Goal: Task Accomplishment & Management: Manage account settings

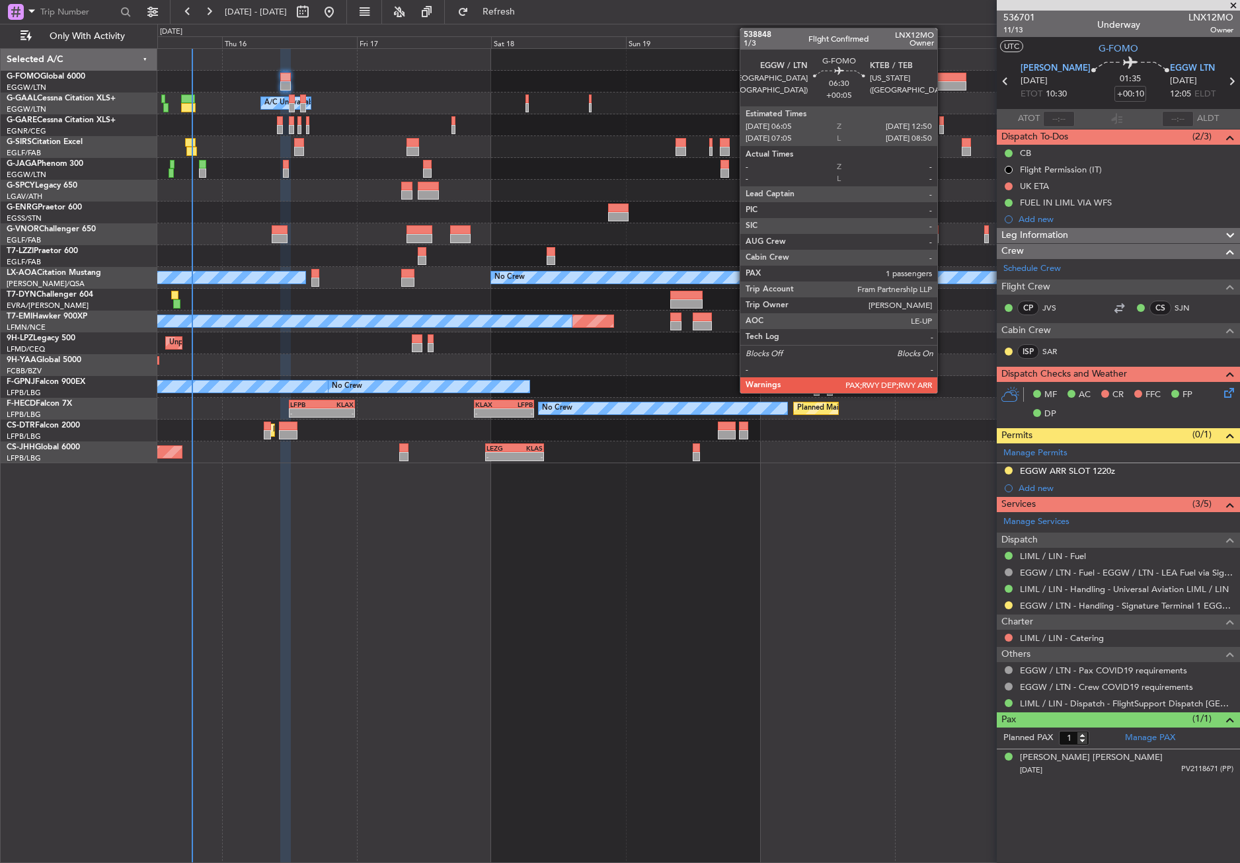
click at [943, 77] on div at bounding box center [947, 77] width 38 height 9
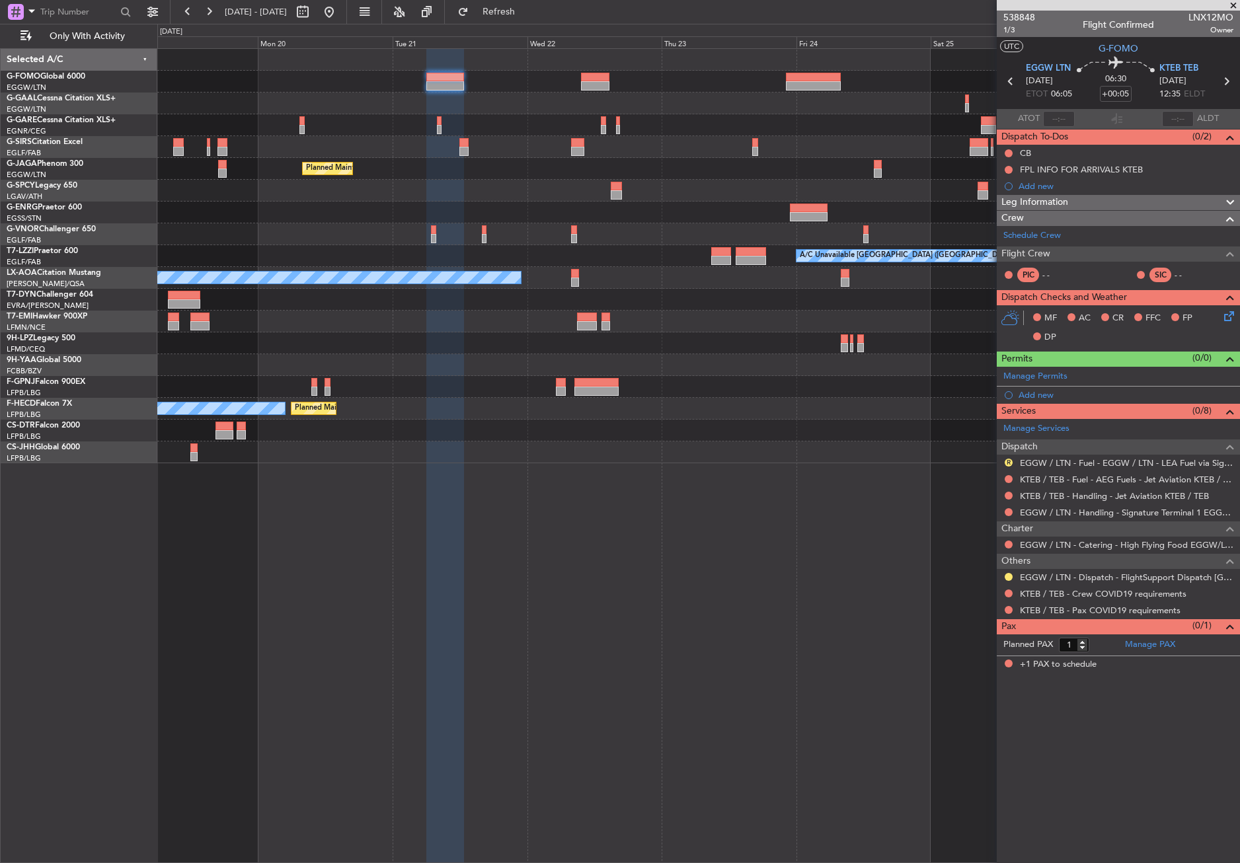
click at [274, 224] on div "Planned Maint Oxford ([GEOGRAPHIC_DATA]) Planned Maint [GEOGRAPHIC_DATA] ([GEOG…" at bounding box center [698, 256] width 1082 height 414
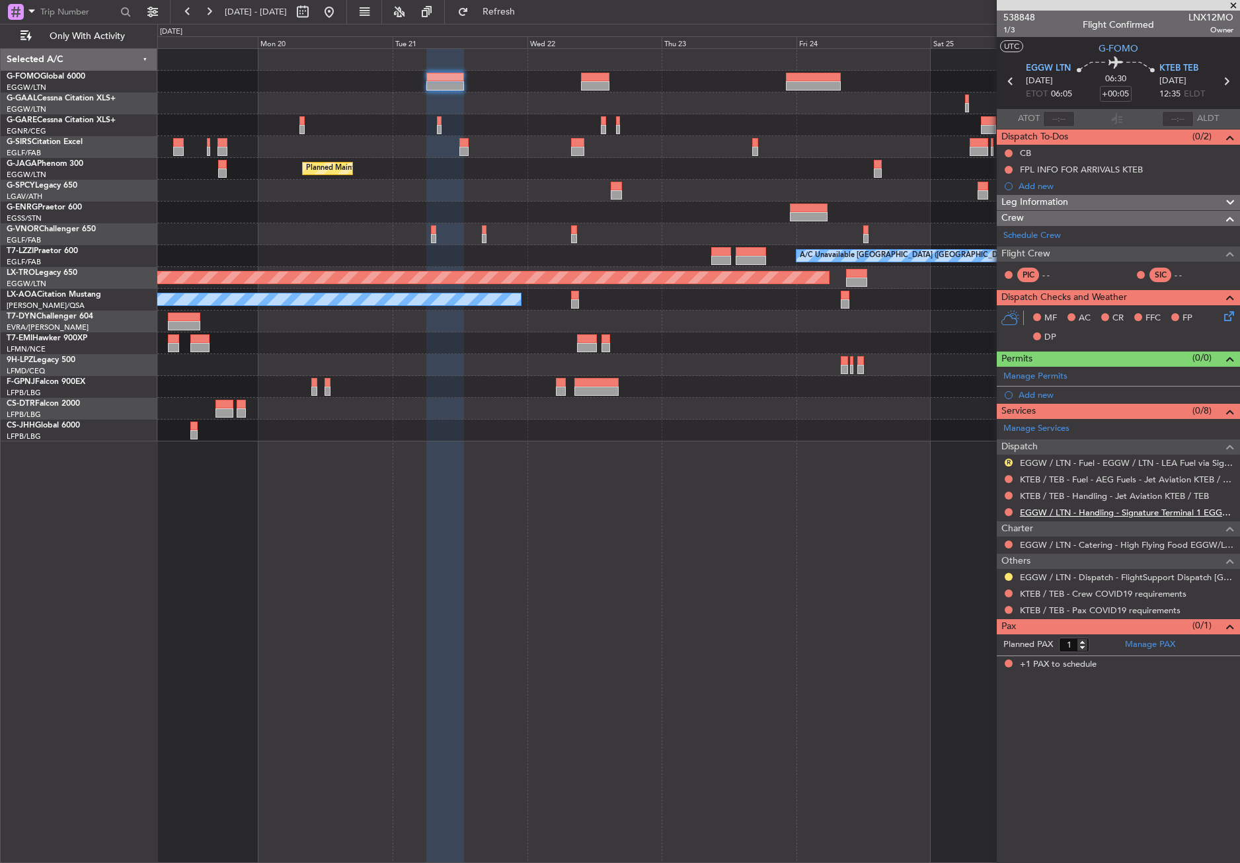
click at [1044, 515] on link "EGGW / LTN - Handling - Signature Terminal 1 EGGW / LTN" at bounding box center [1126, 512] width 213 height 11
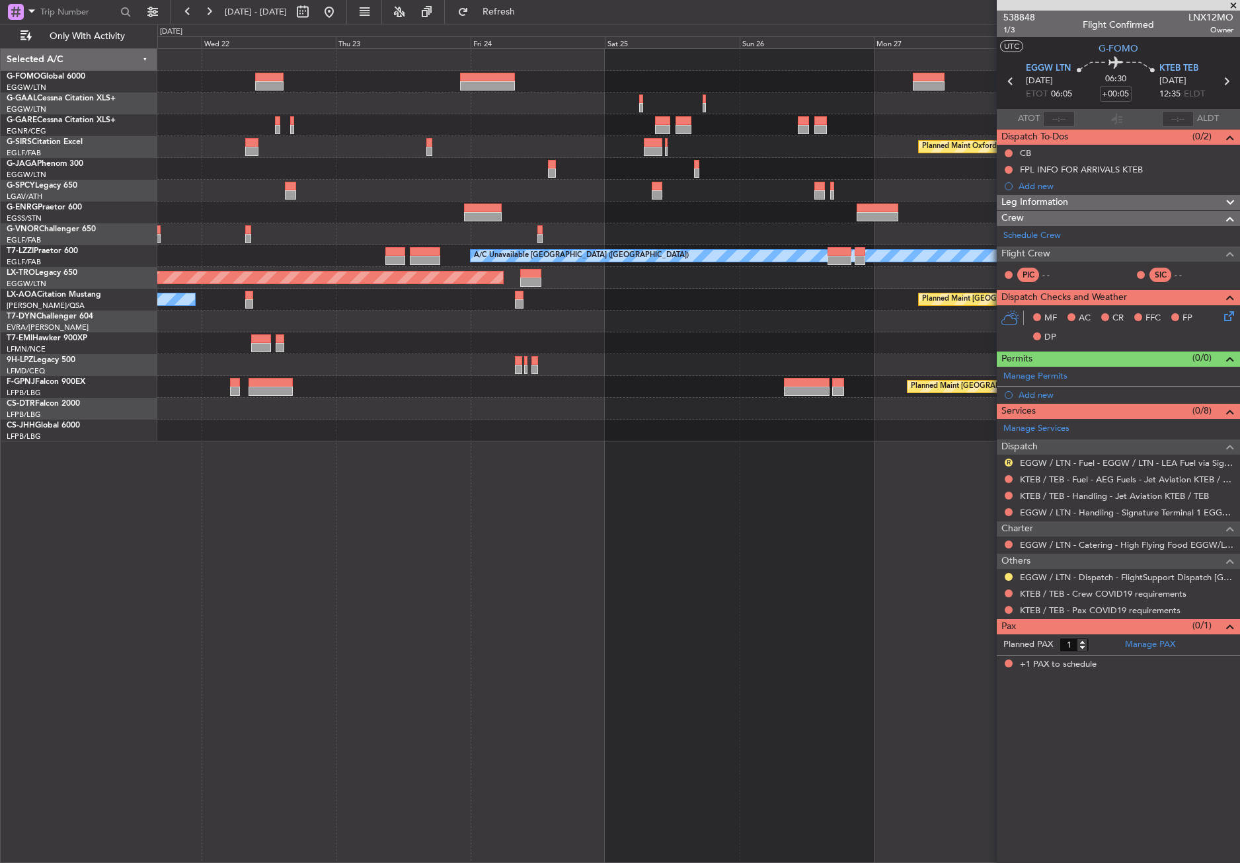
click at [245, 64] on div "Planned Maint Oxford ([GEOGRAPHIC_DATA]) Planned Maint [GEOGRAPHIC_DATA] ([GEOG…" at bounding box center [698, 245] width 1082 height 393
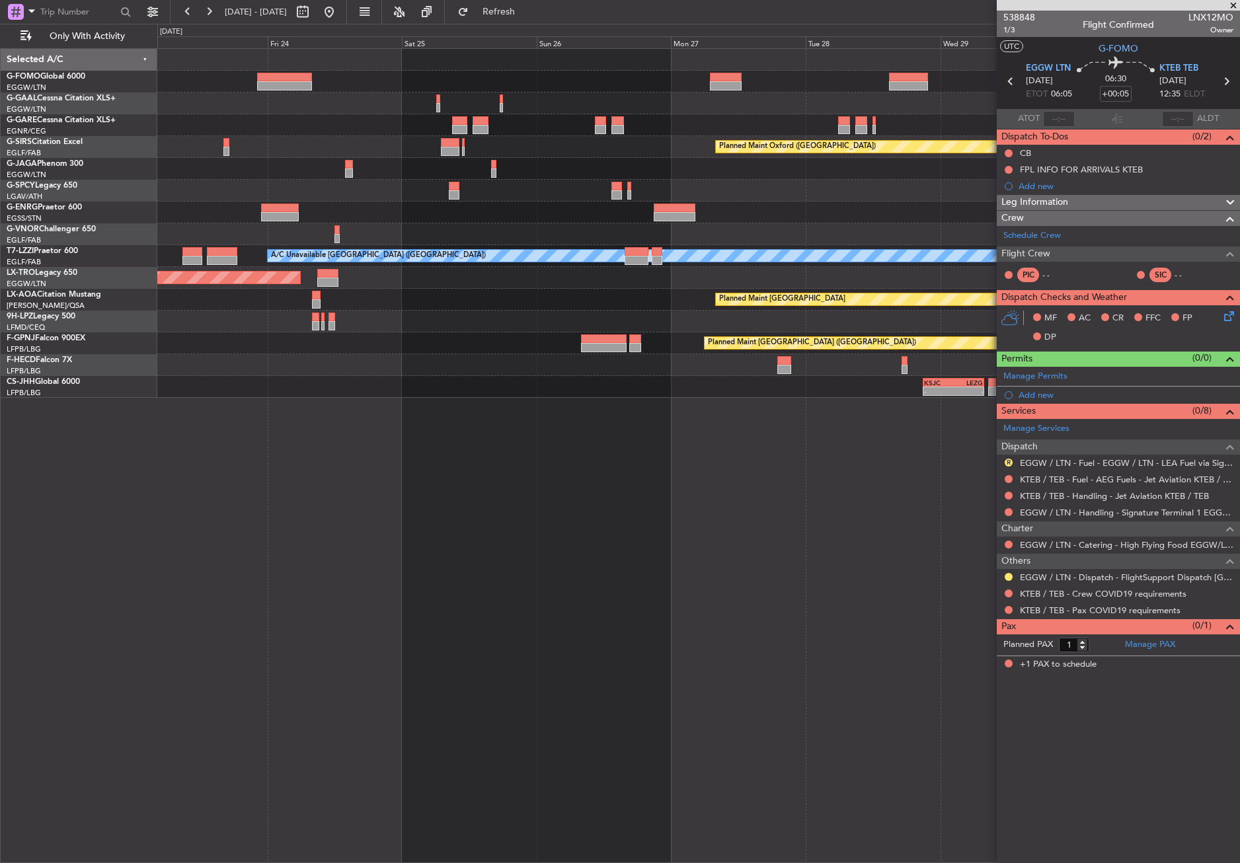
click at [593, 102] on div "Owner" at bounding box center [698, 104] width 1082 height 22
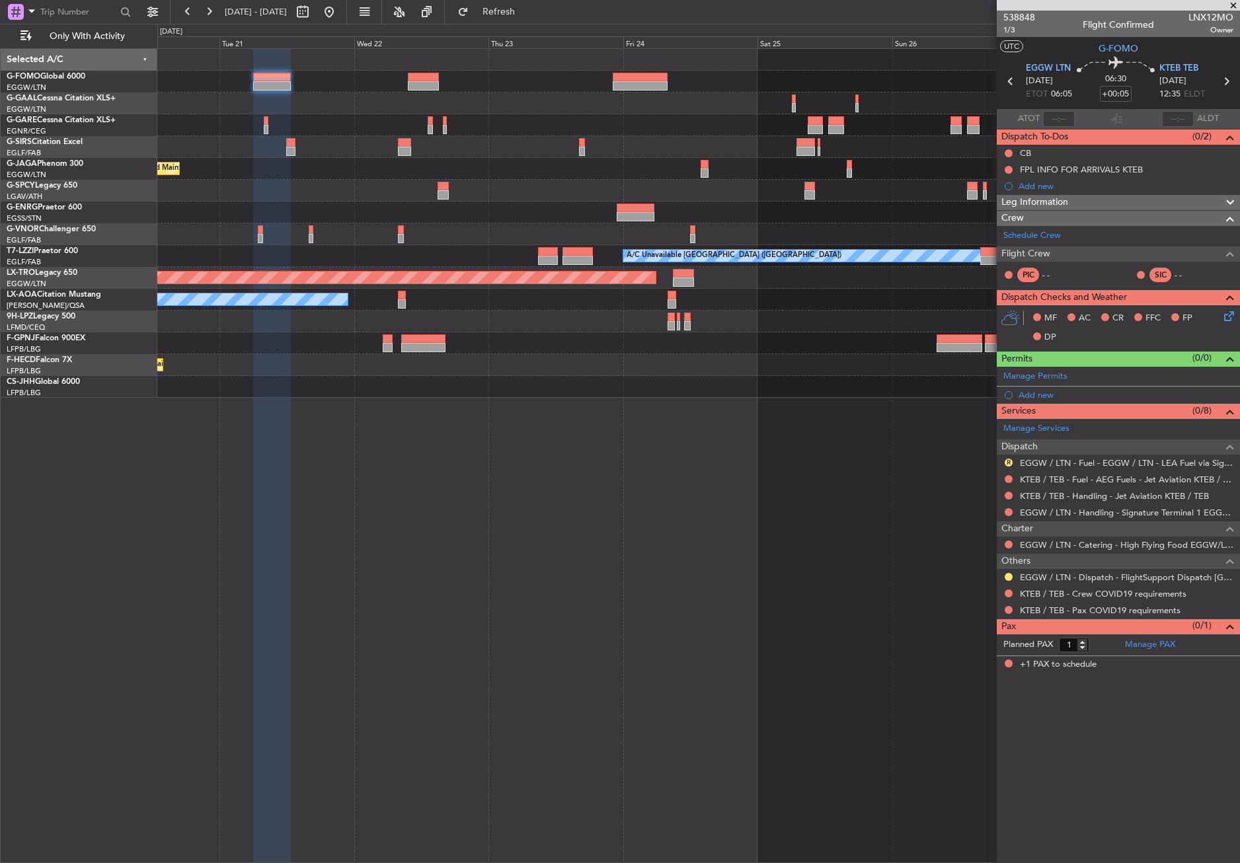
click at [495, 104] on div at bounding box center [698, 104] width 1082 height 22
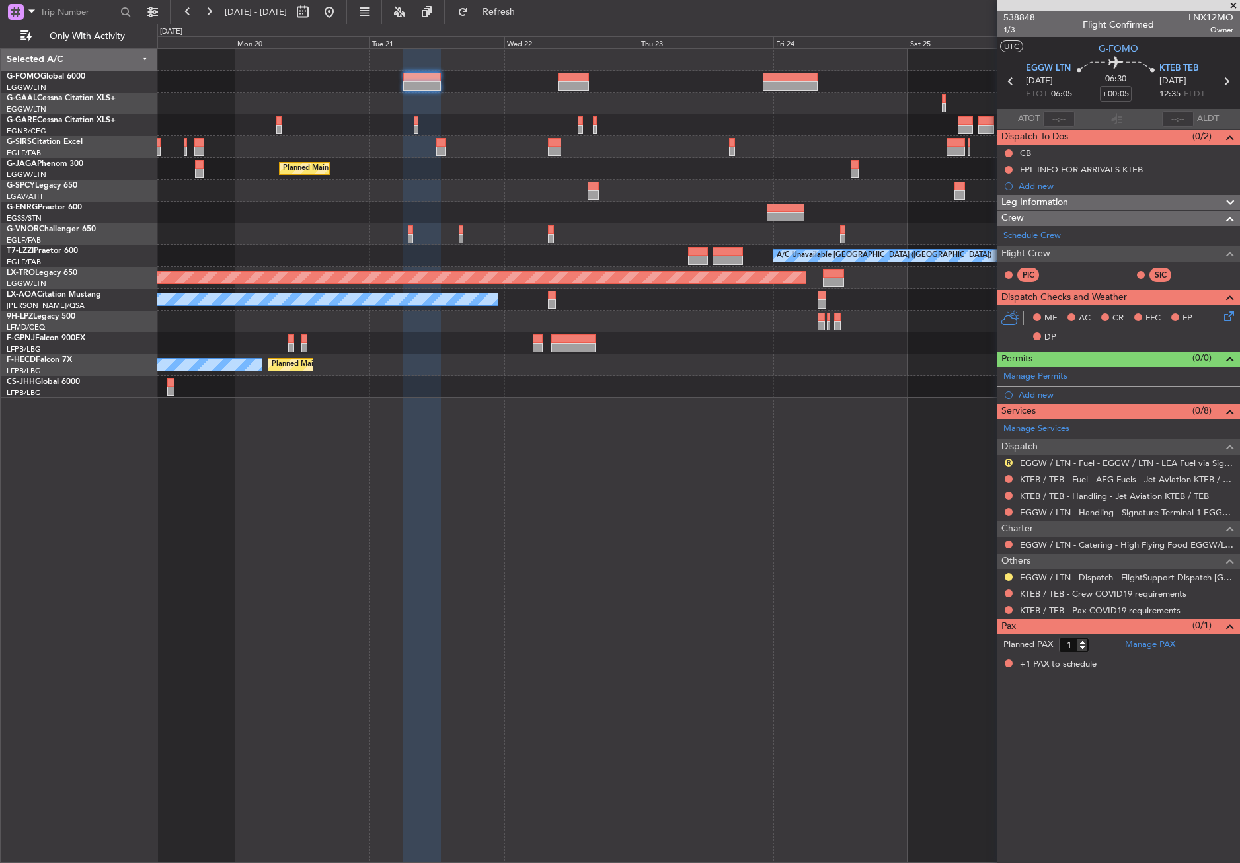
click at [533, 98] on div at bounding box center [698, 104] width 1082 height 22
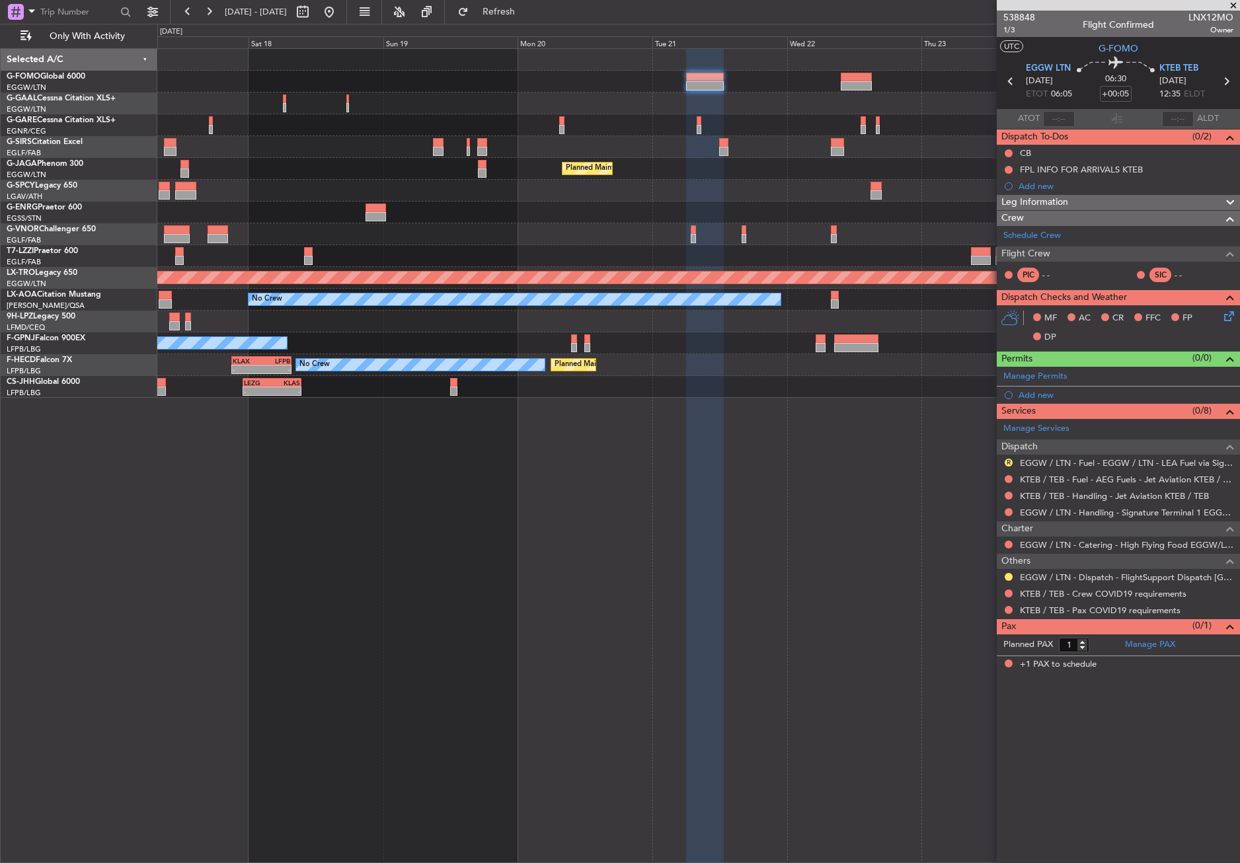
click at [424, 79] on div at bounding box center [698, 82] width 1082 height 22
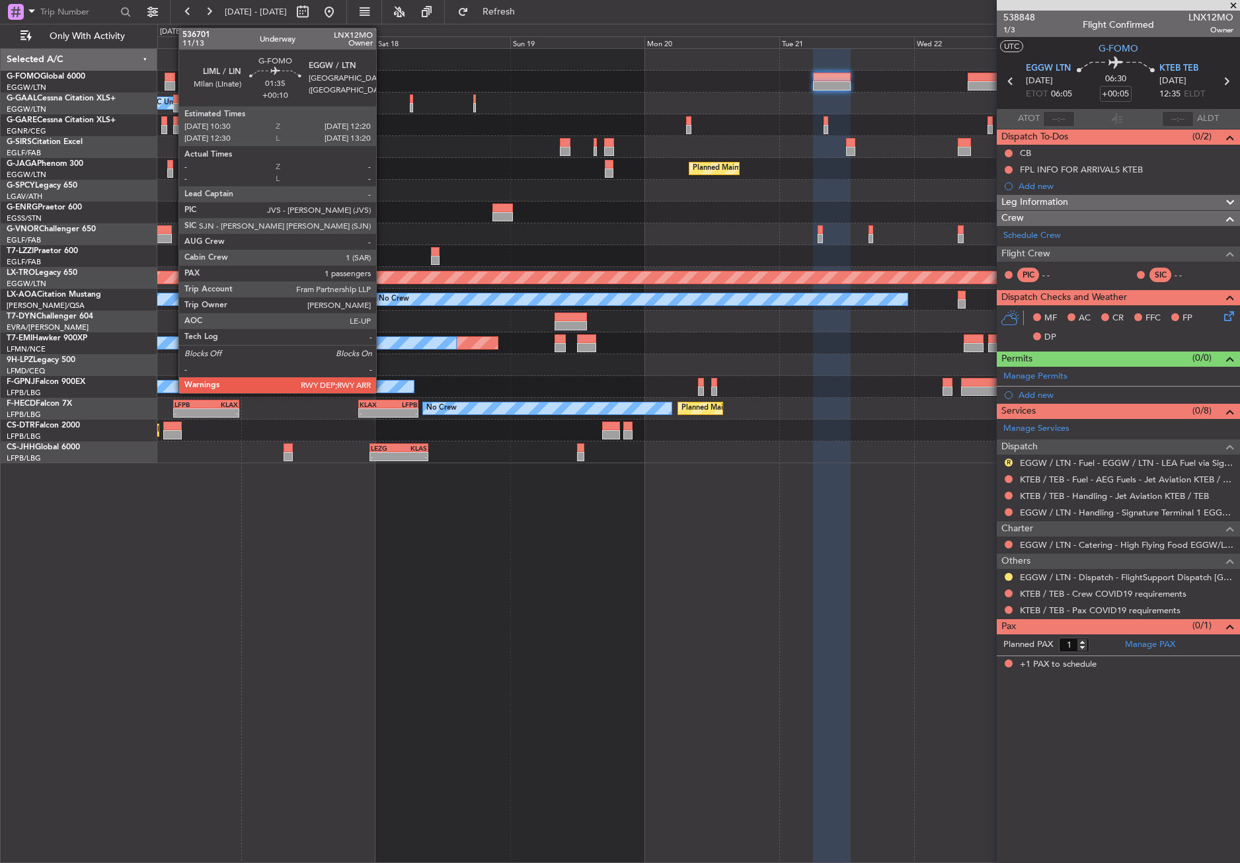
click at [172, 82] on div at bounding box center [170, 85] width 11 height 9
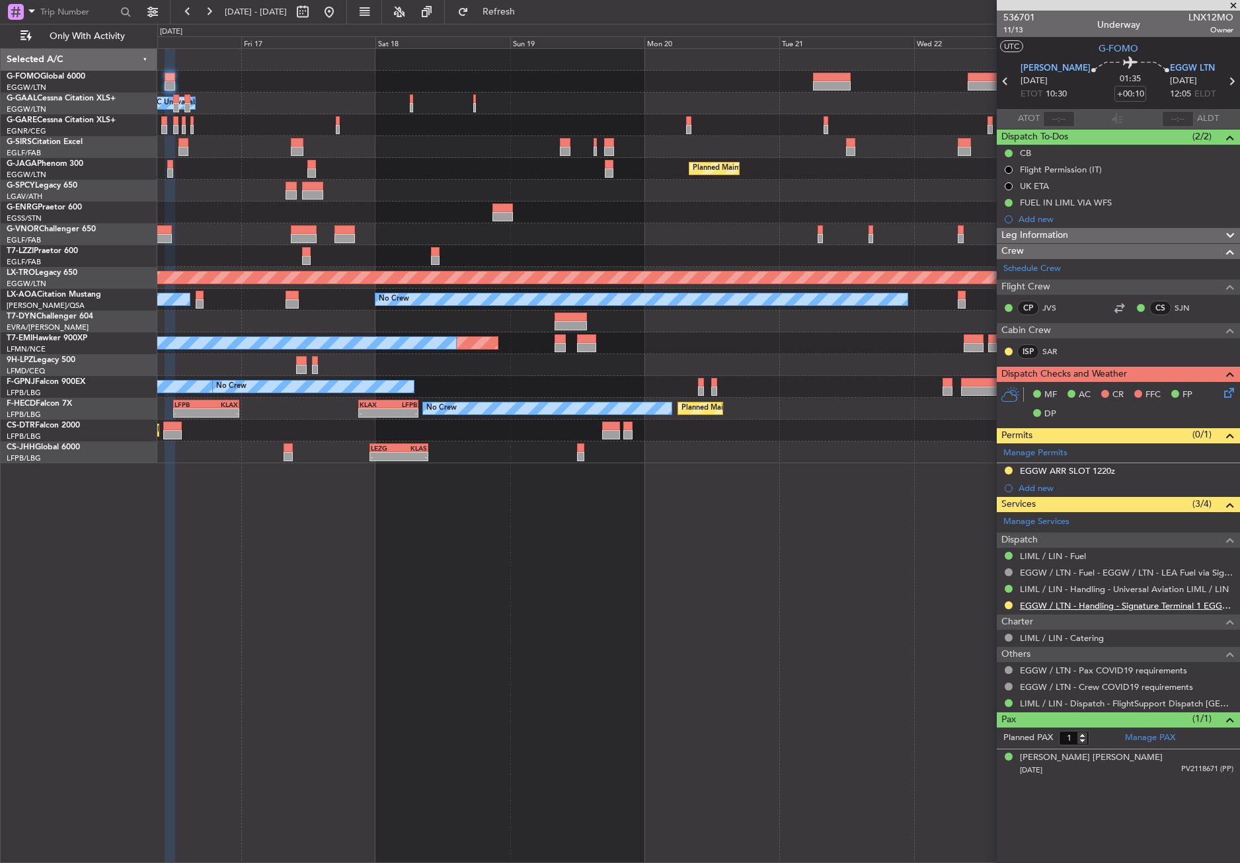
click at [1170, 606] on link "EGGW / LTN - Handling - Signature Terminal 1 EGGW / LTN" at bounding box center [1126, 605] width 213 height 11
click at [1008, 468] on button at bounding box center [1008, 471] width 8 height 8
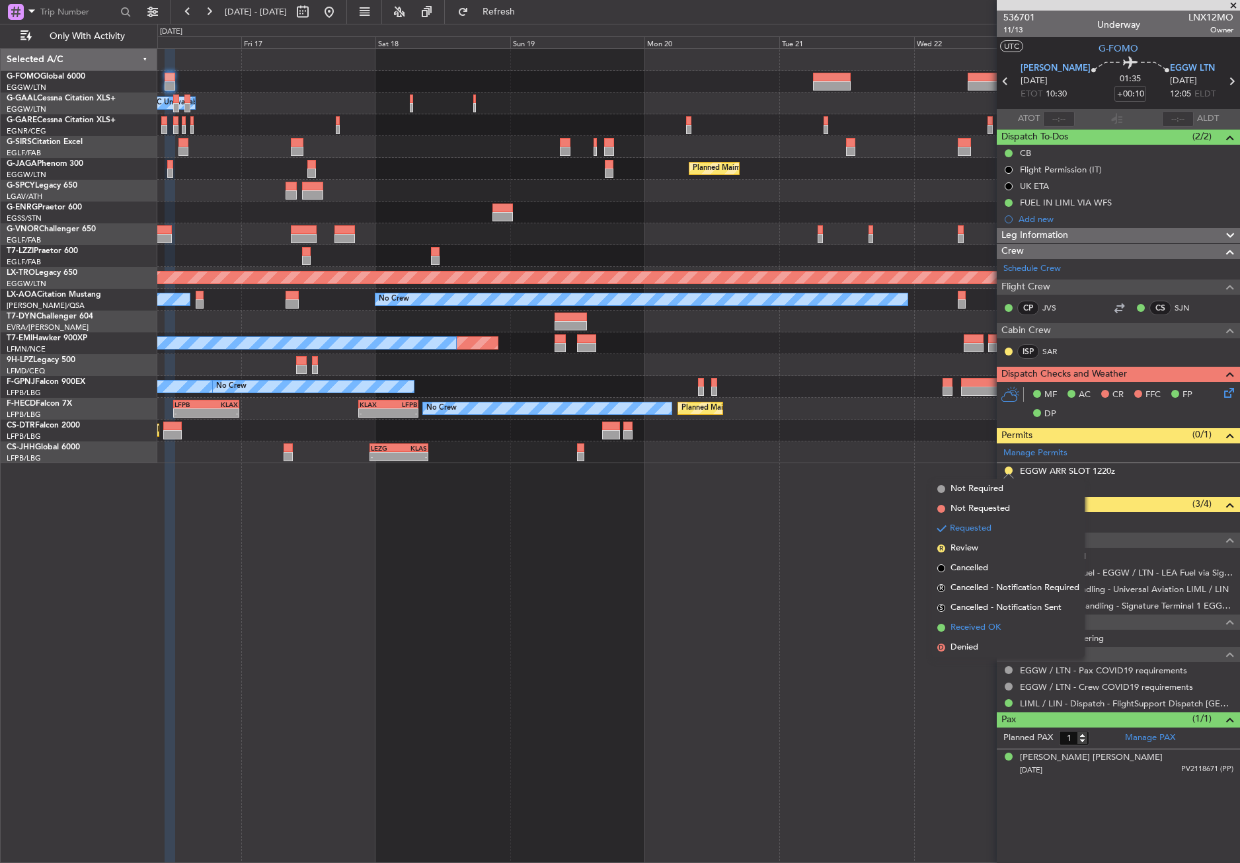
click at [981, 622] on span "Received OK" at bounding box center [975, 627] width 50 height 13
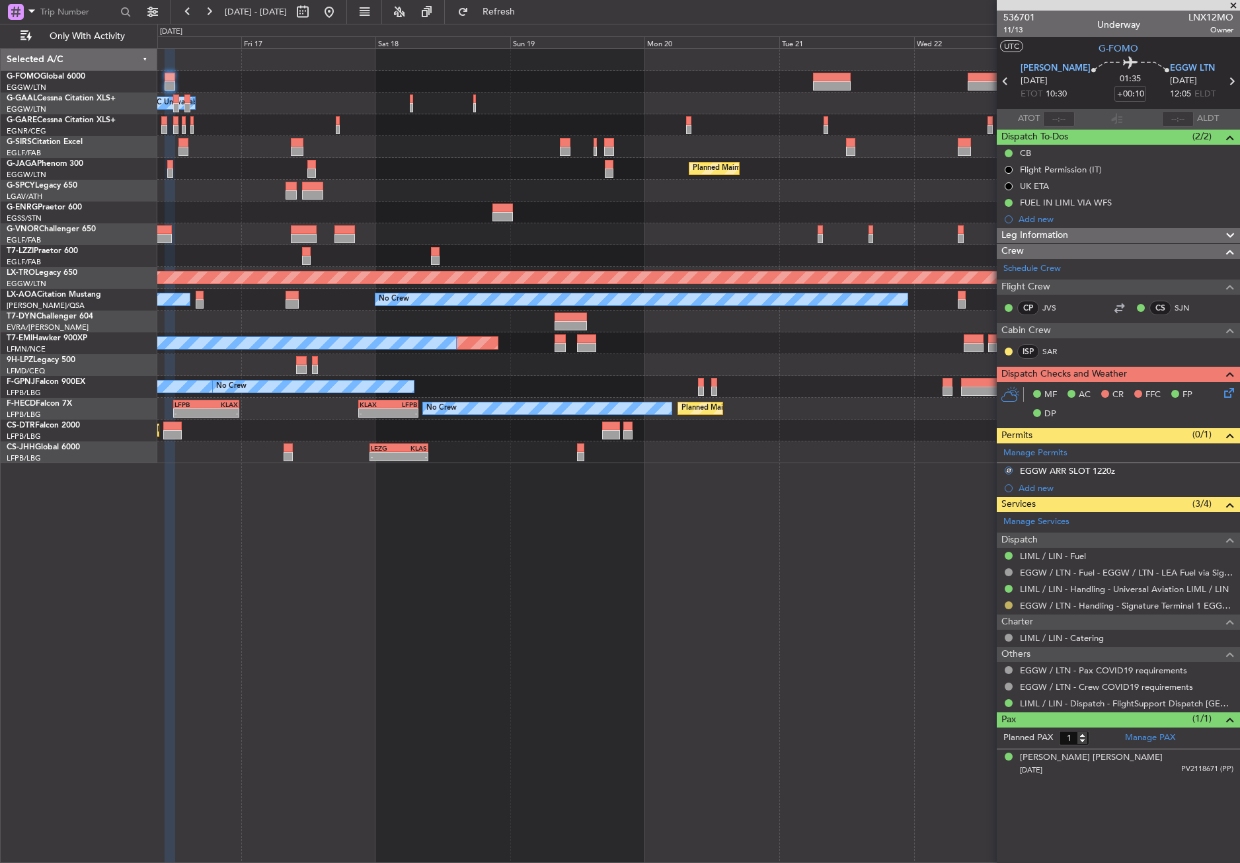
click at [1008, 603] on button at bounding box center [1008, 605] width 8 height 8
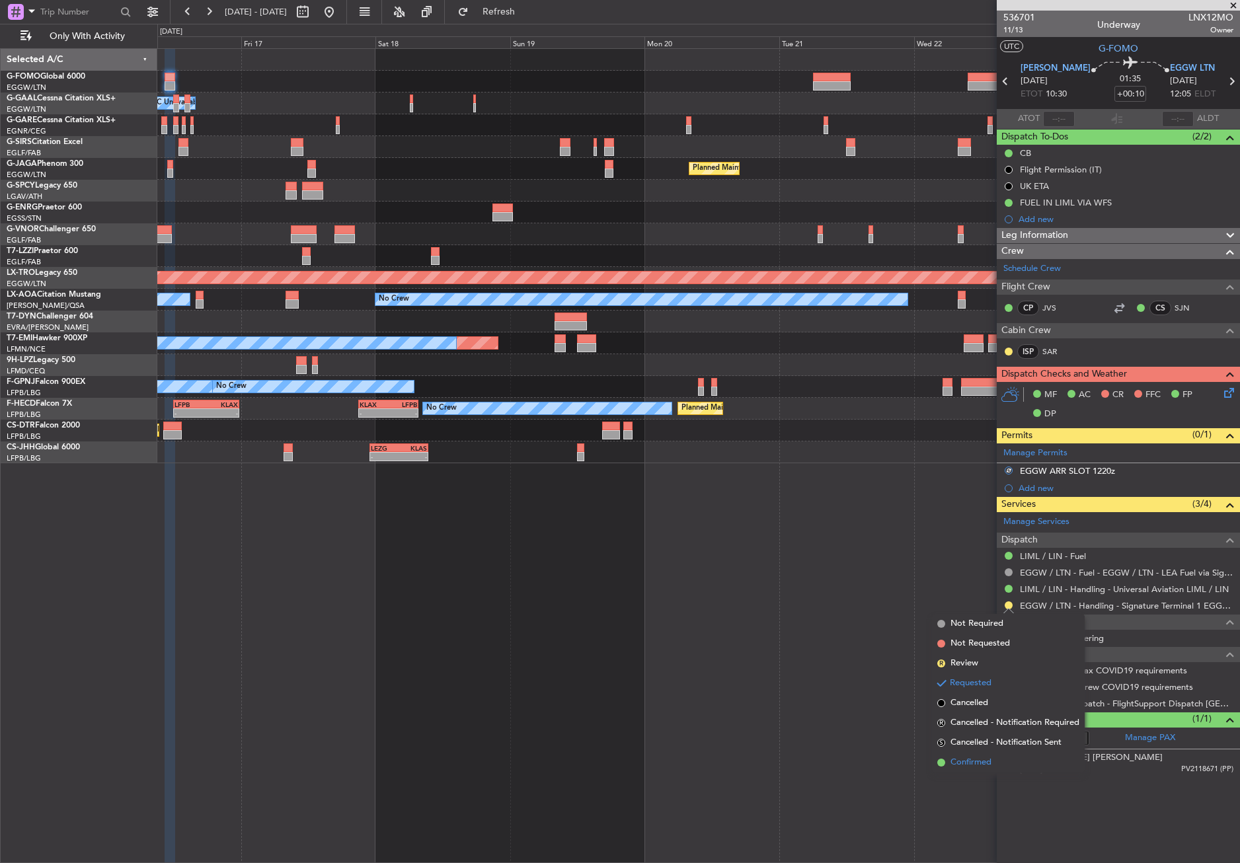
click at [975, 757] on span "Confirmed" at bounding box center [970, 762] width 41 height 13
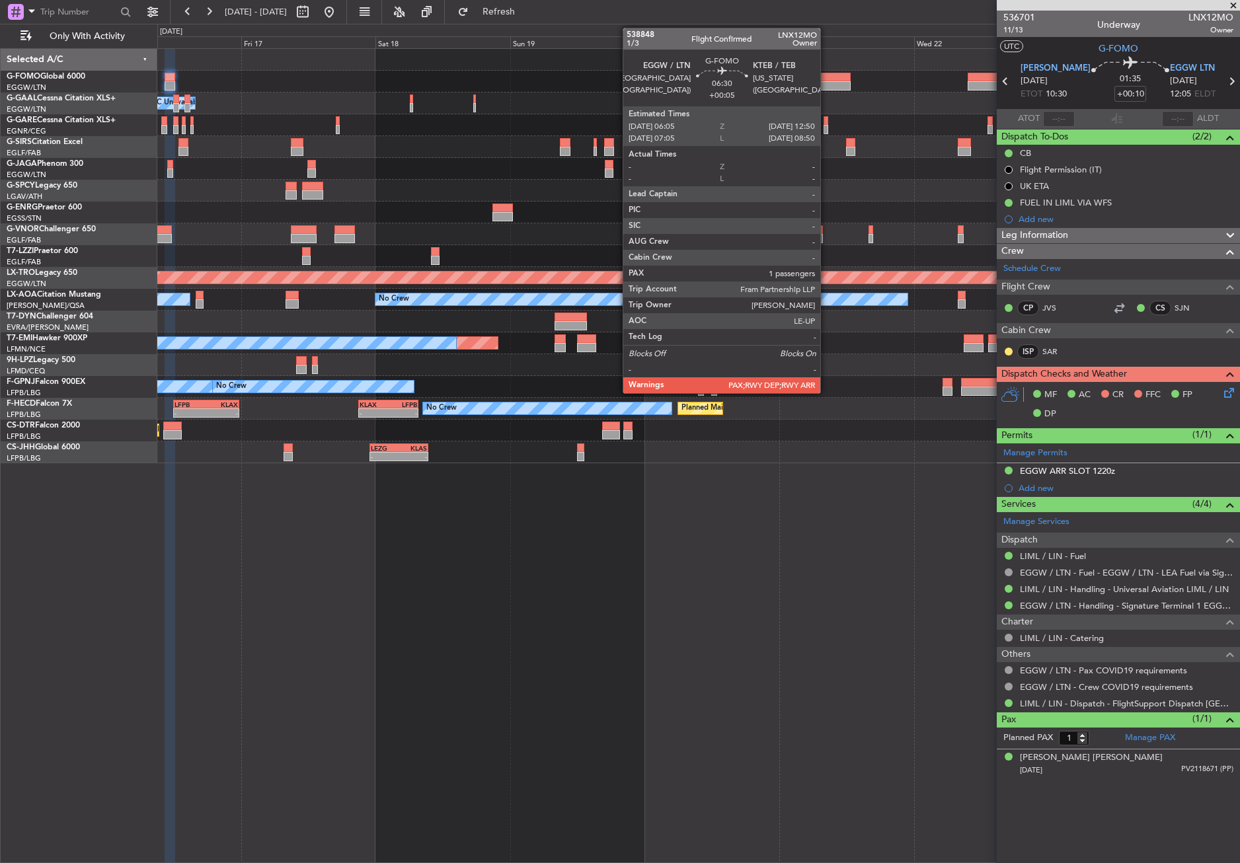
click at [826, 79] on div at bounding box center [832, 77] width 38 height 9
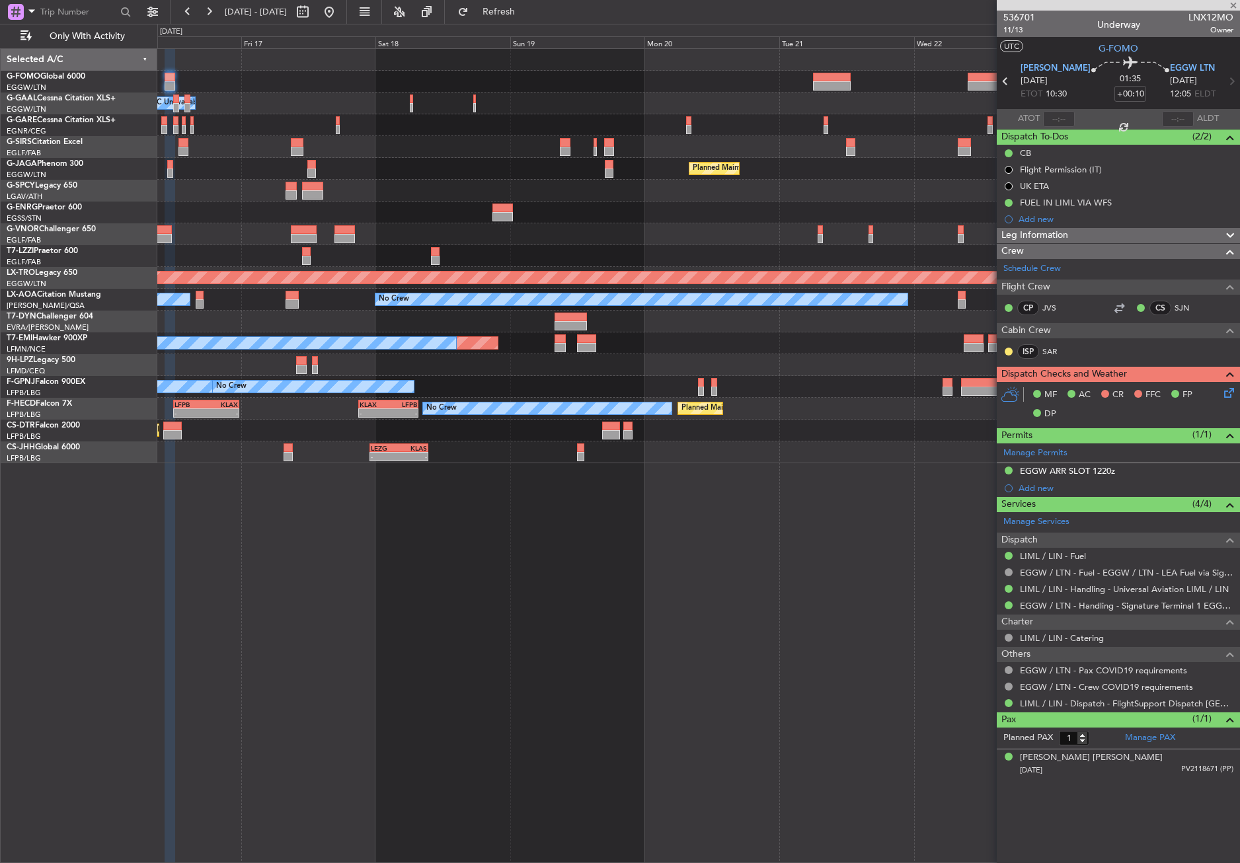
type input "+00:05"
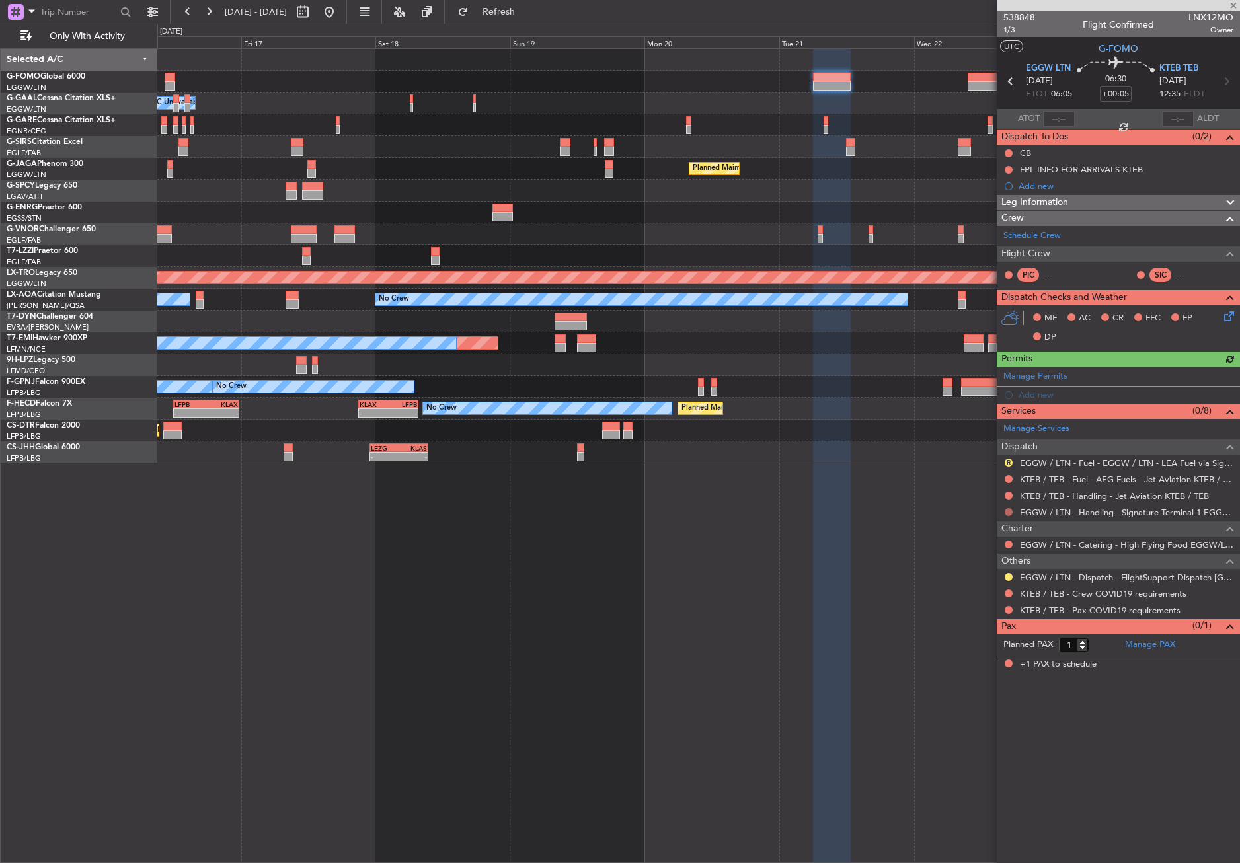
click at [1006, 511] on button at bounding box center [1008, 512] width 8 height 8
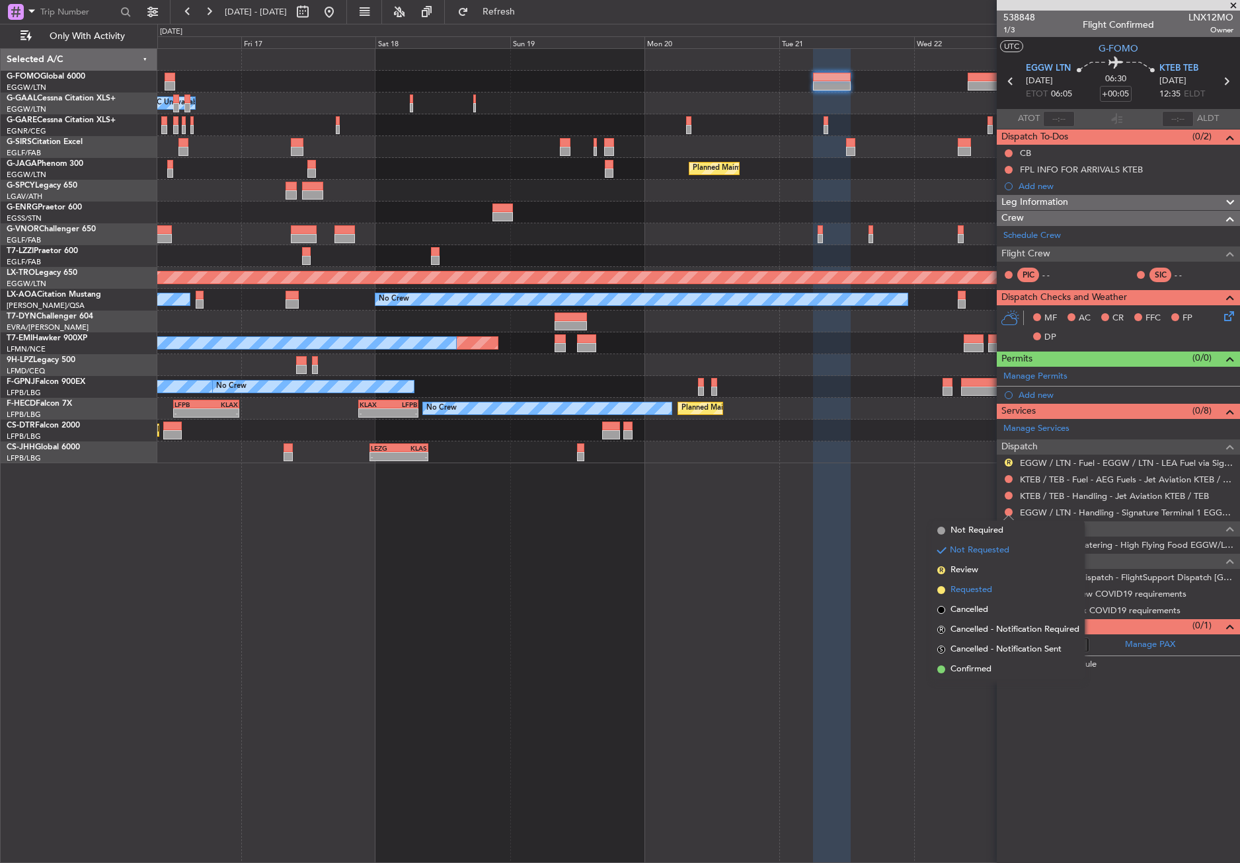
click at [975, 585] on span "Requested" at bounding box center [971, 590] width 42 height 13
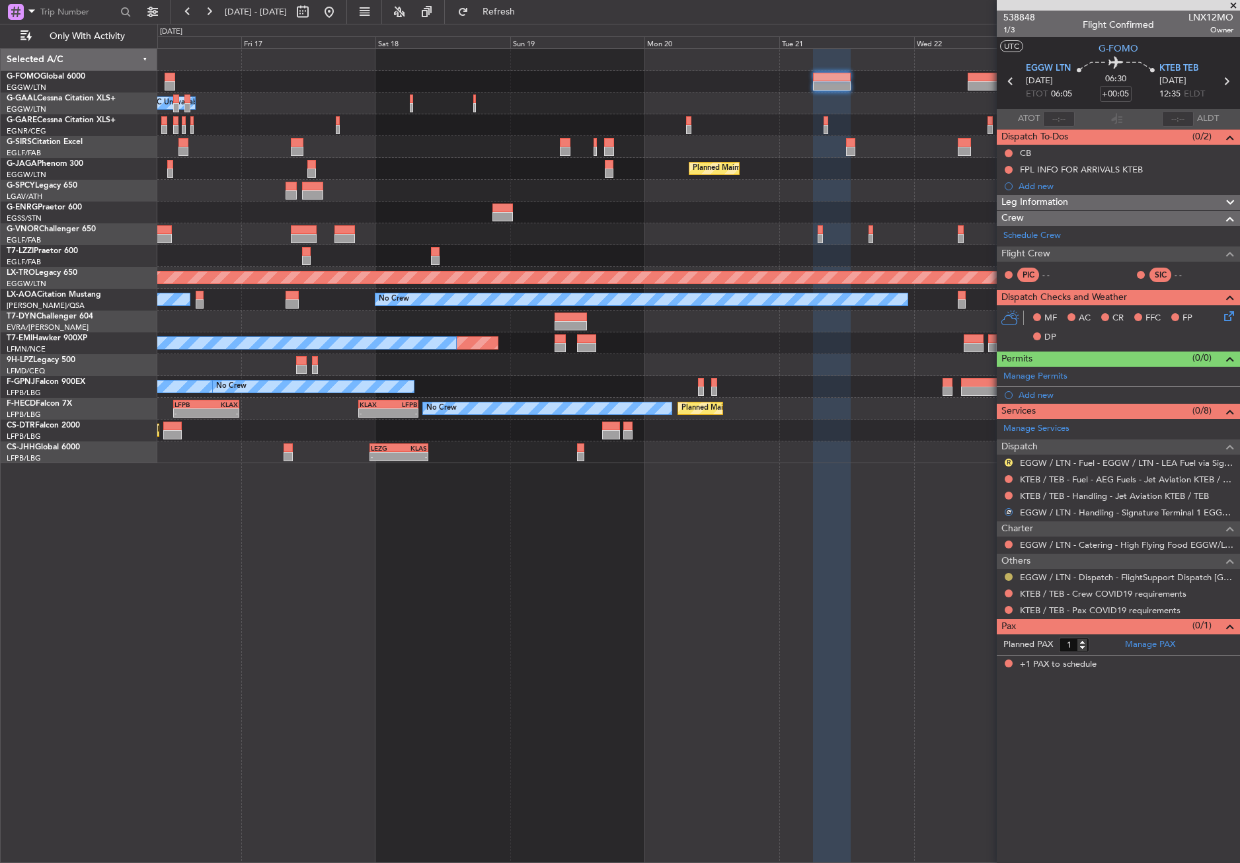
click at [1006, 575] on button at bounding box center [1008, 577] width 8 height 8
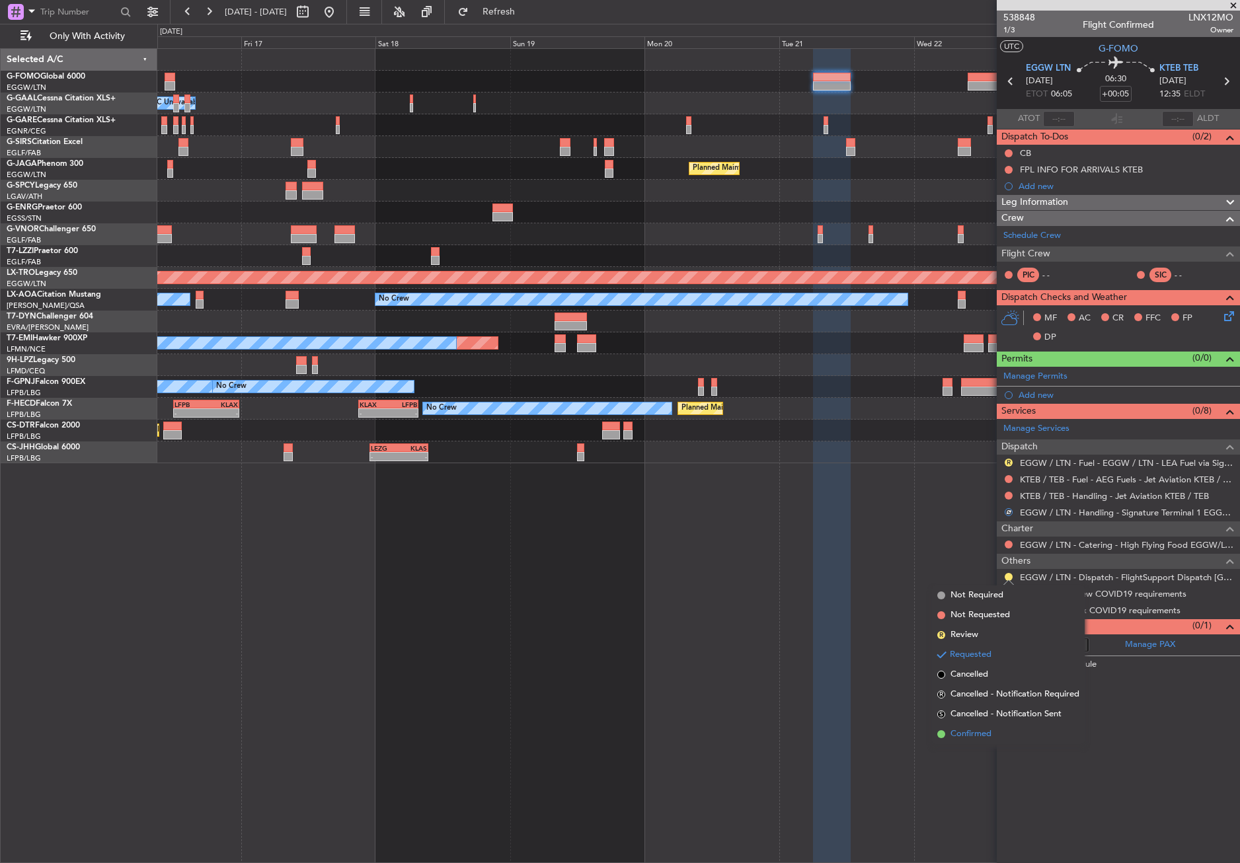
click at [967, 736] on span "Confirmed" at bounding box center [970, 734] width 41 height 13
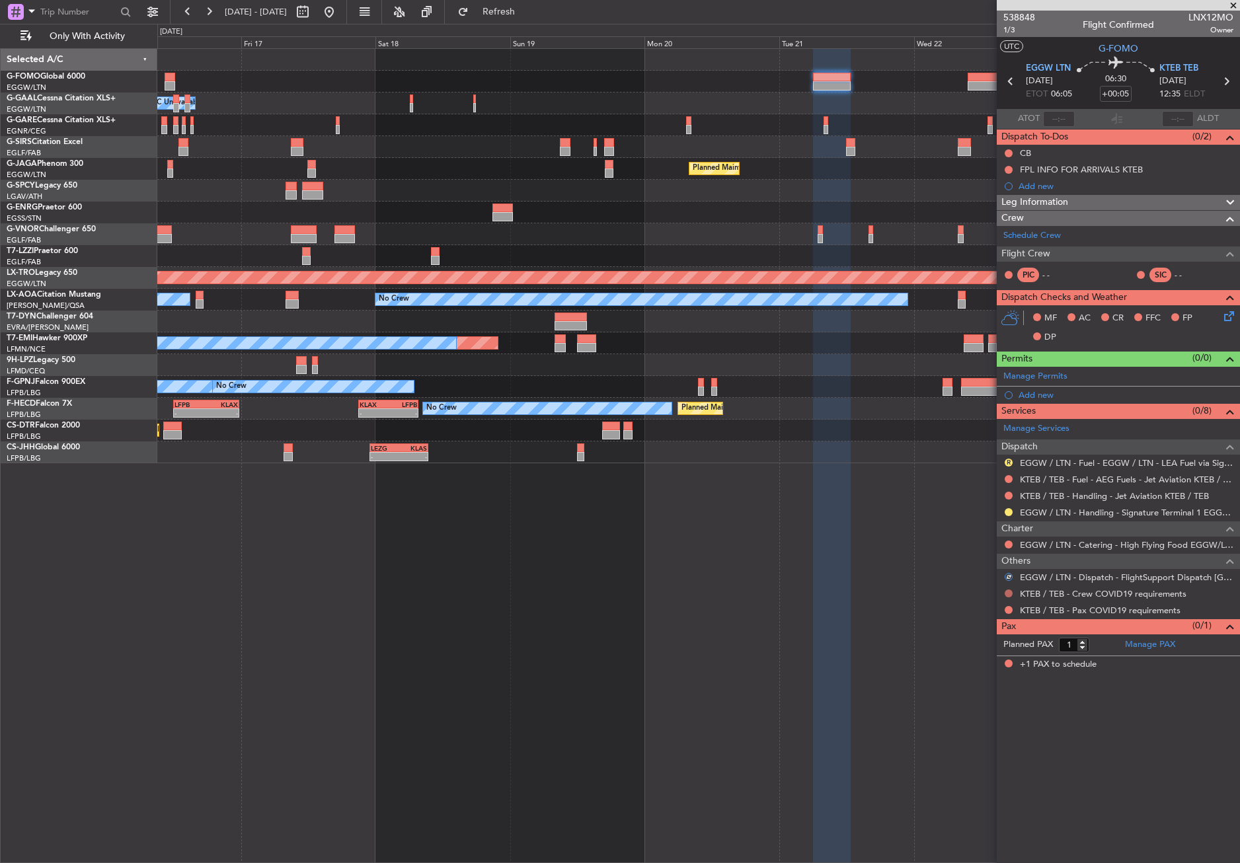
click at [1009, 589] on button at bounding box center [1008, 593] width 8 height 8
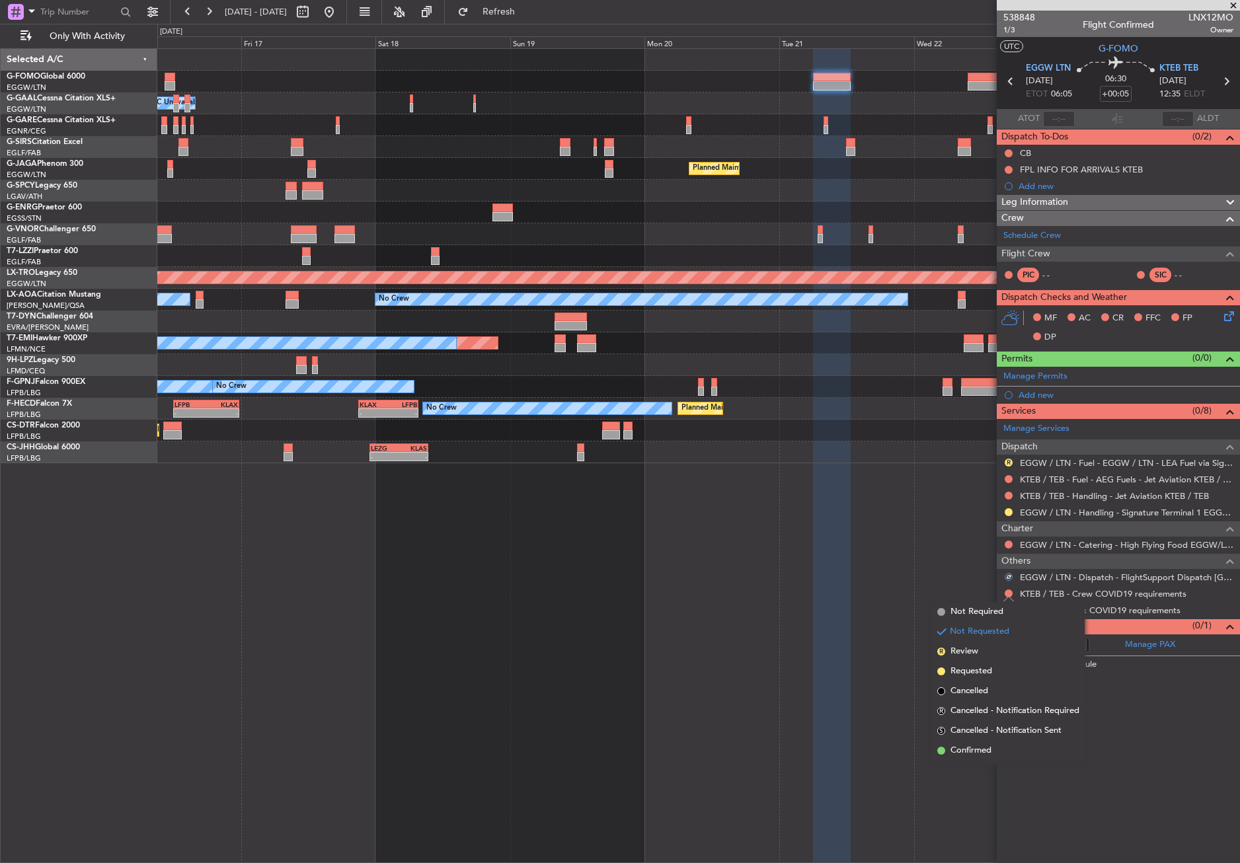
click at [985, 607] on span "Not Required" at bounding box center [976, 611] width 53 height 13
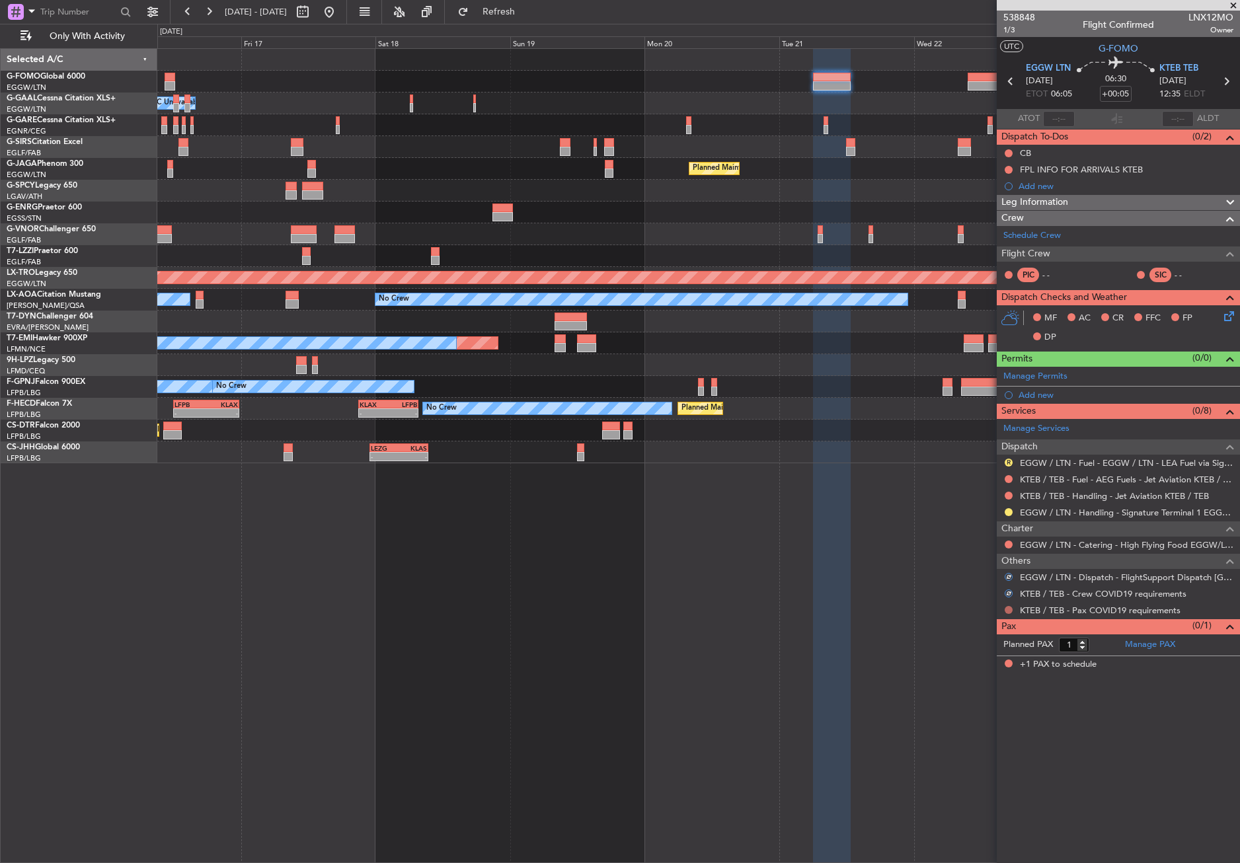
click at [1006, 607] on button at bounding box center [1008, 610] width 8 height 8
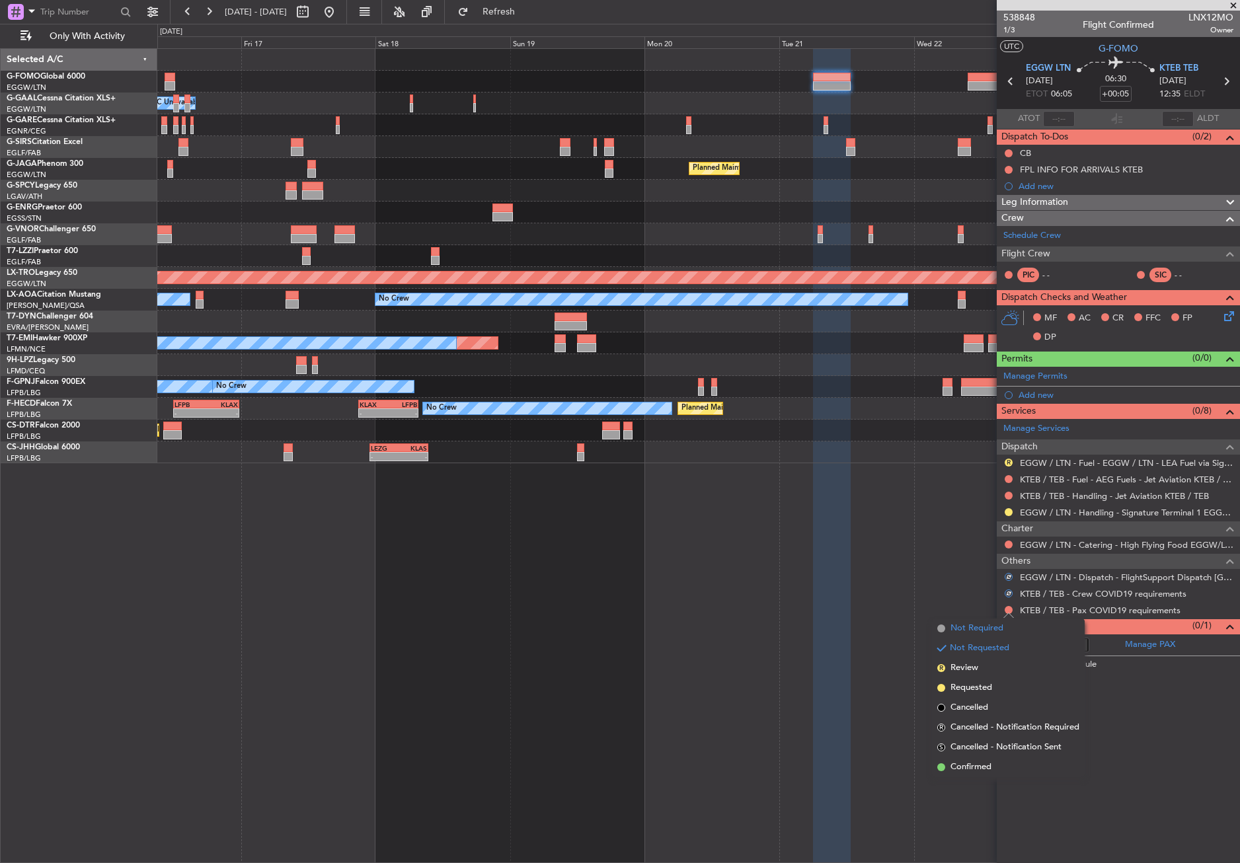
click at [990, 621] on li "Not Required" at bounding box center [1008, 629] width 153 height 20
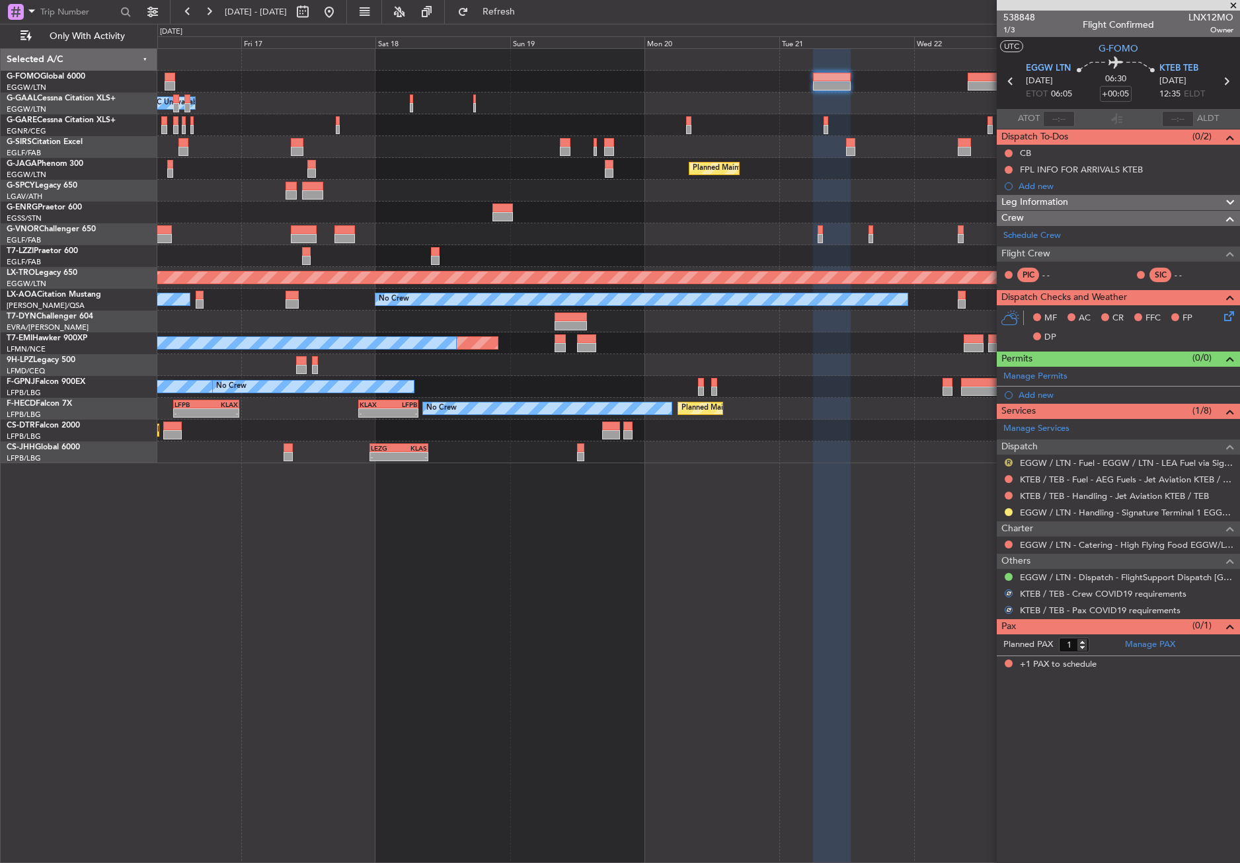
click at [1010, 459] on button "R" at bounding box center [1008, 463] width 8 height 8
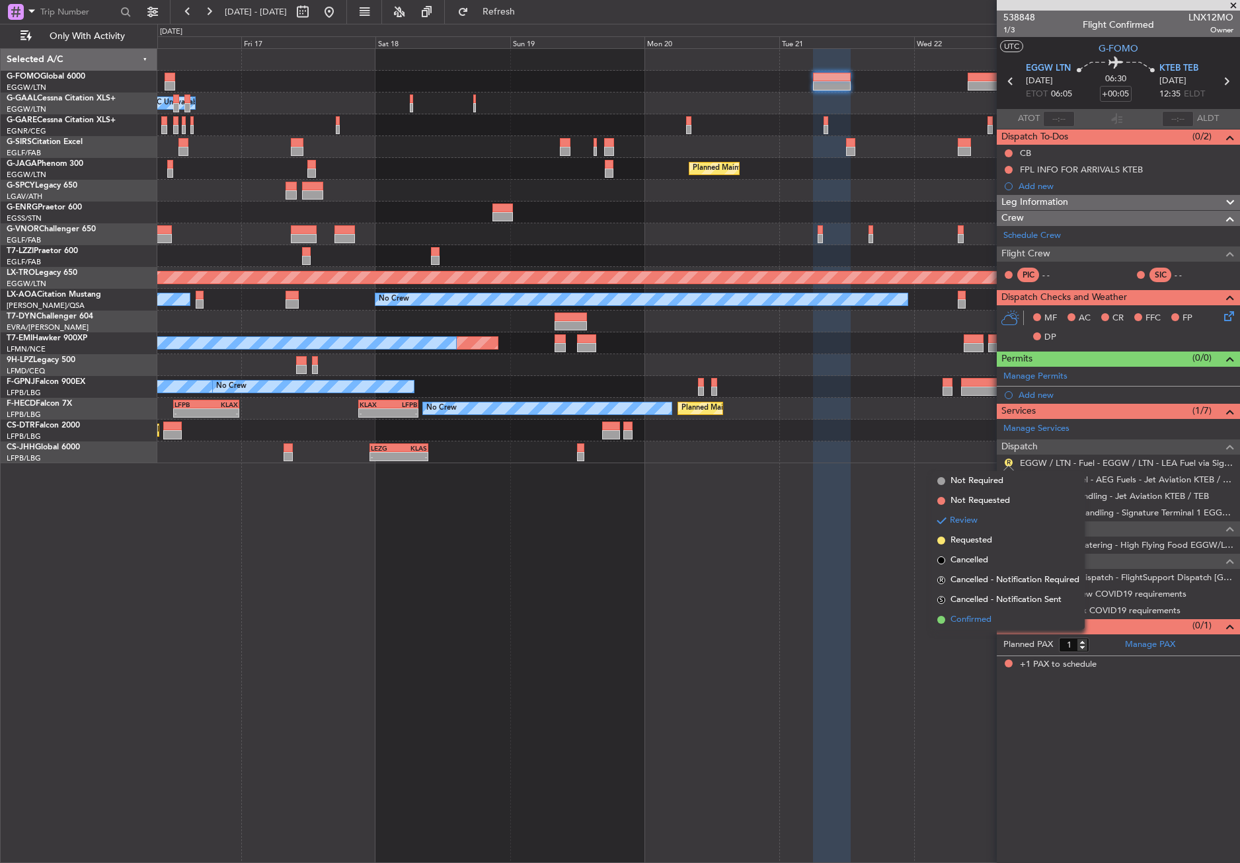
click at [970, 613] on span "Confirmed" at bounding box center [970, 619] width 41 height 13
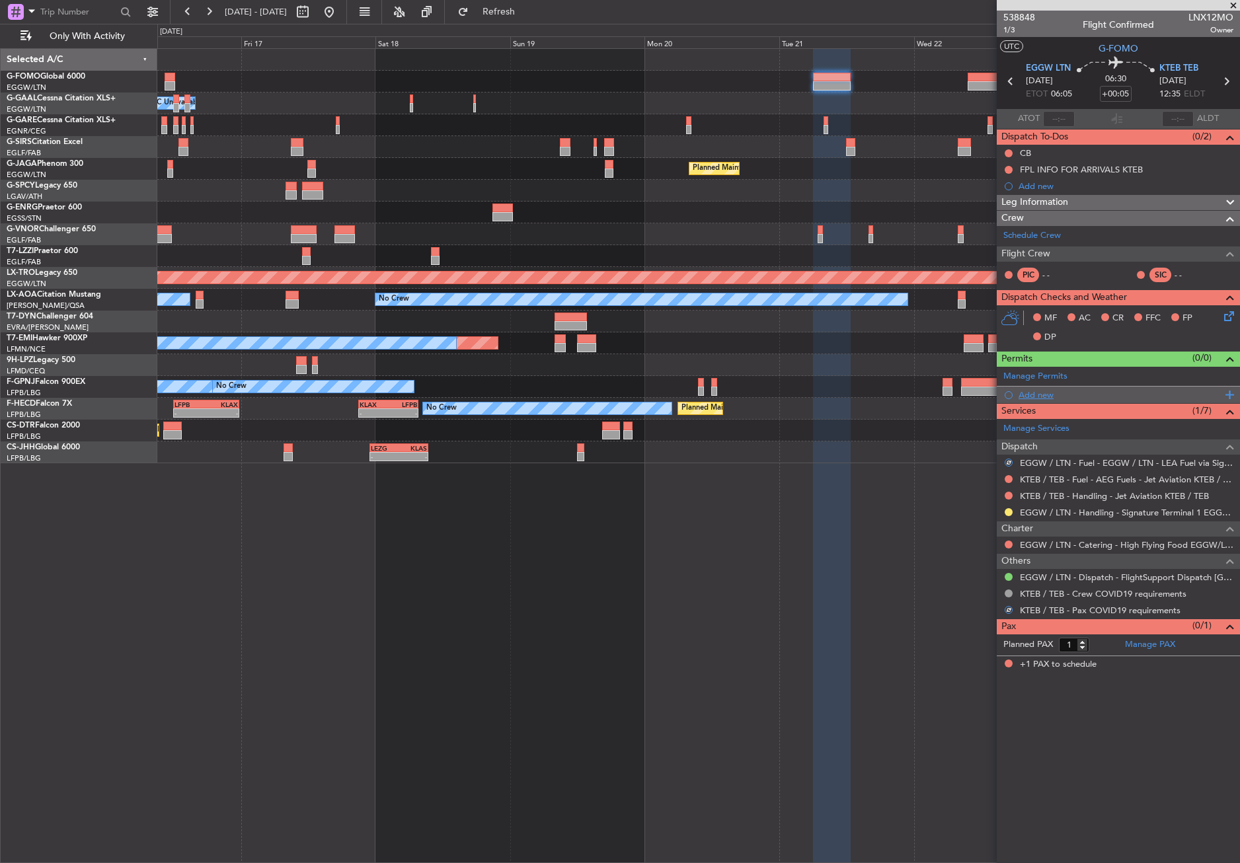
click at [1026, 388] on div "Add new" at bounding box center [1118, 395] width 243 height 17
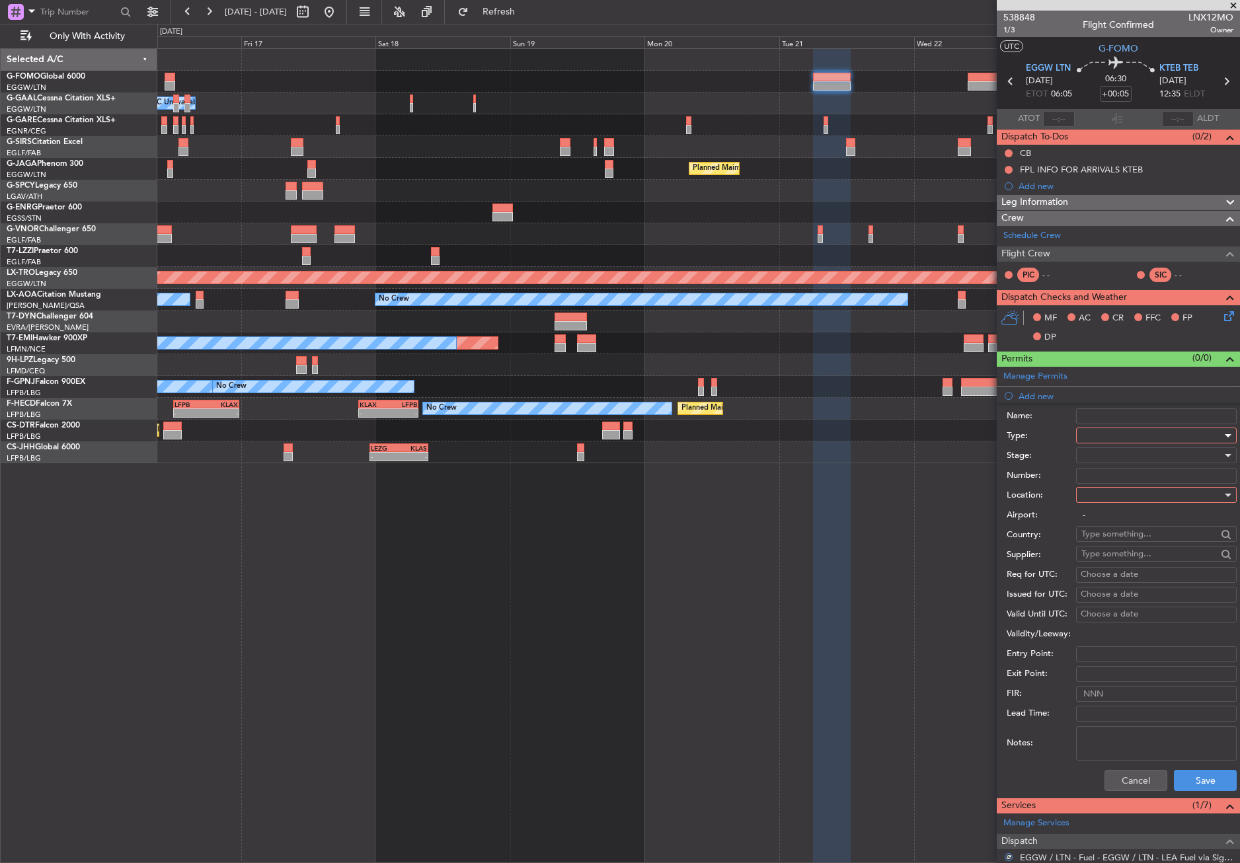
click at [1083, 430] on div at bounding box center [1151, 436] width 141 height 20
click at [1106, 560] on span "Slot" at bounding box center [1151, 560] width 139 height 20
click at [1092, 491] on div at bounding box center [1151, 495] width 141 height 20
click at [1102, 519] on span "Departure" at bounding box center [1151, 522] width 139 height 20
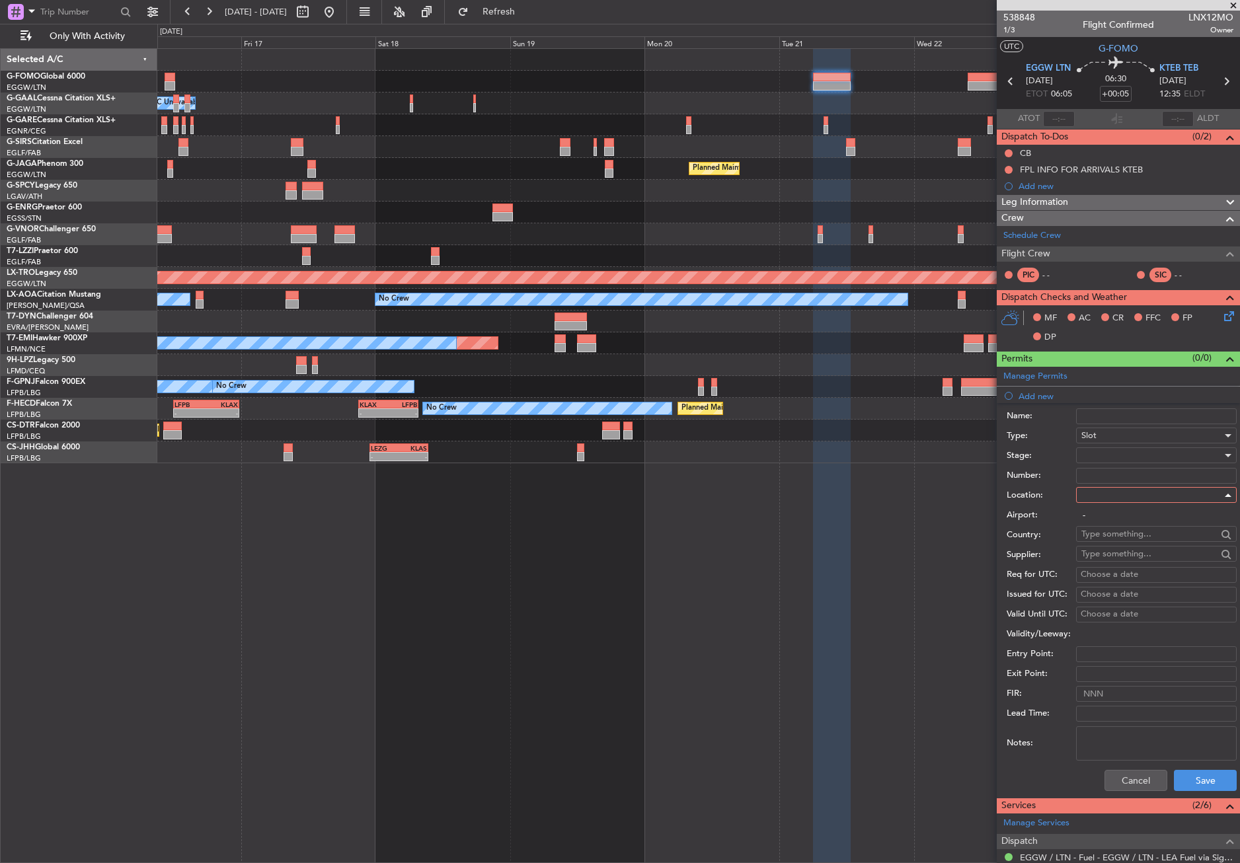
type input "EGGW / LTN"
click at [1102, 453] on div at bounding box center [1151, 455] width 141 height 20
click at [1101, 535] on span "Requested" at bounding box center [1151, 542] width 139 height 20
click at [1175, 780] on button "Save" at bounding box center [1205, 780] width 63 height 21
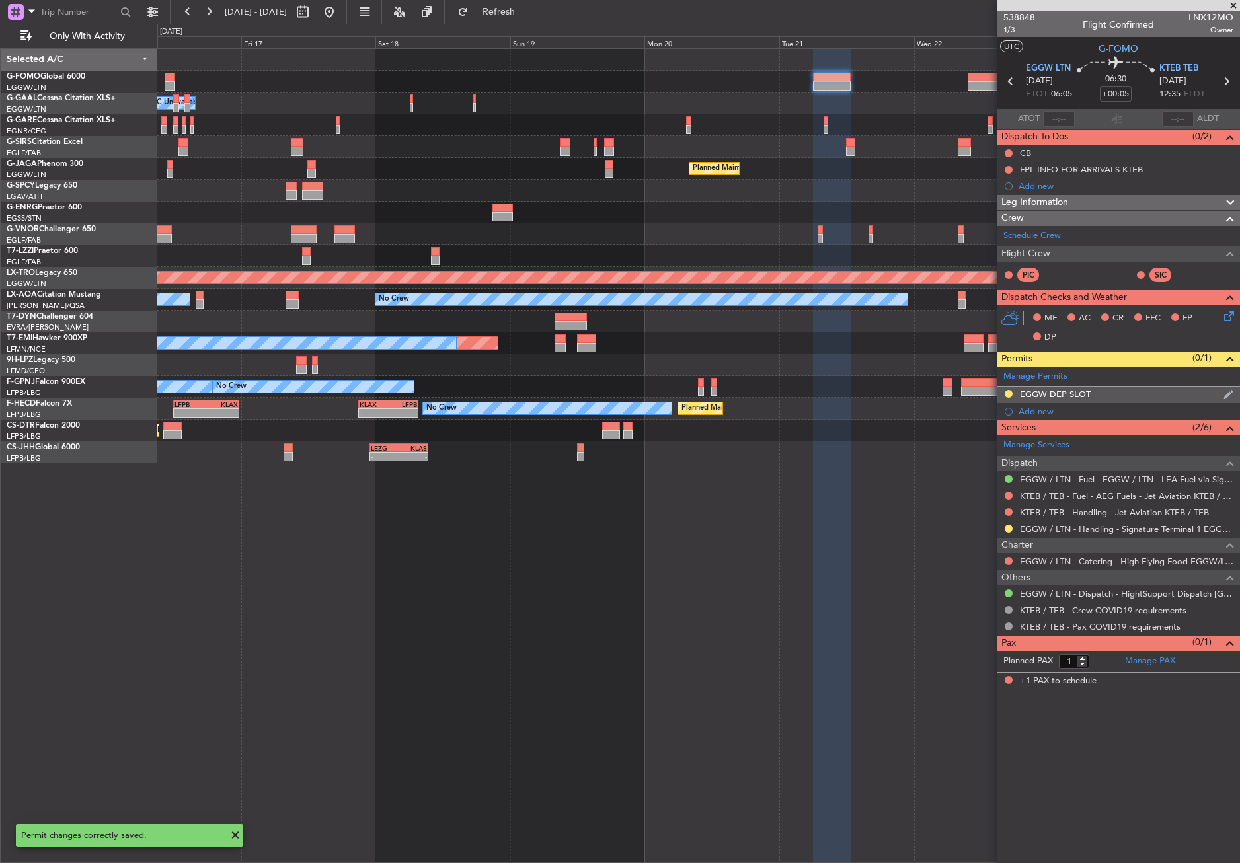
click at [1170, 393] on div "EGGW DEP SLOT" at bounding box center [1118, 395] width 243 height 17
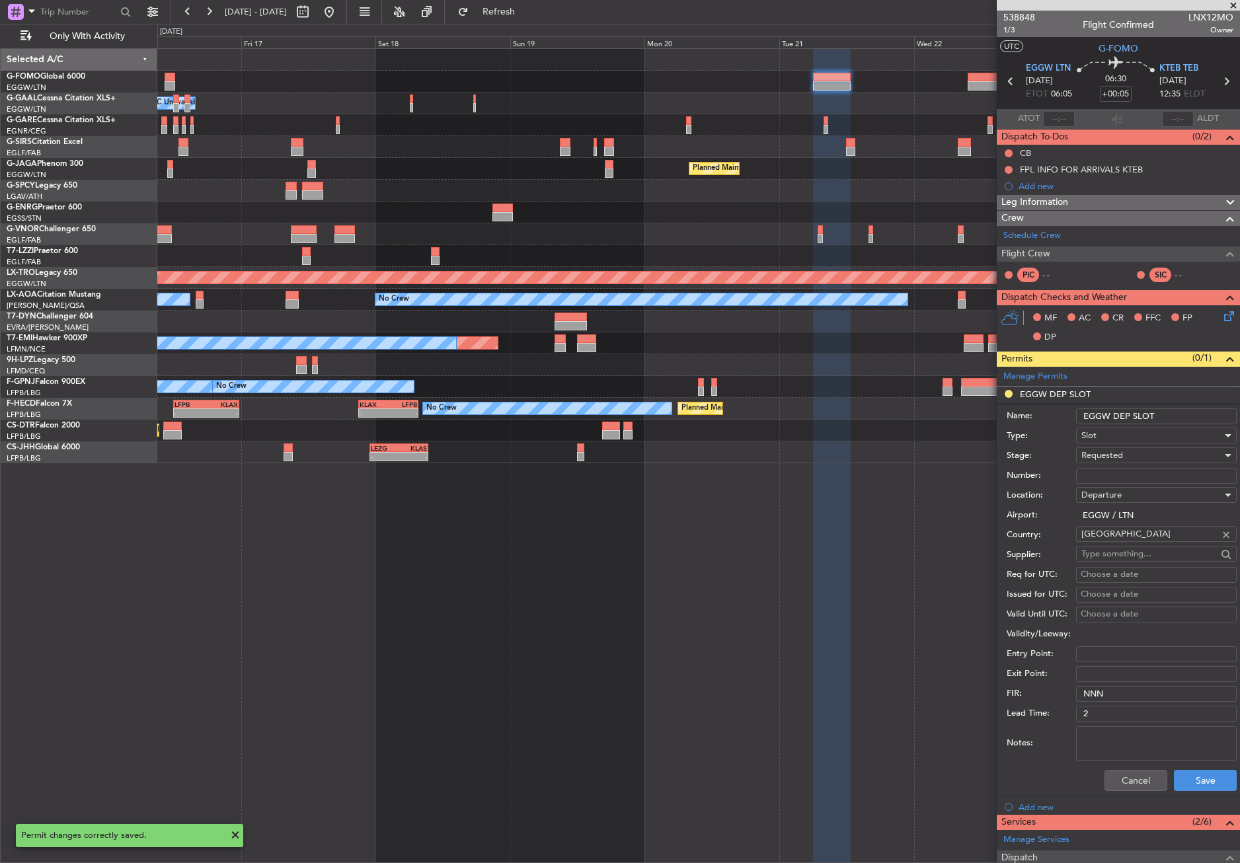
click at [1174, 413] on input "EGGW DEP SLOT" at bounding box center [1156, 416] width 161 height 16
type input "EGGW DEP SLOT 0605Z"
click at [1188, 773] on button "Save" at bounding box center [1205, 780] width 63 height 21
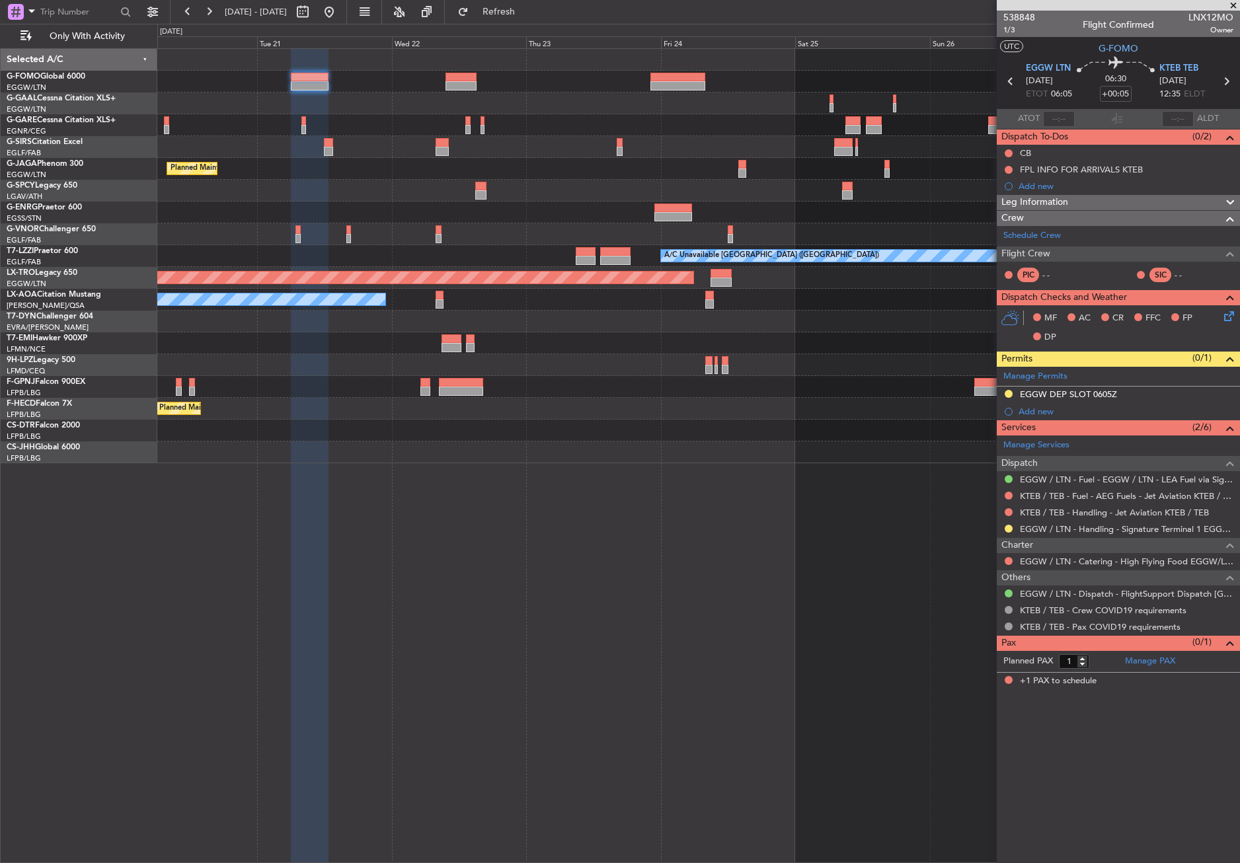
click at [346, 118] on div "Planned Maint Oxford ([GEOGRAPHIC_DATA]) Planned Maint [GEOGRAPHIC_DATA] ([GEOG…" at bounding box center [698, 256] width 1082 height 414
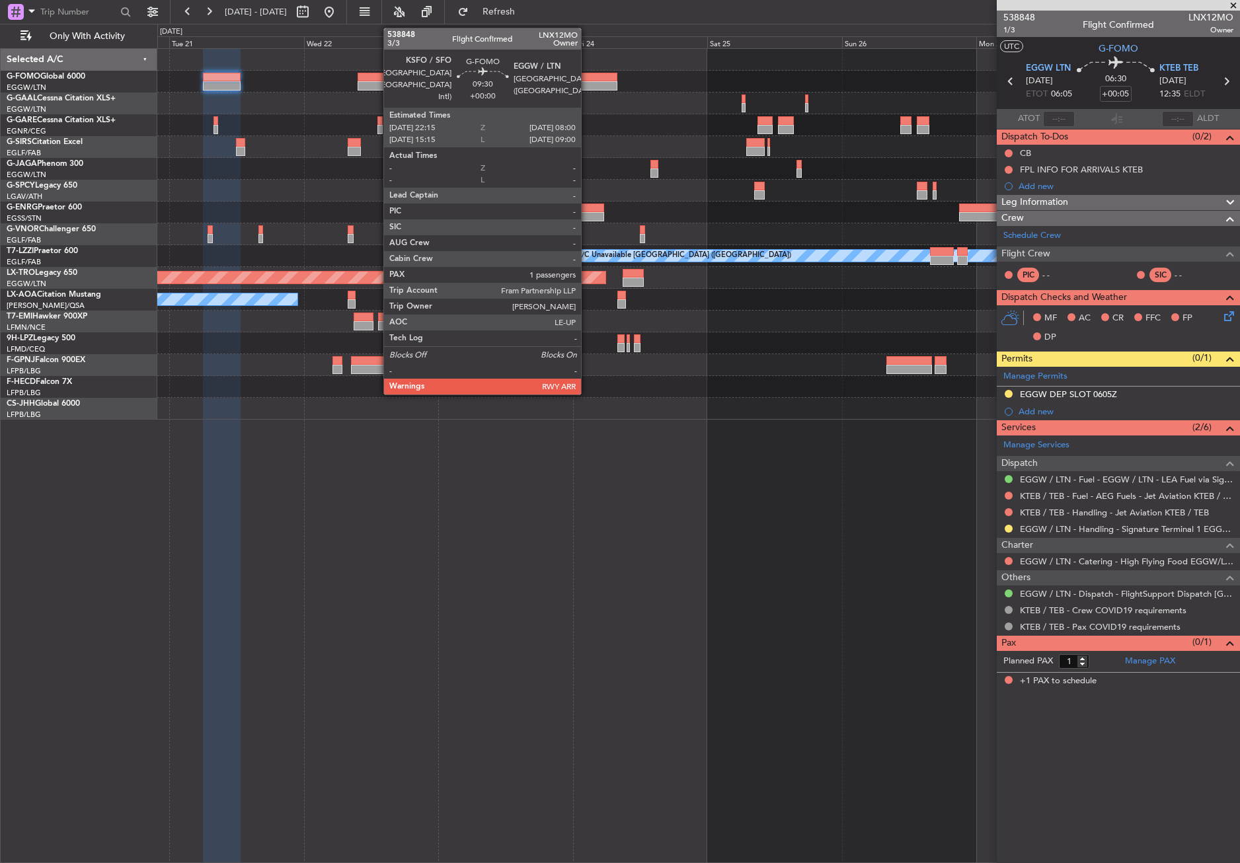
click at [587, 81] on div at bounding box center [589, 77] width 55 height 9
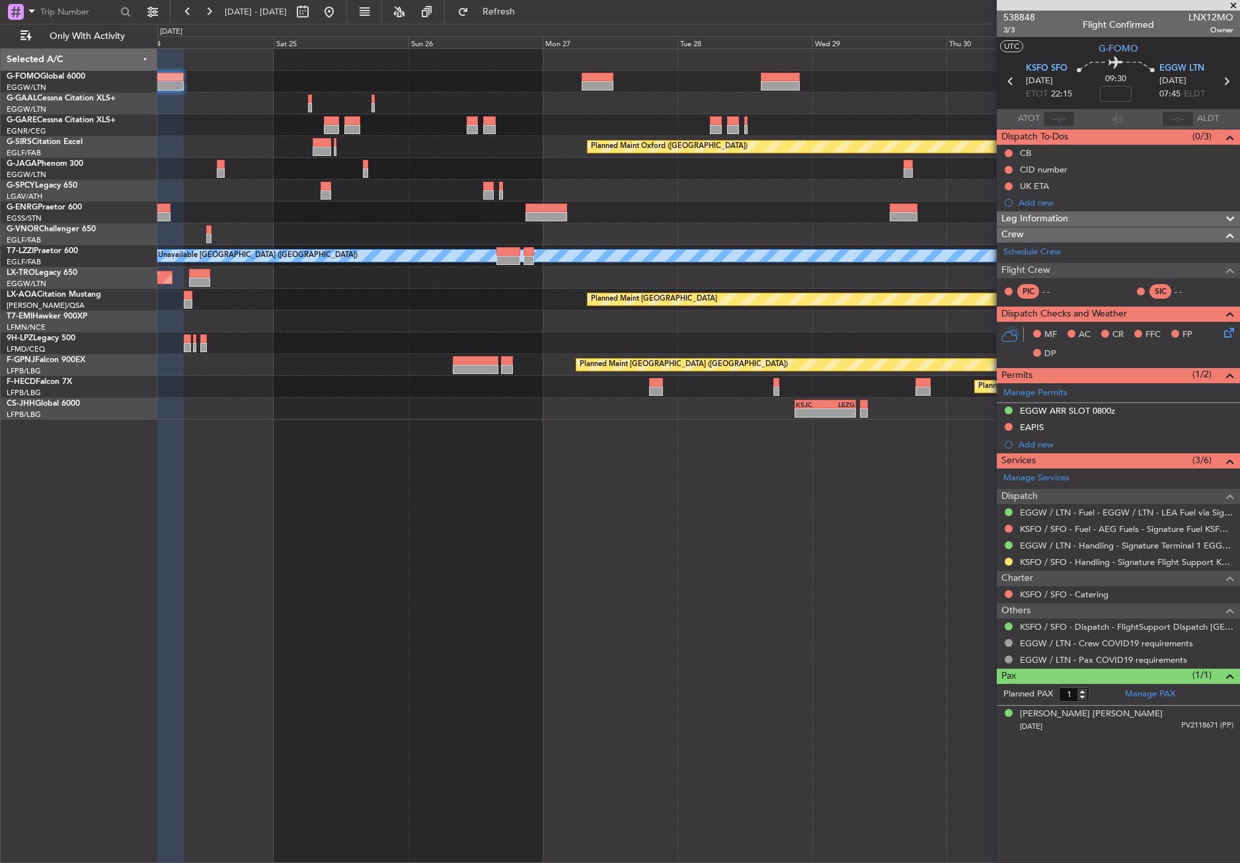
click at [412, 182] on div at bounding box center [698, 191] width 1082 height 22
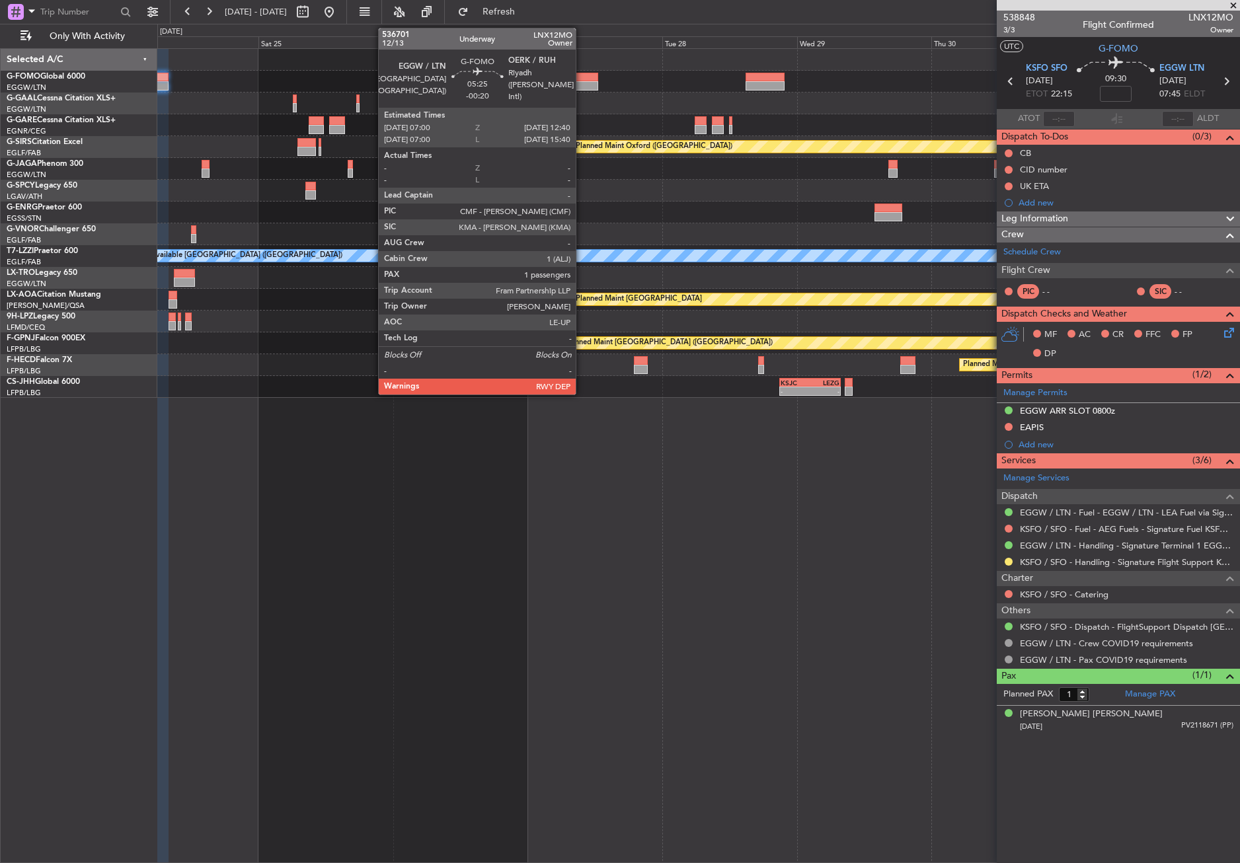
click at [582, 80] on div at bounding box center [582, 77] width 32 height 9
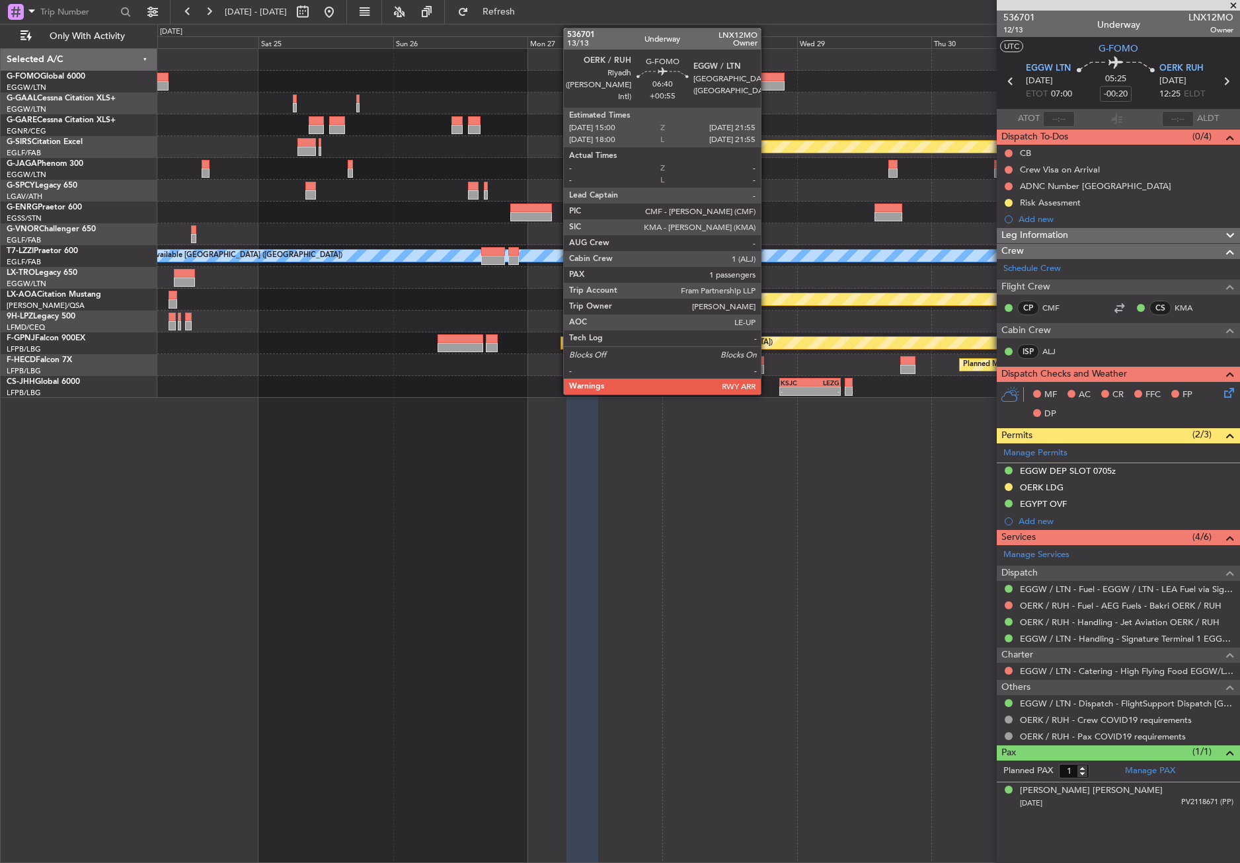
click at [767, 77] on div at bounding box center [764, 77] width 39 height 9
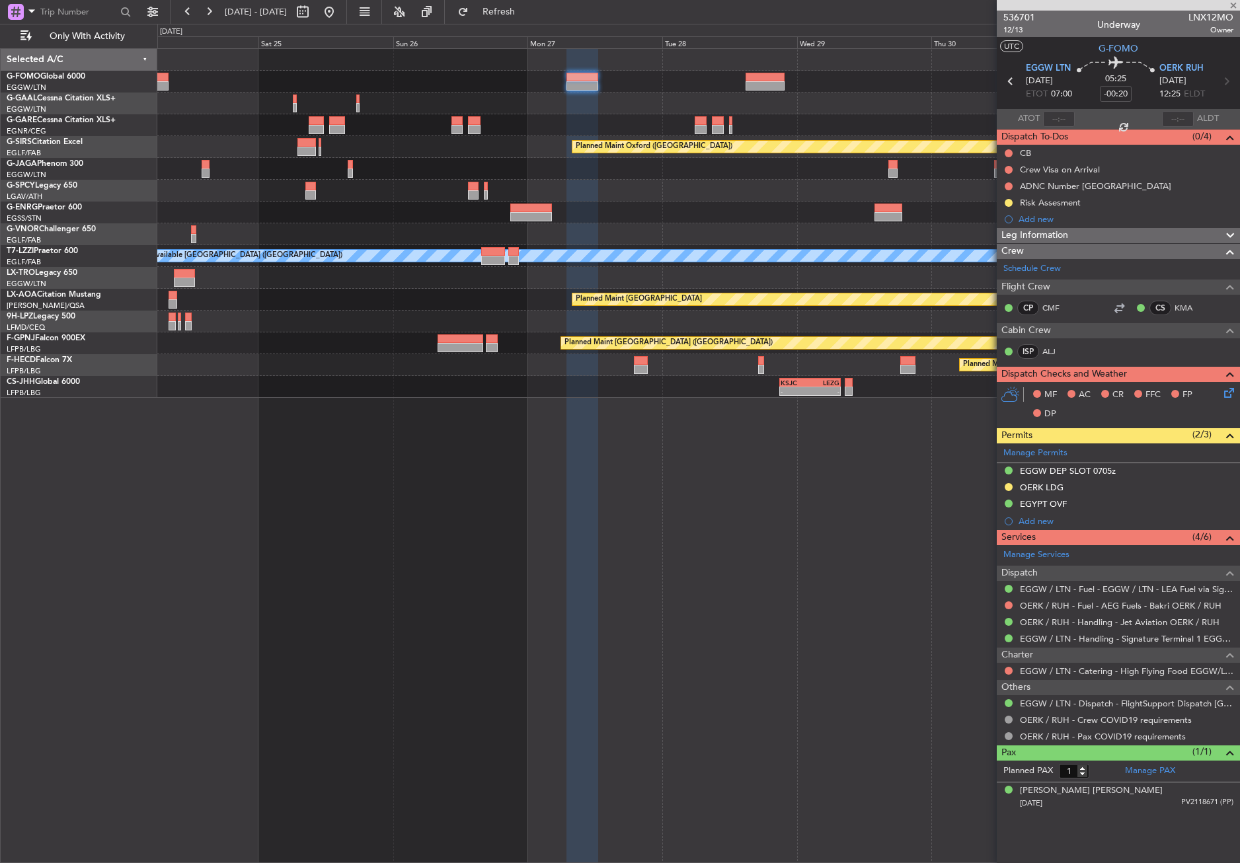
type input "+00:55"
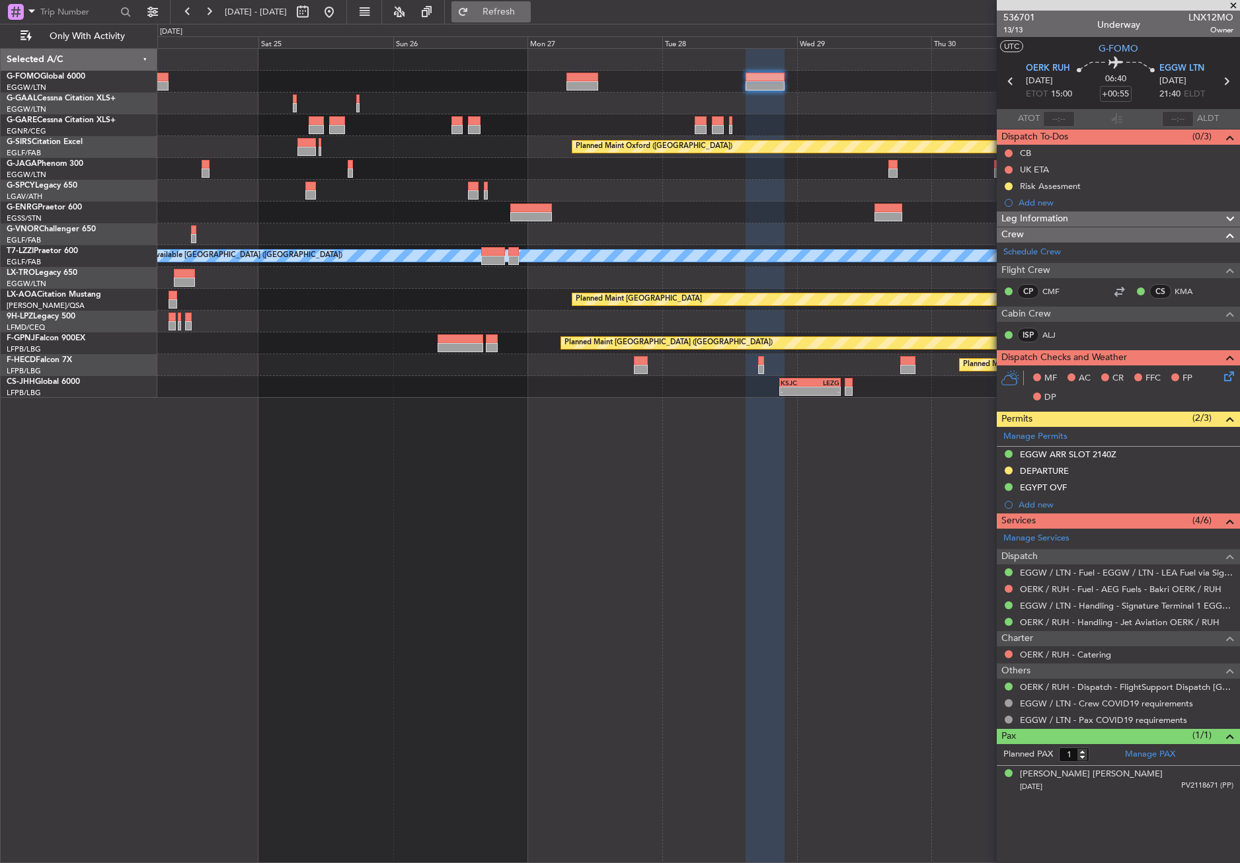
click at [500, 9] on button "Refresh" at bounding box center [490, 11] width 79 height 21
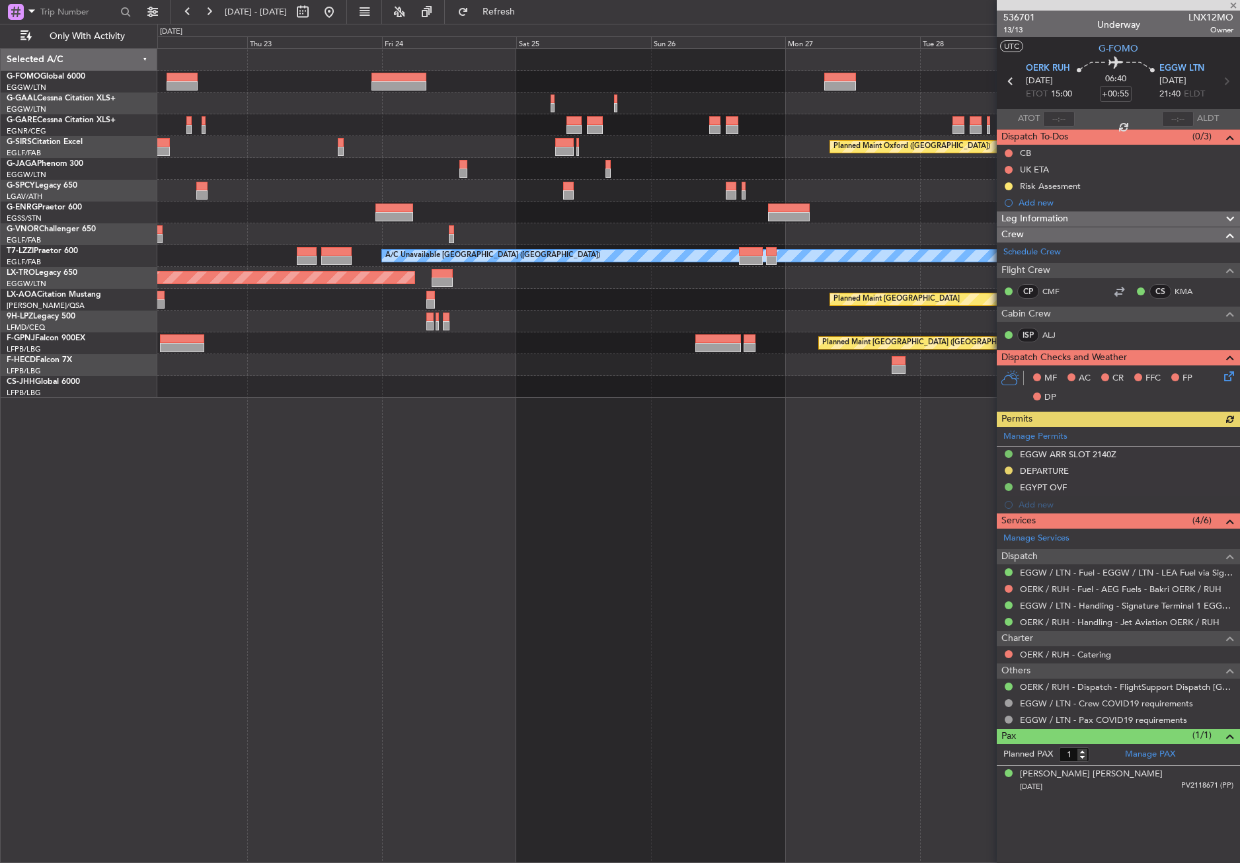
click at [688, 79] on div at bounding box center [698, 82] width 1082 height 22
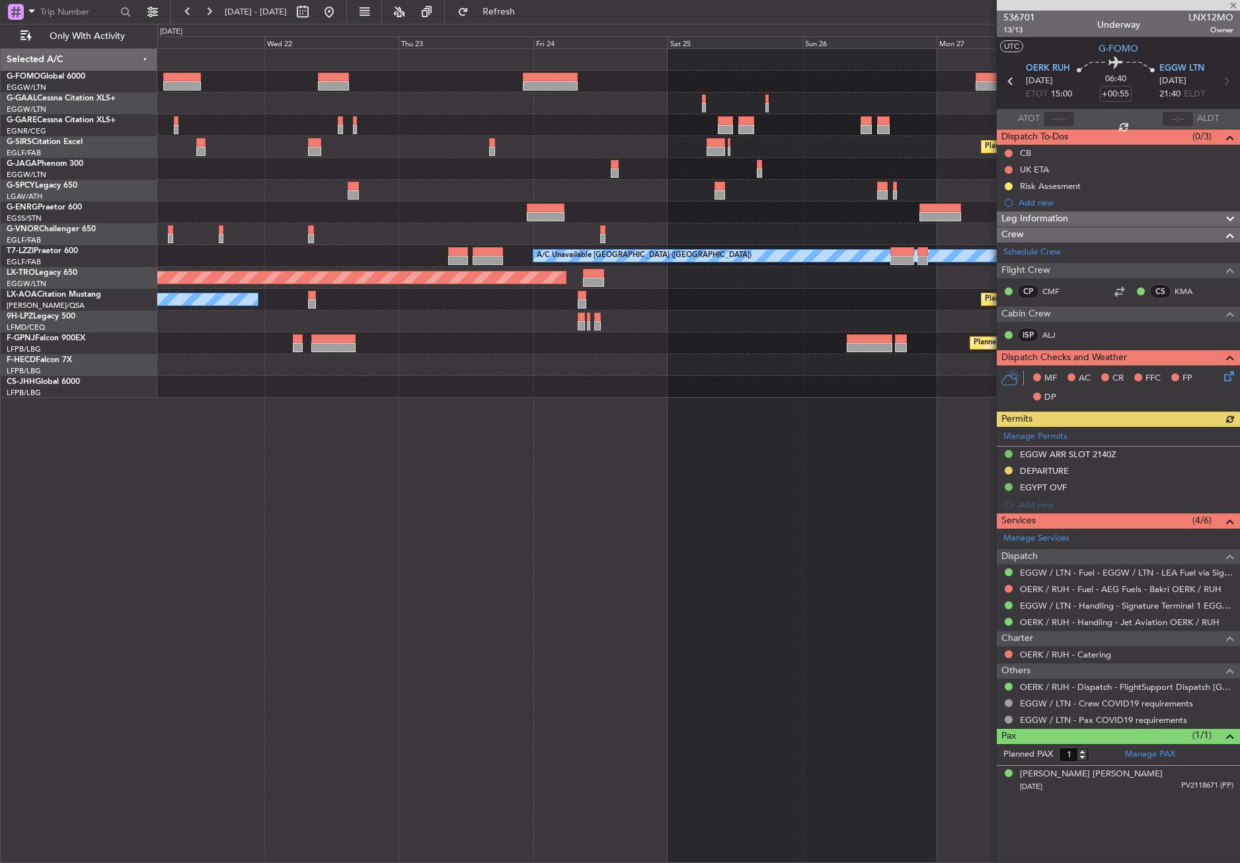
click at [623, 133] on div at bounding box center [698, 125] width 1082 height 22
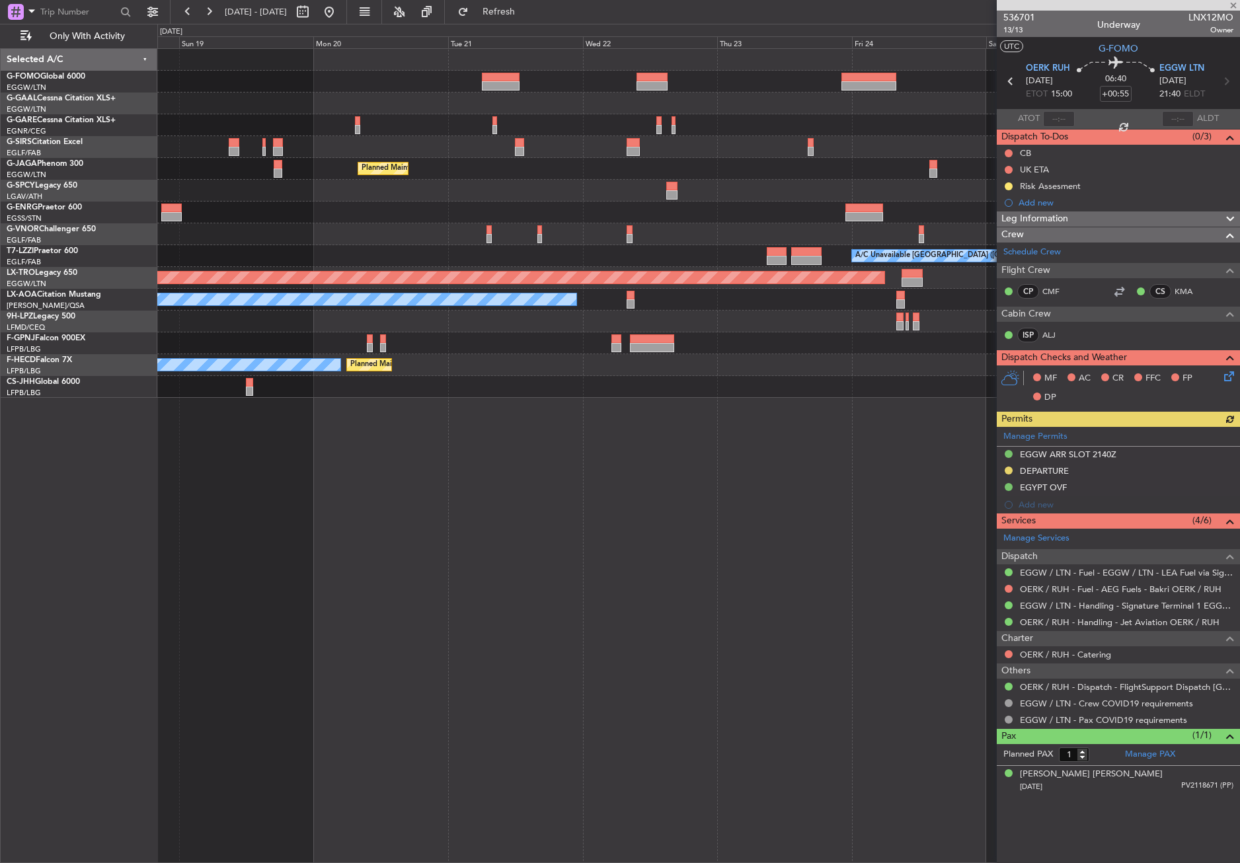
click at [509, 176] on div "Planned Maint [GEOGRAPHIC_DATA] ([GEOGRAPHIC_DATA])" at bounding box center [698, 169] width 1082 height 22
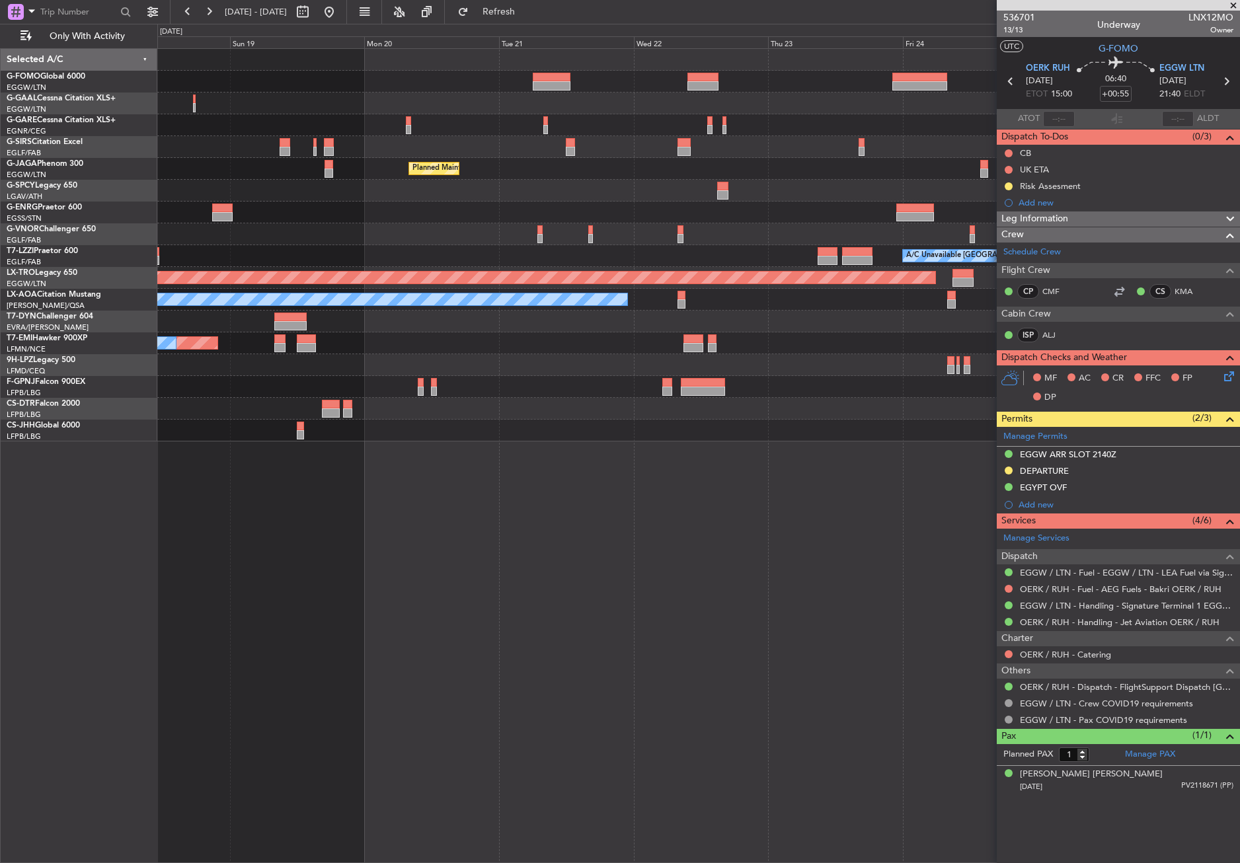
click at [334, 91] on div at bounding box center [698, 82] width 1082 height 22
click at [244, 597] on div "A/C Unavailable Owner Planned Maint [GEOGRAPHIC_DATA] ([GEOGRAPHIC_DATA]) Plann…" at bounding box center [698, 455] width 1082 height 815
click at [574, 556] on div "A/C Unavailable Owner Planned Maint [GEOGRAPHIC_DATA] ([GEOGRAPHIC_DATA]) Plann…" at bounding box center [698, 455] width 1082 height 815
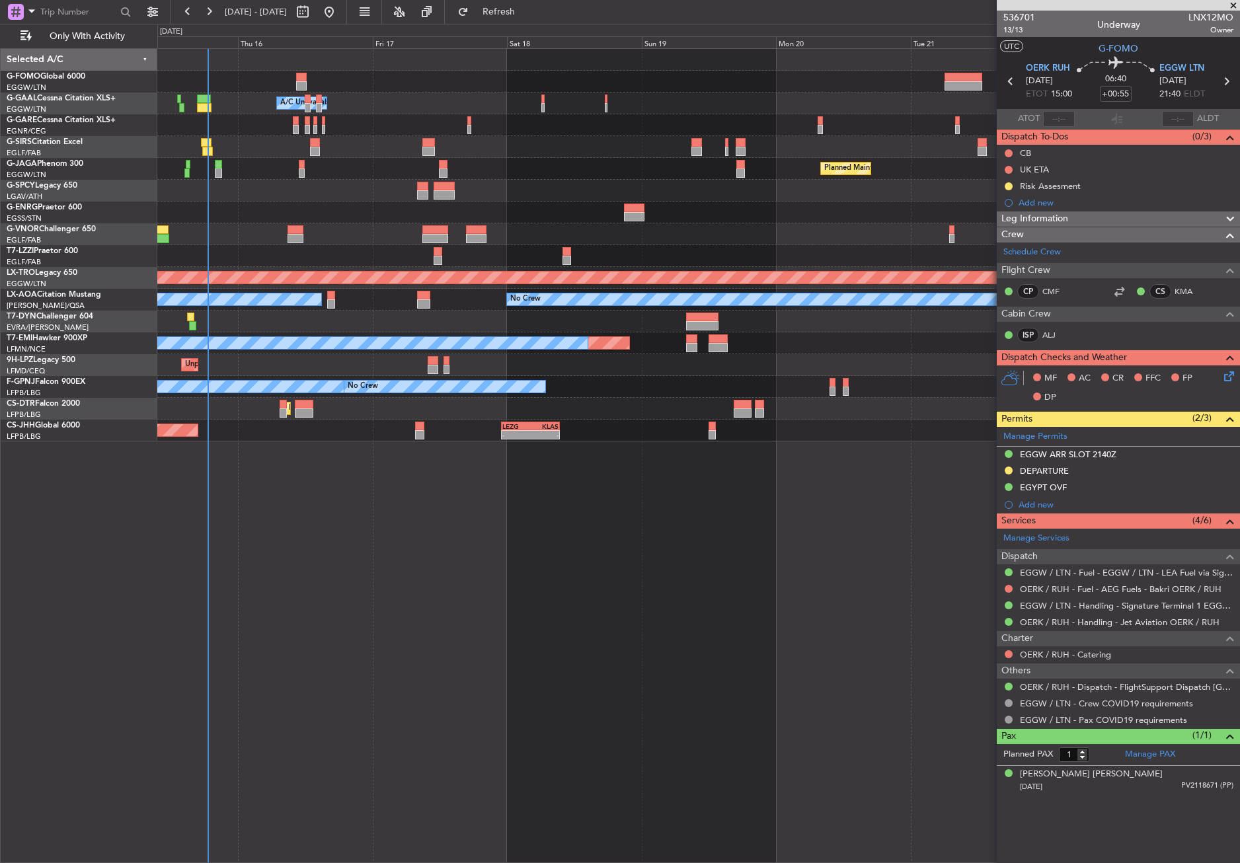
click at [644, 587] on div "Owner A/C Unavailable Owner A/C Unavailable Planned Maint [GEOGRAPHIC_DATA] ([G…" at bounding box center [698, 455] width 1082 height 815
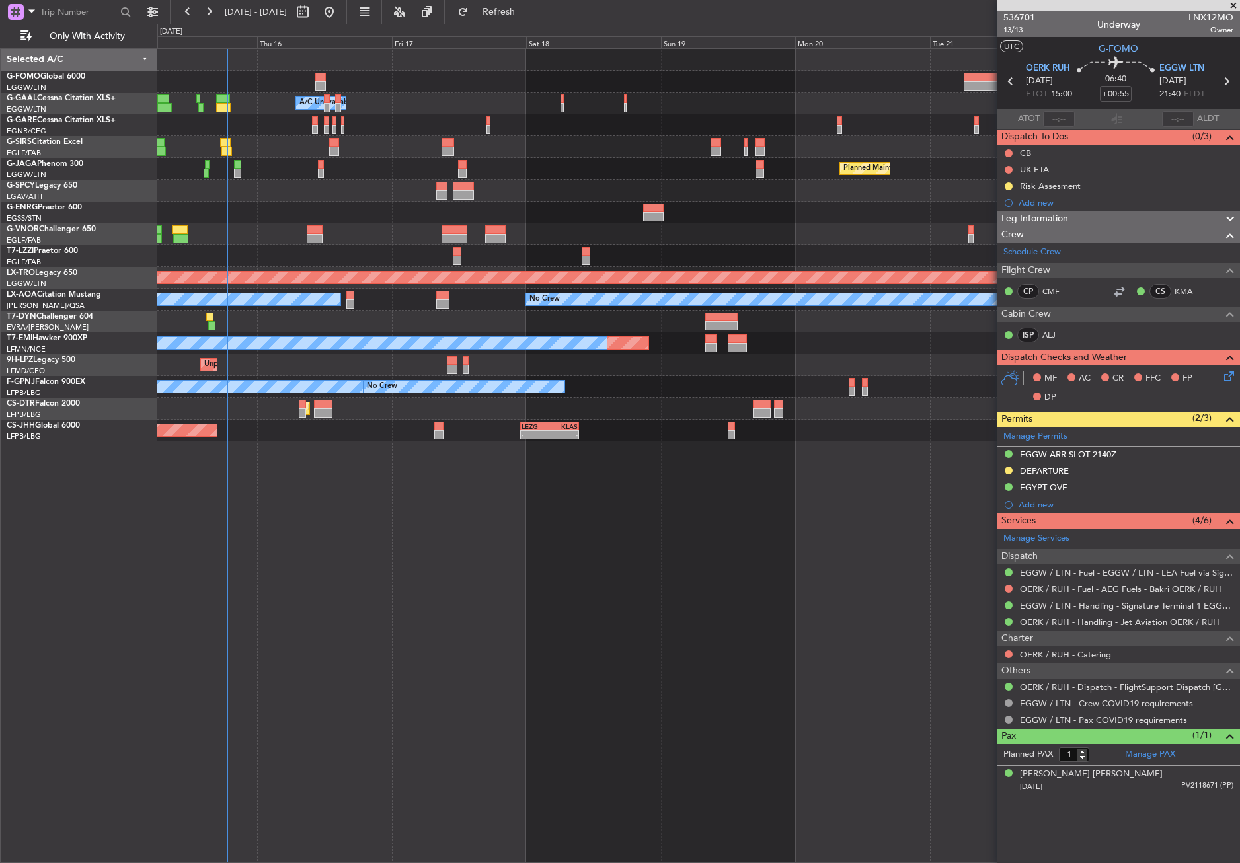
click at [558, 594] on div "Owner A/C Unavailable Owner A/C Unavailable Planned Maint [GEOGRAPHIC_DATA] ([G…" at bounding box center [698, 455] width 1082 height 815
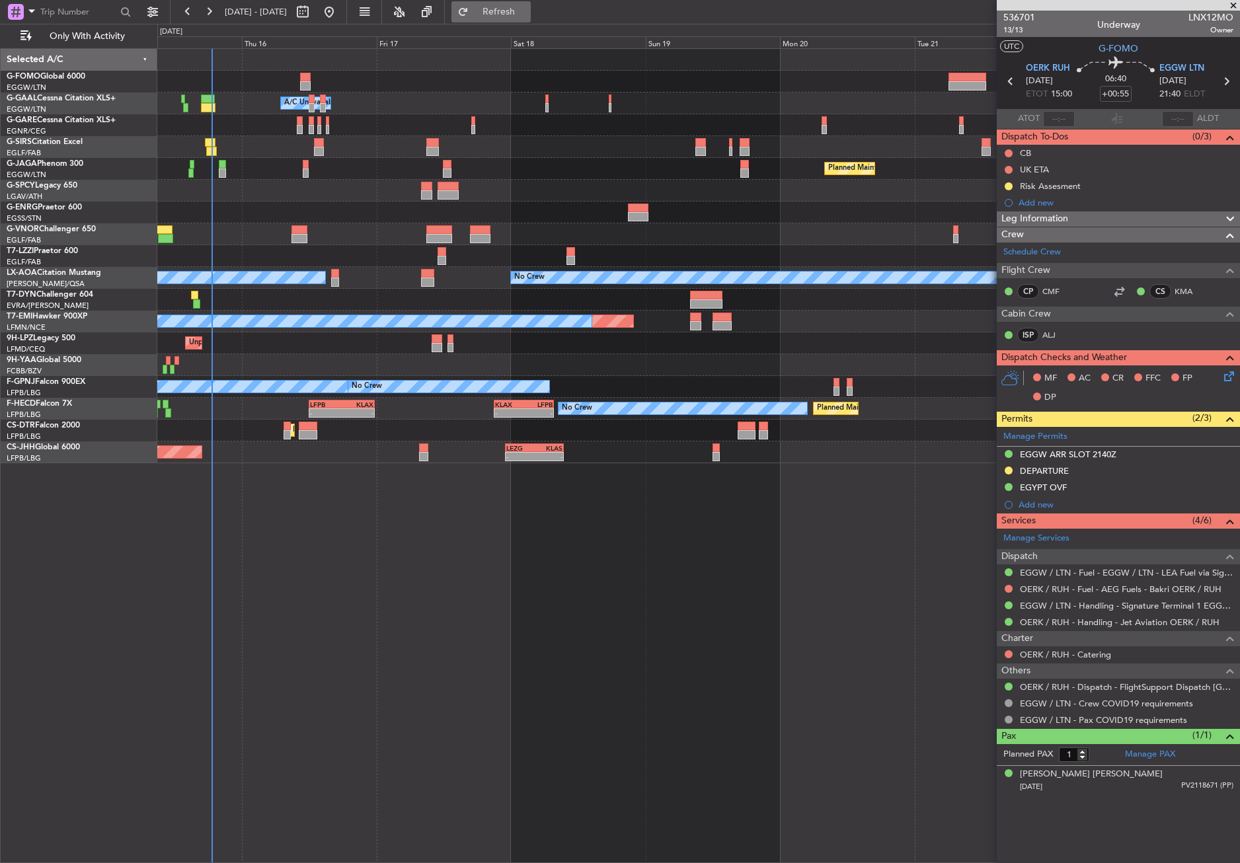
click at [523, 14] on span "Refresh" at bounding box center [499, 11] width 56 height 9
click at [461, 624] on div "Owner A/C Unavailable Owner A/C Unavailable Planned Maint [GEOGRAPHIC_DATA] ([G…" at bounding box center [698, 455] width 1082 height 815
click at [379, 678] on div "Owner A/C Unavailable Owner A/C Unavailable Planned Maint [GEOGRAPHIC_DATA] ([G…" at bounding box center [698, 455] width 1082 height 815
click at [77, 545] on div "Selected A/C G-FOMO Global 6000 EGGW/LTN [GEOGRAPHIC_DATA] ([GEOGRAPHIC_DATA]) …" at bounding box center [79, 455] width 157 height 815
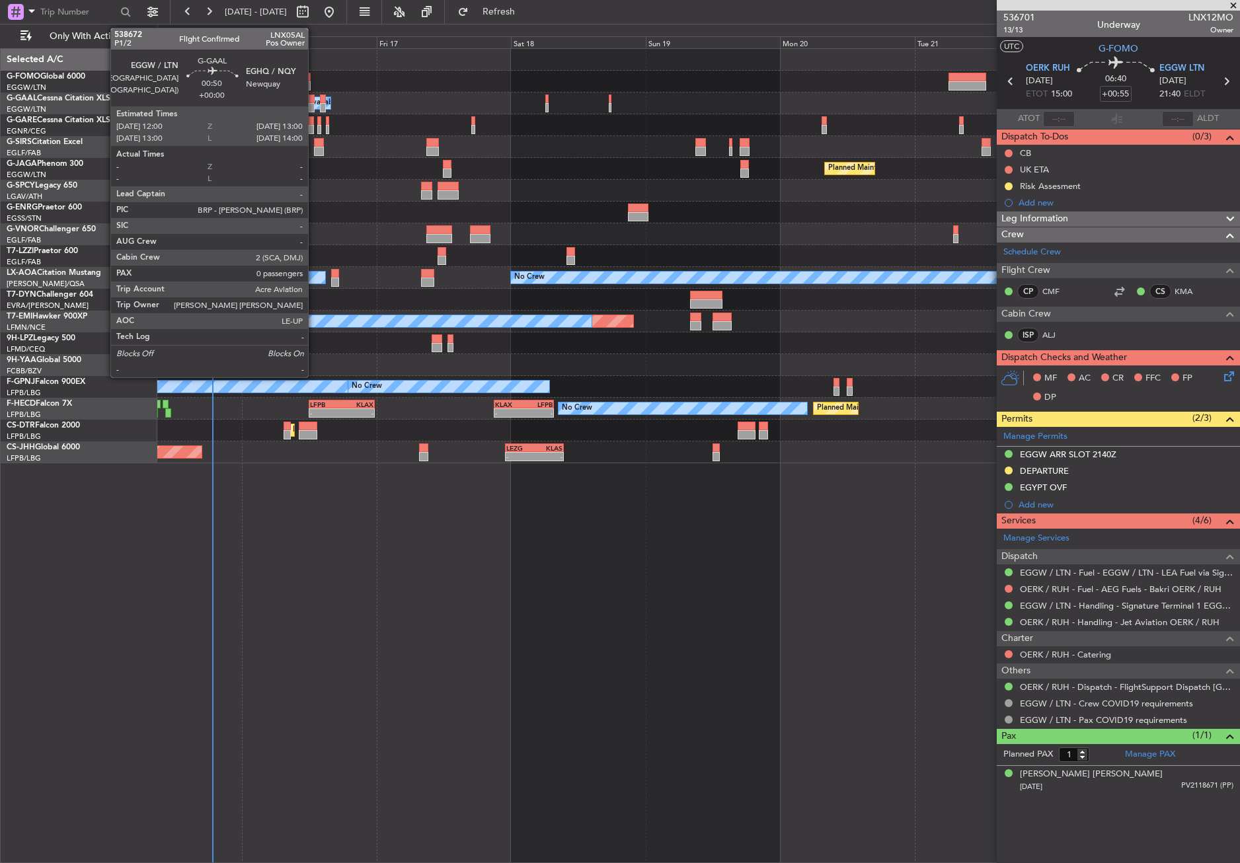
click at [314, 100] on div at bounding box center [312, 98] width 6 height 9
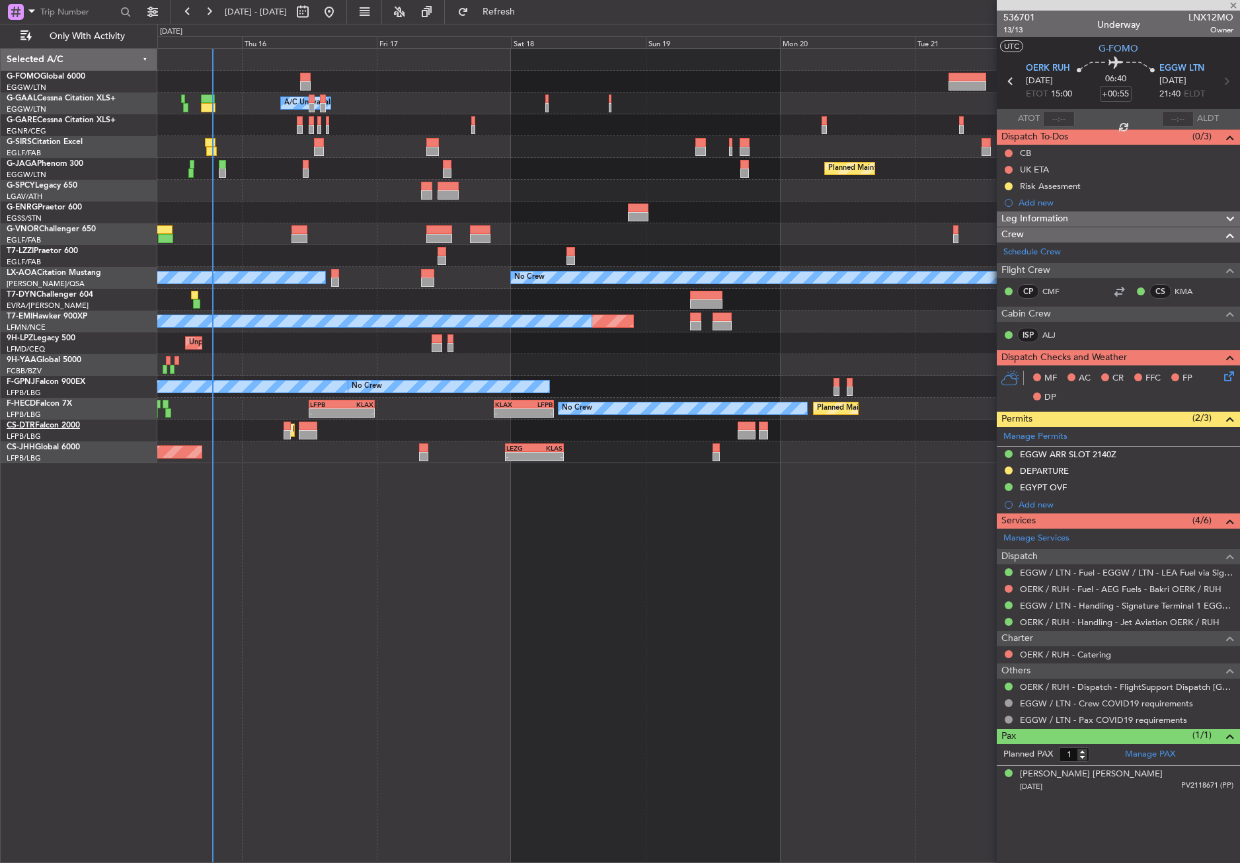
type input "0"
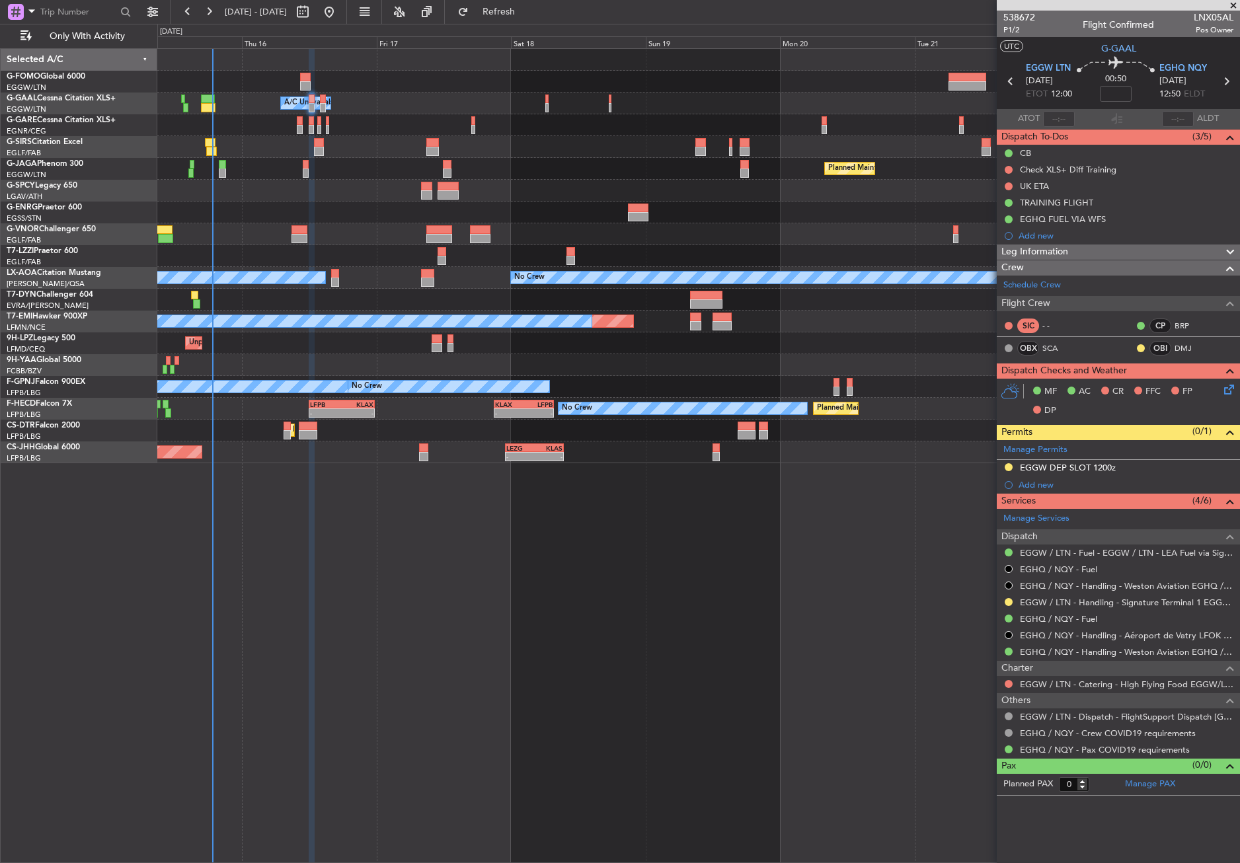
click at [388, 744] on div "Owner A/C Unavailable Owner A/C Unavailable Planned Maint [GEOGRAPHIC_DATA] ([G…" at bounding box center [698, 455] width 1082 height 815
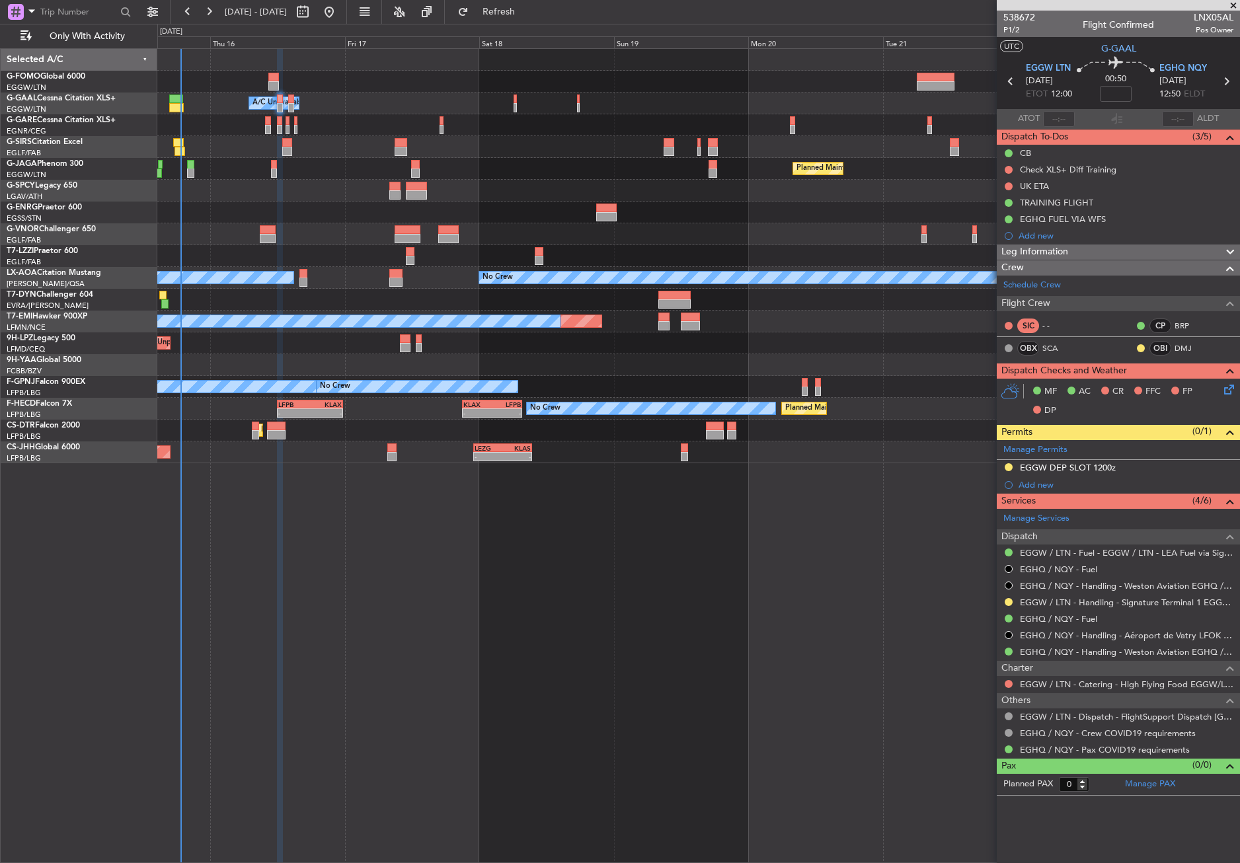
click at [367, 745] on div "Owner A/C Unavailable Owner A/C Unavailable Planned Maint [GEOGRAPHIC_DATA] ([G…" at bounding box center [698, 455] width 1082 height 815
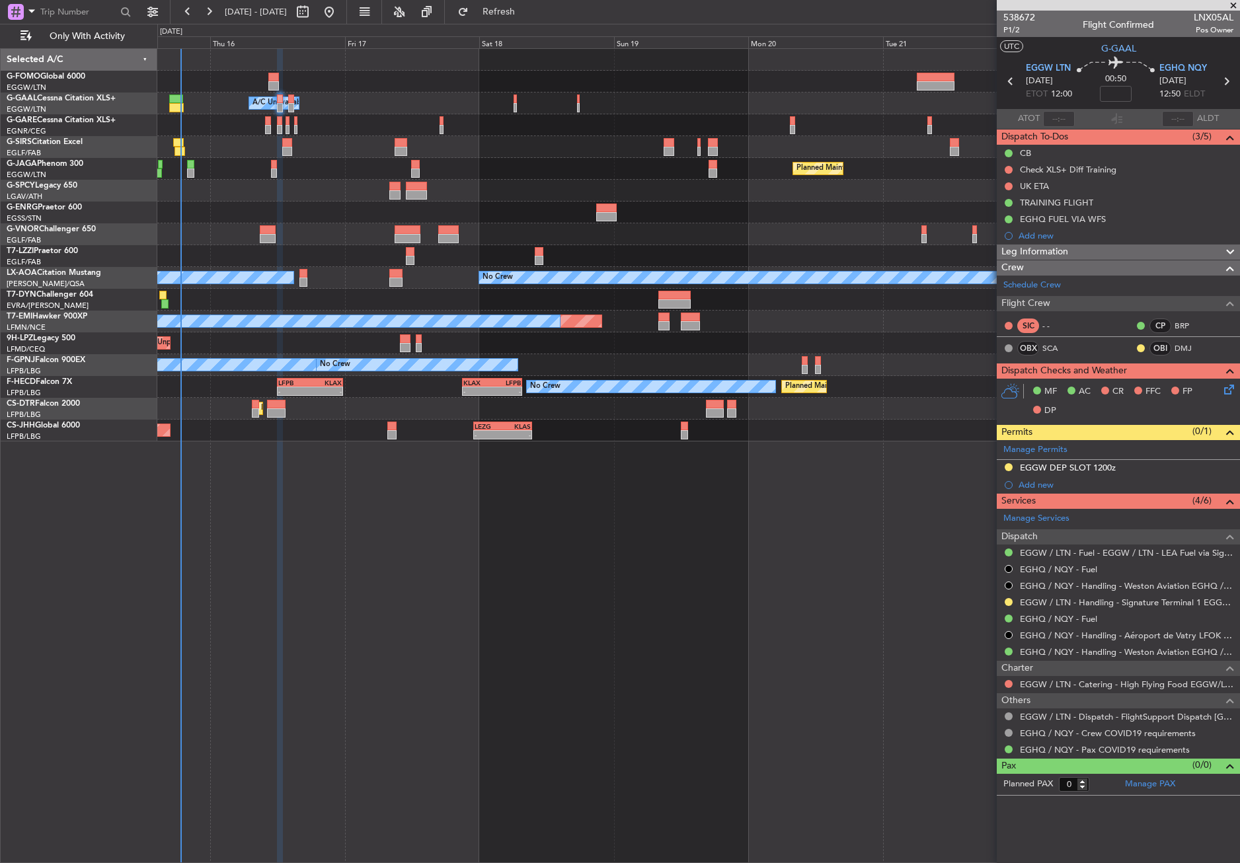
click at [367, 744] on div "Owner A/C Unavailable Owner A/C Unavailable Planned Maint [GEOGRAPHIC_DATA] ([G…" at bounding box center [698, 455] width 1082 height 815
click at [558, 557] on div "Owner A/C Unavailable Owner A/C Unavailable Planned Maint [GEOGRAPHIC_DATA] ([G…" at bounding box center [698, 455] width 1082 height 815
click at [469, 640] on div "Owner A/C Unavailable Owner A/C Unavailable Planned Maint [GEOGRAPHIC_DATA] ([G…" at bounding box center [698, 455] width 1082 height 815
click at [1062, 252] on span "Leg Information" at bounding box center [1034, 252] width 67 height 15
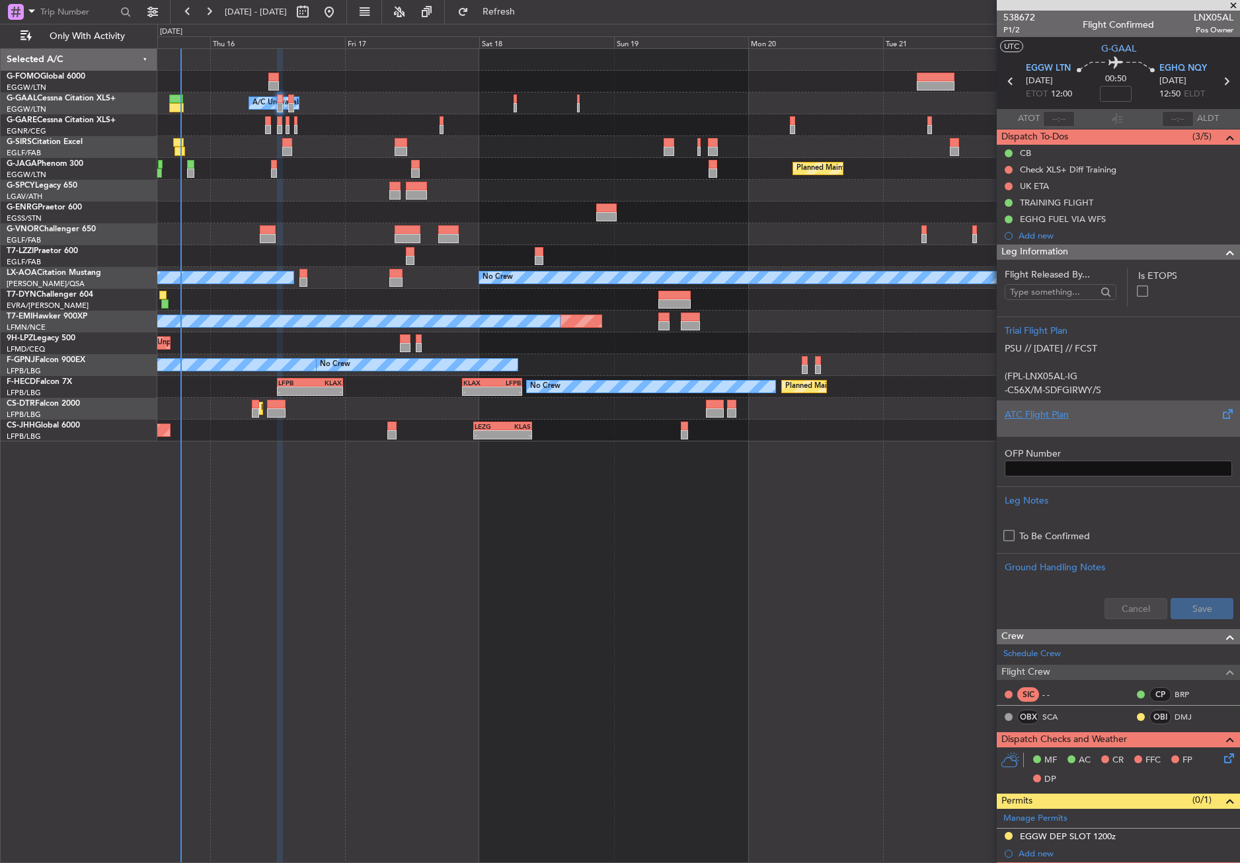
click at [1061, 414] on div "ATC Flight Plan" at bounding box center [1117, 415] width 227 height 14
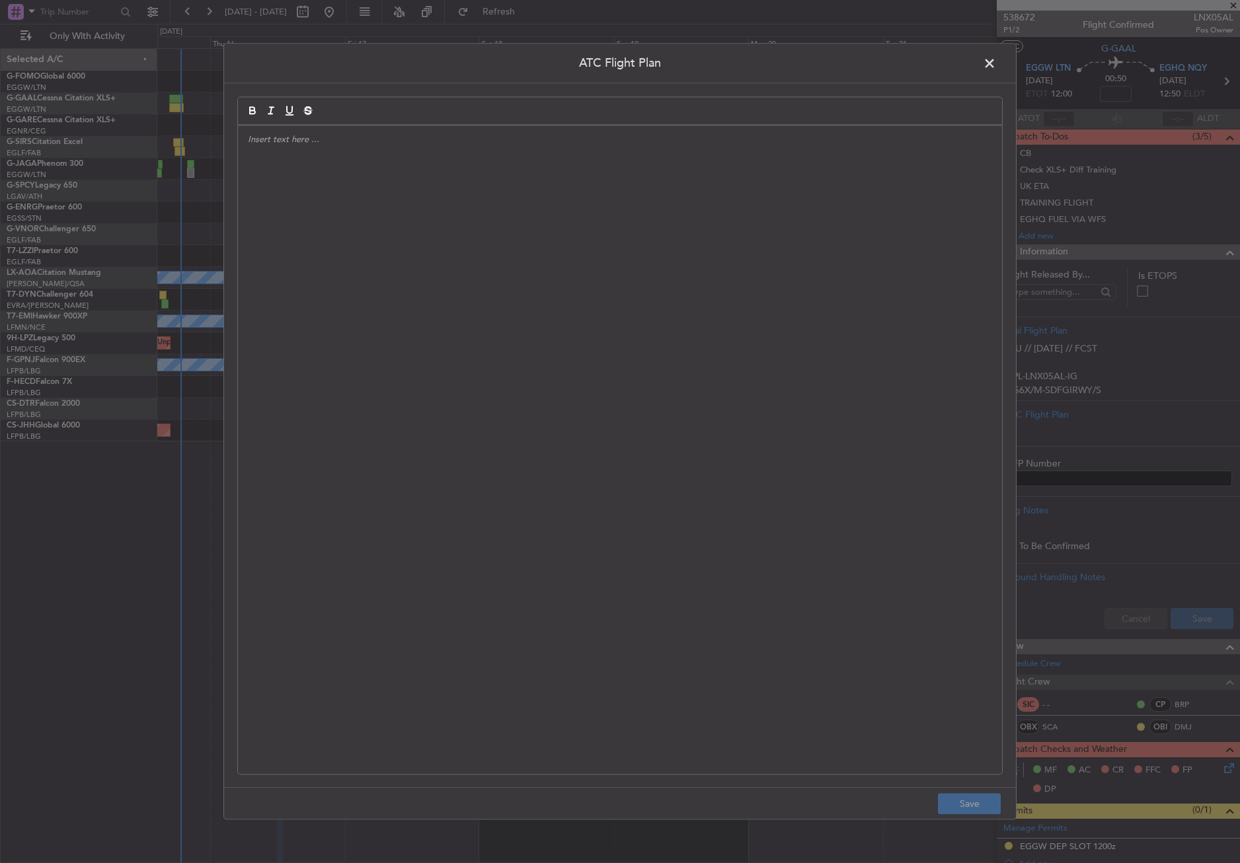
click at [609, 386] on div at bounding box center [620, 450] width 764 height 648
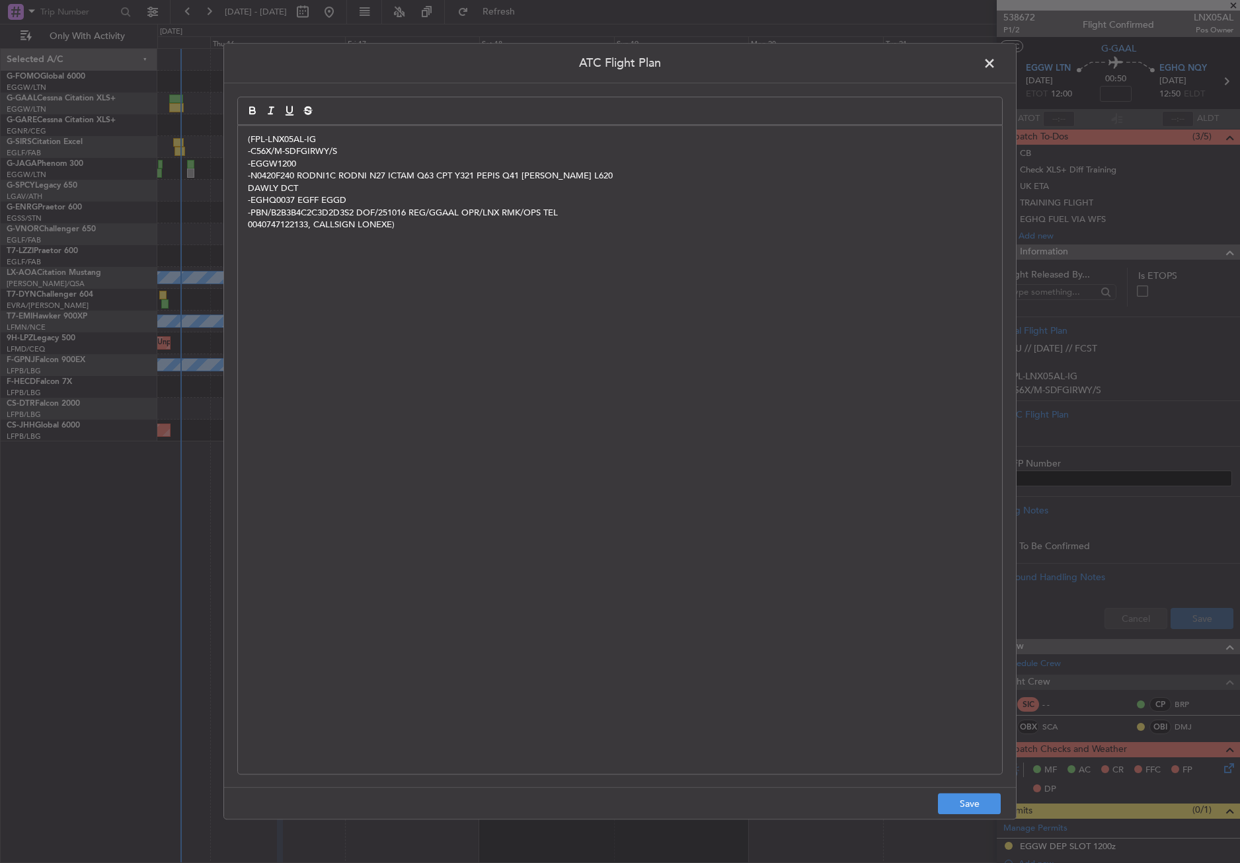
scroll to position [0, 0]
click at [961, 802] on button "Save" at bounding box center [969, 804] width 63 height 21
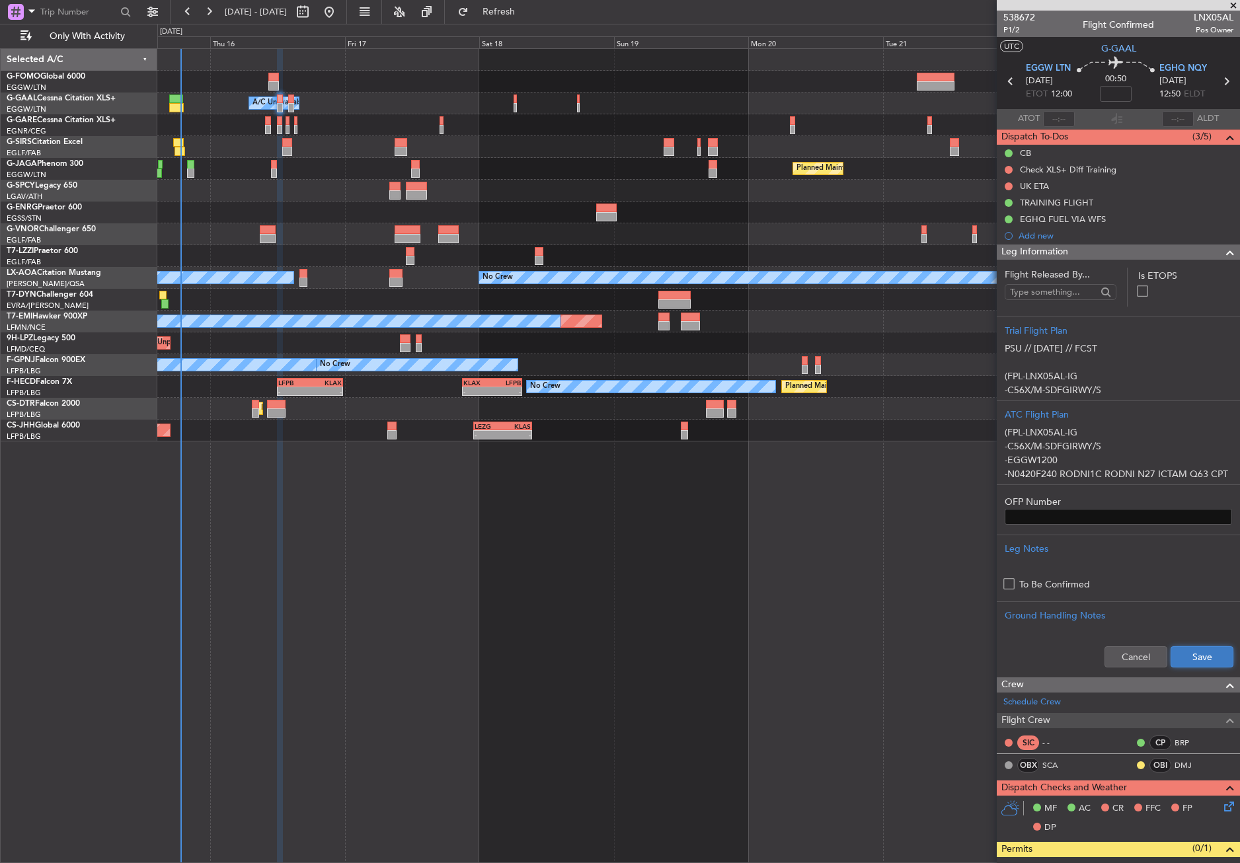
click at [1170, 656] on button "Save" at bounding box center [1201, 656] width 63 height 21
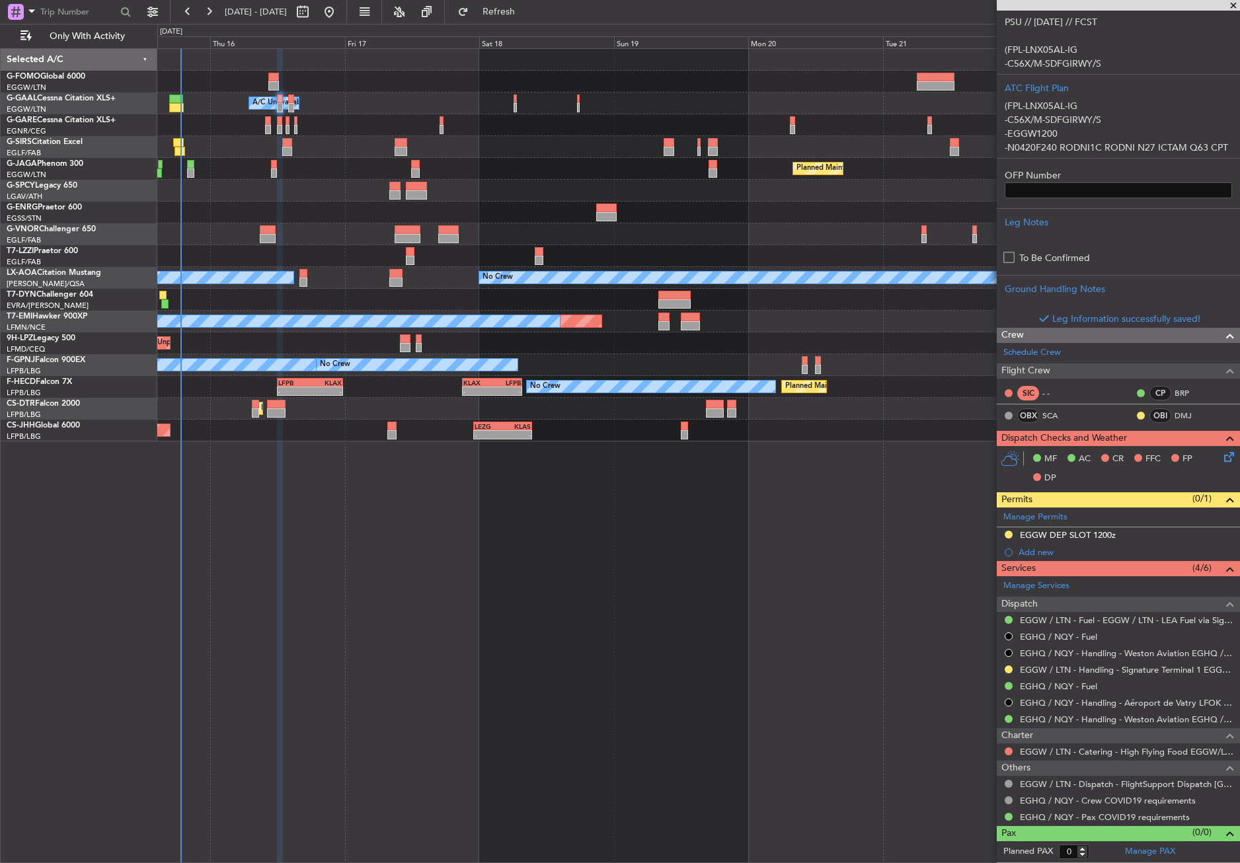
scroll to position [326, 0]
click at [1221, 457] on icon at bounding box center [1226, 455] width 11 height 11
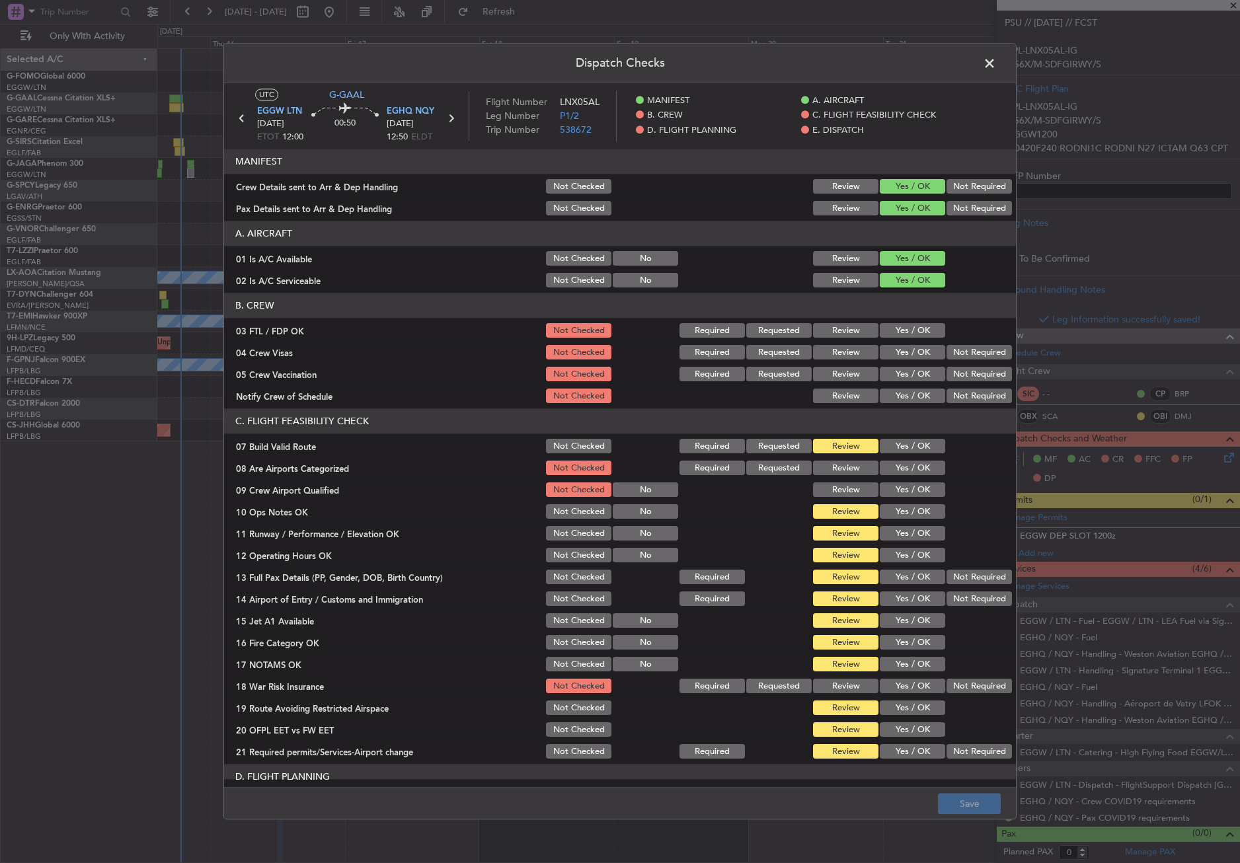
click at [907, 445] on button "Yes / OK" at bounding box center [912, 446] width 65 height 15
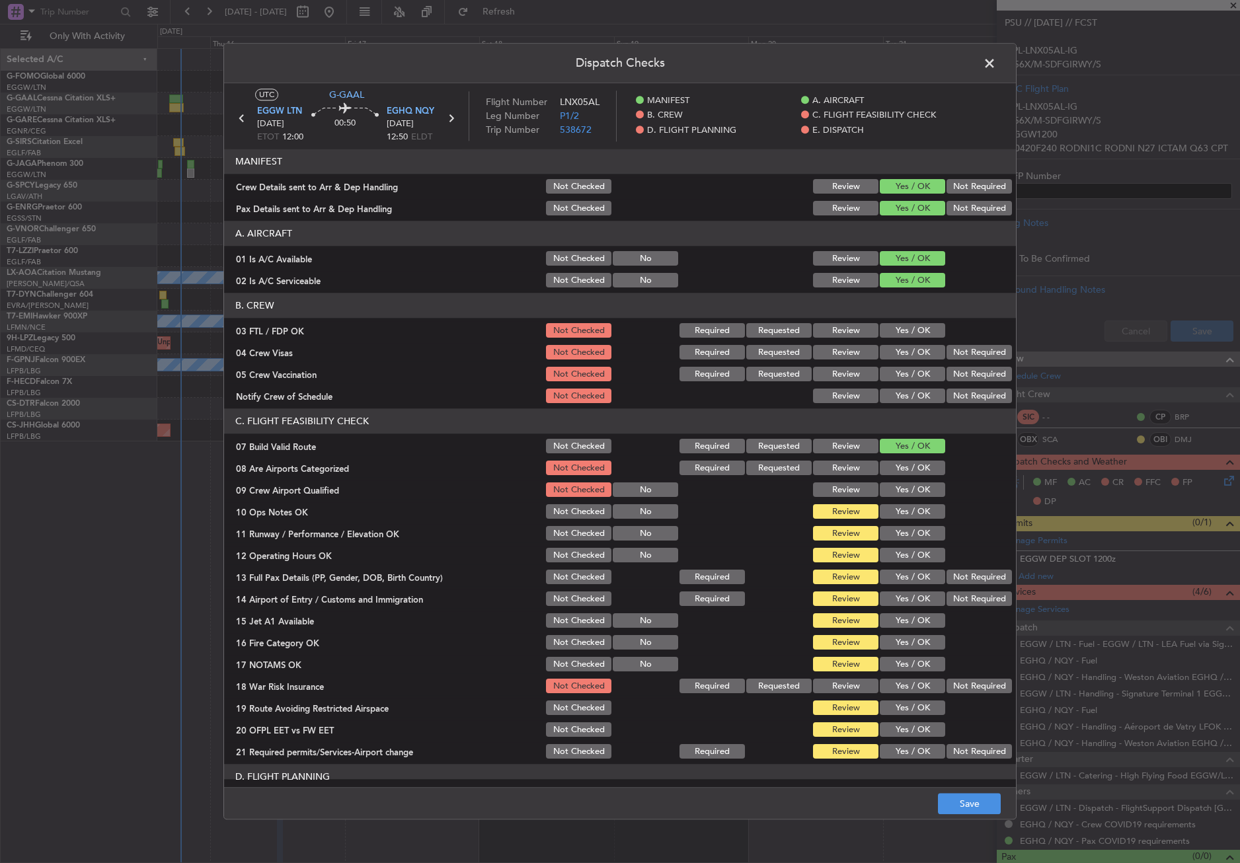
click at [895, 514] on button "Yes / OK" at bounding box center [912, 512] width 65 height 15
click at [897, 542] on div "Yes / OK" at bounding box center [911, 534] width 67 height 19
click at [902, 537] on button "Yes / OK" at bounding box center [912, 534] width 65 height 15
click at [902, 548] on button "Yes / OK" at bounding box center [912, 555] width 65 height 15
drag, startPoint x: 899, startPoint y: 567, endPoint x: 898, endPoint y: 574, distance: 6.6
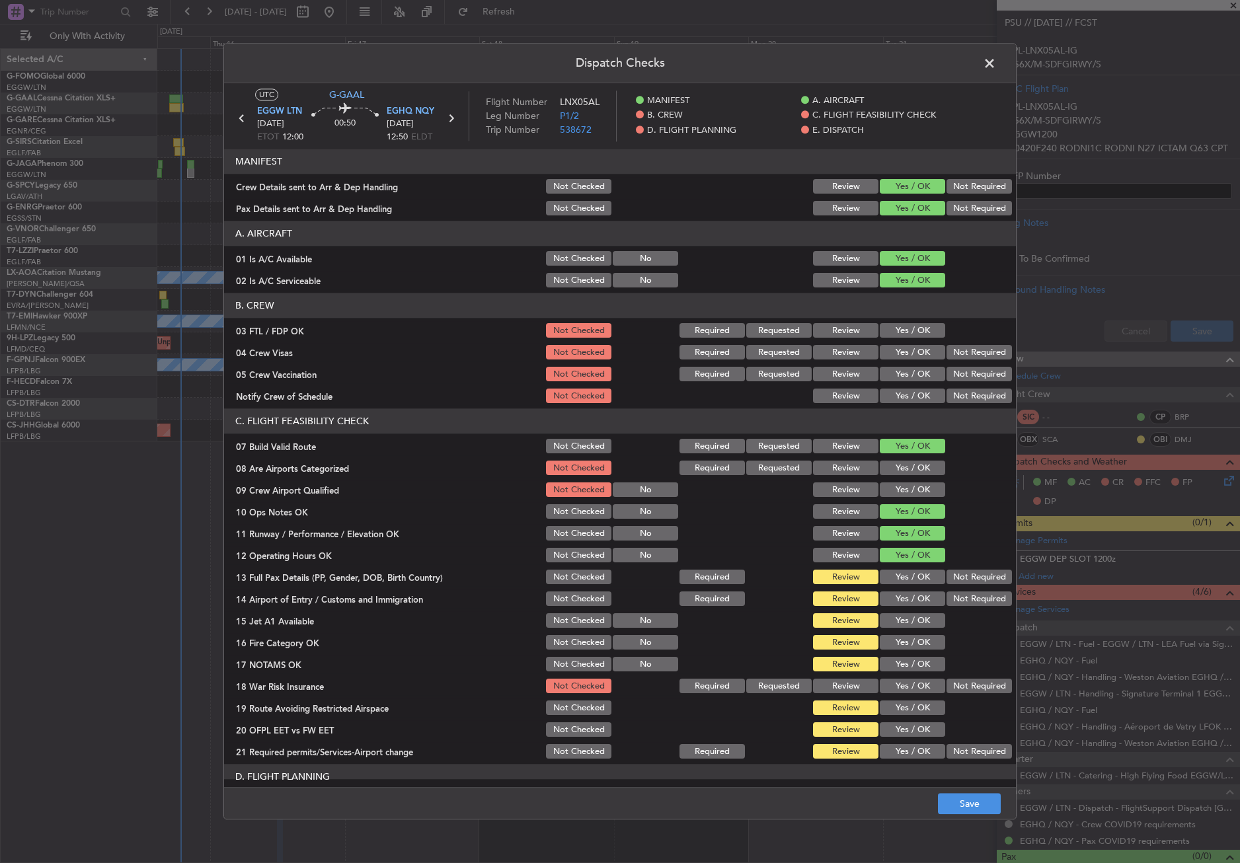
click at [899, 572] on section "C. FLIGHT FEASIBILITY CHECK 07 Build Valid Route Not Checked Required Requested…" at bounding box center [620, 585] width 792 height 352
click at [898, 574] on button "Yes / OK" at bounding box center [912, 577] width 65 height 15
click at [898, 606] on button "Yes / OK" at bounding box center [912, 599] width 65 height 15
click at [897, 622] on button "Yes / OK" at bounding box center [912, 621] width 65 height 15
click at [895, 641] on button "Yes / OK" at bounding box center [912, 643] width 65 height 15
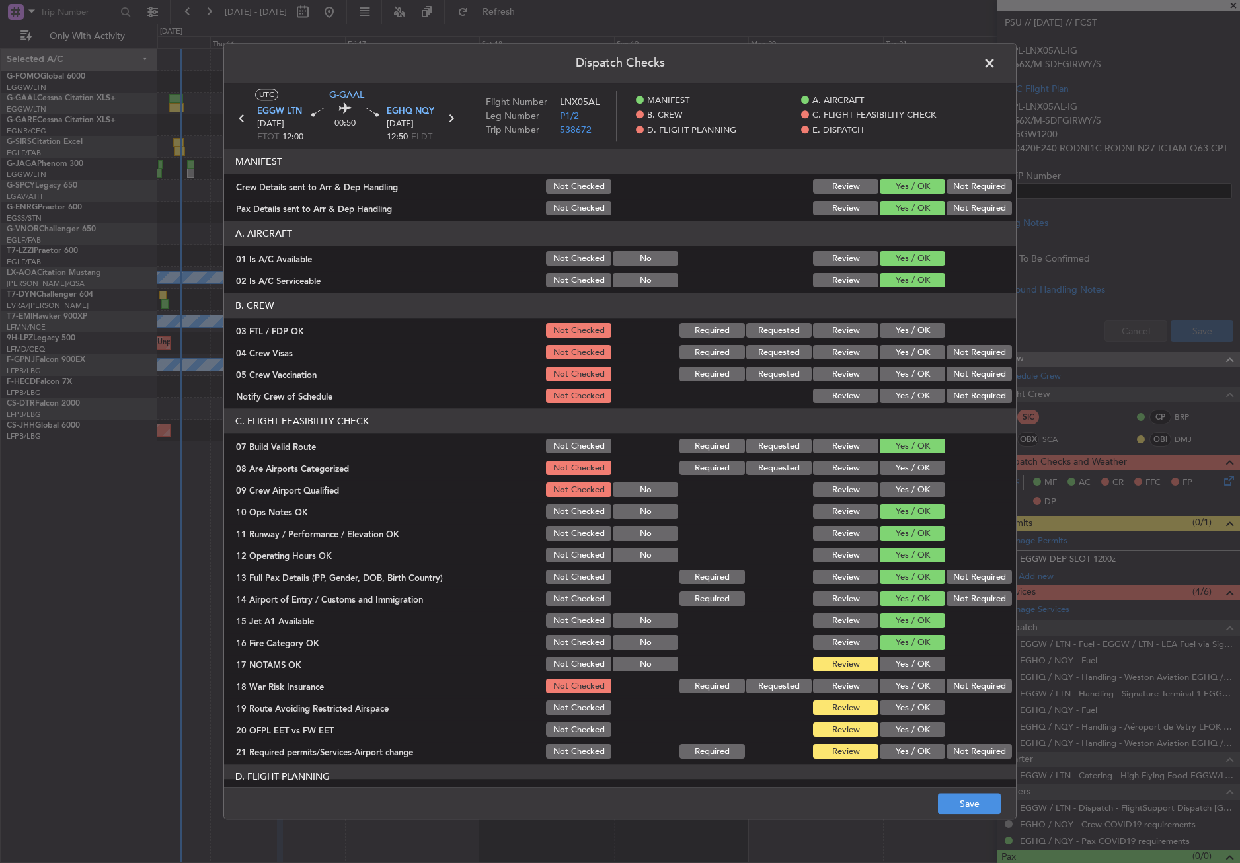
click at [900, 667] on button "Yes / OK" at bounding box center [912, 665] width 65 height 15
click at [957, 683] on button "Not Required" at bounding box center [978, 686] width 65 height 15
click at [907, 699] on div "Yes / OK" at bounding box center [911, 708] width 67 height 19
click at [907, 715] on button "Yes / OK" at bounding box center [912, 708] width 65 height 15
click at [906, 732] on button "Yes / OK" at bounding box center [912, 730] width 65 height 15
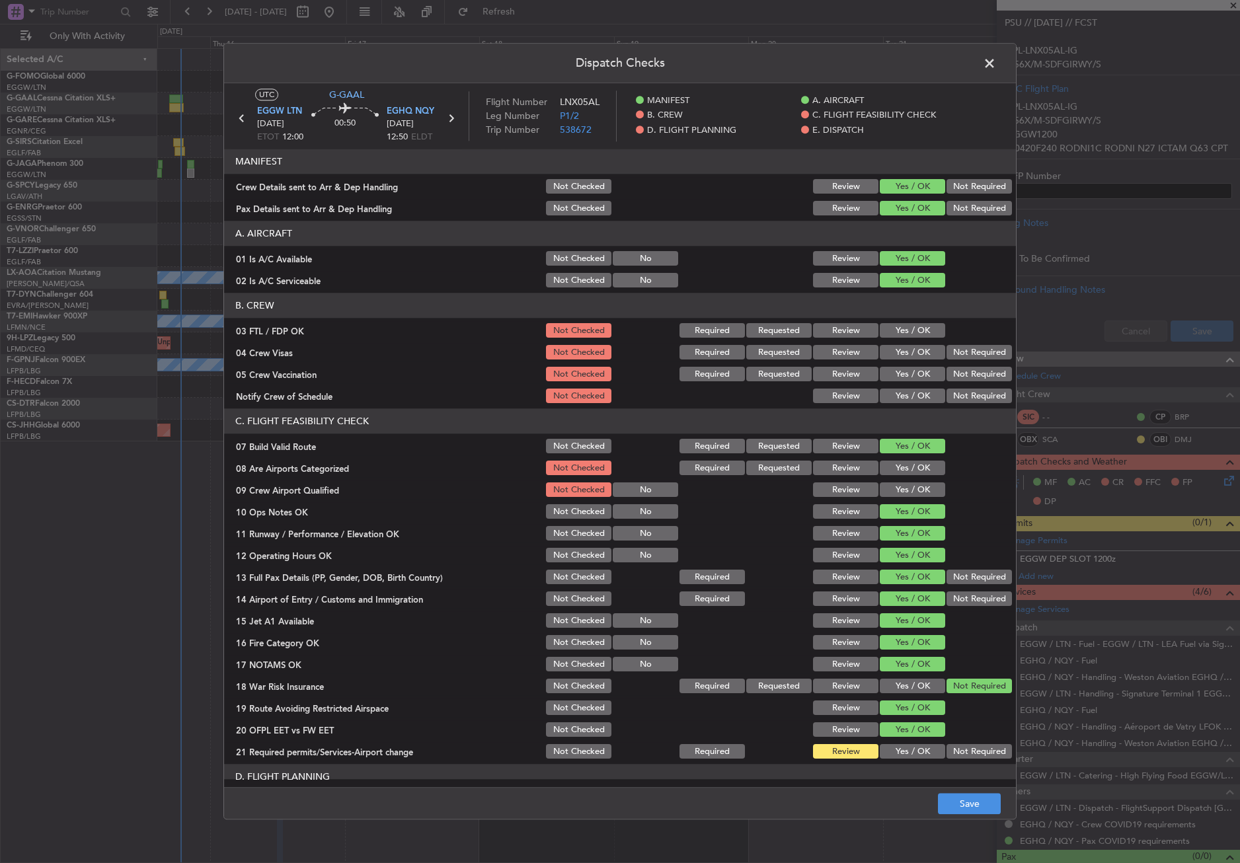
click at [907, 745] on button "Yes / OK" at bounding box center [912, 752] width 65 height 15
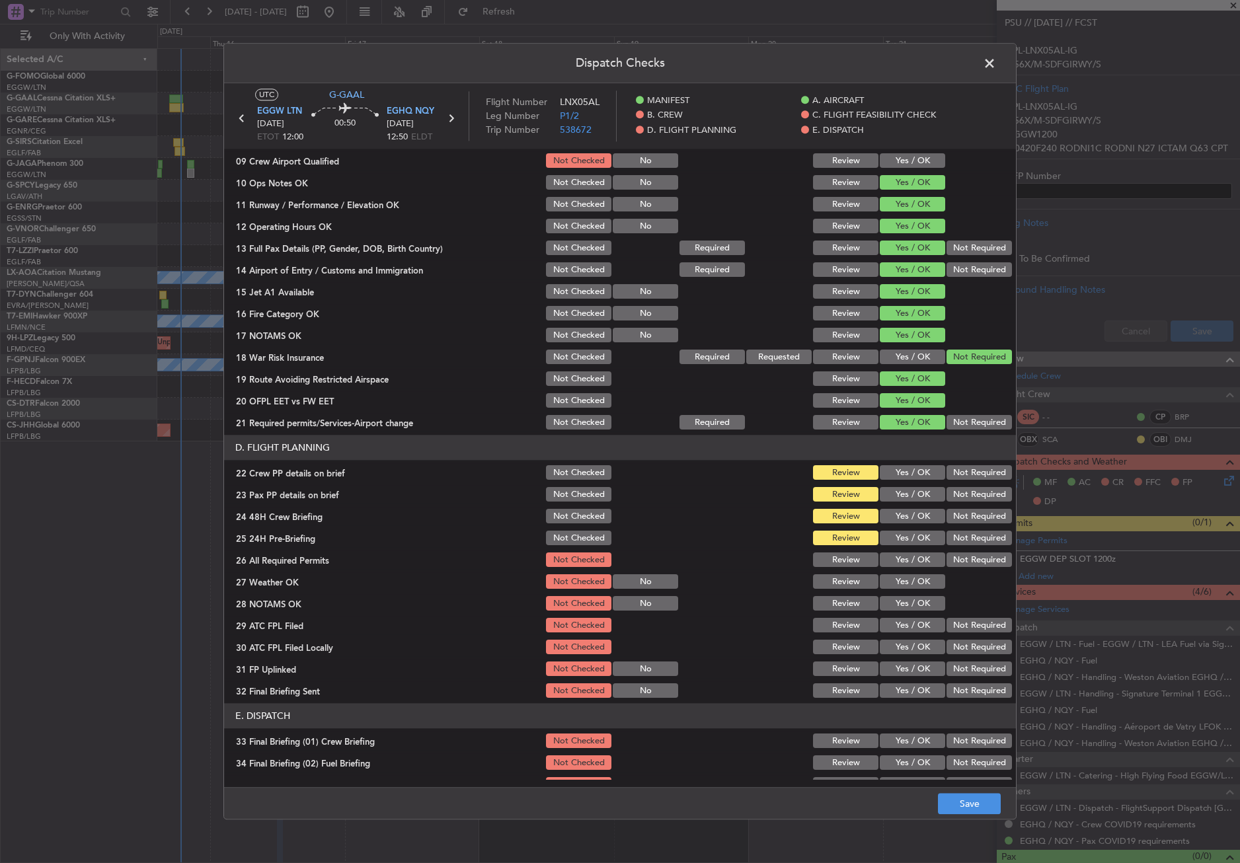
scroll to position [330, 0]
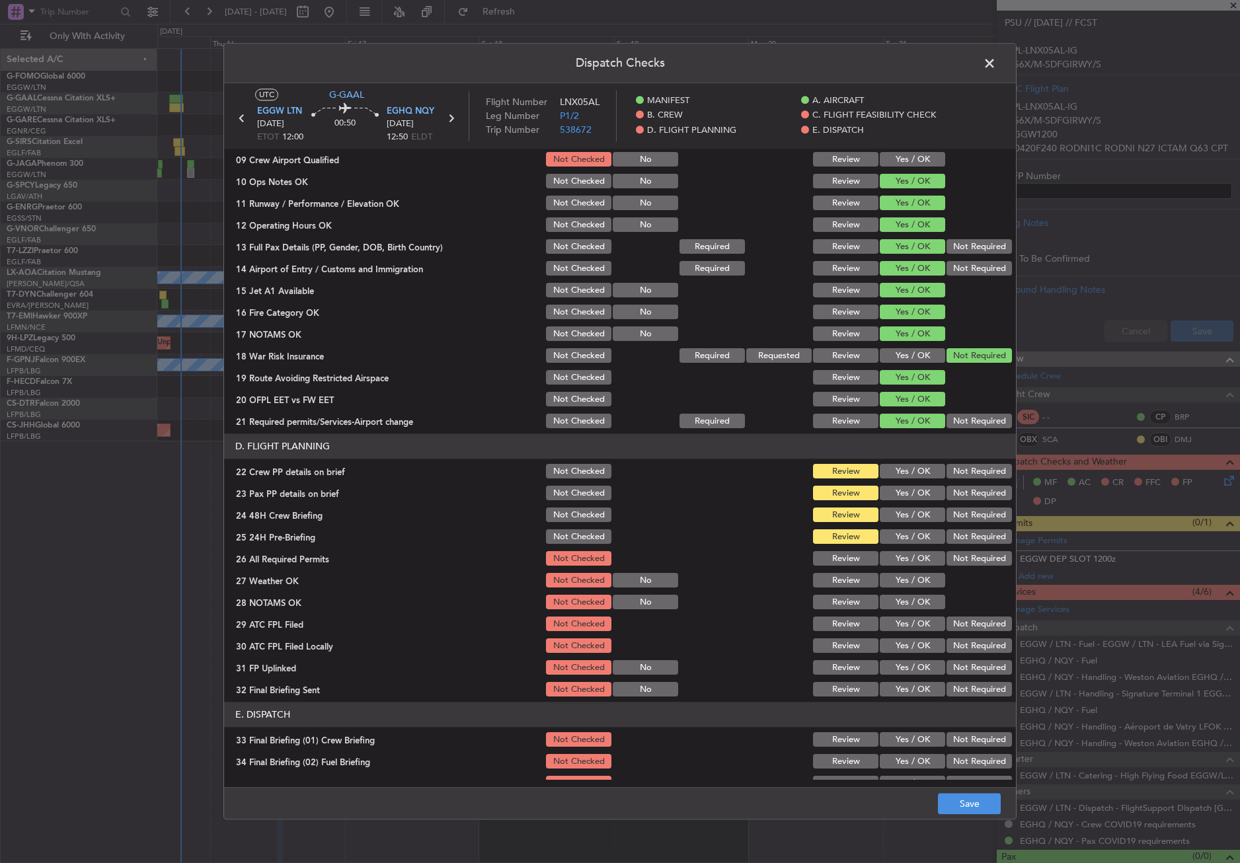
click at [891, 474] on button "Yes / OK" at bounding box center [912, 472] width 65 height 15
click at [895, 490] on button "Yes / OK" at bounding box center [912, 493] width 65 height 15
click at [900, 511] on button "Yes / OK" at bounding box center [912, 515] width 65 height 15
click at [950, 531] on button "Not Required" at bounding box center [978, 537] width 65 height 15
click at [917, 556] on button "Yes / OK" at bounding box center [912, 559] width 65 height 15
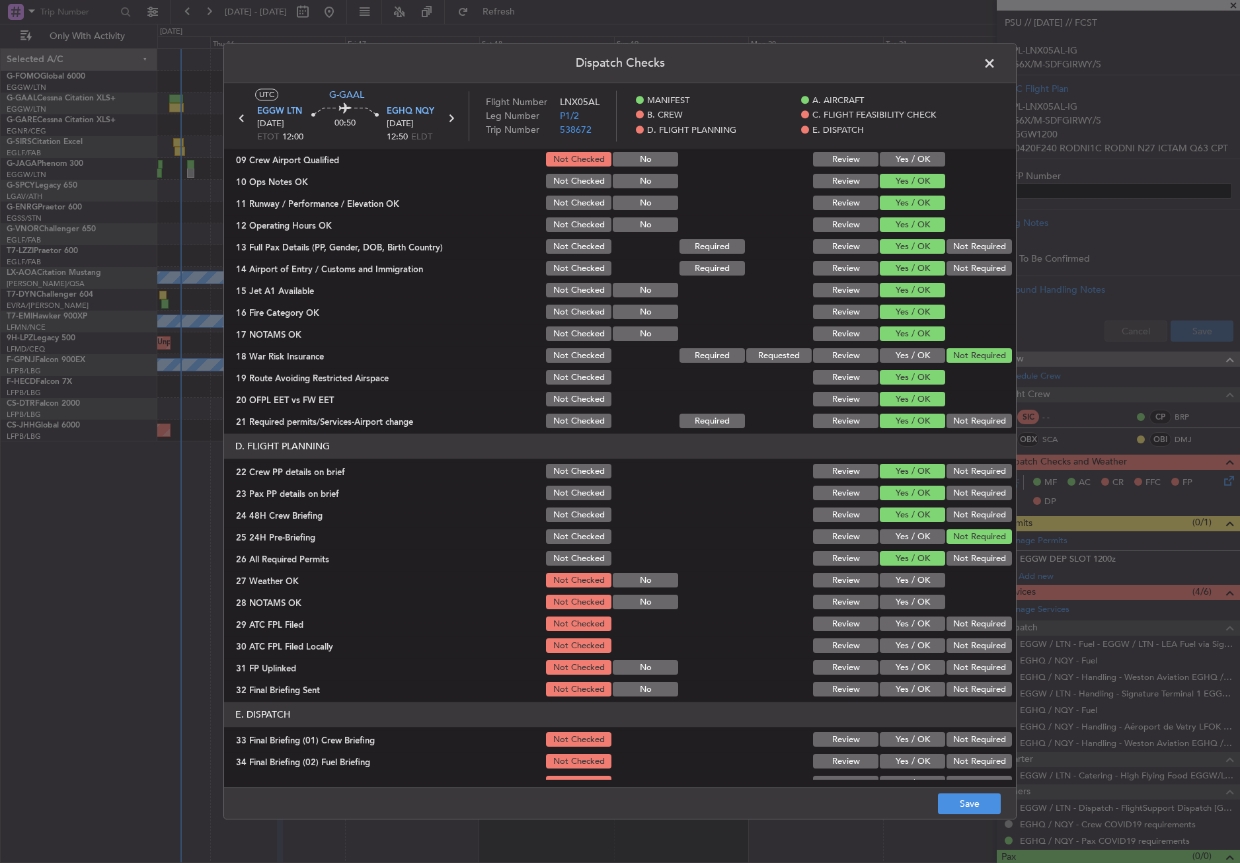
click at [911, 576] on button "Yes / OK" at bounding box center [912, 581] width 65 height 15
click at [904, 599] on button "Yes / OK" at bounding box center [912, 602] width 65 height 15
click at [901, 624] on button "Yes / OK" at bounding box center [912, 624] width 65 height 15
click at [969, 653] on button "Not Required" at bounding box center [978, 646] width 65 height 15
click at [917, 664] on button "Yes / OK" at bounding box center [912, 668] width 65 height 15
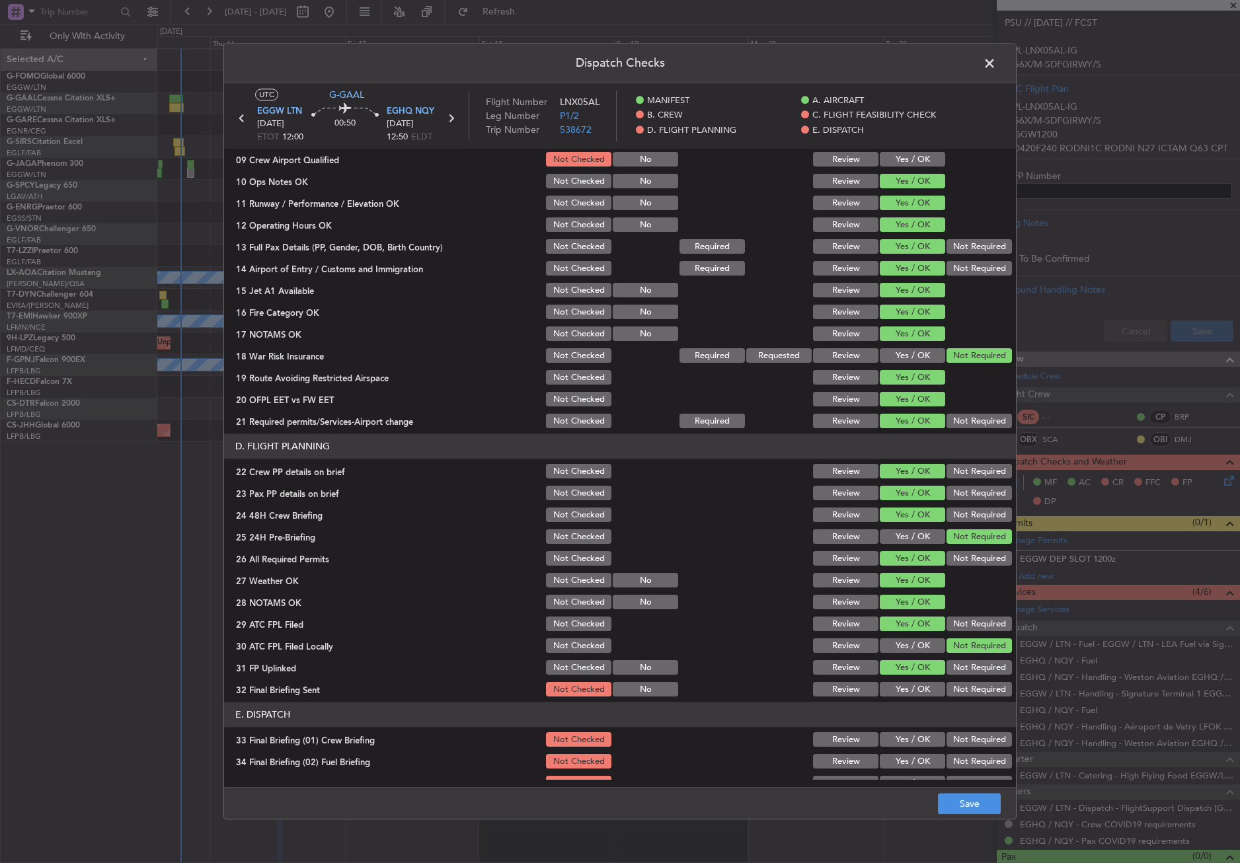
click at [942, 679] on section "D. FLIGHT PLANNING 22 Crew PP details on brief Not Checked Review Yes / OK Not …" at bounding box center [620, 566] width 792 height 265
click at [946, 685] on button "Not Required" at bounding box center [978, 690] width 65 height 15
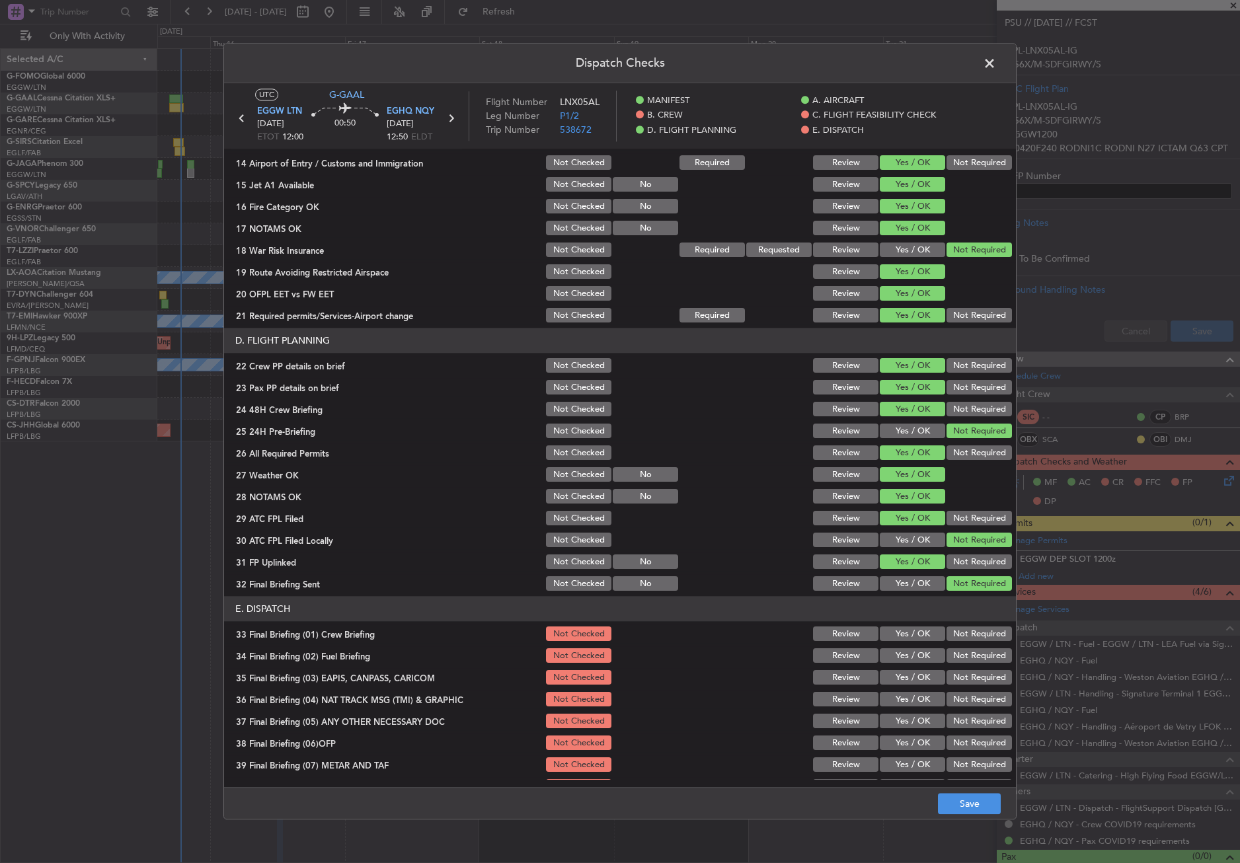
scroll to position [529, 0]
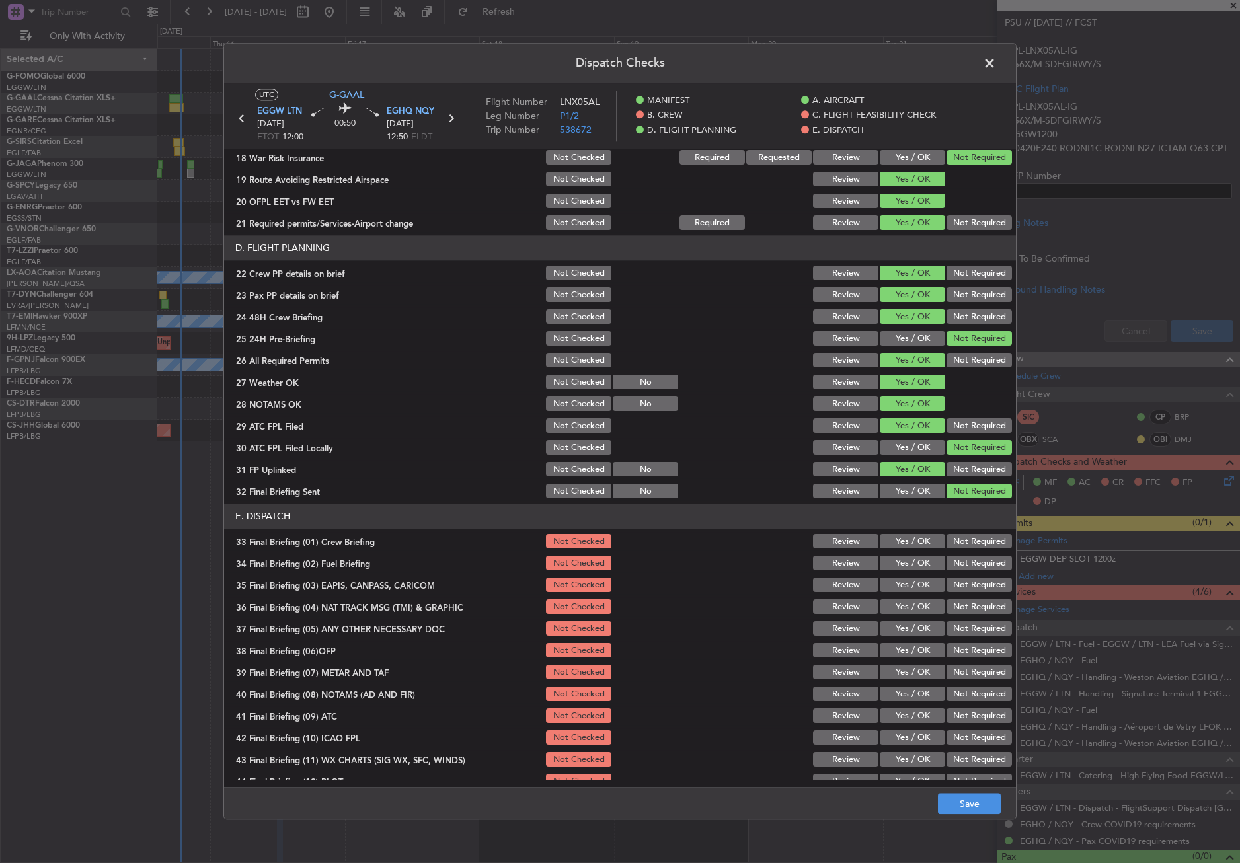
click at [917, 560] on button "Yes / OK" at bounding box center [912, 563] width 65 height 15
click at [905, 542] on button "Yes / OK" at bounding box center [912, 542] width 65 height 15
click at [954, 582] on button "Not Required" at bounding box center [978, 585] width 65 height 15
click at [953, 605] on button "Not Required" at bounding box center [978, 607] width 65 height 15
click at [908, 628] on button "Yes / OK" at bounding box center [912, 629] width 65 height 15
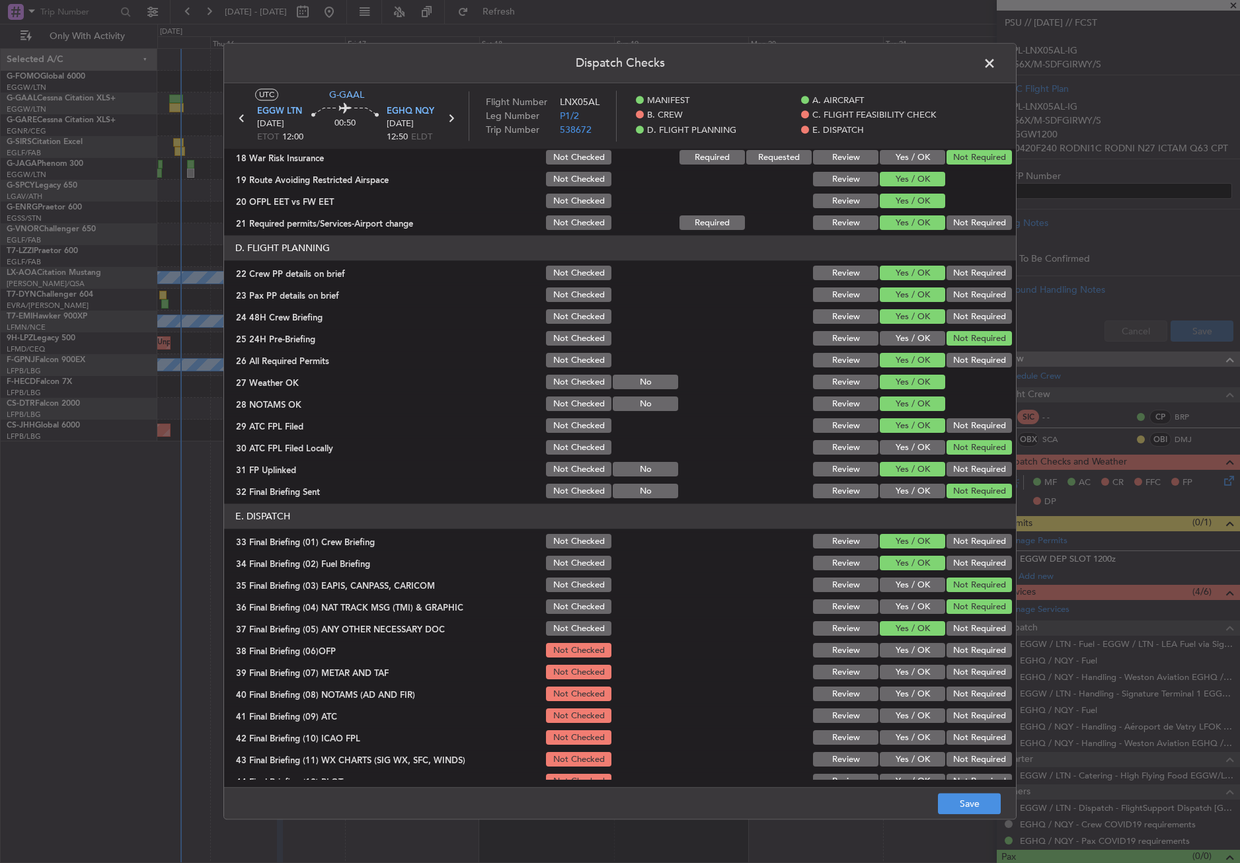
click at [912, 654] on button "Yes / OK" at bounding box center [912, 651] width 65 height 15
click at [911, 671] on button "Yes / OK" at bounding box center [912, 672] width 65 height 15
click at [908, 698] on button "Yes / OK" at bounding box center [912, 694] width 65 height 15
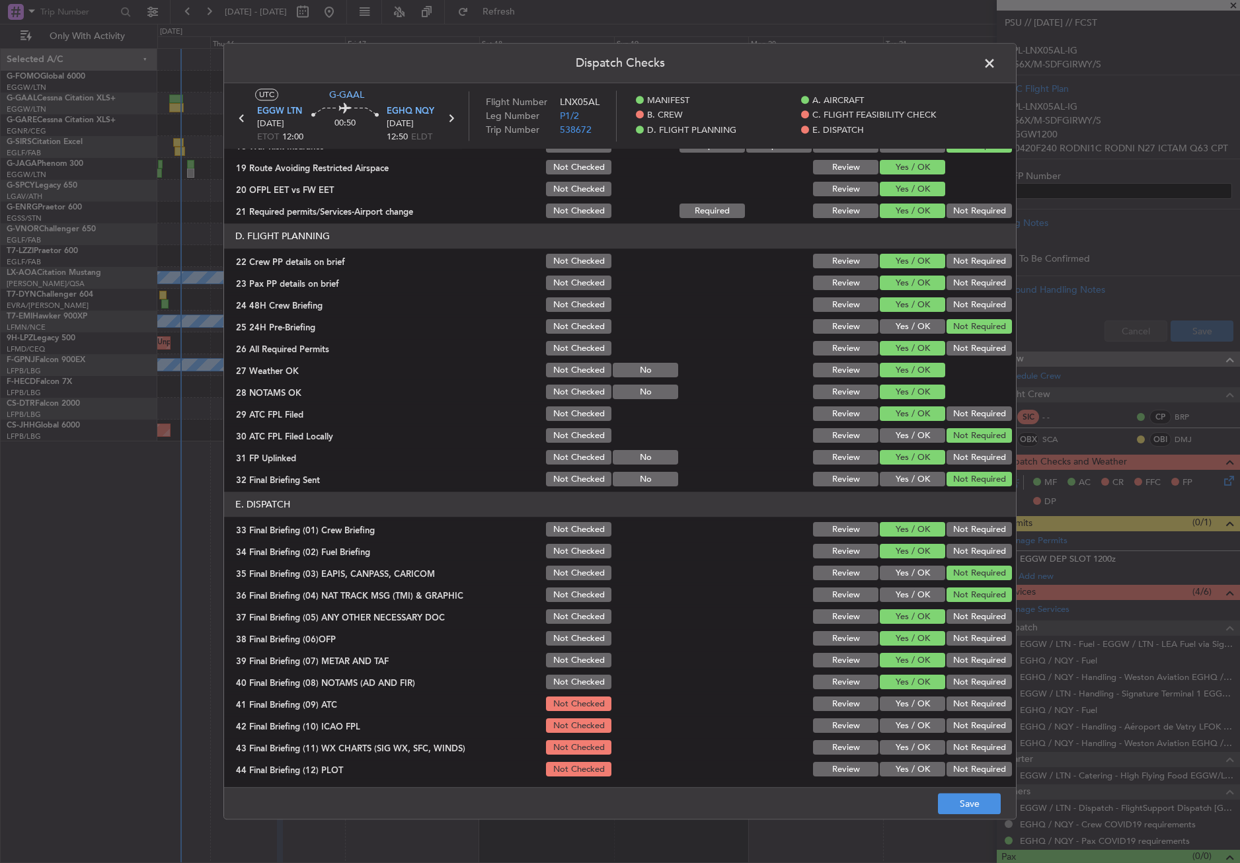
scroll to position [543, 0]
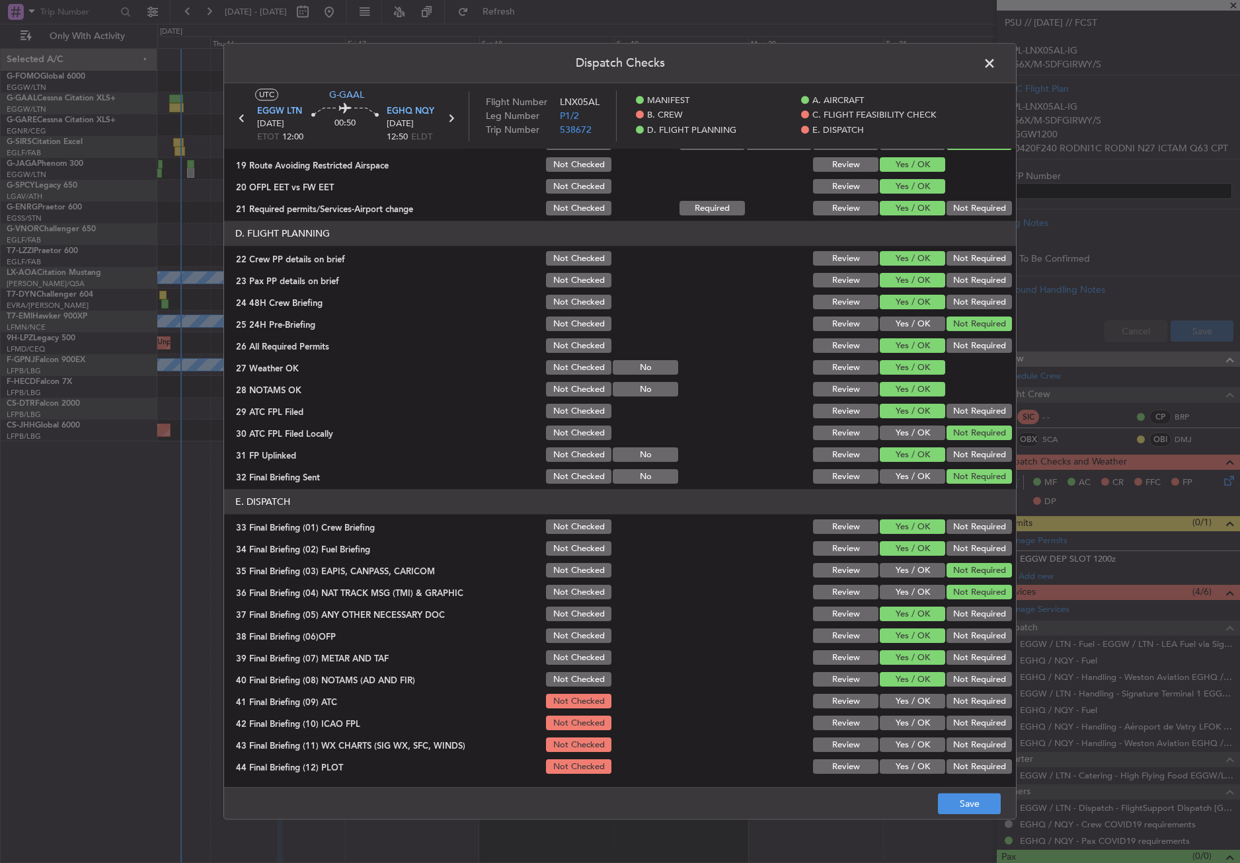
click at [913, 701] on button "Yes / OK" at bounding box center [912, 702] width 65 height 15
click at [946, 726] on button "Not Required" at bounding box center [978, 723] width 65 height 15
drag, startPoint x: 905, startPoint y: 744, endPoint x: 931, endPoint y: 747, distance: 26.6
click at [906, 744] on button "Yes / OK" at bounding box center [912, 745] width 65 height 15
click at [946, 758] on div "Not Required" at bounding box center [977, 767] width 67 height 19
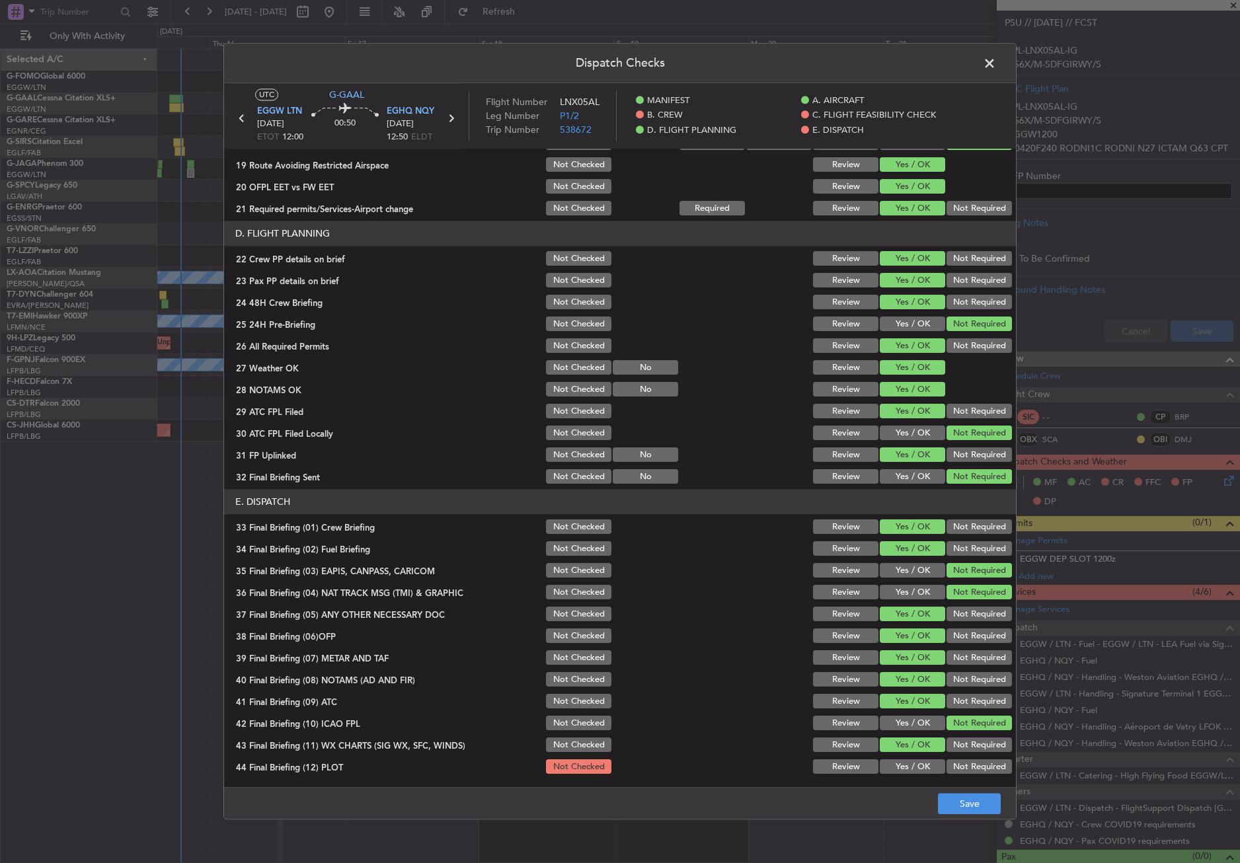
click at [951, 770] on button "Not Required" at bounding box center [978, 767] width 65 height 15
click at [954, 805] on button "Save" at bounding box center [969, 804] width 63 height 21
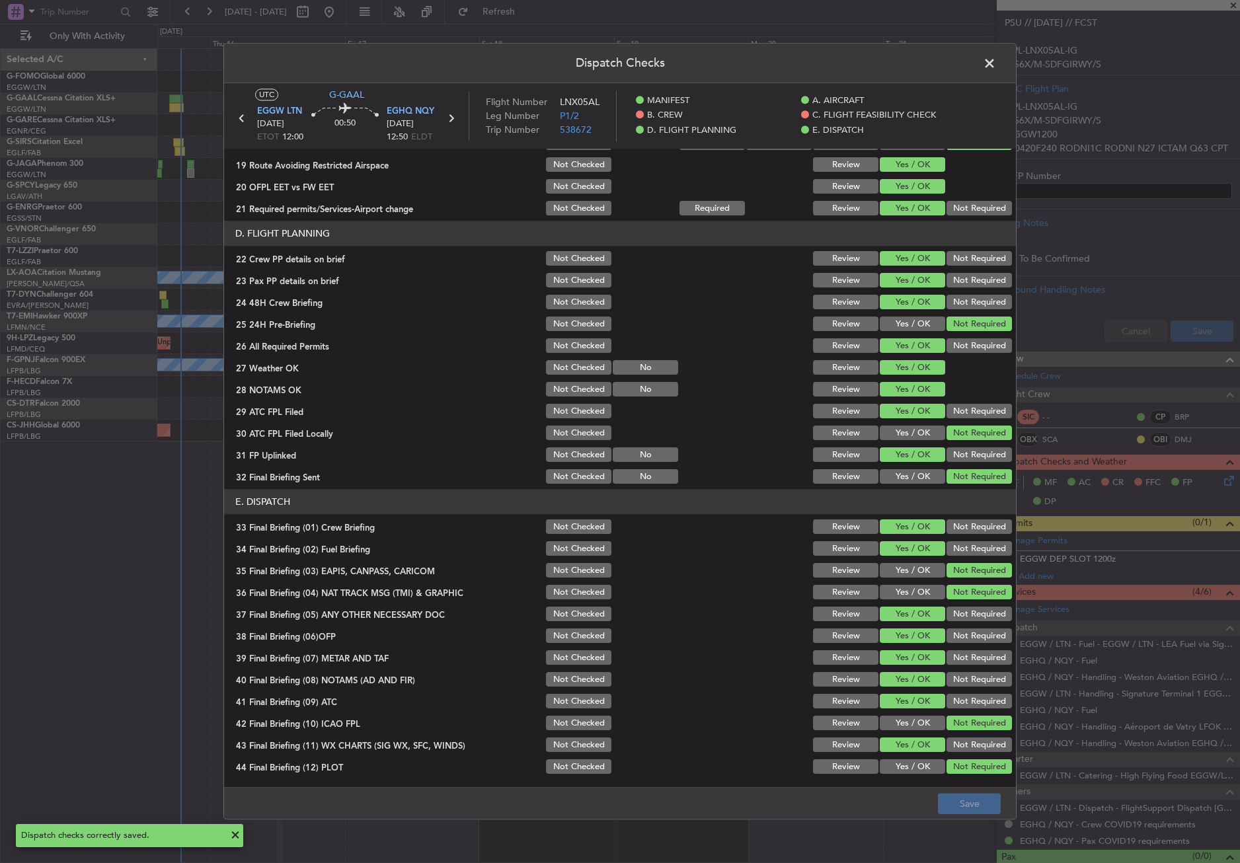
click at [996, 60] on span at bounding box center [996, 67] width 0 height 26
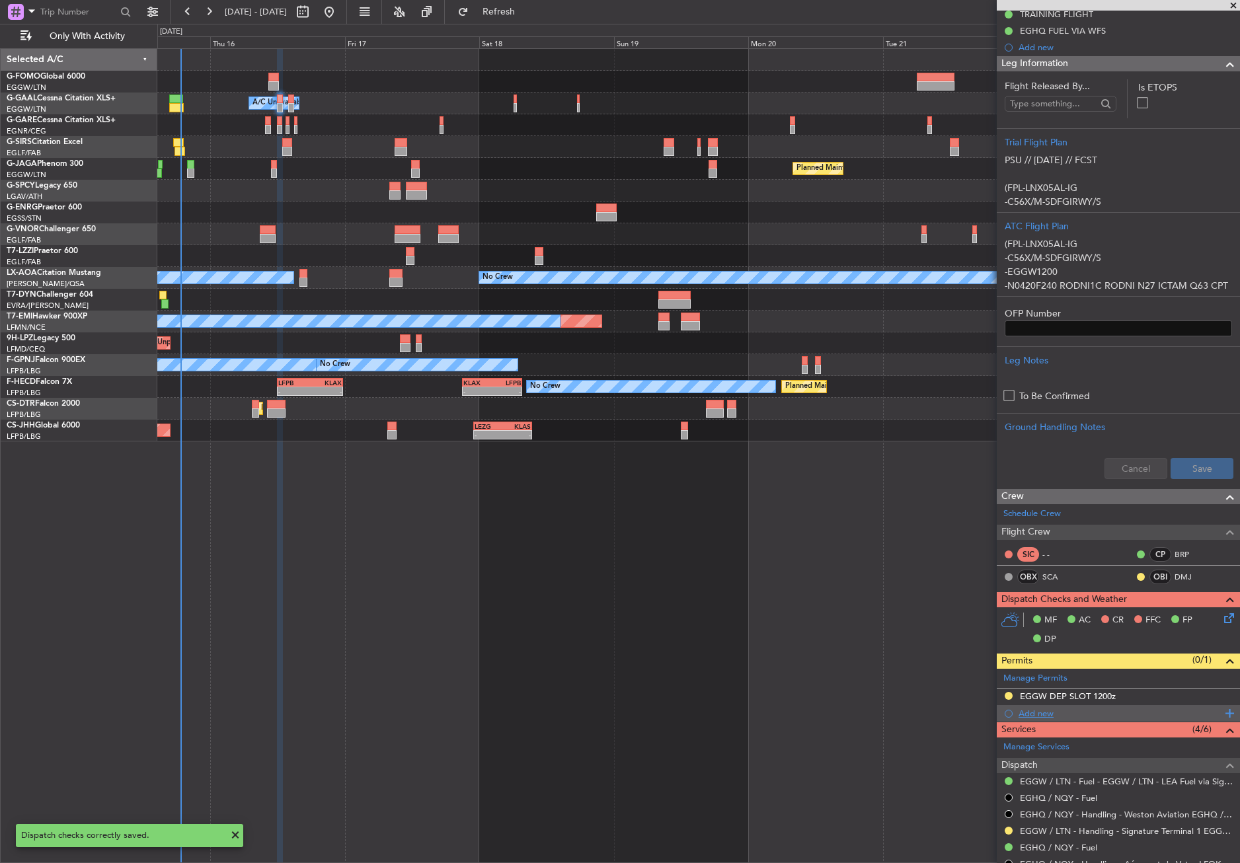
scroll to position [0, 0]
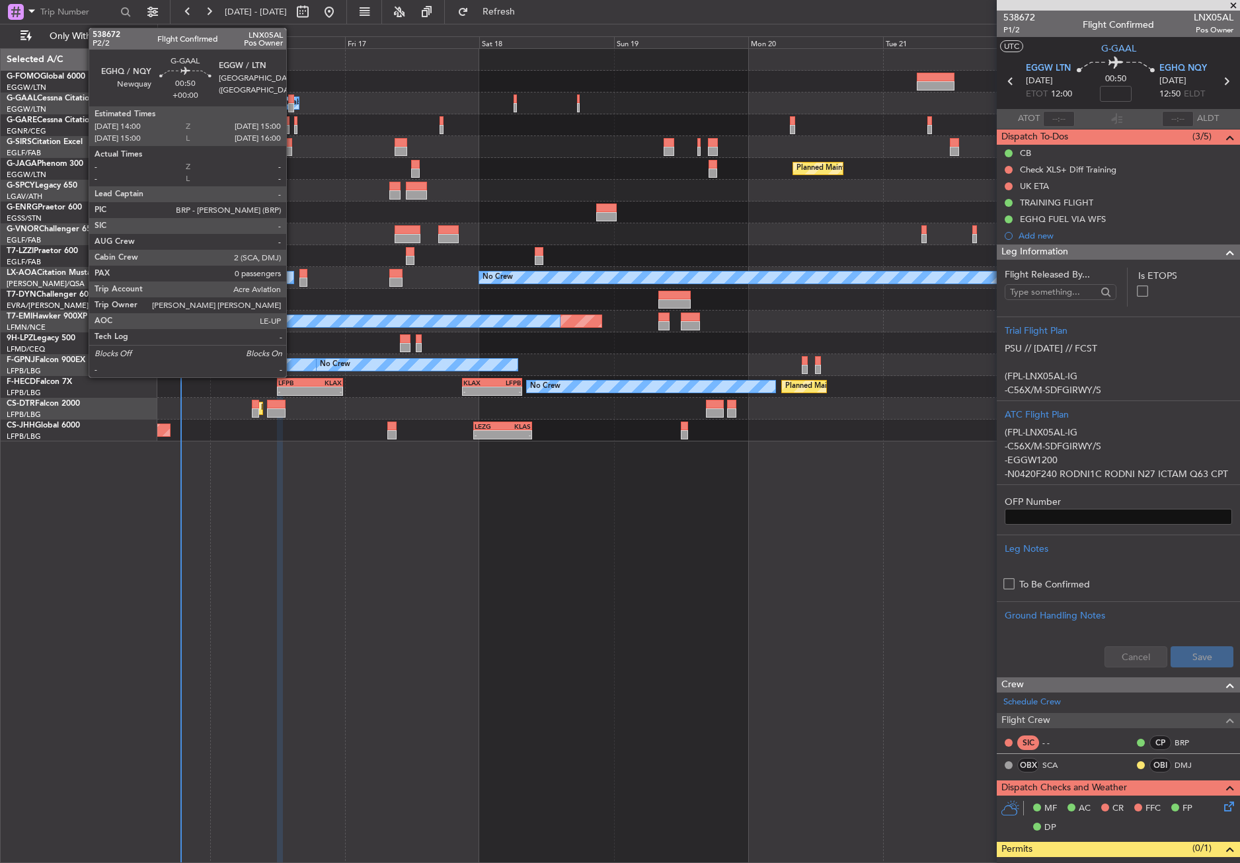
click at [292, 106] on div at bounding box center [291, 107] width 6 height 9
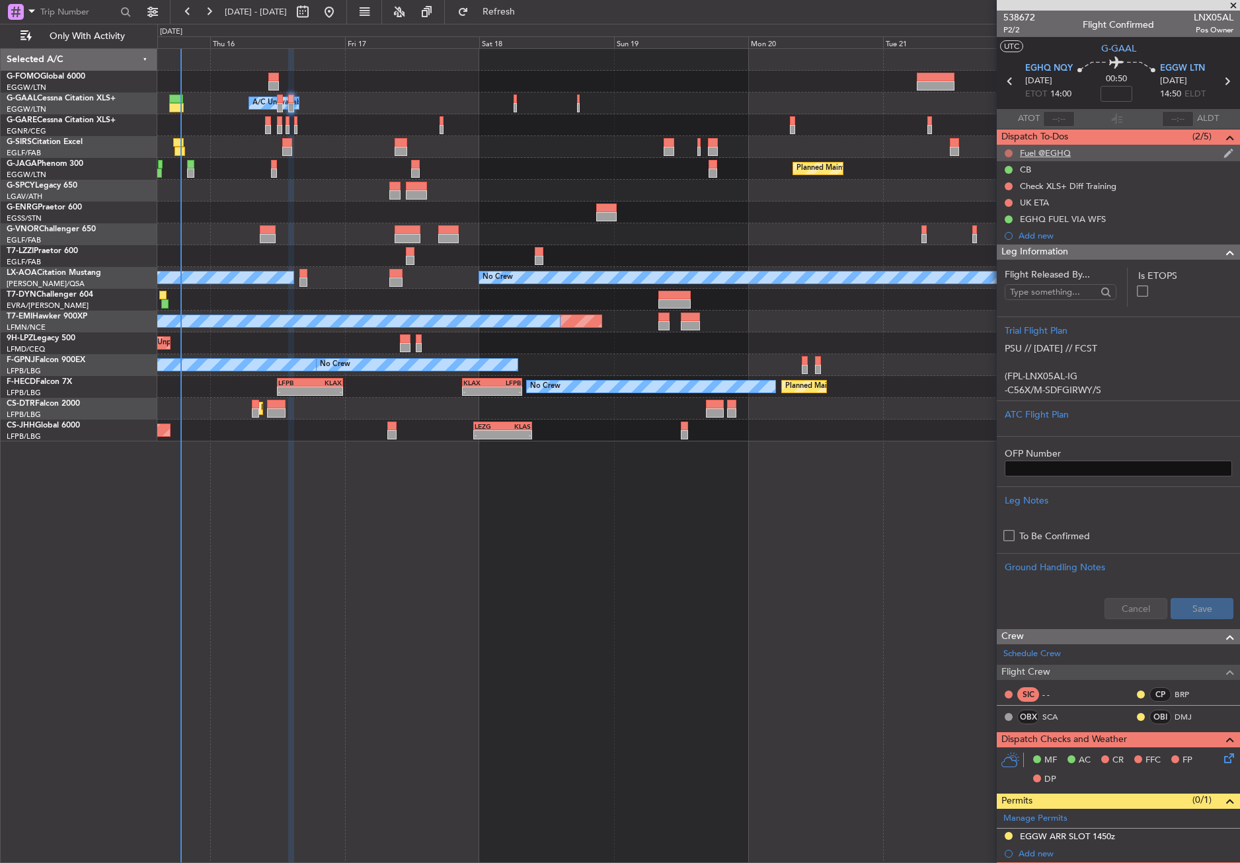
click at [1011, 153] on button at bounding box center [1008, 153] width 8 height 8
click at [1000, 222] on li "Cancelled" at bounding box center [1009, 231] width 70 height 20
click at [1112, 98] on input at bounding box center [1116, 94] width 32 height 16
click at [802, 564] on div "Owner A/C Unavailable Owner A/C Unavailable Planned Maint [GEOGRAPHIC_DATA] ([G…" at bounding box center [698, 455] width 1082 height 815
type input "+00:05"
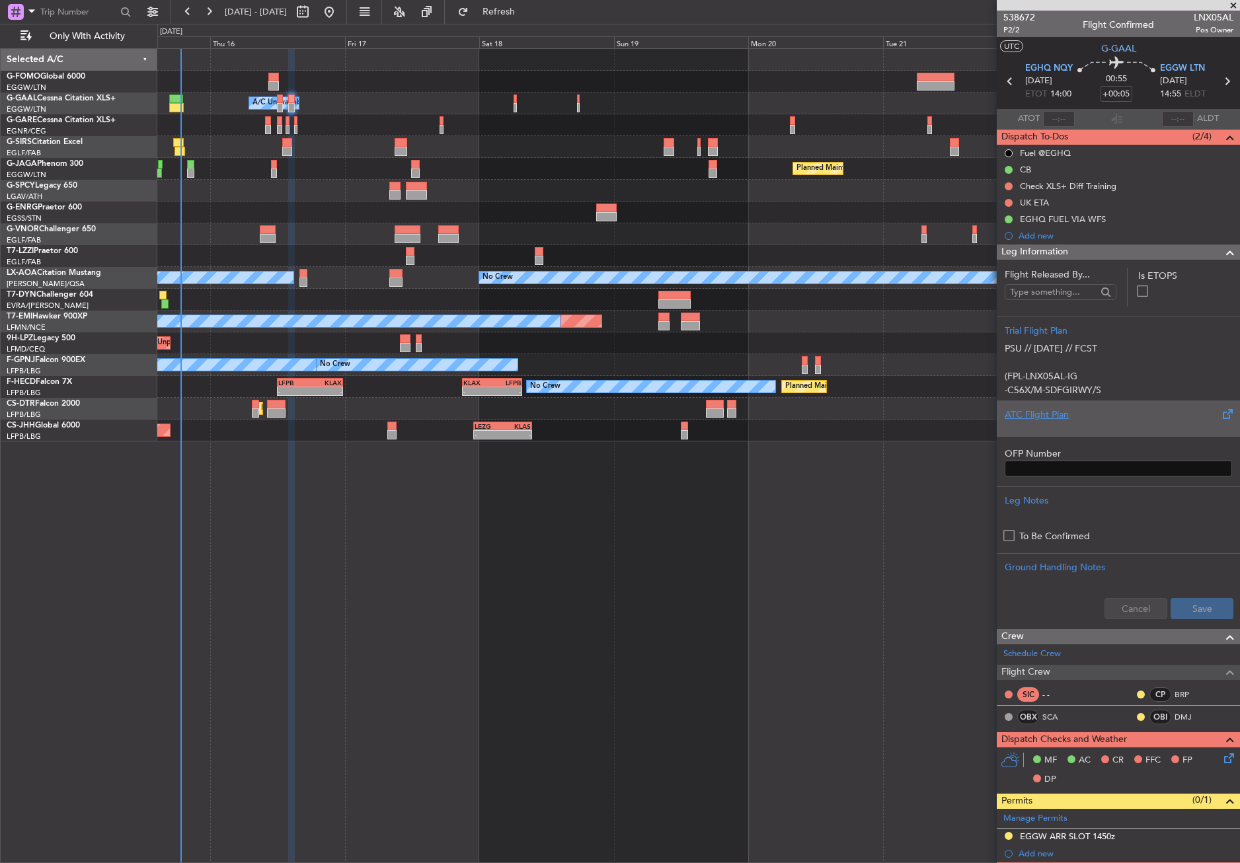
click at [1042, 416] on div "ATC Flight Plan" at bounding box center [1117, 415] width 227 height 14
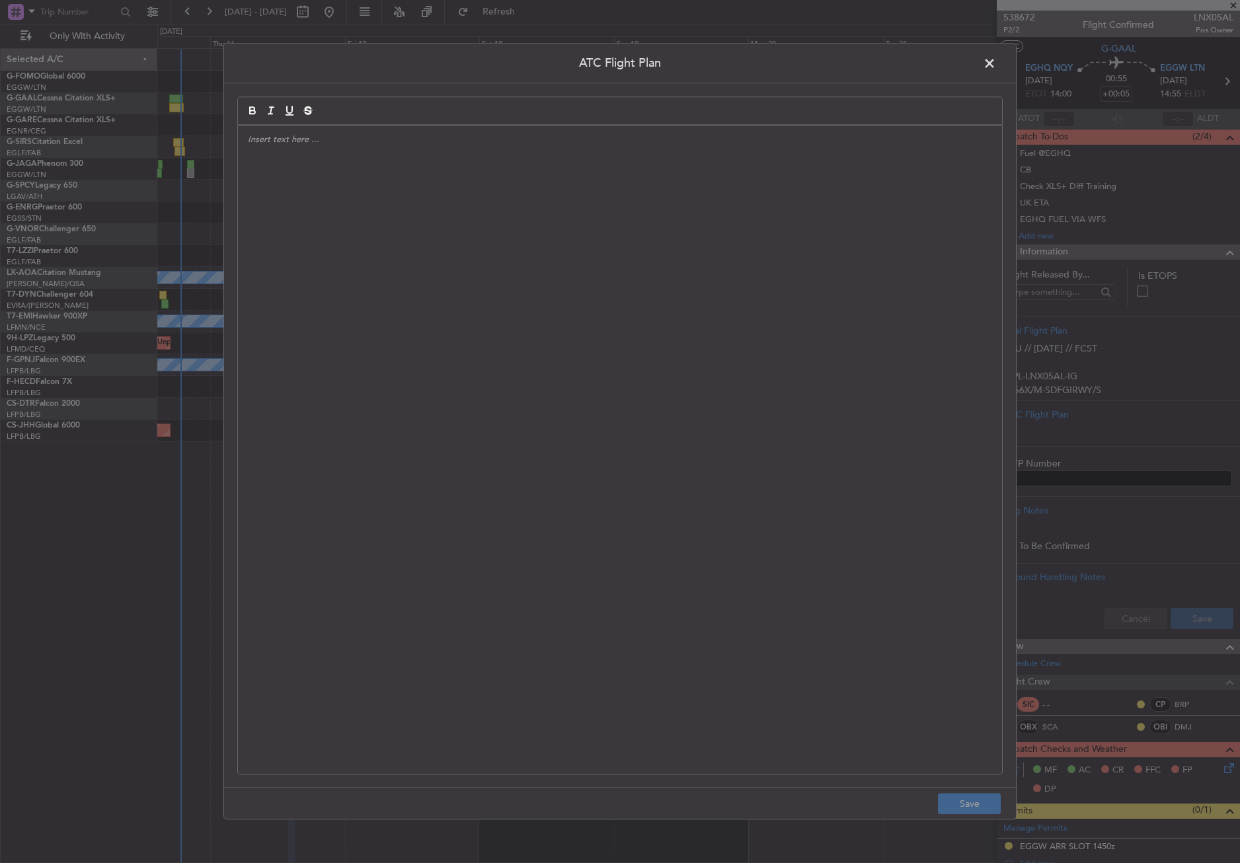
click at [663, 342] on div at bounding box center [620, 450] width 764 height 648
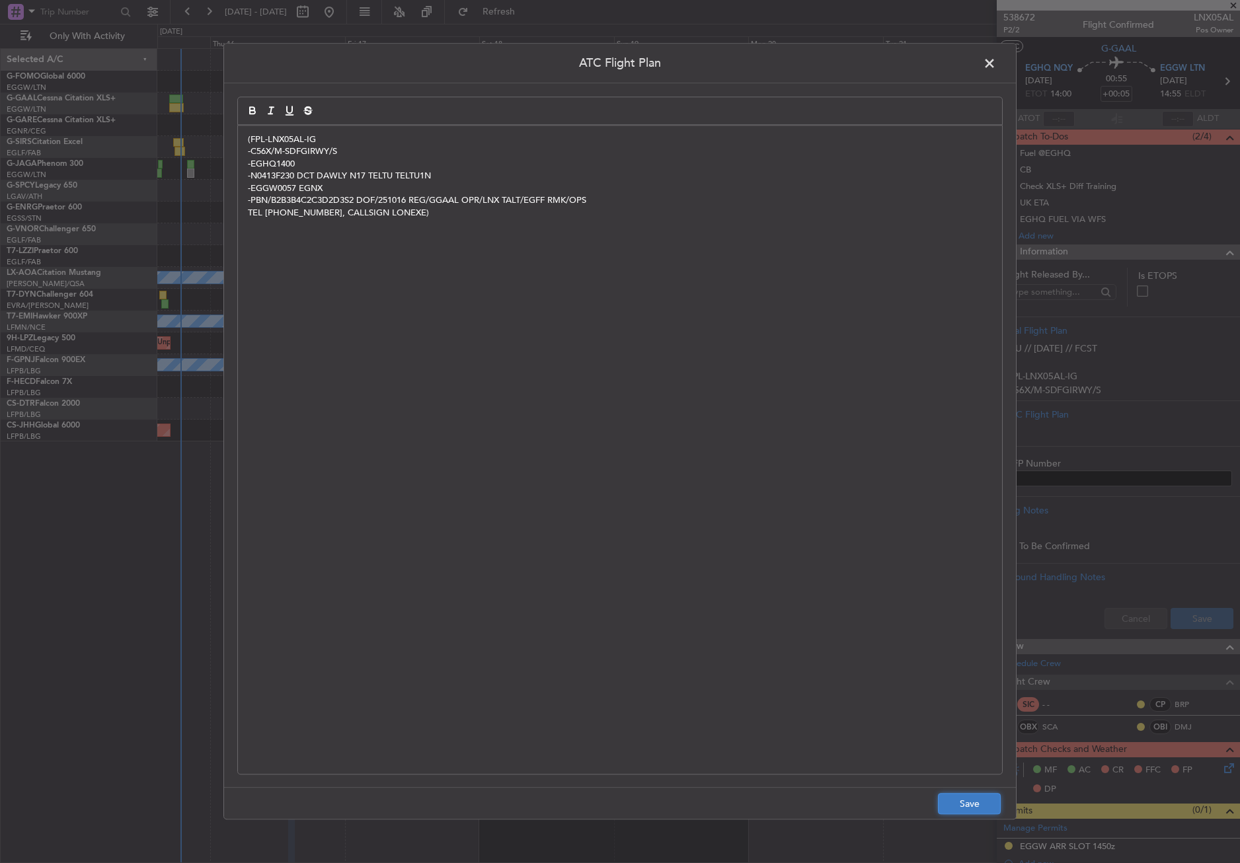
click at [975, 796] on button "Save" at bounding box center [969, 804] width 63 height 21
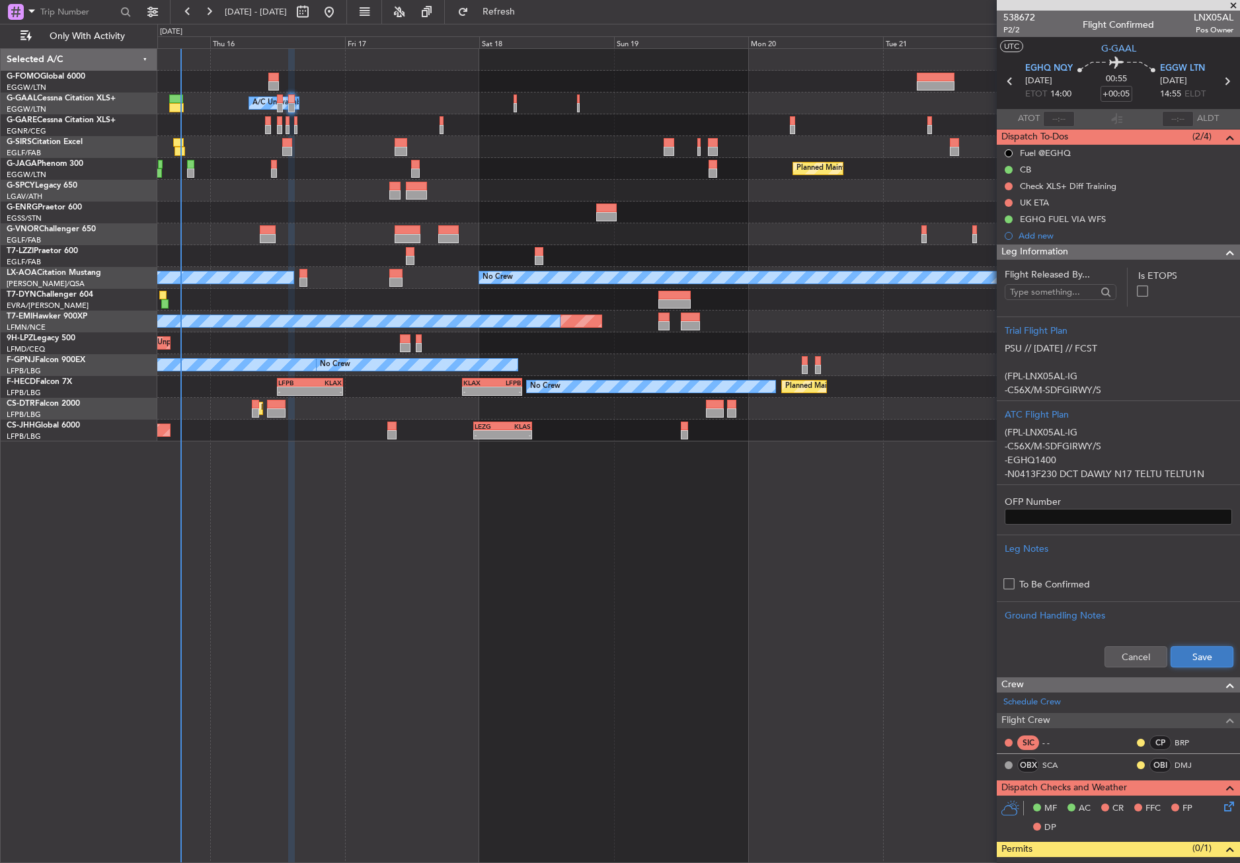
click at [1170, 664] on button "Save" at bounding box center [1201, 656] width 63 height 21
click at [1008, 185] on button at bounding box center [1008, 186] width 8 height 8
click at [999, 258] on span "Cancelled" at bounding box center [1012, 264] width 38 height 13
click at [1221, 805] on icon at bounding box center [1226, 804] width 11 height 11
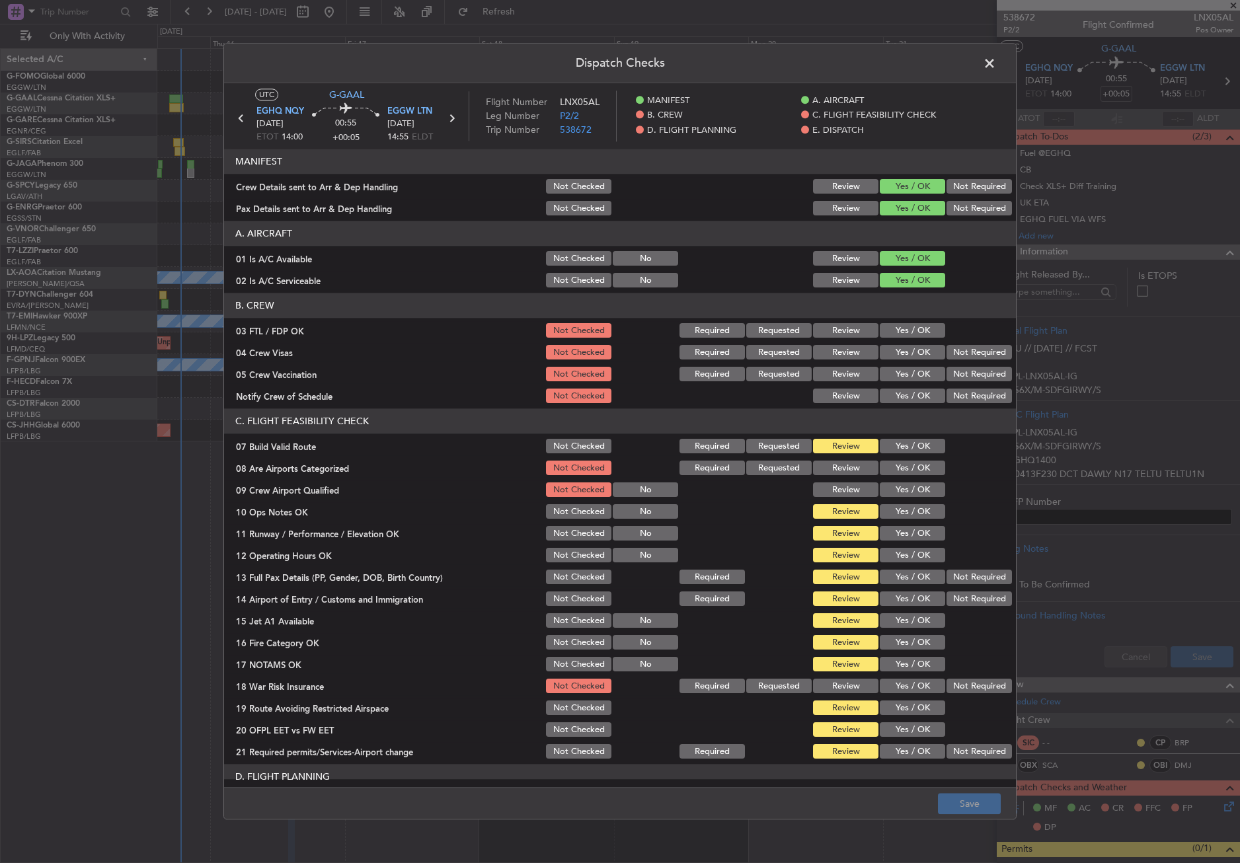
click at [891, 445] on button "Yes / OK" at bounding box center [912, 446] width 65 height 15
click at [889, 506] on button "Yes / OK" at bounding box center [912, 512] width 65 height 15
click at [889, 529] on button "Yes / OK" at bounding box center [912, 534] width 65 height 15
click at [889, 554] on button "Yes / OK" at bounding box center [912, 555] width 65 height 15
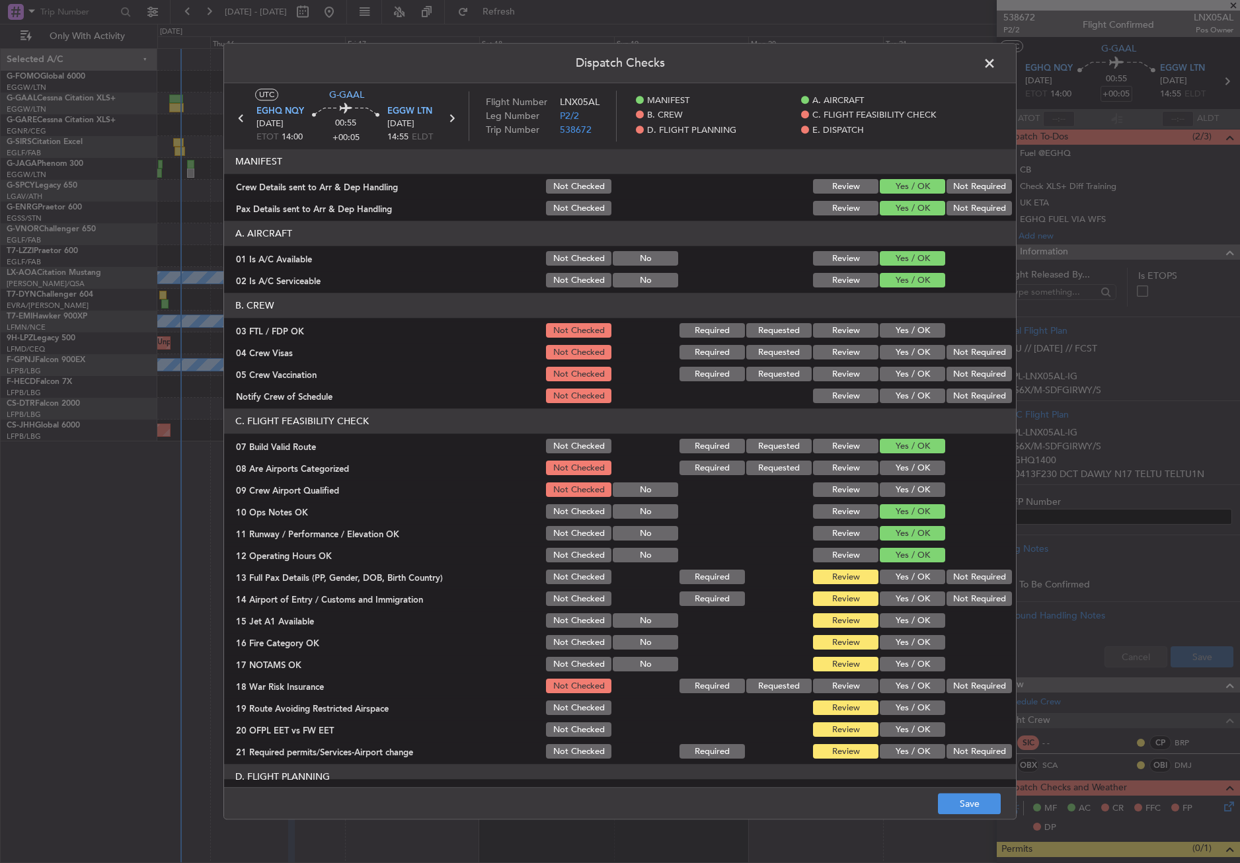
click at [897, 583] on button "Yes / OK" at bounding box center [912, 577] width 65 height 15
click at [895, 595] on button "Yes / OK" at bounding box center [912, 599] width 65 height 15
click at [891, 613] on section "C. FLIGHT FEASIBILITY CHECK 07 Build Valid Route Not Checked Required Requested…" at bounding box center [620, 585] width 792 height 352
click at [891, 615] on button "Yes / OK" at bounding box center [912, 621] width 65 height 15
click at [892, 636] on button "Yes / OK" at bounding box center [912, 643] width 65 height 15
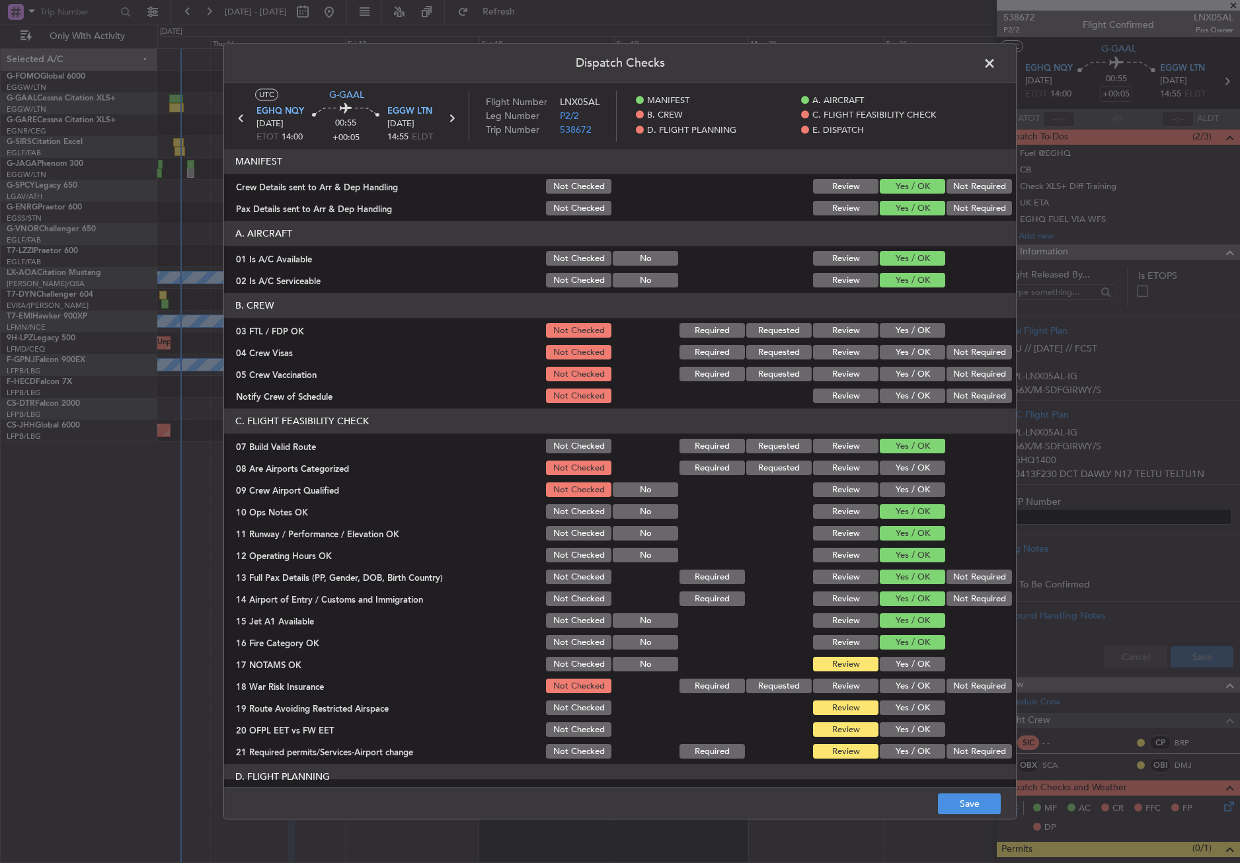
click at [895, 658] on button "Yes / OK" at bounding box center [912, 665] width 65 height 15
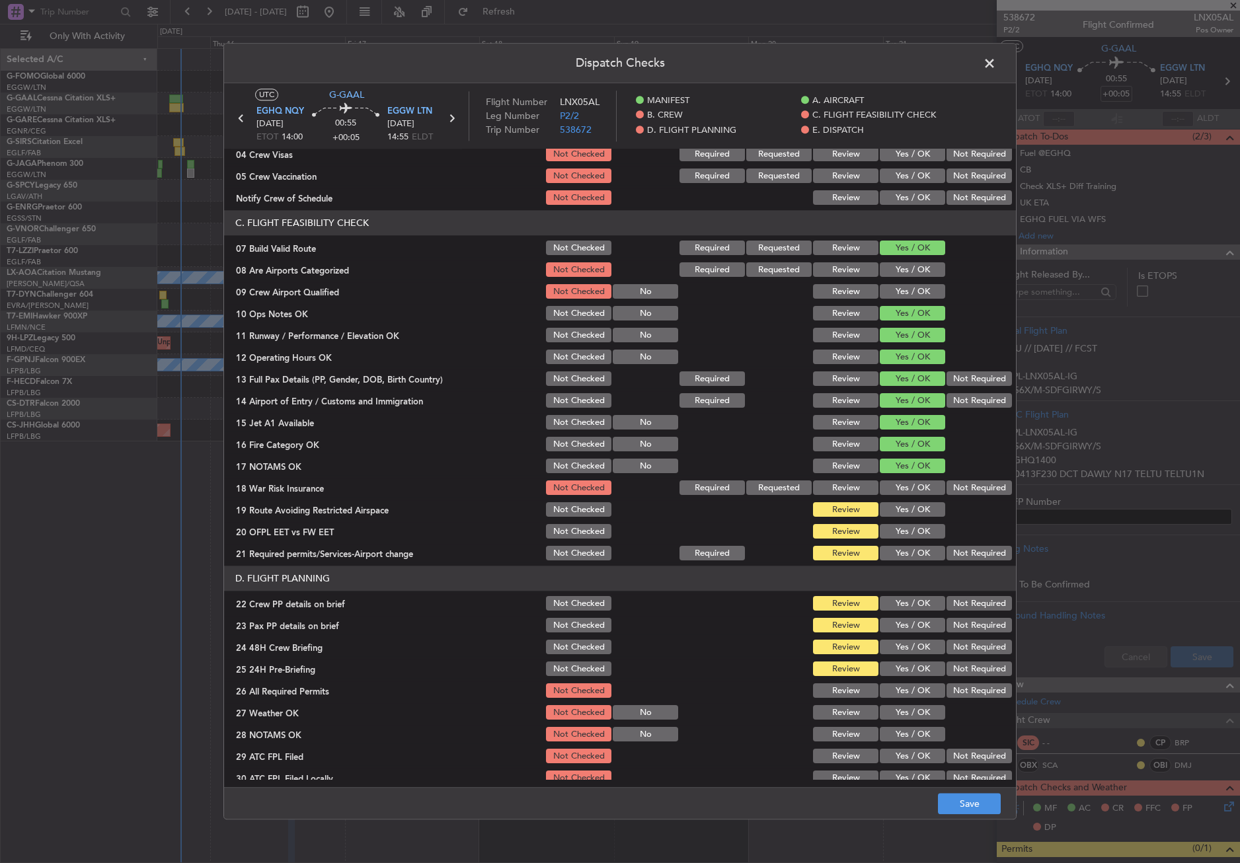
drag, startPoint x: 967, startPoint y: 488, endPoint x: 954, endPoint y: 487, distance: 13.2
click at [967, 488] on button "Not Required" at bounding box center [978, 488] width 65 height 15
click at [913, 507] on button "Yes / OK" at bounding box center [912, 510] width 65 height 15
click at [909, 531] on button "Yes / OK" at bounding box center [912, 532] width 65 height 15
click at [910, 547] on button "Yes / OK" at bounding box center [912, 554] width 65 height 15
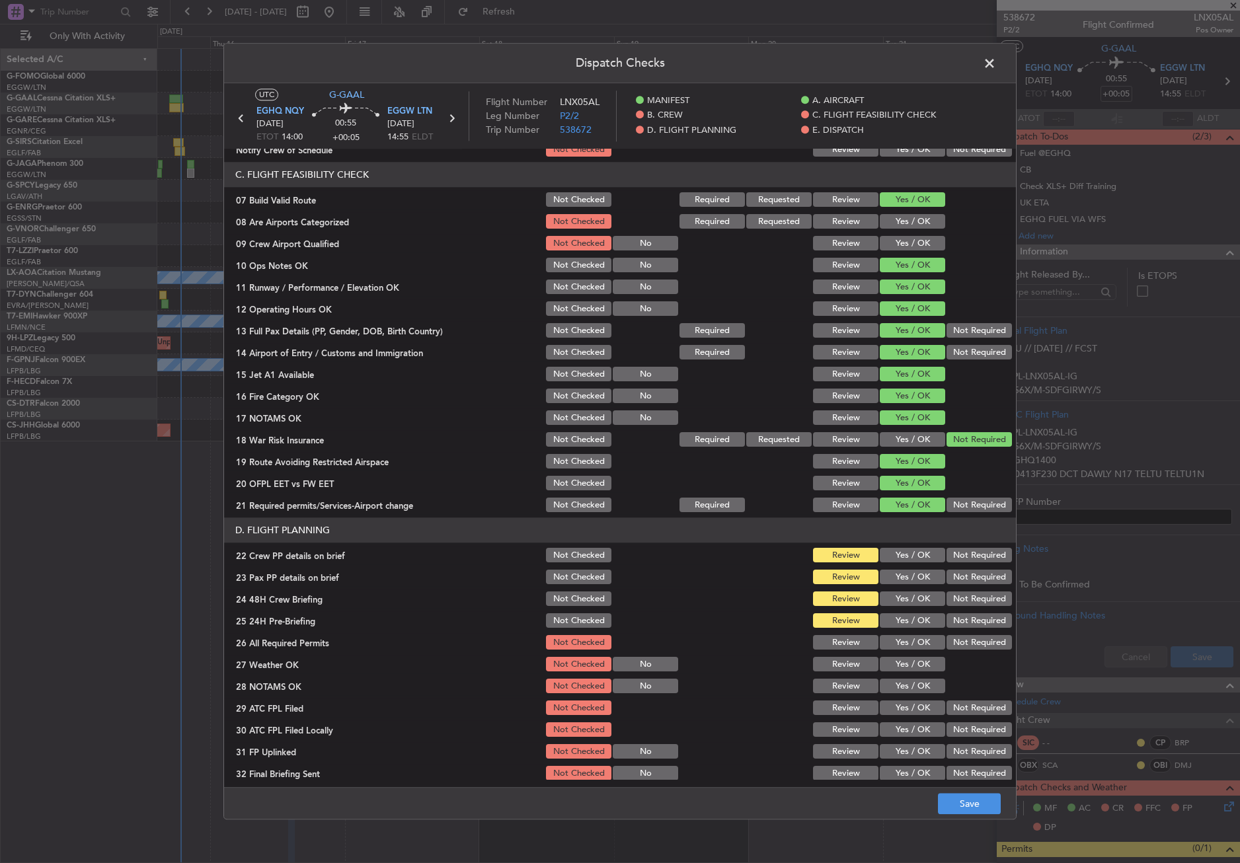
scroll to position [264, 0]
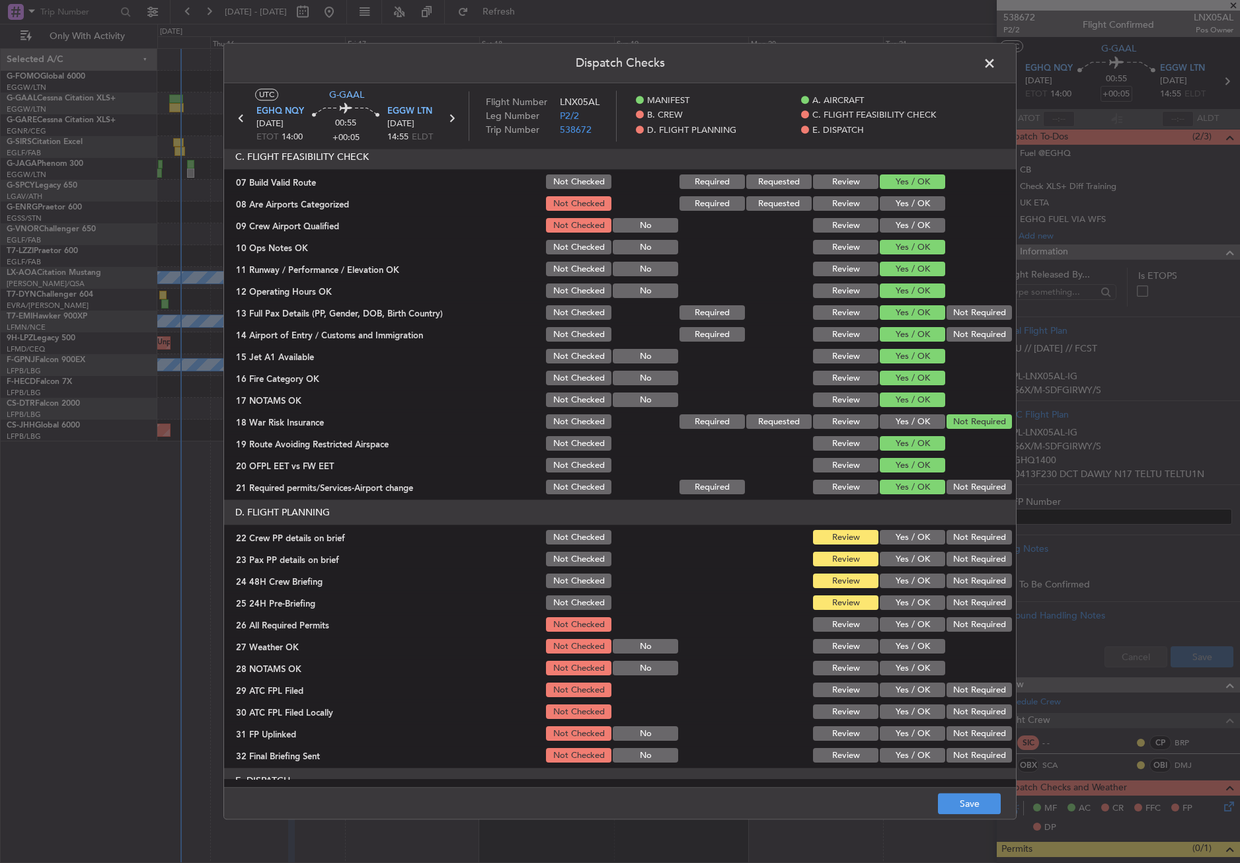
click at [909, 547] on div "Yes / OK" at bounding box center [911, 538] width 67 height 19
click at [906, 544] on button "Yes / OK" at bounding box center [912, 538] width 65 height 15
click at [904, 556] on button "Yes / OK" at bounding box center [912, 559] width 65 height 15
click at [906, 577] on button "Yes / OK" at bounding box center [912, 581] width 65 height 15
drag, startPoint x: 942, startPoint y: 599, endPoint x: 934, endPoint y: 615, distance: 18.0
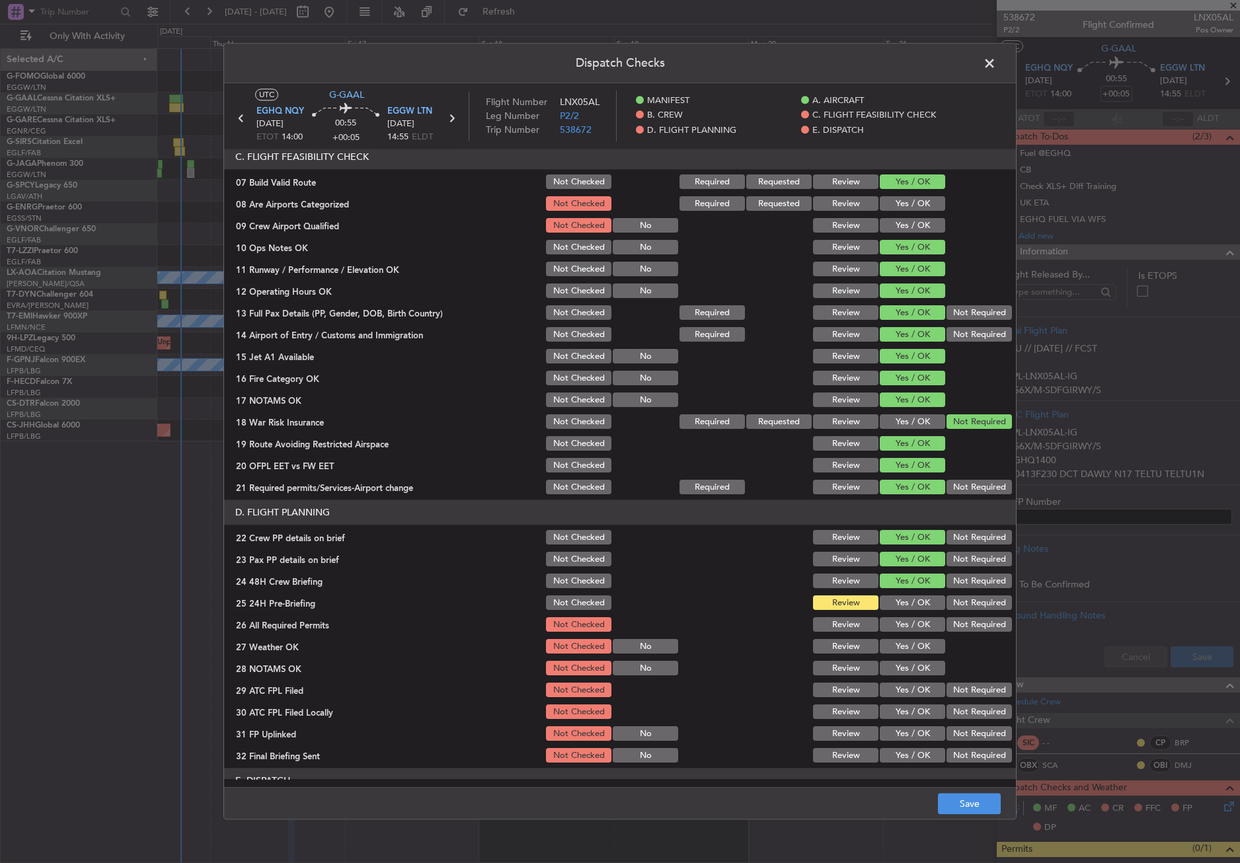
click at [946, 599] on button "Not Required" at bounding box center [978, 603] width 65 height 15
click at [923, 619] on button "Yes / OK" at bounding box center [912, 625] width 65 height 15
click at [913, 643] on button "Yes / OK" at bounding box center [912, 647] width 65 height 15
drag, startPoint x: 907, startPoint y: 659, endPoint x: 904, endPoint y: 669, distance: 10.4
click at [905, 663] on div "Yes / OK" at bounding box center [911, 669] width 67 height 19
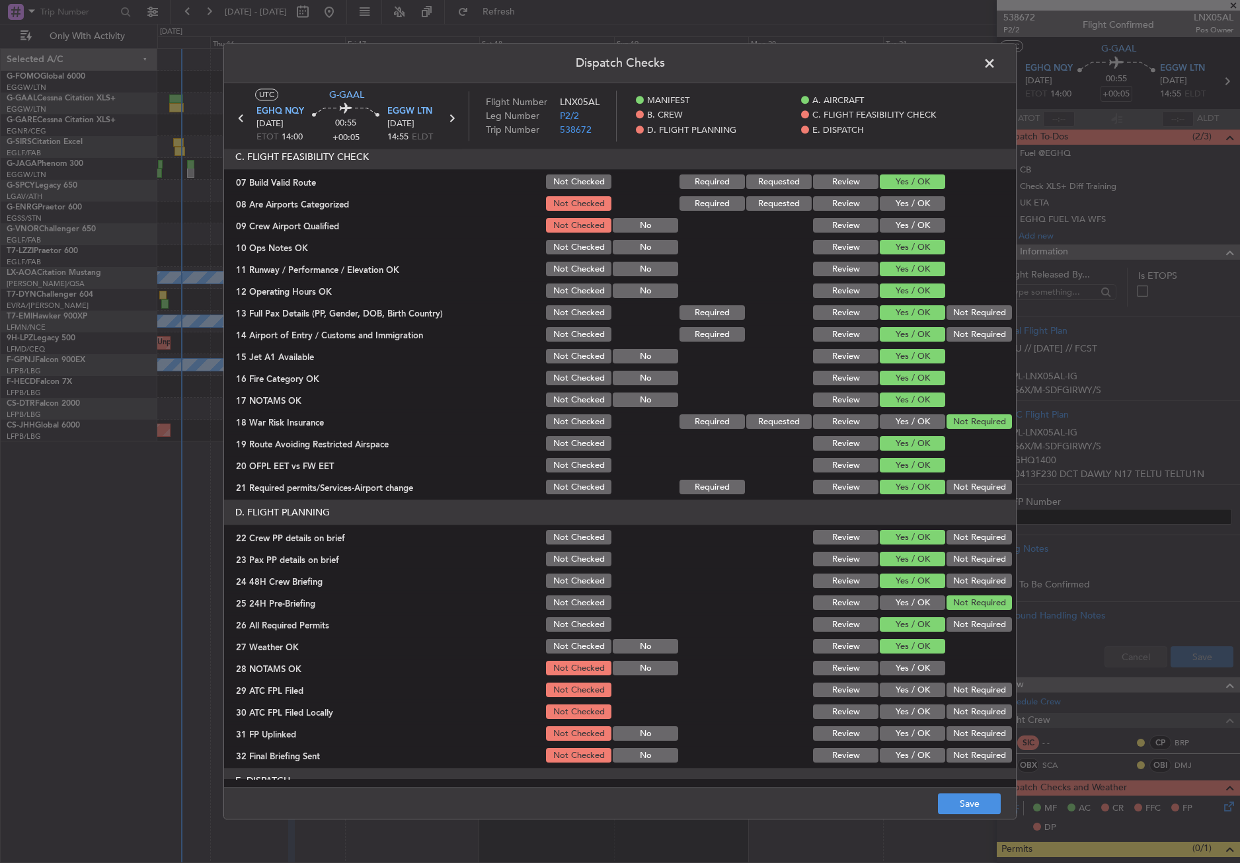
click at [898, 670] on button "Yes / OK" at bounding box center [912, 668] width 65 height 15
click at [905, 690] on button "Yes / OK" at bounding box center [912, 690] width 65 height 15
click at [946, 712] on button "Not Required" at bounding box center [978, 712] width 65 height 15
click at [904, 728] on button "Yes / OK" at bounding box center [912, 734] width 65 height 15
click at [960, 755] on button "Not Required" at bounding box center [978, 756] width 65 height 15
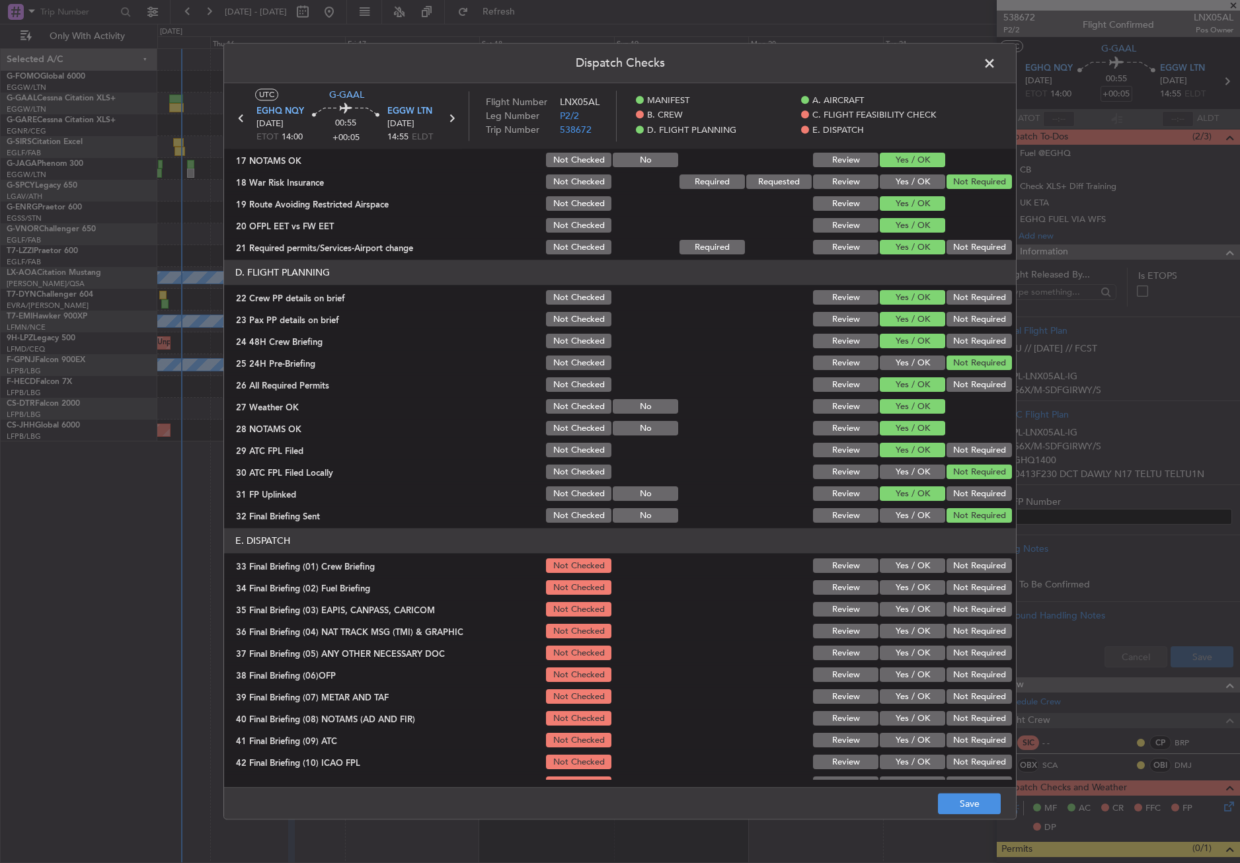
scroll to position [529, 0]
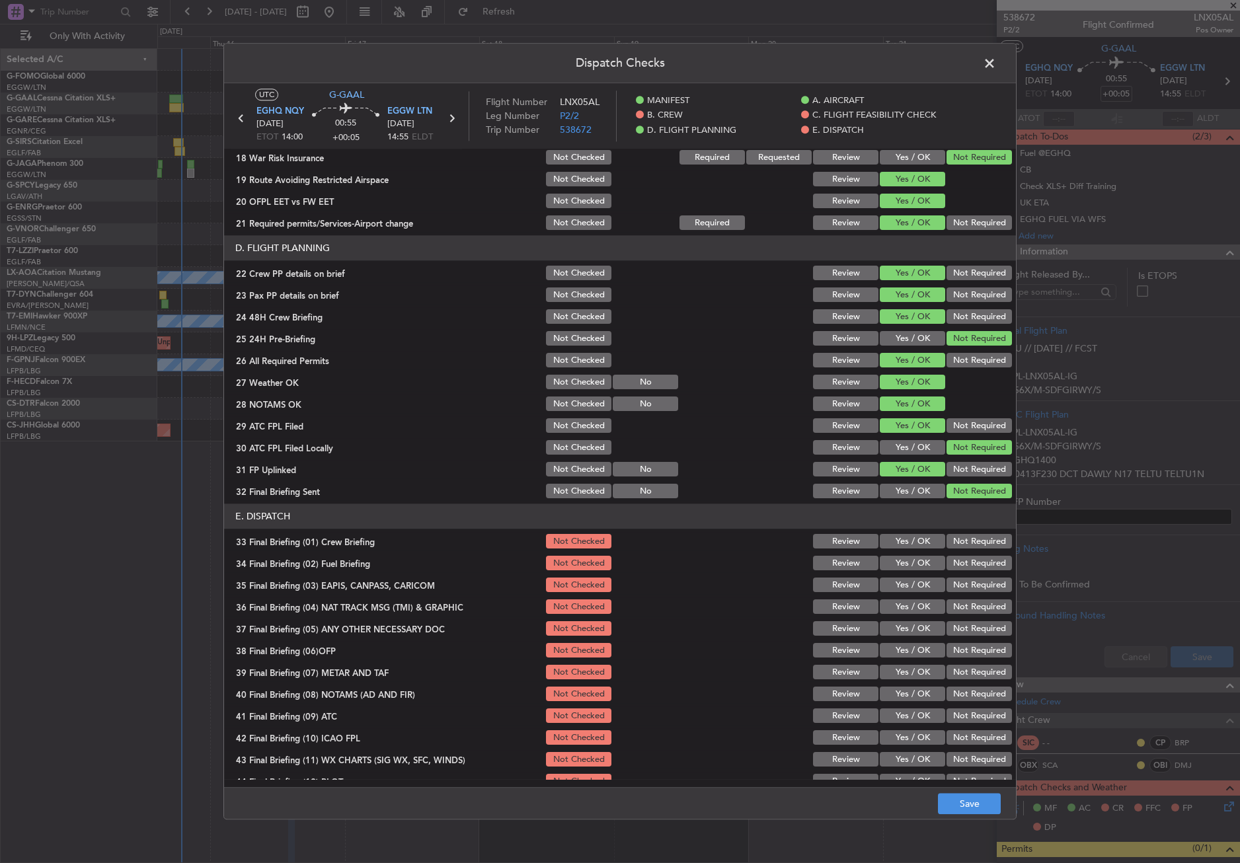
click at [903, 543] on button "Yes / OK" at bounding box center [912, 542] width 65 height 15
click at [904, 562] on button "Yes / OK" at bounding box center [912, 563] width 65 height 15
click at [960, 586] on button "Not Required" at bounding box center [978, 585] width 65 height 15
click at [956, 605] on button "Not Required" at bounding box center [978, 607] width 65 height 15
click at [912, 623] on button "Yes / OK" at bounding box center [912, 629] width 65 height 15
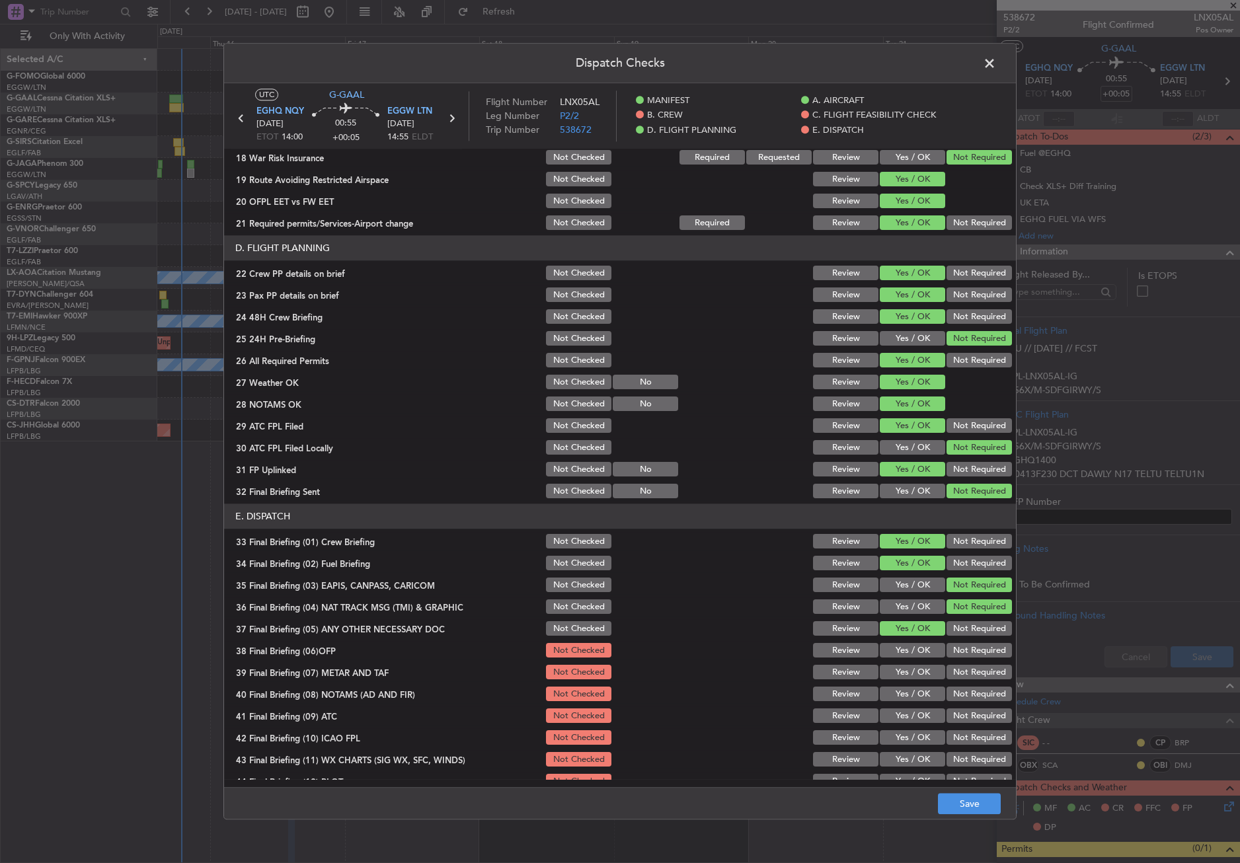
click at [908, 645] on button "Yes / OK" at bounding box center [912, 651] width 65 height 15
click at [908, 672] on button "Yes / OK" at bounding box center [912, 672] width 65 height 15
click at [905, 694] on button "Yes / OK" at bounding box center [912, 694] width 65 height 15
click at [905, 709] on button "Yes / OK" at bounding box center [912, 716] width 65 height 15
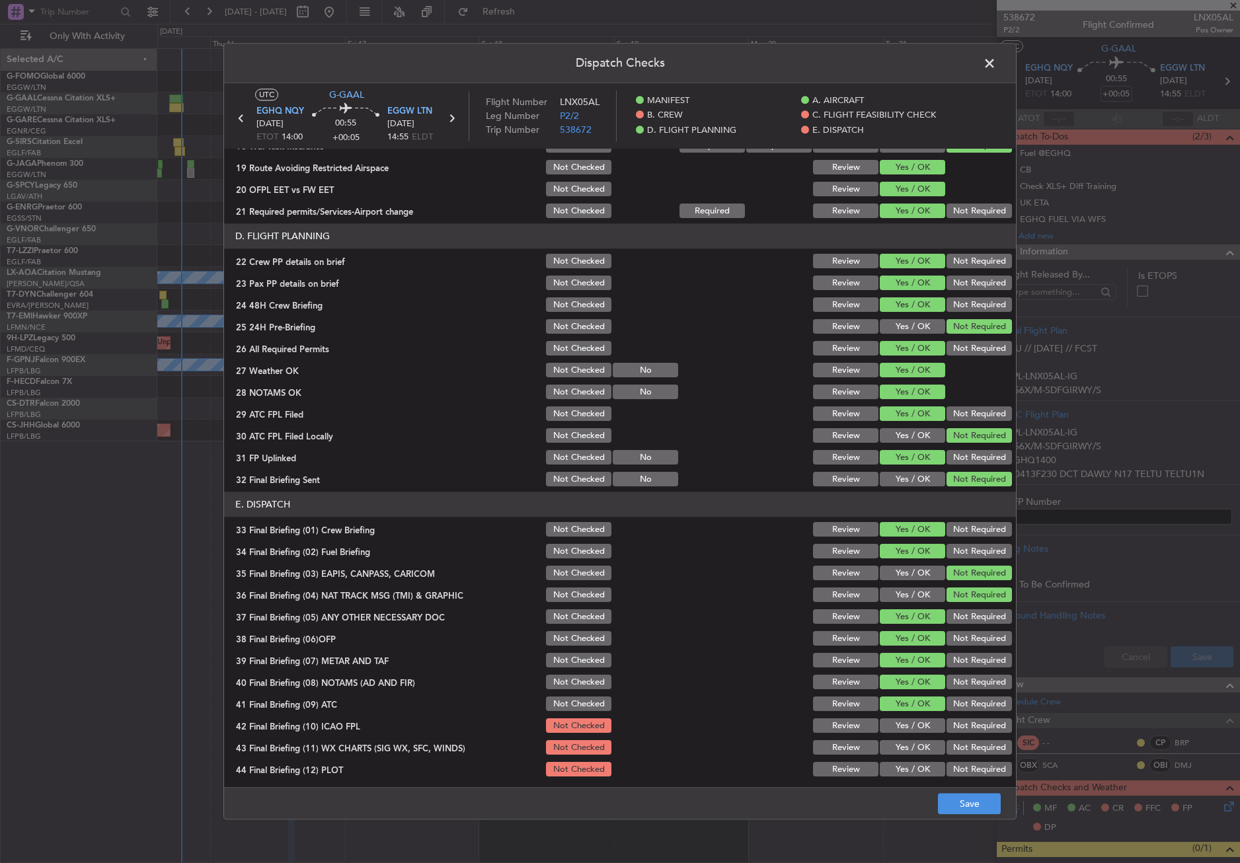
scroll to position [543, 0]
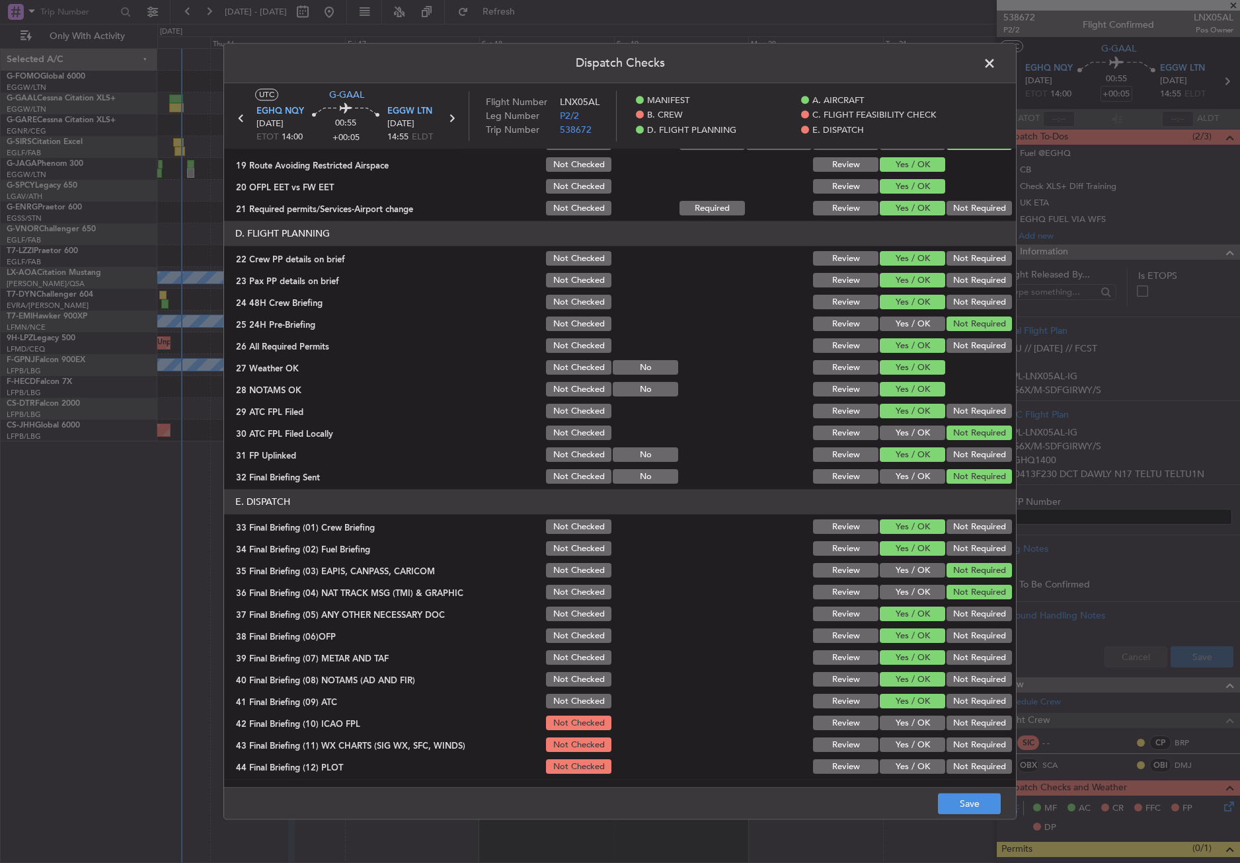
click at [946, 721] on button "Not Required" at bounding box center [978, 723] width 65 height 15
click at [920, 747] on button "Yes / OK" at bounding box center [912, 745] width 65 height 15
click at [950, 758] on div "Not Required" at bounding box center [977, 767] width 67 height 19
click at [956, 763] on button "Not Required" at bounding box center [978, 767] width 65 height 15
click at [958, 809] on button "Save" at bounding box center [969, 804] width 63 height 21
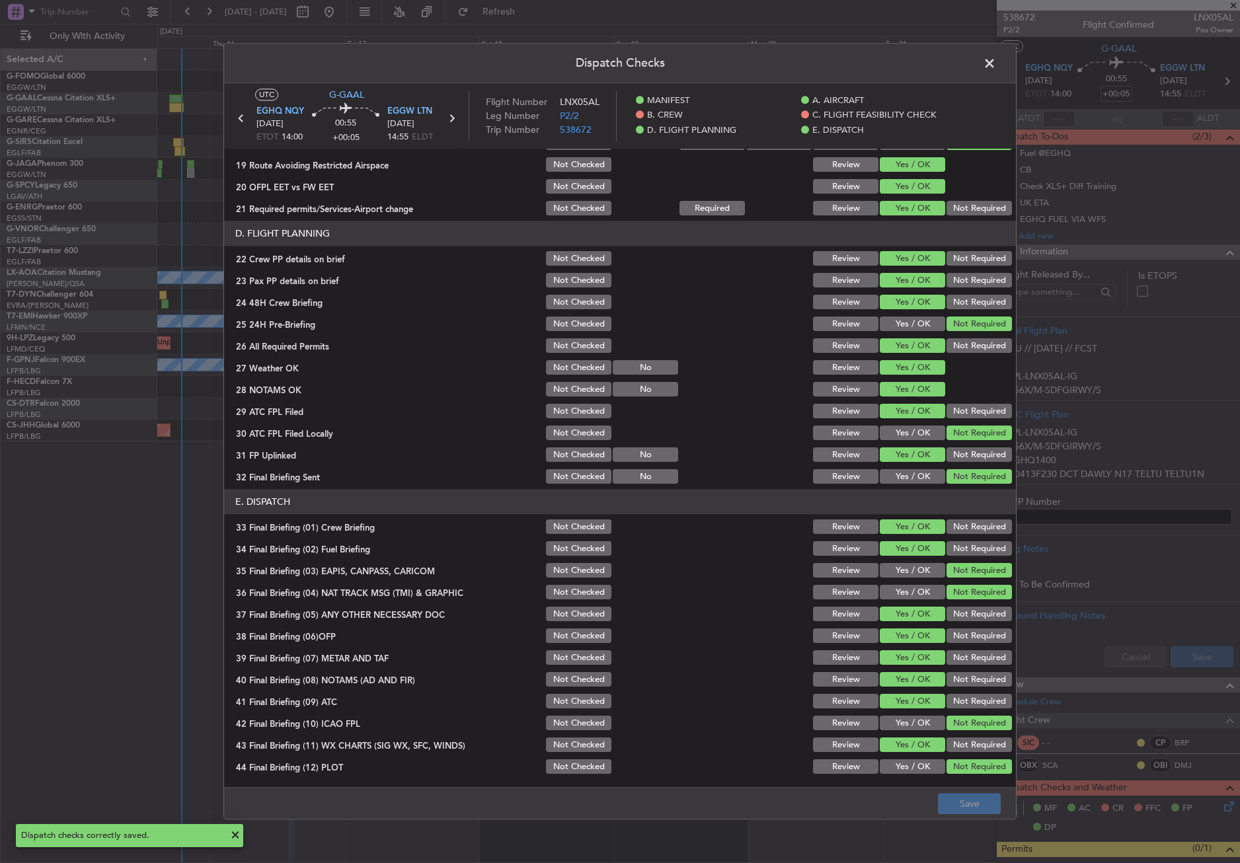
click at [996, 63] on span at bounding box center [996, 67] width 0 height 26
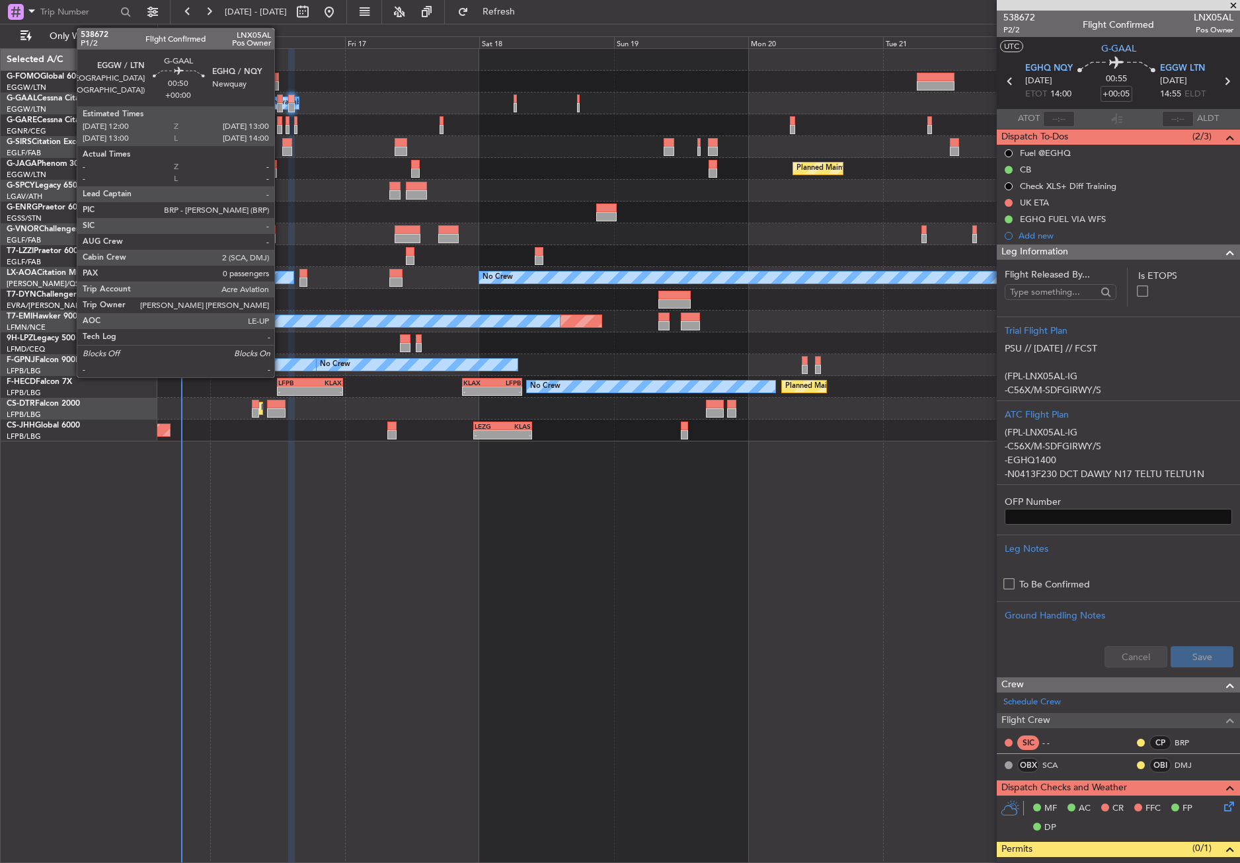
click at [280, 99] on div at bounding box center [280, 98] width 6 height 9
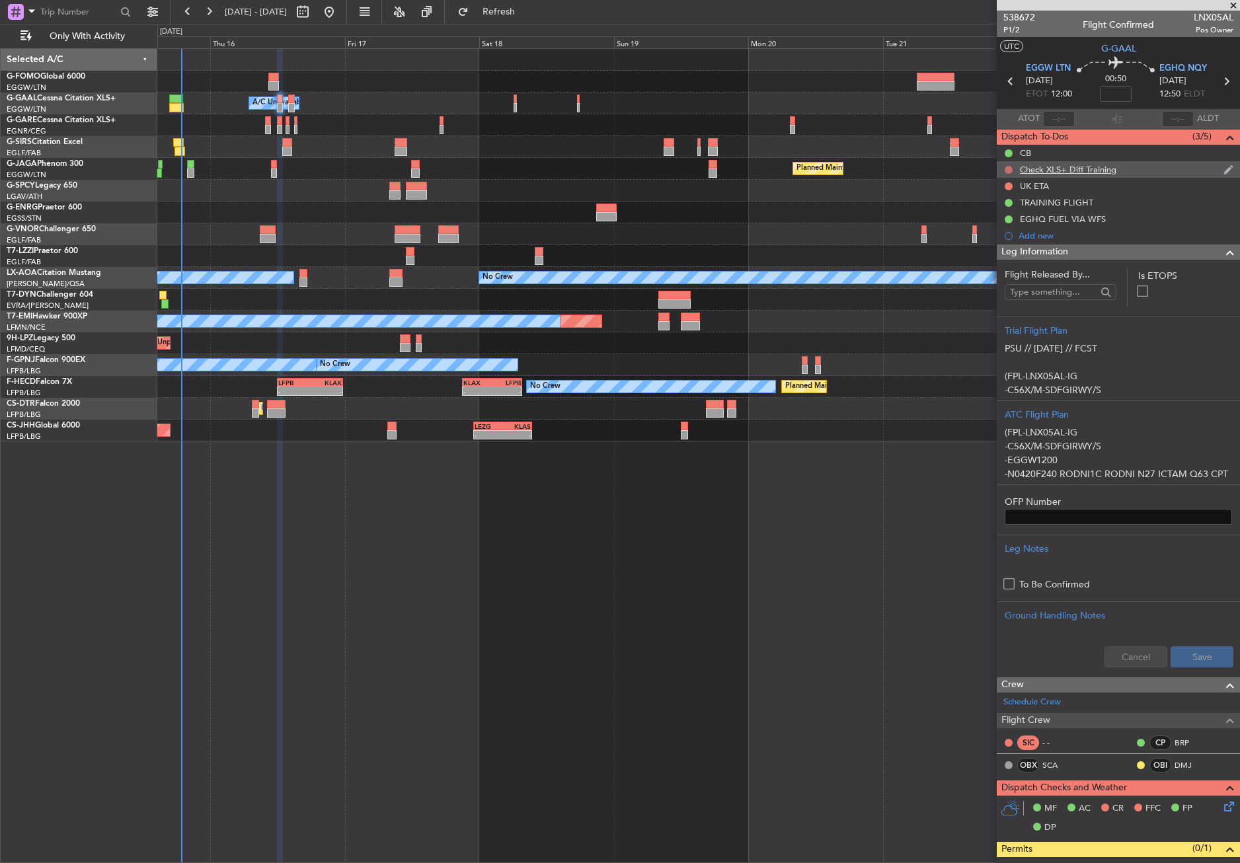
click at [1008, 168] on button at bounding box center [1008, 170] width 8 height 8
click at [1001, 248] on span "Cancelled" at bounding box center [1012, 247] width 38 height 13
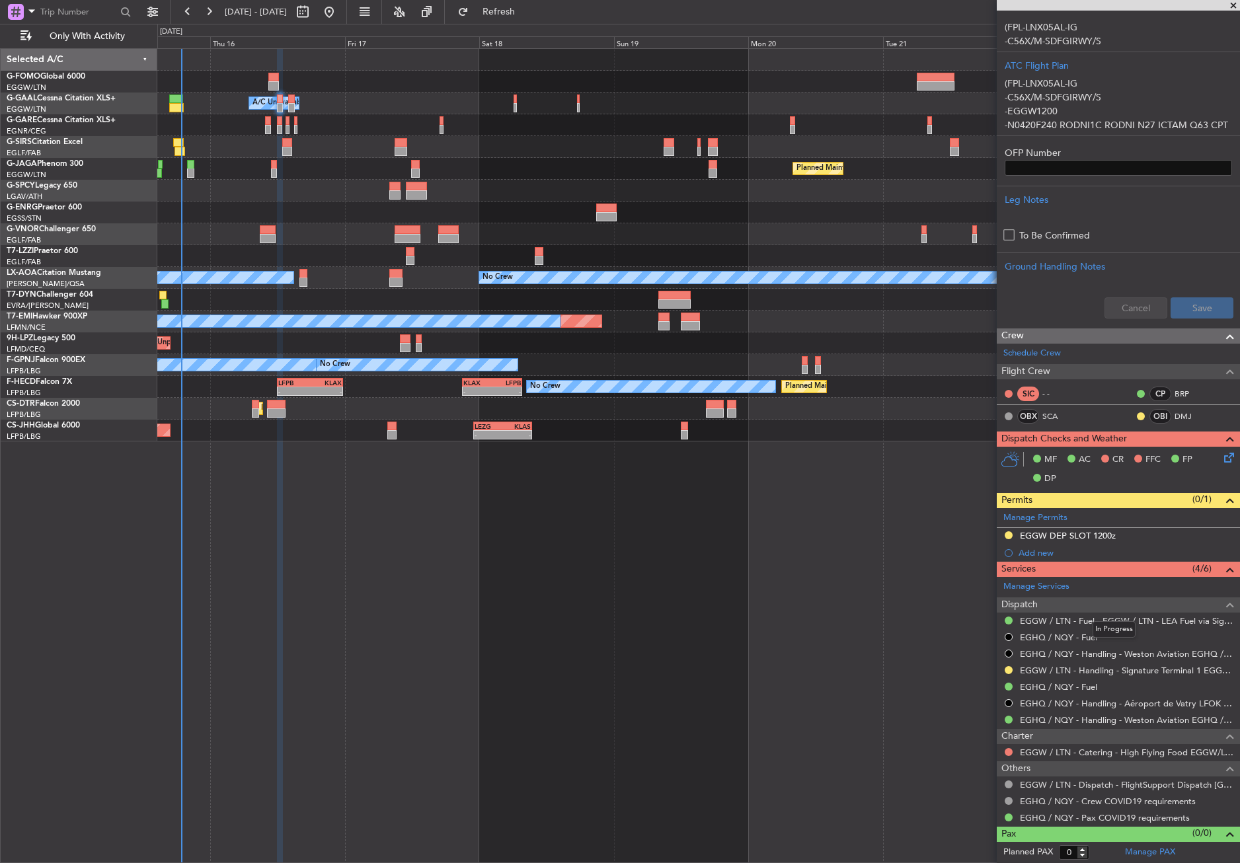
scroll to position [0, 0]
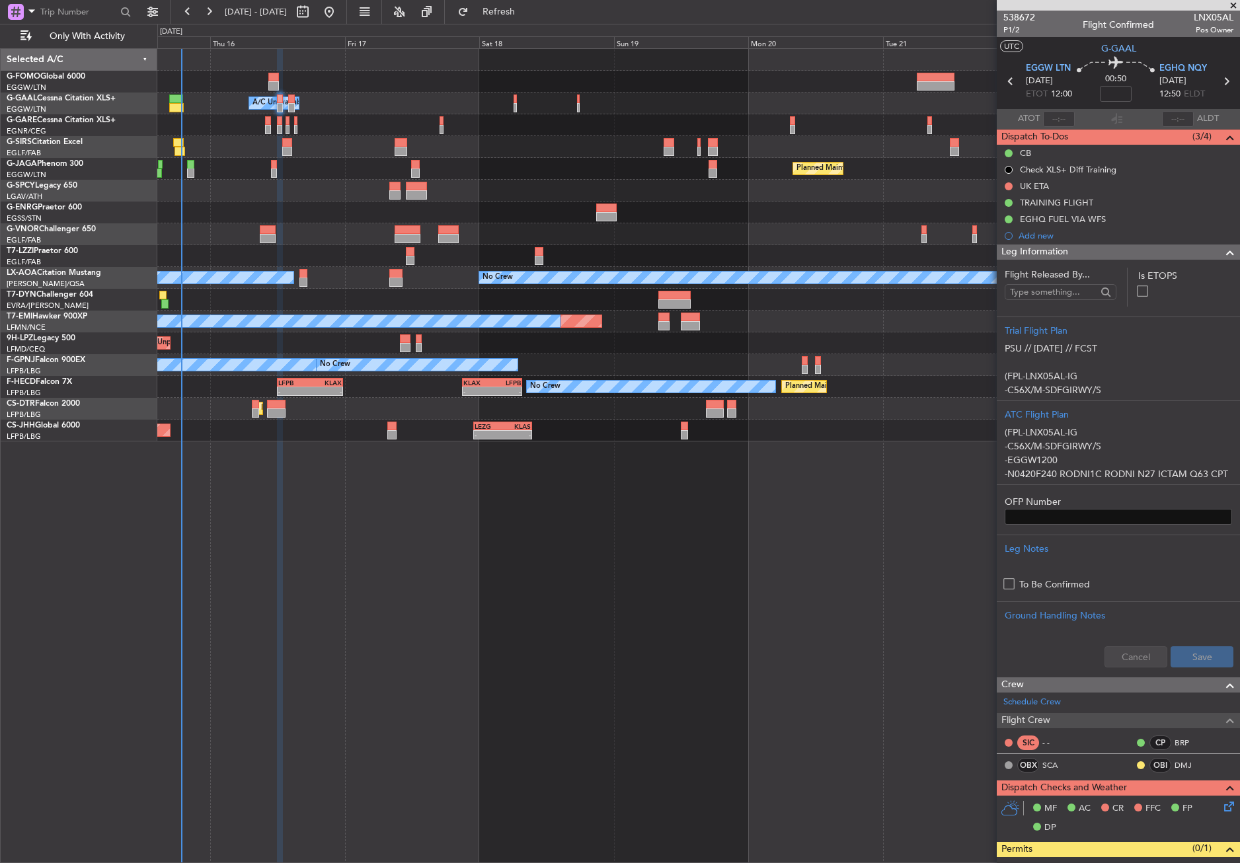
click at [1057, 253] on span "Leg Information" at bounding box center [1034, 252] width 67 height 15
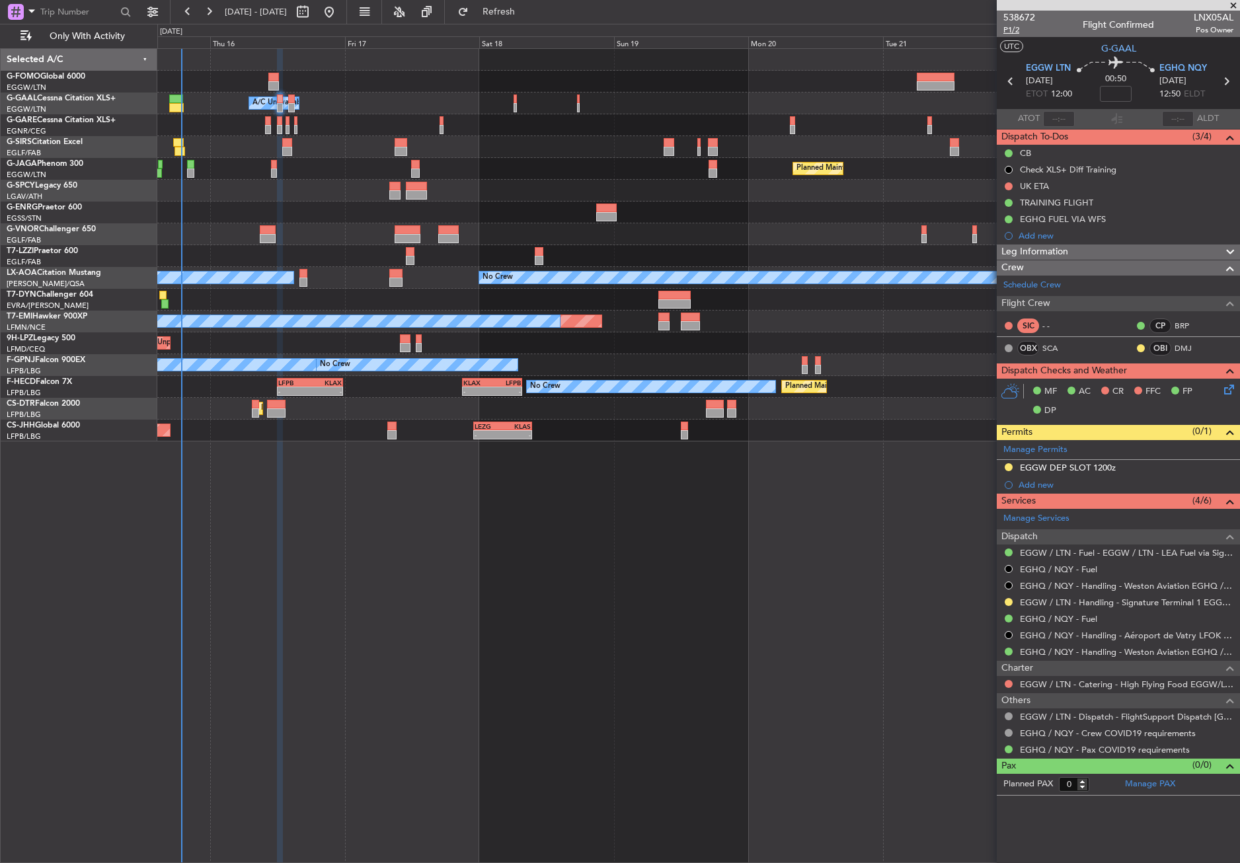
click at [1012, 30] on span "P1/2" at bounding box center [1019, 29] width 32 height 11
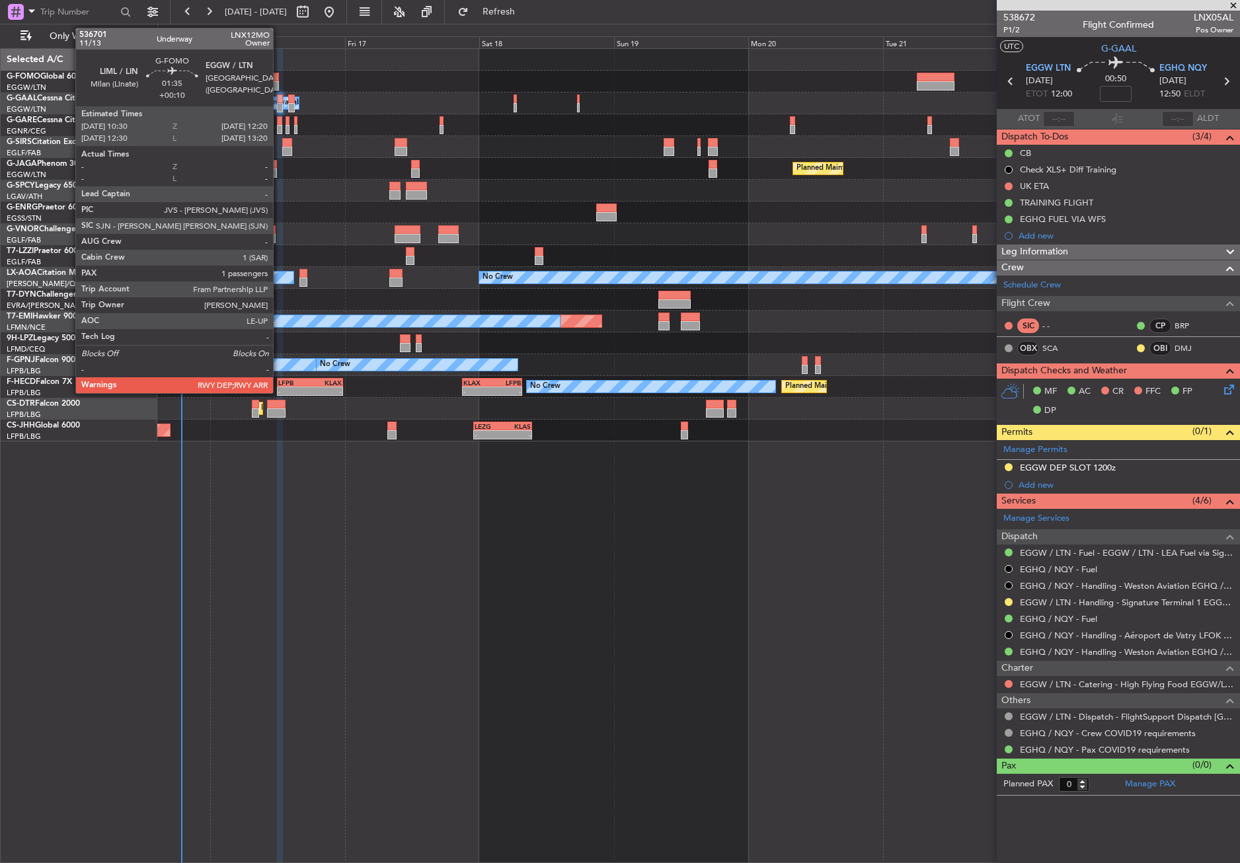
click at [279, 73] on div at bounding box center [273, 77] width 11 height 9
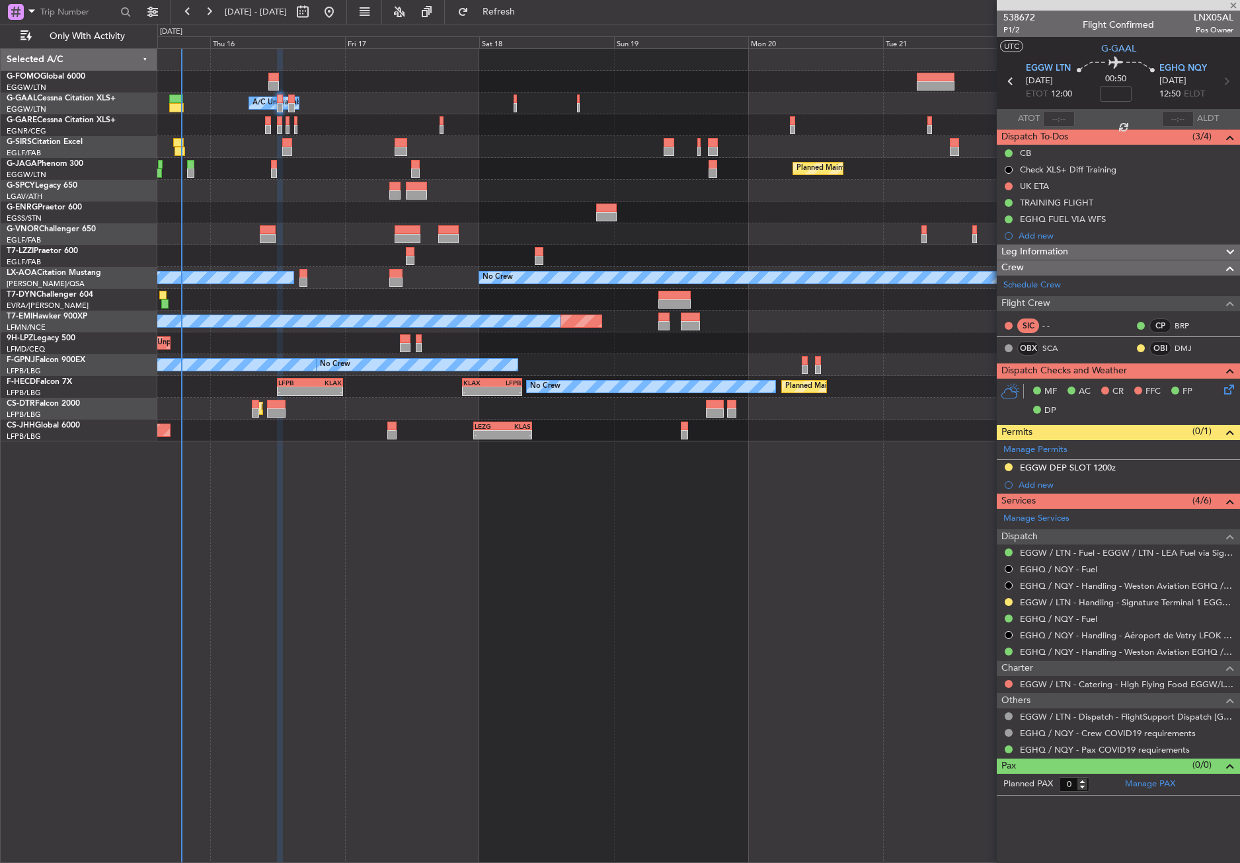
type input "+00:10"
type input "1"
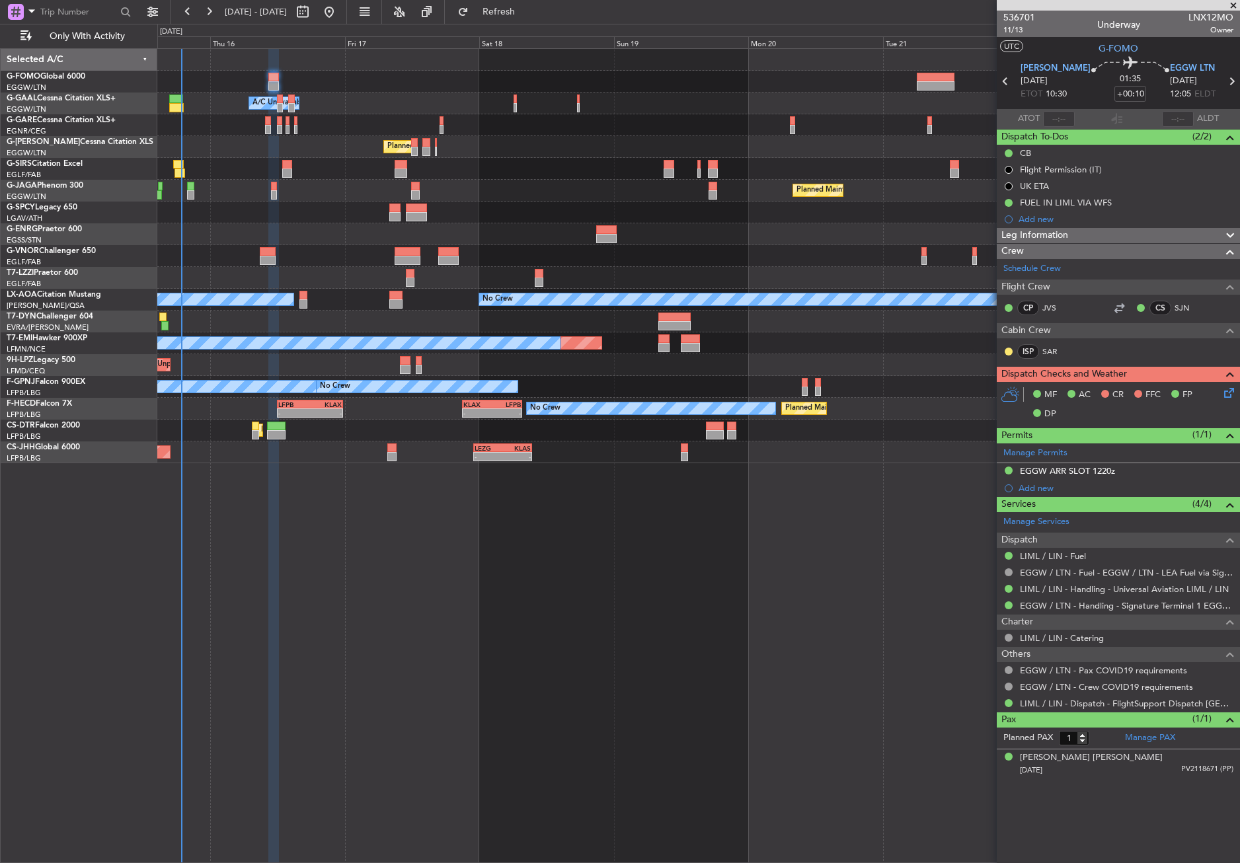
click at [1109, 231] on div "Leg Information" at bounding box center [1118, 235] width 243 height 15
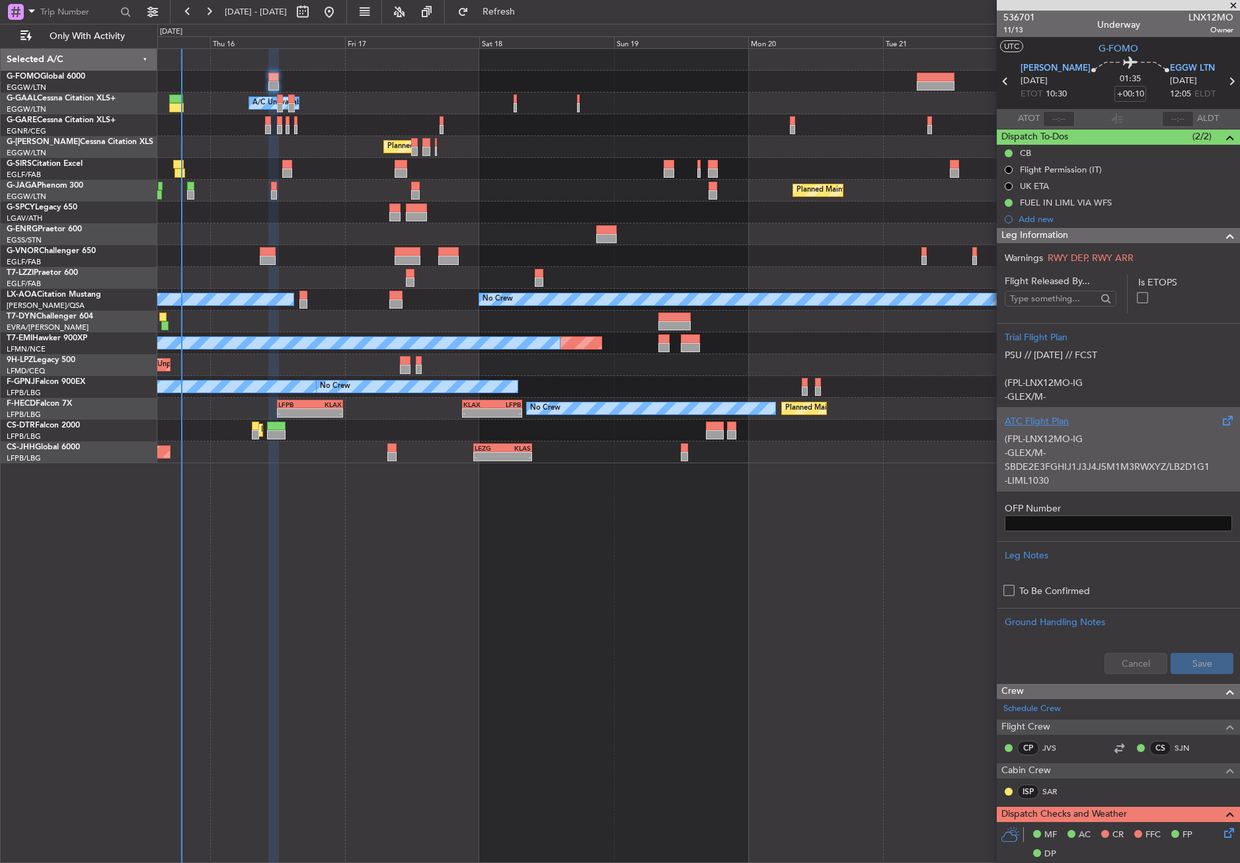
click at [1085, 431] on div "(FPL-LNX12MO-IG -GLEX/M-SBDE2E3FGHIJ1J3J4J5M1M3RWXYZ/LB2D1G1 -LIML1030 -N0486F4…" at bounding box center [1117, 456] width 227 height 56
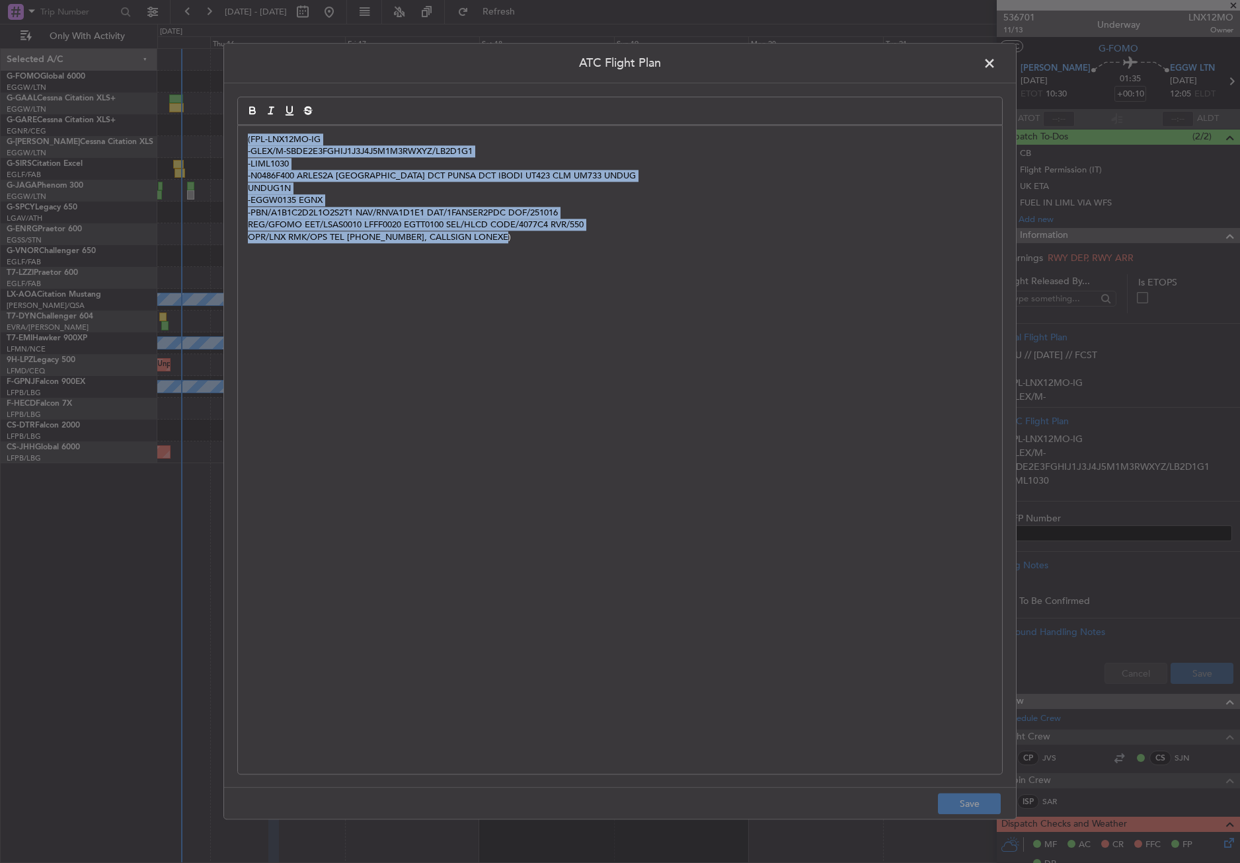
drag, startPoint x: 535, startPoint y: 371, endPoint x: 232, endPoint y: 139, distance: 381.4
click at [232, 139] on div "ATC Flight Plan (FPL-LNX12MO-IG -GLEX/M-SBDE2E3FGHIJ1J3J4J5M1M3RWXYZ/LB2D1G1 -L…" at bounding box center [619, 431] width 793 height 776
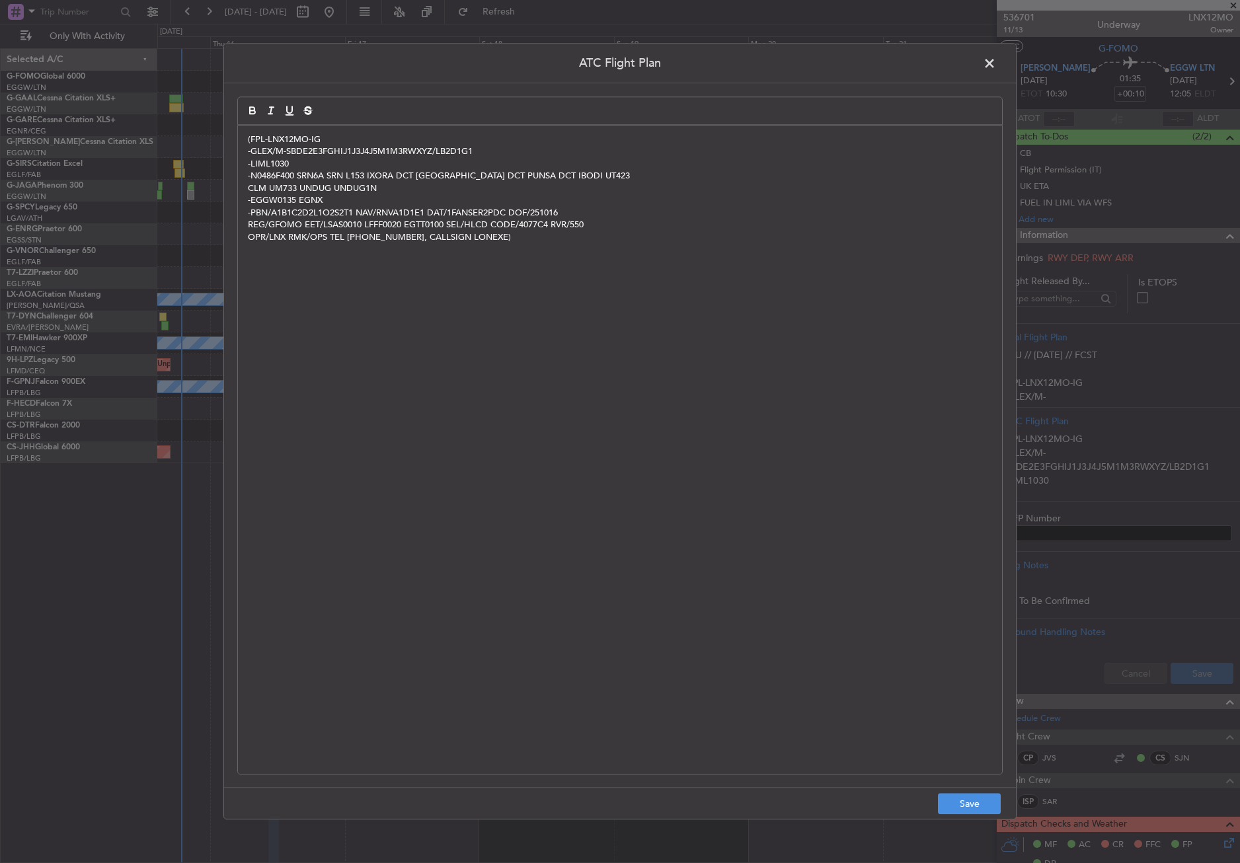
click at [936, 800] on footer "Save" at bounding box center [620, 804] width 792 height 32
click at [984, 802] on button "Save" at bounding box center [969, 804] width 63 height 21
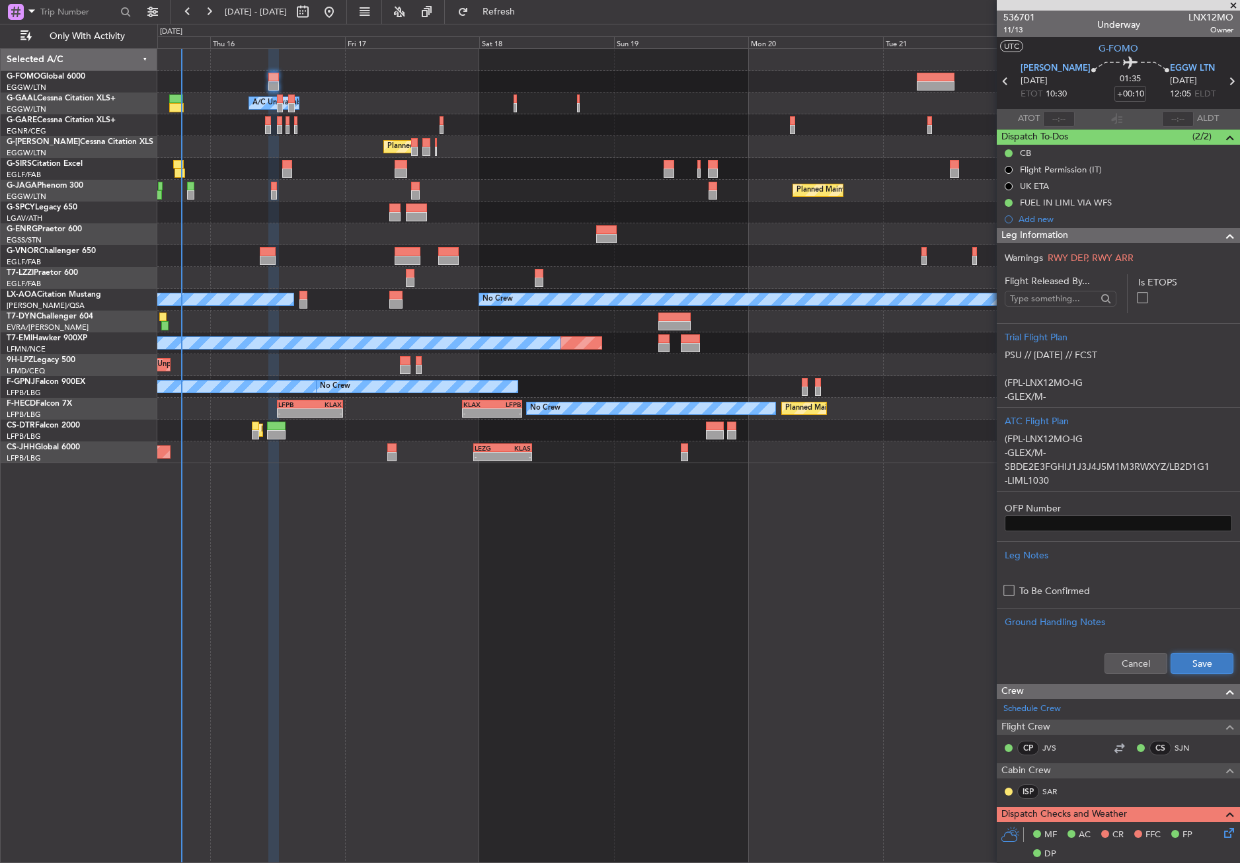
click at [1176, 669] on button "Save" at bounding box center [1201, 663] width 63 height 21
click at [1010, 32] on span "11/13" at bounding box center [1019, 29] width 32 height 11
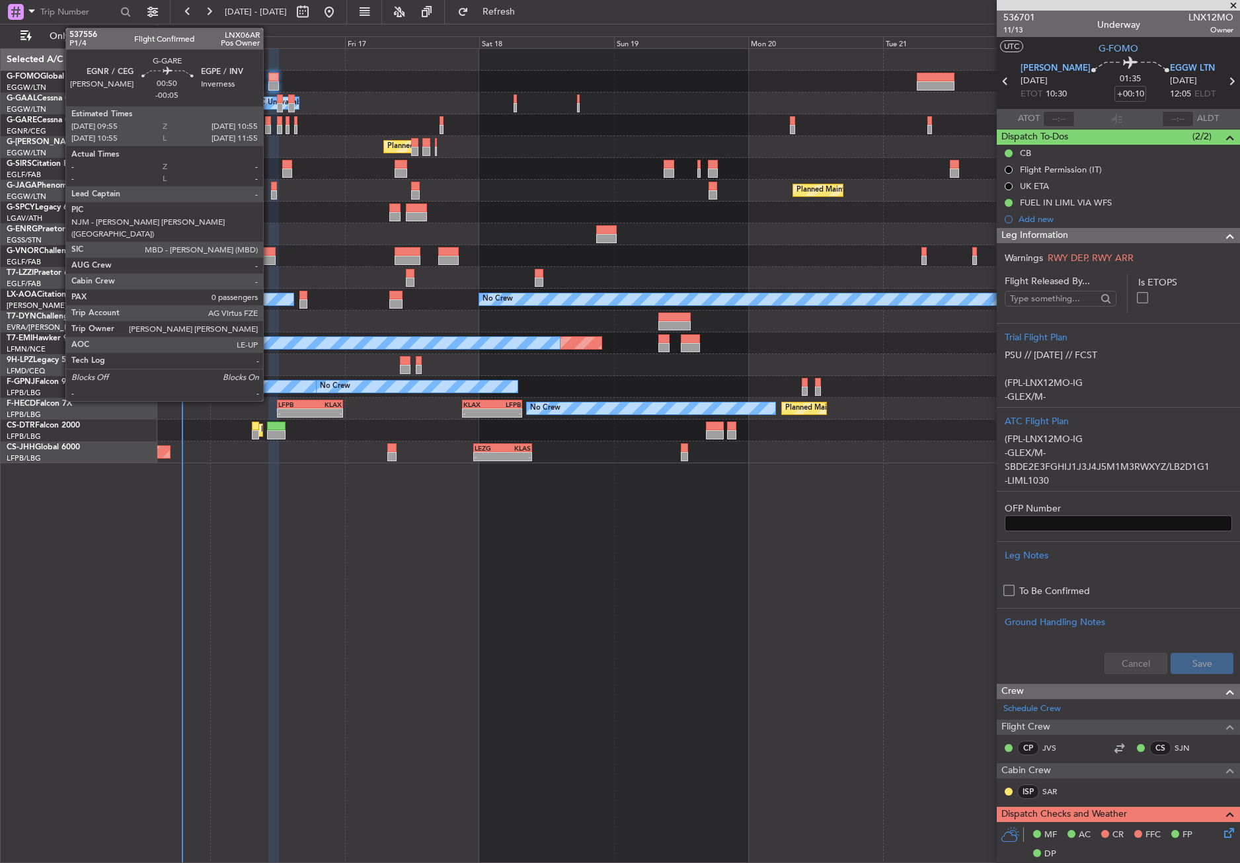
click at [269, 124] on div at bounding box center [268, 120] width 6 height 9
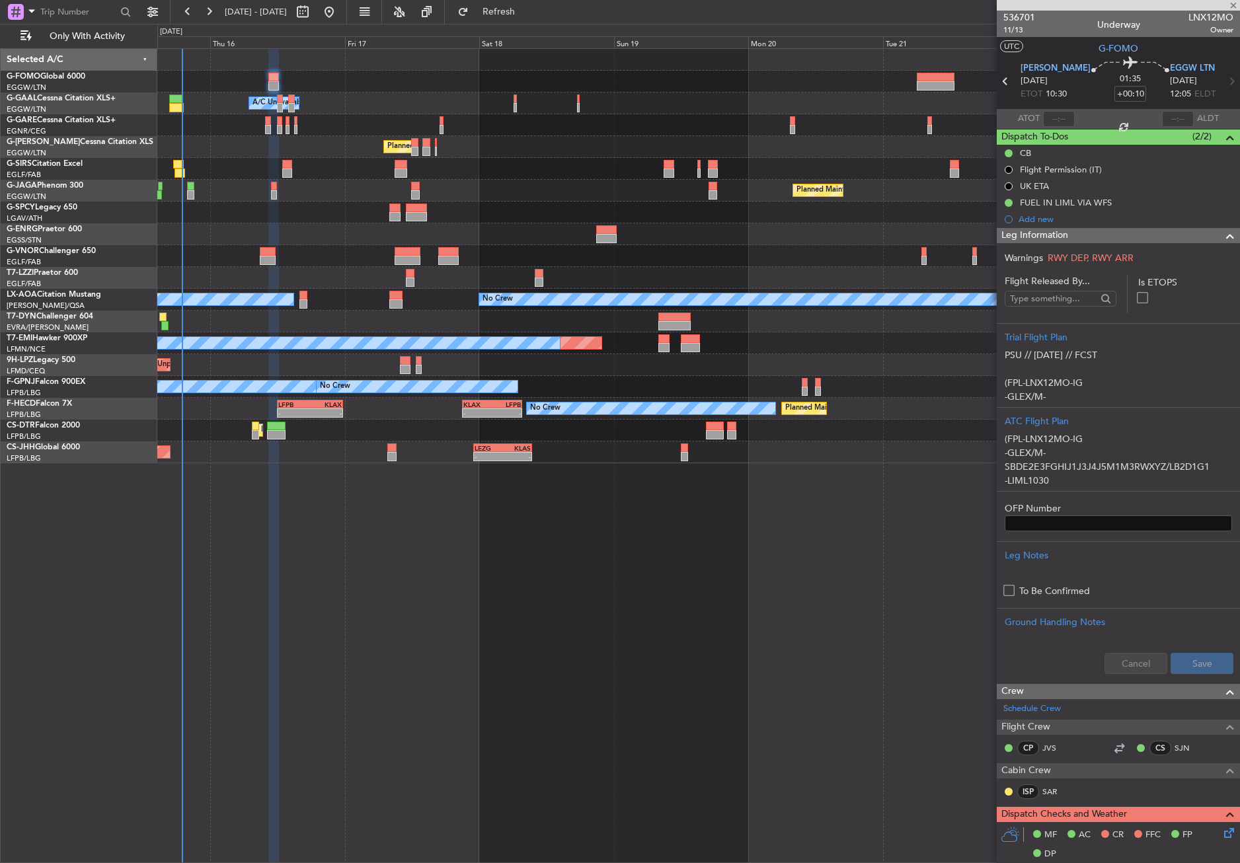
type input "-00:05"
type input "0"
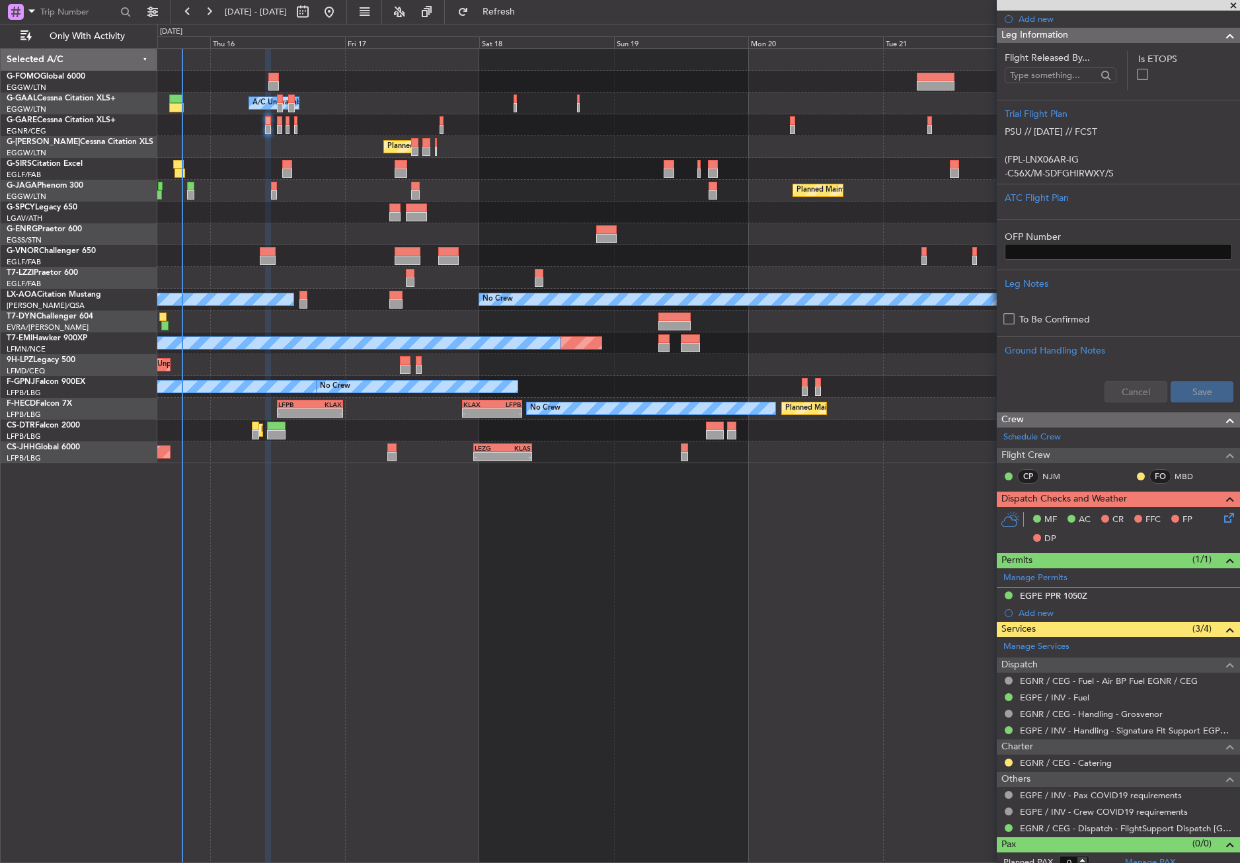
scroll to position [227, 0]
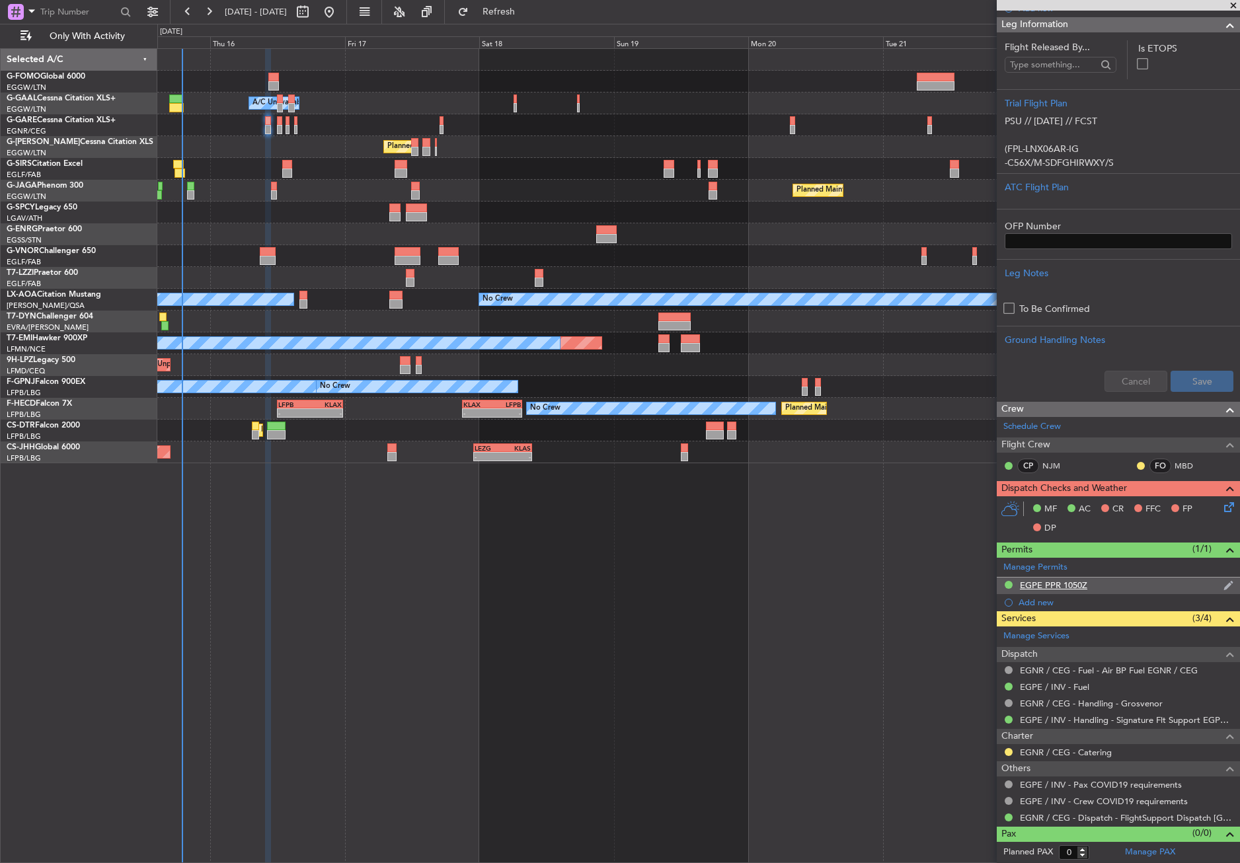
click at [1058, 587] on div "EGPE PPR 1050Z" at bounding box center [1053, 585] width 67 height 11
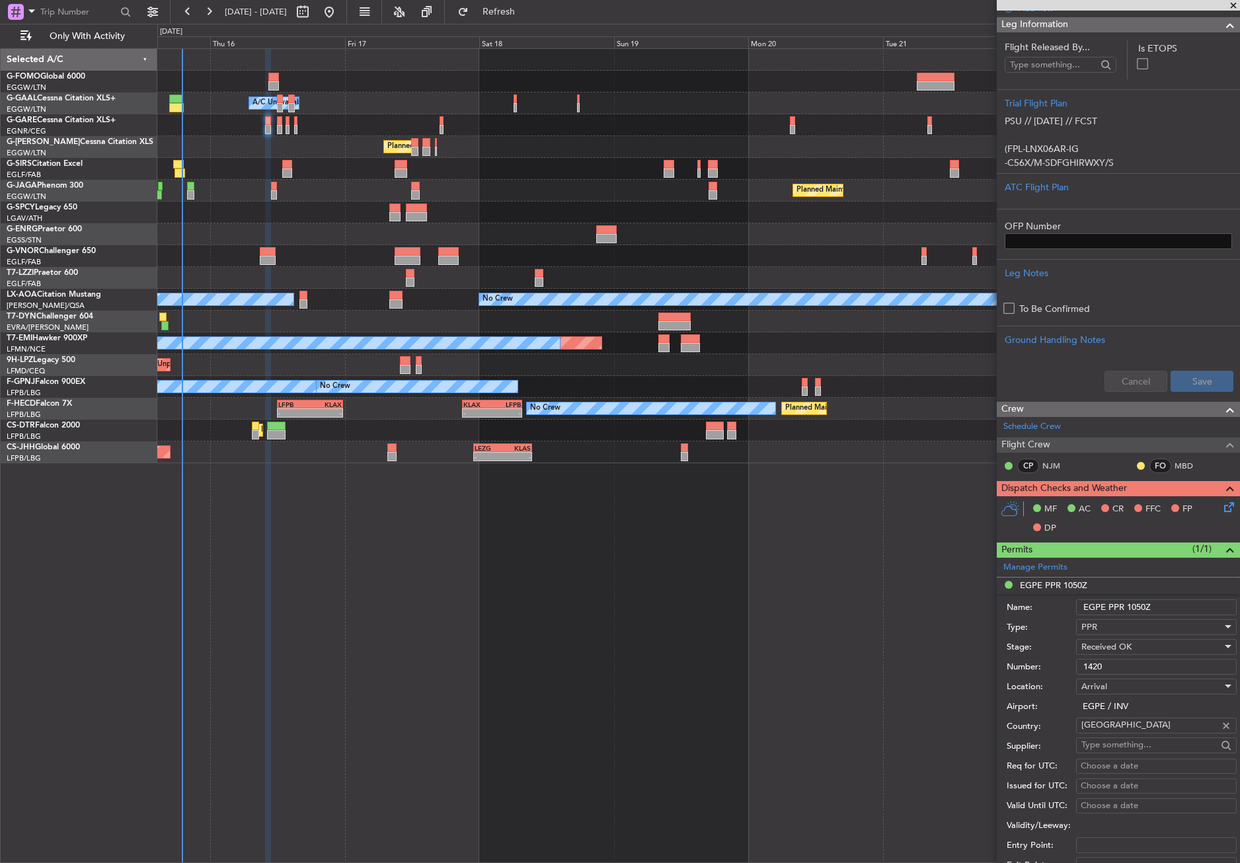
drag, startPoint x: 1125, startPoint y: 604, endPoint x: 1075, endPoint y: 609, distance: 50.4
click at [1075, 609] on div "Name: EGPE PPR 1050Z" at bounding box center [1121, 607] width 230 height 20
click at [1076, 663] on input "1420" at bounding box center [1156, 667] width 161 height 16
paste input "EGPE PPR"
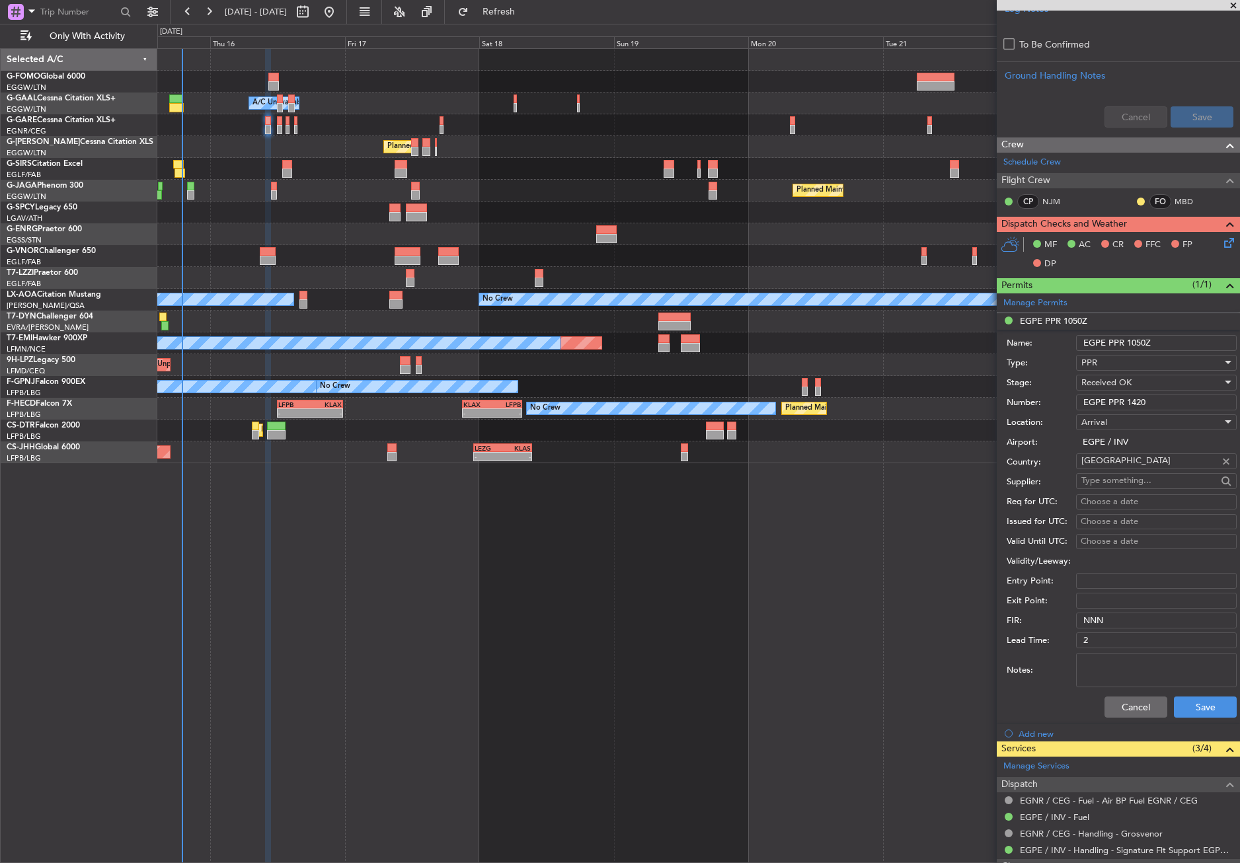
type input "EGPE PPR 1420"
click at [1134, 716] on button "Cancel" at bounding box center [1135, 707] width 63 height 21
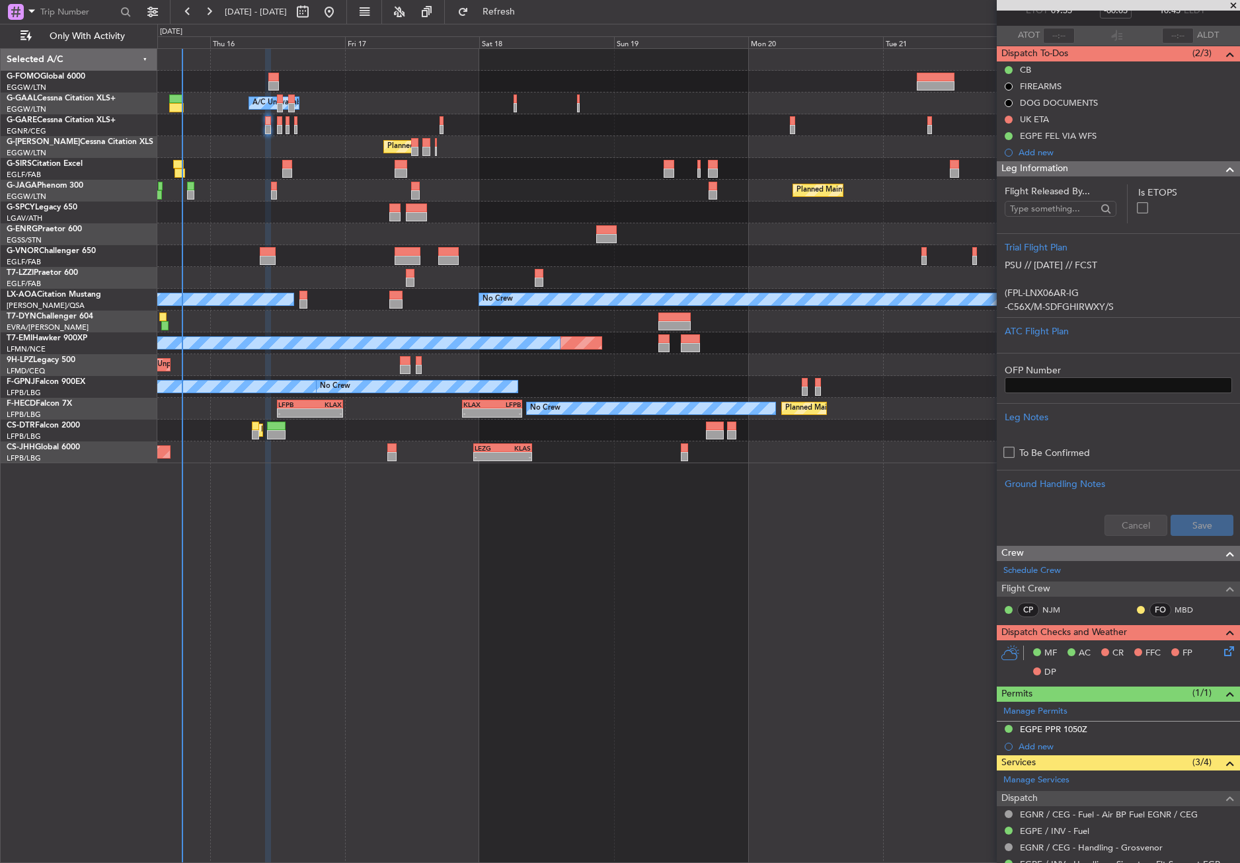
scroll to position [0, 0]
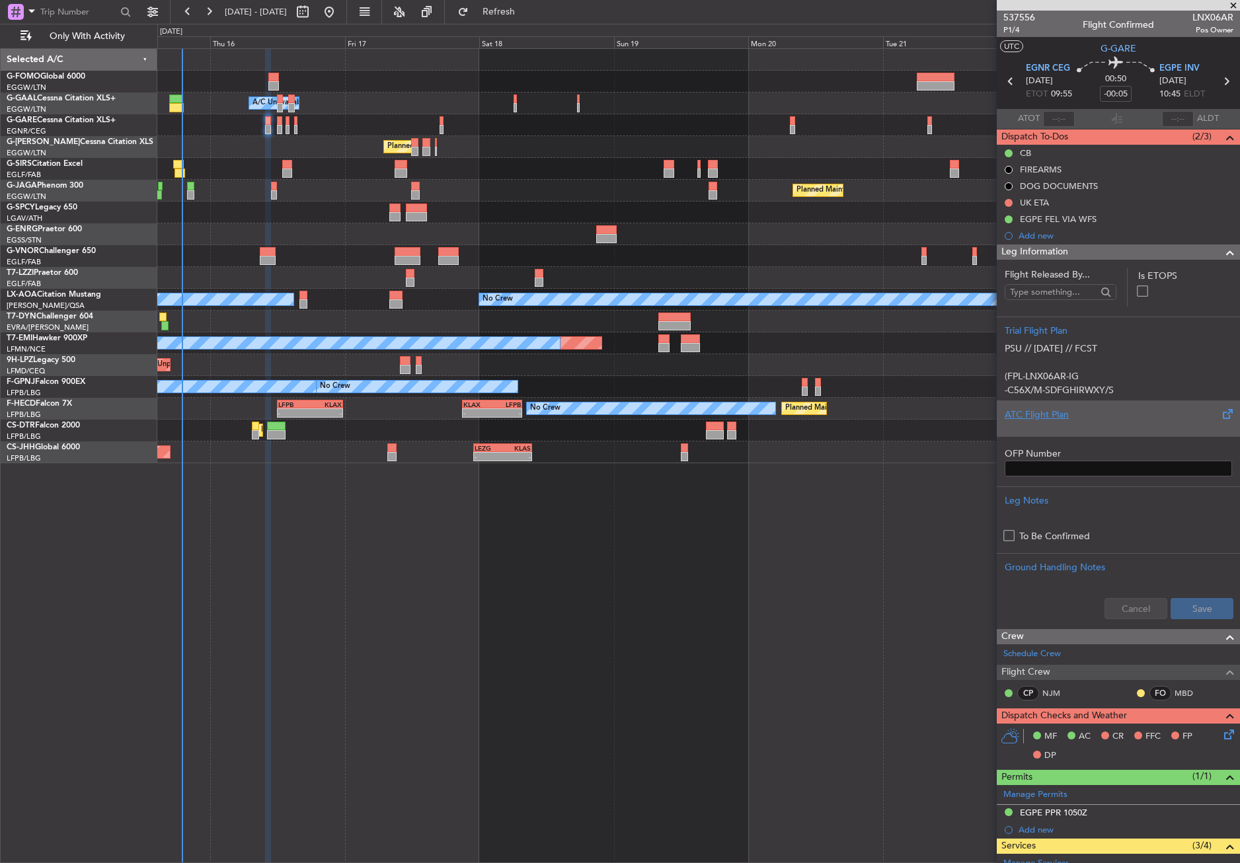
click at [1033, 417] on div "ATC Flight Plan" at bounding box center [1117, 415] width 227 height 14
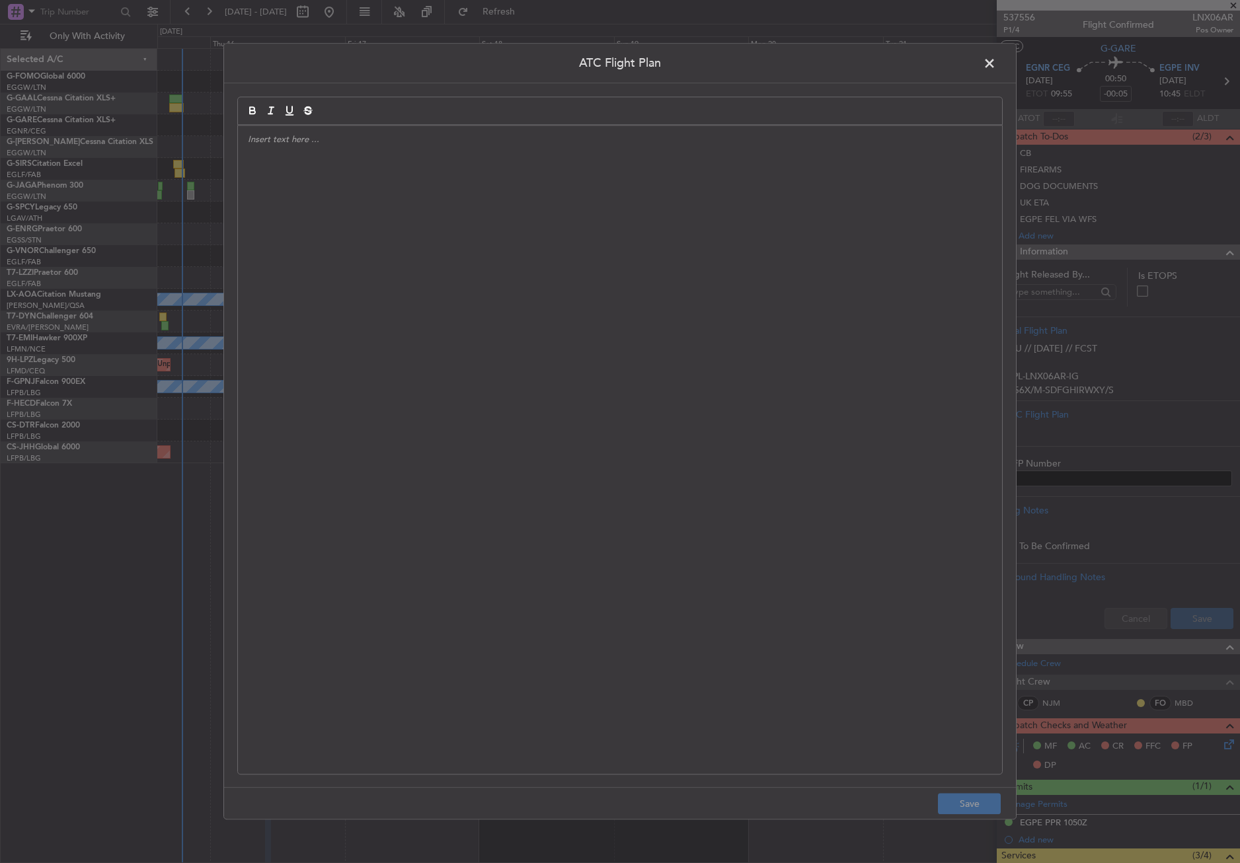
click at [677, 426] on div at bounding box center [620, 450] width 764 height 648
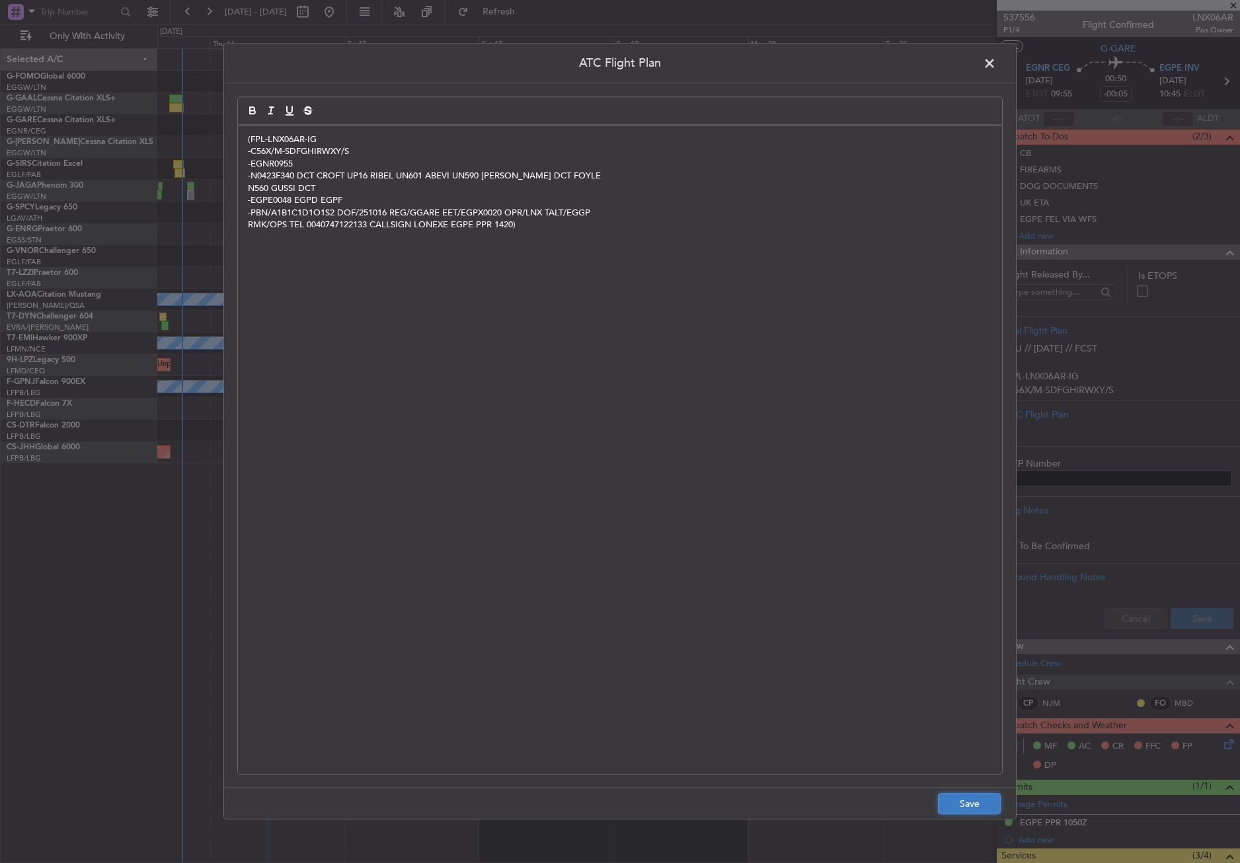
click at [945, 809] on button "Save" at bounding box center [969, 804] width 63 height 21
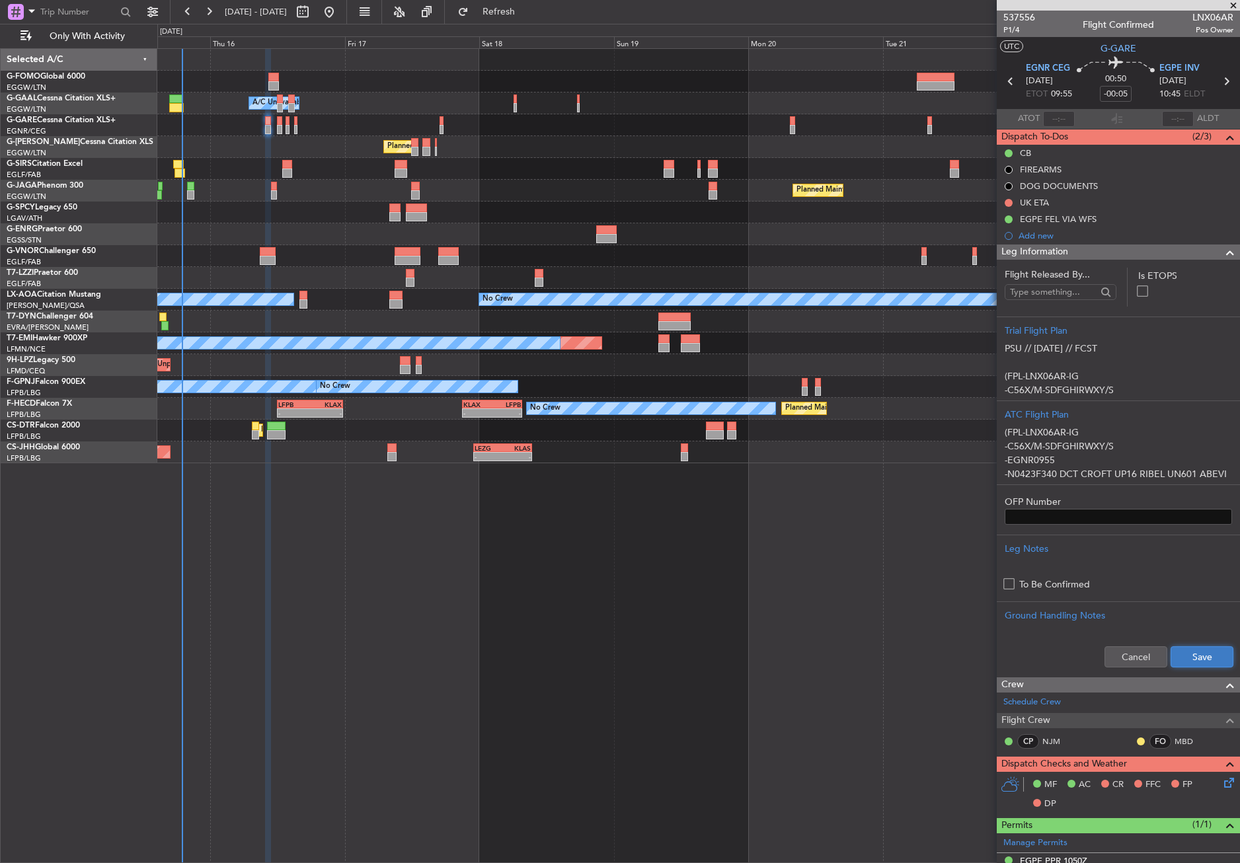
click at [1180, 661] on button "Save" at bounding box center [1201, 656] width 63 height 21
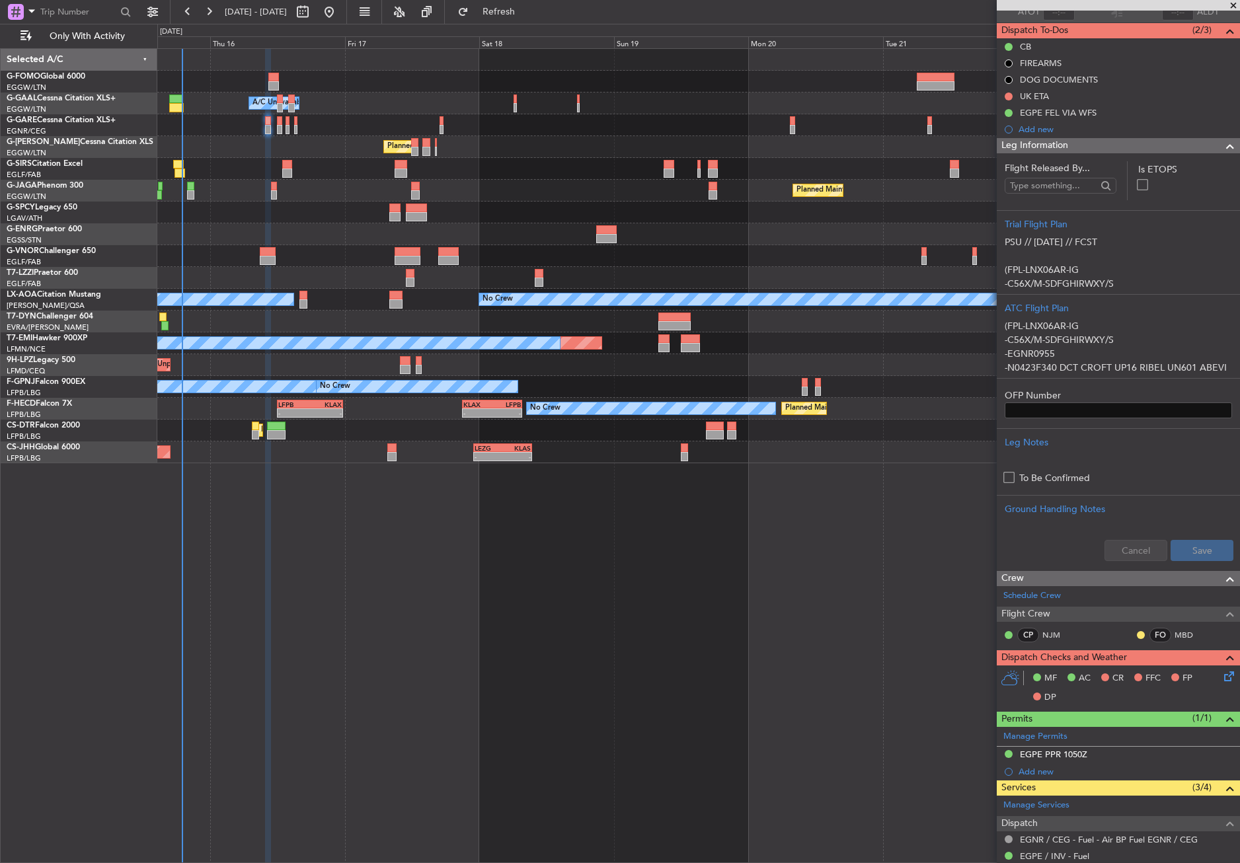
scroll to position [198, 0]
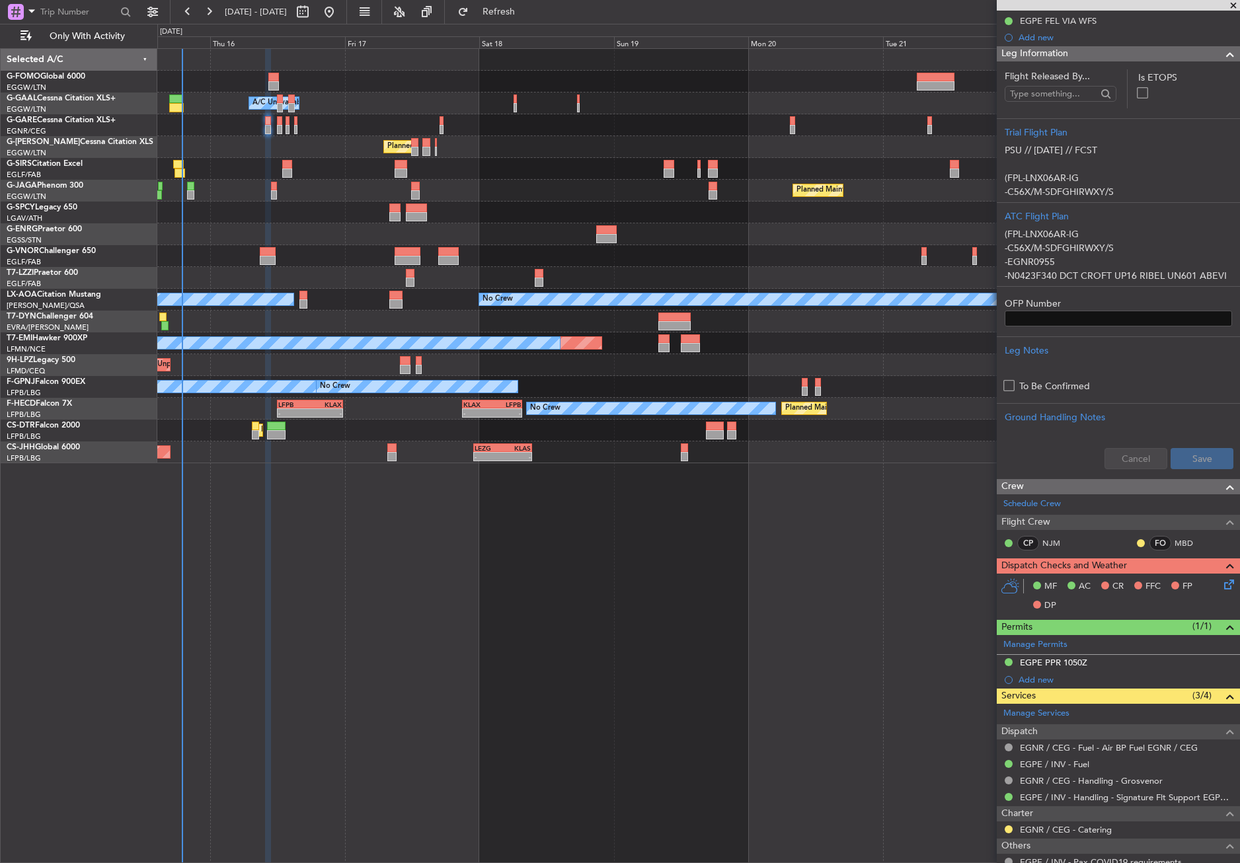
click at [1223, 585] on icon at bounding box center [1226, 582] width 11 height 11
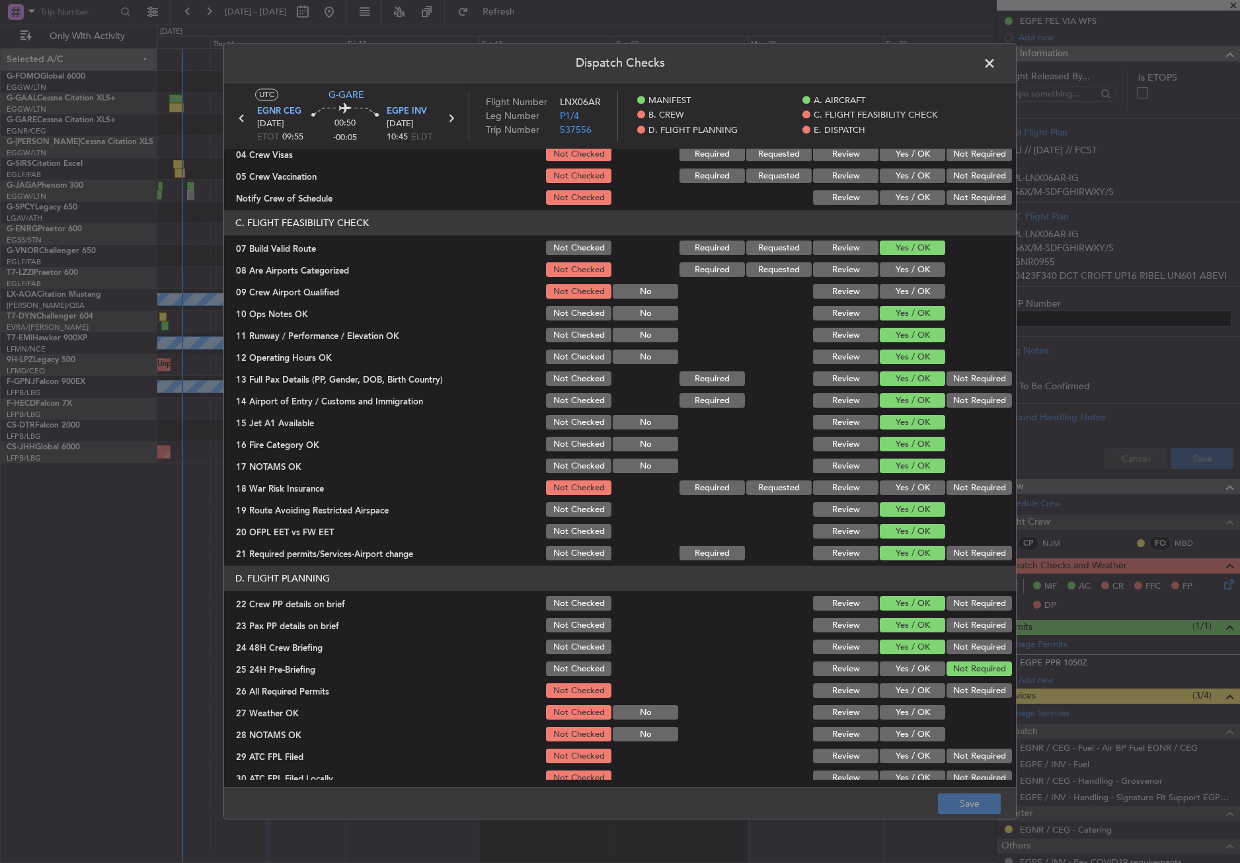
click at [956, 482] on button "Not Required" at bounding box center [978, 488] width 65 height 15
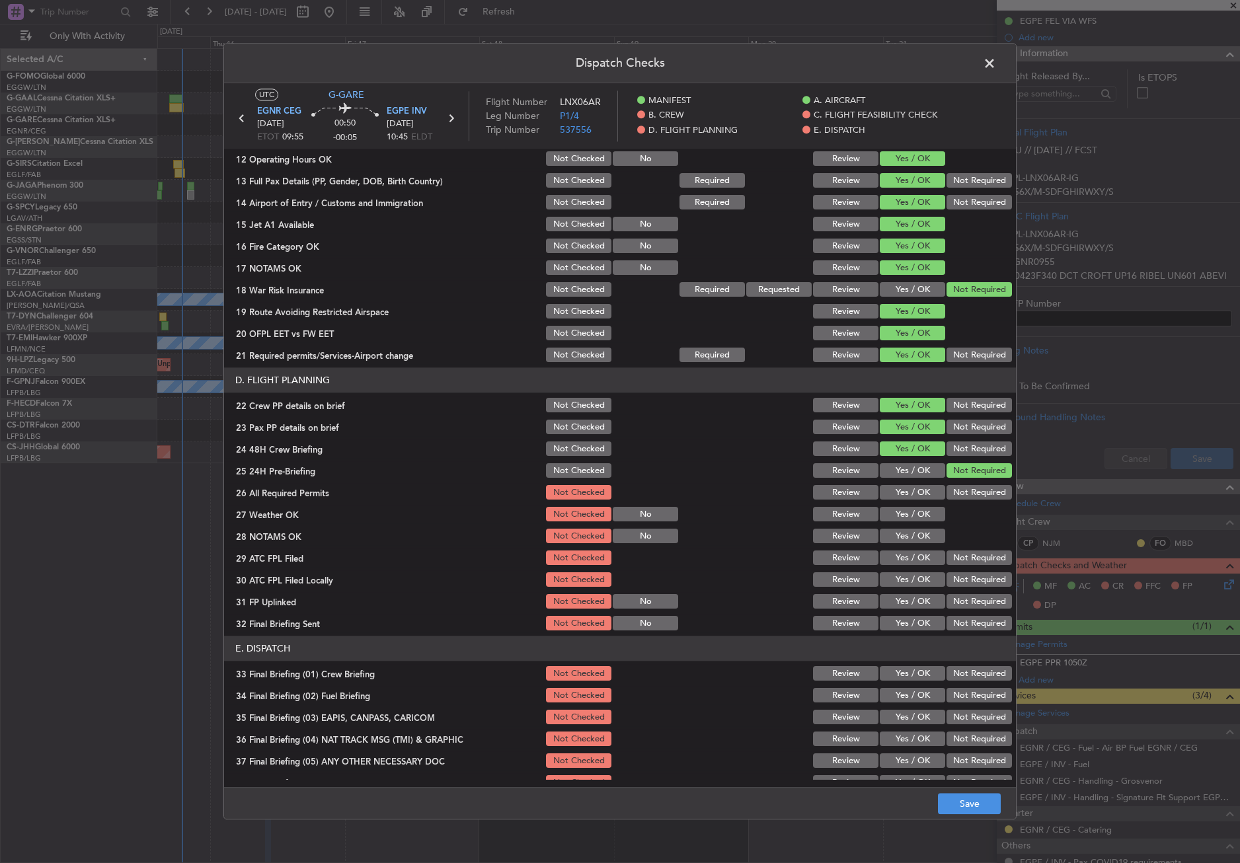
click at [899, 491] on button "Yes / OK" at bounding box center [912, 493] width 65 height 15
click at [898, 513] on button "Yes / OK" at bounding box center [912, 515] width 65 height 15
click at [899, 535] on button "Yes / OK" at bounding box center [912, 536] width 65 height 15
click at [900, 556] on button "Yes / OK" at bounding box center [912, 558] width 65 height 15
click at [952, 578] on button "Not Required" at bounding box center [978, 580] width 65 height 15
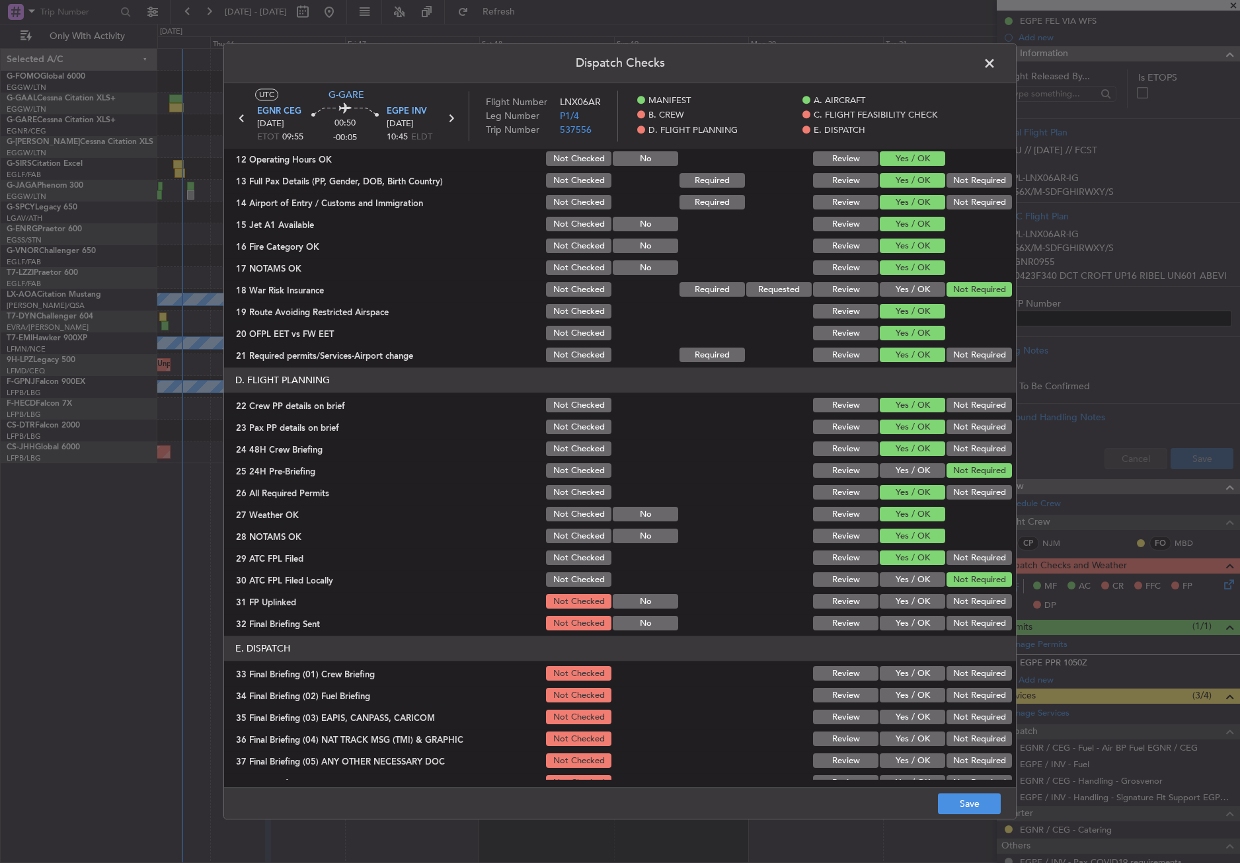
click at [925, 597] on button "Yes / OK" at bounding box center [912, 602] width 65 height 15
click at [946, 620] on button "Not Required" at bounding box center [978, 624] width 65 height 15
click at [889, 687] on div "Yes / OK" at bounding box center [911, 696] width 67 height 19
click at [891, 681] on div "Yes / OK" at bounding box center [911, 674] width 67 height 19
click at [895, 696] on button "Yes / OK" at bounding box center [912, 696] width 65 height 15
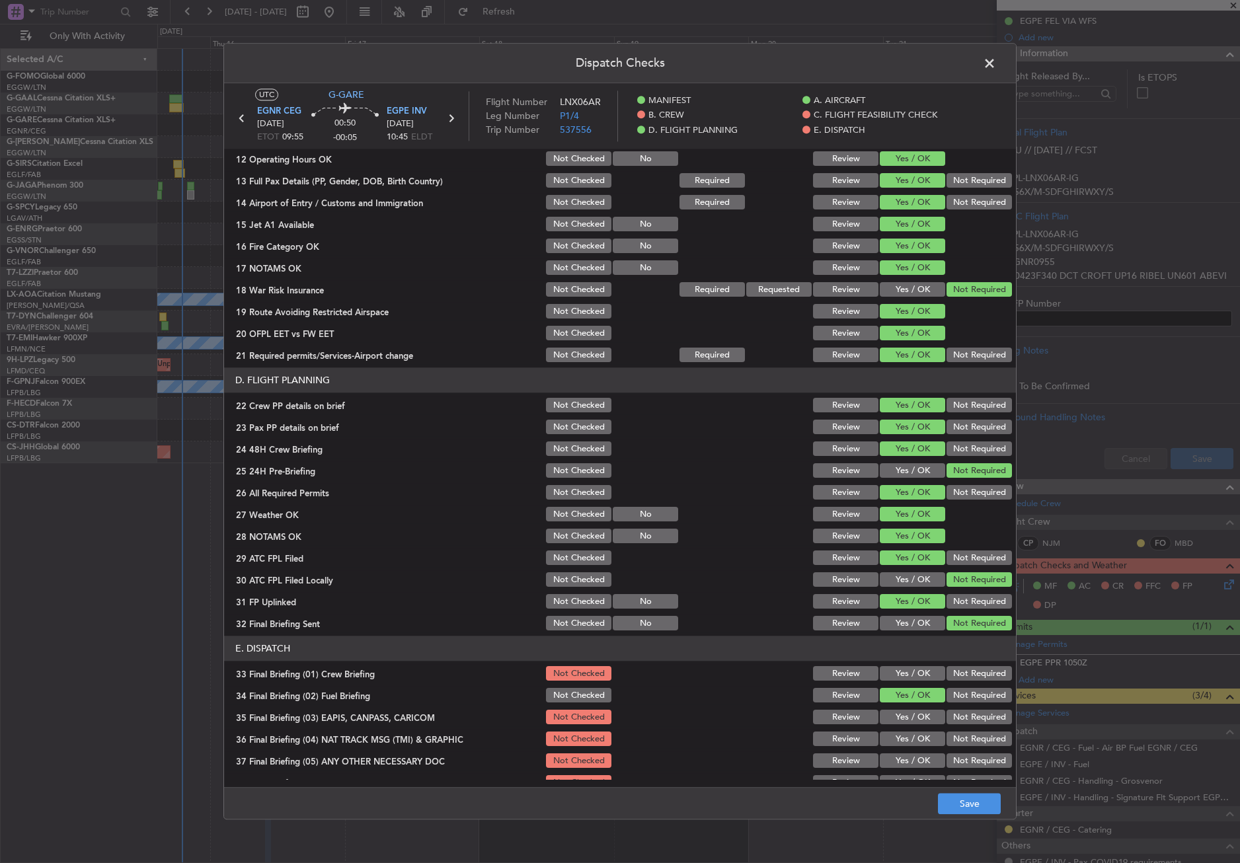
click at [907, 679] on button "Yes / OK" at bounding box center [912, 674] width 65 height 15
click at [954, 712] on button "Not Required" at bounding box center [978, 717] width 65 height 15
click at [953, 736] on button "Not Required" at bounding box center [978, 739] width 65 height 15
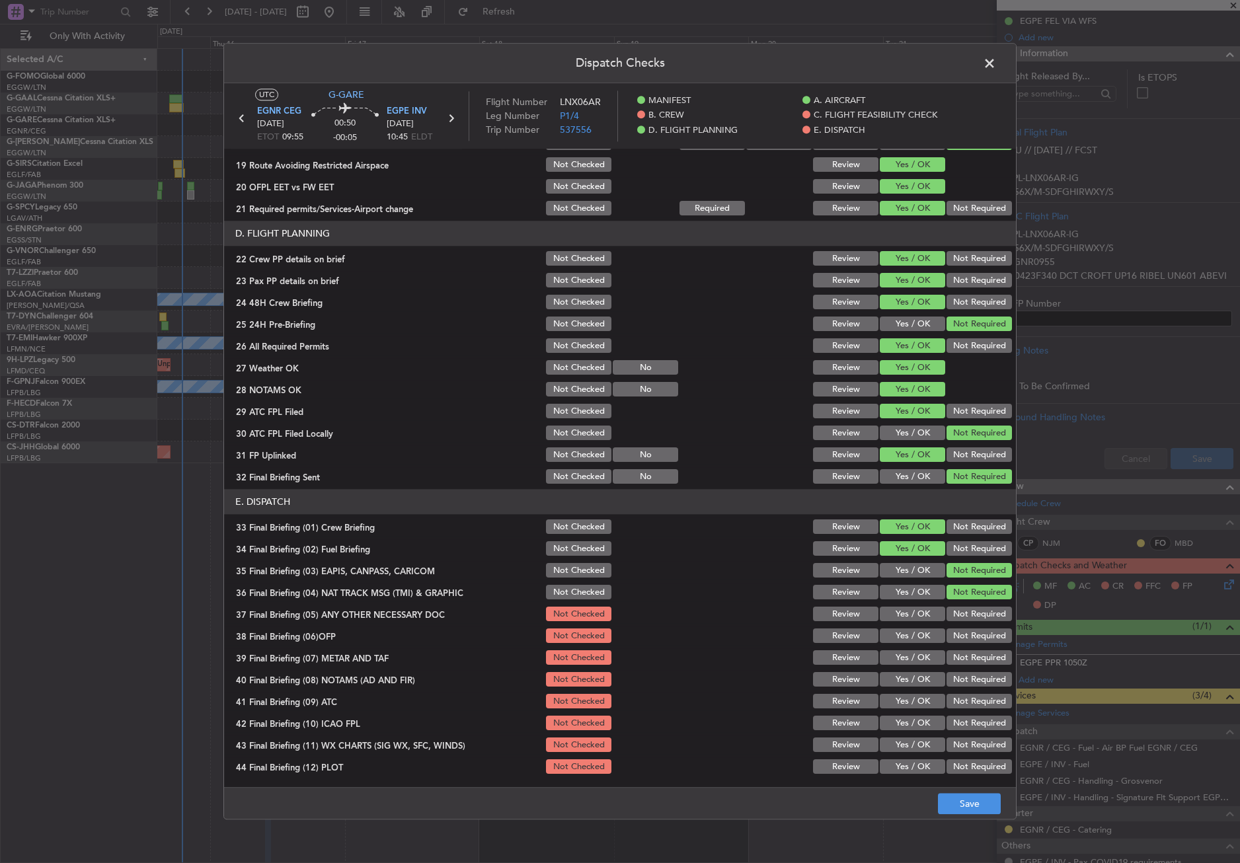
click at [897, 619] on button "Yes / OK" at bounding box center [912, 614] width 65 height 15
click at [896, 642] on button "Yes / OK" at bounding box center [912, 636] width 65 height 15
click at [899, 660] on button "Yes / OK" at bounding box center [912, 658] width 65 height 15
click at [906, 682] on button "Yes / OK" at bounding box center [912, 680] width 65 height 15
click at [907, 697] on button "Yes / OK" at bounding box center [912, 702] width 65 height 15
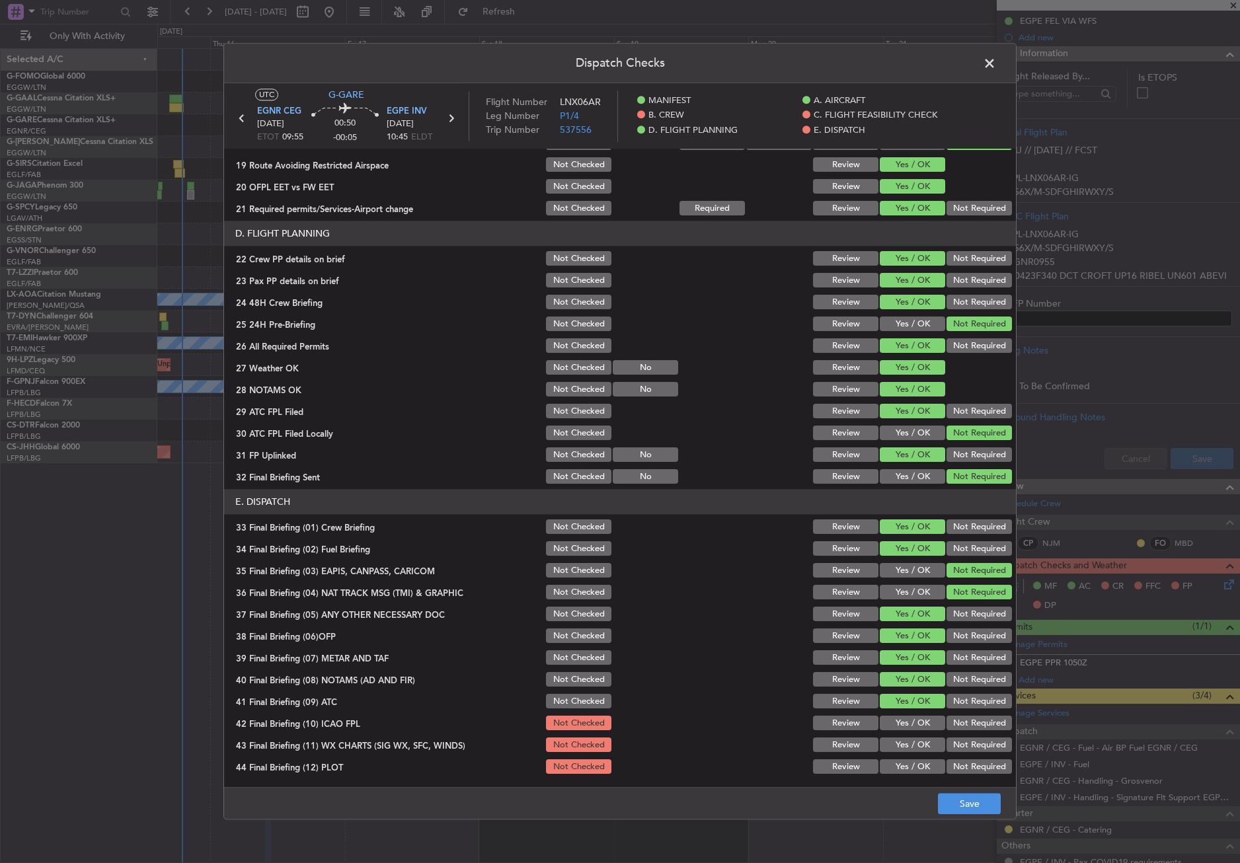
click at [962, 718] on button "Not Required" at bounding box center [978, 723] width 65 height 15
click at [912, 741] on button "Yes / OK" at bounding box center [912, 745] width 65 height 15
click at [952, 765] on button "Not Required" at bounding box center [978, 767] width 65 height 15
click at [982, 806] on button "Save" at bounding box center [969, 804] width 63 height 21
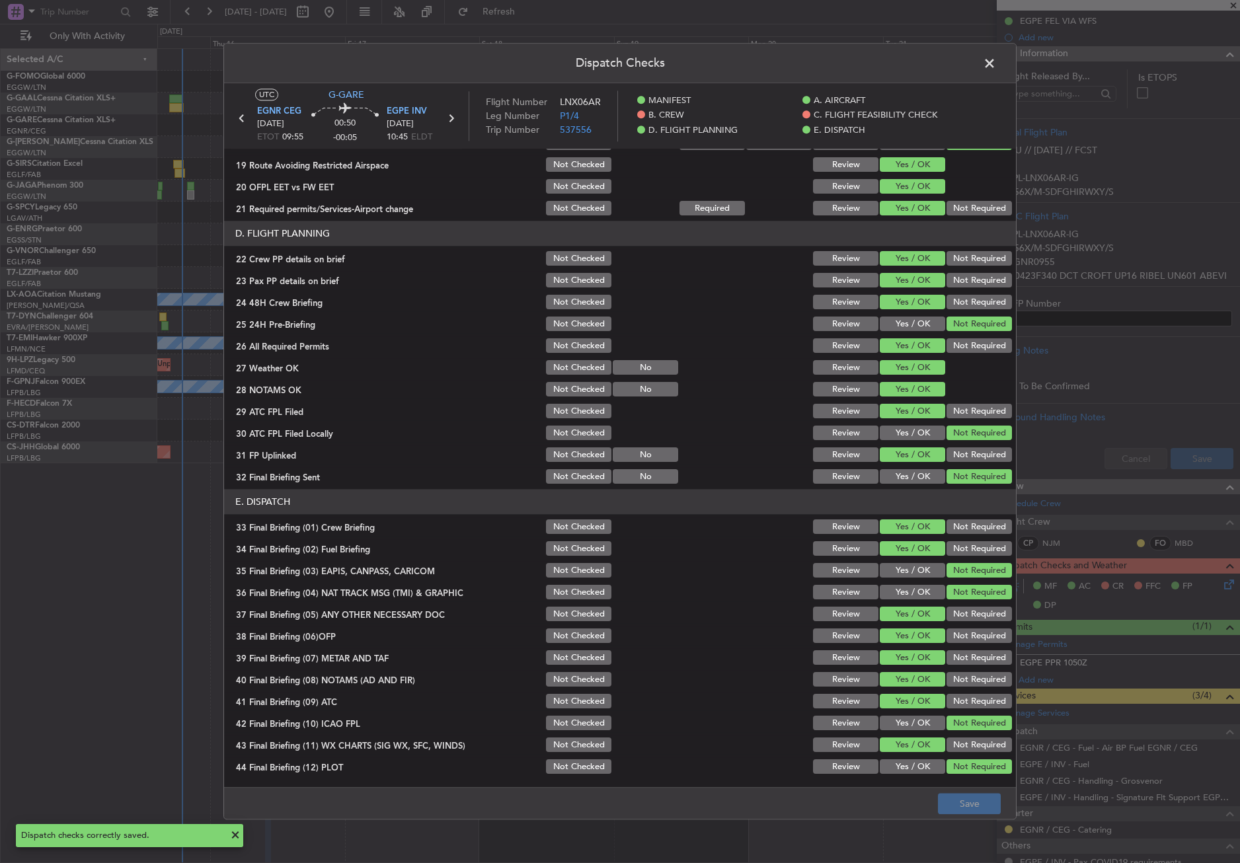
click at [996, 68] on span at bounding box center [996, 67] width 0 height 26
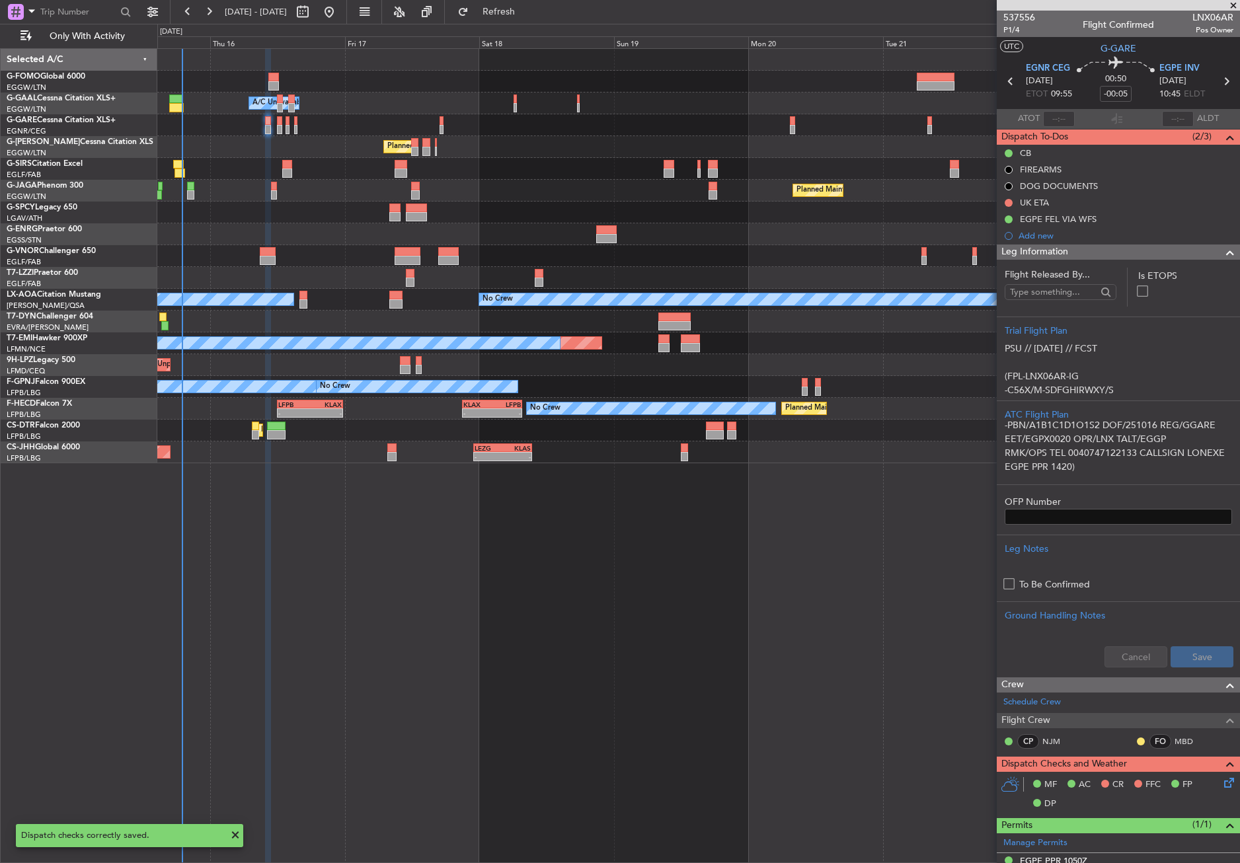
scroll to position [276, 0]
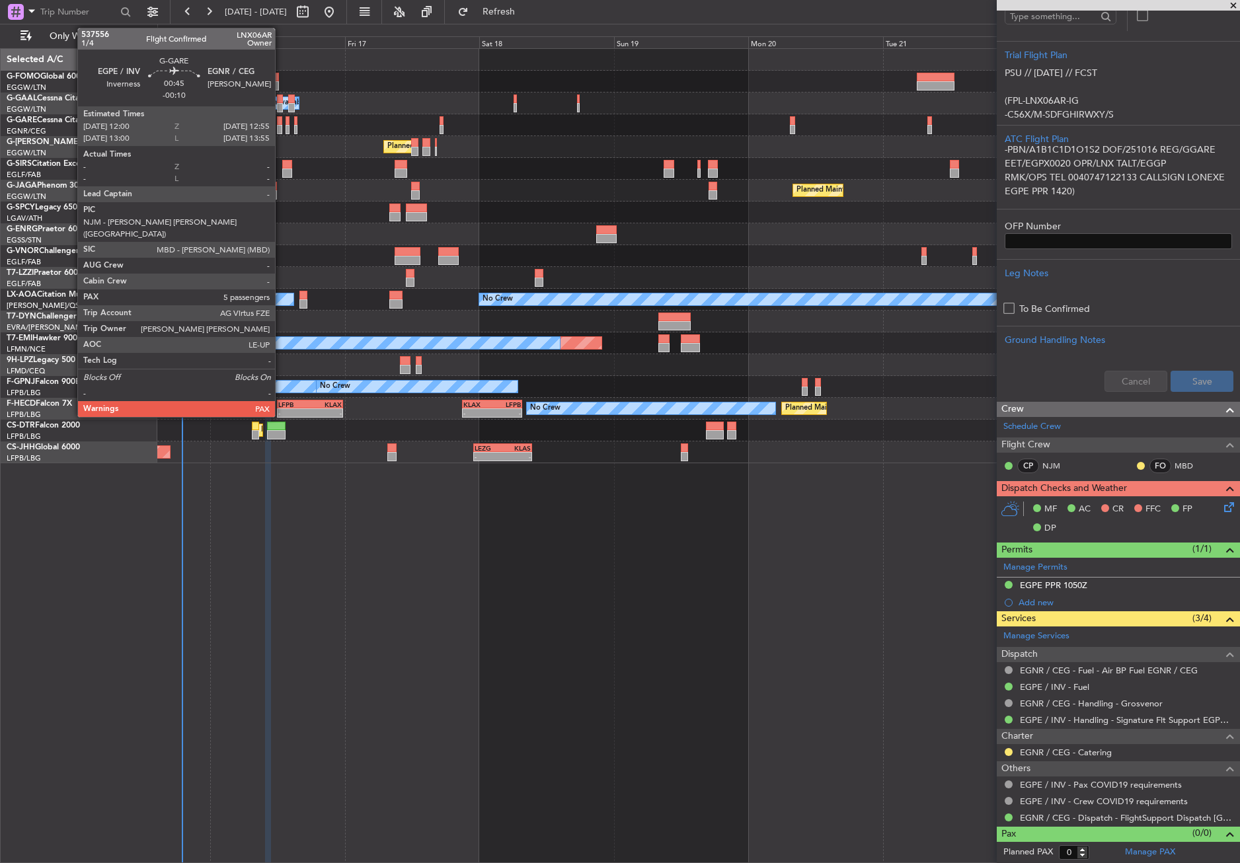
click at [281, 126] on div at bounding box center [279, 129] width 5 height 9
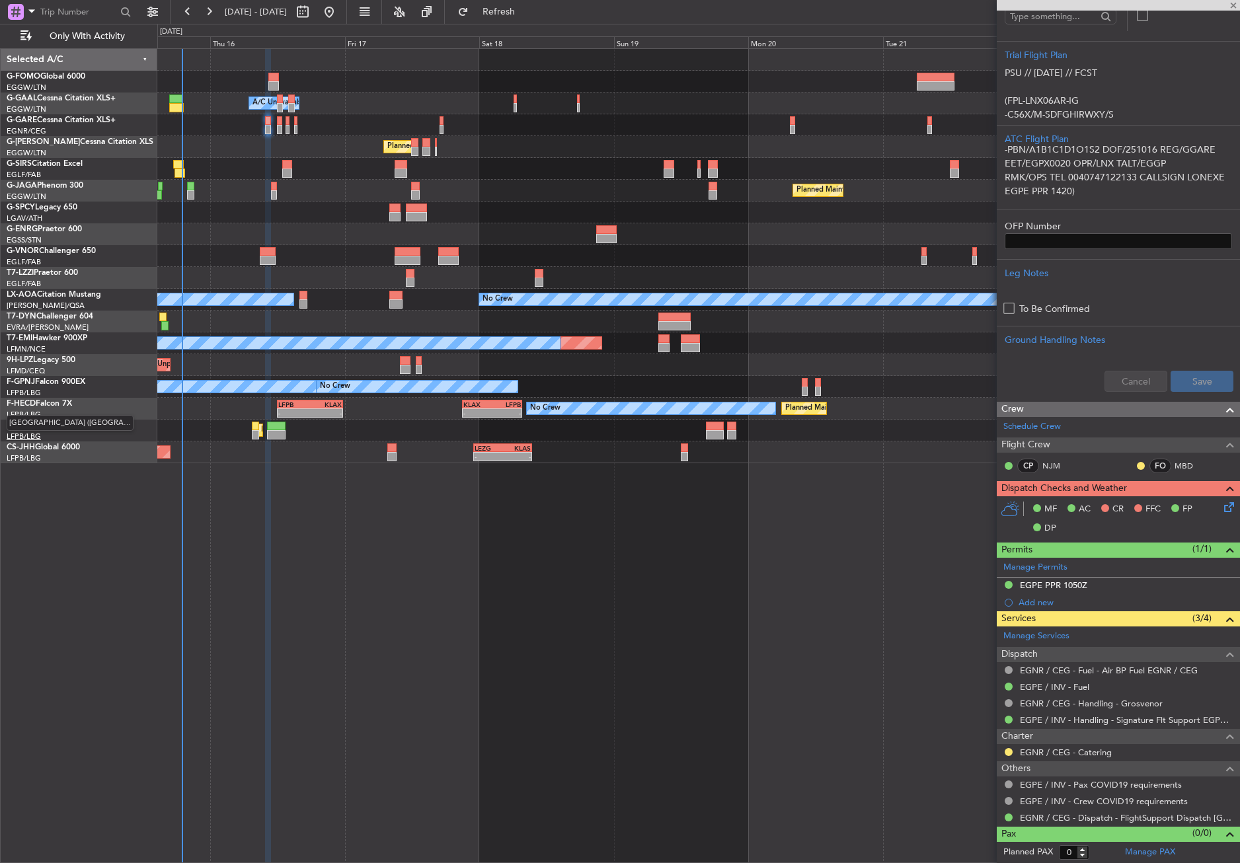
type input "-00:10"
type input "5"
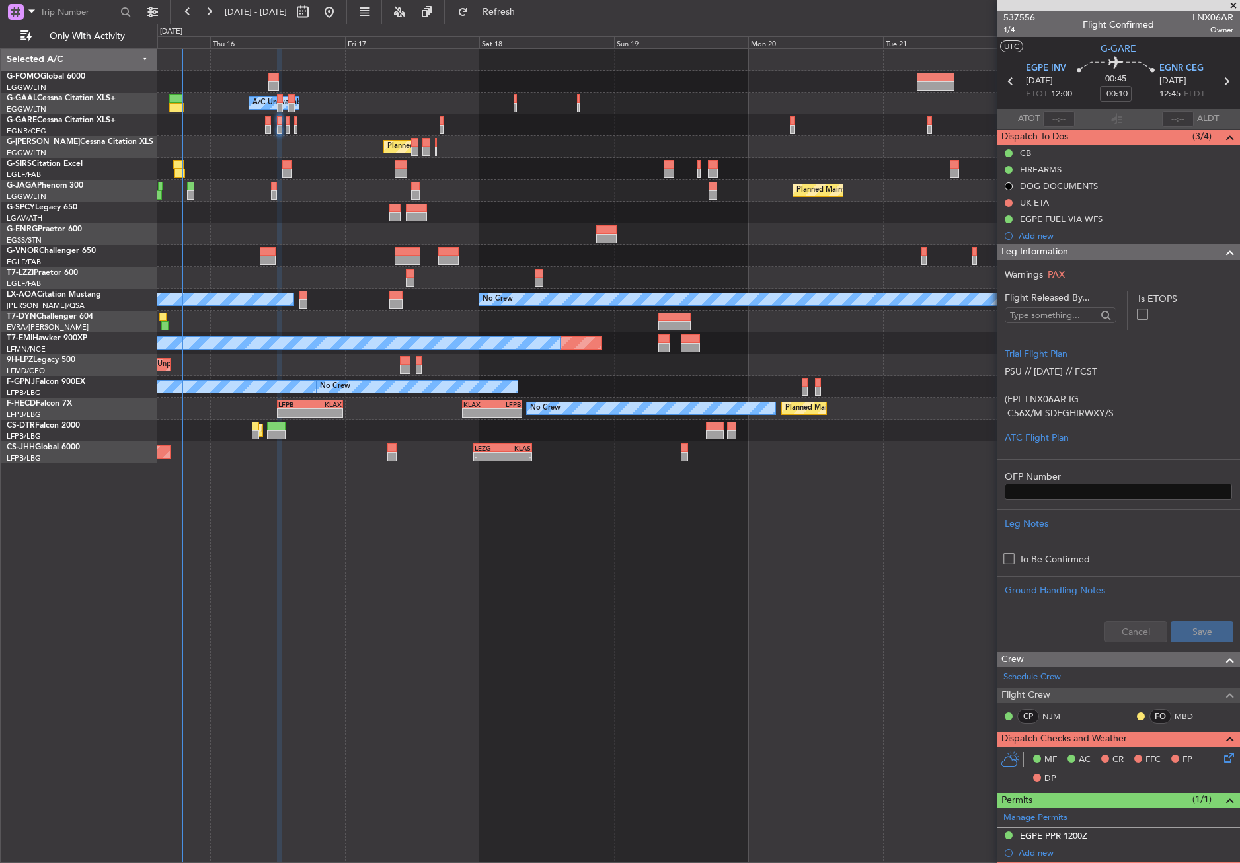
click at [469, 665] on div "Owner A/C Unavailable Owner A/C Unavailable Planned Maint [GEOGRAPHIC_DATA] ([G…" at bounding box center [698, 455] width 1082 height 815
click at [702, 690] on div "Owner A/C Unavailable Owner A/C Unavailable Planned Maint [GEOGRAPHIC_DATA] ([G…" at bounding box center [698, 455] width 1082 height 815
click at [1061, 435] on div "ATC Flight Plan" at bounding box center [1117, 438] width 227 height 14
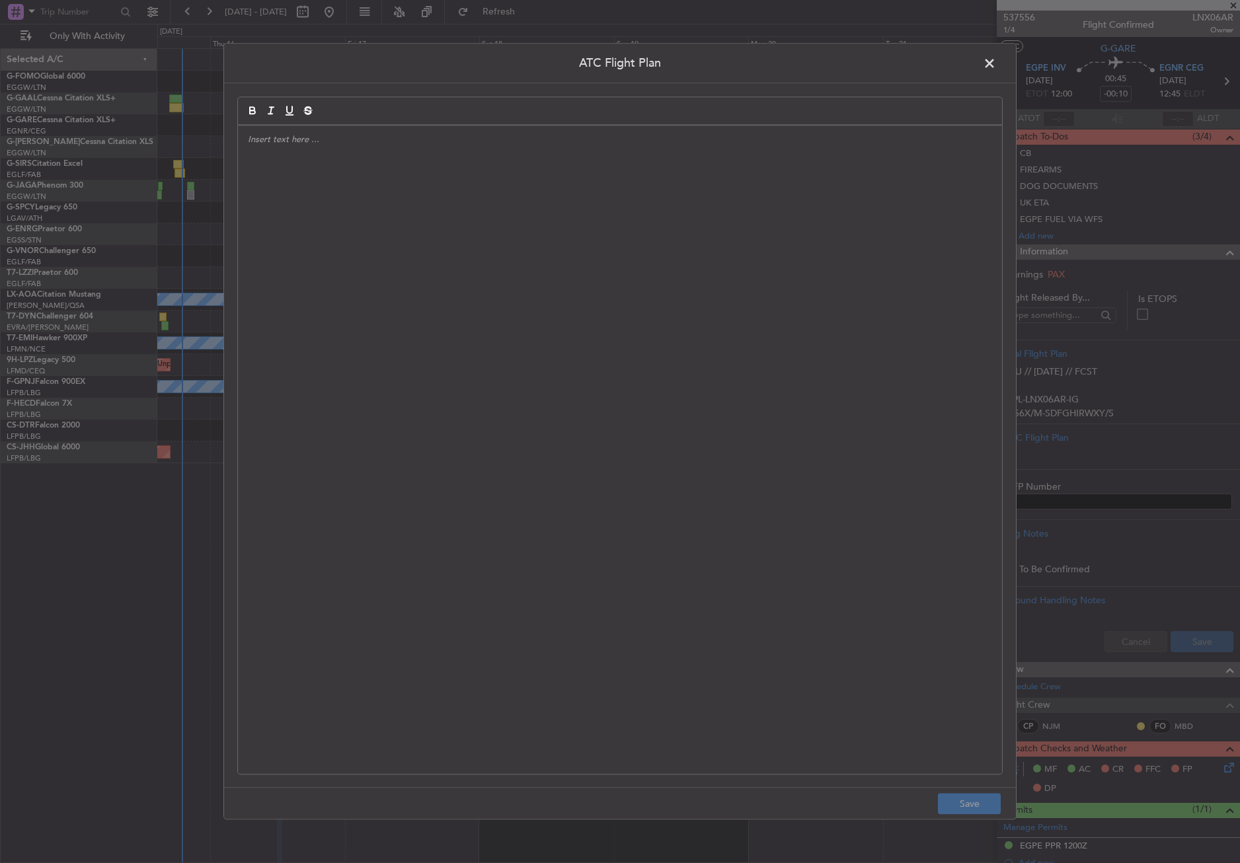
click at [658, 397] on div at bounding box center [620, 450] width 764 height 648
paste div
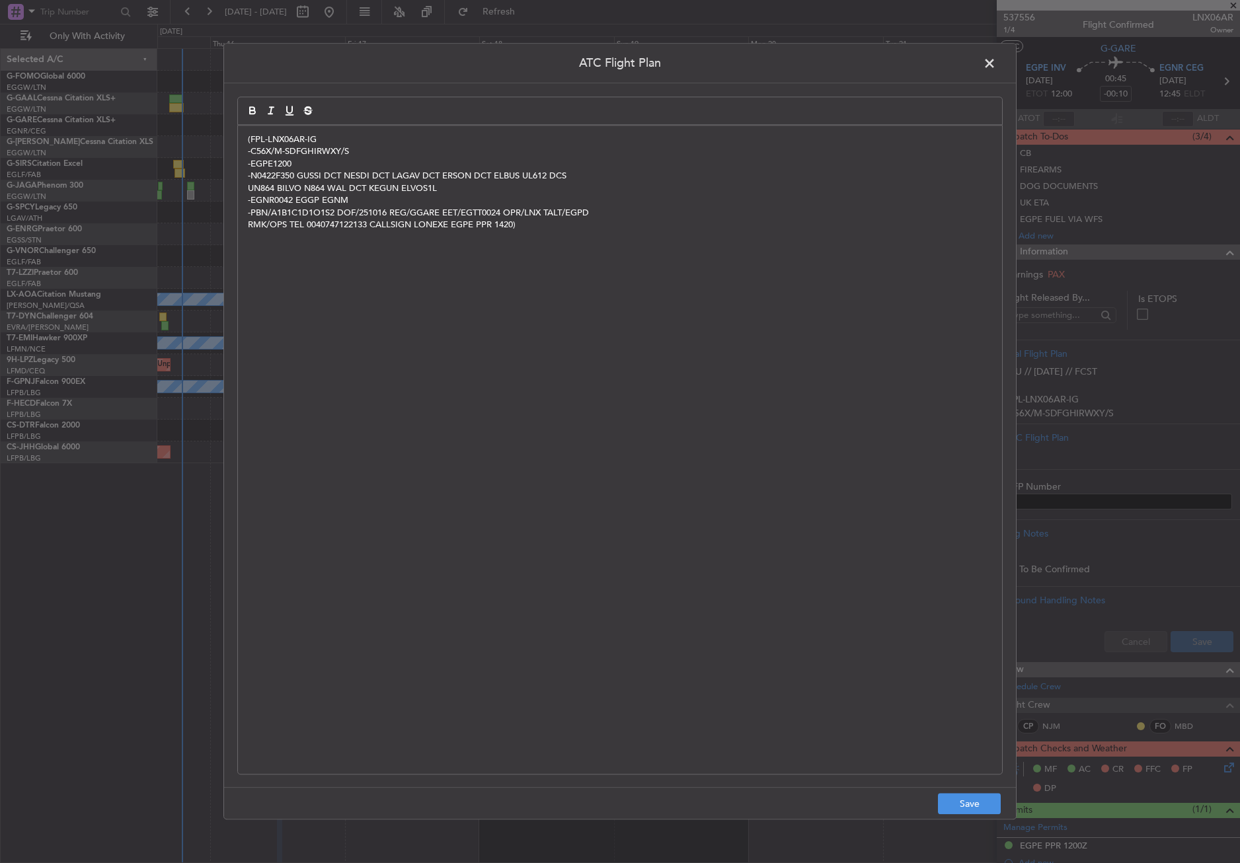
click at [934, 804] on footer "Save" at bounding box center [620, 804] width 792 height 32
click at [942, 804] on button "Save" at bounding box center [969, 804] width 63 height 21
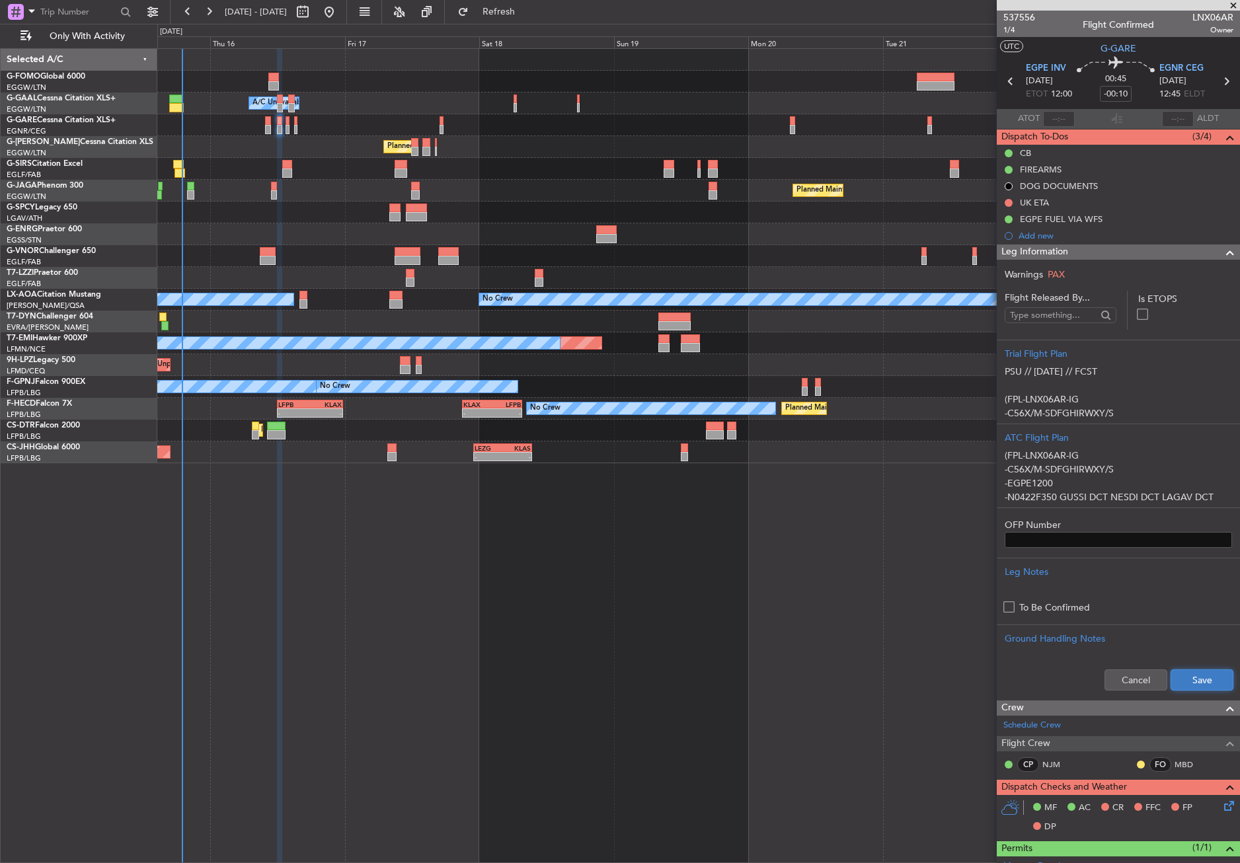
click at [1175, 679] on button "Save" at bounding box center [1201, 679] width 63 height 21
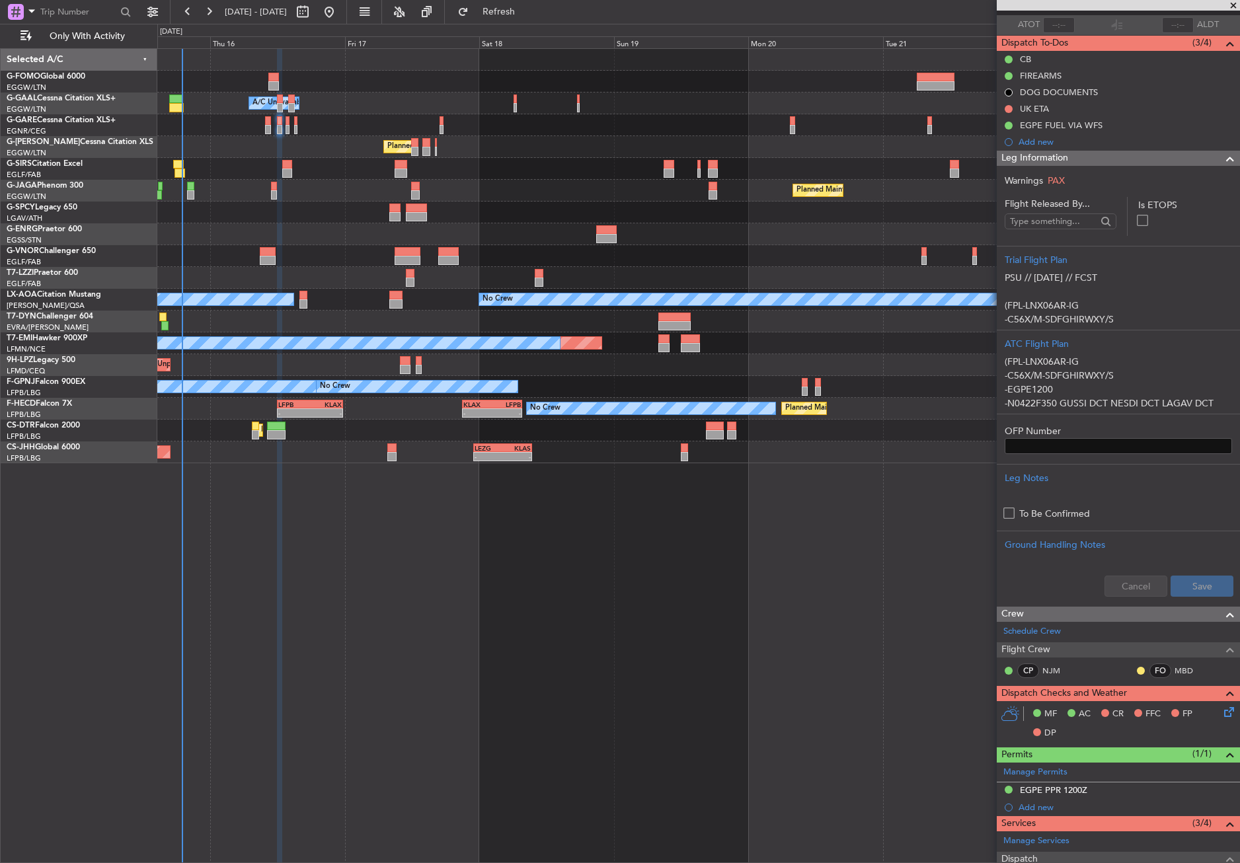
scroll to position [198, 0]
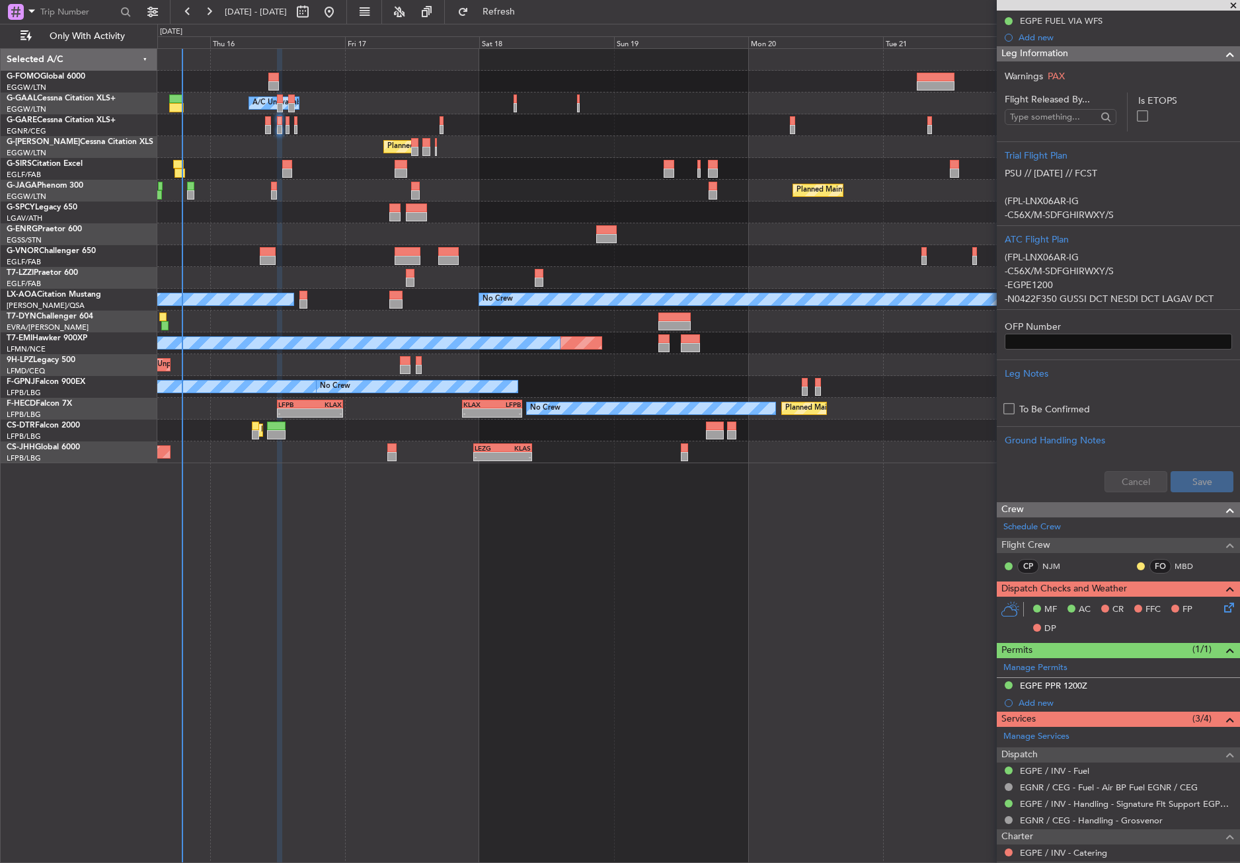
click at [1224, 610] on icon at bounding box center [1226, 605] width 11 height 11
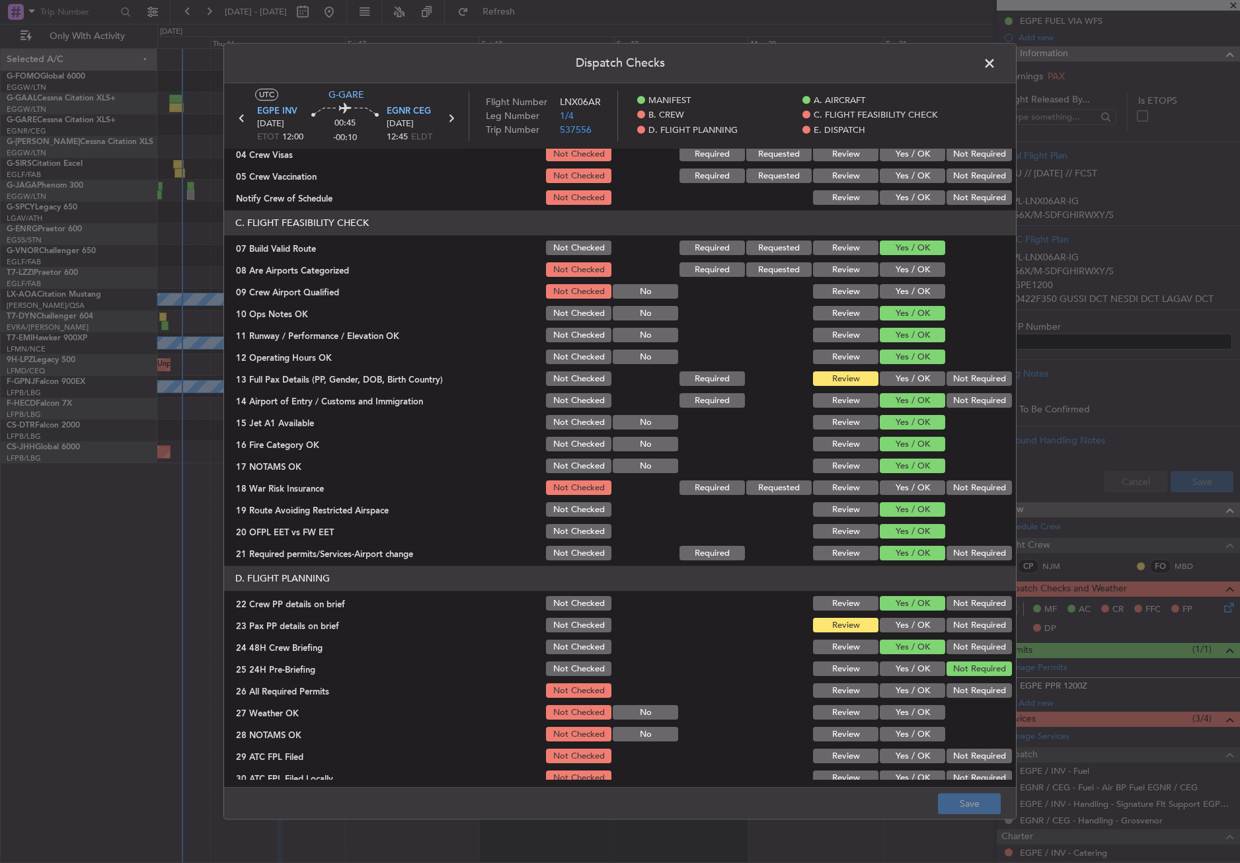
click at [893, 370] on div "Yes / OK" at bounding box center [911, 379] width 67 height 19
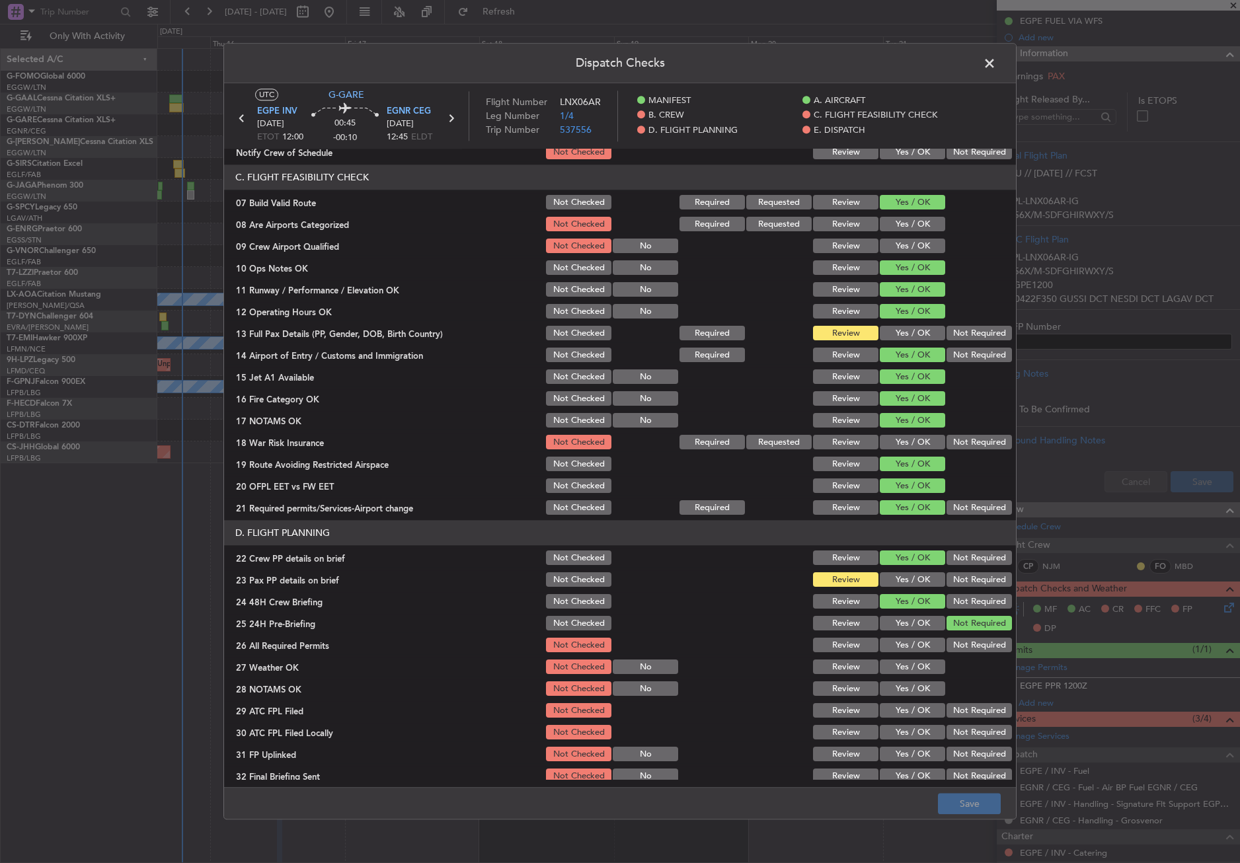
scroll to position [264, 0]
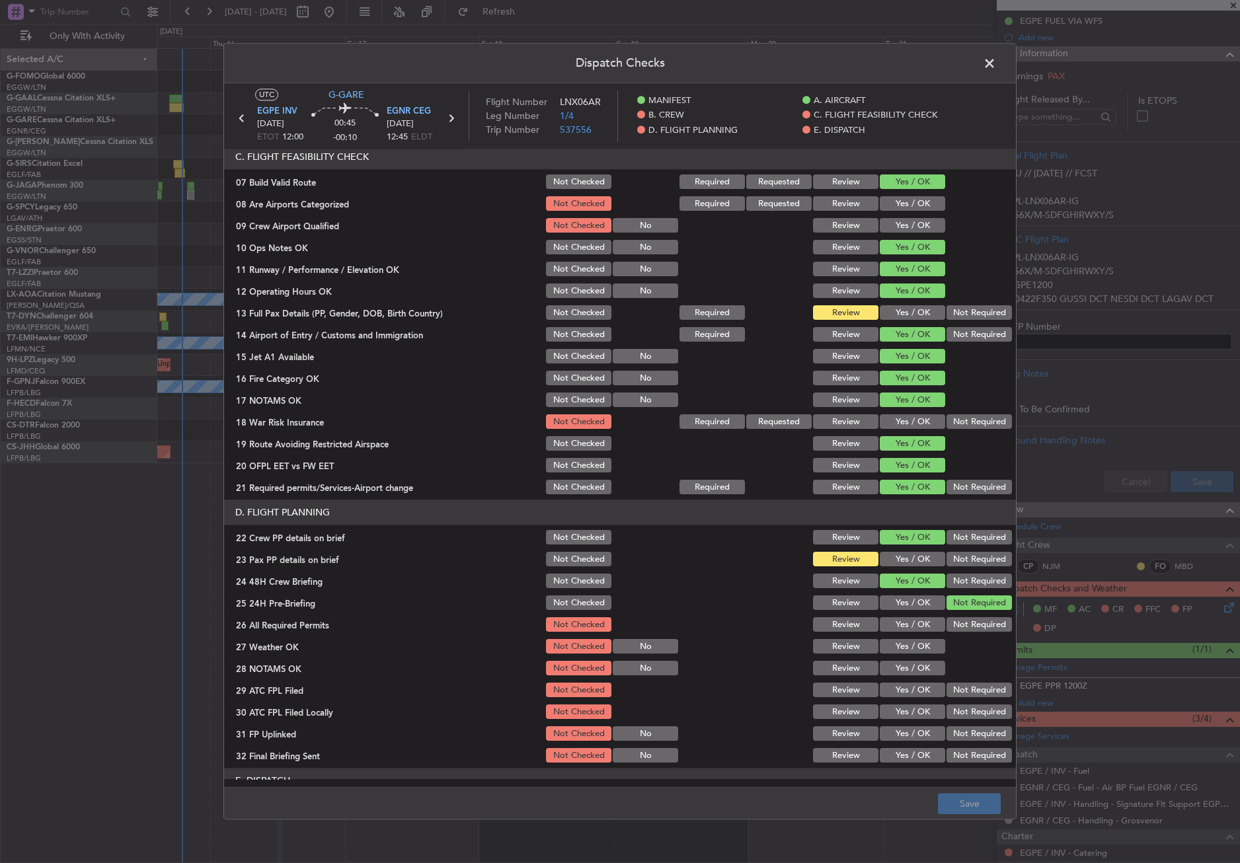
click at [907, 319] on button "Yes / OK" at bounding box center [912, 313] width 65 height 15
click at [913, 550] on div "Yes / OK" at bounding box center [911, 559] width 67 height 19
click at [912, 560] on button "Yes / OK" at bounding box center [912, 559] width 65 height 15
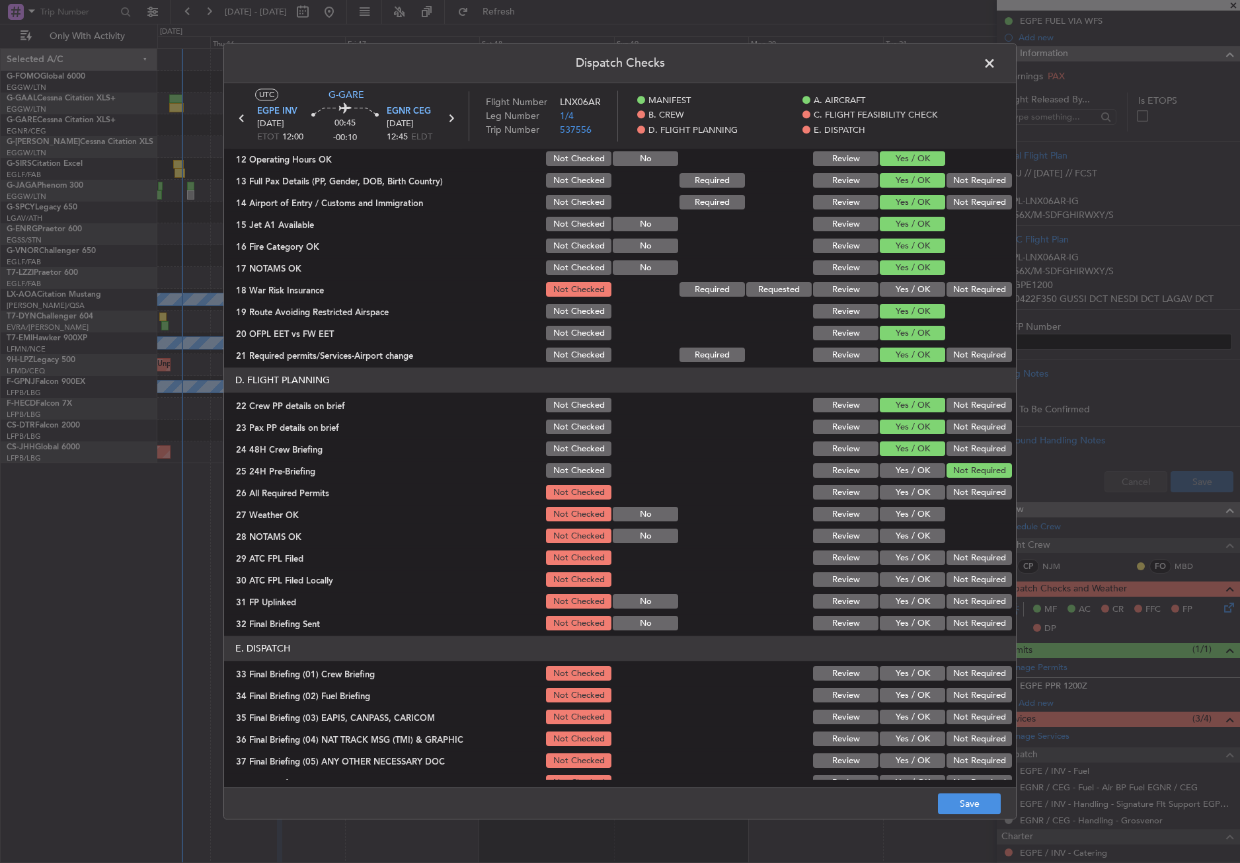
click at [913, 500] on div "Yes / OK" at bounding box center [911, 493] width 67 height 19
click at [913, 496] on button "Yes / OK" at bounding box center [912, 493] width 65 height 15
click at [912, 511] on button "Yes / OK" at bounding box center [912, 515] width 65 height 15
click at [910, 527] on div "Yes / OK" at bounding box center [911, 536] width 67 height 19
click at [907, 535] on button "Yes / OK" at bounding box center [912, 536] width 65 height 15
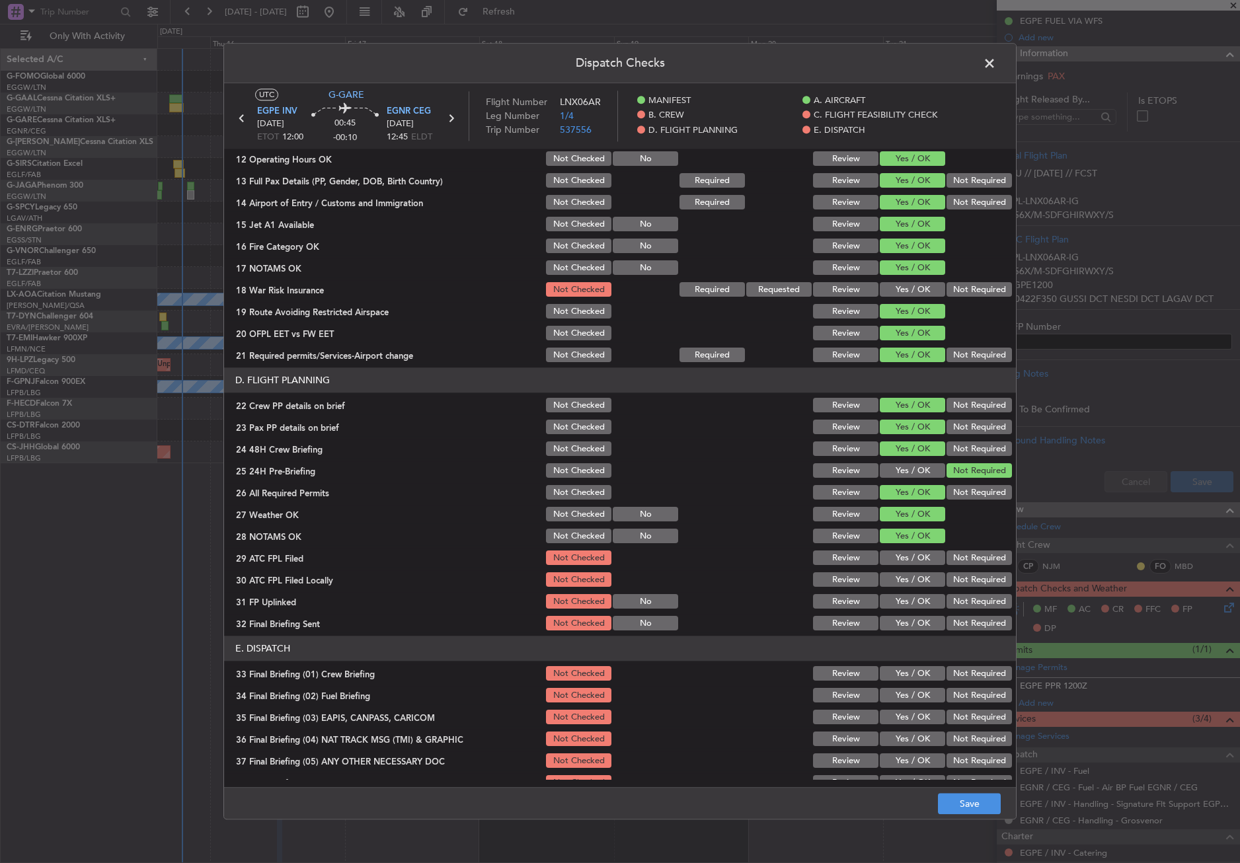
click at [907, 554] on button "Yes / OK" at bounding box center [912, 558] width 65 height 15
click at [946, 574] on button "Not Required" at bounding box center [978, 580] width 65 height 15
click at [912, 599] on button "Yes / OK" at bounding box center [912, 602] width 65 height 15
click at [946, 620] on button "Not Required" at bounding box center [978, 624] width 65 height 15
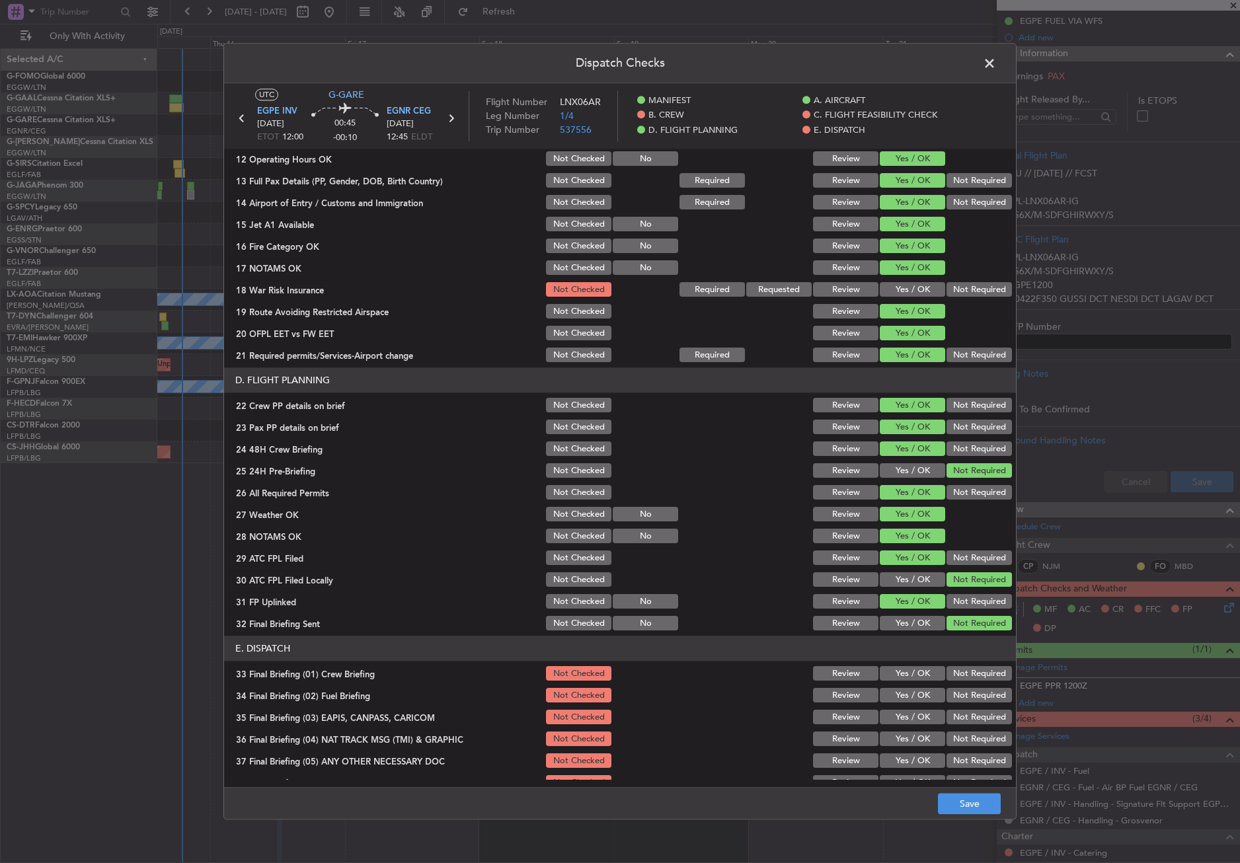
scroll to position [543, 0]
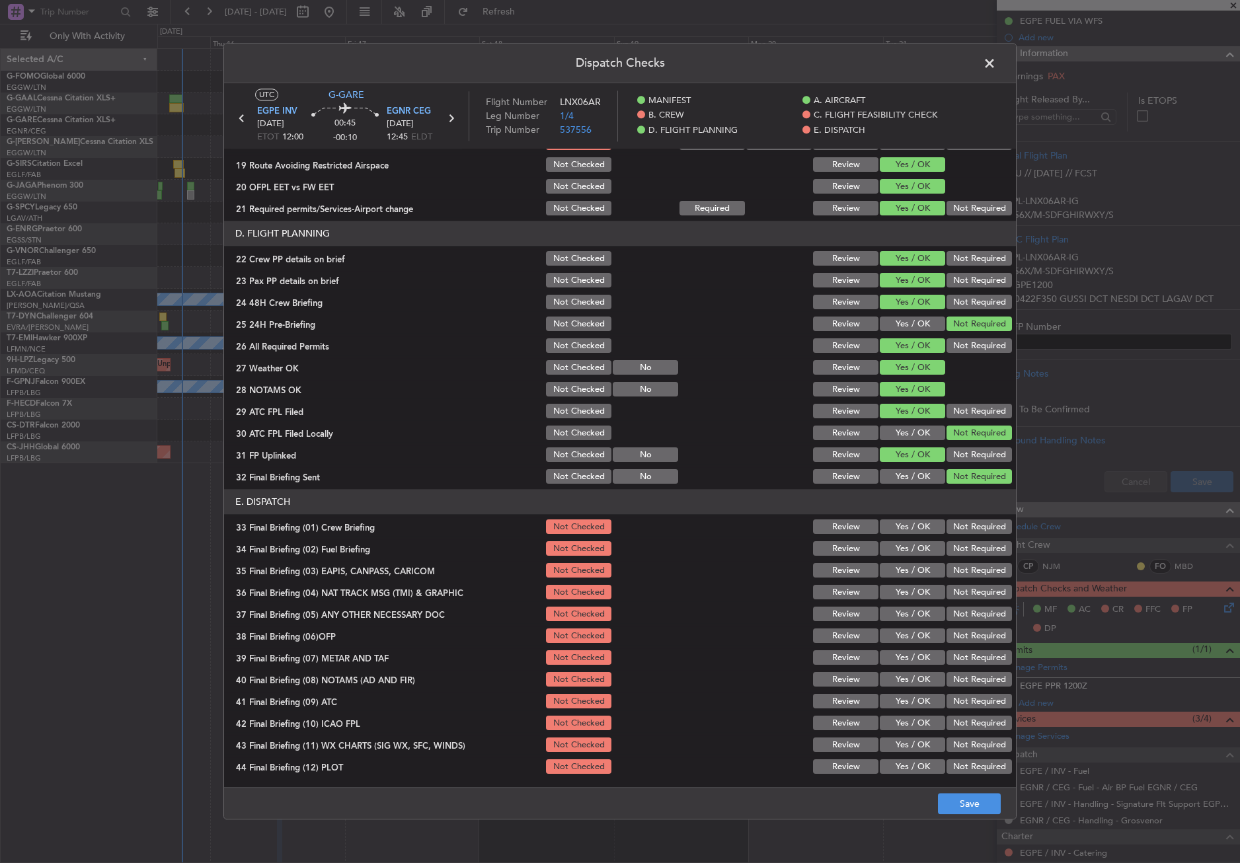
click at [912, 527] on button "Yes / OK" at bounding box center [912, 527] width 65 height 15
click at [910, 552] on button "Yes / OK" at bounding box center [912, 549] width 65 height 15
click at [949, 570] on button "Not Required" at bounding box center [978, 571] width 65 height 15
click at [949, 598] on button "Not Required" at bounding box center [978, 592] width 65 height 15
click at [910, 612] on button "Yes / OK" at bounding box center [912, 614] width 65 height 15
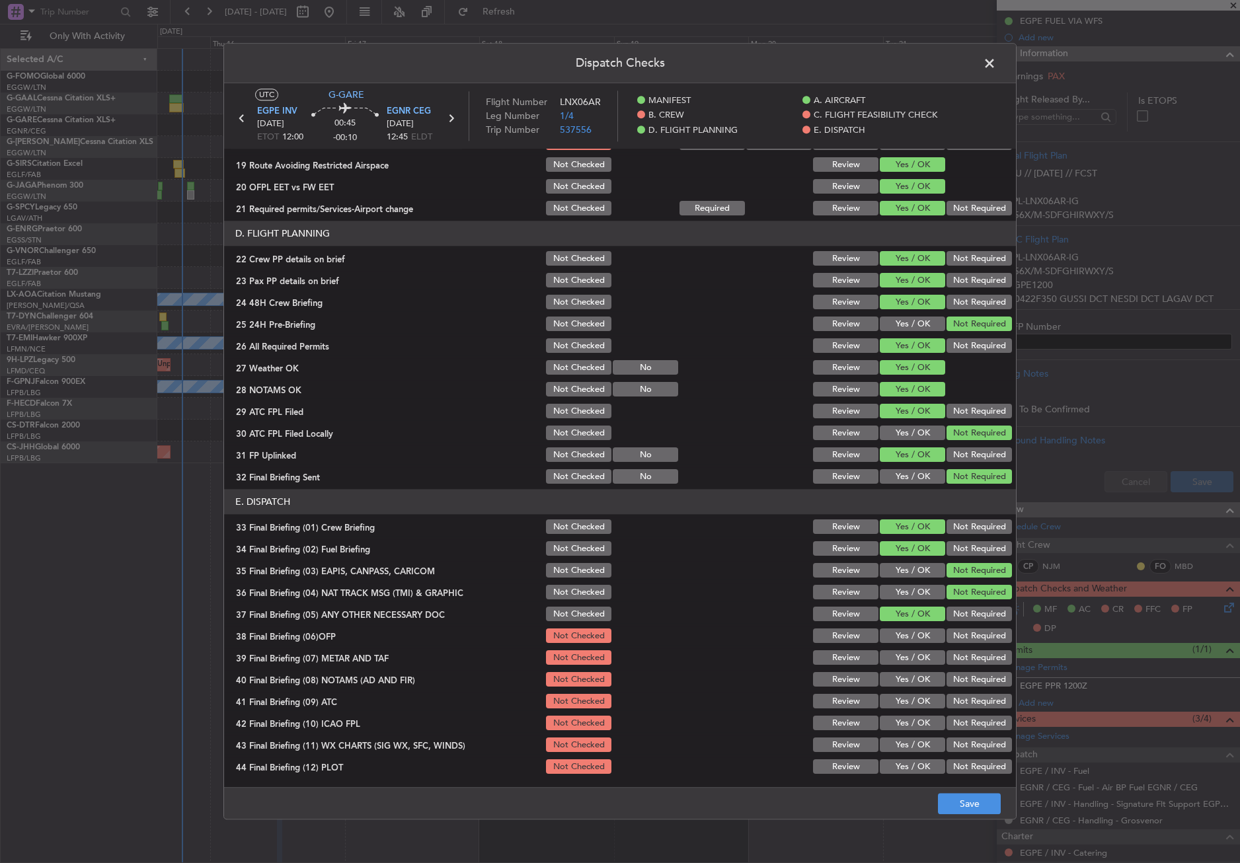
click at [906, 640] on button "Yes / OK" at bounding box center [912, 636] width 65 height 15
click at [904, 654] on button "Yes / OK" at bounding box center [912, 658] width 65 height 15
click at [901, 674] on button "Yes / OK" at bounding box center [912, 680] width 65 height 15
click at [901, 695] on button "Yes / OK" at bounding box center [912, 702] width 65 height 15
click at [944, 714] on div "Not Required" at bounding box center [977, 723] width 67 height 19
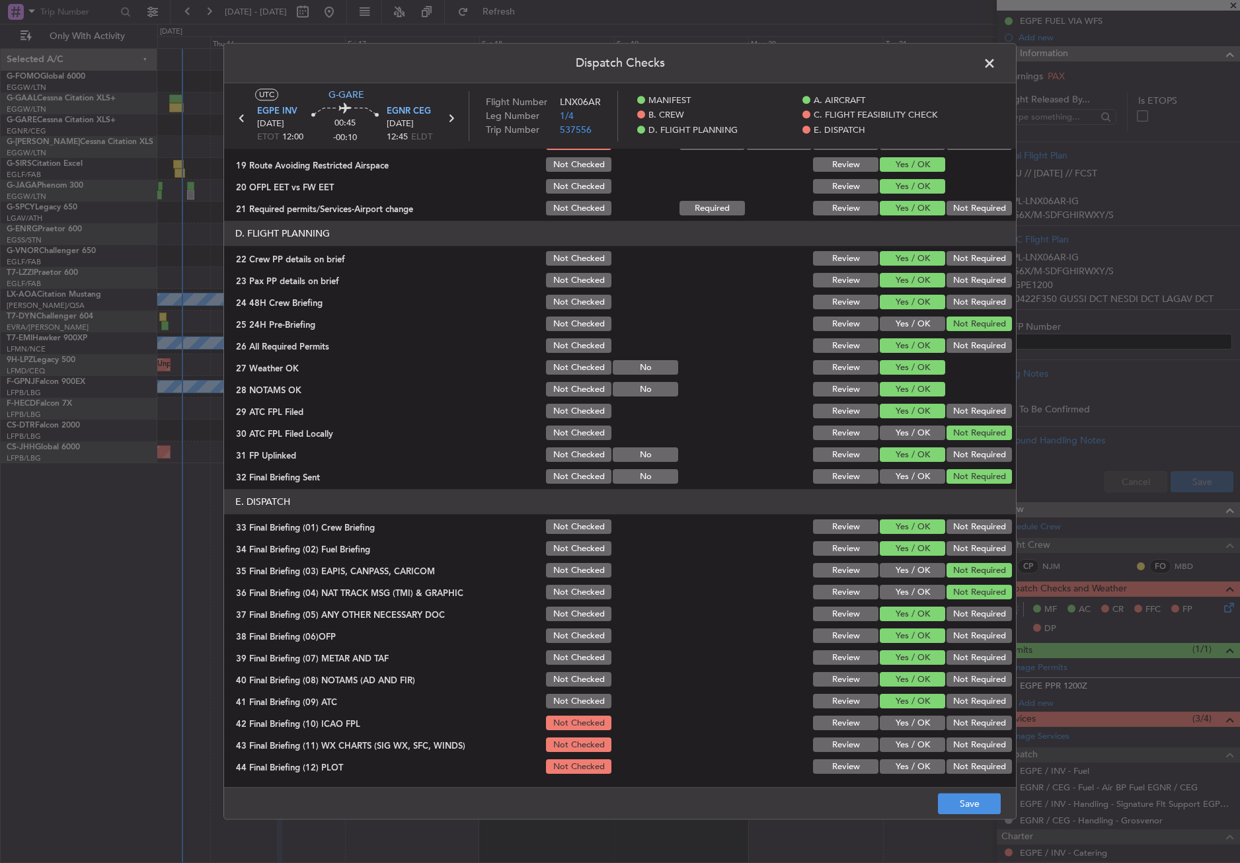
click at [969, 718] on button "Not Required" at bounding box center [978, 723] width 65 height 15
click at [925, 738] on button "Yes / OK" at bounding box center [912, 745] width 65 height 15
click at [955, 766] on button "Not Required" at bounding box center [978, 767] width 65 height 15
click at [961, 808] on button "Save" at bounding box center [969, 804] width 63 height 21
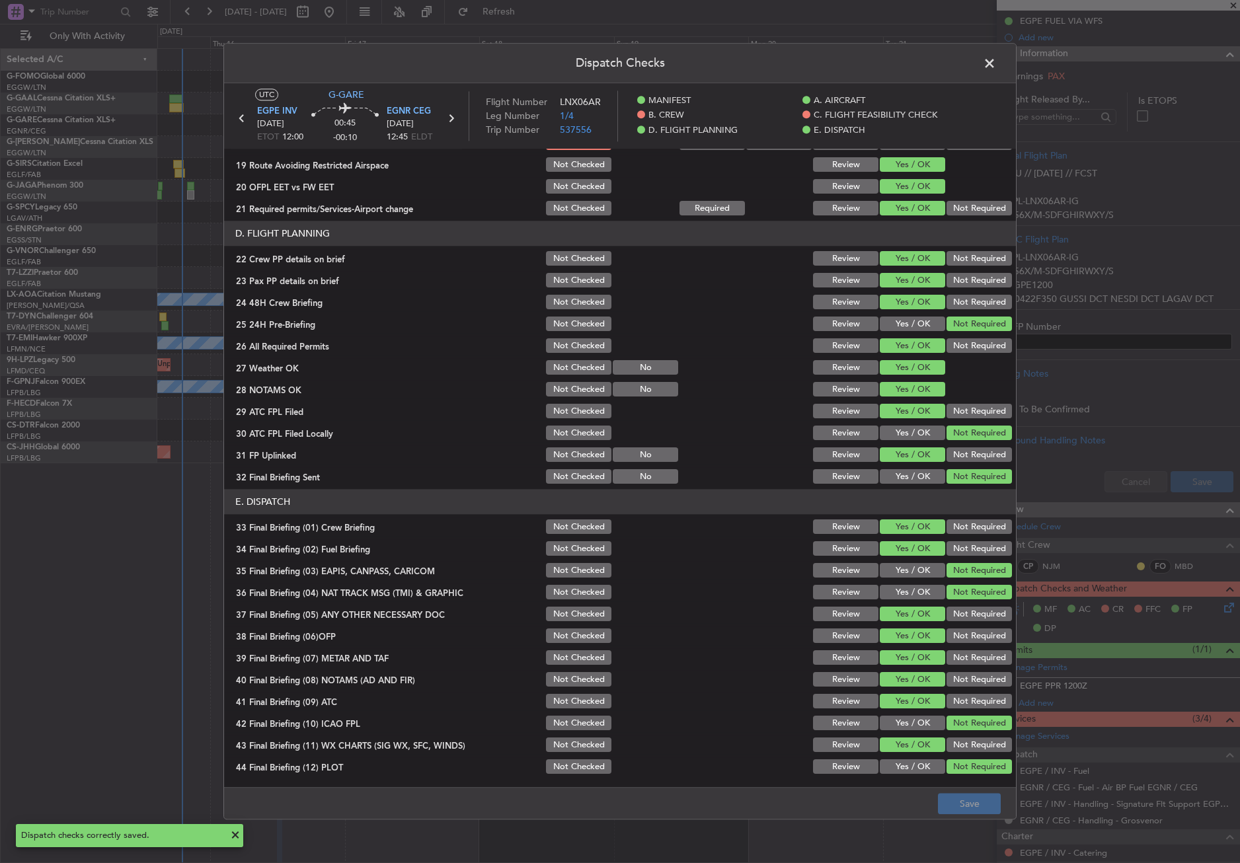
click at [996, 65] on span at bounding box center [996, 67] width 0 height 26
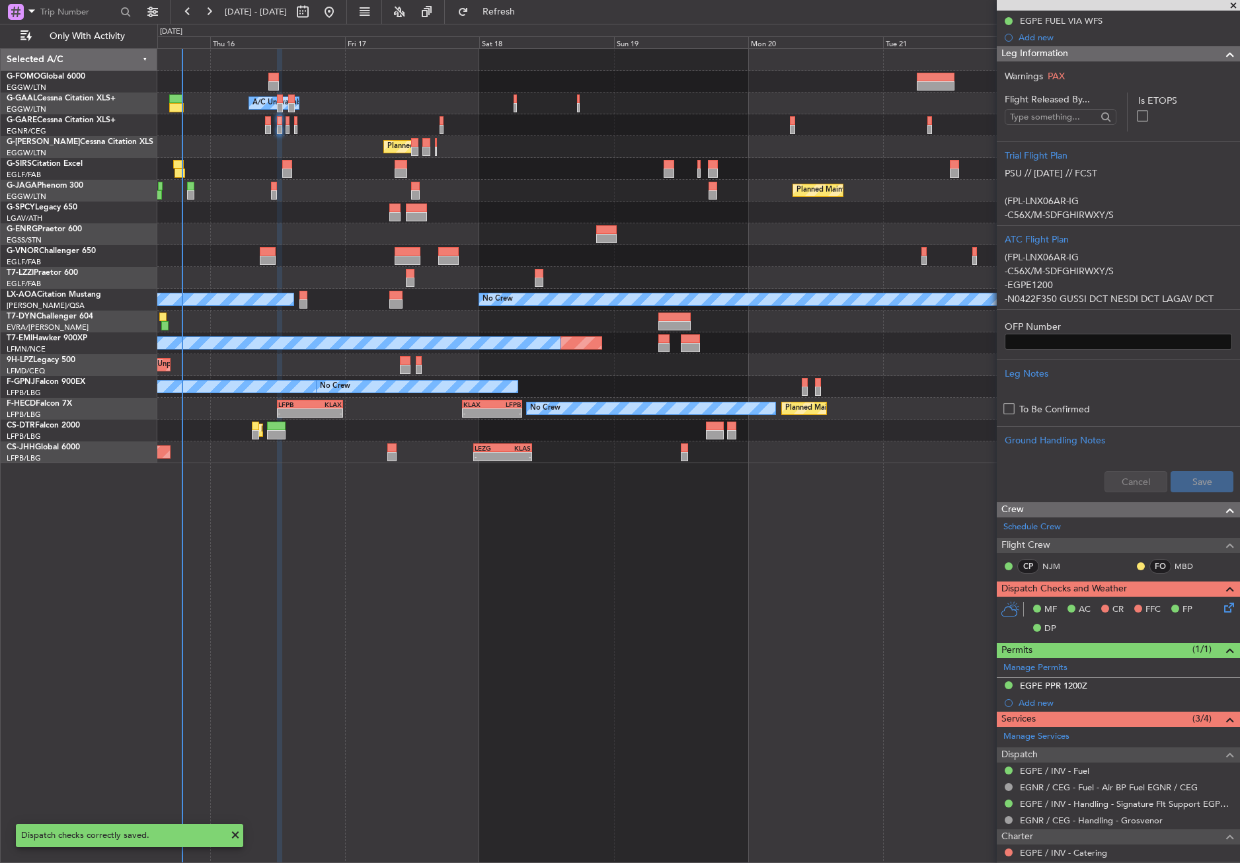
scroll to position [445, 0]
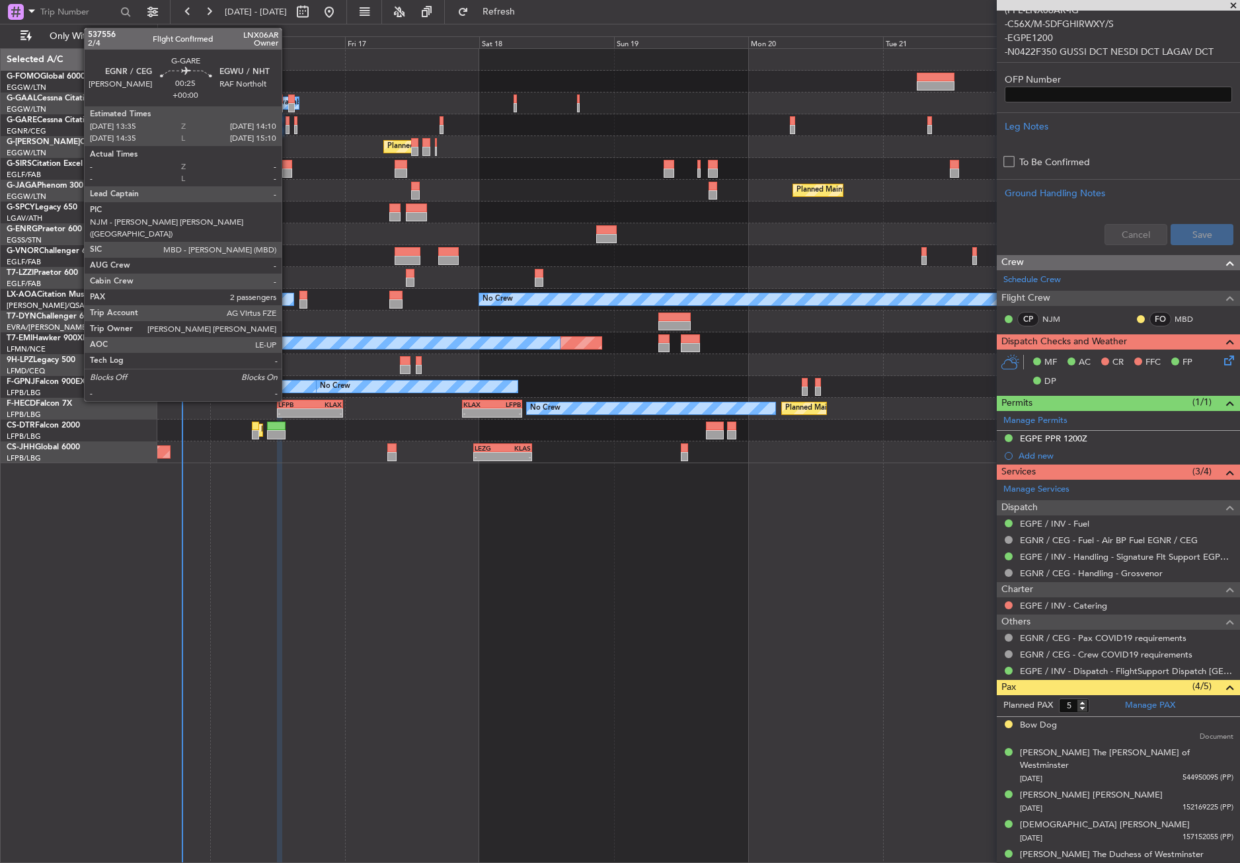
click at [287, 122] on div at bounding box center [286, 120] width 3 height 9
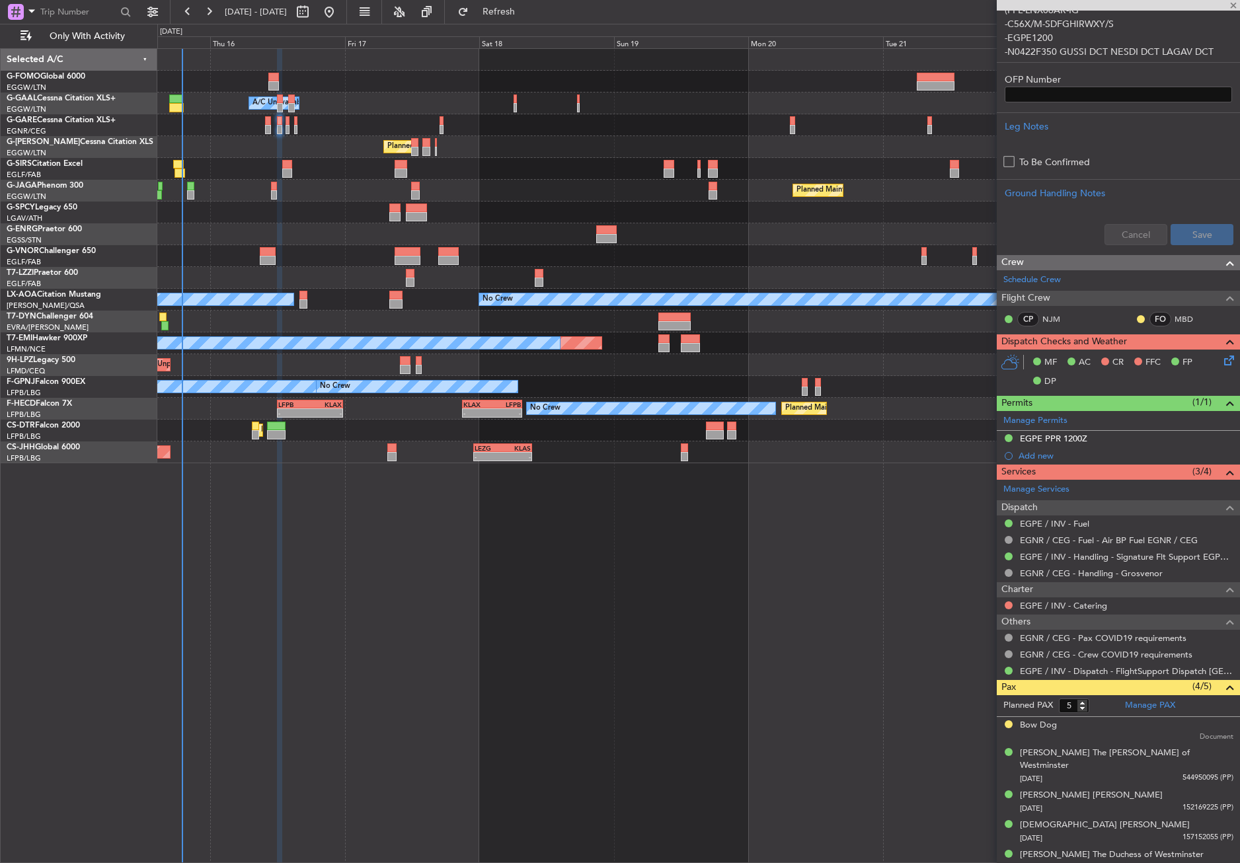
type input "2"
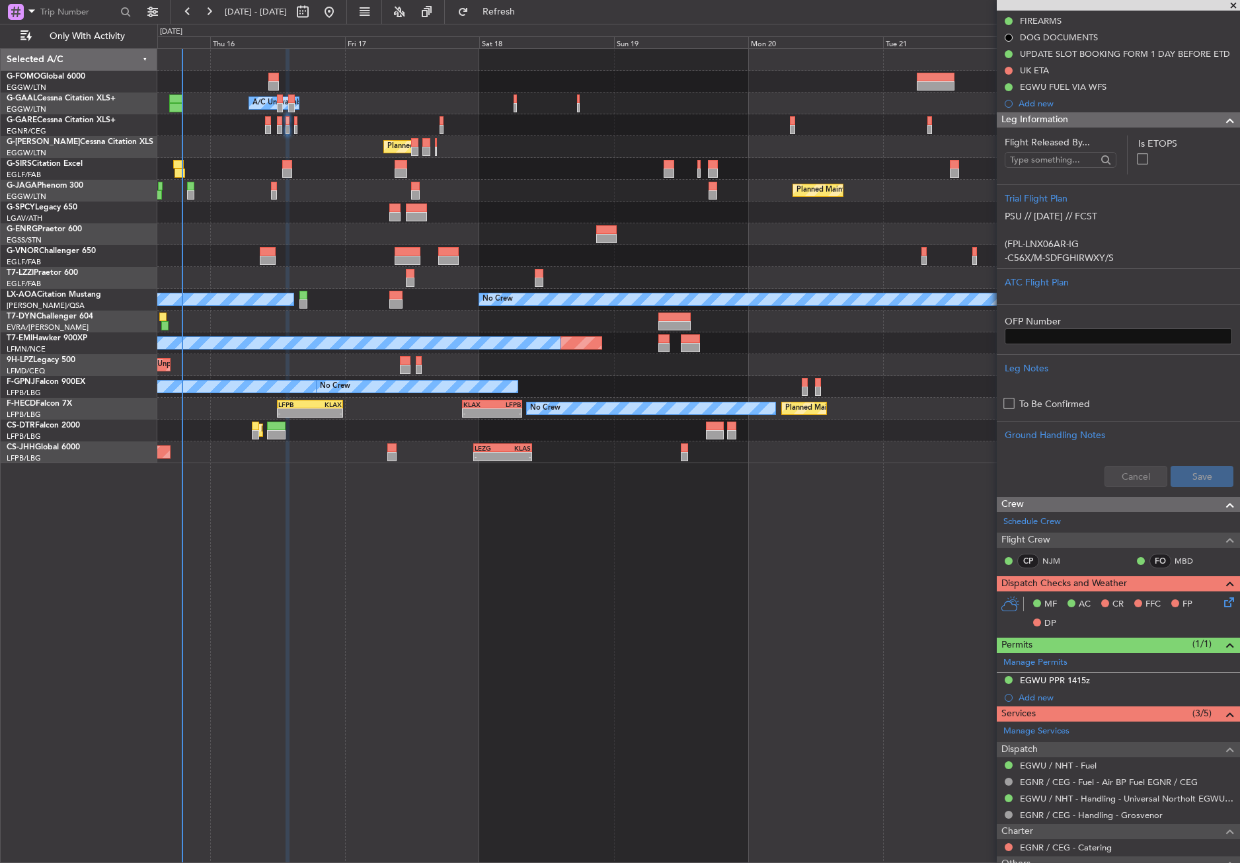
scroll to position [320, 0]
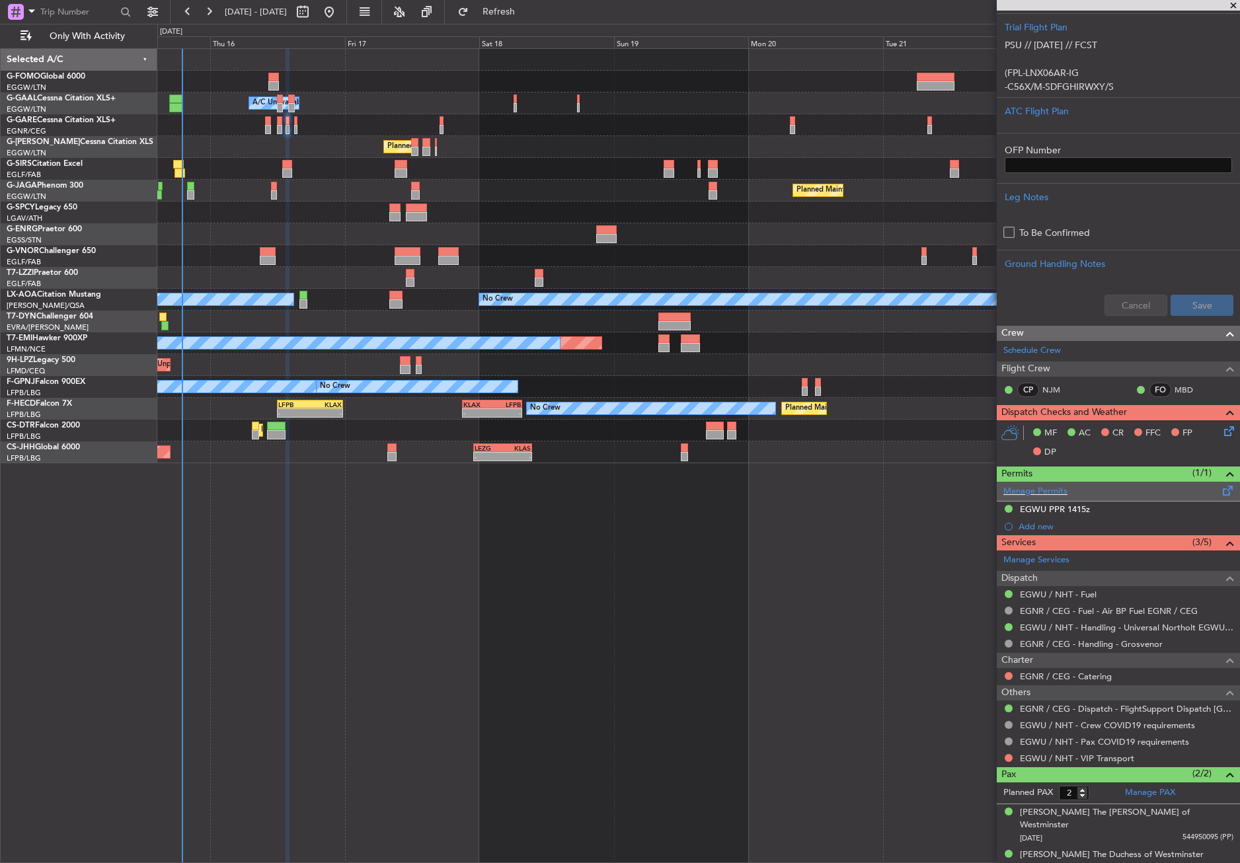
click at [1069, 500] on div "Manage Permits" at bounding box center [1118, 492] width 243 height 20
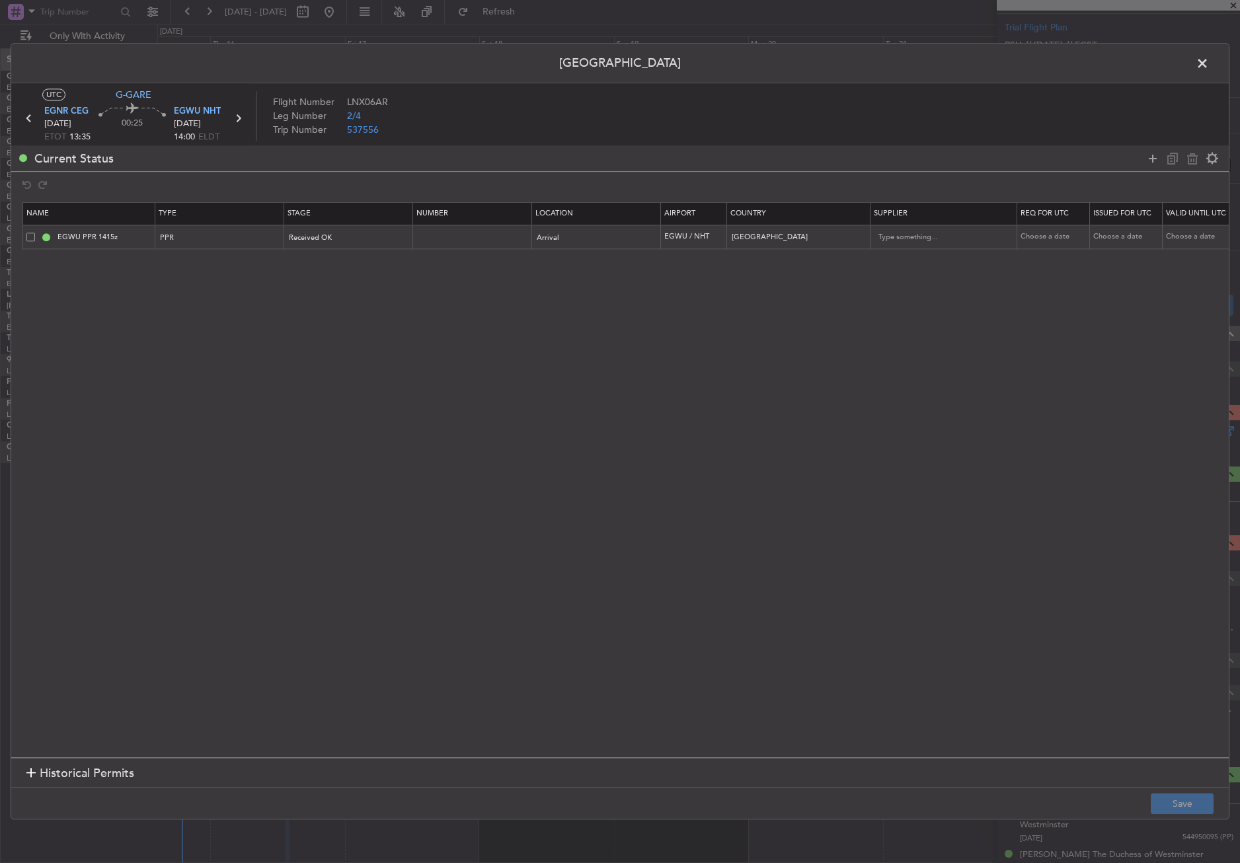
click at [1209, 67] on span at bounding box center [1209, 67] width 0 height 26
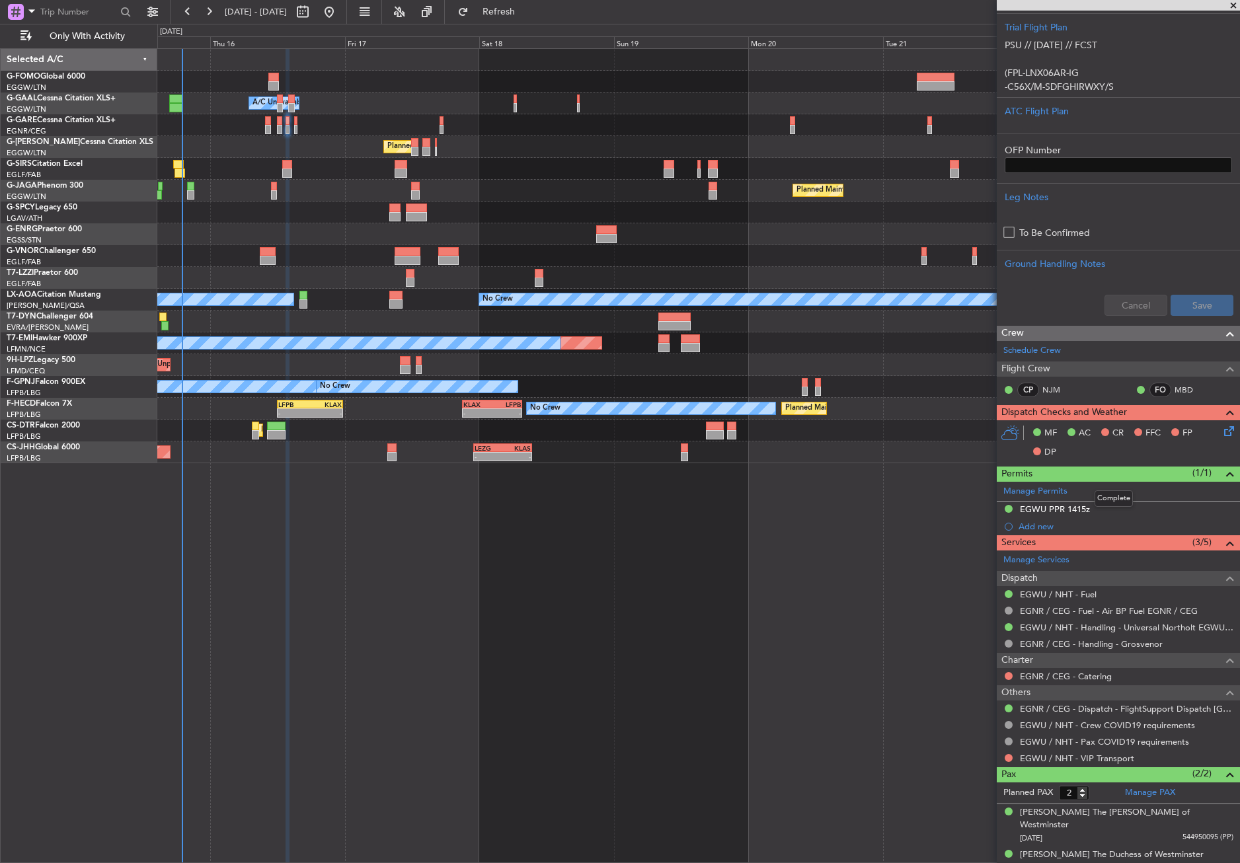
click at [1117, 512] on mat-tooltip-component "Complete" at bounding box center [1113, 498] width 57 height 35
click at [1076, 513] on div "EGWU PPR 1415z" at bounding box center [1055, 509] width 70 height 11
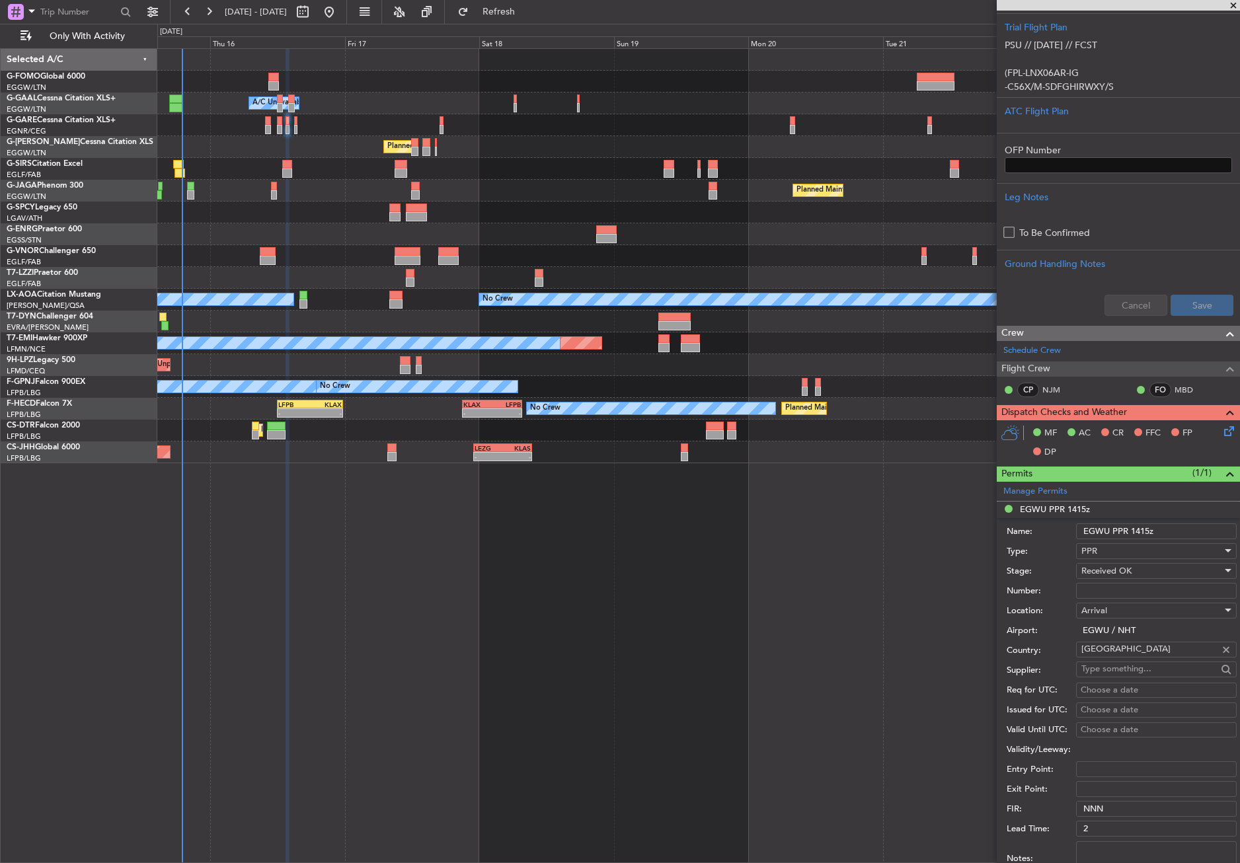
scroll to position [452, 0]
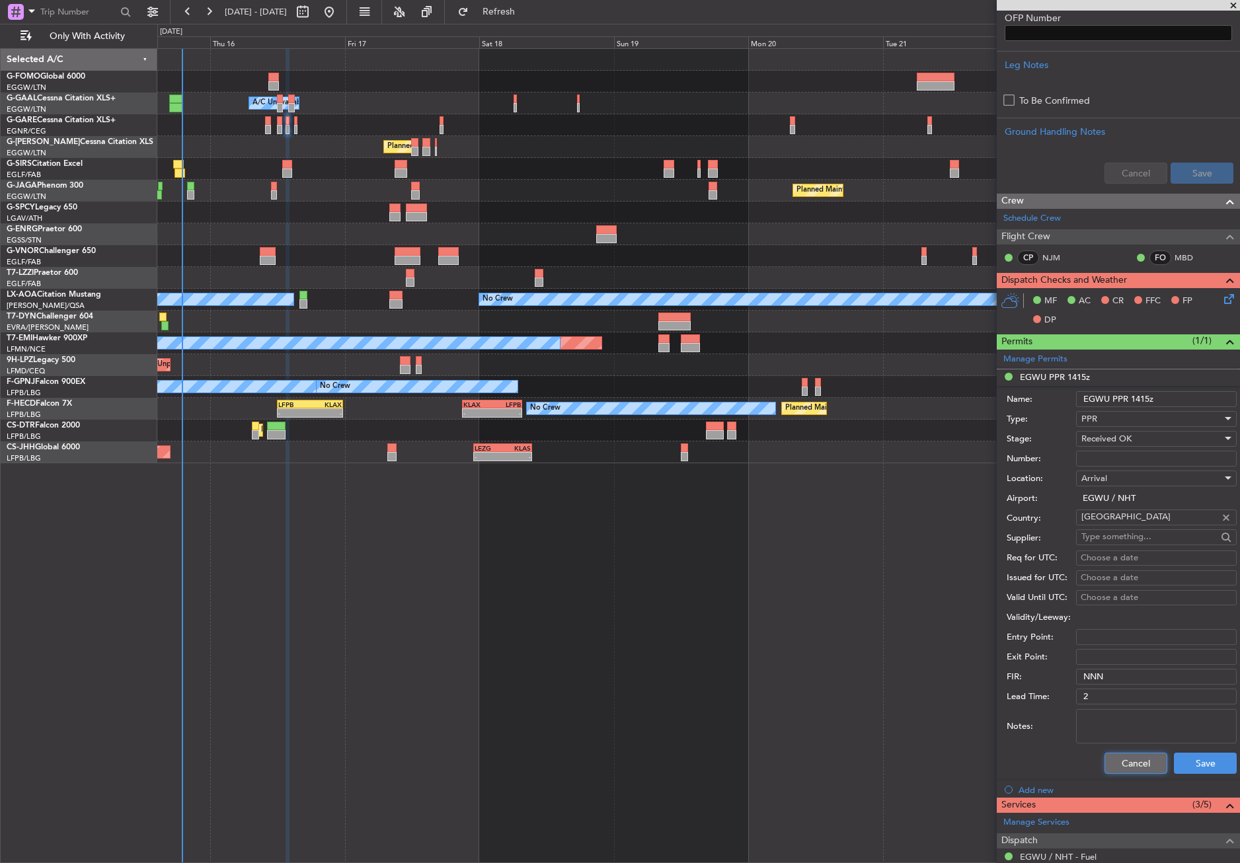
click at [1132, 756] on button "Cancel" at bounding box center [1135, 763] width 63 height 21
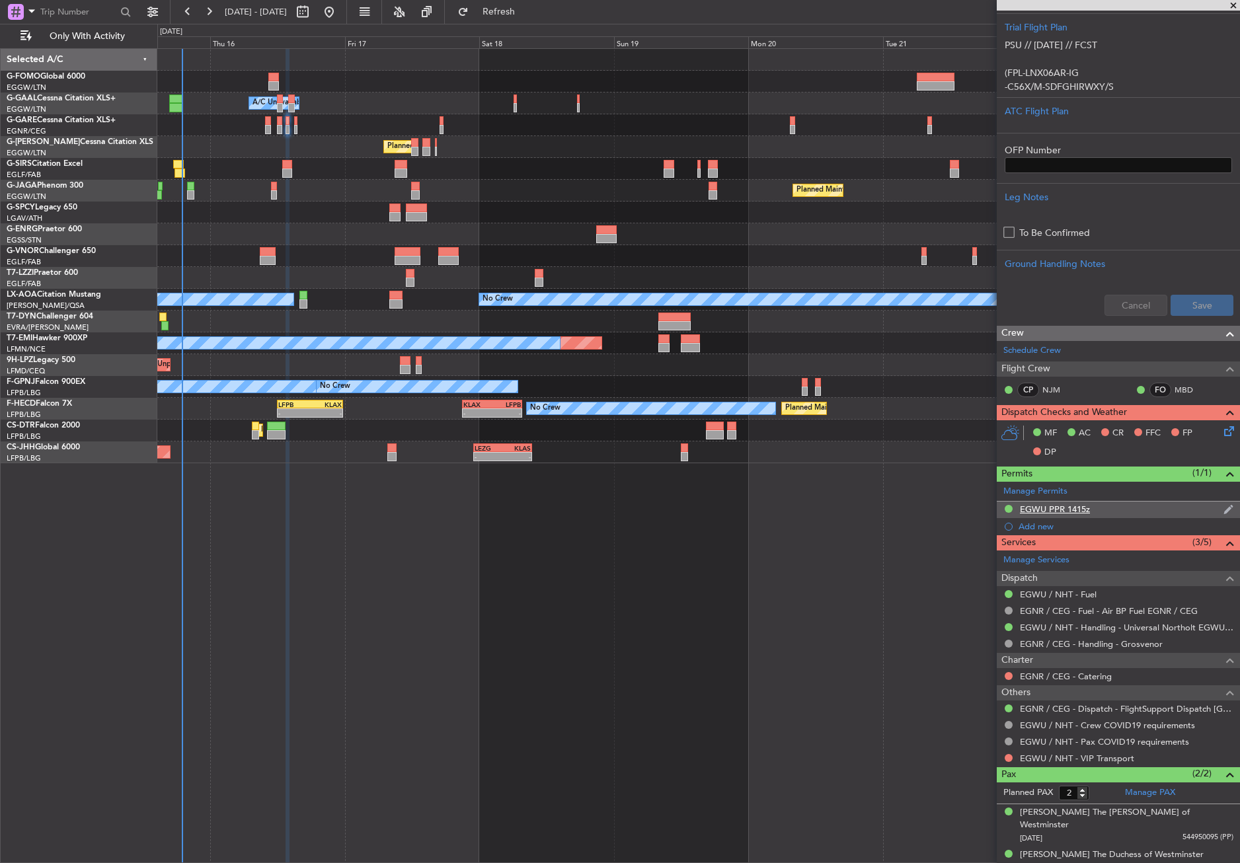
click at [1039, 511] on div "EGWU PPR 1415z" at bounding box center [1055, 509] width 70 height 11
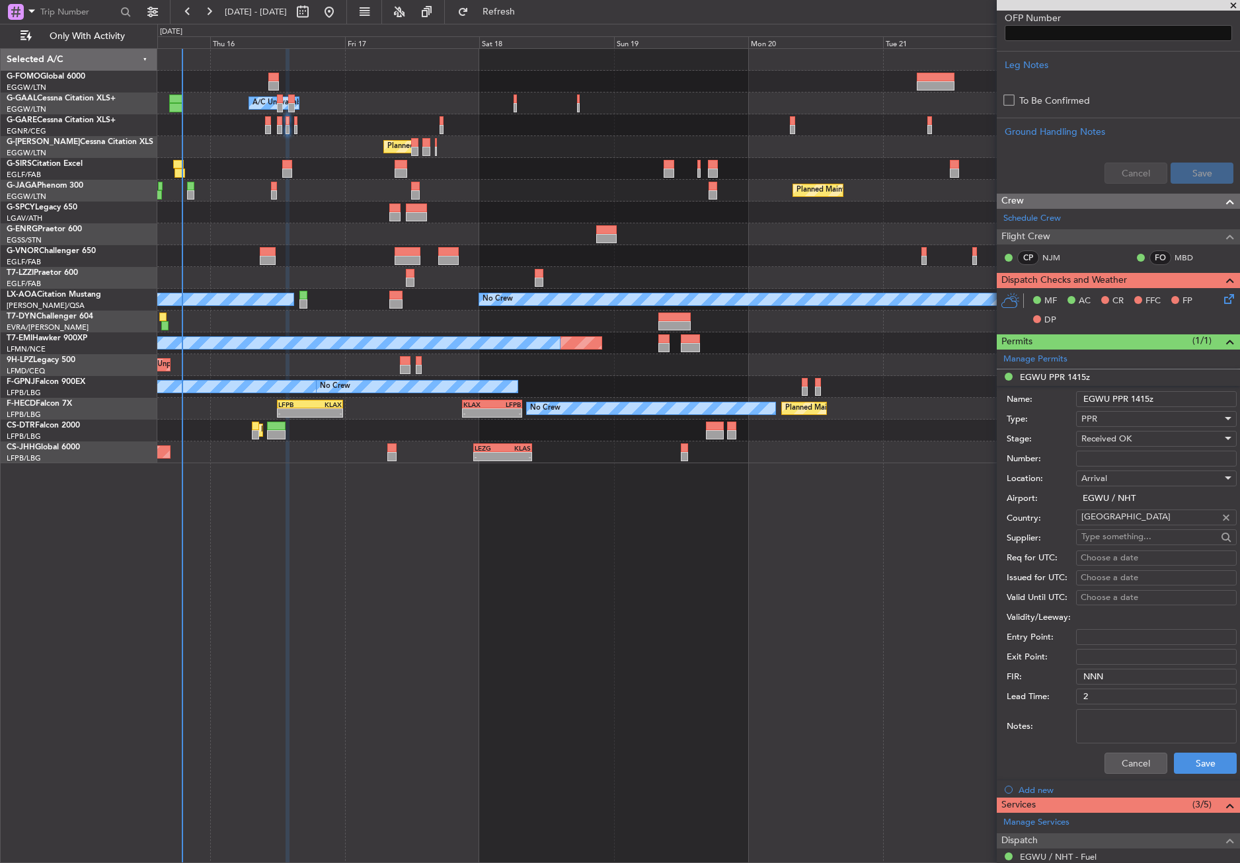
click at [1102, 459] on input "Number:" at bounding box center [1156, 459] width 161 height 16
paste input "215432"
type input "215432"
click at [1186, 766] on button "Save" at bounding box center [1205, 763] width 63 height 21
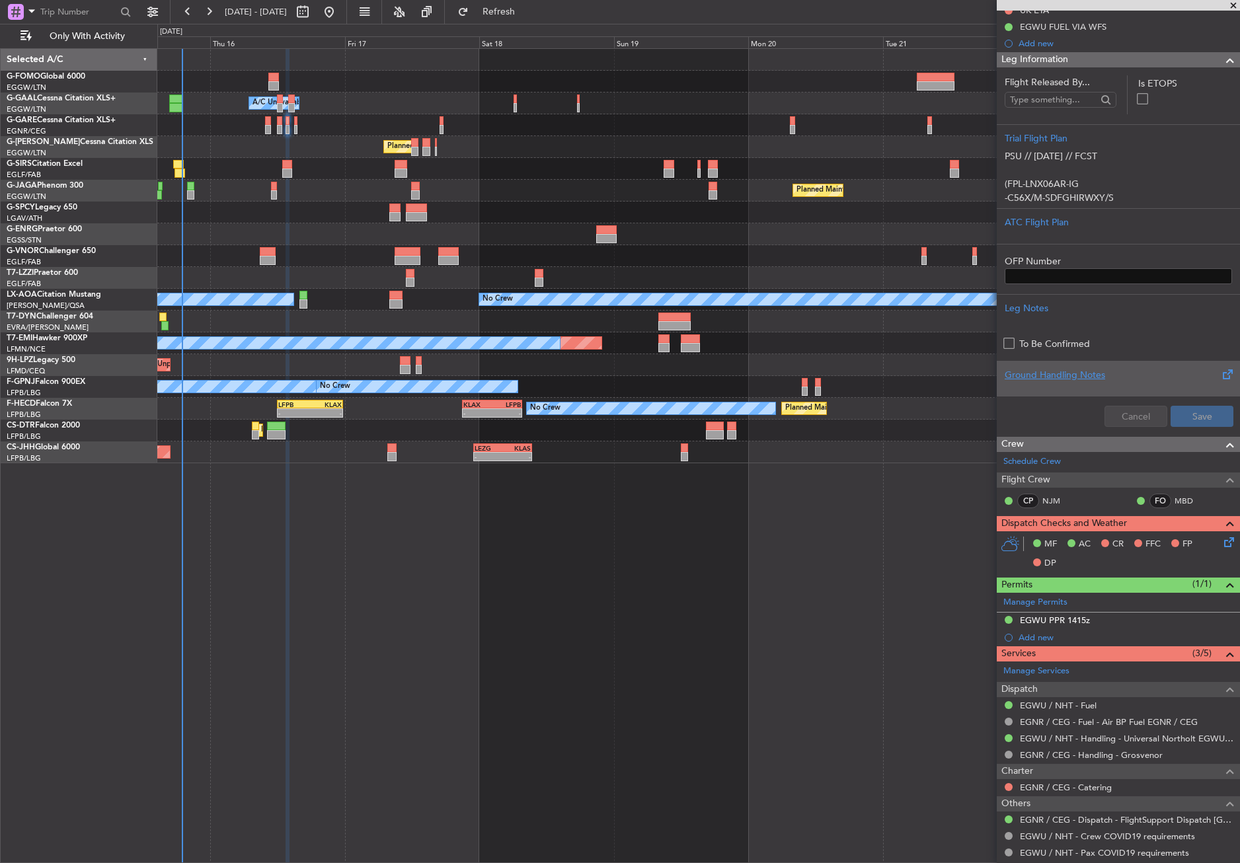
scroll to position [0, 0]
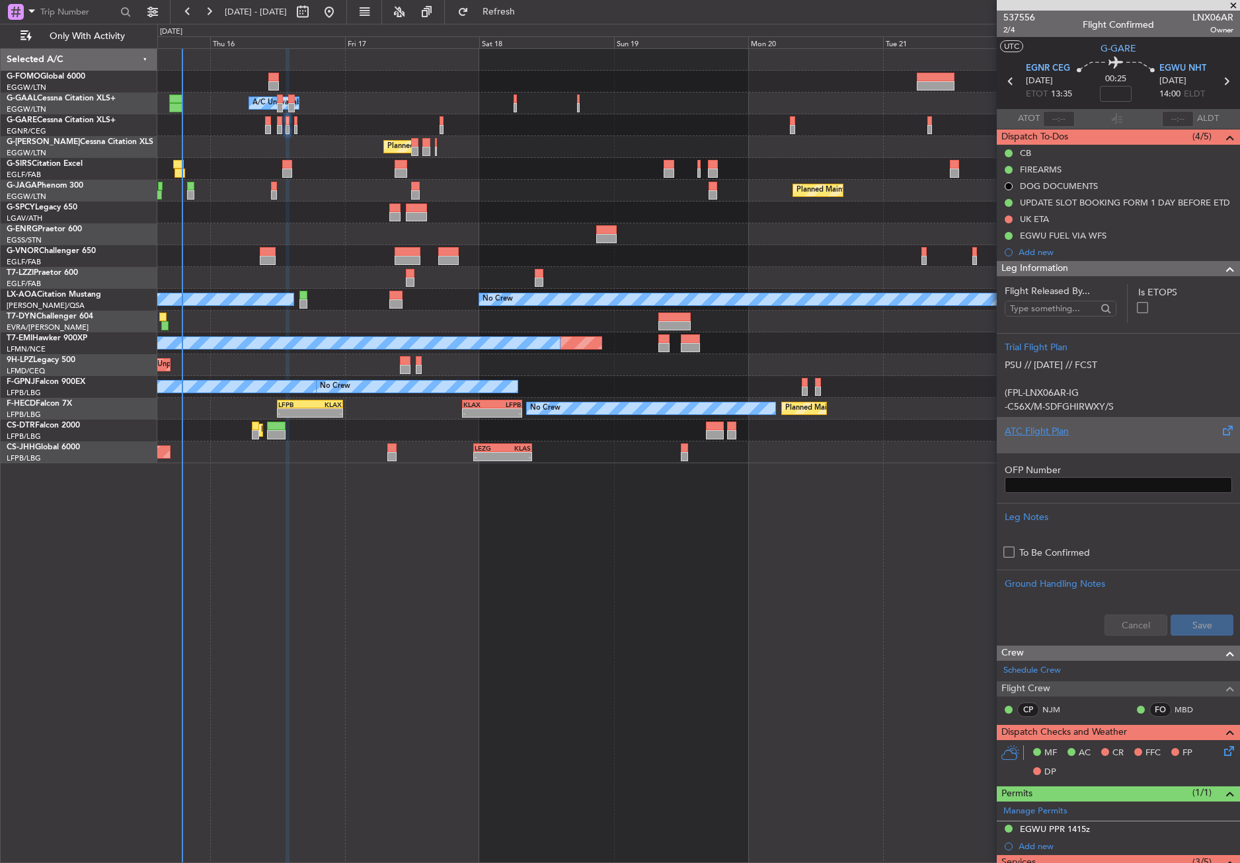
click at [1059, 431] on div "ATC Flight Plan" at bounding box center [1117, 431] width 227 height 14
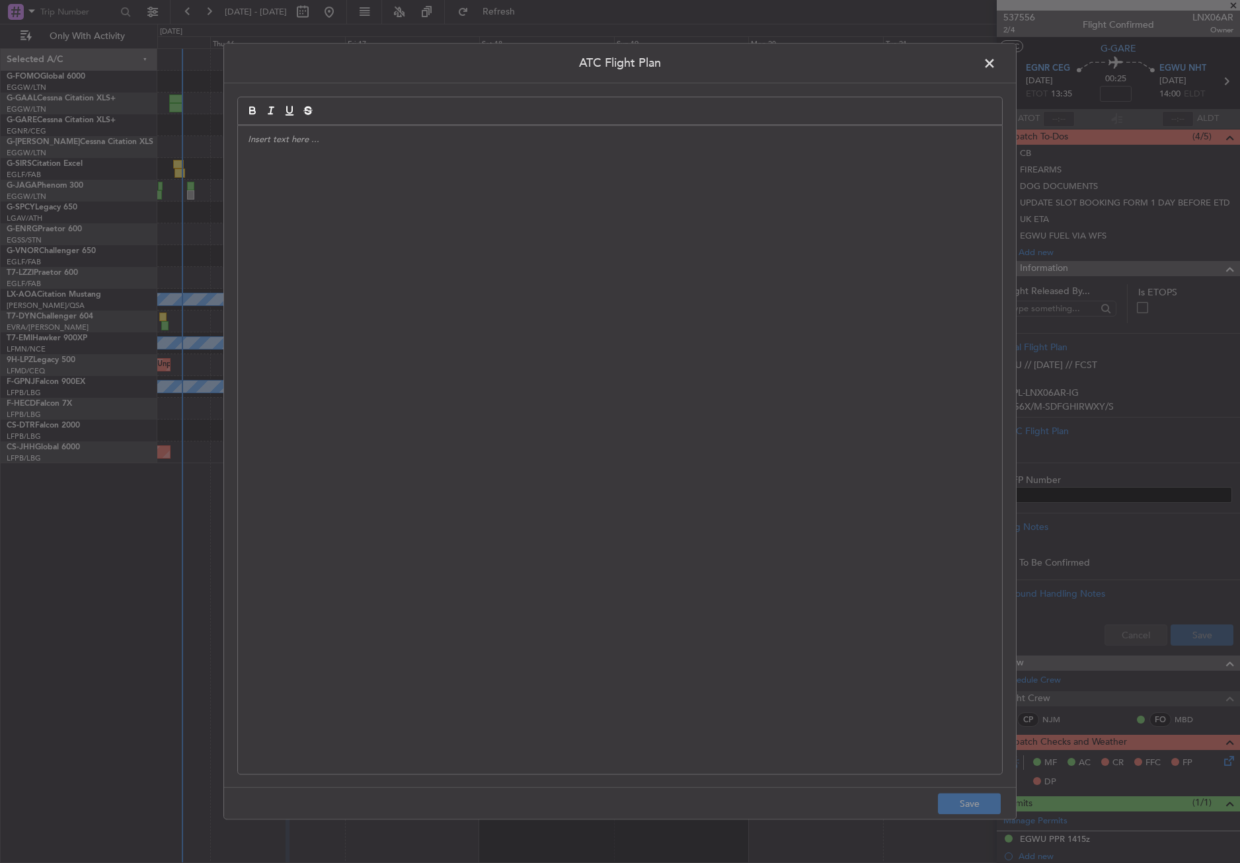
click at [661, 316] on div at bounding box center [620, 450] width 764 height 648
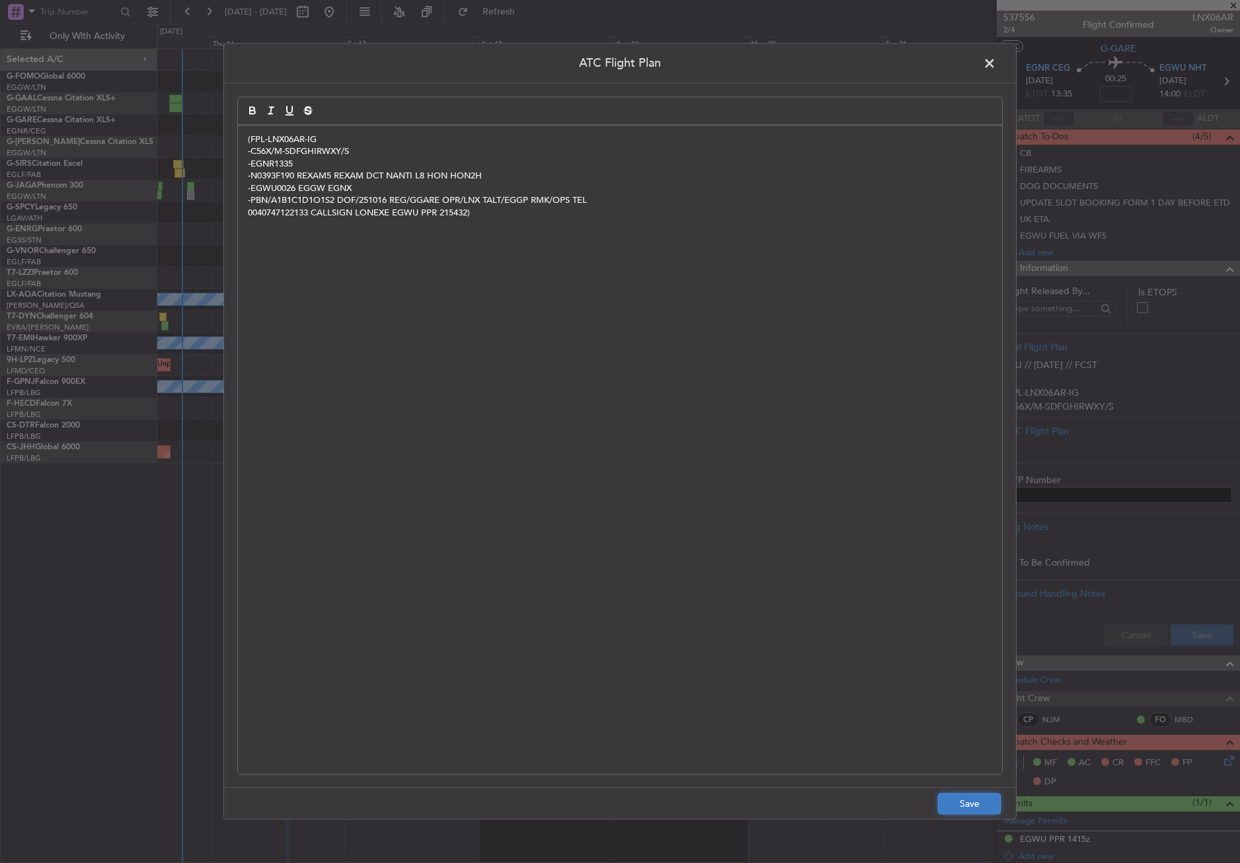
click at [959, 800] on button "Save" at bounding box center [969, 804] width 63 height 21
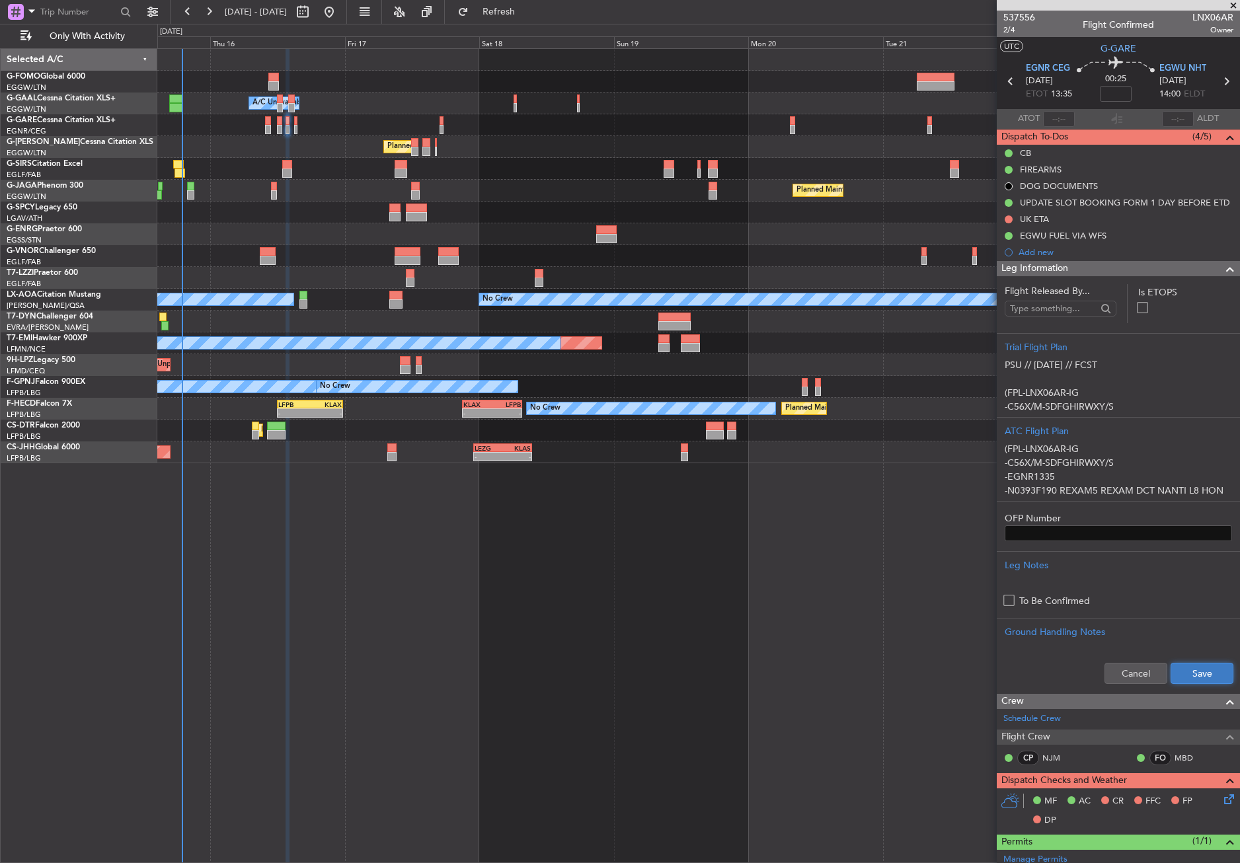
click at [1174, 671] on button "Save" at bounding box center [1201, 673] width 63 height 21
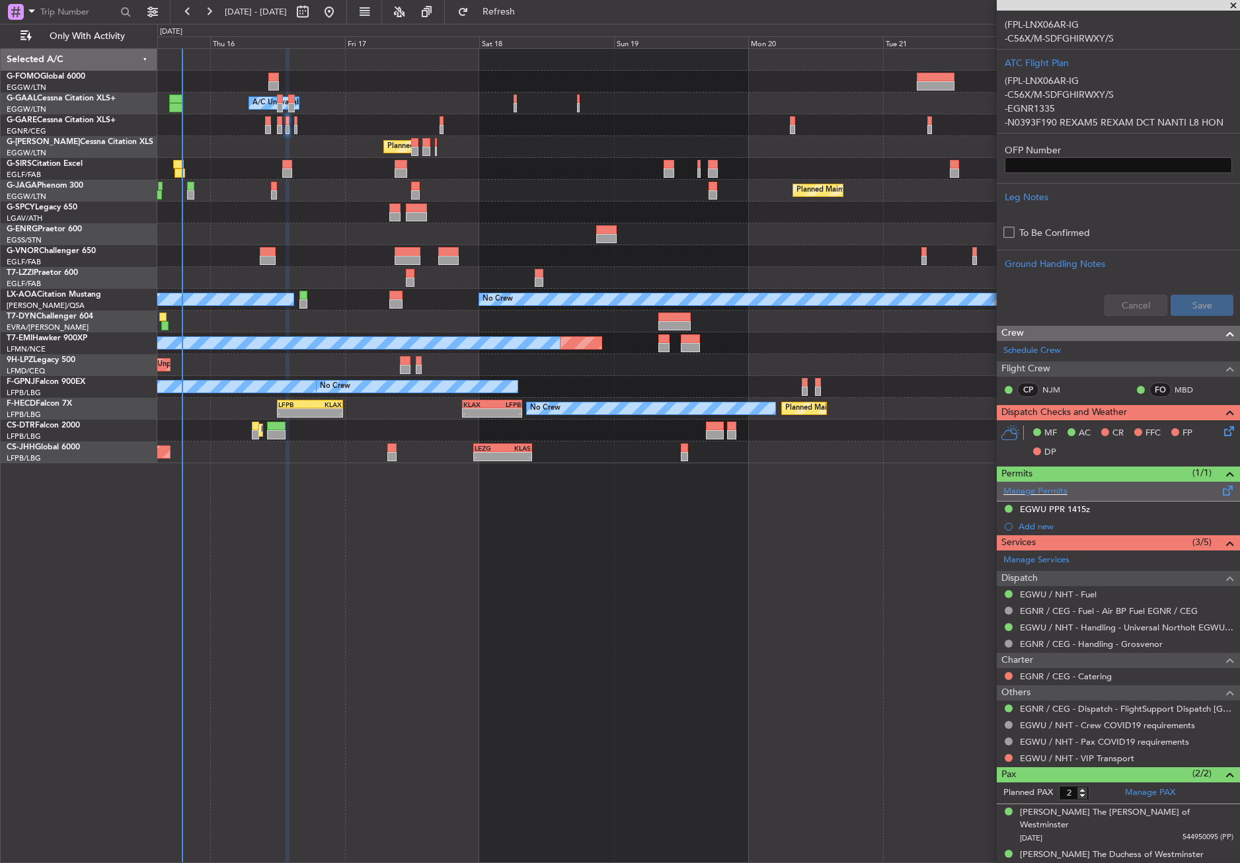
scroll to position [345, 0]
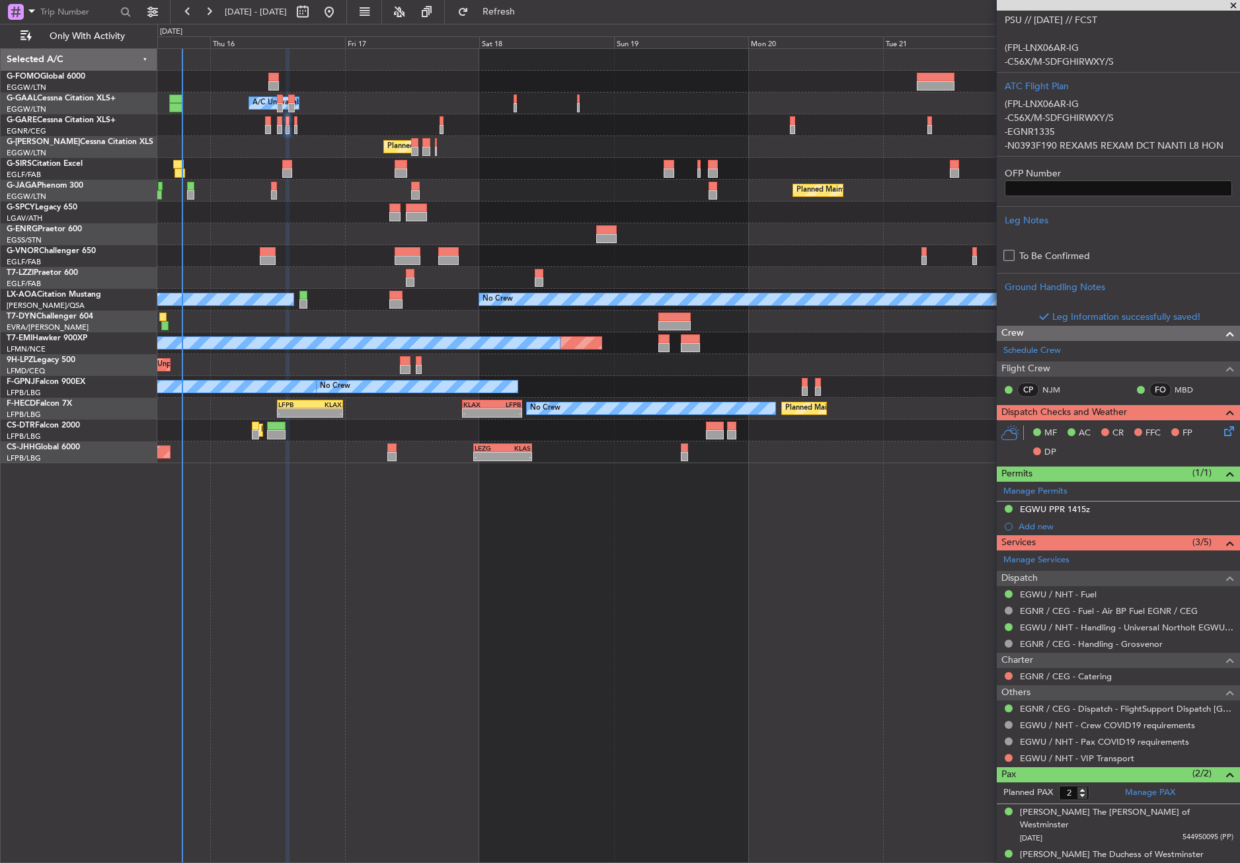
click at [1221, 434] on icon at bounding box center [1226, 429] width 11 height 11
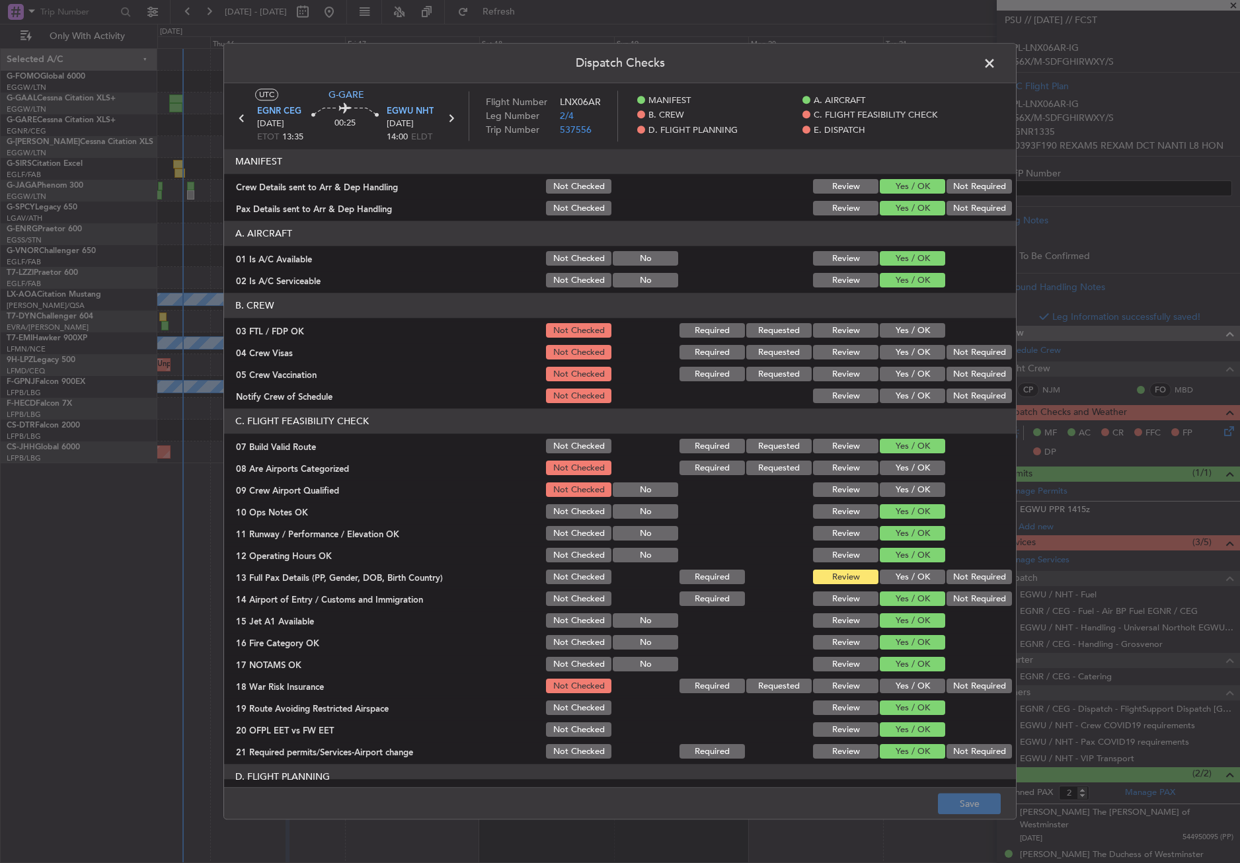
click at [905, 578] on button "Yes / OK" at bounding box center [912, 577] width 65 height 15
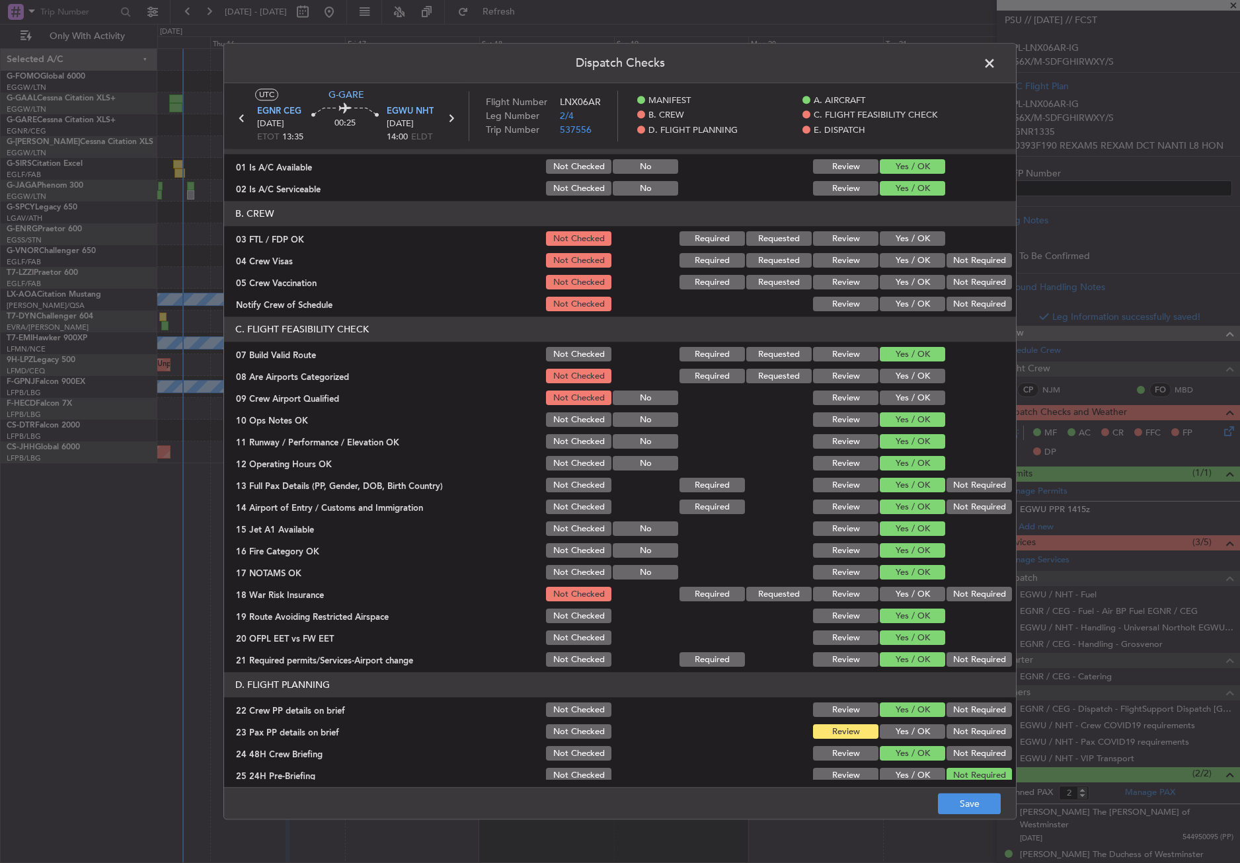
scroll to position [264, 0]
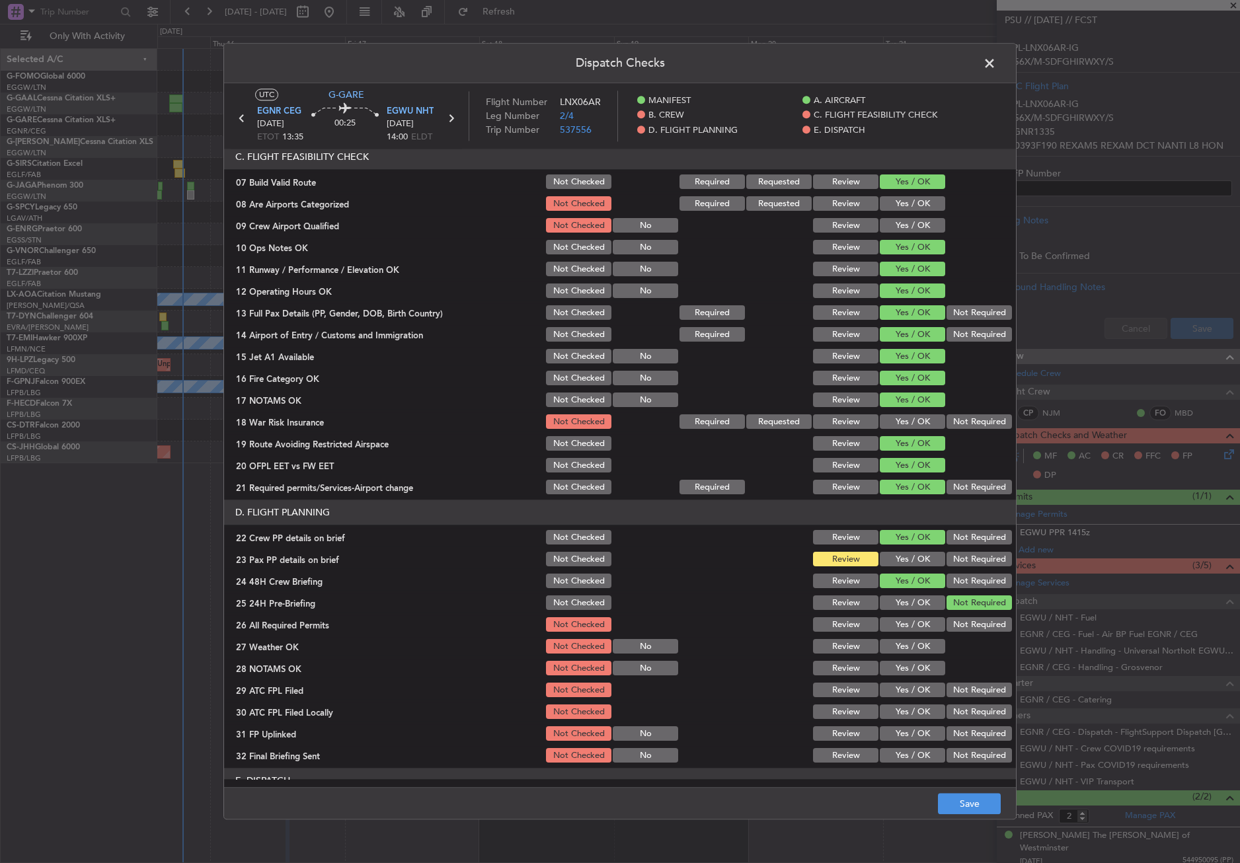
click at [951, 420] on button "Not Required" at bounding box center [978, 422] width 65 height 15
click at [908, 560] on button "Yes / OK" at bounding box center [912, 559] width 65 height 15
click at [915, 621] on button "Yes / OK" at bounding box center [912, 625] width 65 height 15
click at [915, 645] on button "Yes / OK" at bounding box center [912, 647] width 65 height 15
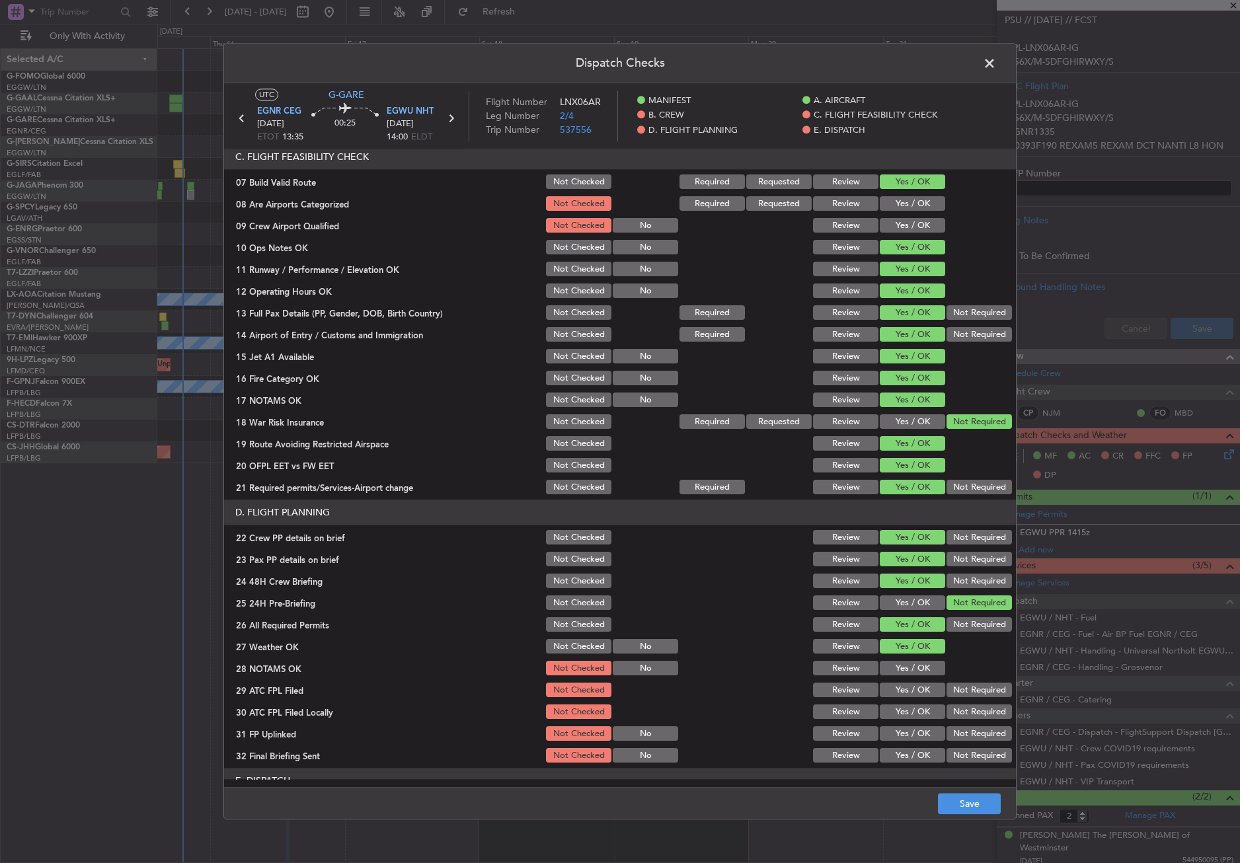
click at [911, 677] on div "Yes / OK" at bounding box center [911, 669] width 67 height 19
click at [908, 666] on button "Yes / OK" at bounding box center [912, 668] width 65 height 15
click at [904, 686] on button "Yes / OK" at bounding box center [912, 690] width 65 height 15
click at [946, 707] on button "Not Required" at bounding box center [978, 712] width 65 height 15
click at [917, 732] on button "Yes / OK" at bounding box center [912, 734] width 65 height 15
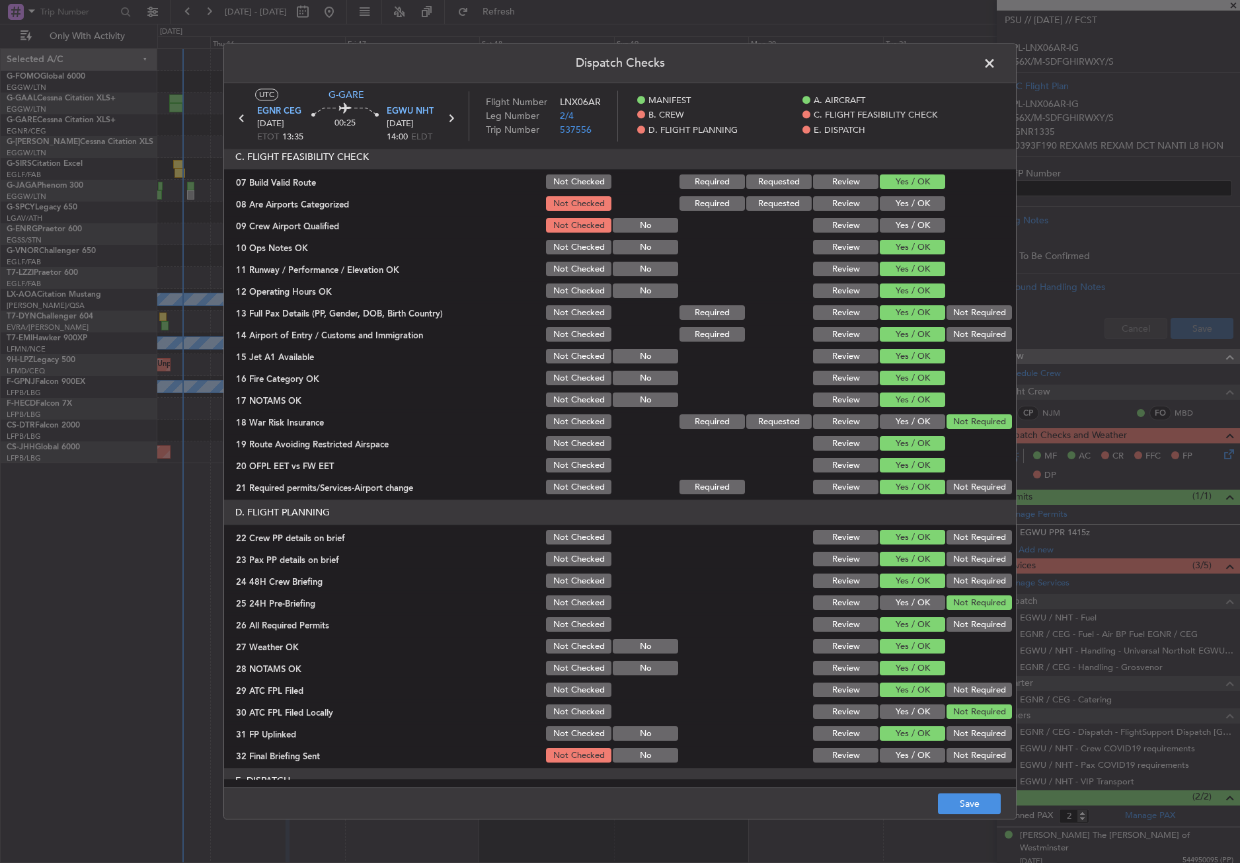
click at [941, 745] on section "D. FLIGHT PLANNING 22 Crew PP details on brief Not Checked Review Yes / OK Not …" at bounding box center [620, 632] width 792 height 265
click at [948, 749] on button "Not Required" at bounding box center [978, 756] width 65 height 15
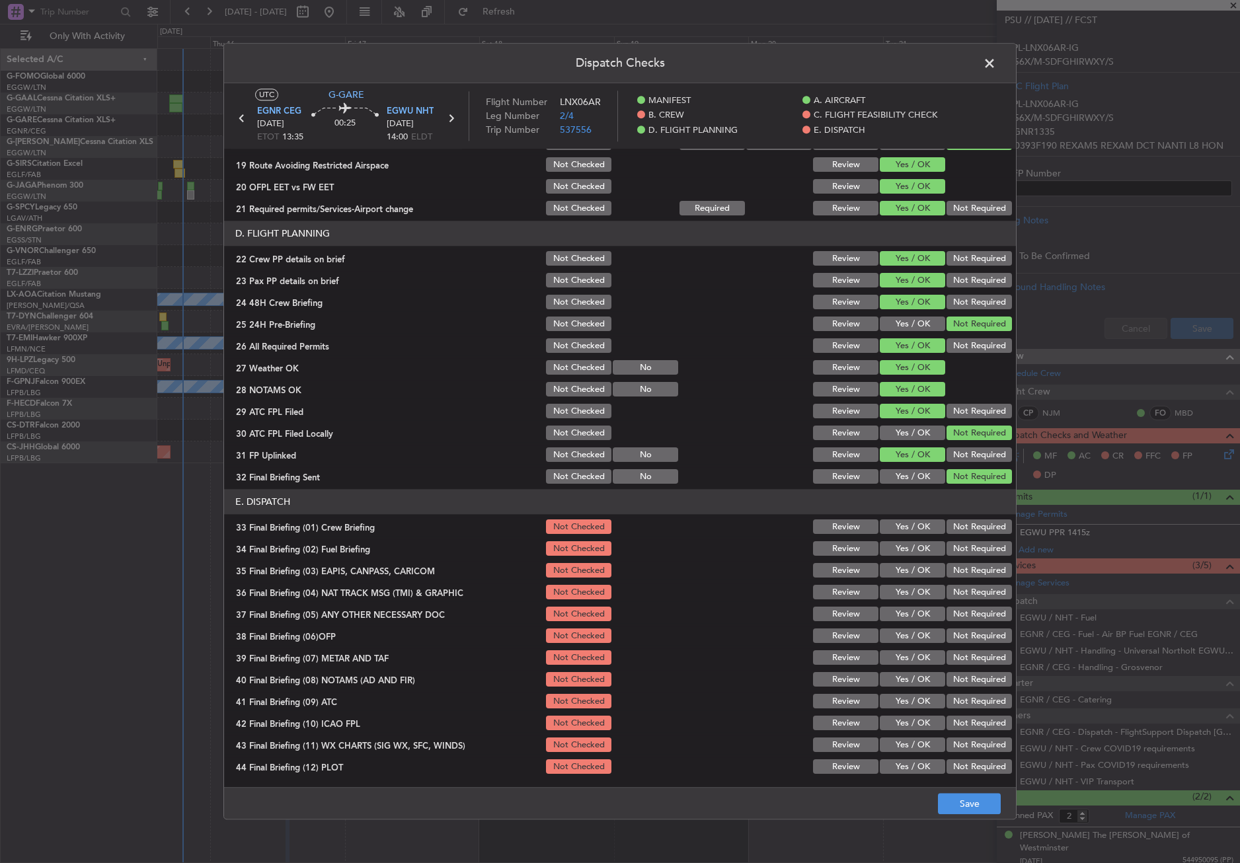
click at [909, 531] on button "Yes / OK" at bounding box center [912, 527] width 65 height 15
click at [908, 541] on div "Yes / OK" at bounding box center [911, 549] width 67 height 19
click at [913, 551] on button "Yes / OK" at bounding box center [912, 549] width 65 height 15
click at [954, 572] on button "Not Required" at bounding box center [978, 571] width 65 height 15
click at [954, 598] on button "Not Required" at bounding box center [978, 592] width 65 height 15
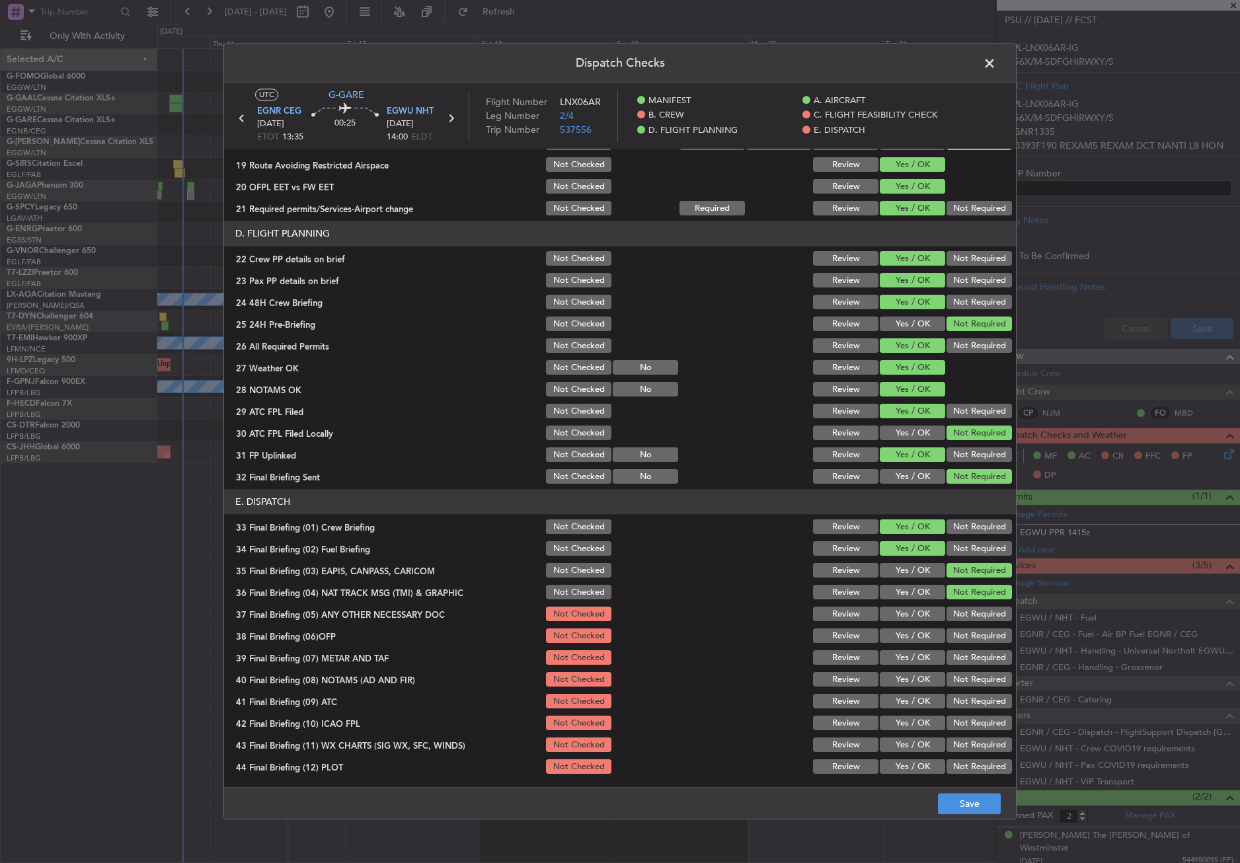
click at [917, 614] on button "Yes / OK" at bounding box center [912, 614] width 65 height 15
click at [909, 640] on button "Yes / OK" at bounding box center [912, 636] width 65 height 15
click at [903, 662] on button "Yes / OK" at bounding box center [912, 658] width 65 height 15
click at [903, 682] on button "Yes / OK" at bounding box center [912, 680] width 65 height 15
click at [902, 695] on button "Yes / OK" at bounding box center [912, 702] width 65 height 15
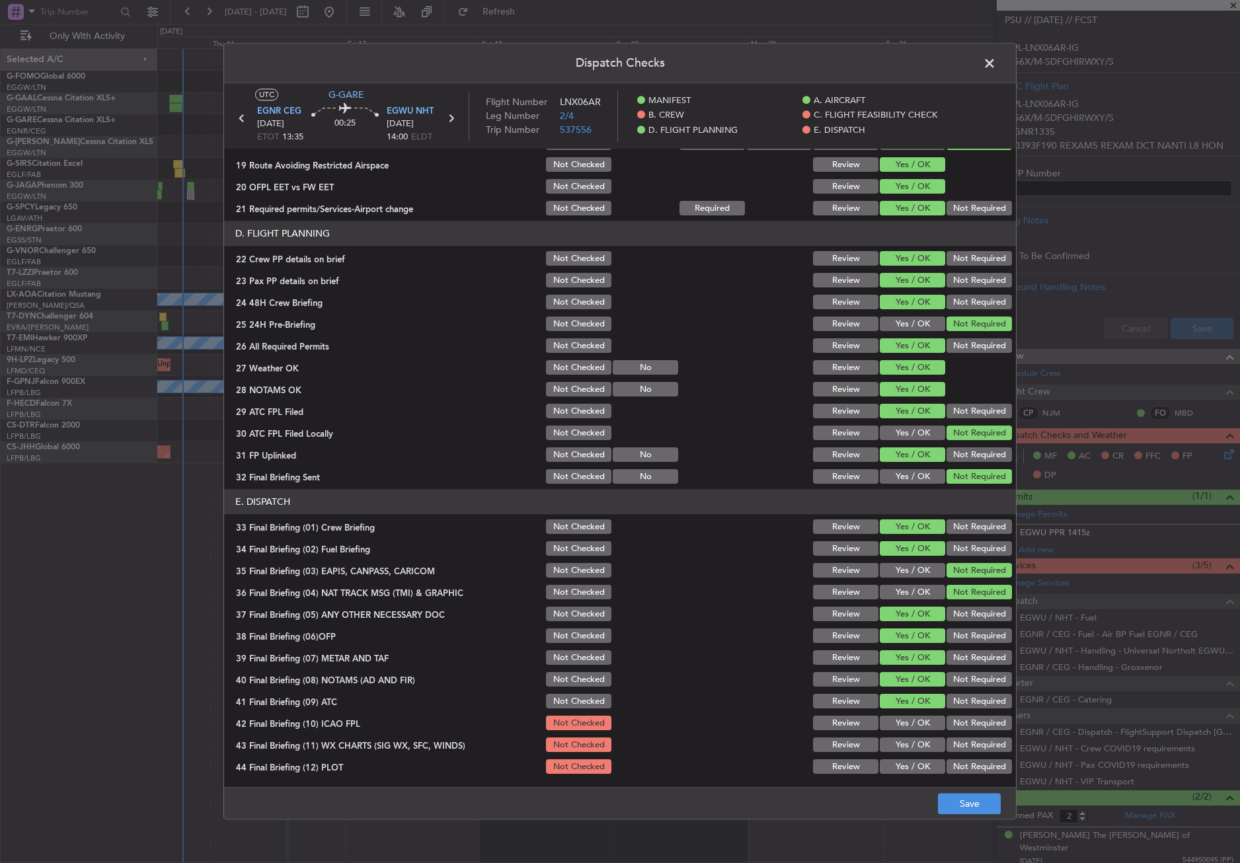
click at [931, 707] on button "Yes / OK" at bounding box center [912, 702] width 65 height 15
click at [946, 719] on button "Not Required" at bounding box center [978, 723] width 65 height 15
click at [917, 745] on button "Yes / OK" at bounding box center [912, 745] width 65 height 15
click at [944, 758] on div "Not Required" at bounding box center [977, 767] width 67 height 19
click at [953, 768] on button "Not Required" at bounding box center [978, 767] width 65 height 15
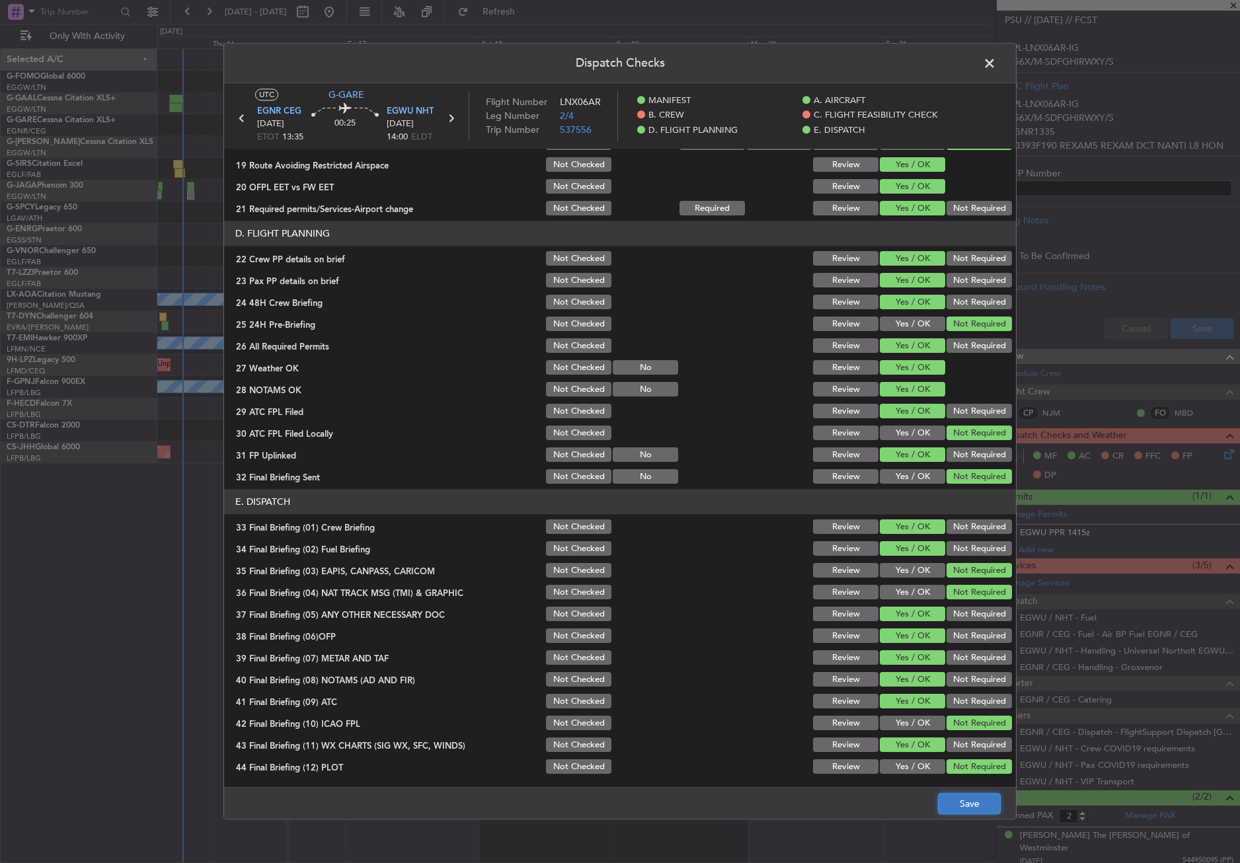
click at [958, 802] on button "Save" at bounding box center [969, 804] width 63 height 21
click at [996, 68] on span at bounding box center [996, 67] width 0 height 26
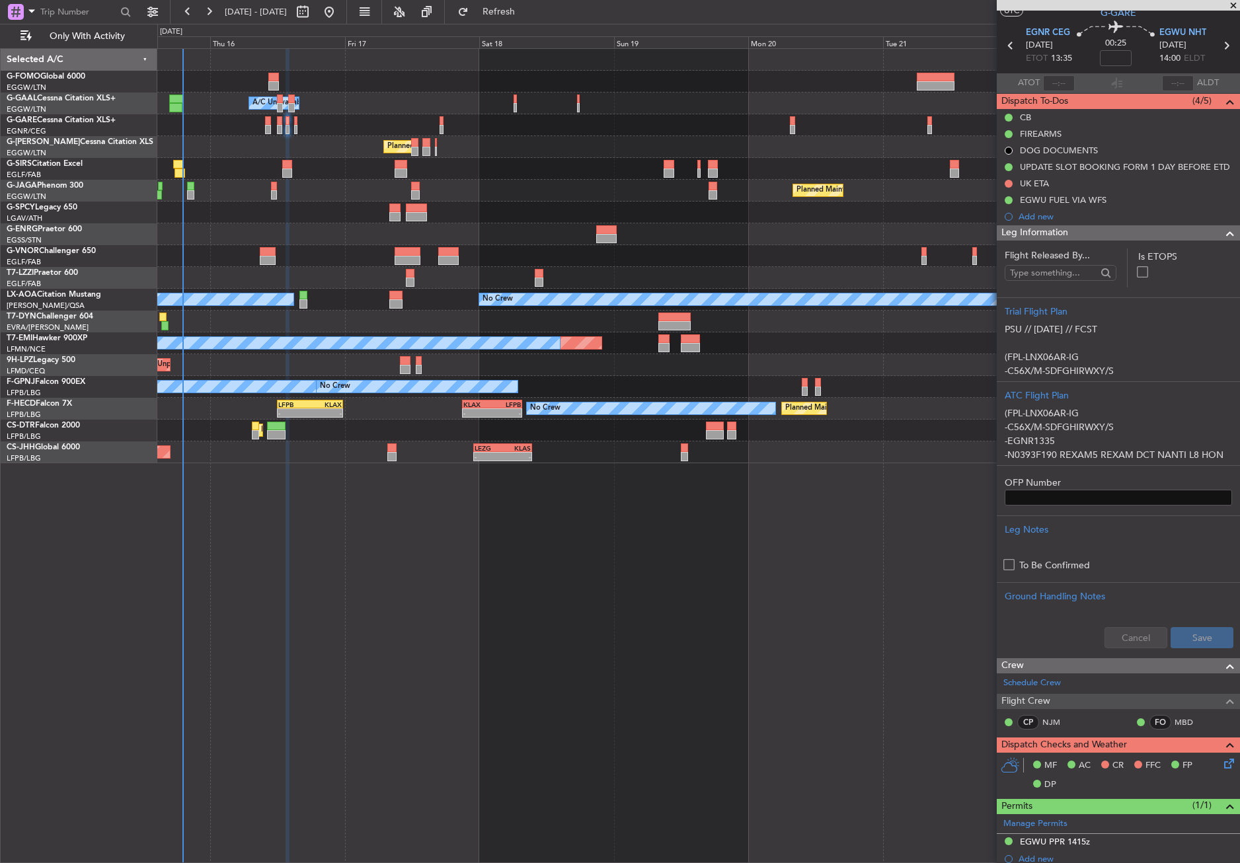
scroll to position [0, 0]
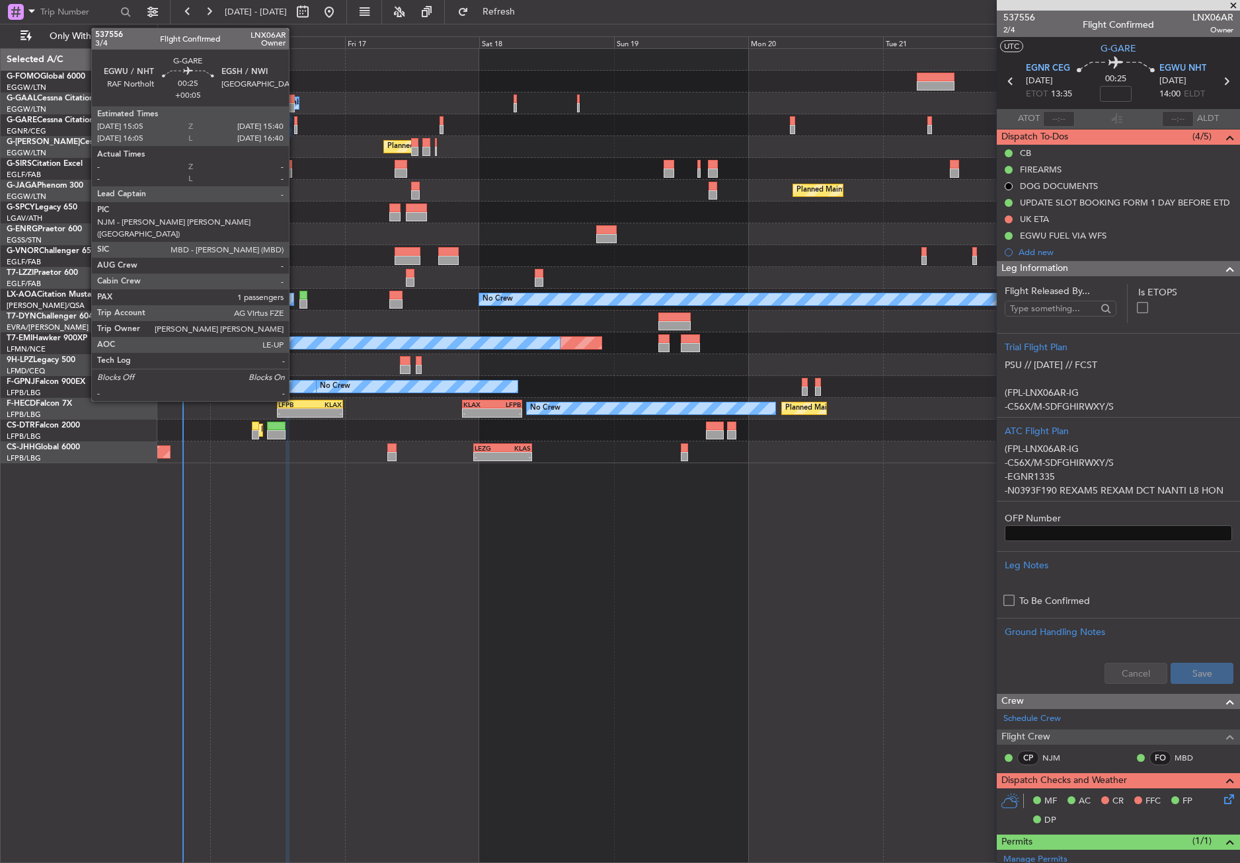
click at [295, 122] on div at bounding box center [295, 120] width 3 height 9
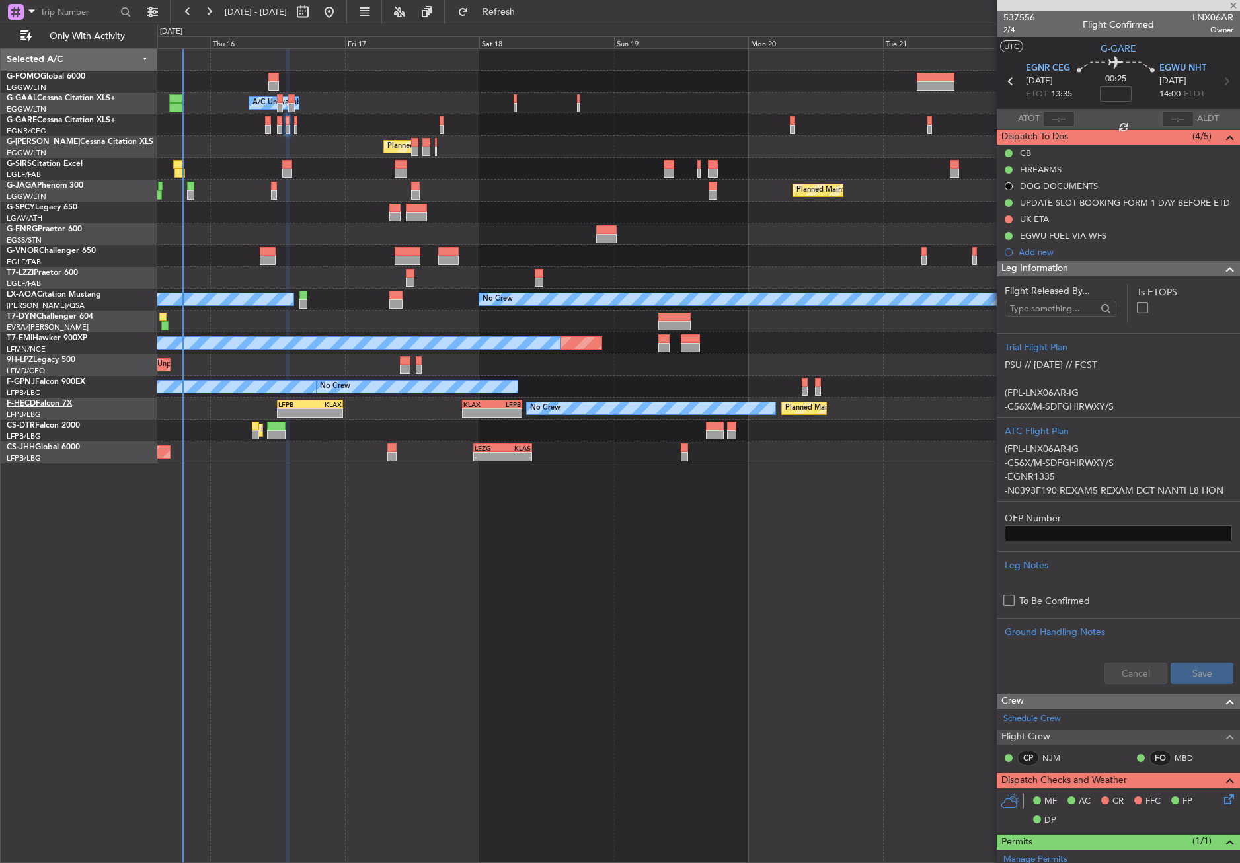
type input "+00:05"
type input "1"
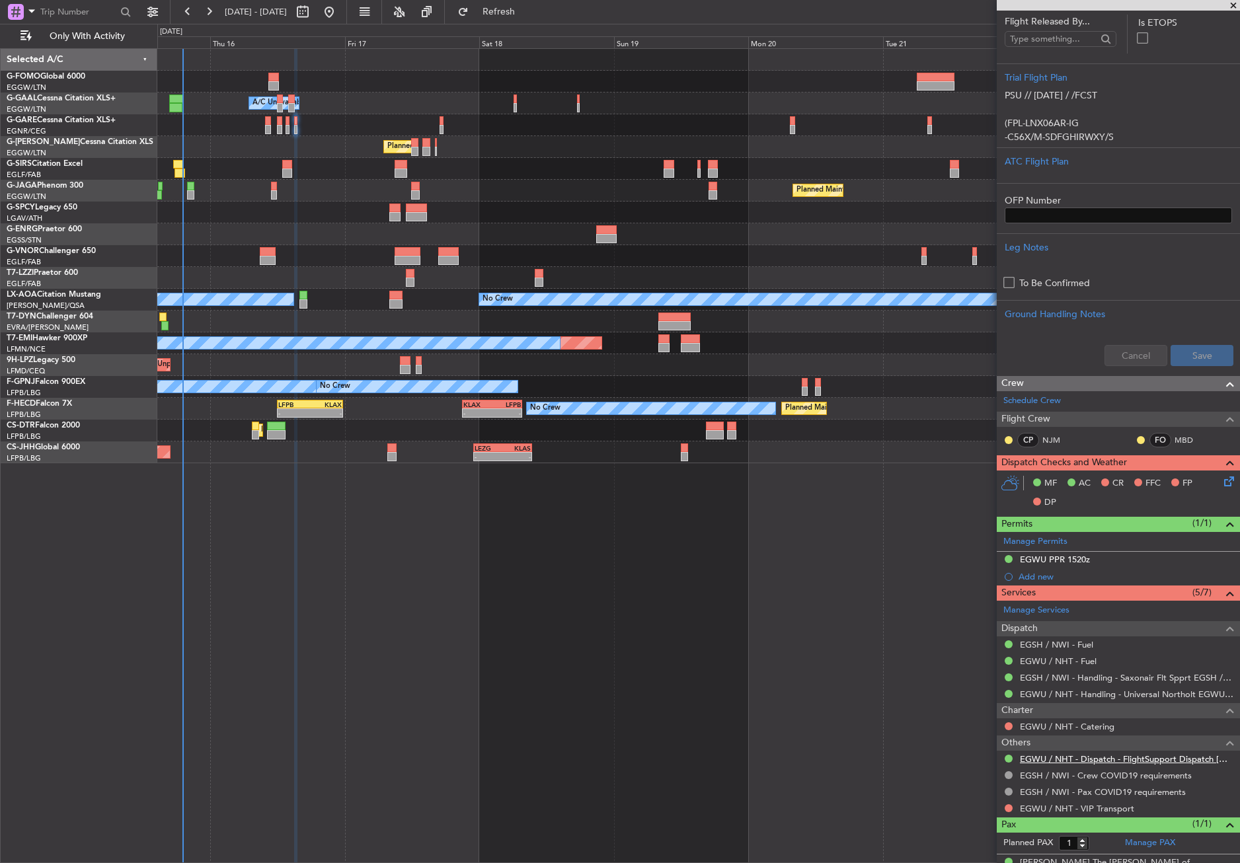
scroll to position [323, 0]
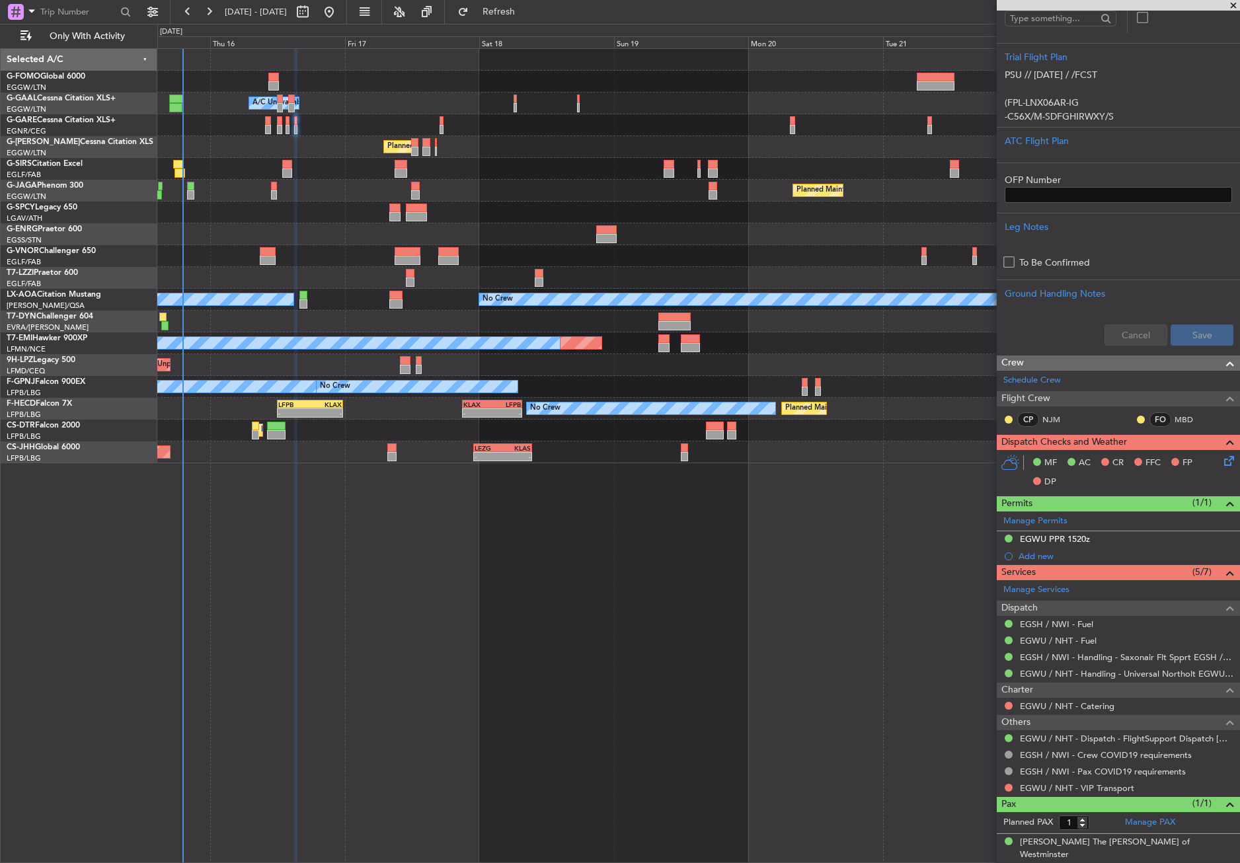
click at [1084, 541] on div "EGWU PPR 1520z" at bounding box center [1055, 538] width 70 height 11
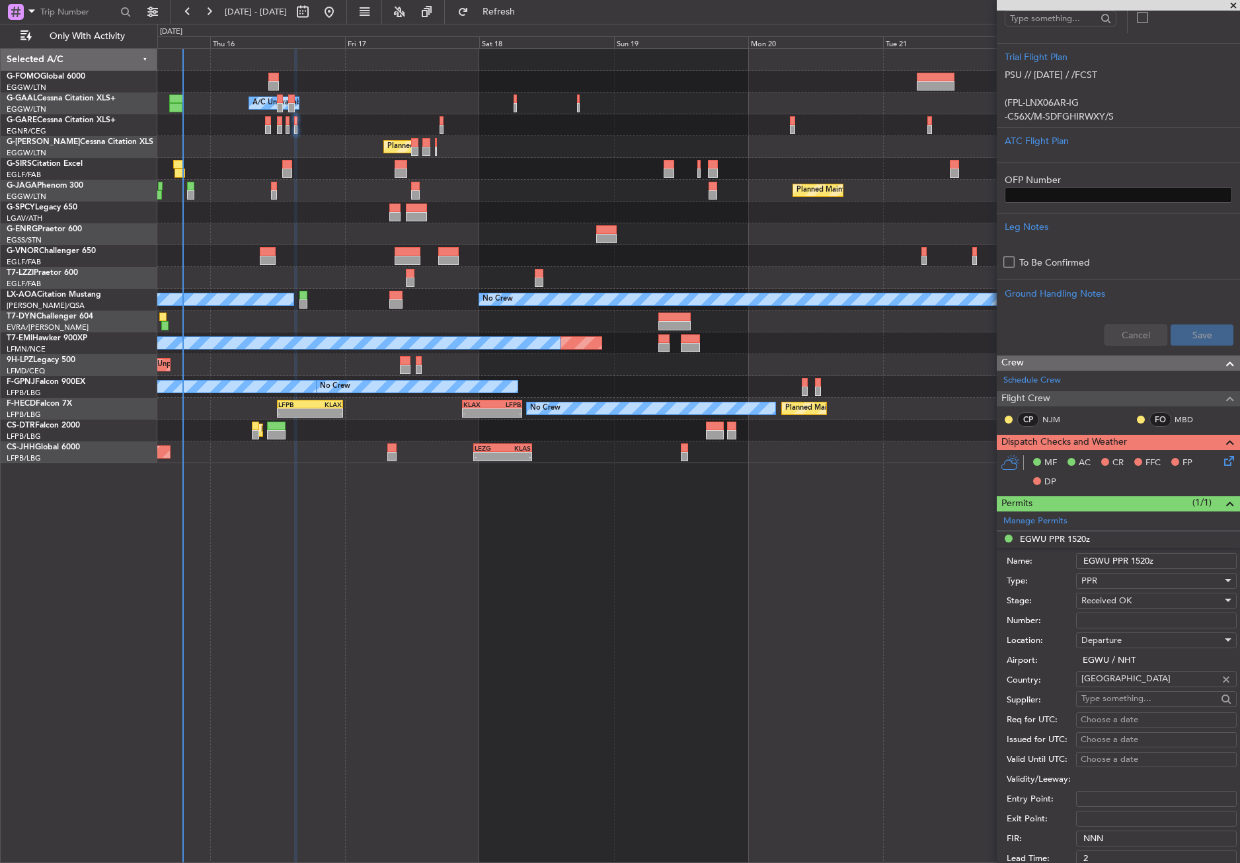
click at [1103, 620] on input "Number:" at bounding box center [1156, 621] width 161 height 16
paste input "215432"
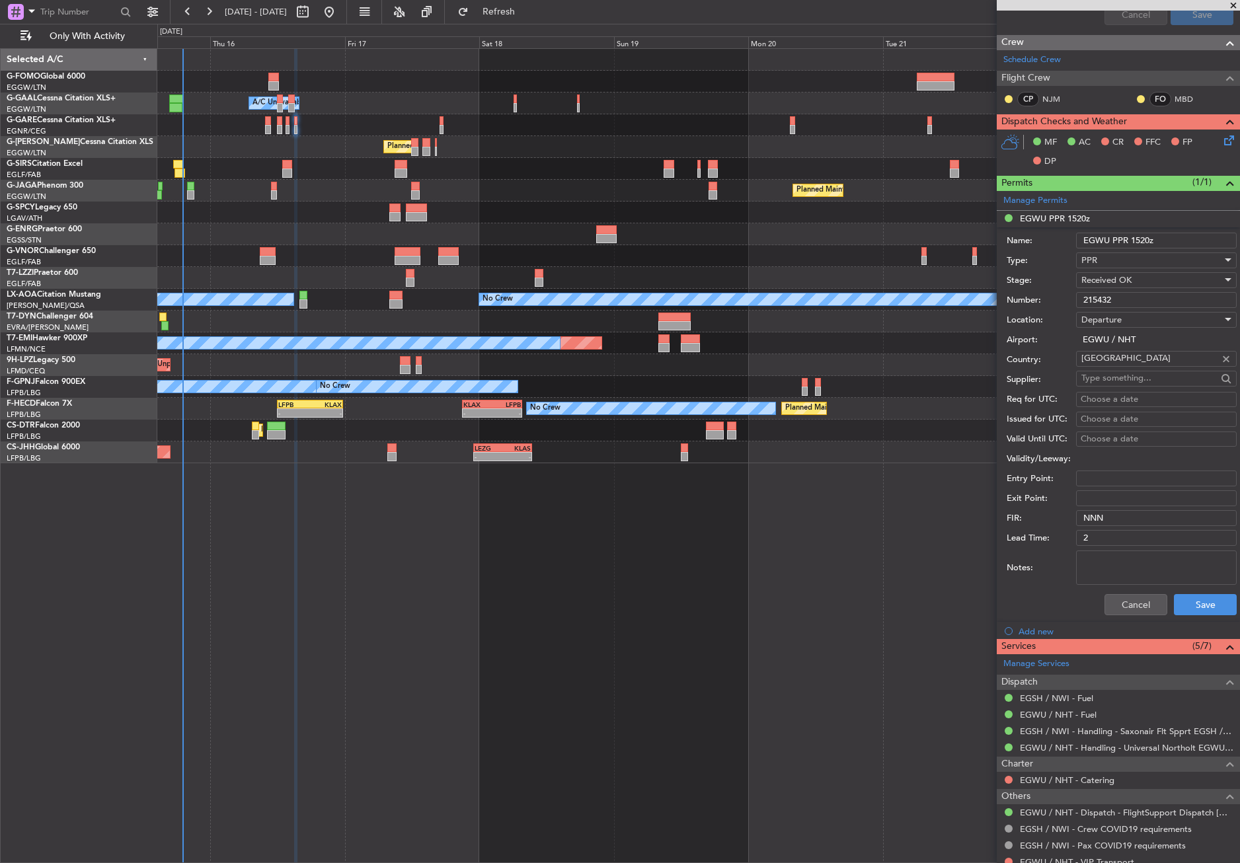
scroll to position [654, 0]
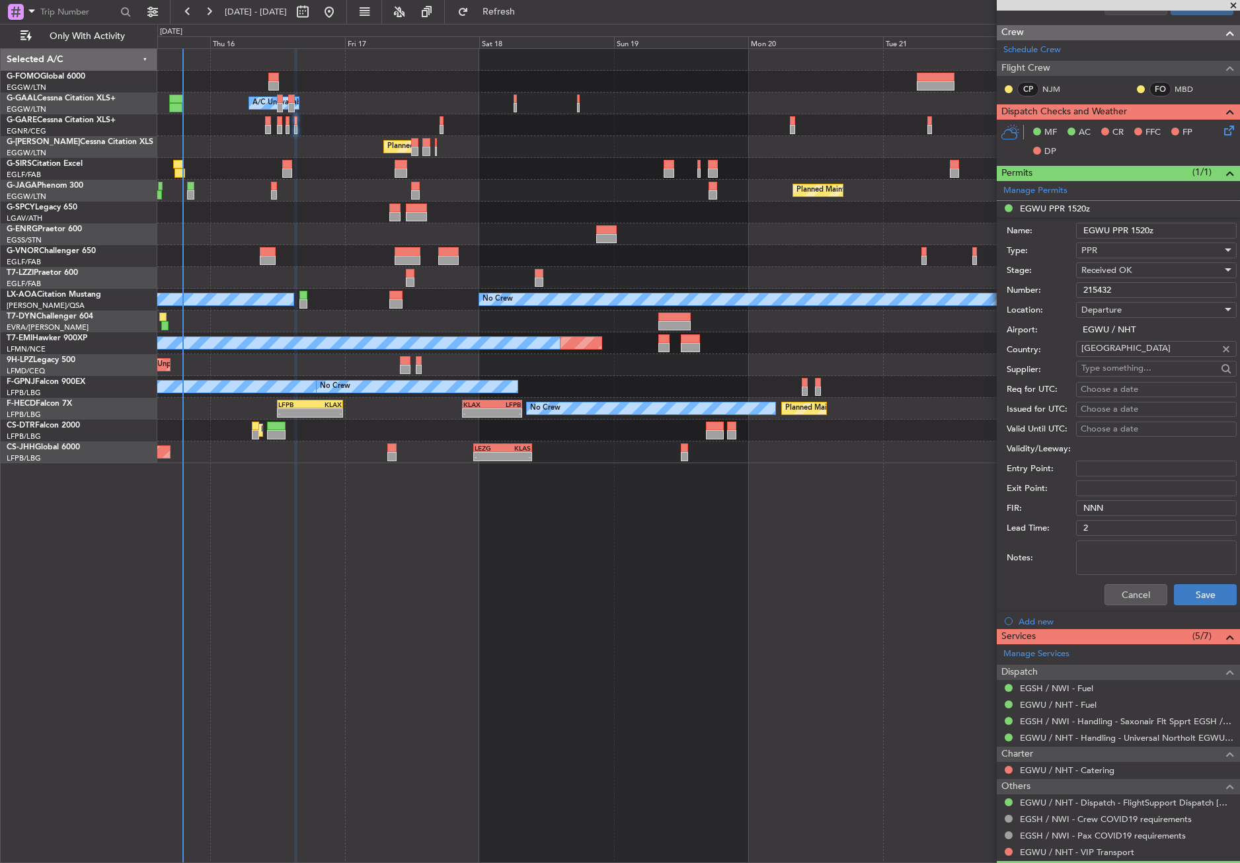
type input "215432"
click at [1184, 595] on button "Save" at bounding box center [1205, 594] width 63 height 21
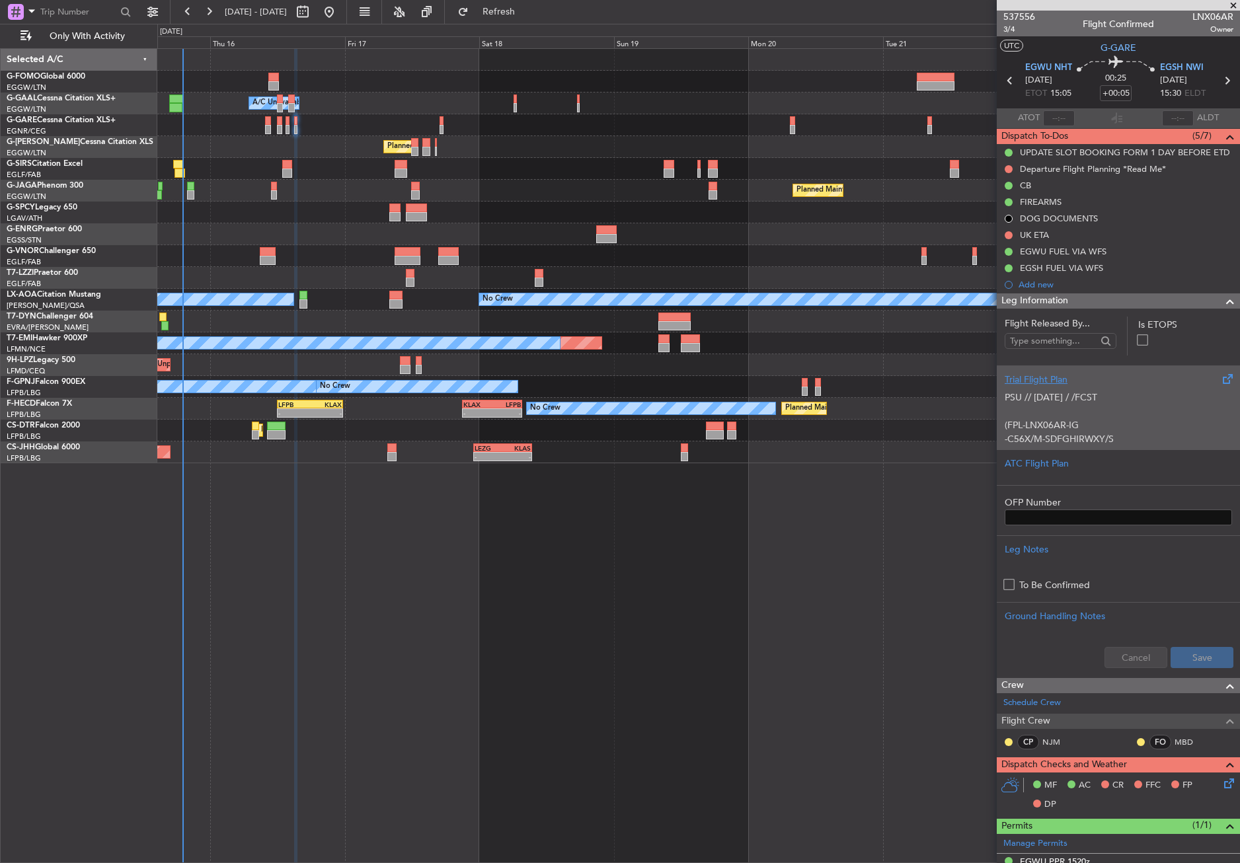
scroll to position [0, 0]
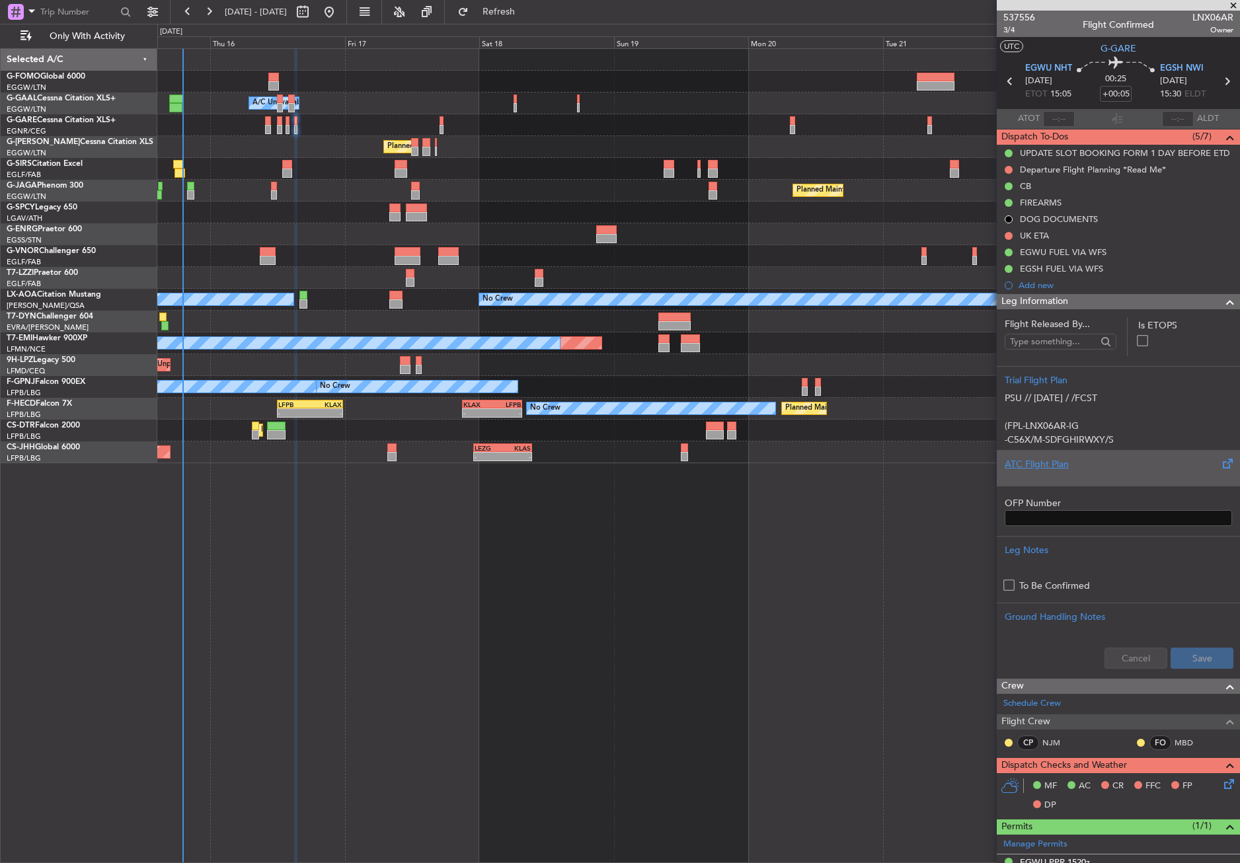
click at [1048, 463] on div "ATC Flight Plan" at bounding box center [1117, 464] width 227 height 14
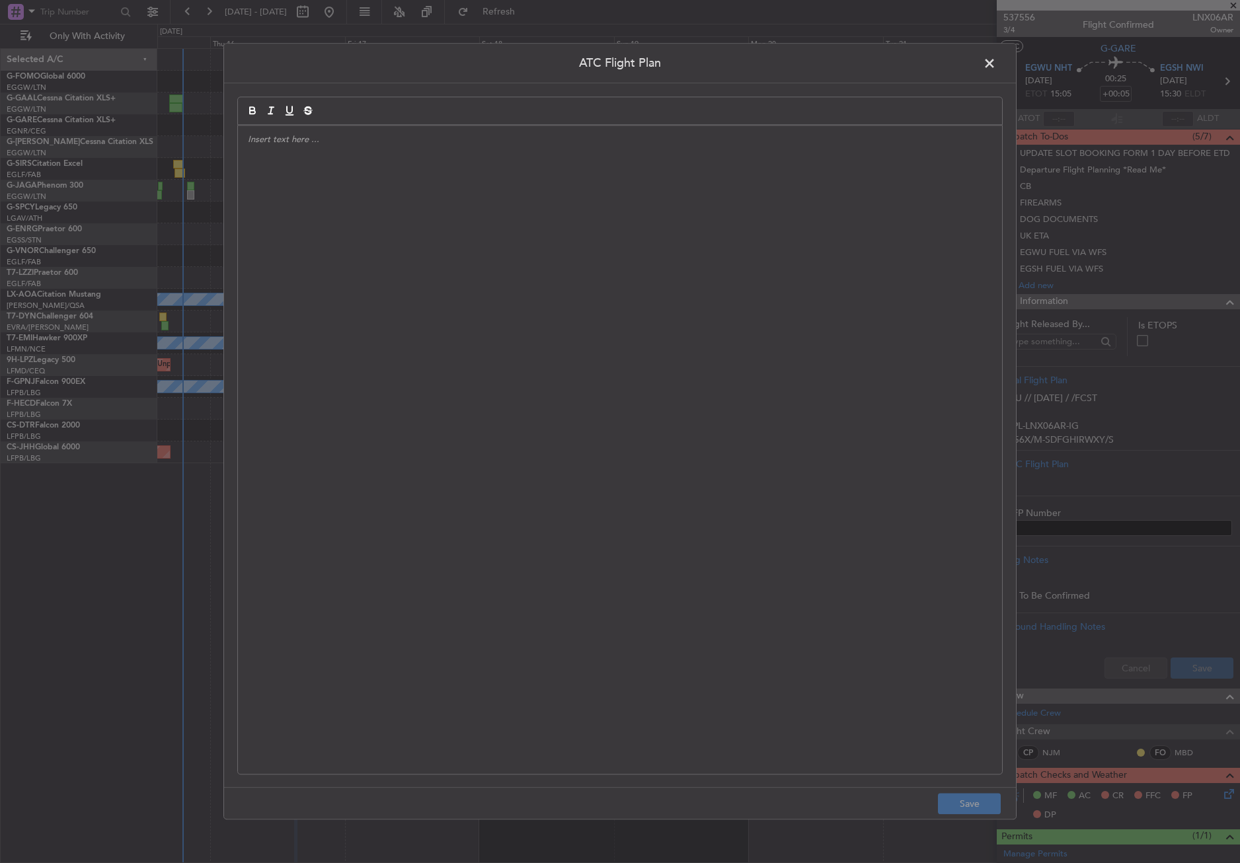
click at [529, 393] on div at bounding box center [620, 450] width 764 height 648
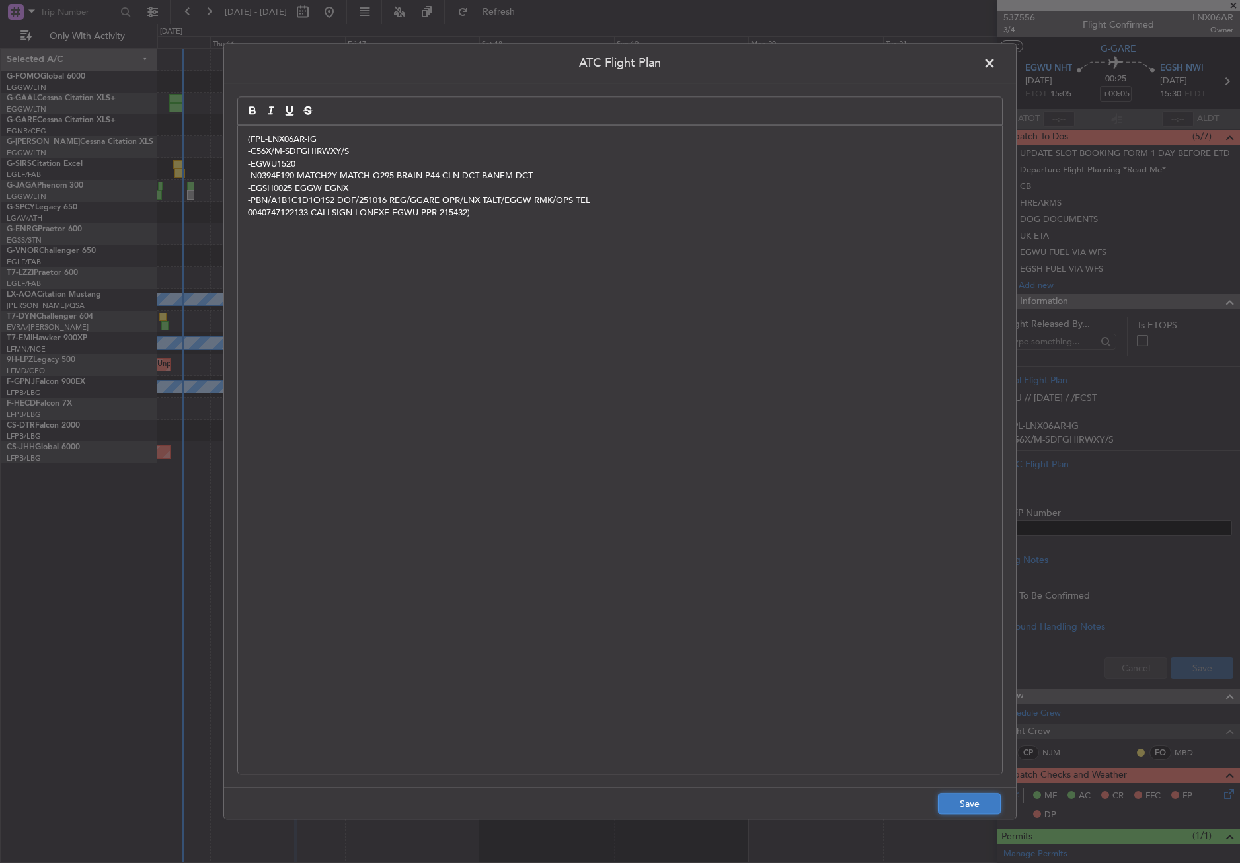
click at [963, 808] on button "Save" at bounding box center [969, 804] width 63 height 21
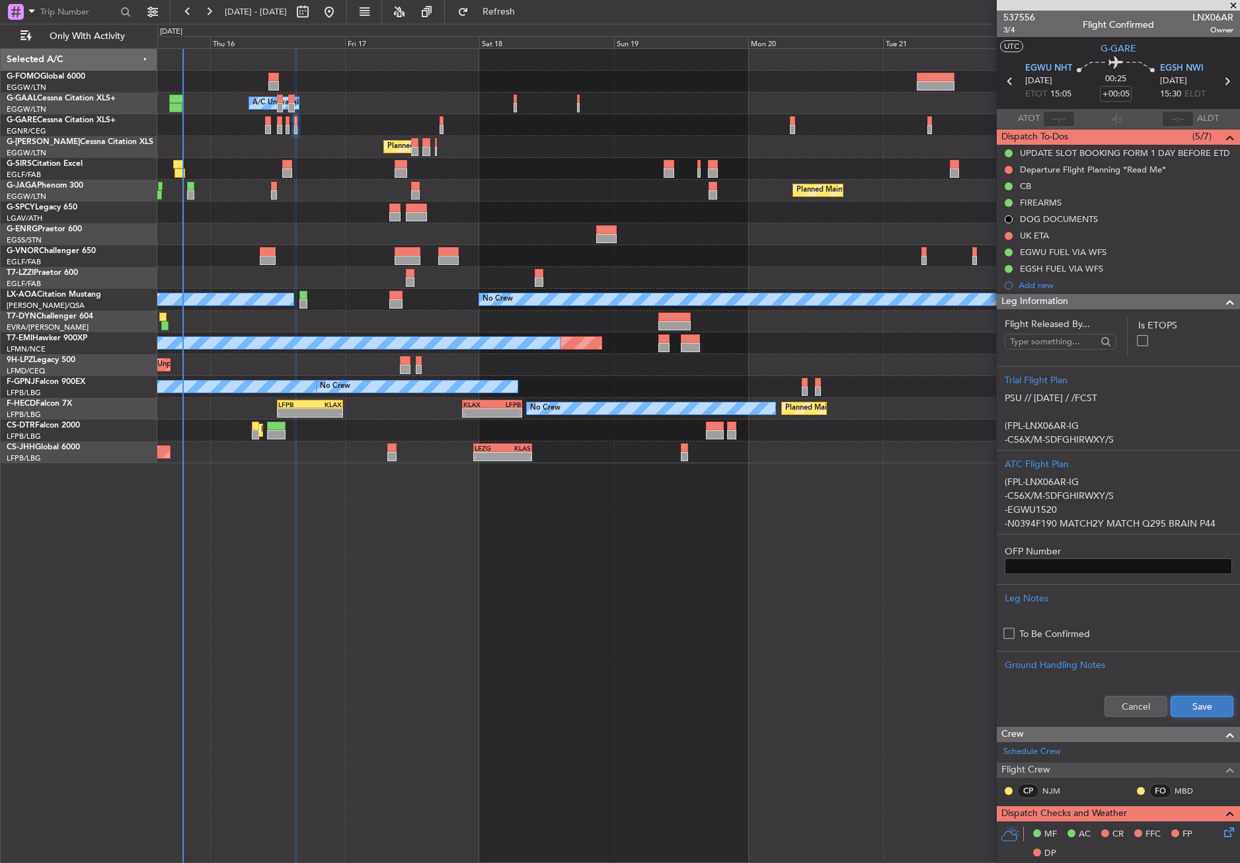
click at [1170, 711] on button "Save" at bounding box center [1201, 706] width 63 height 21
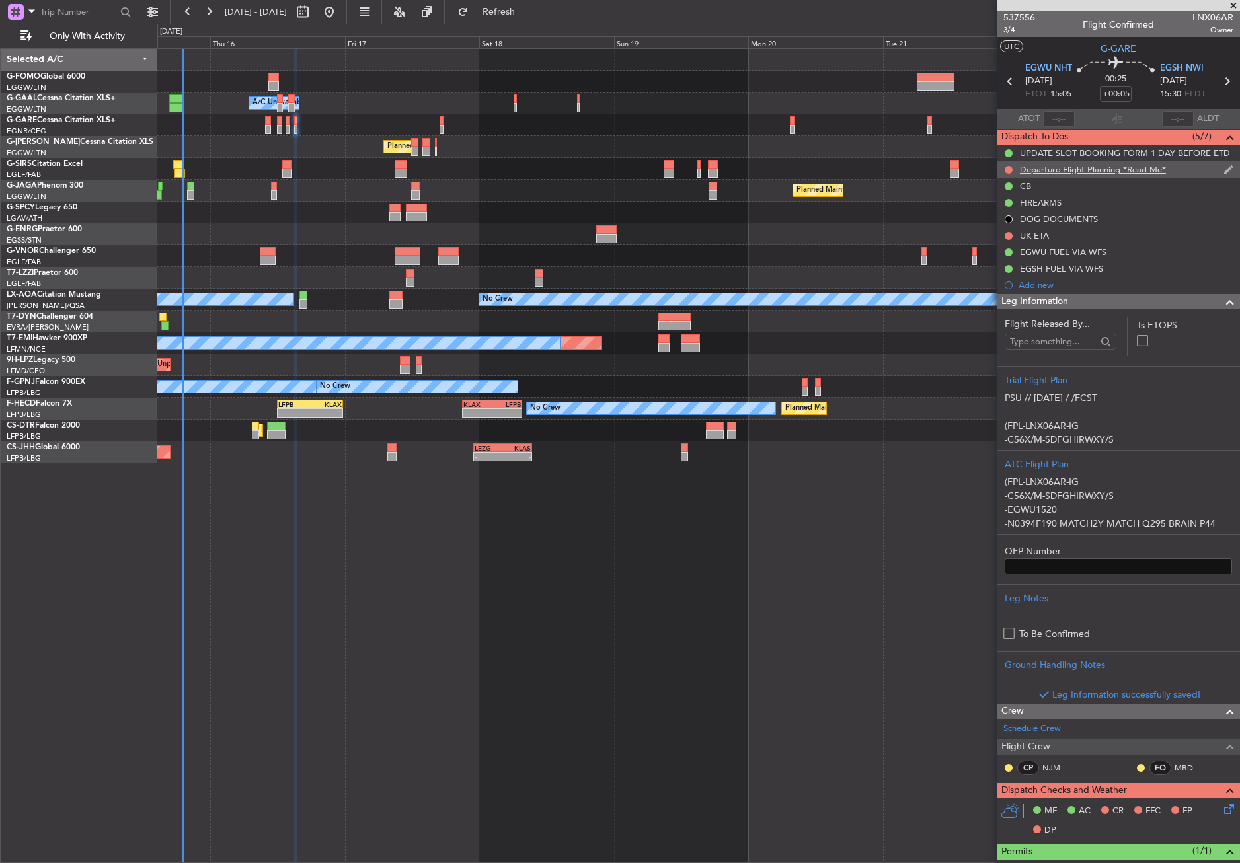
click at [1024, 170] on div "Departure Flight Planning *Read Me*" at bounding box center [1093, 169] width 146 height 11
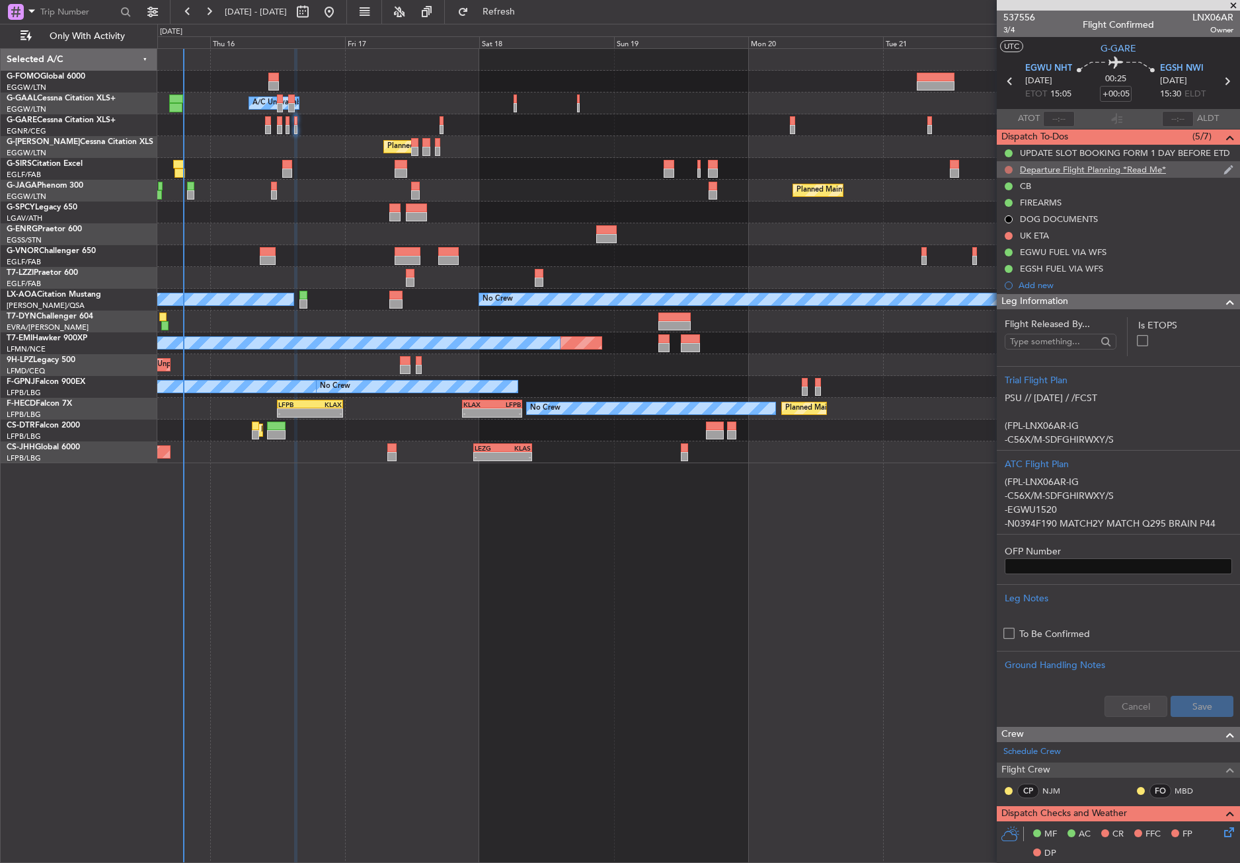
click at [1005, 166] on button at bounding box center [1008, 170] width 8 height 8
click at [1005, 221] on li "Completed" at bounding box center [1009, 228] width 70 height 20
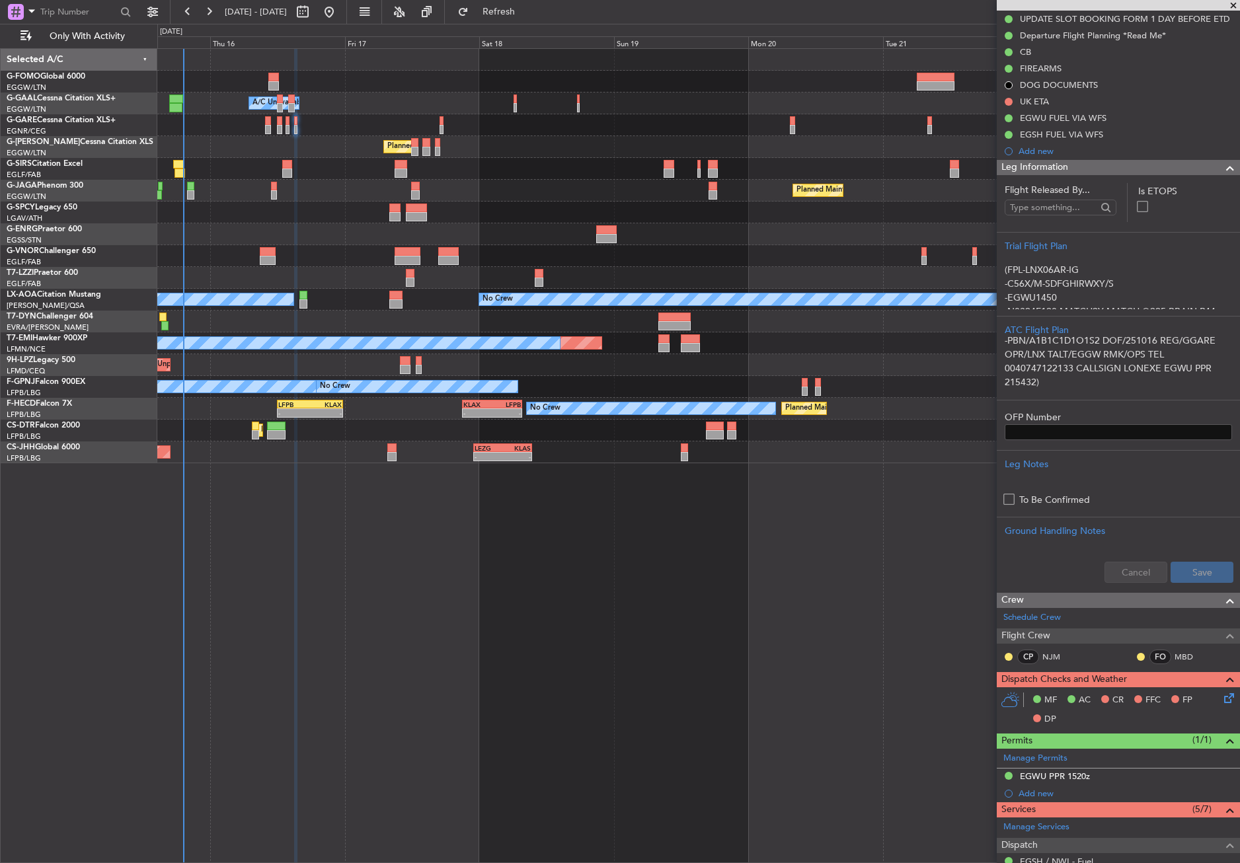
scroll to position [264, 0]
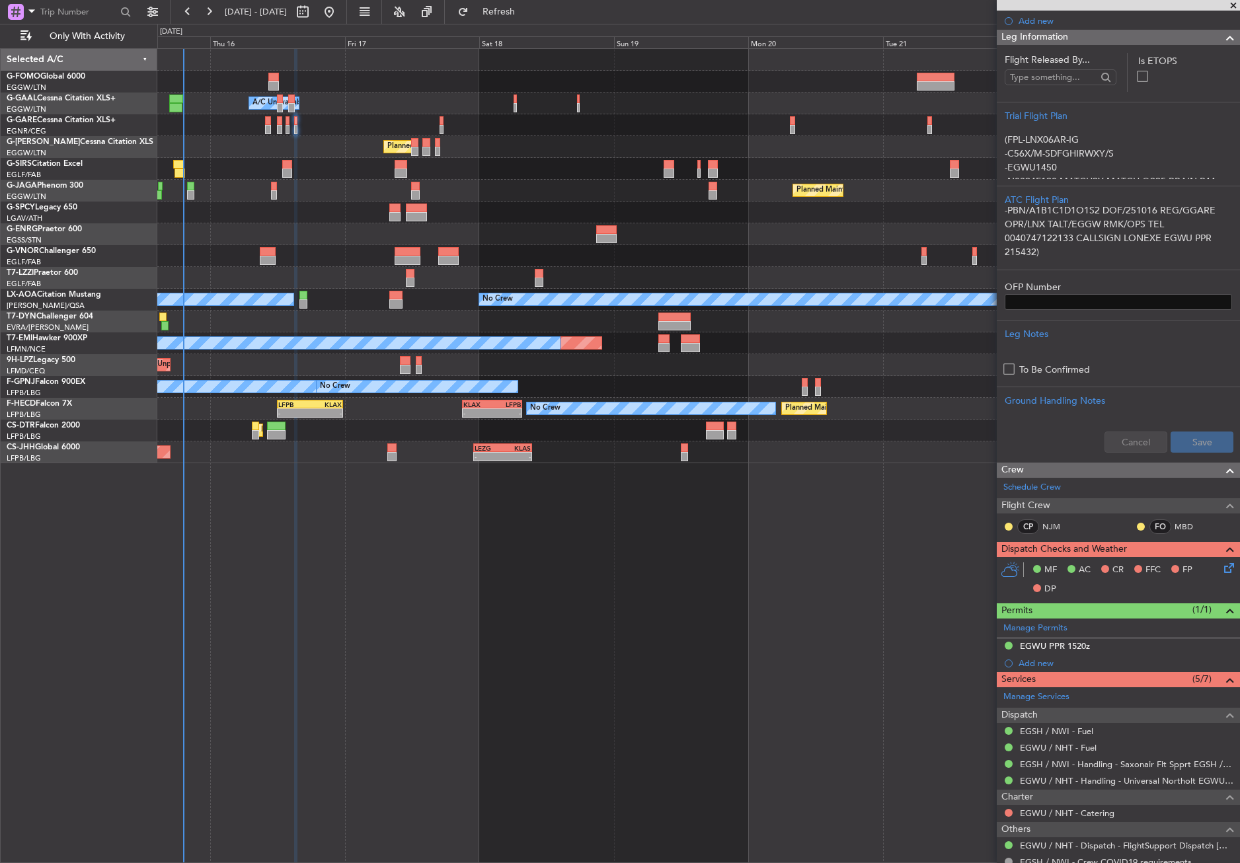
click at [1221, 568] on icon at bounding box center [1226, 565] width 11 height 11
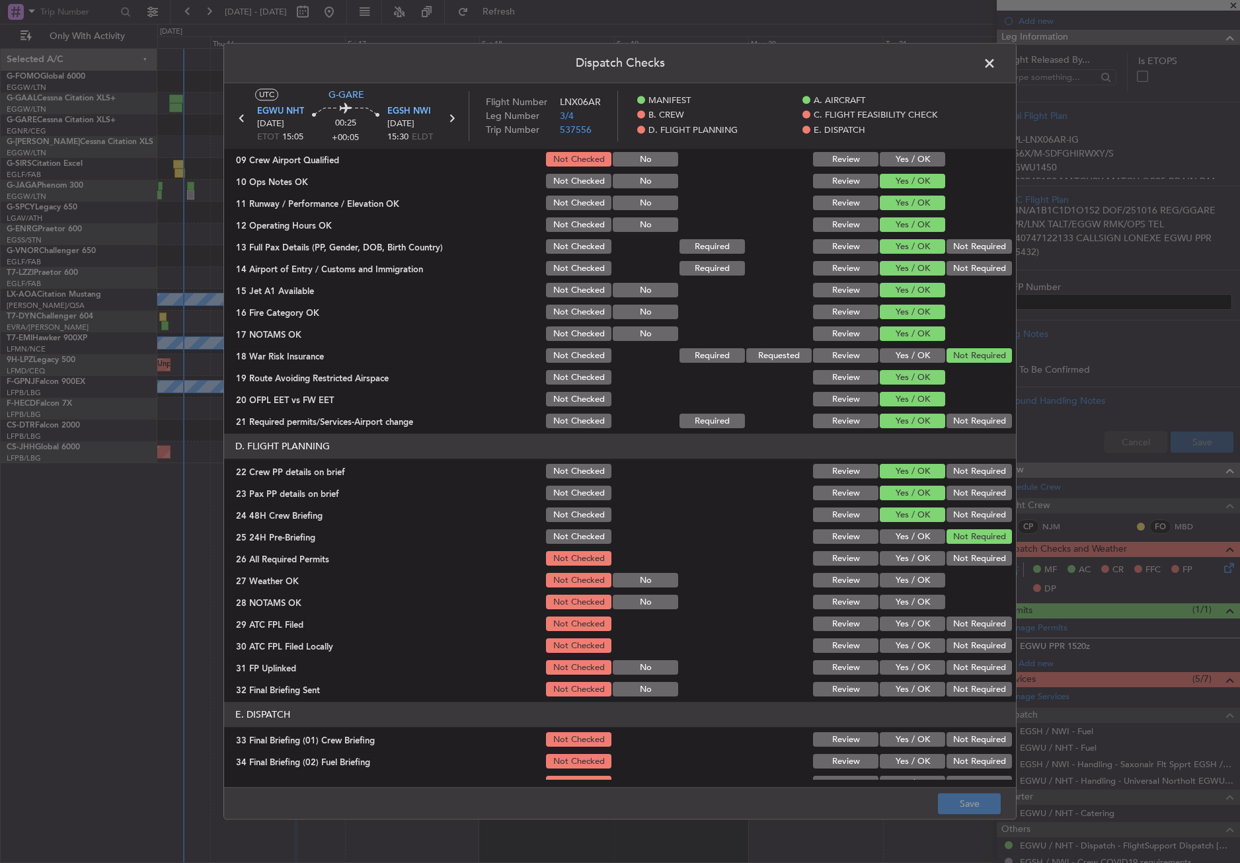
scroll to position [463, 0]
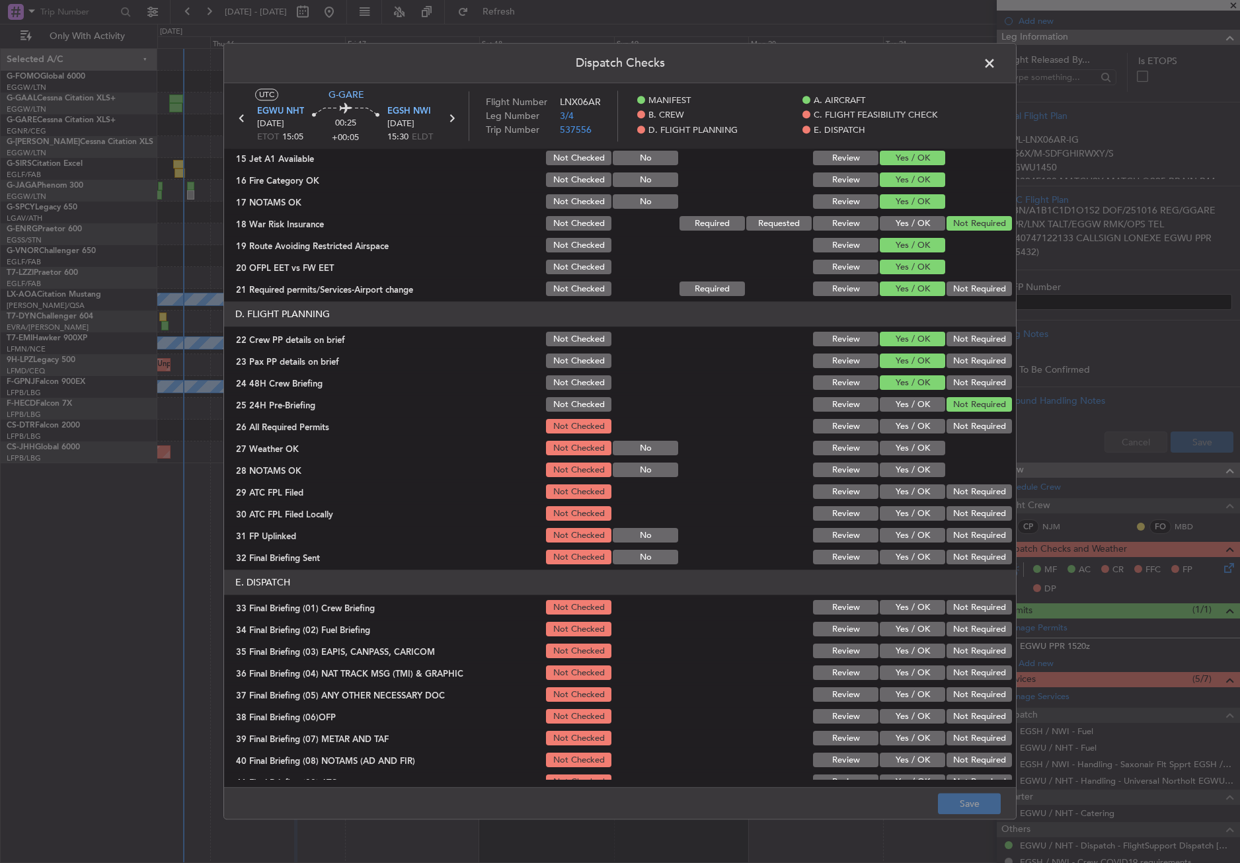
click at [896, 427] on button "Yes / OK" at bounding box center [912, 427] width 65 height 15
click at [897, 449] on button "Yes / OK" at bounding box center [912, 448] width 65 height 15
click at [898, 467] on button "Yes / OK" at bounding box center [912, 470] width 65 height 15
click at [900, 485] on button "Yes / OK" at bounding box center [912, 492] width 65 height 15
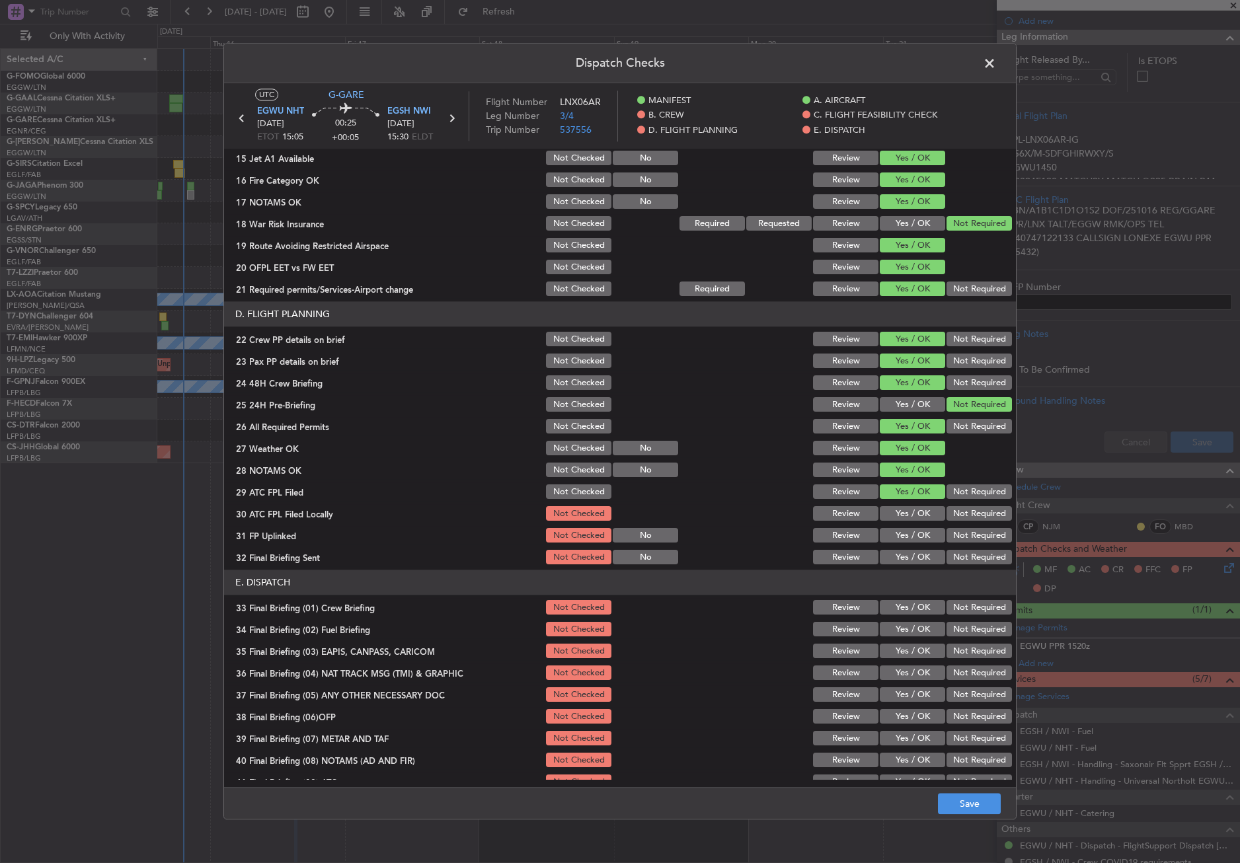
click at [951, 514] on button "Not Required" at bounding box center [978, 514] width 65 height 15
click at [899, 535] on button "Yes / OK" at bounding box center [912, 536] width 65 height 15
click at [946, 550] on button "Not Required" at bounding box center [978, 557] width 65 height 15
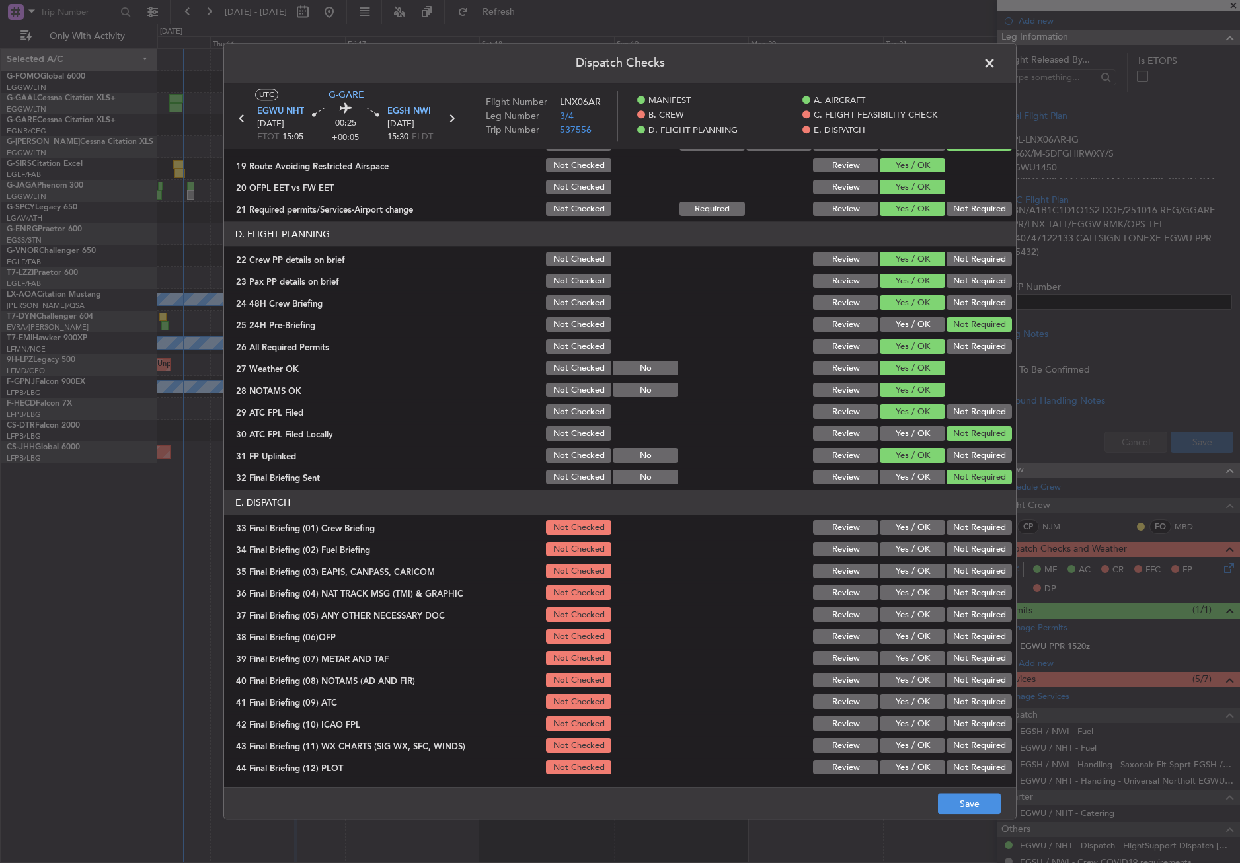
scroll to position [543, 0]
click at [924, 522] on button "Yes / OK" at bounding box center [912, 527] width 65 height 15
click at [923, 548] on button "Yes / OK" at bounding box center [912, 549] width 65 height 15
click at [946, 568] on button "Not Required" at bounding box center [978, 571] width 65 height 15
click at [946, 587] on button "Not Required" at bounding box center [978, 592] width 65 height 15
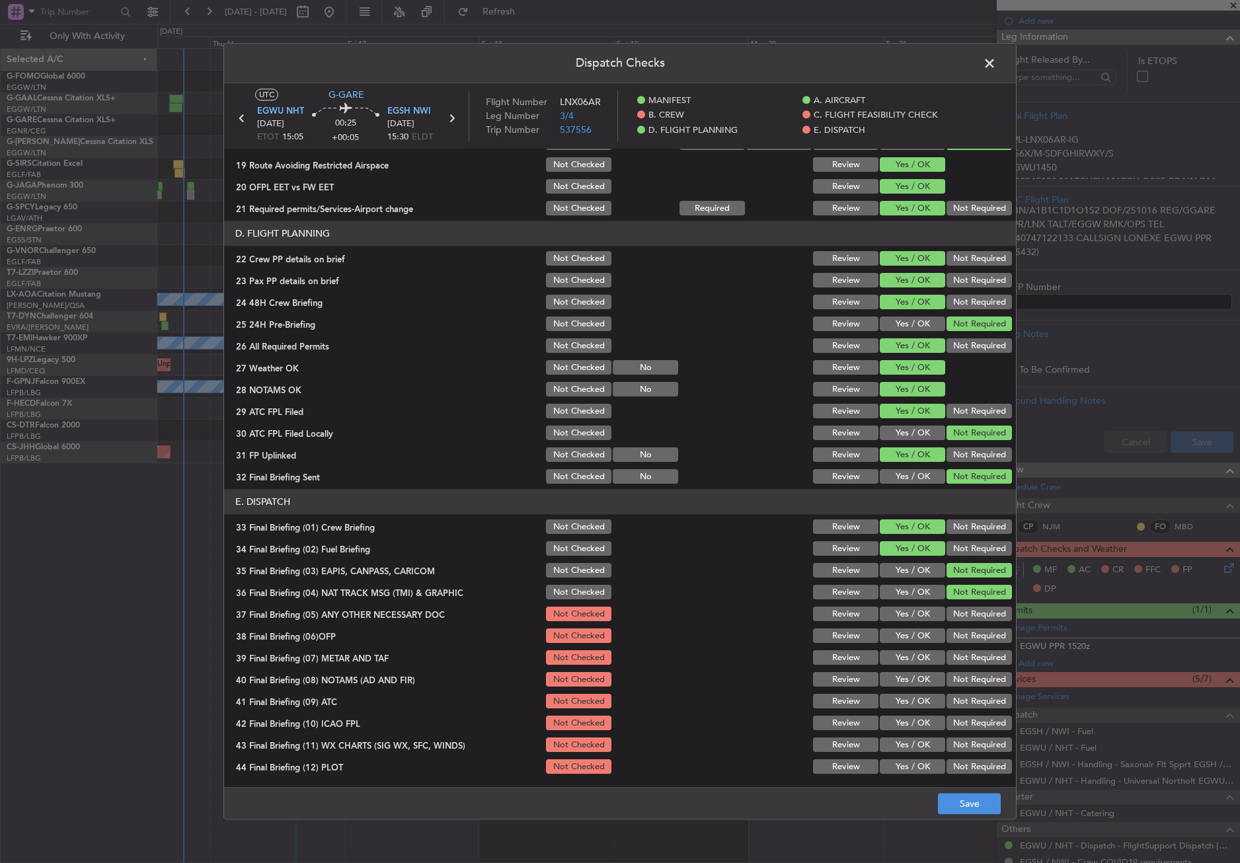
click at [915, 617] on button "Yes / OK" at bounding box center [912, 614] width 65 height 15
click at [908, 634] on button "Yes / OK" at bounding box center [912, 636] width 65 height 15
click at [902, 654] on button "Yes / OK" at bounding box center [912, 658] width 65 height 15
click at [889, 693] on div "Yes / OK" at bounding box center [911, 702] width 67 height 19
click at [897, 675] on button "Yes / OK" at bounding box center [912, 680] width 65 height 15
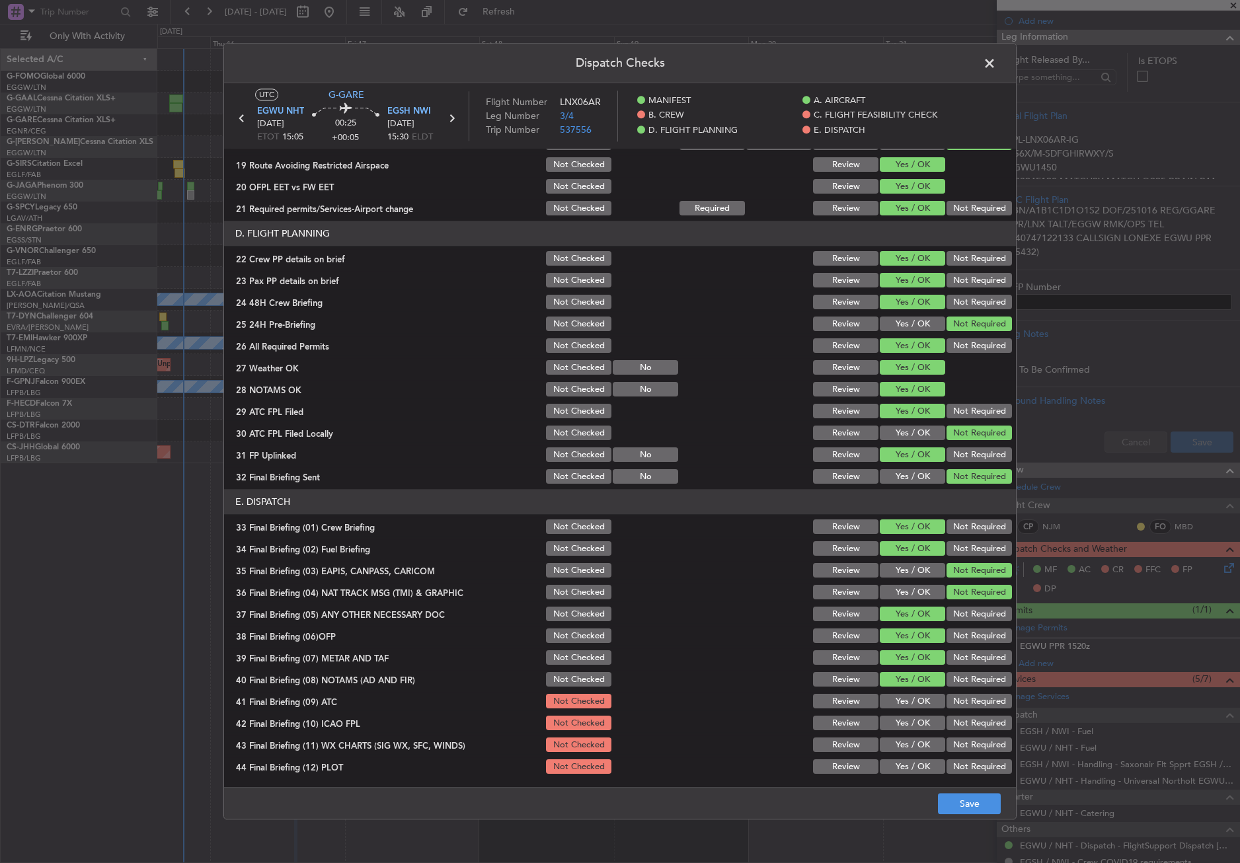
click at [897, 695] on button "Yes / OK" at bounding box center [912, 702] width 65 height 15
click at [946, 726] on button "Not Required" at bounding box center [978, 723] width 65 height 15
click at [915, 736] on div "Yes / OK" at bounding box center [911, 745] width 67 height 19
click at [921, 745] on button "Yes / OK" at bounding box center [912, 745] width 65 height 15
click at [946, 762] on button "Not Required" at bounding box center [978, 767] width 65 height 15
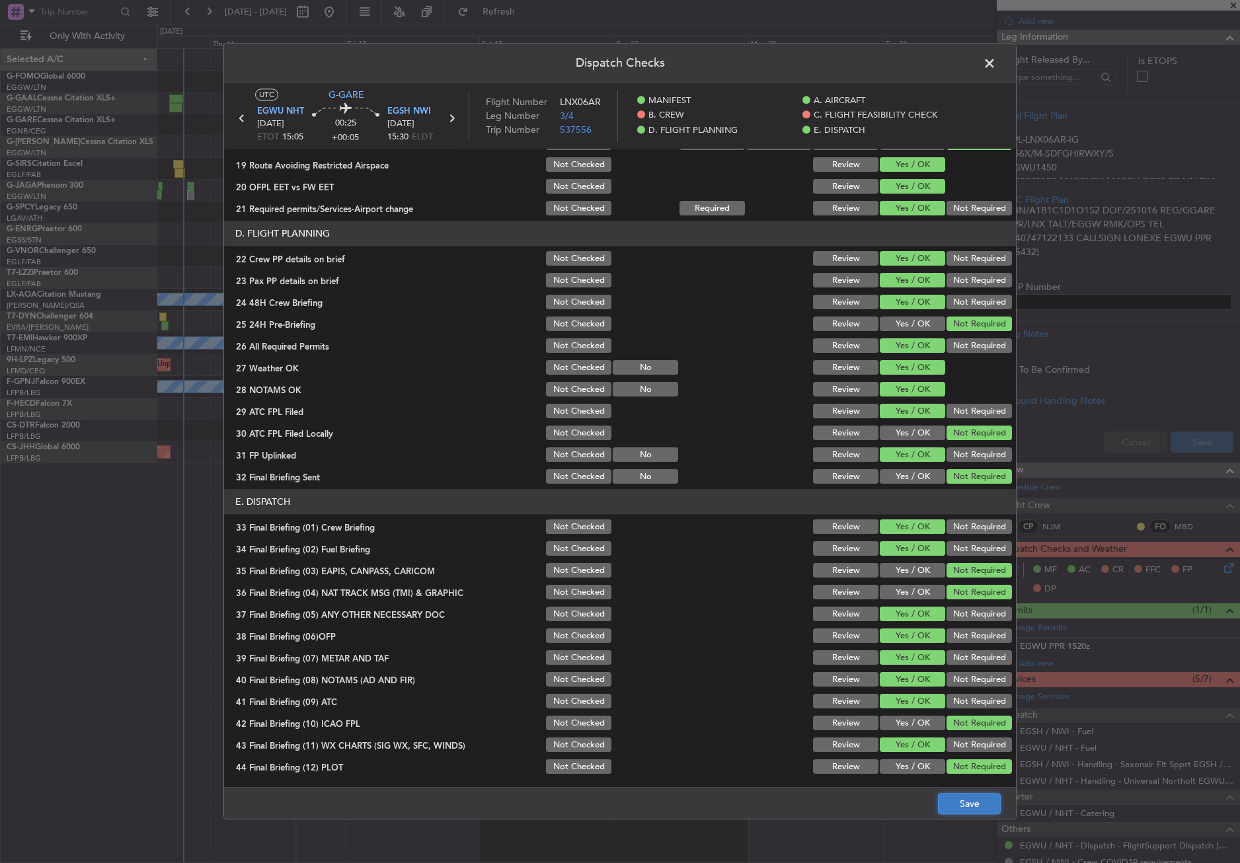
click at [948, 794] on button "Save" at bounding box center [969, 804] width 63 height 21
click at [996, 63] on span at bounding box center [996, 67] width 0 height 26
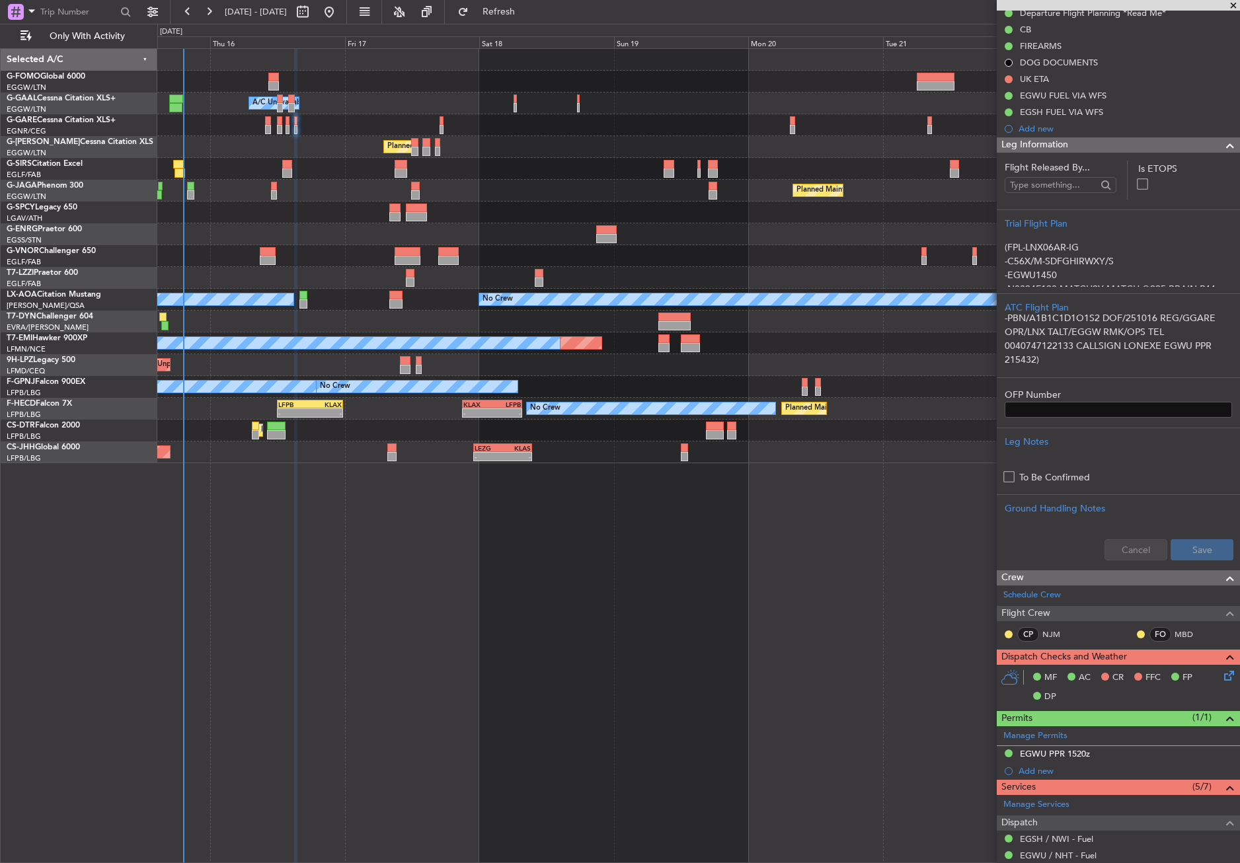
scroll to position [66, 0]
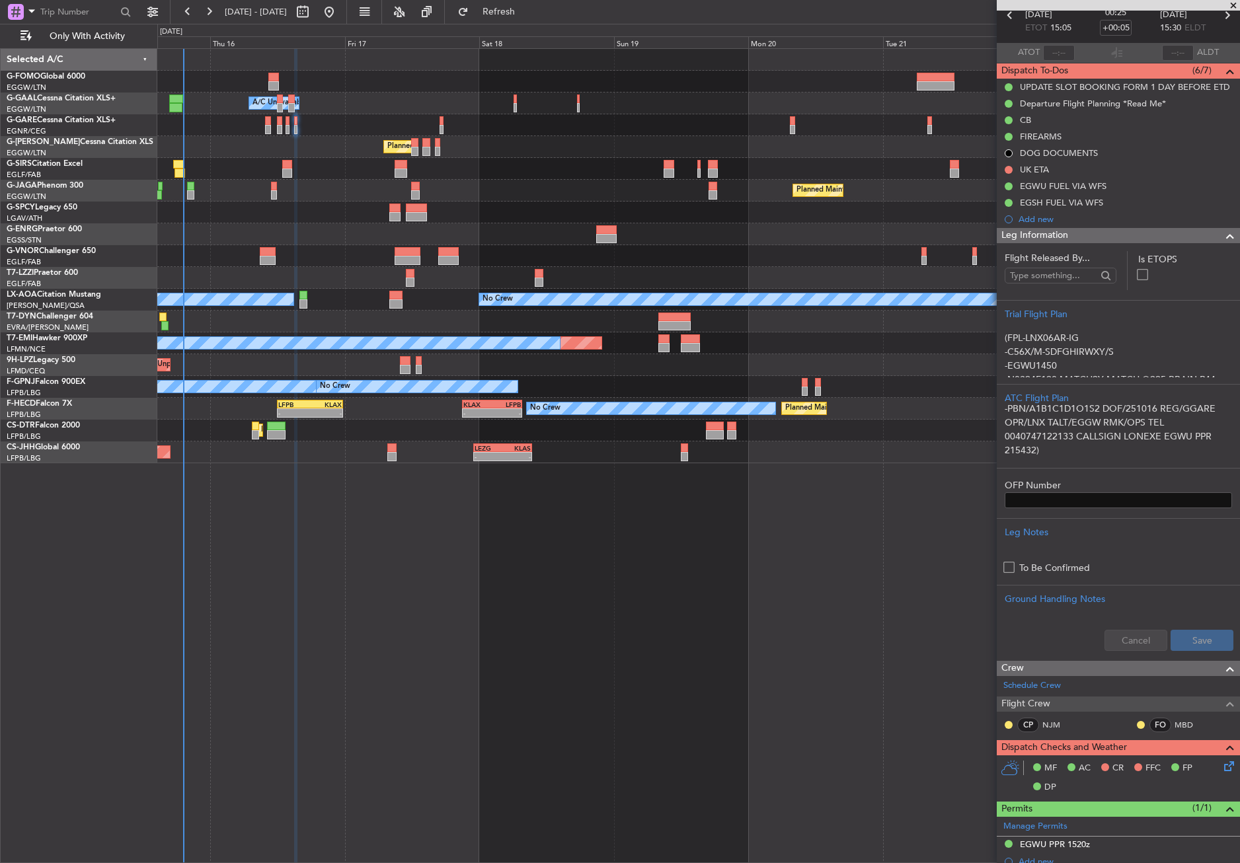
click at [1030, 237] on span "Leg Information" at bounding box center [1034, 235] width 67 height 15
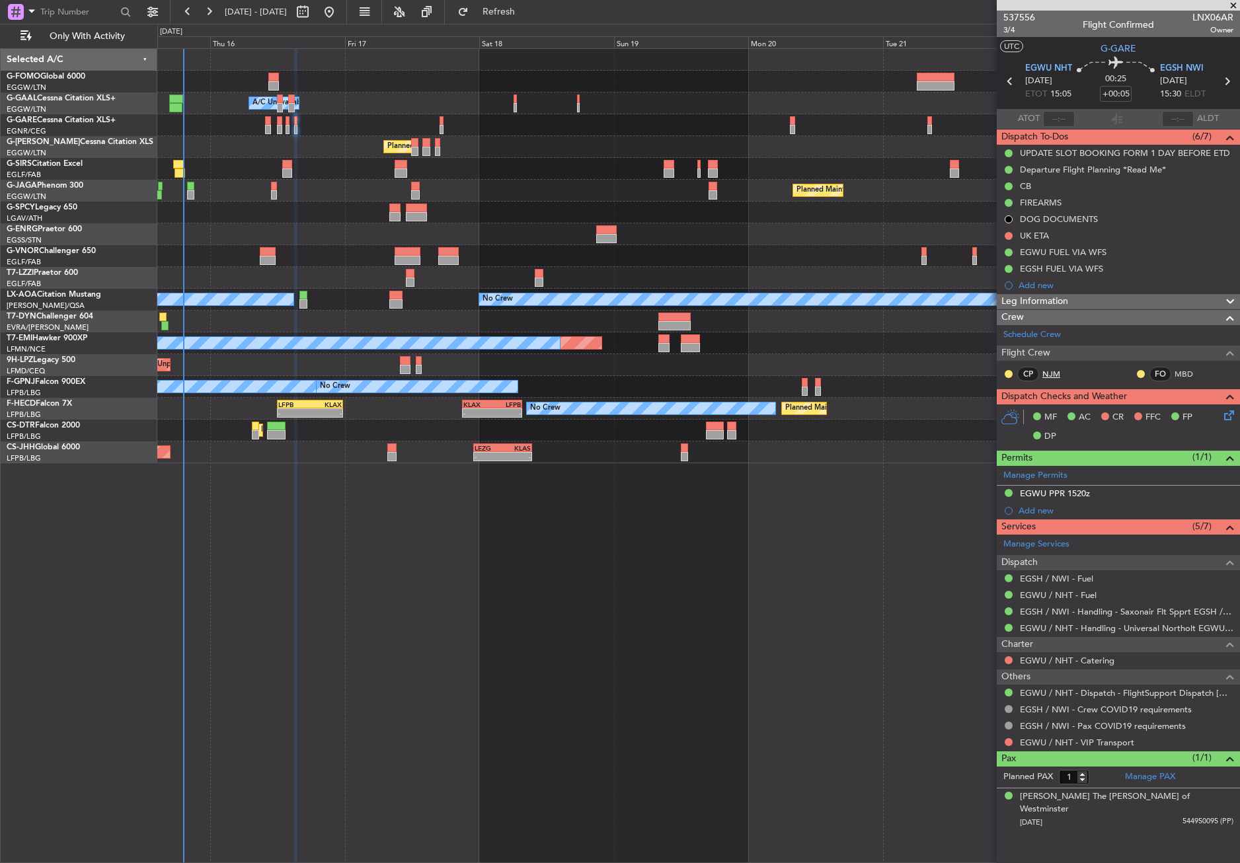
scroll to position [174, 0]
click at [1012, 29] on span "3/4" at bounding box center [1019, 29] width 32 height 11
click at [153, 617] on div "Selected A/C G-FOMO Global 6000 EGGW/LTN London (Luton) G-GAAL Cessna Citation …" at bounding box center [79, 455] width 157 height 815
click at [340, 202] on div at bounding box center [698, 213] width 1082 height 22
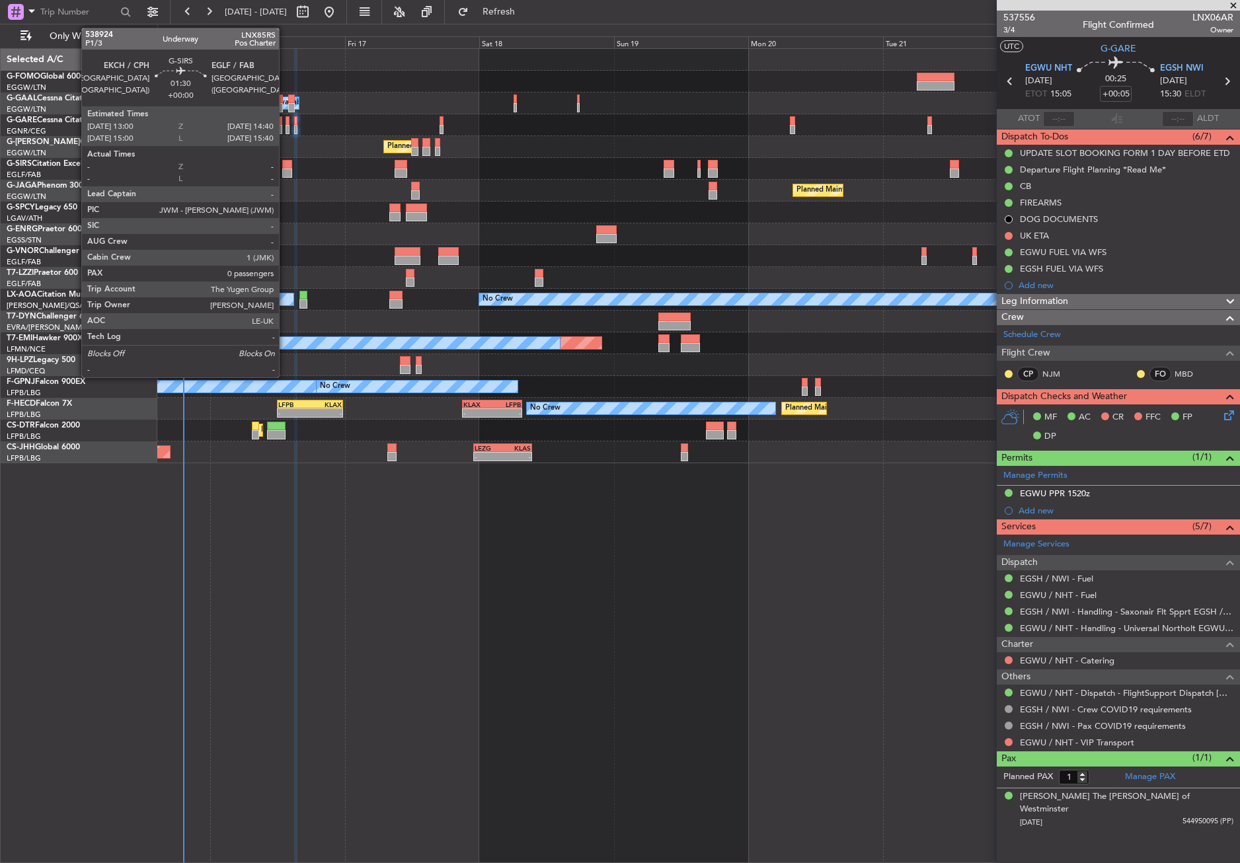
click at [285, 169] on div at bounding box center [287, 173] width 10 height 9
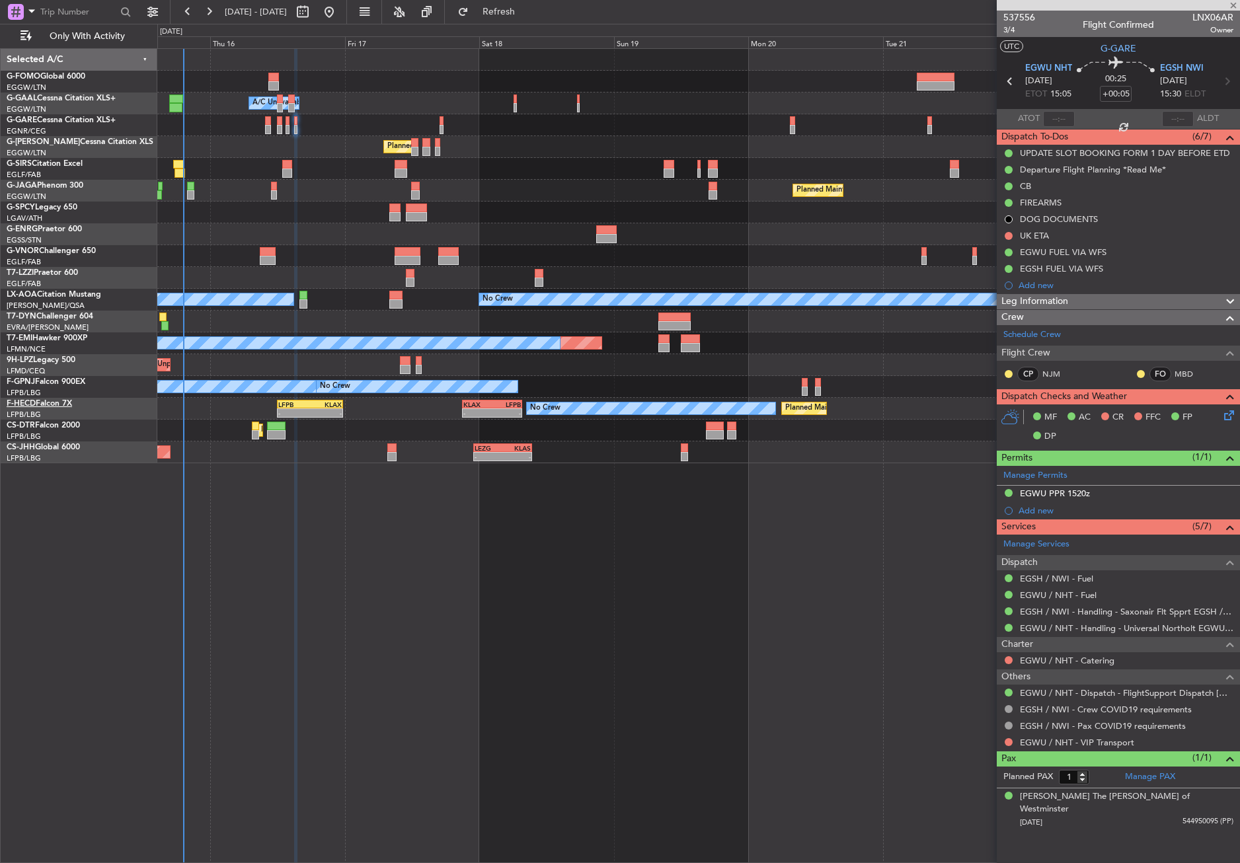
type input "0"
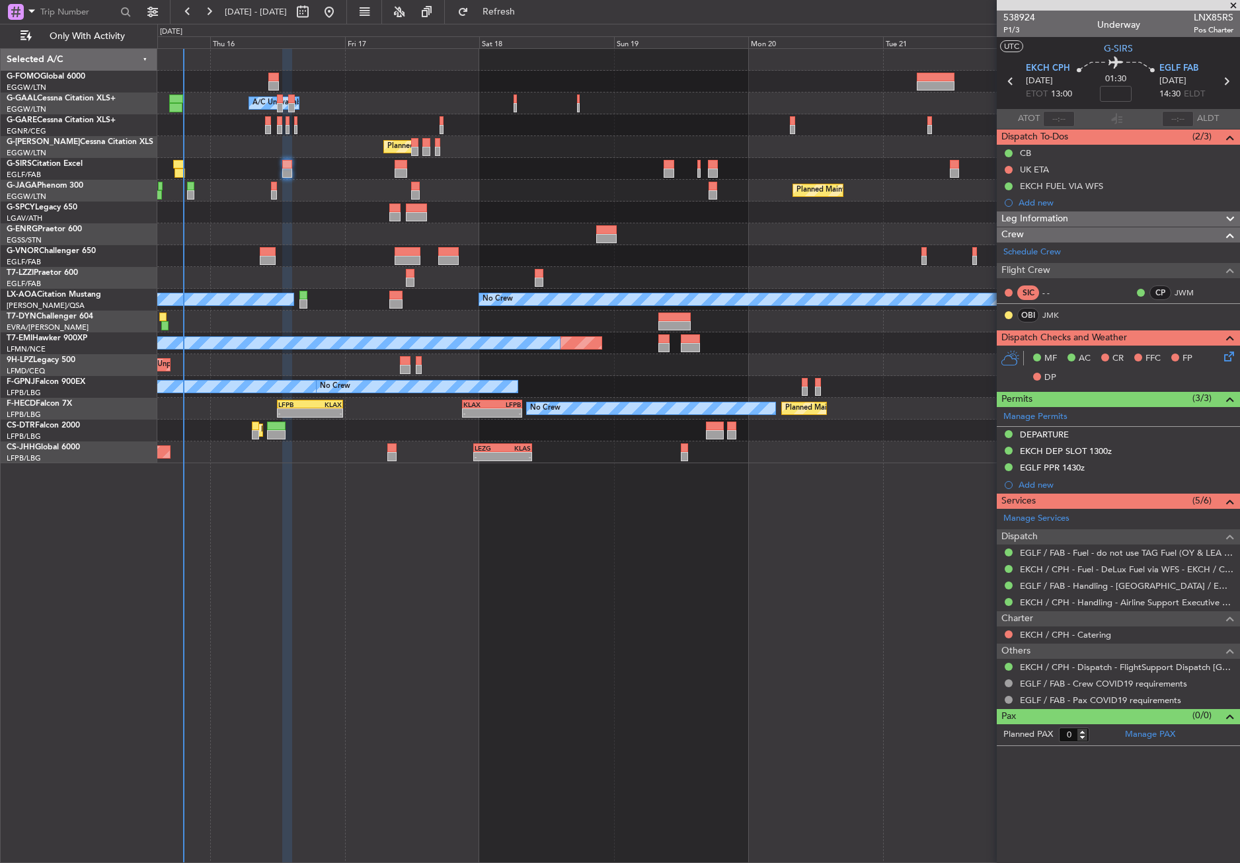
click at [188, 603] on div "Owner A/C Unavailable Owner A/C Unavailable Planned Maint [GEOGRAPHIC_DATA] ([G…" at bounding box center [698, 455] width 1082 height 815
click at [1057, 471] on div "EGLF PPR 1430z" at bounding box center [1052, 467] width 65 height 11
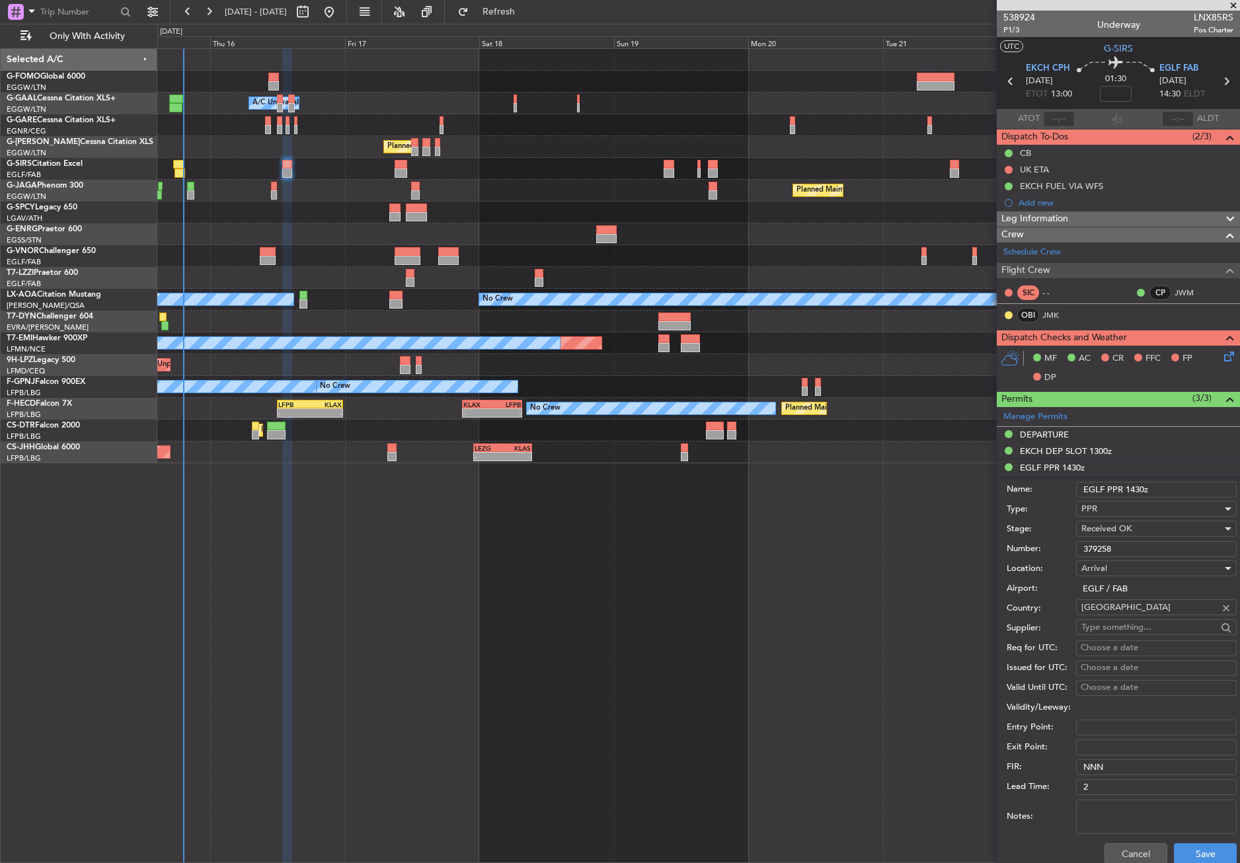
drag, startPoint x: 1100, startPoint y: 485, endPoint x: 1077, endPoint y: 484, distance: 23.2
click at [1077, 484] on input "EGLF PPR 1430z" at bounding box center [1156, 490] width 161 height 16
click at [1080, 543] on input "379258" at bounding box center [1156, 549] width 161 height 16
paste input "EGLF PPR"
drag, startPoint x: 1158, startPoint y: 548, endPoint x: 1066, endPoint y: 553, distance: 92.0
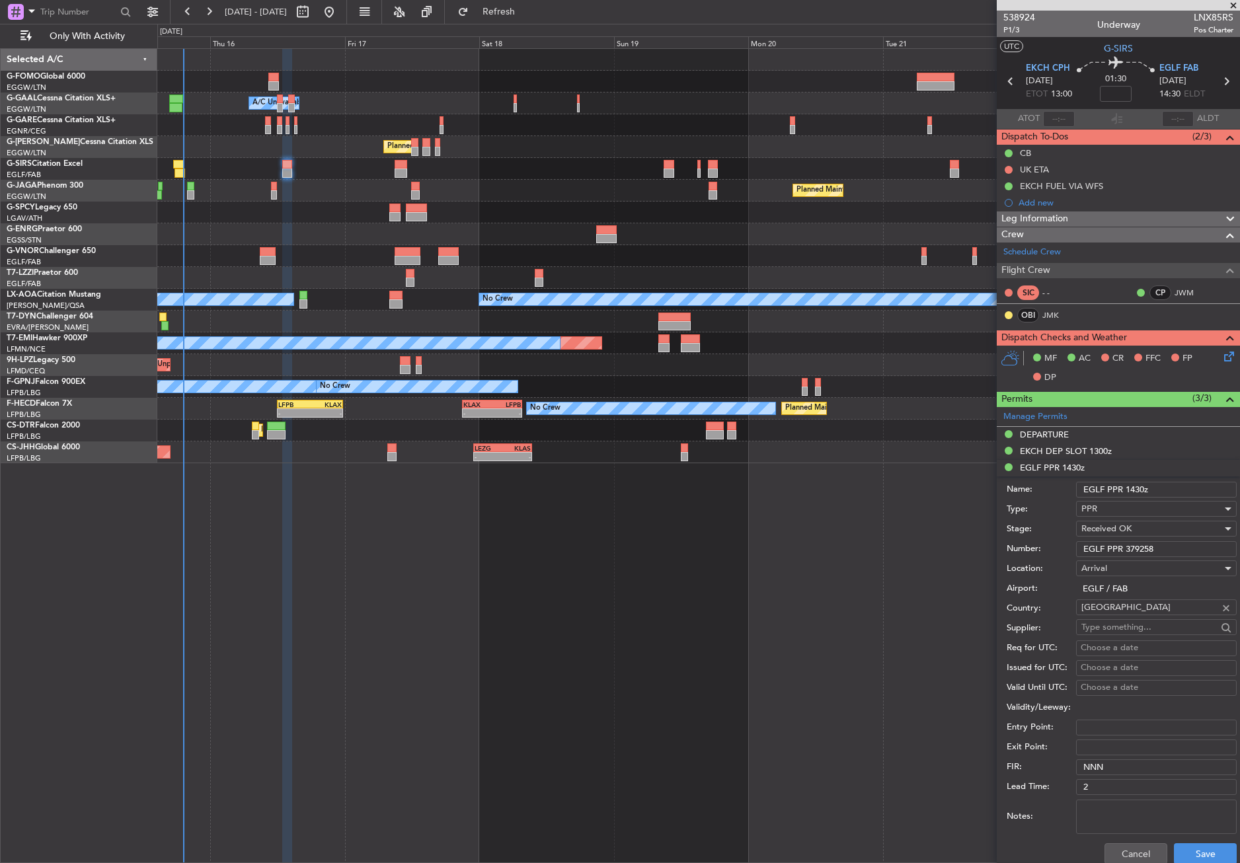
click at [1066, 553] on div "Number: EGLF PPR 379258" at bounding box center [1121, 549] width 230 height 20
type input "EGLF PPR 379258"
click at [1108, 849] on button "Cancel" at bounding box center [1135, 853] width 63 height 21
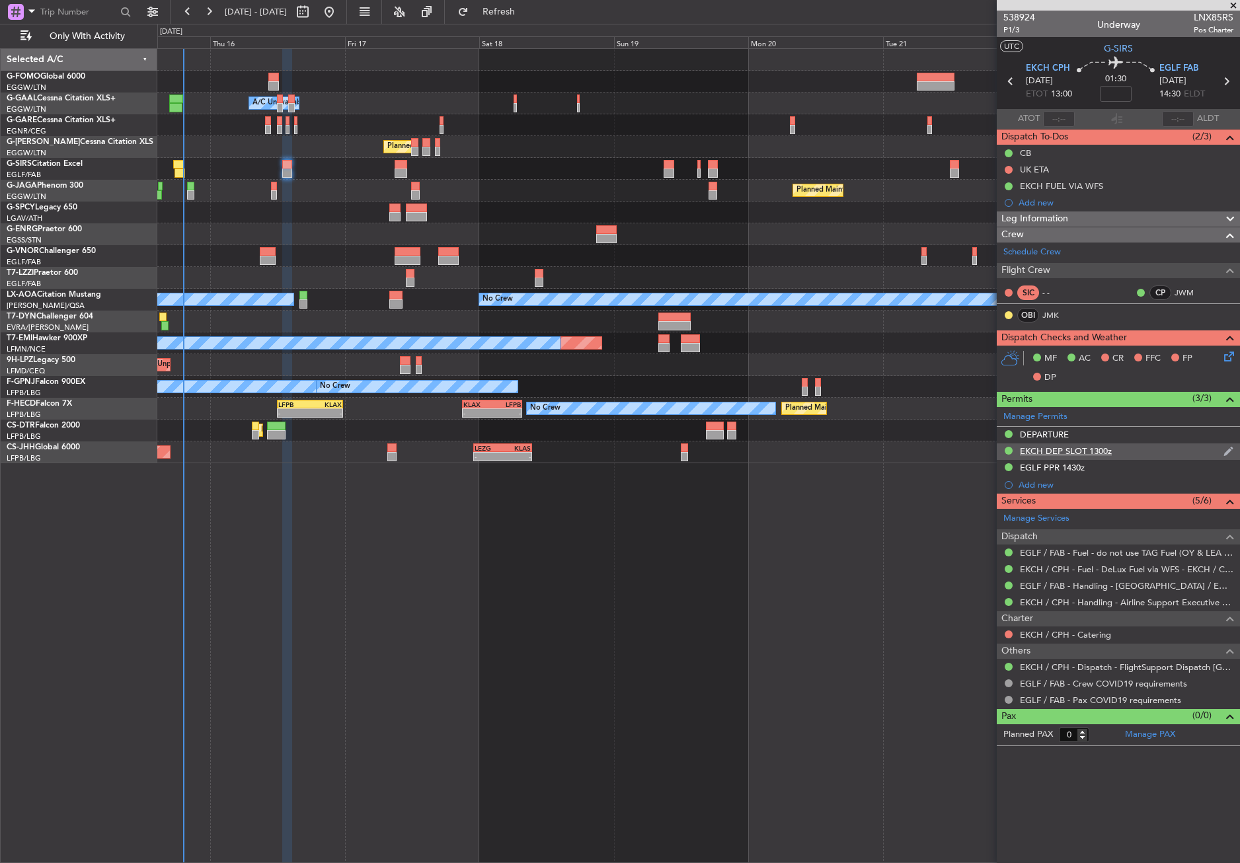
click at [1047, 447] on div "EKCH DEP SLOT 1300z" at bounding box center [1066, 450] width 92 height 11
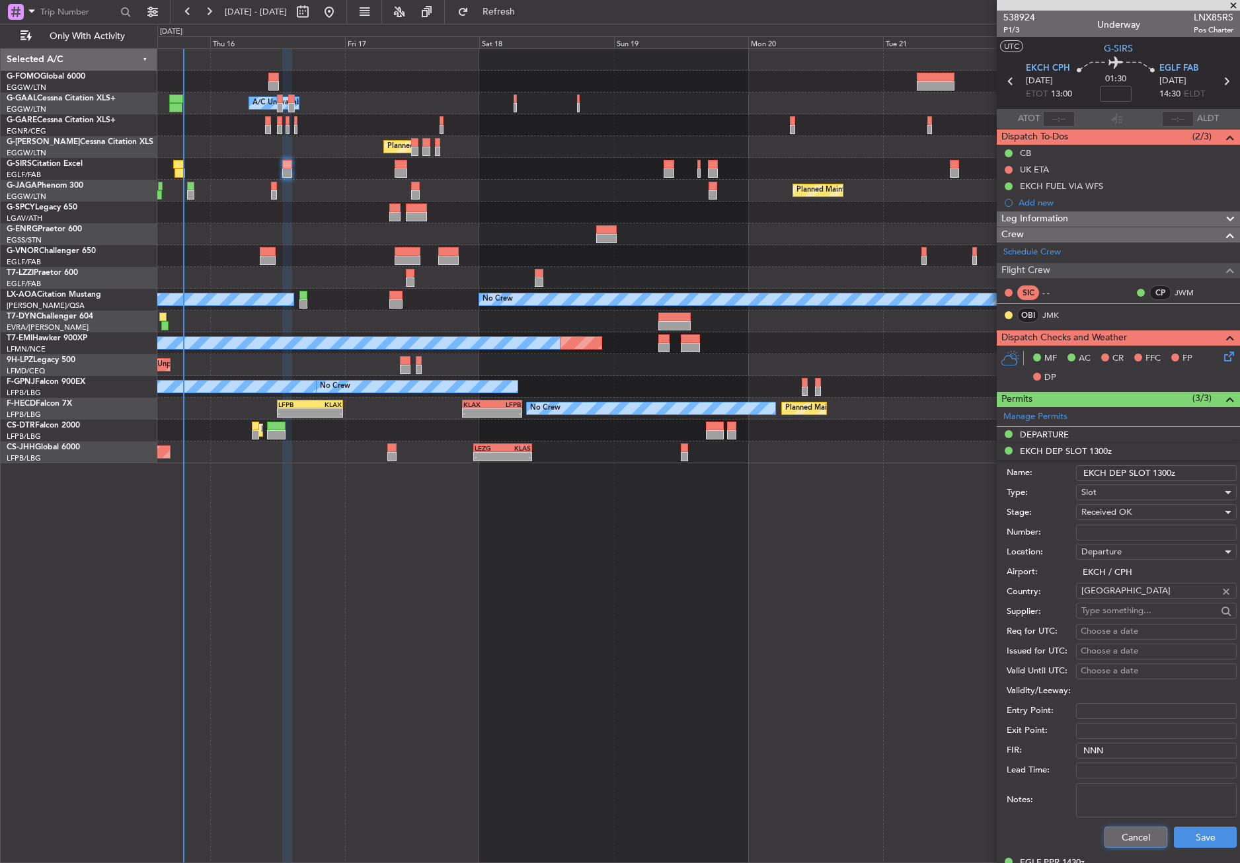
click at [1121, 831] on button "Cancel" at bounding box center [1135, 837] width 63 height 21
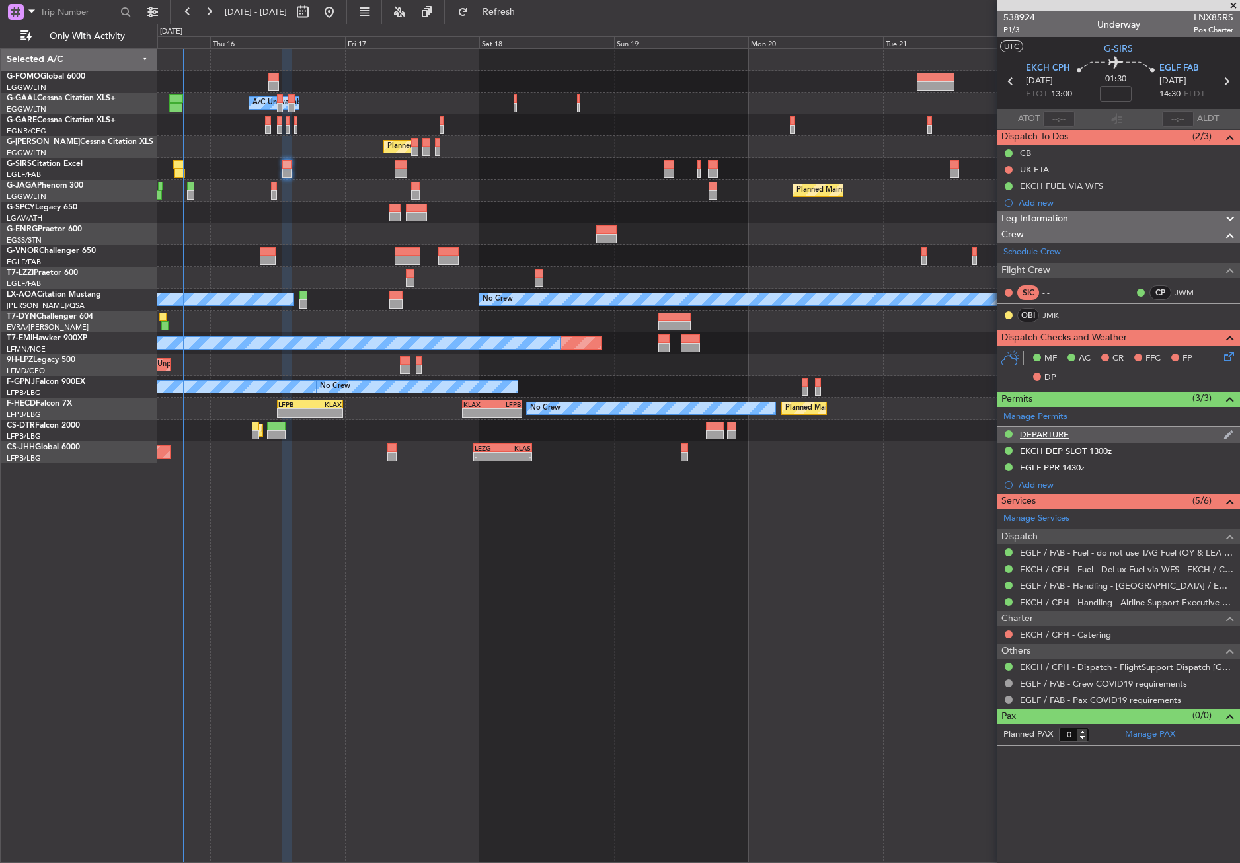
click at [1068, 432] on div "DEPARTURE" at bounding box center [1044, 434] width 49 height 11
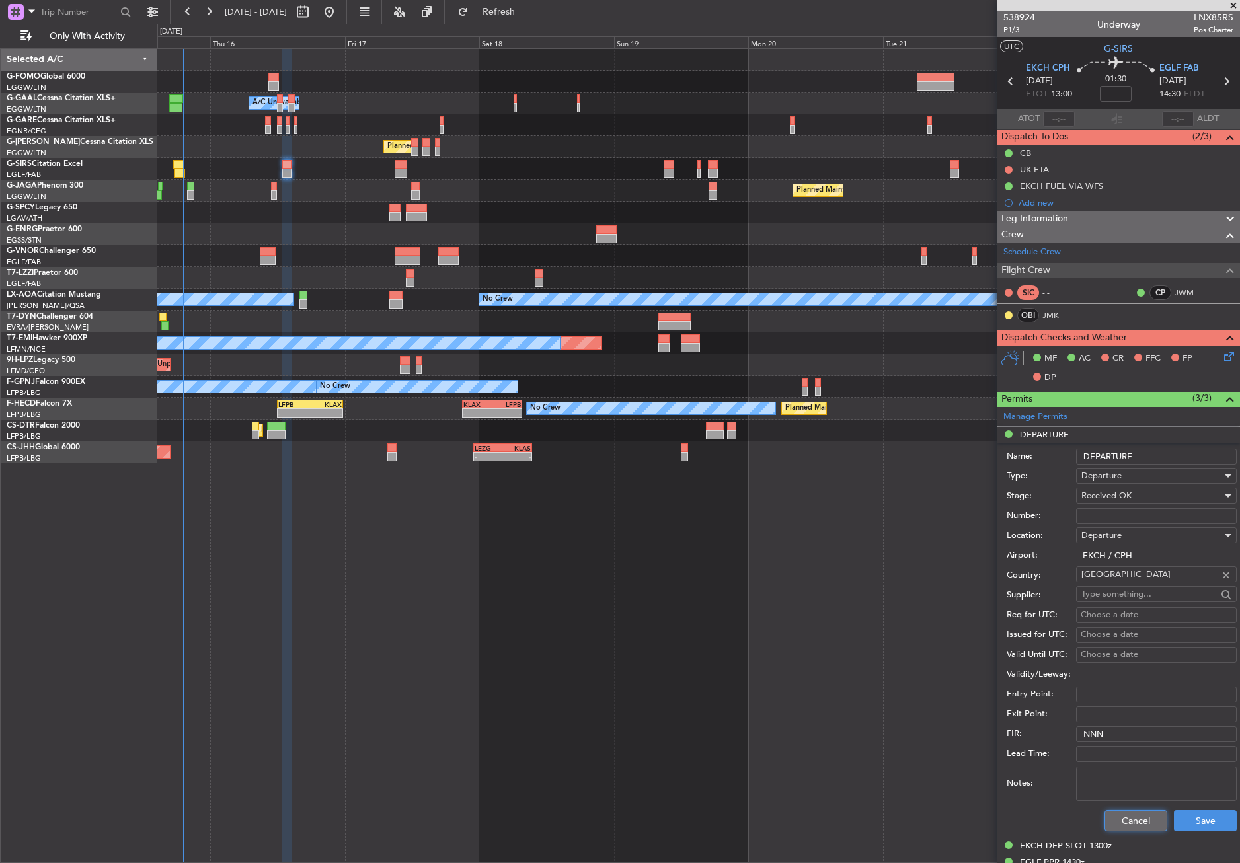
click at [1120, 829] on button "Cancel" at bounding box center [1135, 820] width 63 height 21
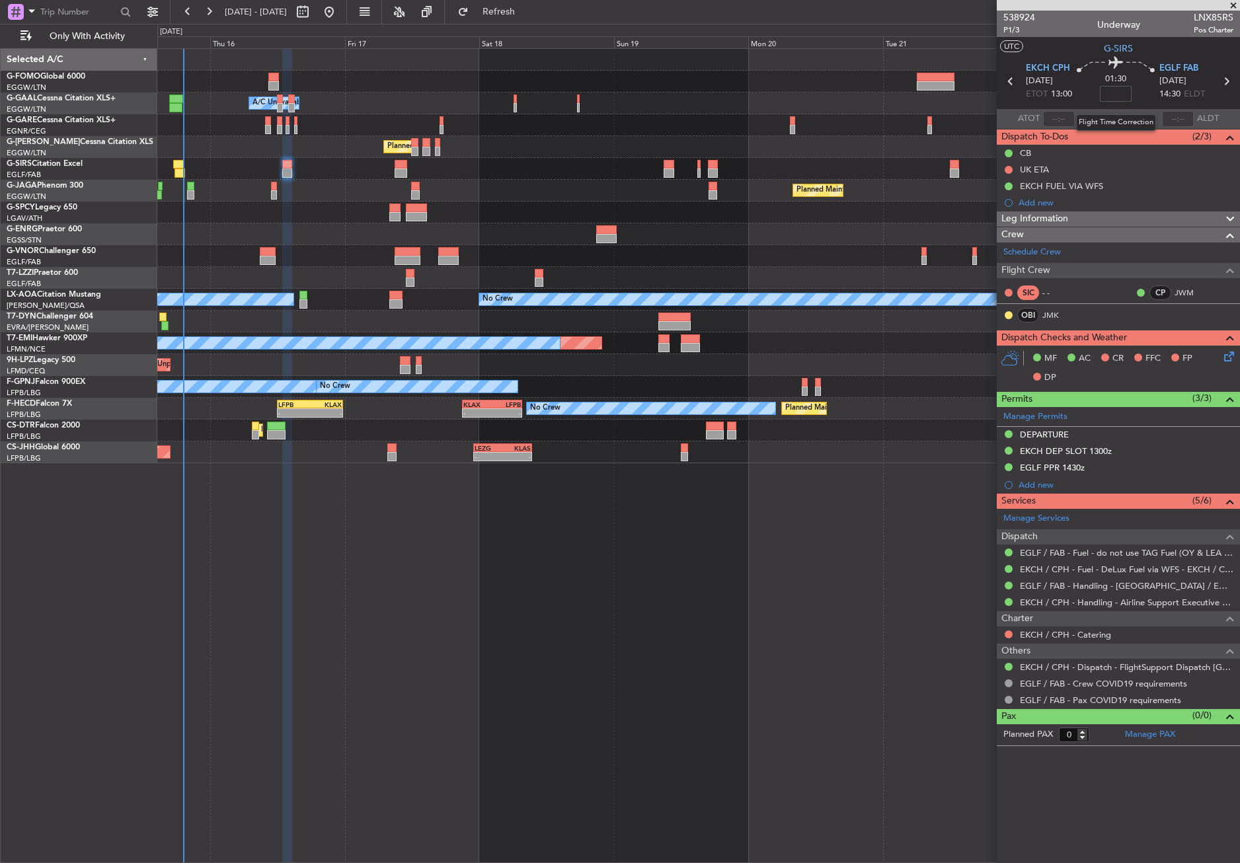
click at [1114, 91] on input at bounding box center [1116, 94] width 32 height 16
click at [707, 663] on div "Owner A/C Unavailable Owner A/C Unavailable Planned Maint [GEOGRAPHIC_DATA] ([G…" at bounding box center [698, 455] width 1082 height 815
click at [1035, 222] on span "Leg Information" at bounding box center [1034, 218] width 67 height 15
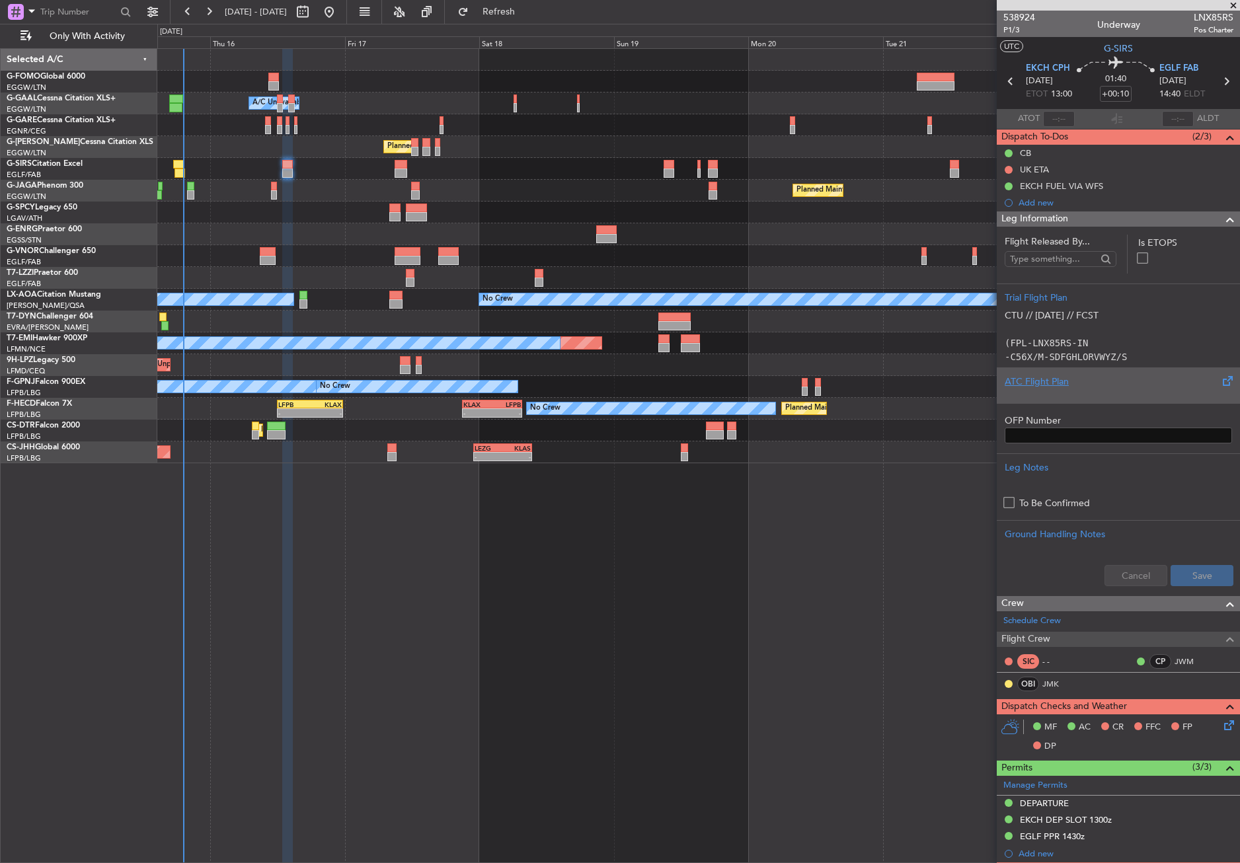
click at [1057, 398] on div "ATC Flight Plan" at bounding box center [1118, 385] width 243 height 36
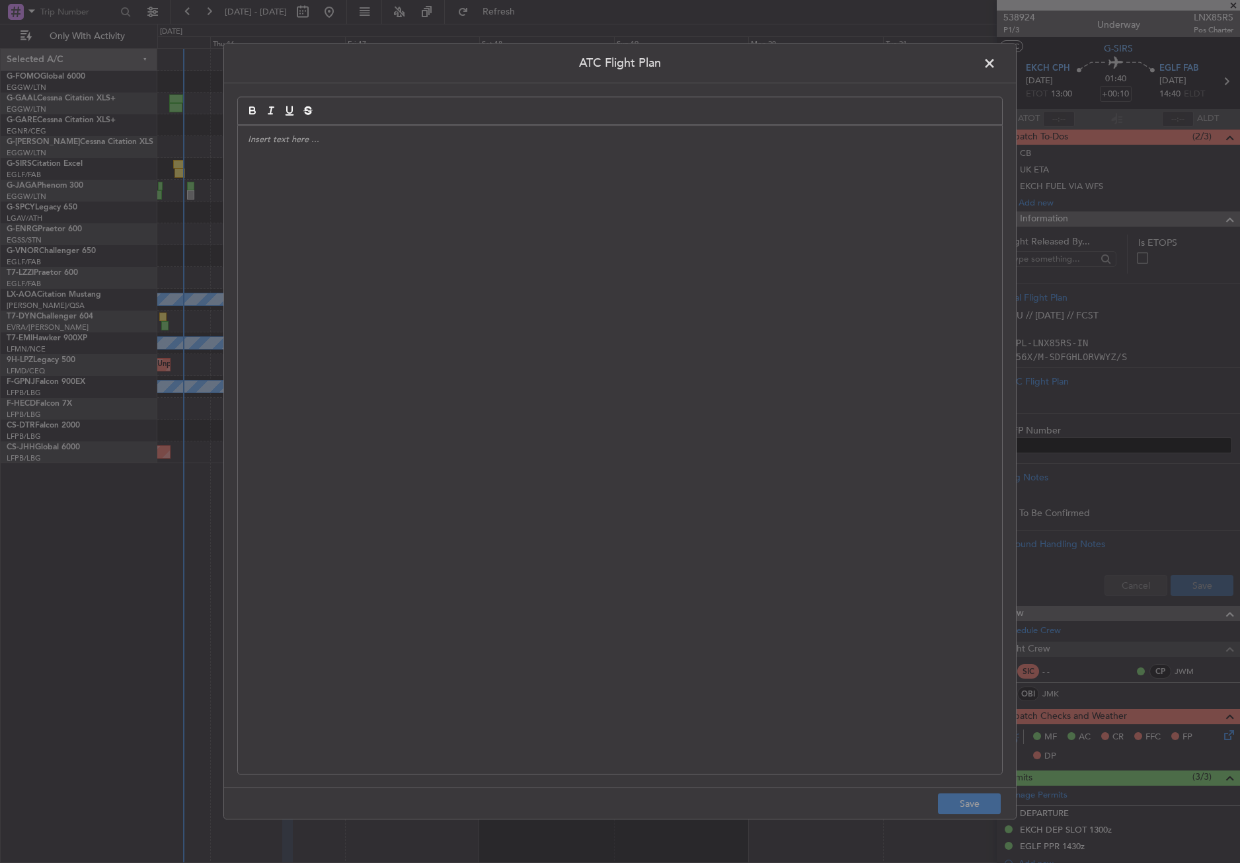
click at [796, 330] on div at bounding box center [620, 450] width 764 height 648
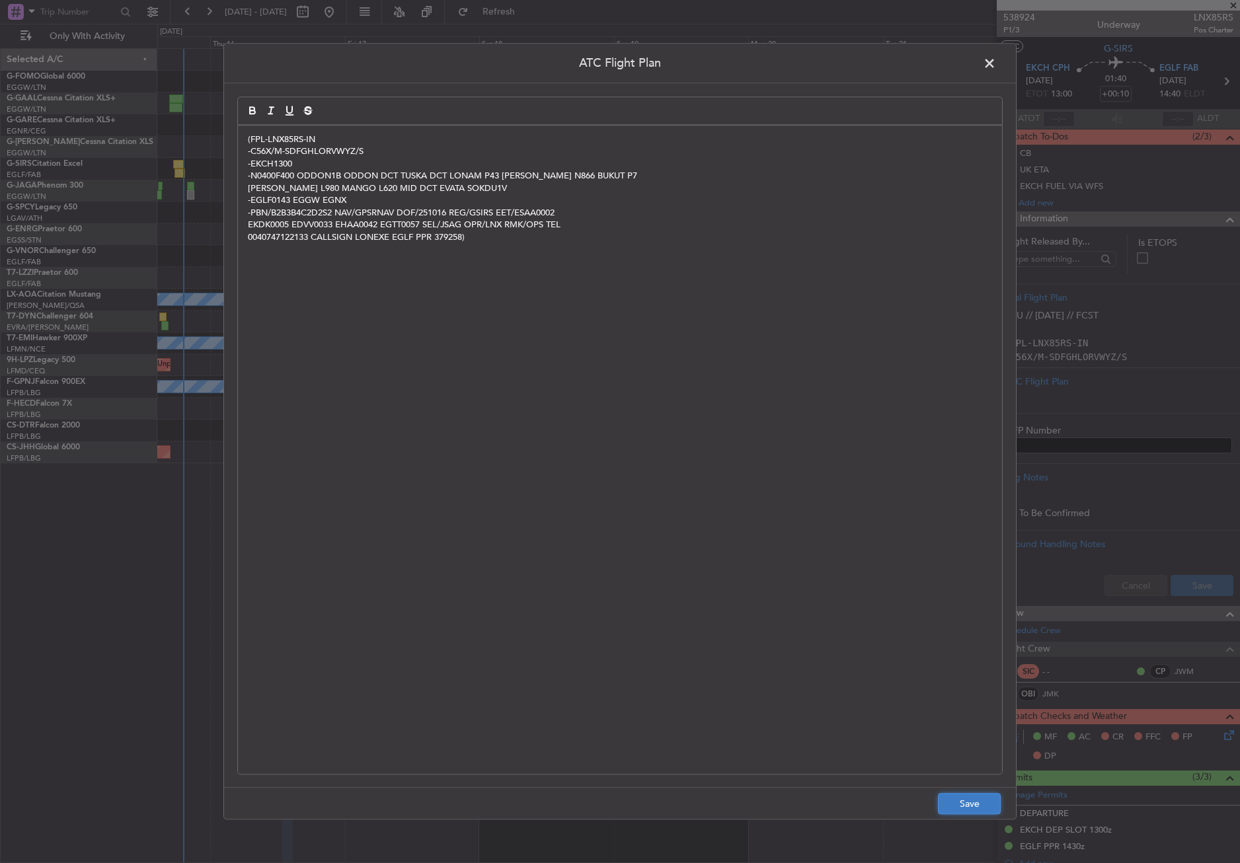
click at [948, 802] on button "Save" at bounding box center [969, 804] width 63 height 21
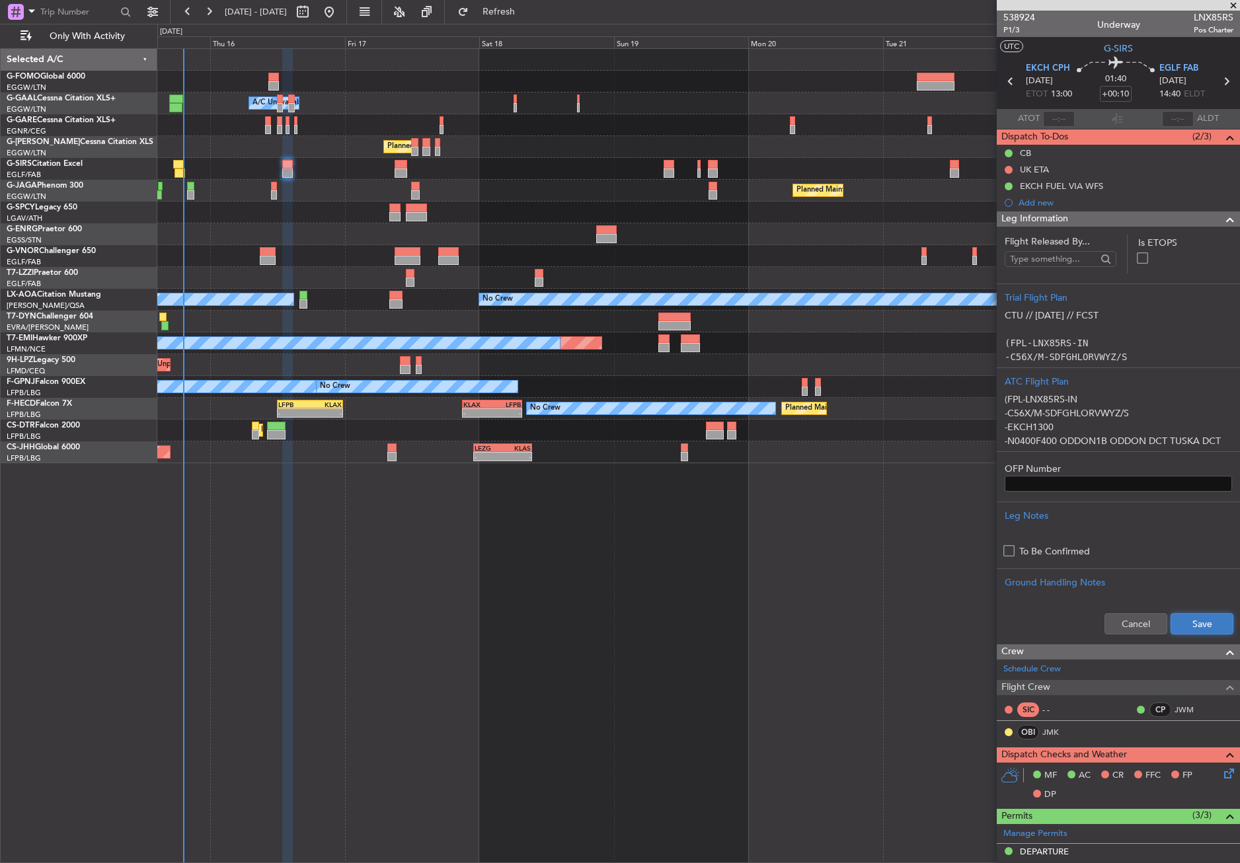
click at [1175, 624] on button "Save" at bounding box center [1201, 623] width 63 height 21
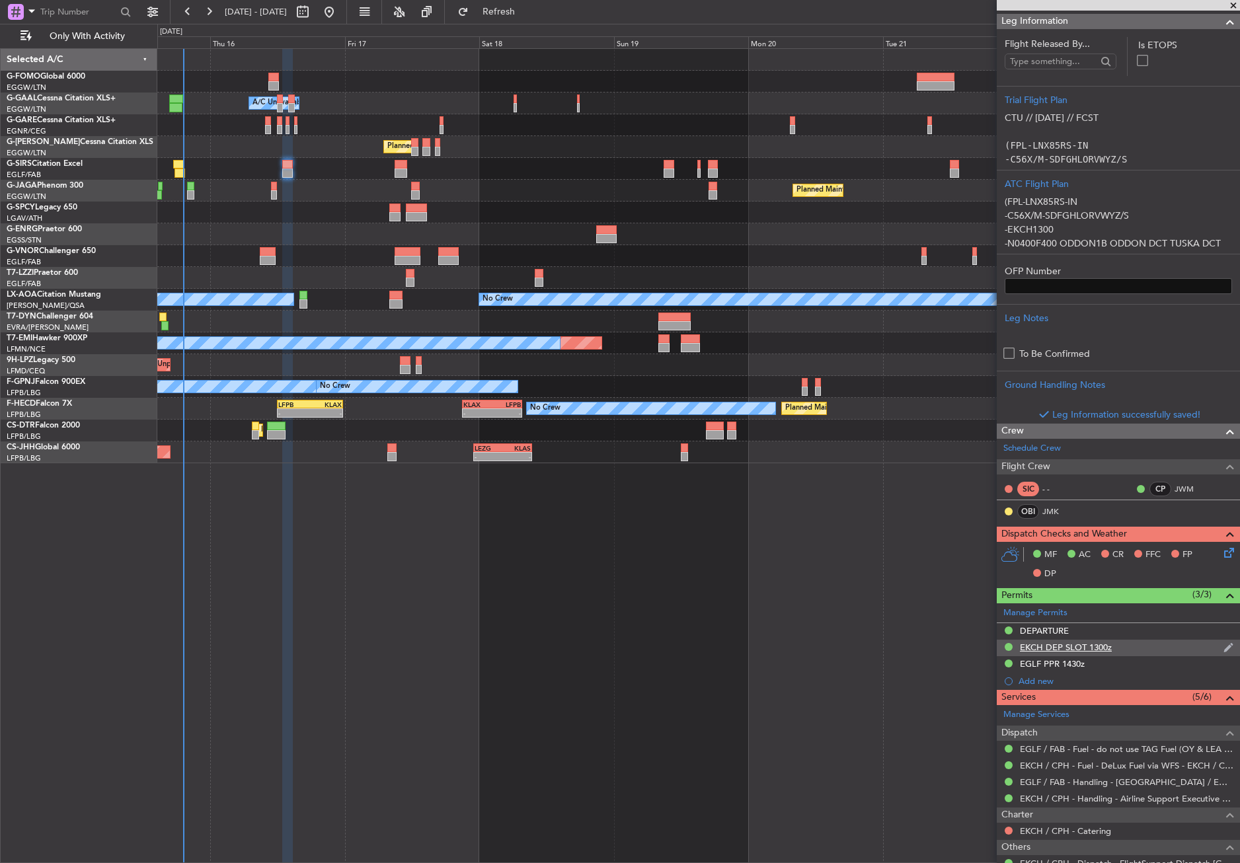
scroll to position [198, 0]
click at [1223, 545] on icon at bounding box center [1226, 550] width 11 height 11
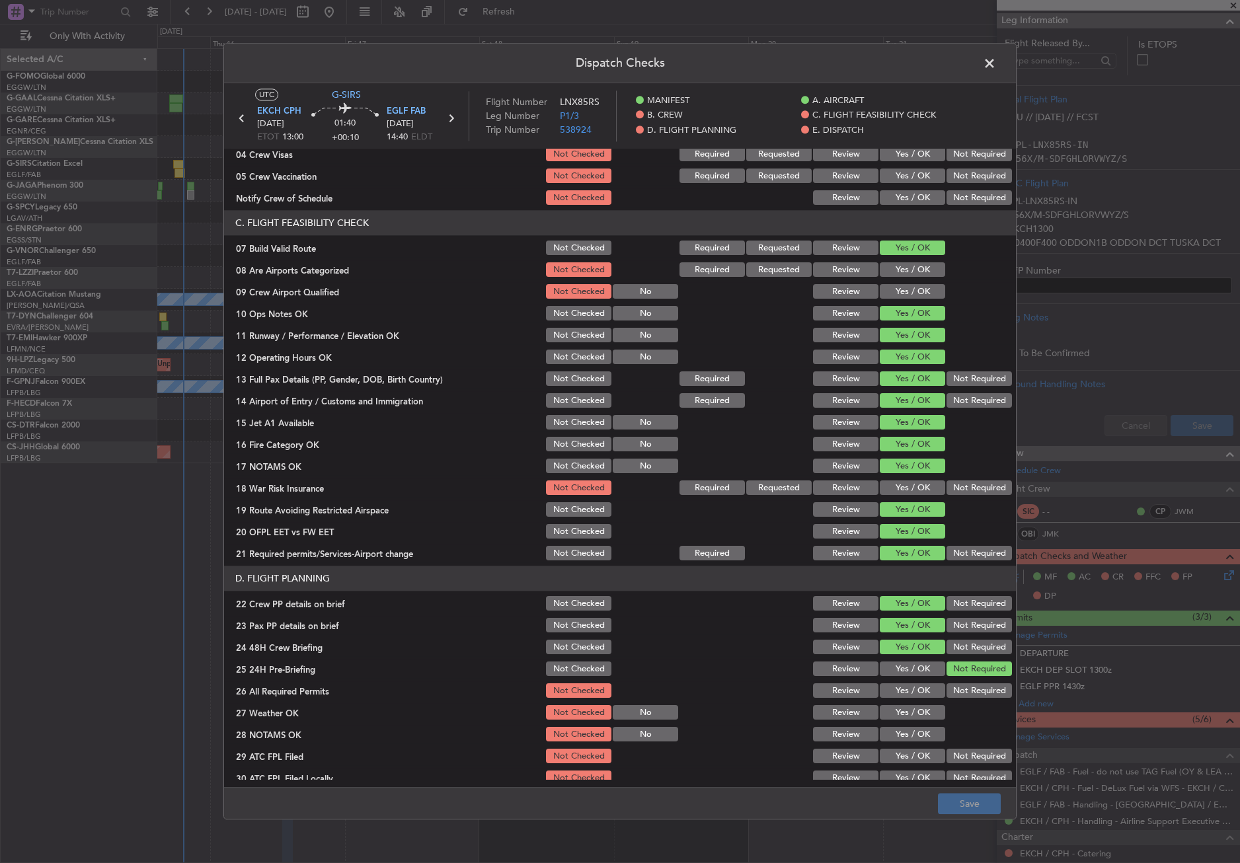
click at [954, 491] on button "Not Required" at bounding box center [978, 488] width 65 height 15
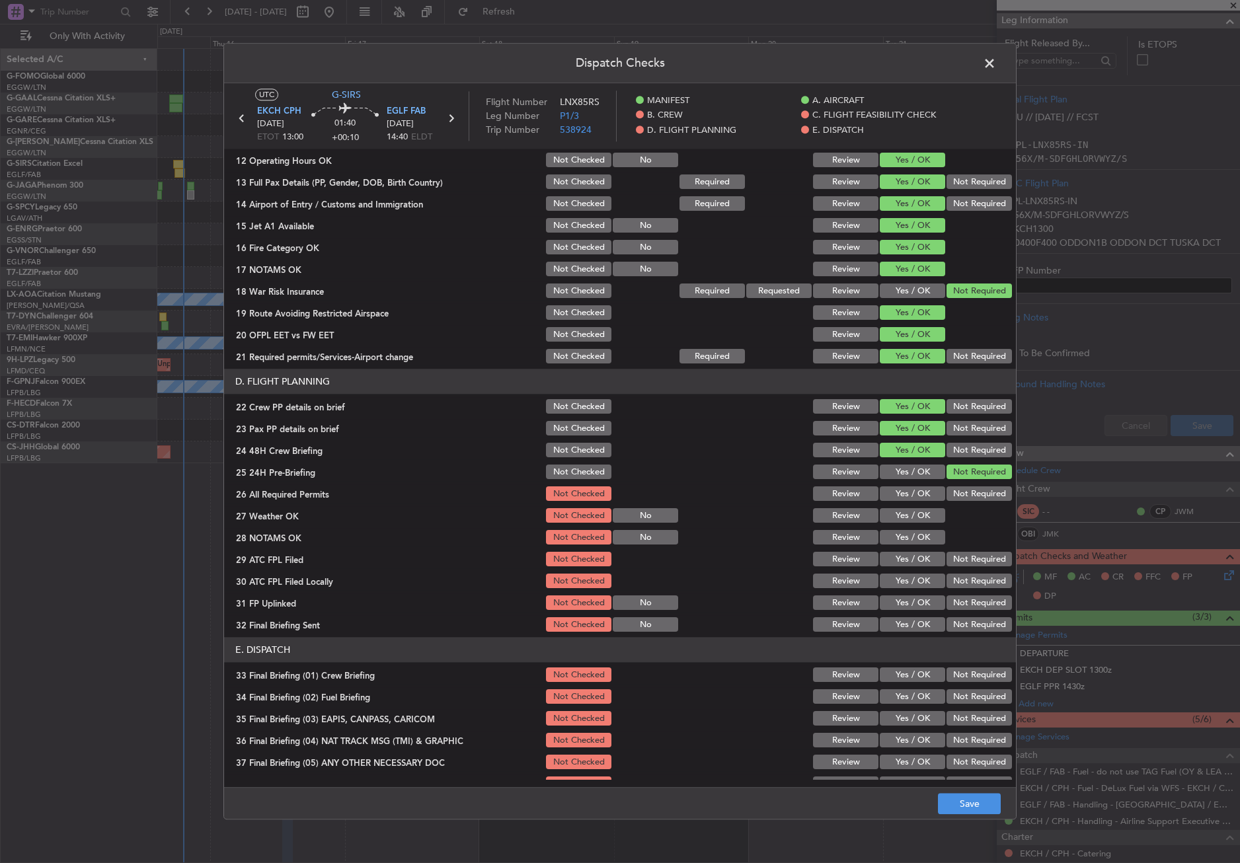
scroll to position [396, 0]
click at [895, 496] on button "Yes / OK" at bounding box center [912, 493] width 65 height 15
click at [897, 515] on button "Yes / OK" at bounding box center [912, 515] width 65 height 15
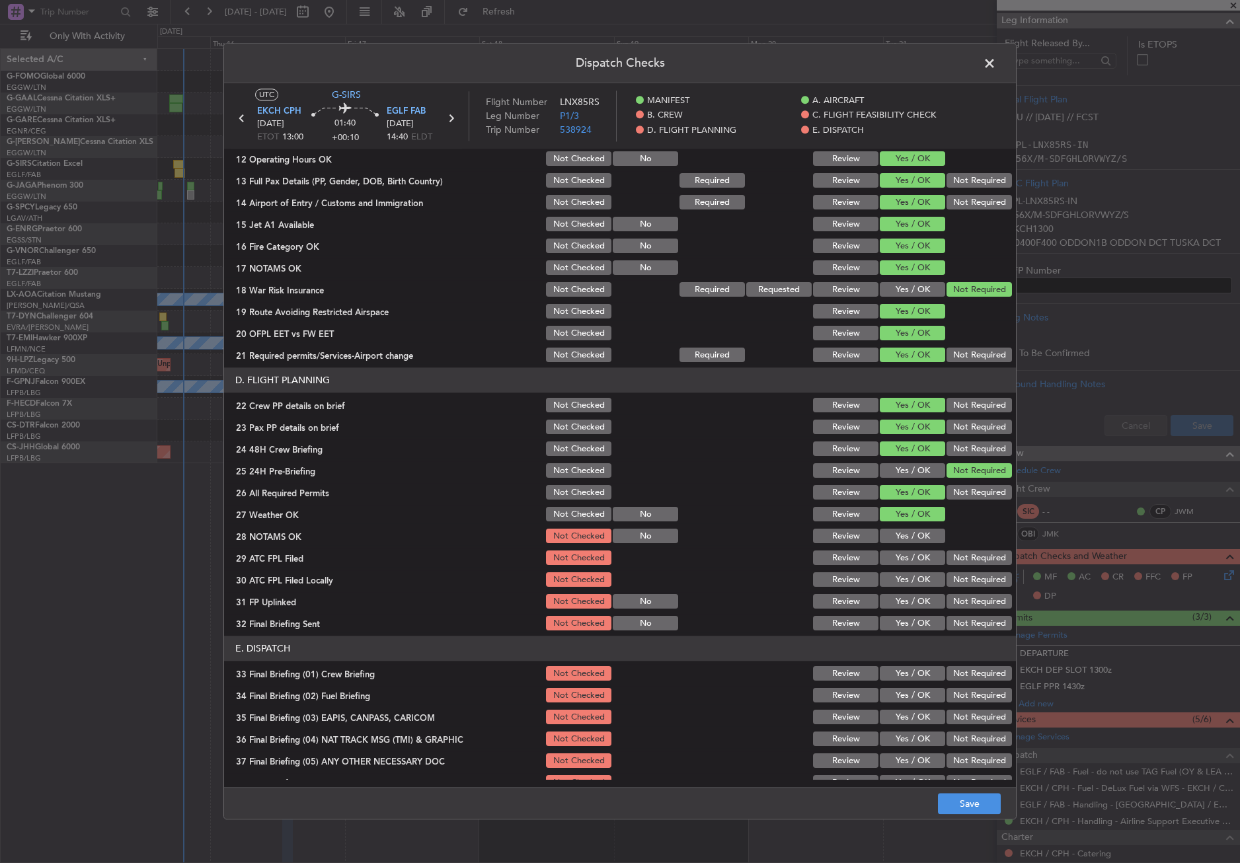
click at [894, 539] on button "Yes / OK" at bounding box center [912, 536] width 65 height 15
click at [893, 554] on button "Yes / OK" at bounding box center [912, 558] width 65 height 15
drag, startPoint x: 963, startPoint y: 583, endPoint x: 953, endPoint y: 585, distance: 10.3
click at [963, 584] on button "Not Required" at bounding box center [978, 580] width 65 height 15
click at [908, 592] on section "D. FLIGHT PLANNING 22 Crew PP details on brief Not Checked Review Yes / OK Not …" at bounding box center [620, 500] width 792 height 265
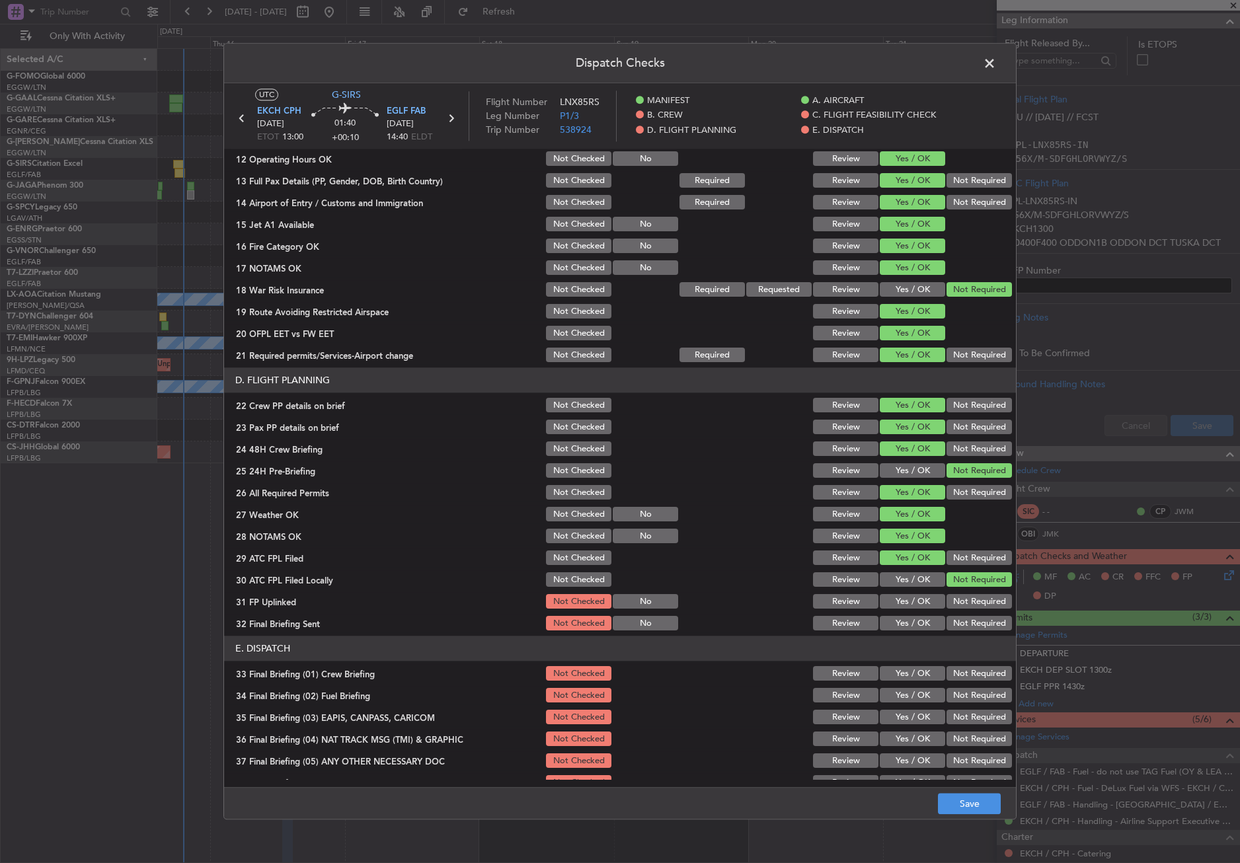
click at [913, 596] on button "Yes / OK" at bounding box center [912, 602] width 65 height 15
click at [950, 615] on div "Not Required" at bounding box center [977, 624] width 67 height 19
click at [948, 620] on button "Not Required" at bounding box center [978, 624] width 65 height 15
click at [899, 673] on button "Yes / OK" at bounding box center [912, 674] width 65 height 15
click at [899, 689] on button "Yes / OK" at bounding box center [912, 696] width 65 height 15
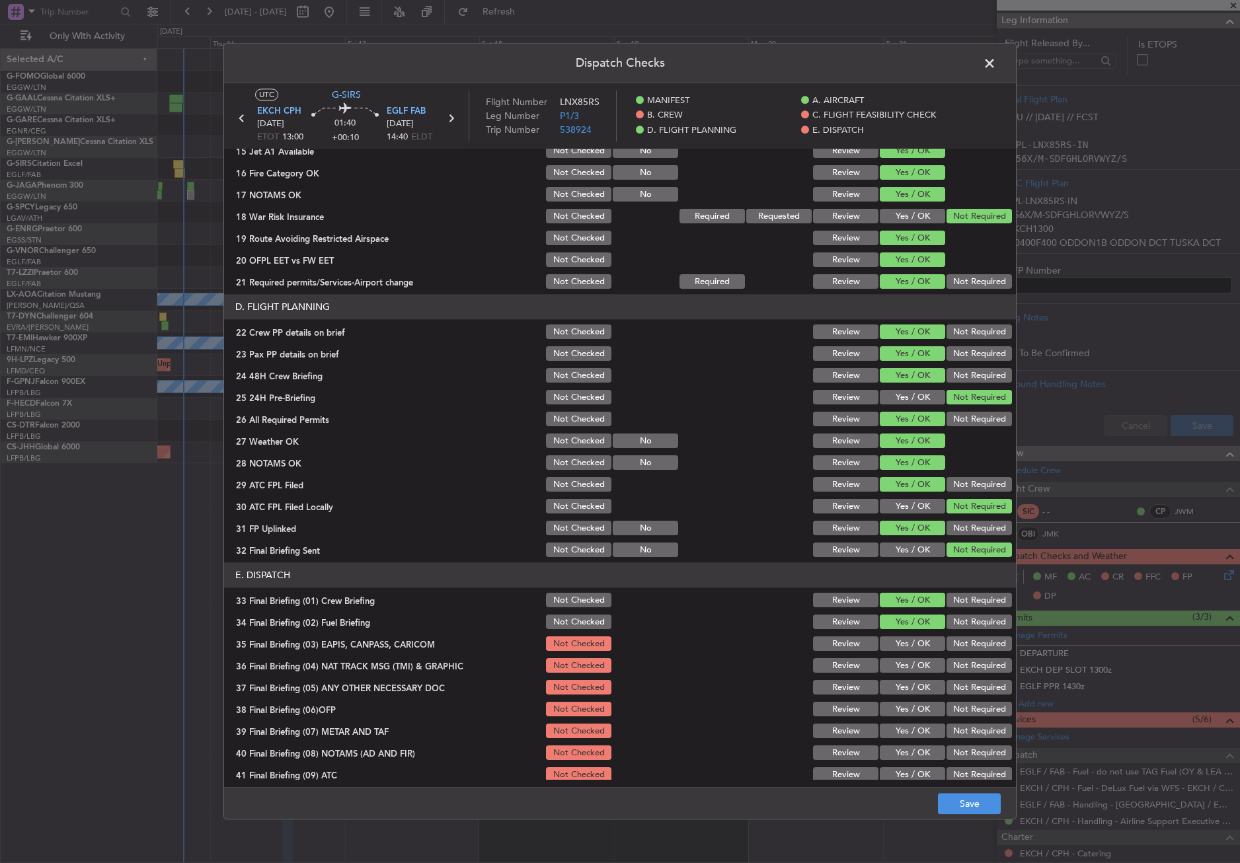
scroll to position [543, 0]
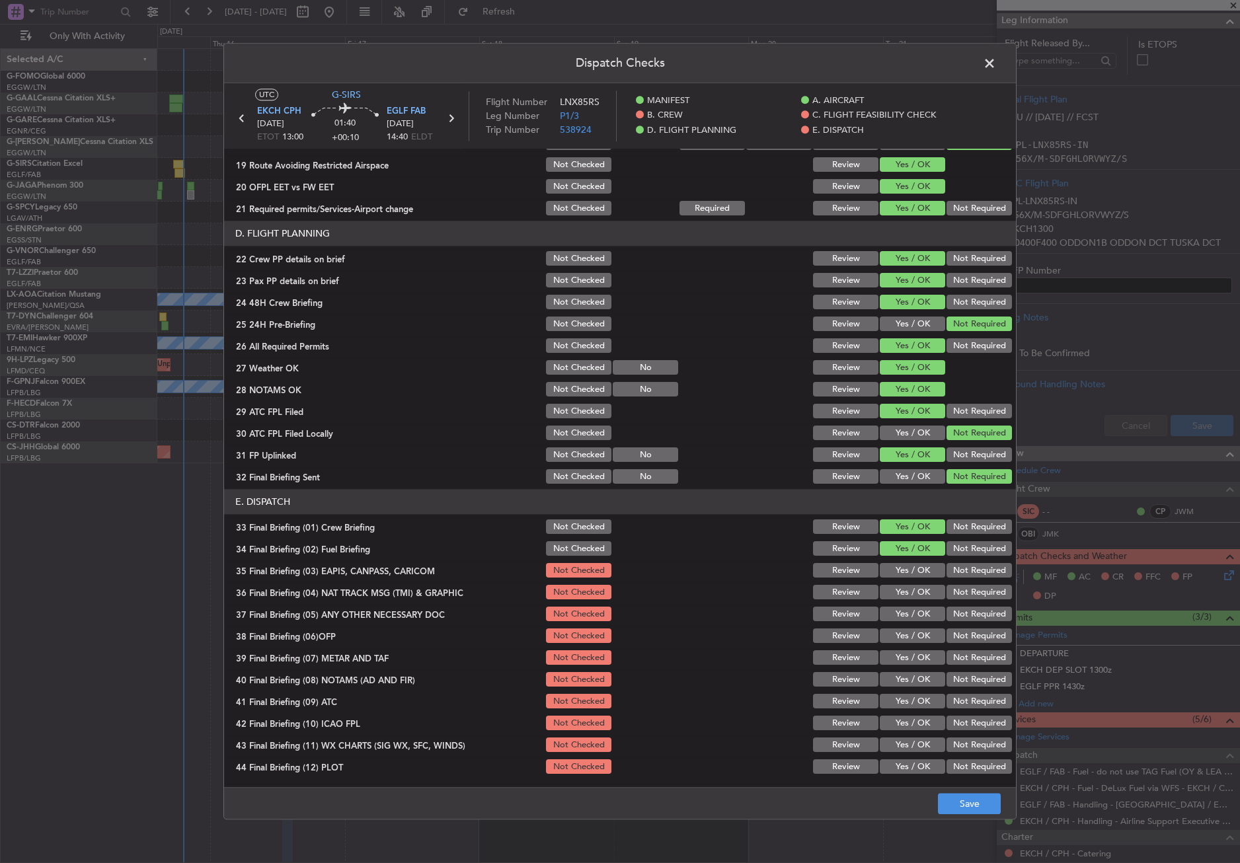
click at [946, 574] on button "Not Required" at bounding box center [978, 571] width 65 height 15
click at [946, 584] on div "Not Required" at bounding box center [977, 593] width 67 height 19
click at [946, 596] on button "Not Required" at bounding box center [978, 592] width 65 height 15
click at [910, 618] on button "Yes / OK" at bounding box center [912, 614] width 65 height 15
click at [903, 638] on button "Yes / OK" at bounding box center [912, 636] width 65 height 15
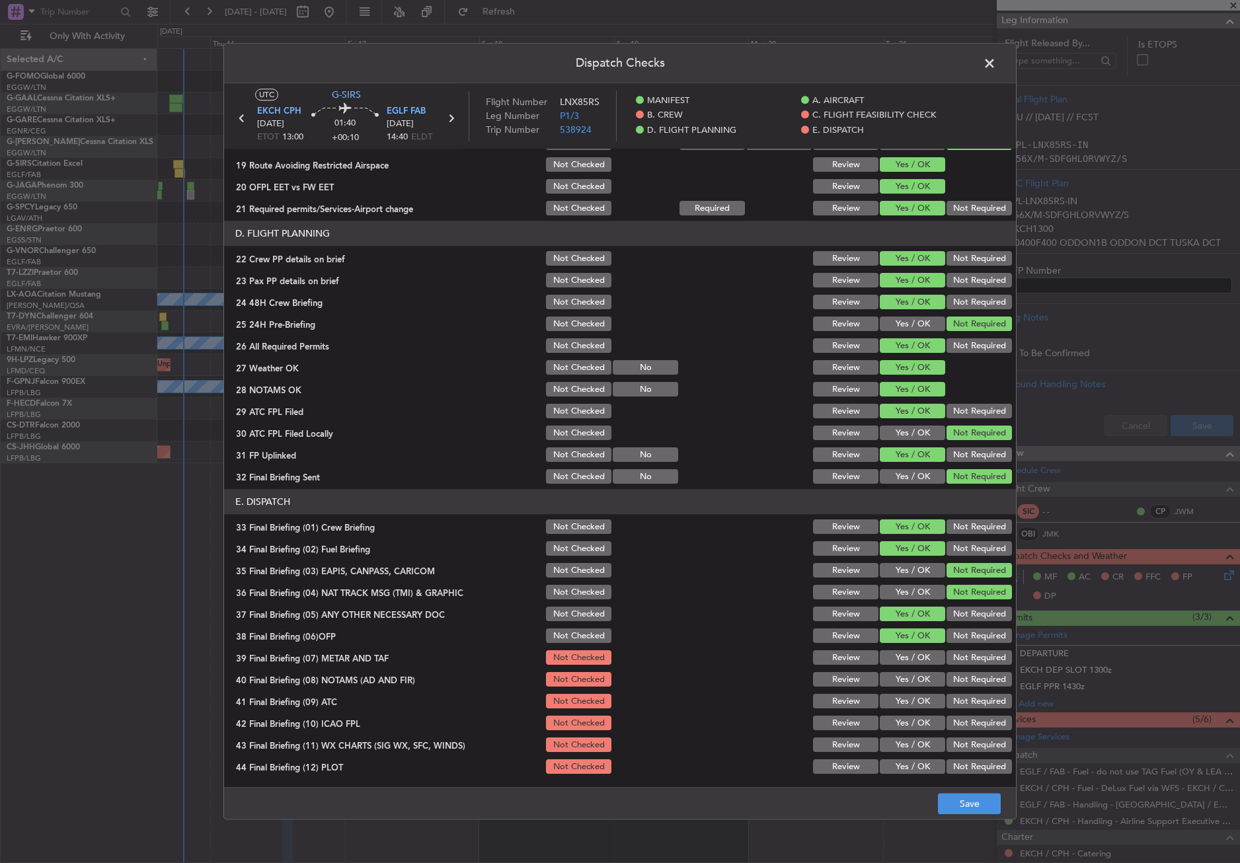
click at [901, 650] on div "Yes / OK" at bounding box center [911, 658] width 67 height 19
drag, startPoint x: 901, startPoint y: 654, endPoint x: 898, endPoint y: 663, distance: 10.4
click at [901, 654] on button "Yes / OK" at bounding box center [912, 658] width 65 height 15
click at [896, 681] on button "Yes / OK" at bounding box center [912, 680] width 65 height 15
click at [894, 698] on button "Yes / OK" at bounding box center [912, 702] width 65 height 15
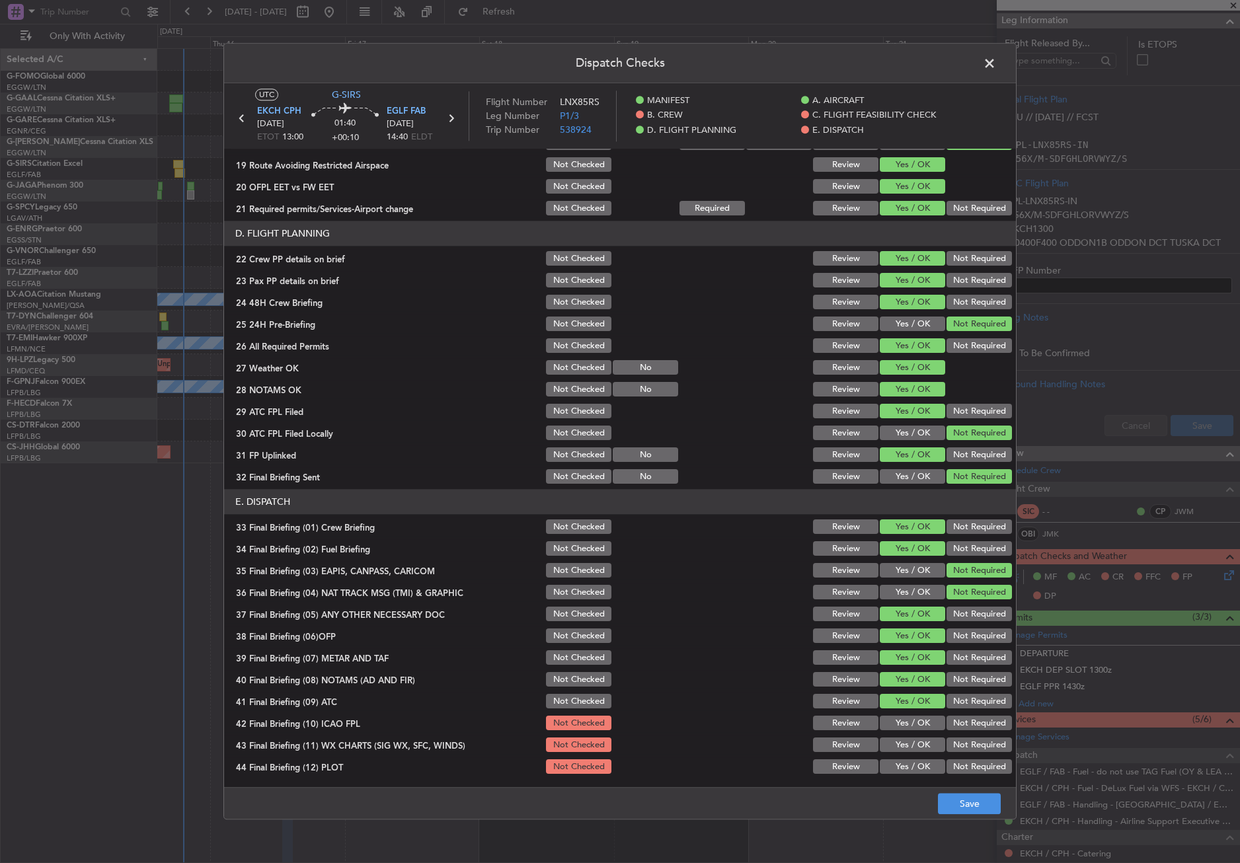
click at [957, 717] on button "Not Required" at bounding box center [978, 723] width 65 height 15
click at [930, 736] on div "Yes / OK" at bounding box center [911, 745] width 67 height 19
click at [929, 747] on button "Yes / OK" at bounding box center [912, 745] width 65 height 15
click at [956, 765] on button "Not Required" at bounding box center [978, 767] width 65 height 15
click at [949, 794] on button "Save" at bounding box center [969, 804] width 63 height 21
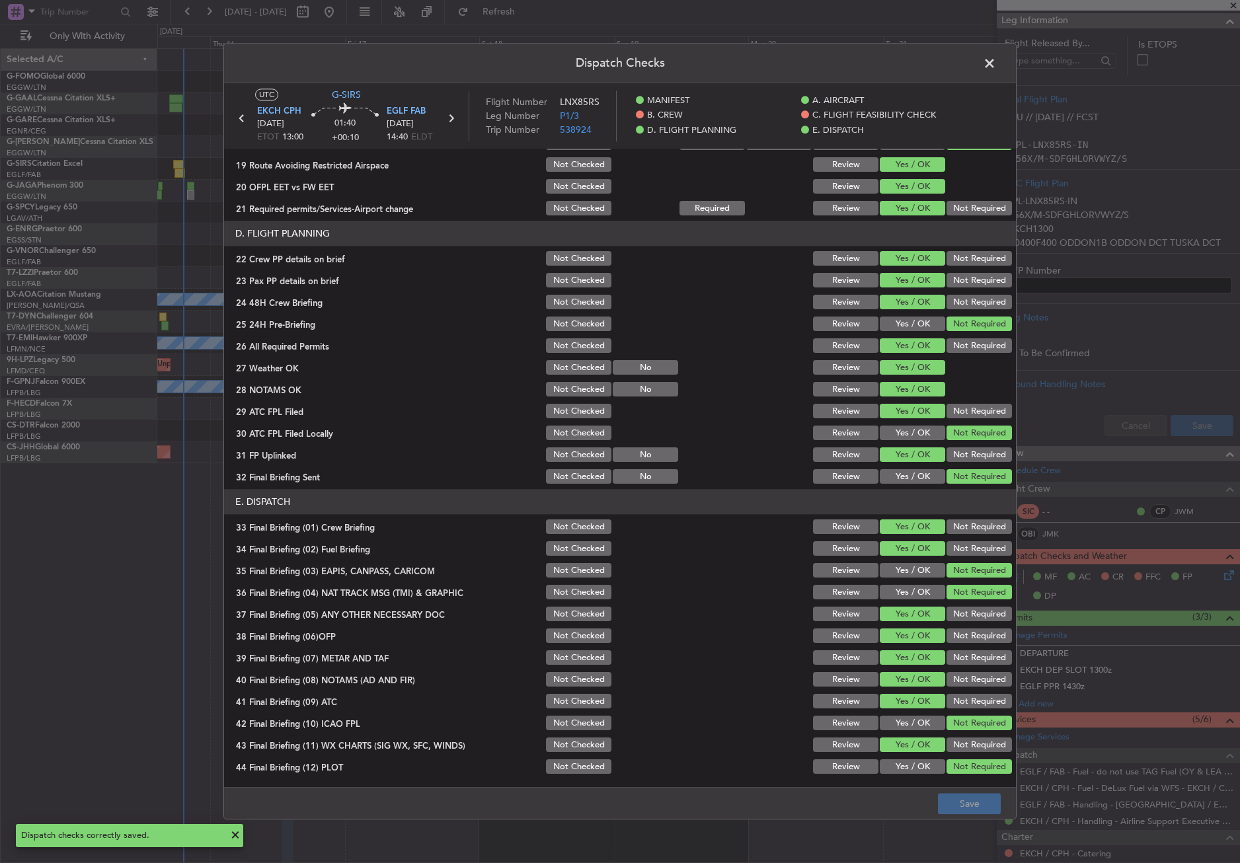
click at [996, 60] on span at bounding box center [996, 67] width 0 height 26
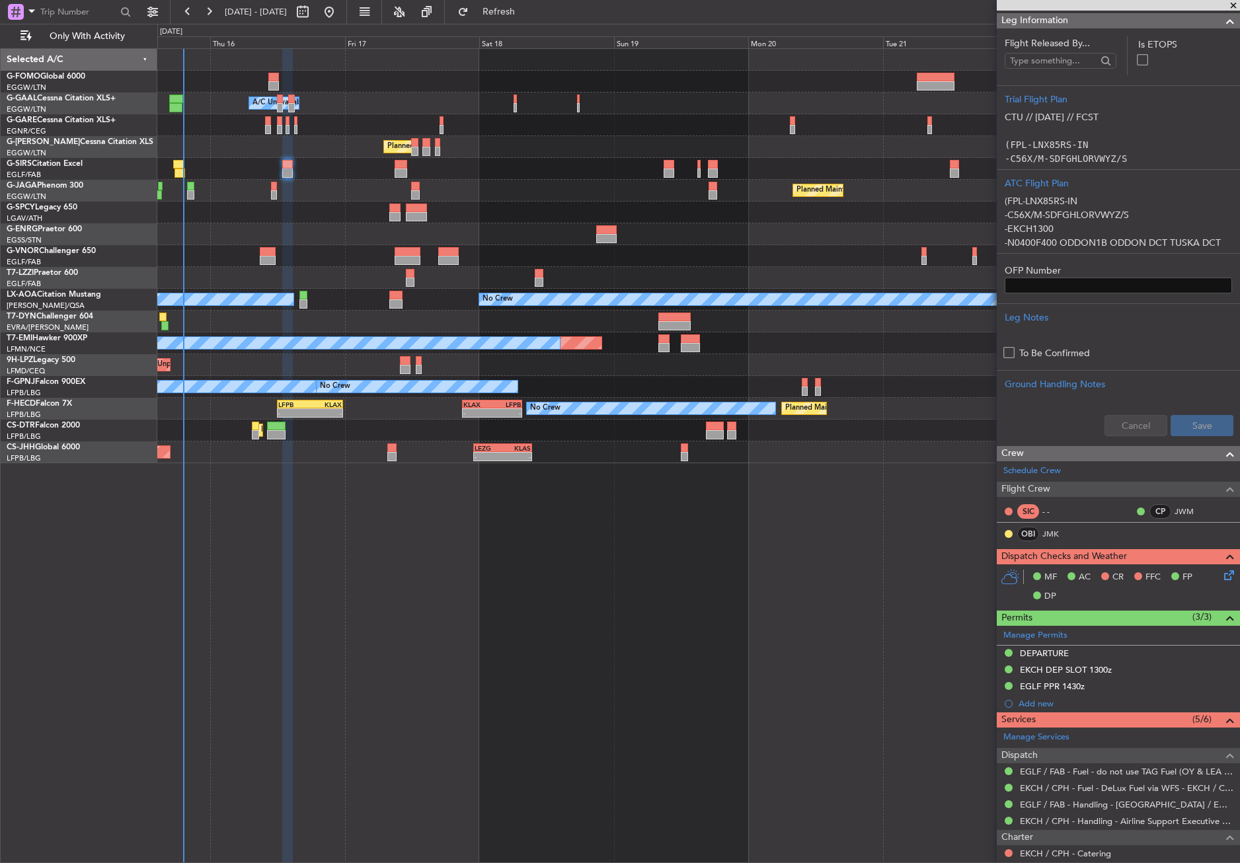
click at [945, 642] on div "Owner A/C Unavailable Owner A/C Unavailable Planned Maint [GEOGRAPHIC_DATA] ([G…" at bounding box center [698, 455] width 1082 height 815
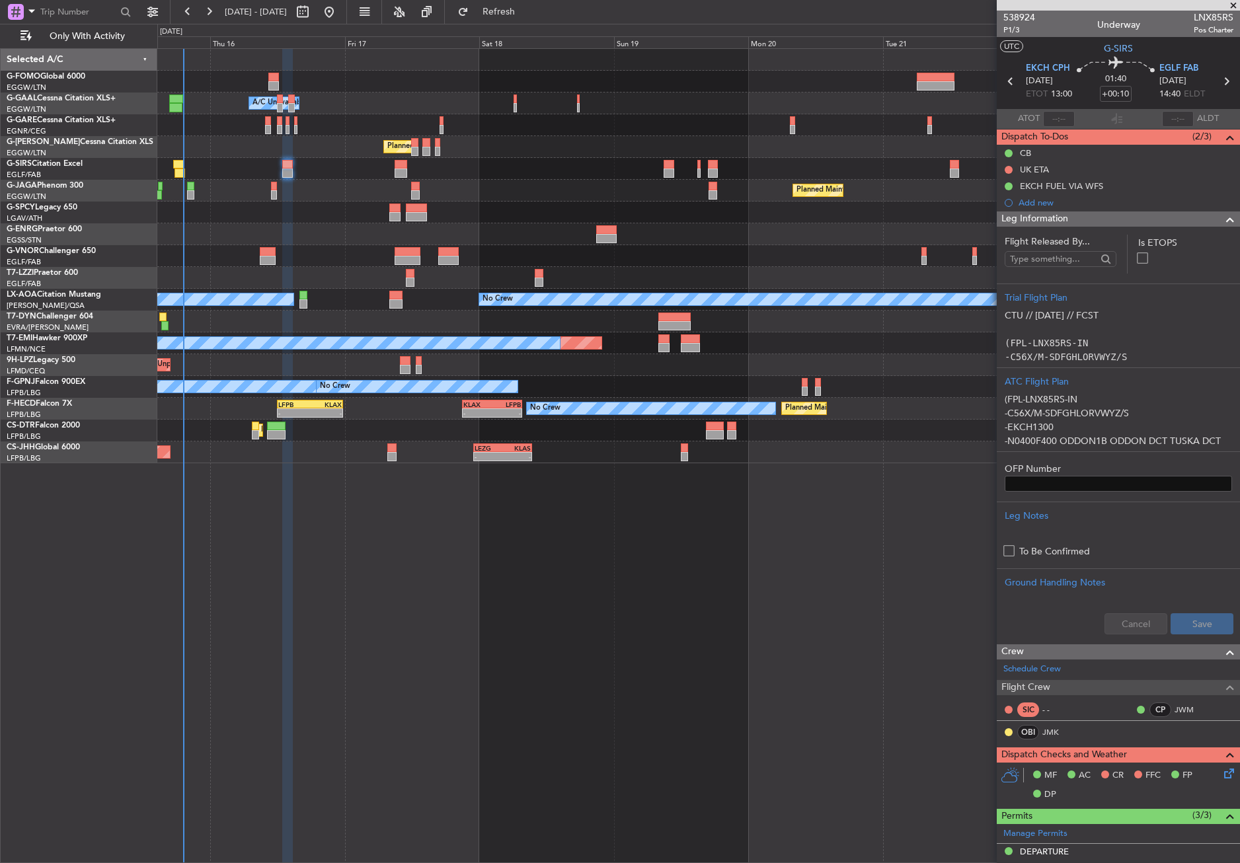
click at [1032, 228] on section "Flight Released By... Is ETOPS Trial Flight Plan CTU // 15OCT // FCST (FPL-LNX8…" at bounding box center [1118, 435] width 243 height 417
click at [1032, 221] on span "Leg Information" at bounding box center [1034, 218] width 67 height 15
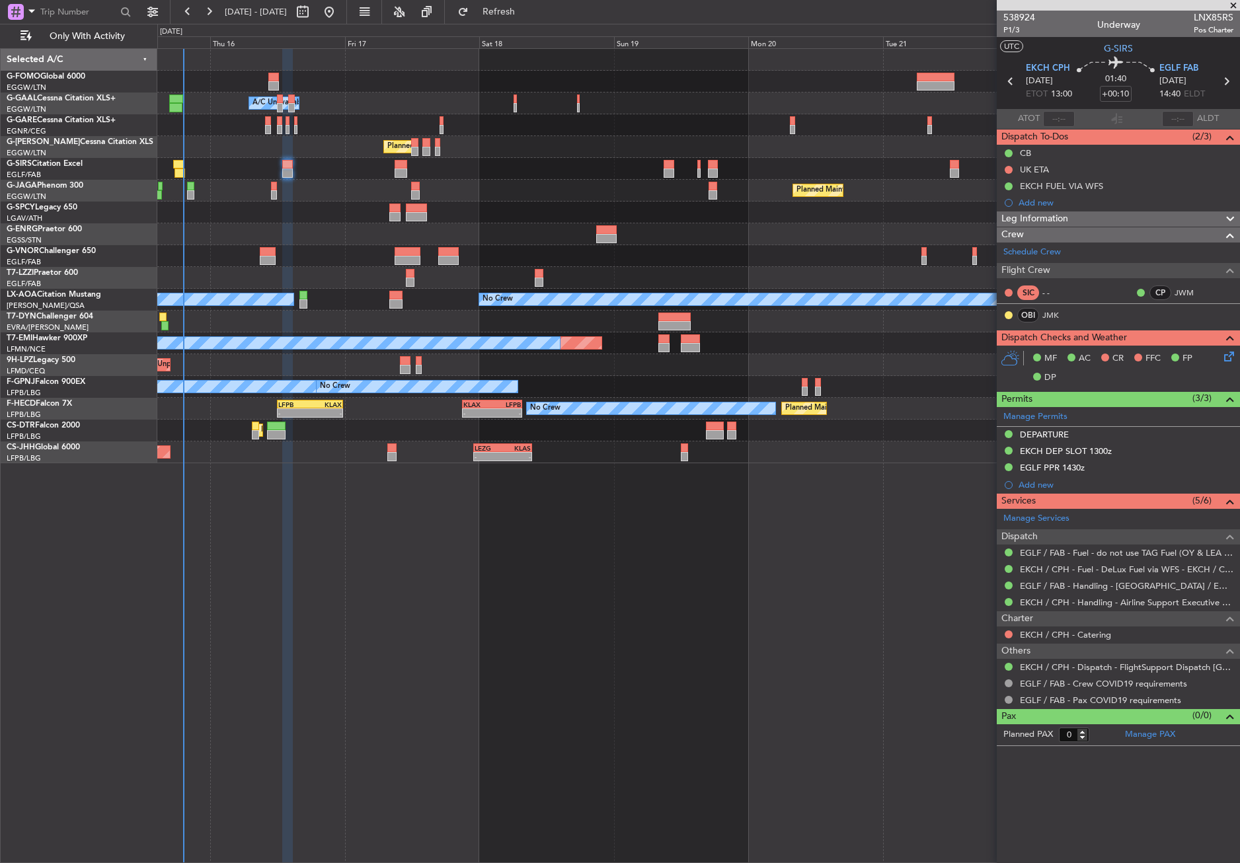
click at [778, 577] on div "Owner A/C Unavailable Owner A/C Unavailable Planned Maint [GEOGRAPHIC_DATA] ([G…" at bounding box center [698, 455] width 1082 height 815
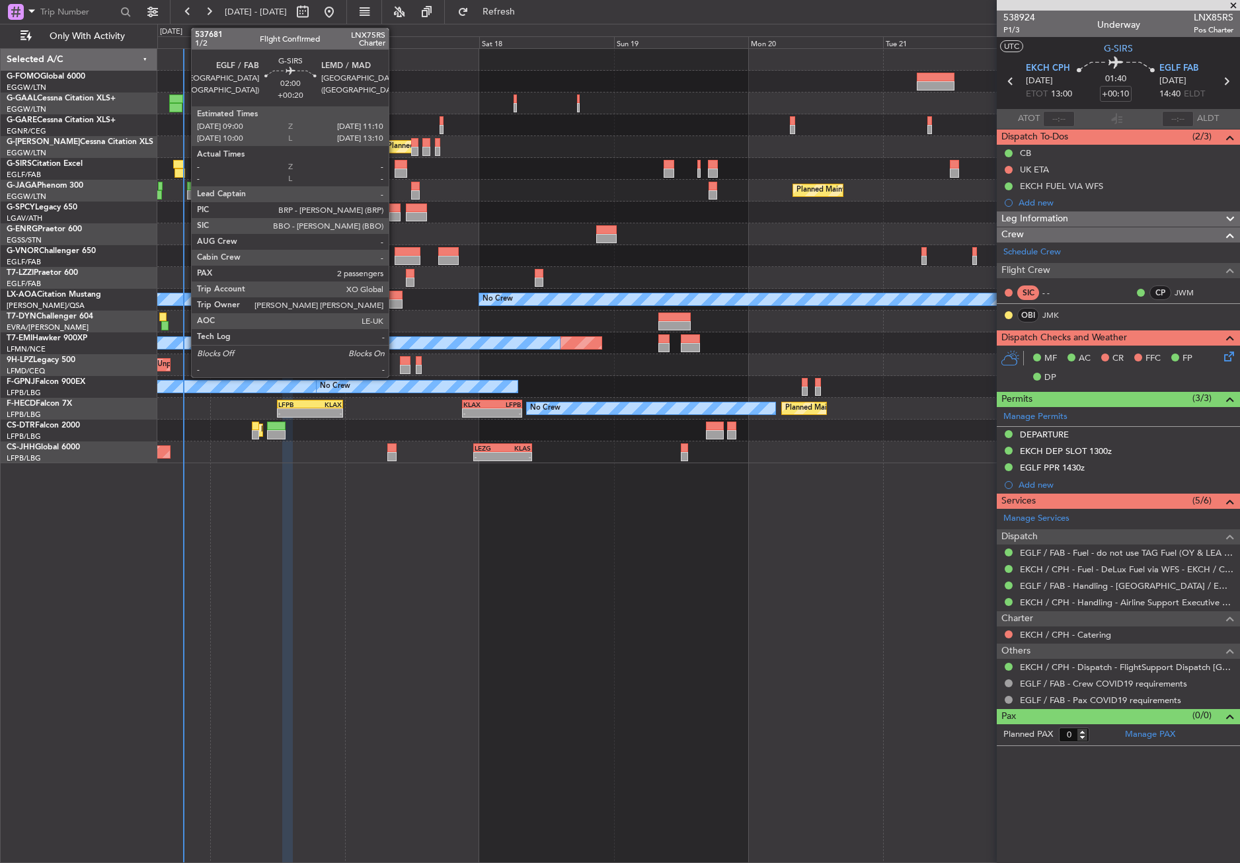
click at [395, 166] on div at bounding box center [401, 164] width 13 height 9
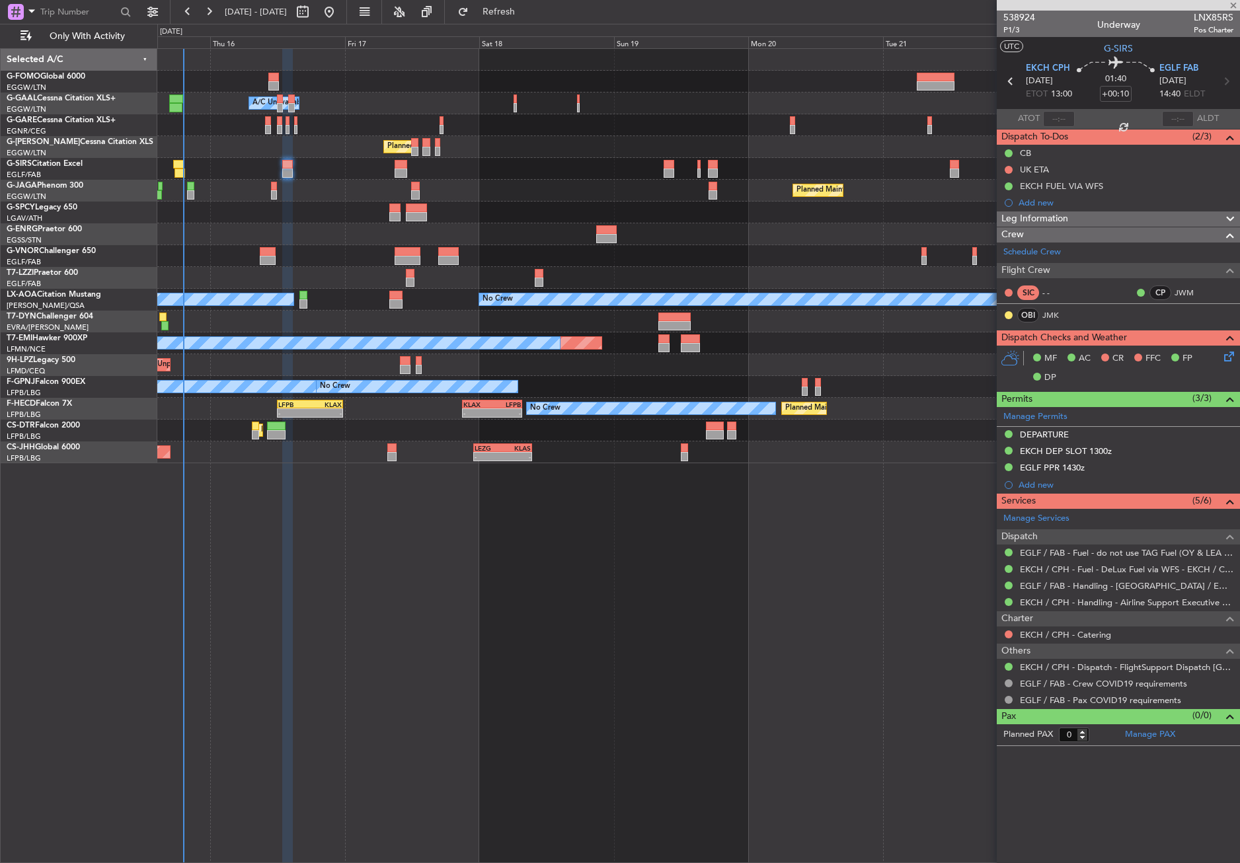
type input "+00:20"
type input "2"
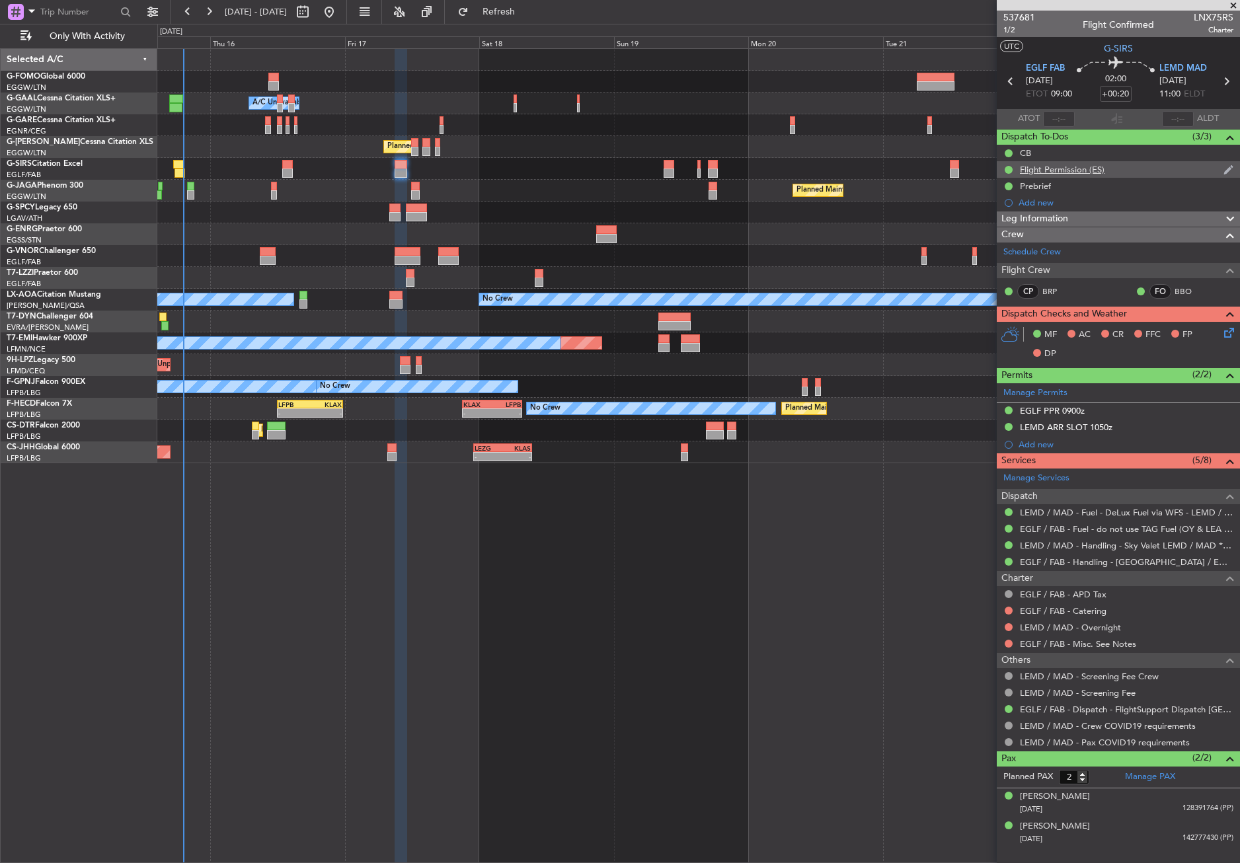
click at [1065, 166] on div "Flight Permission (ES)" at bounding box center [1062, 169] width 85 height 11
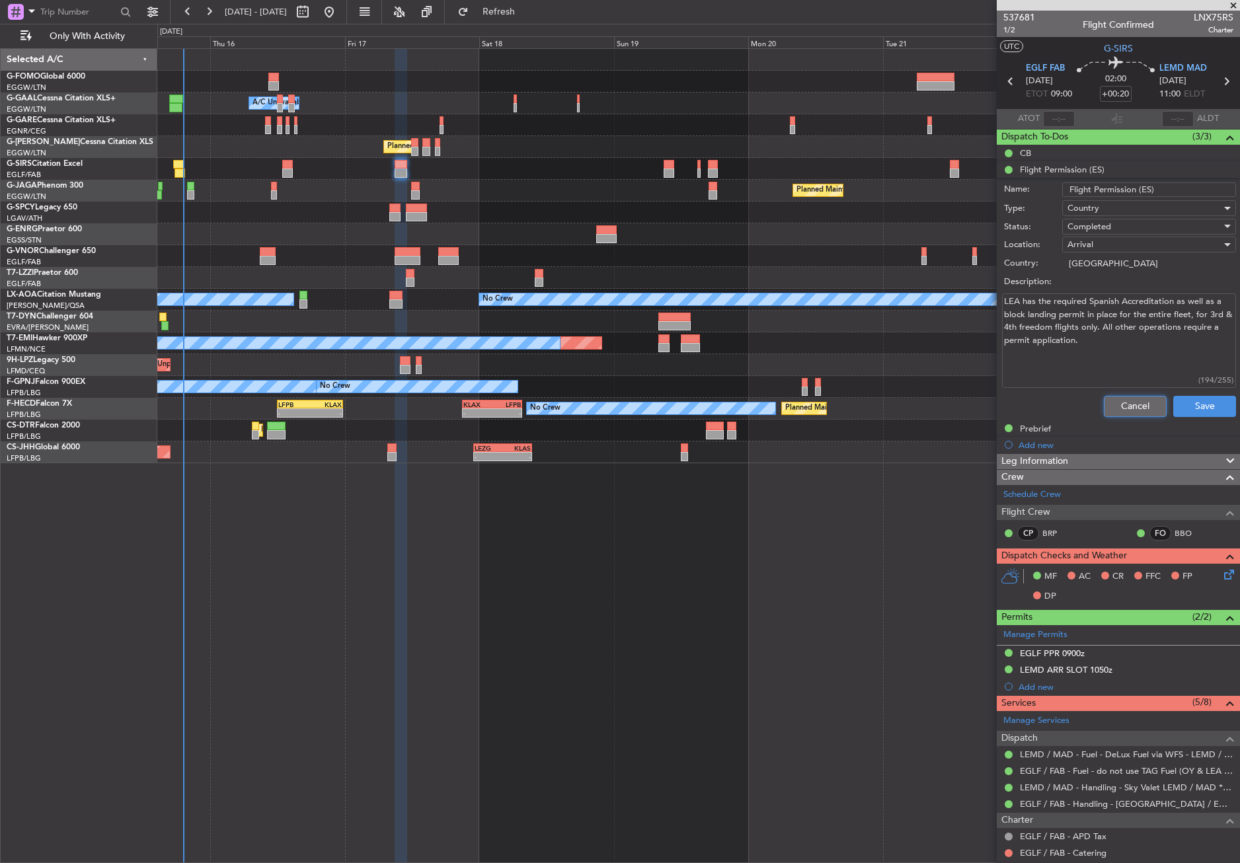
click at [1113, 411] on button "Cancel" at bounding box center [1135, 406] width 63 height 21
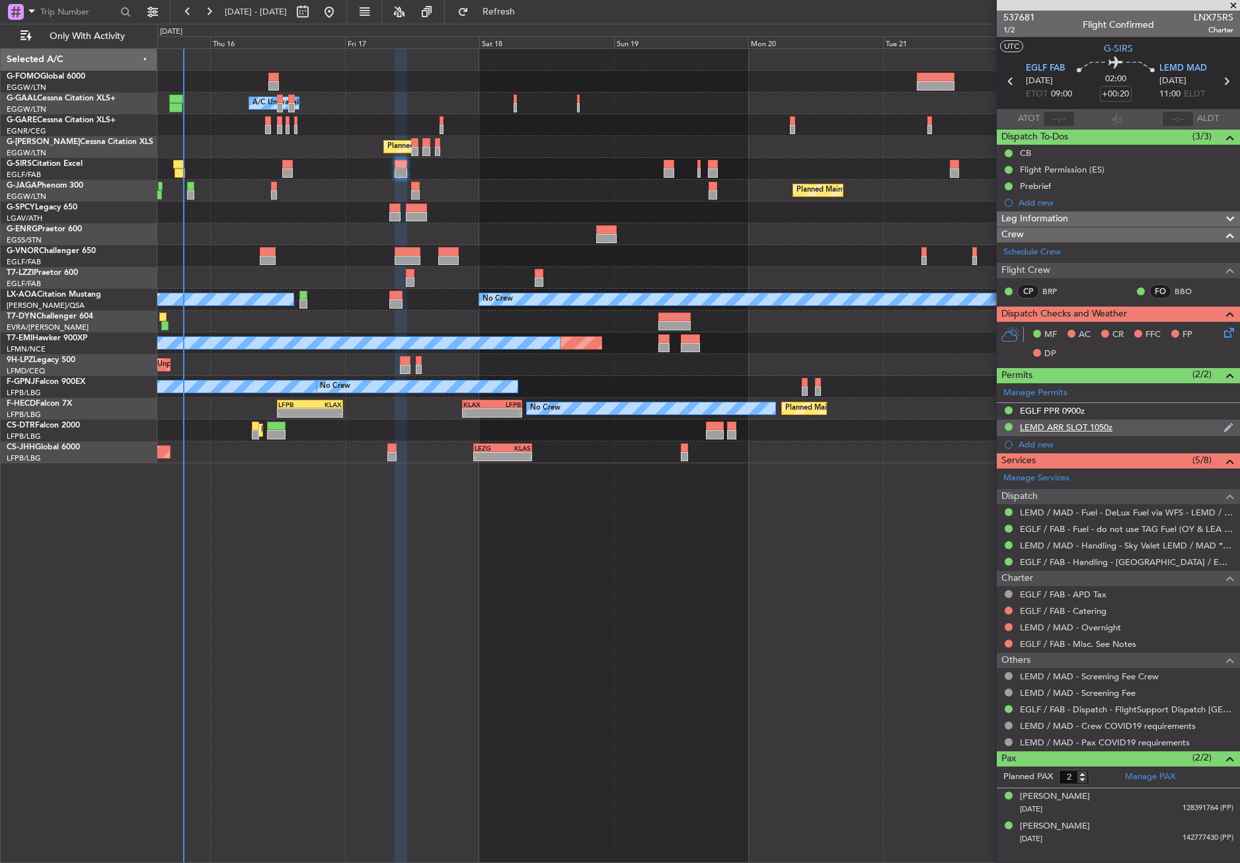
click at [1069, 431] on div "LEMD ARR SLOT 1050z" at bounding box center [1066, 427] width 93 height 11
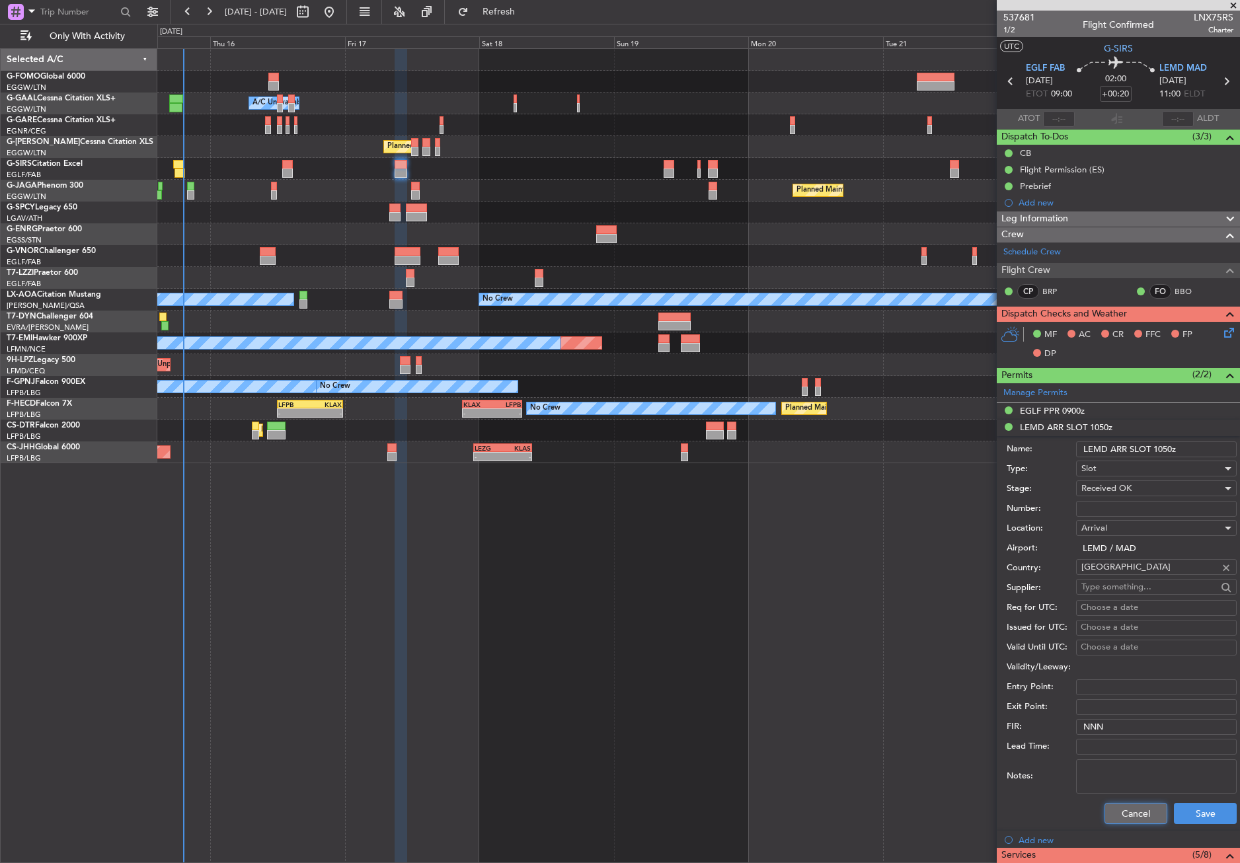
click at [1119, 812] on button "Cancel" at bounding box center [1135, 813] width 63 height 21
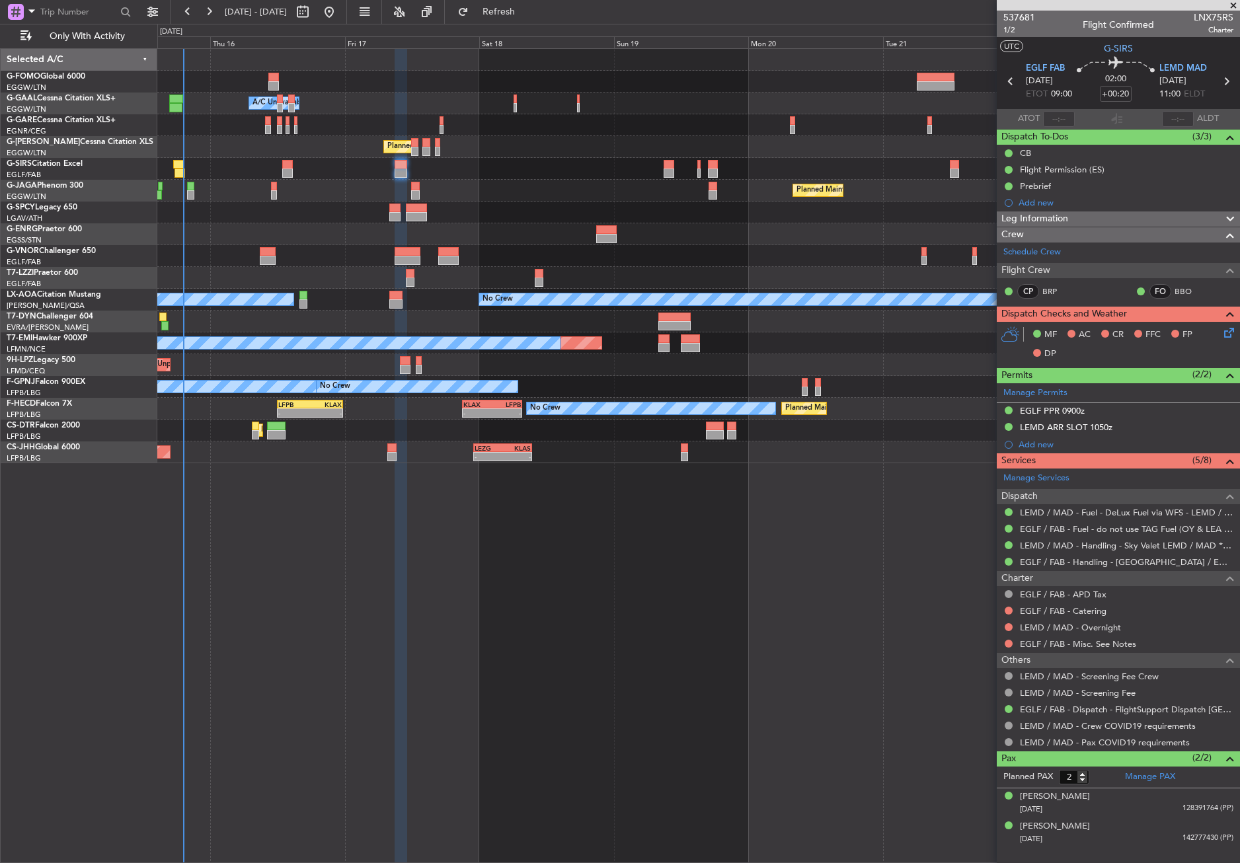
click at [819, 515] on div "Owner A/C Unavailable Owner A/C Unavailable Planned Maint [GEOGRAPHIC_DATA] ([G…" at bounding box center [698, 455] width 1082 height 815
click at [1057, 409] on div "EGLF PPR 0900z" at bounding box center [1052, 410] width 65 height 11
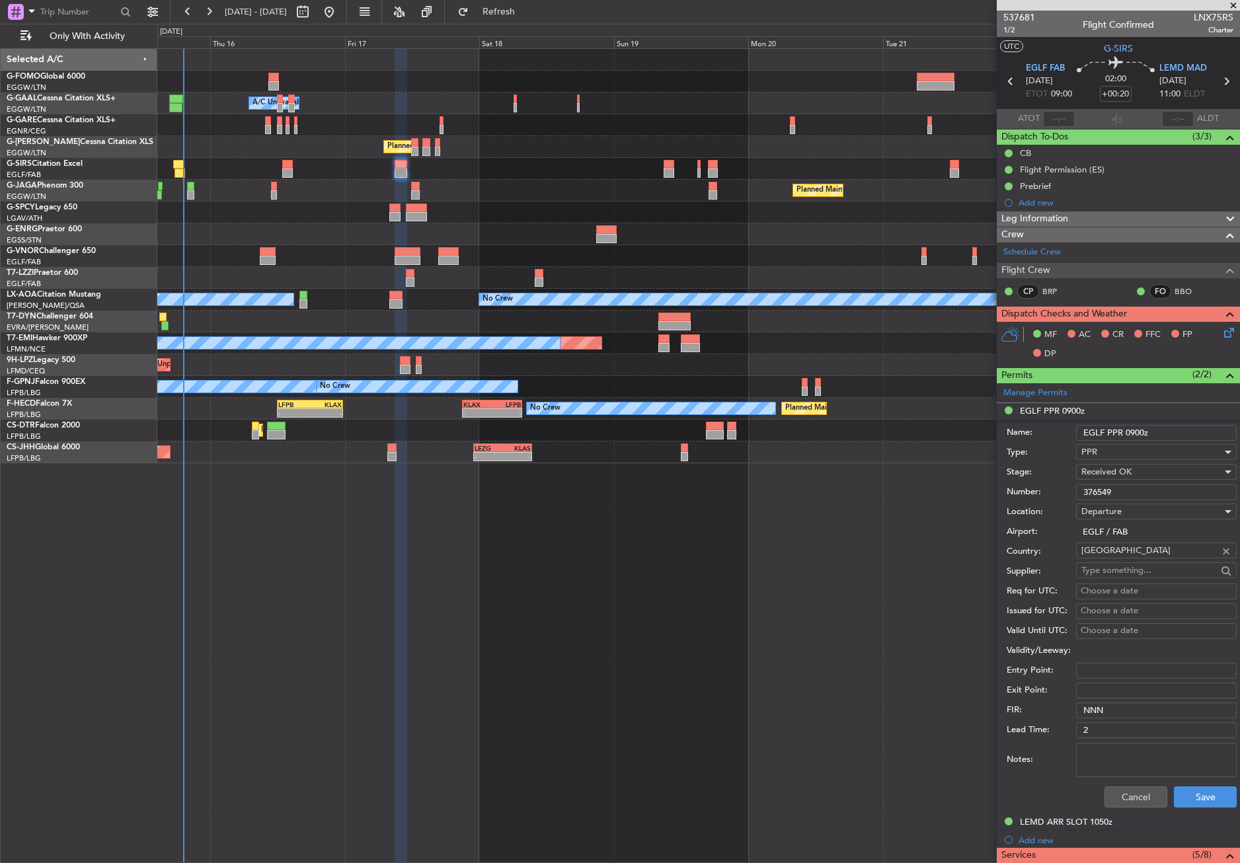
drag, startPoint x: 1121, startPoint y: 496, endPoint x: 1064, endPoint y: 502, distance: 57.1
click at [1064, 502] on form "Name: EGLF PPR 0900z Type: PPR Stage: Received OK Number: 376549 Location: Depa…" at bounding box center [1118, 617] width 243 height 395
click at [1128, 800] on button "Cancel" at bounding box center [1135, 796] width 63 height 21
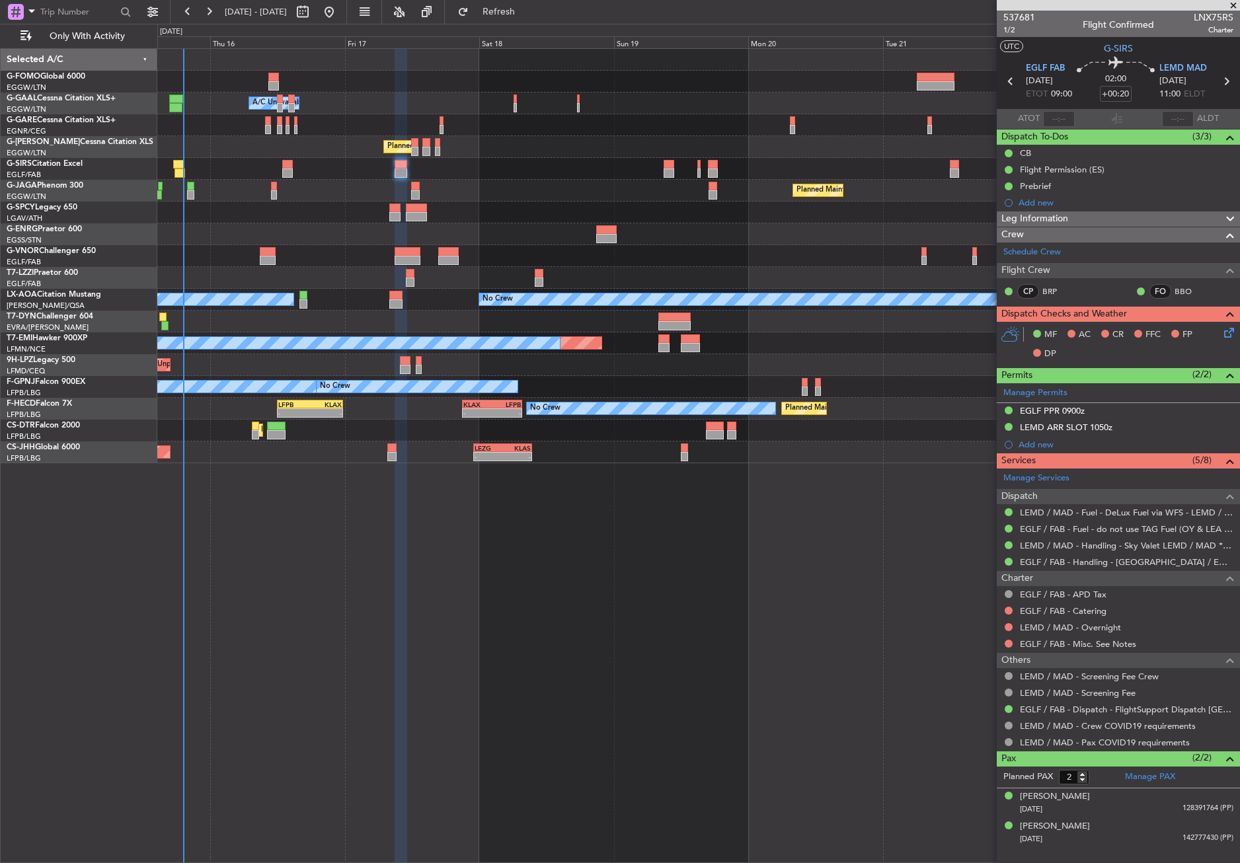
click at [1072, 227] on div "Crew Schedule Crew Flight Crew CP BRP FO BBO" at bounding box center [1118, 266] width 243 height 79
click at [1066, 221] on span "Leg Information" at bounding box center [1034, 218] width 67 height 15
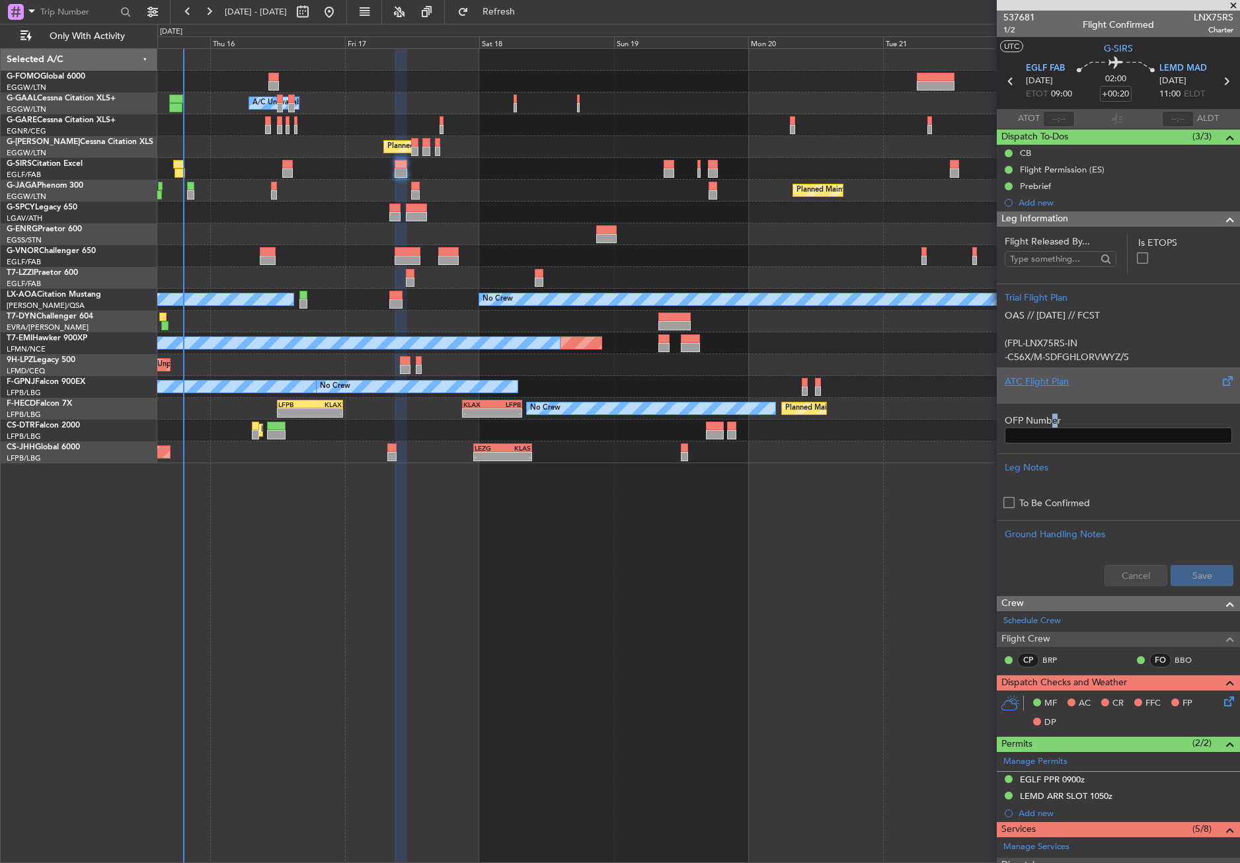
drag, startPoint x: 1057, startPoint y: 410, endPoint x: 1044, endPoint y: 398, distance: 16.8
click at [1047, 400] on form "Flight Released By... Is ETOPS Trial Flight Plan OAS // 15OCT // FCST (FPL-LNX7…" at bounding box center [1118, 415] width 243 height 361
drag, startPoint x: 1044, startPoint y: 398, endPoint x: 1037, endPoint y: 386, distance: 14.5
click at [1037, 386] on div "ATC Flight Plan" at bounding box center [1117, 382] width 227 height 14
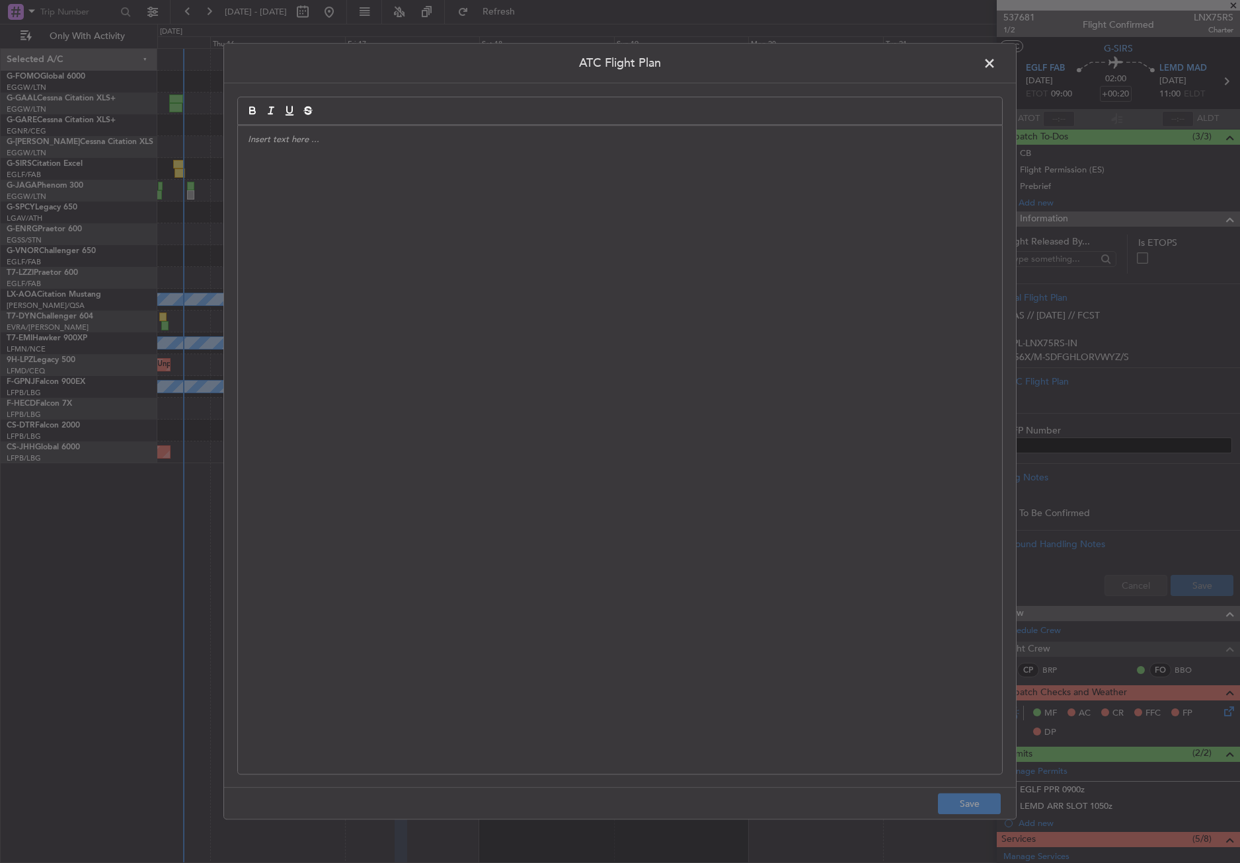
click at [671, 408] on div at bounding box center [620, 450] width 764 height 648
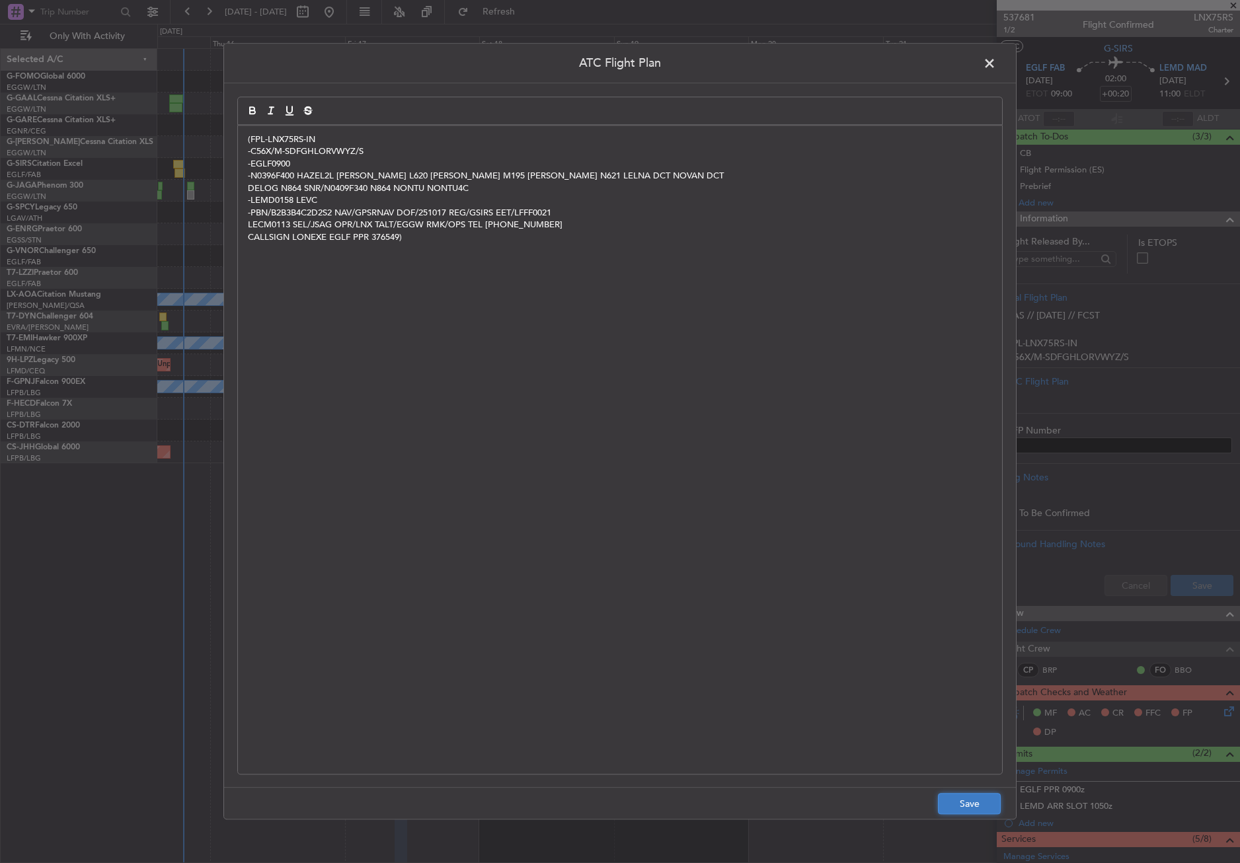
click at [958, 794] on button "Save" at bounding box center [969, 804] width 63 height 21
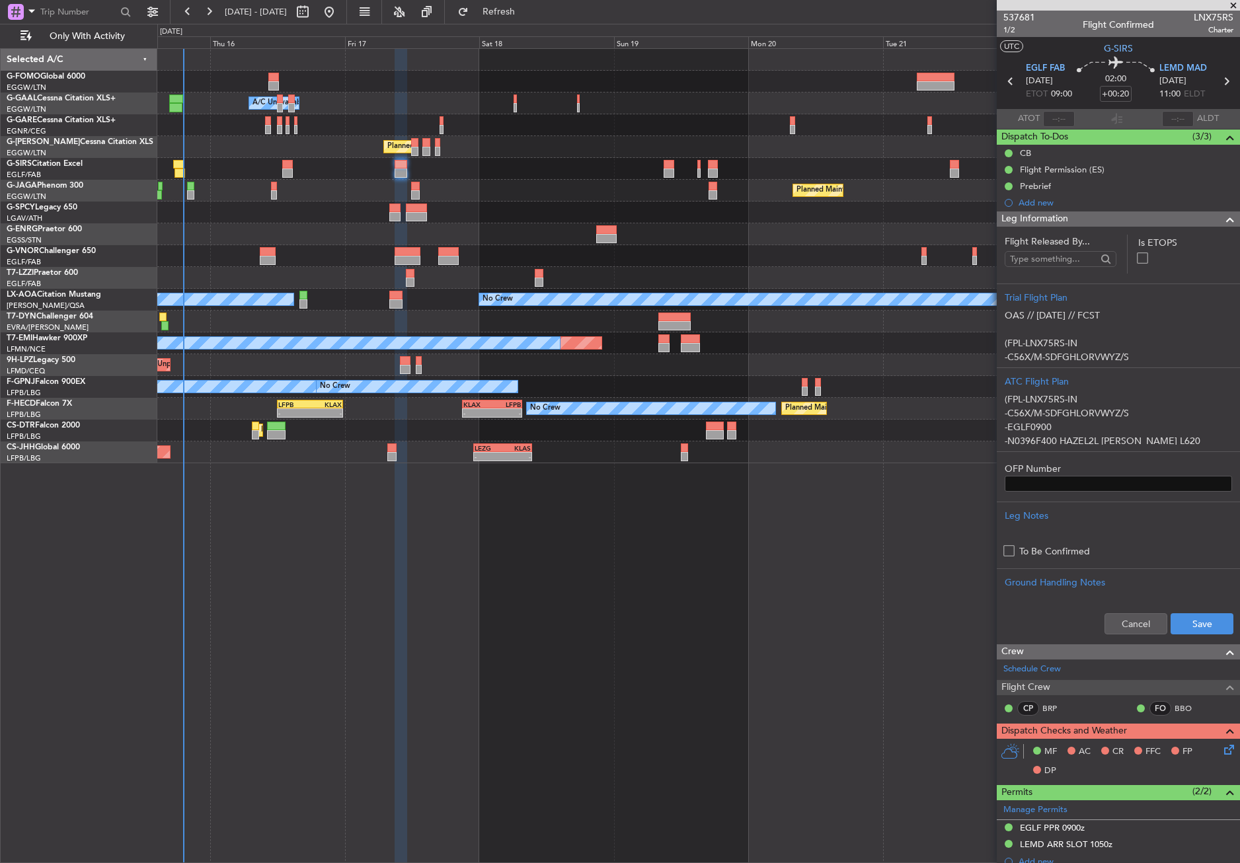
click at [1160, 630] on div "Cancel Save" at bounding box center [1118, 624] width 243 height 40
click at [1170, 623] on button "Save" at bounding box center [1201, 623] width 63 height 21
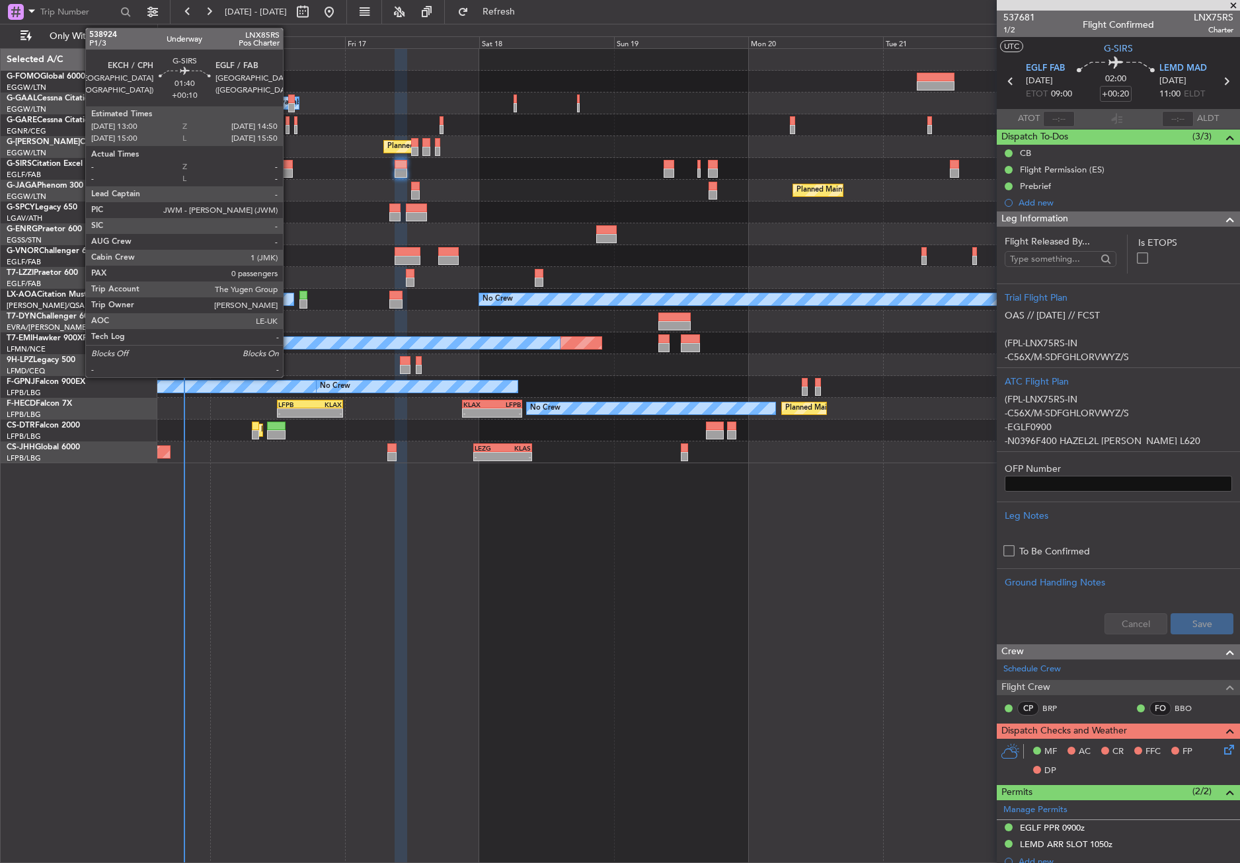
click at [289, 165] on div at bounding box center [287, 164] width 11 height 9
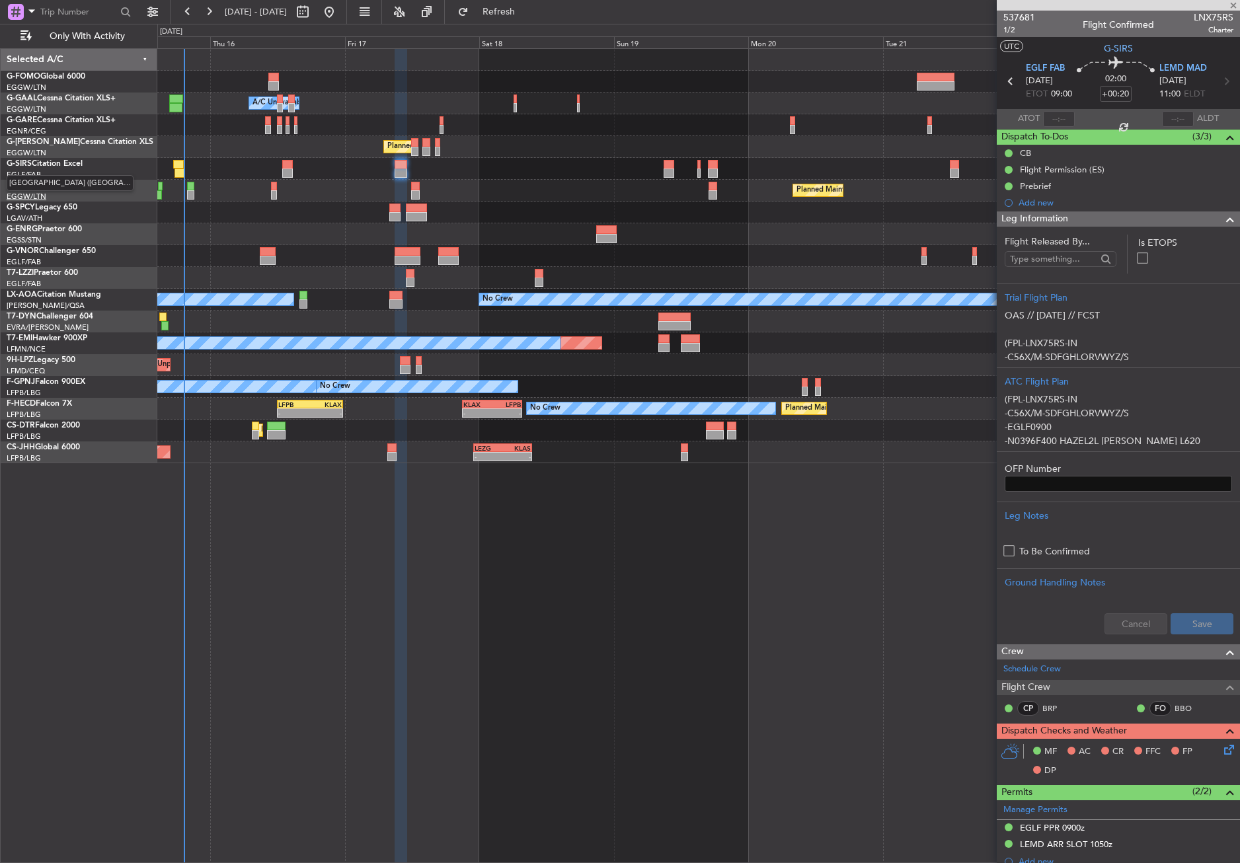
type input "+00:10"
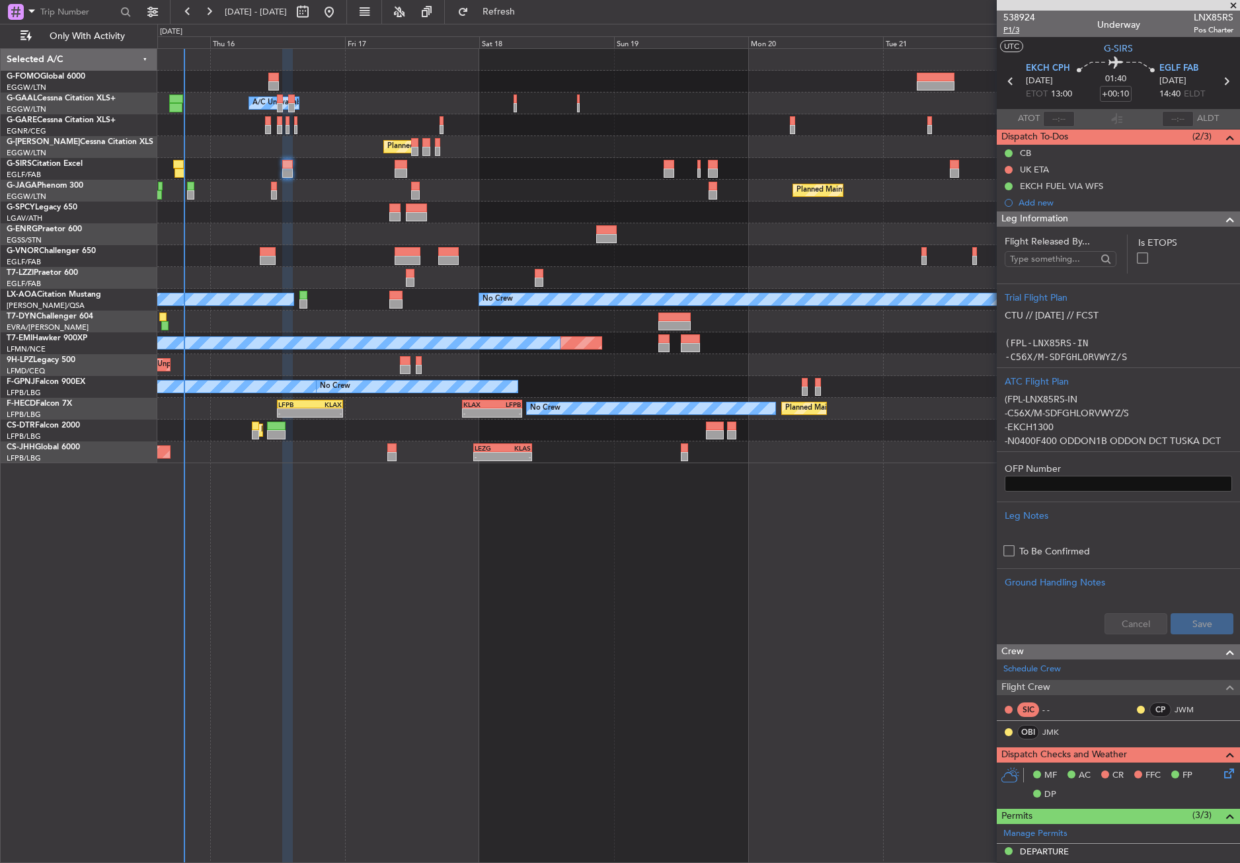
click at [1010, 32] on span "P1/3" at bounding box center [1019, 29] width 32 height 11
click at [527, 17] on span "Refresh" at bounding box center [499, 11] width 56 height 9
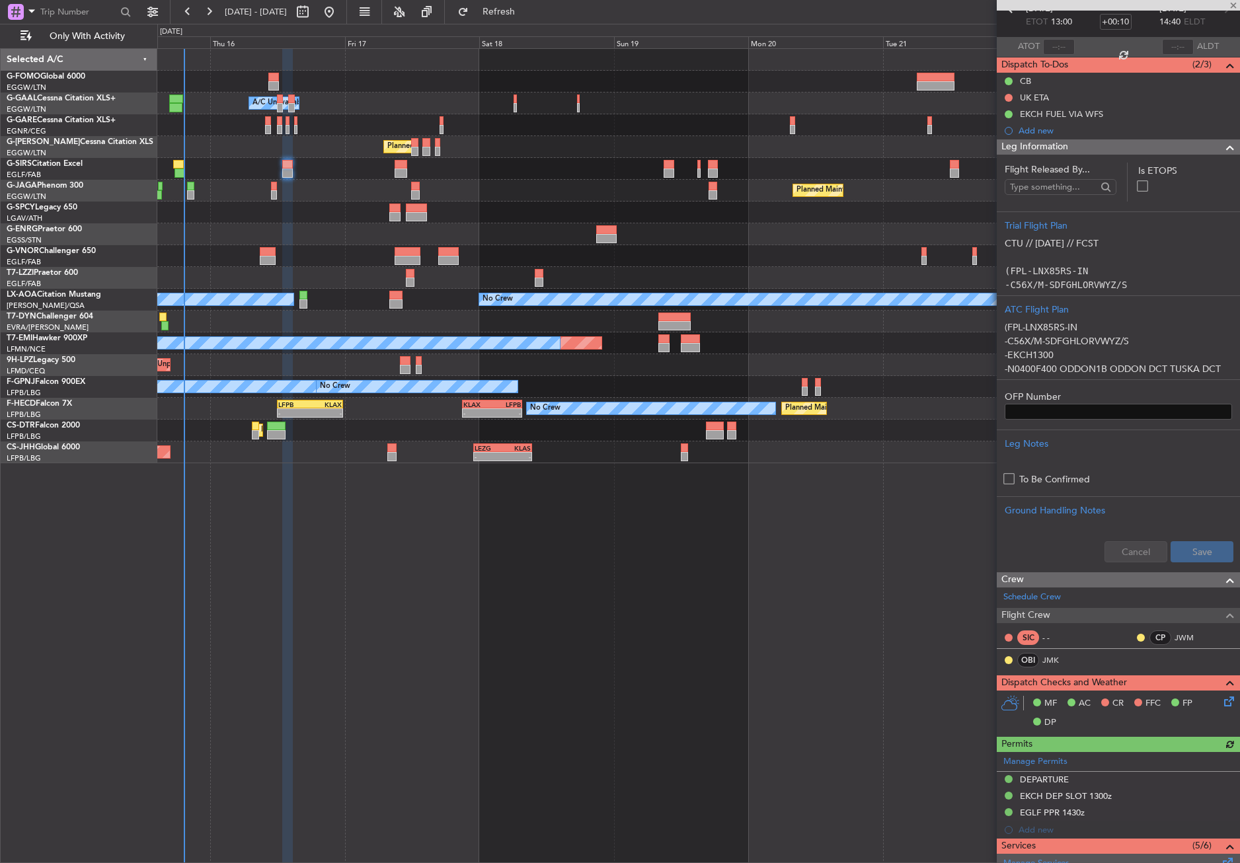
scroll to position [5, 0]
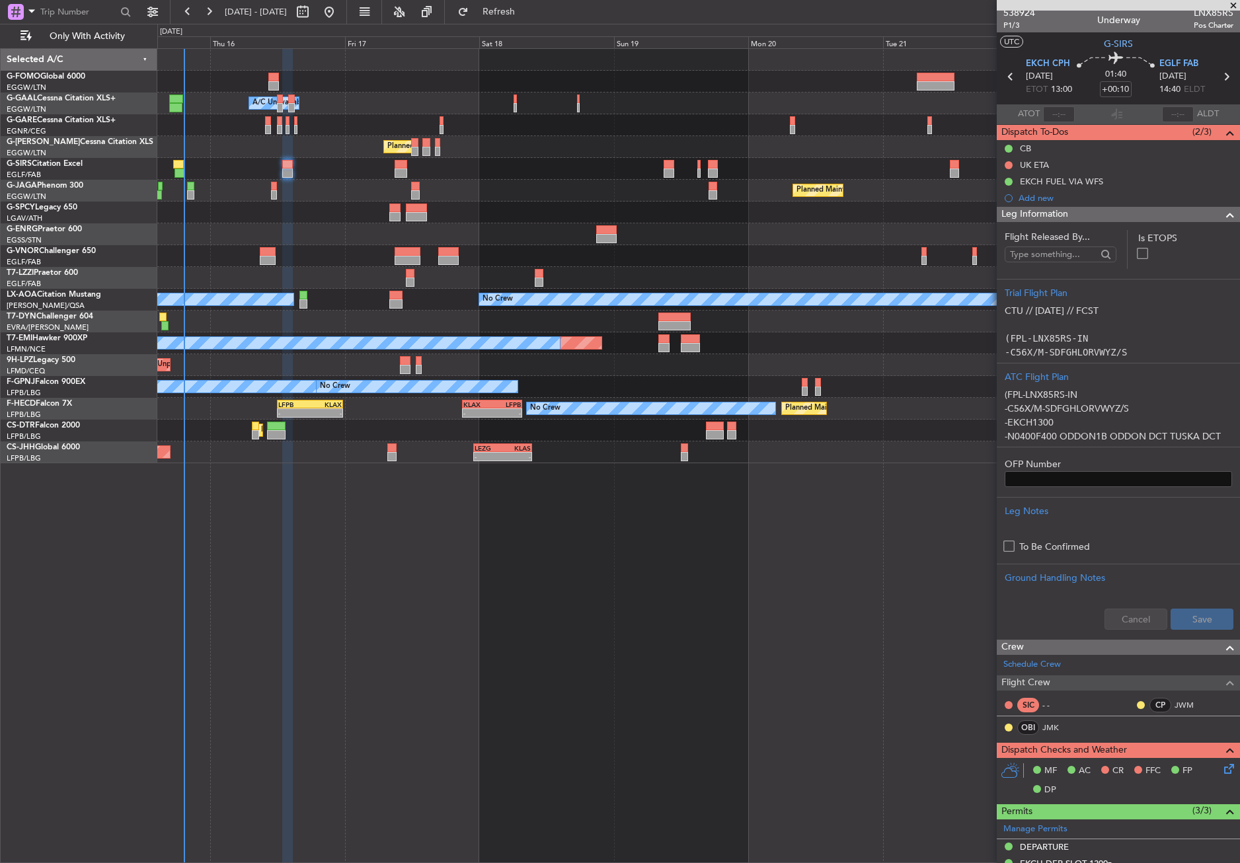
click at [506, 23] on fb-refresh-button "Refresh" at bounding box center [491, 12] width 93 height 24
click at [510, 15] on button "Refresh" at bounding box center [490, 11] width 79 height 21
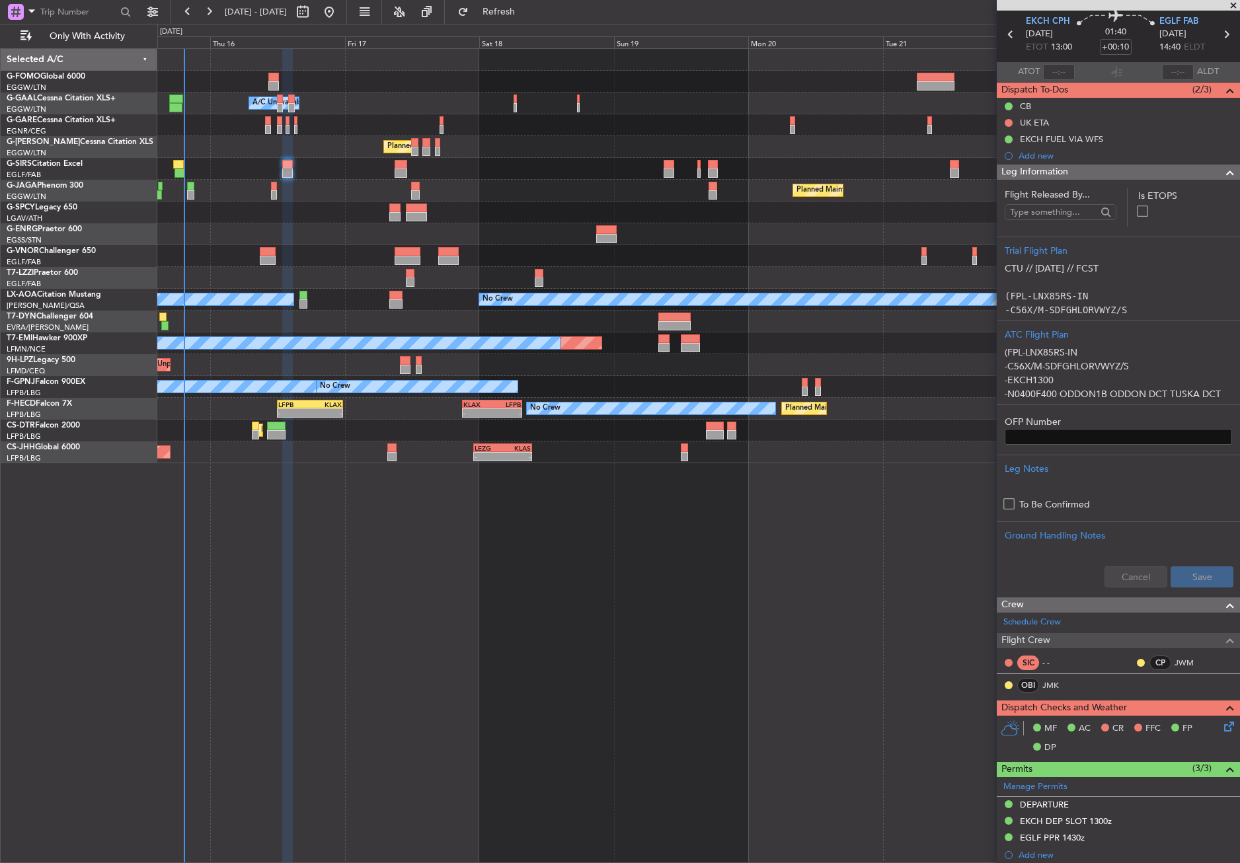
scroll to position [0, 0]
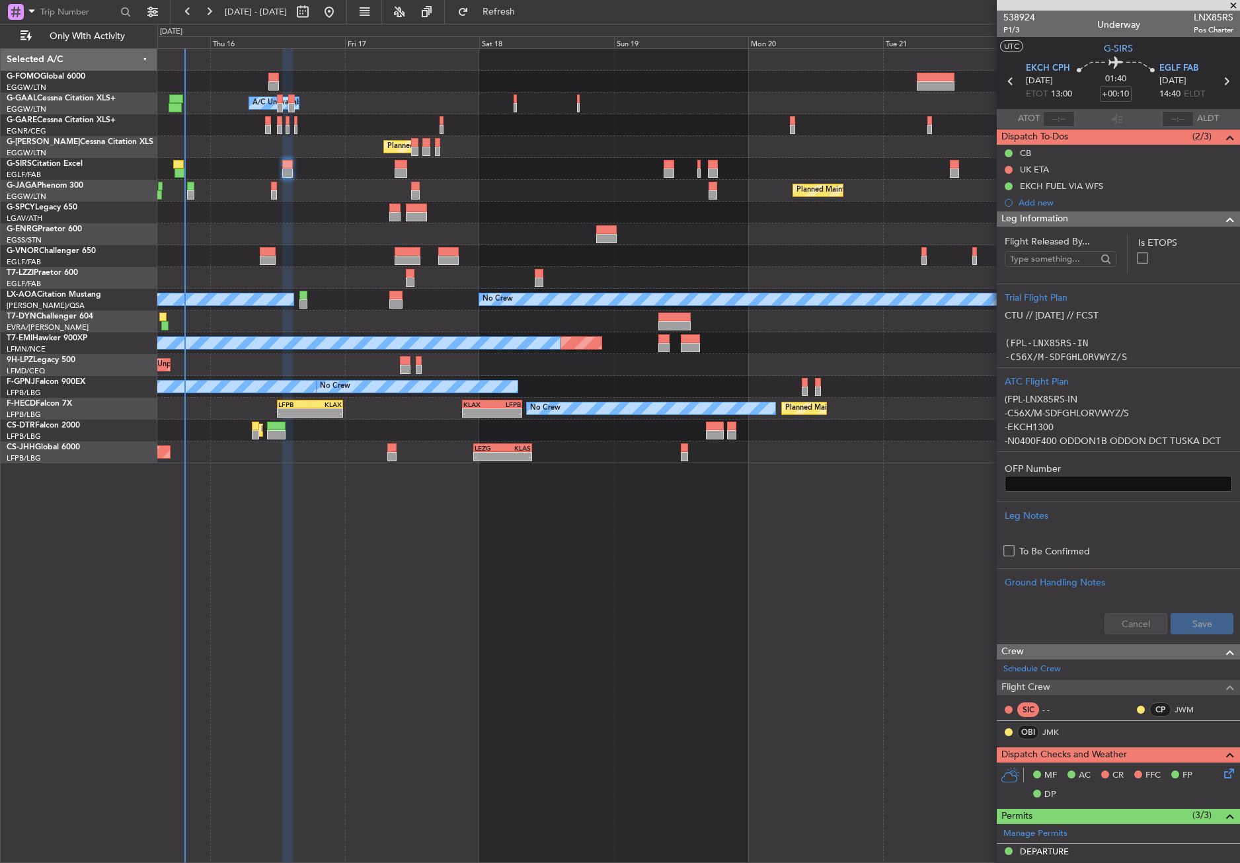
click at [328, 638] on div "Owner A/C Unavailable Owner A/C Unavailable Planned Maint [GEOGRAPHIC_DATA] ([G…" at bounding box center [698, 455] width 1082 height 815
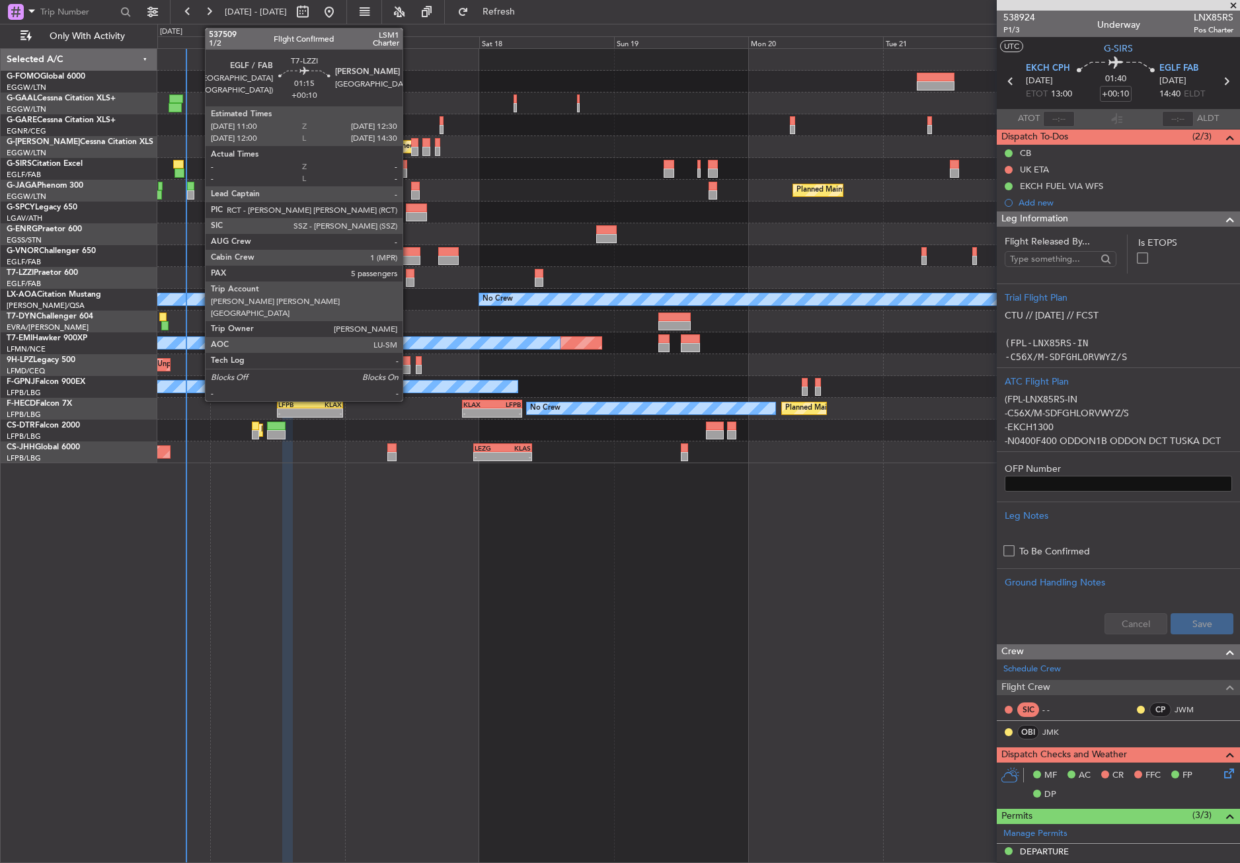
click at [408, 276] on div at bounding box center [410, 273] width 9 height 9
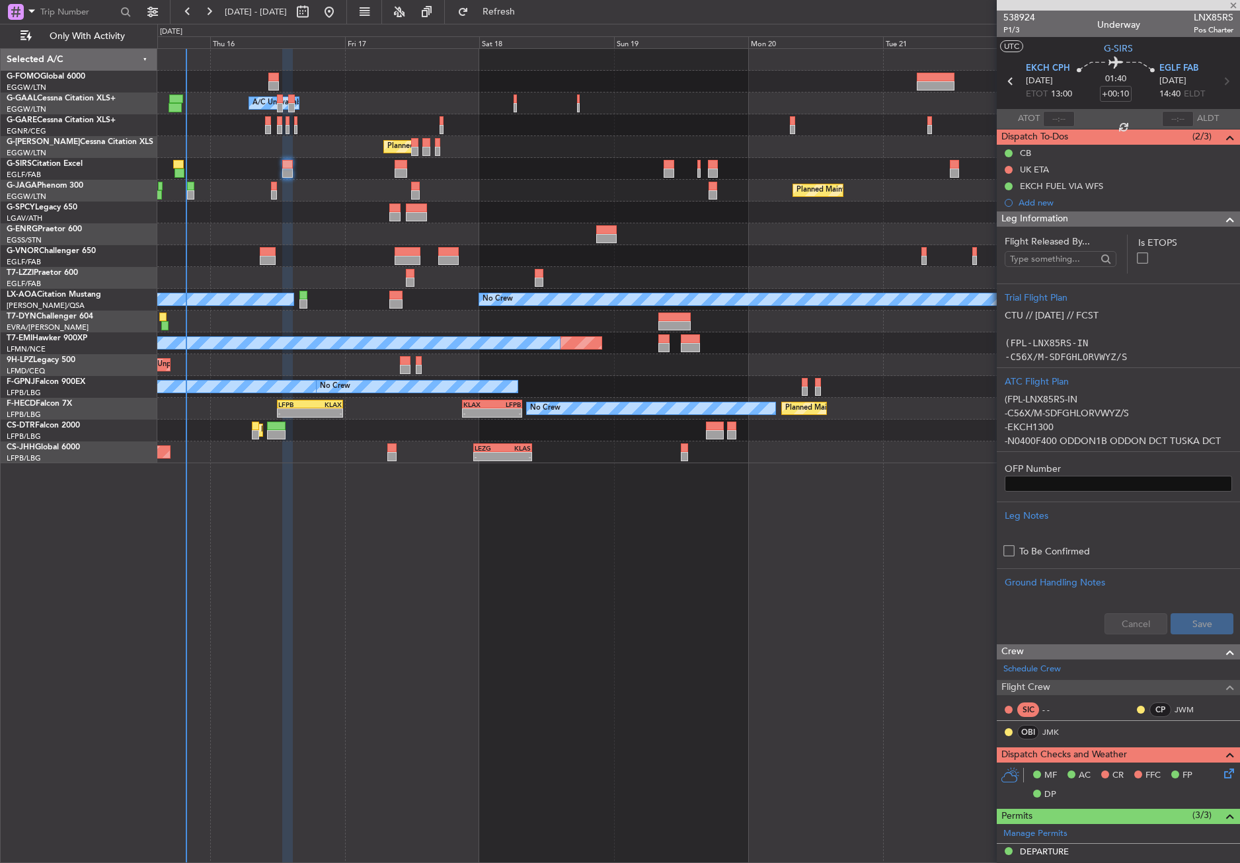
type input "5"
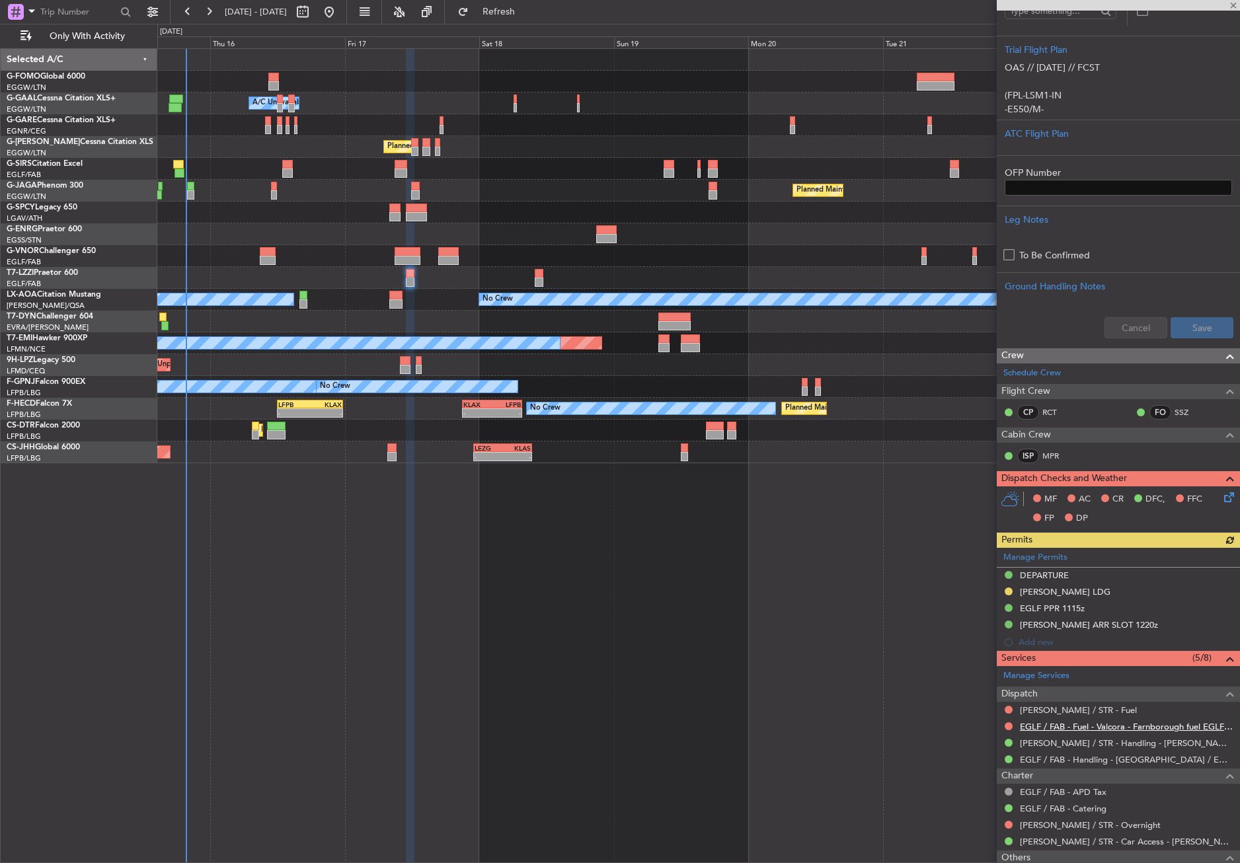
scroll to position [264, 0]
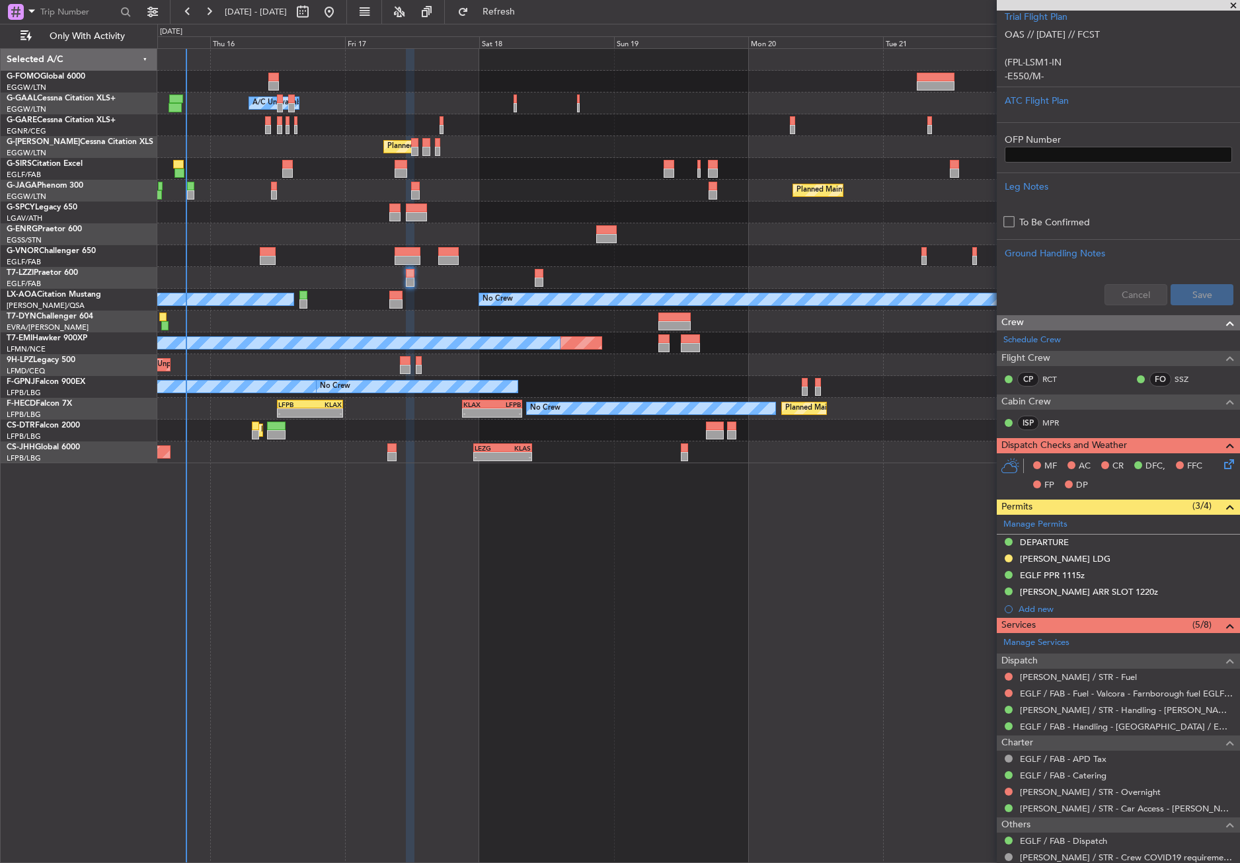
click at [958, 733] on div "Owner A/C Unavailable Owner A/C Unavailable Planned Maint London (Luton) Planne…" at bounding box center [698, 455] width 1082 height 815
click at [475, 677] on div "Owner A/C Unavailable Owner A/C Unavailable Planned Maint London (Luton) Planne…" at bounding box center [698, 455] width 1082 height 815
click at [474, 677] on div "Owner A/C Unavailable Owner A/C Unavailable Planned Maint London (Luton) Planne…" at bounding box center [698, 455] width 1082 height 815
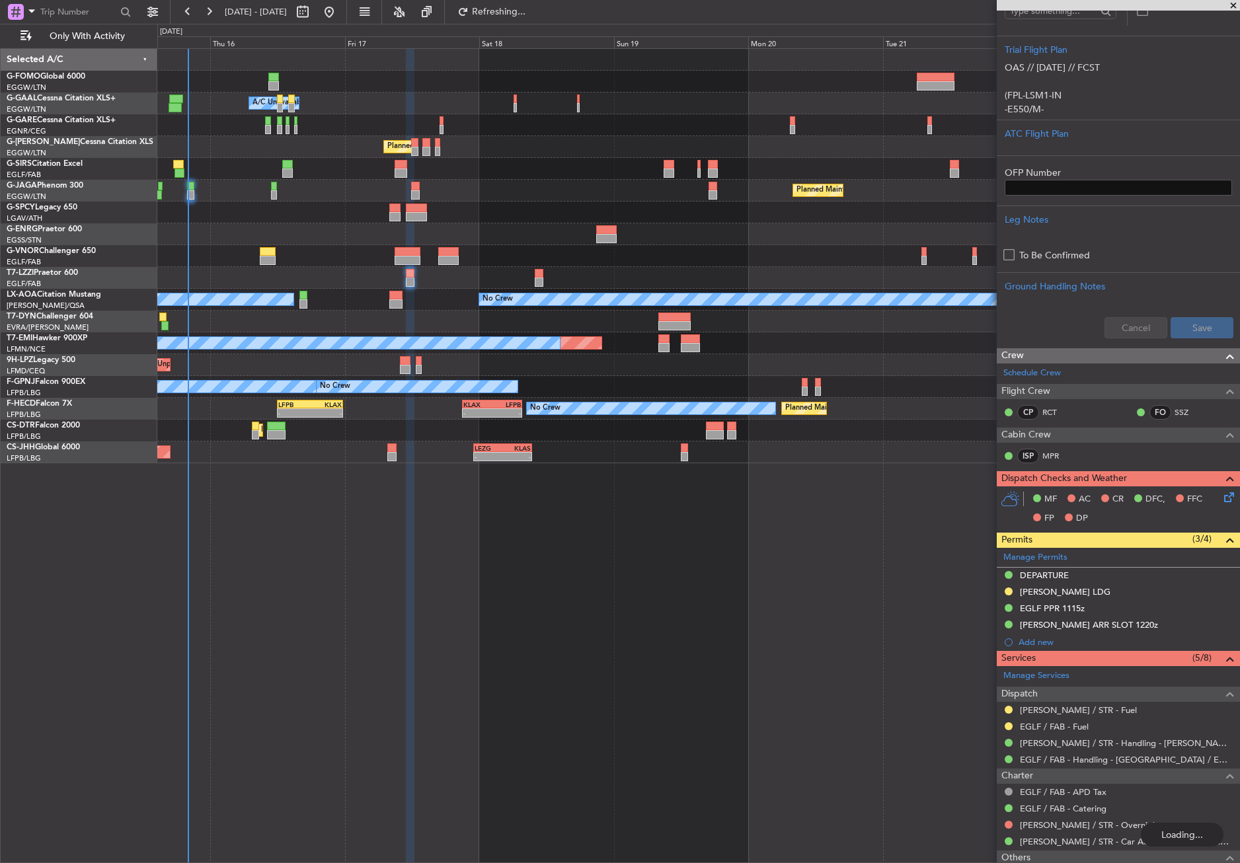
scroll to position [297, 0]
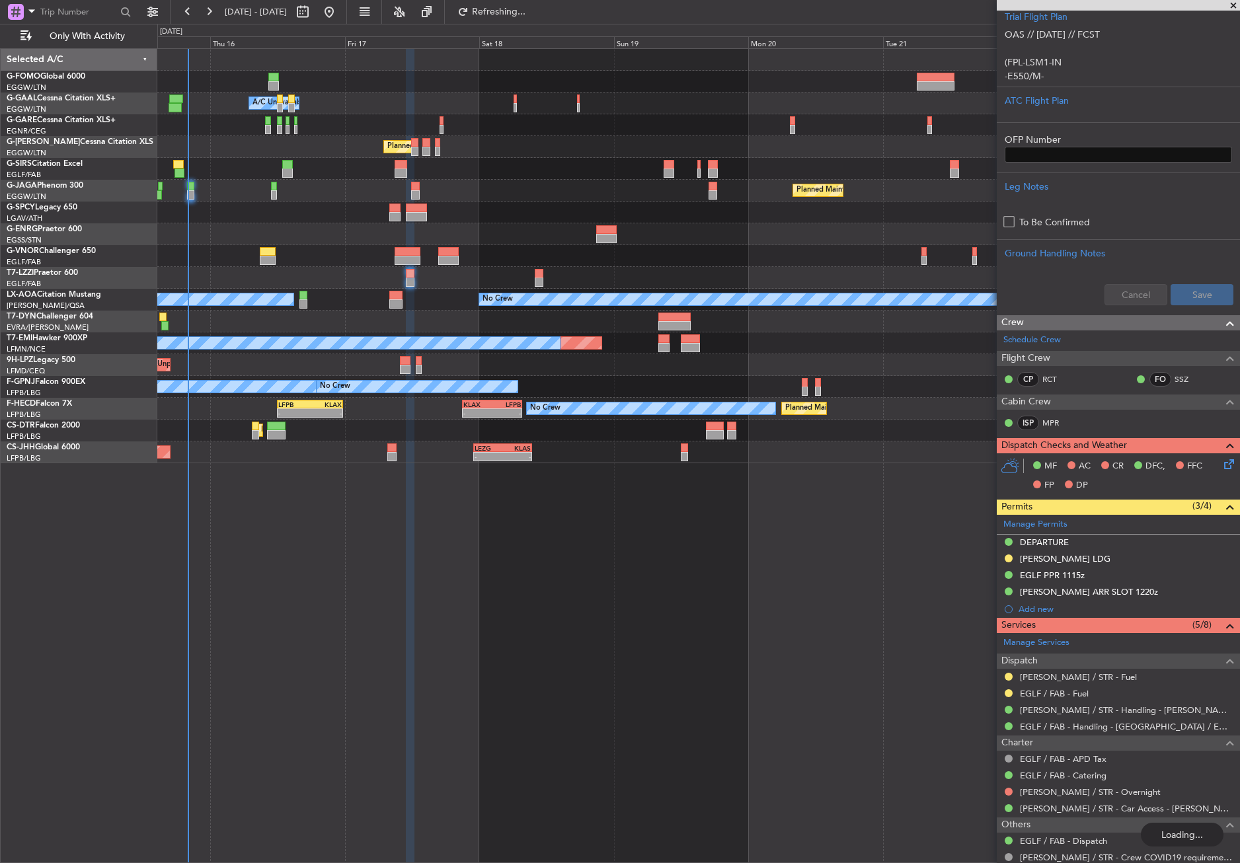
click at [312, 219] on div at bounding box center [698, 213] width 1082 height 22
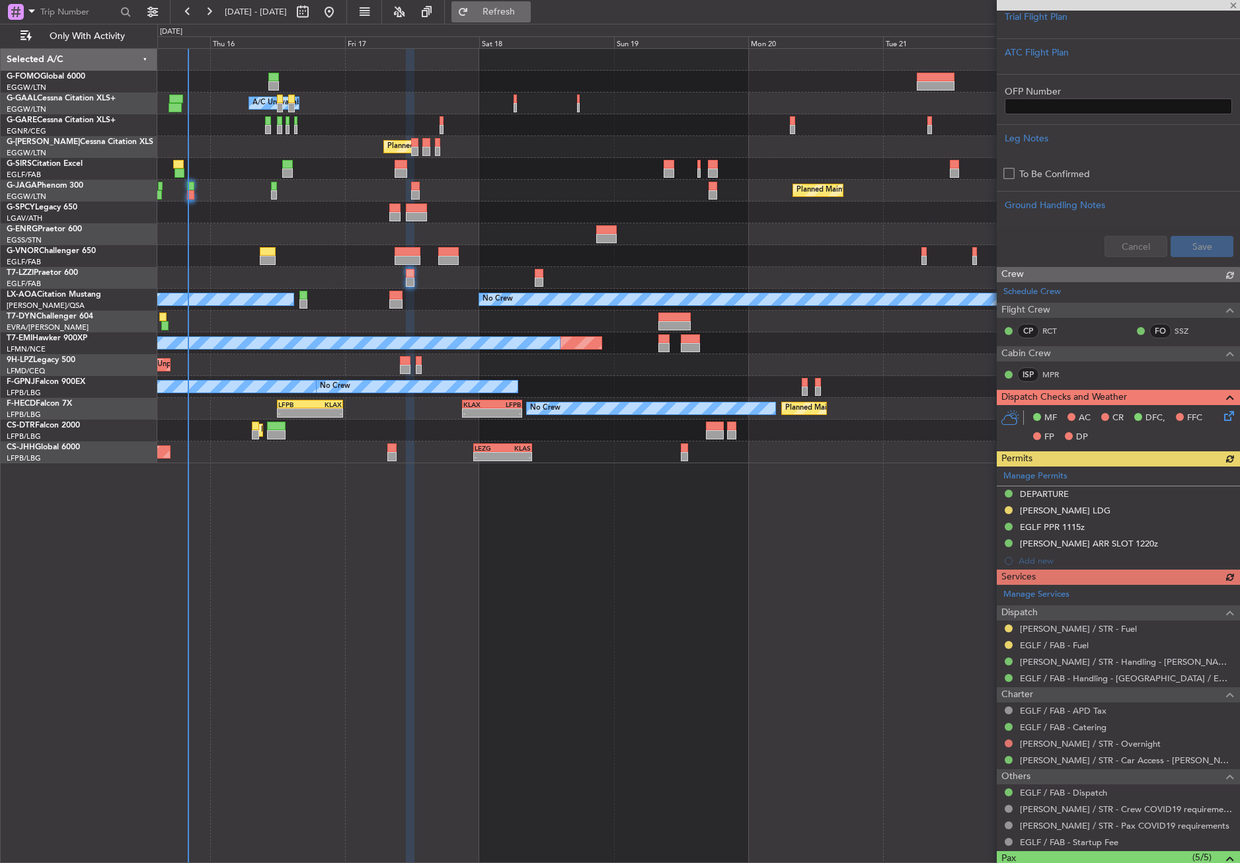
click at [502, 9] on button "Refresh" at bounding box center [490, 11] width 79 height 21
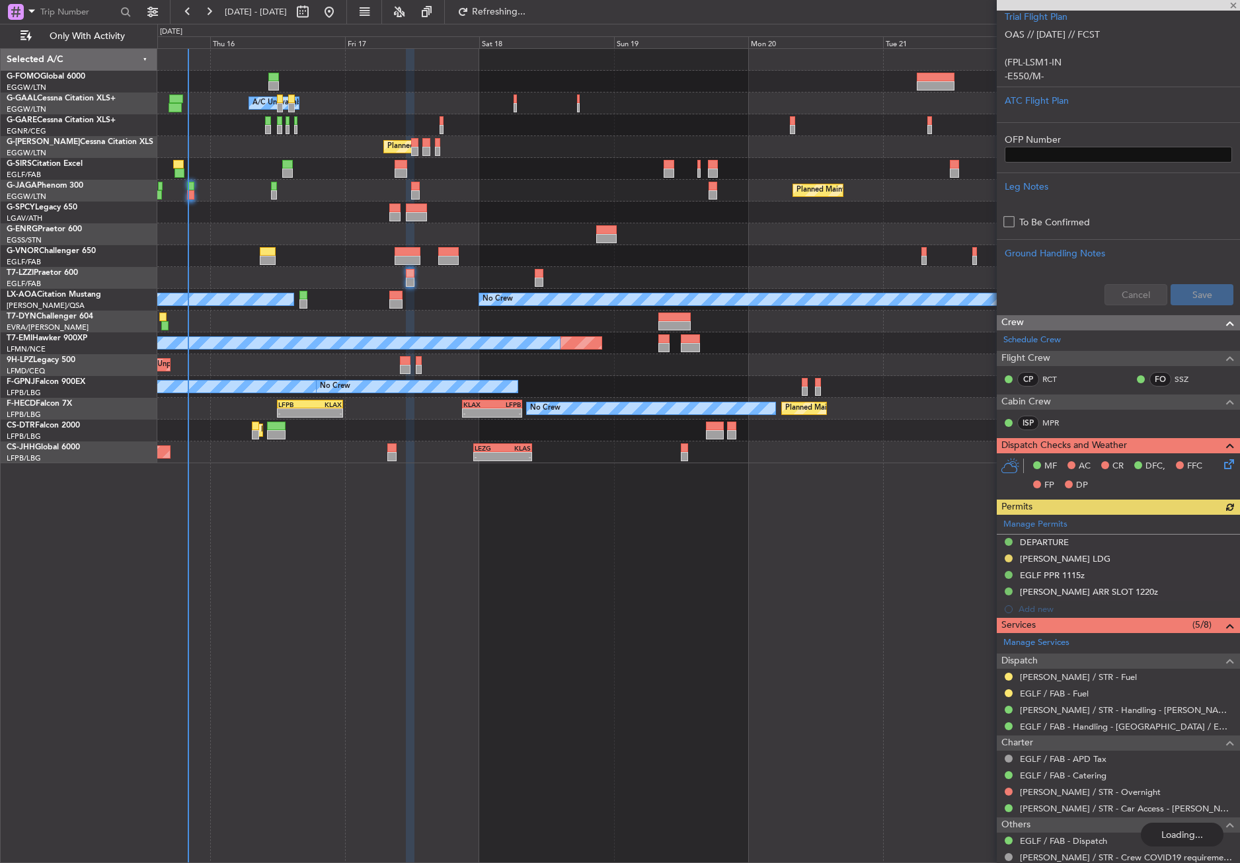
click at [501, 161] on div at bounding box center [698, 169] width 1082 height 22
click at [501, 162] on div at bounding box center [698, 169] width 1082 height 22
click at [1007, 674] on button at bounding box center [1008, 677] width 8 height 8
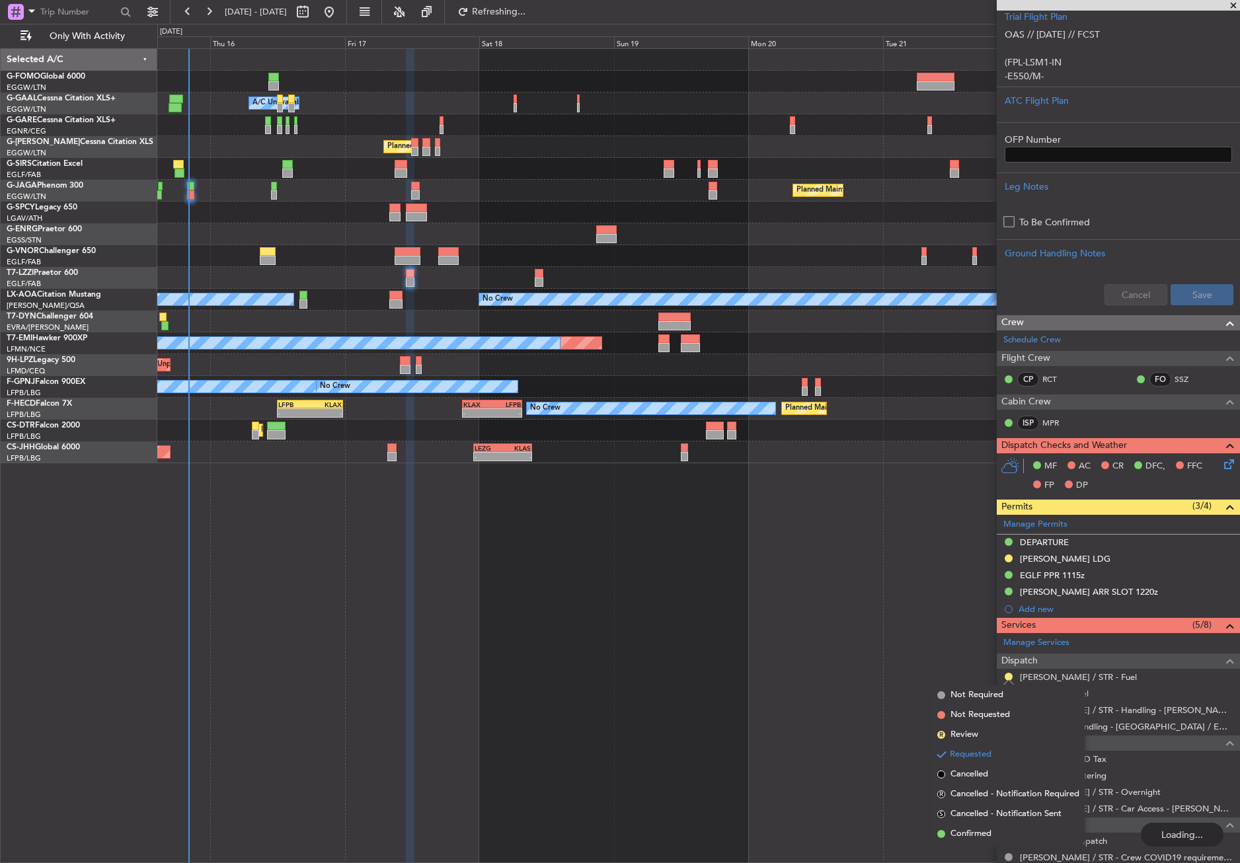
drag, startPoint x: 979, startPoint y: 833, endPoint x: 832, endPoint y: 706, distance: 194.5
click at [978, 833] on span "Confirmed" at bounding box center [970, 833] width 41 height 13
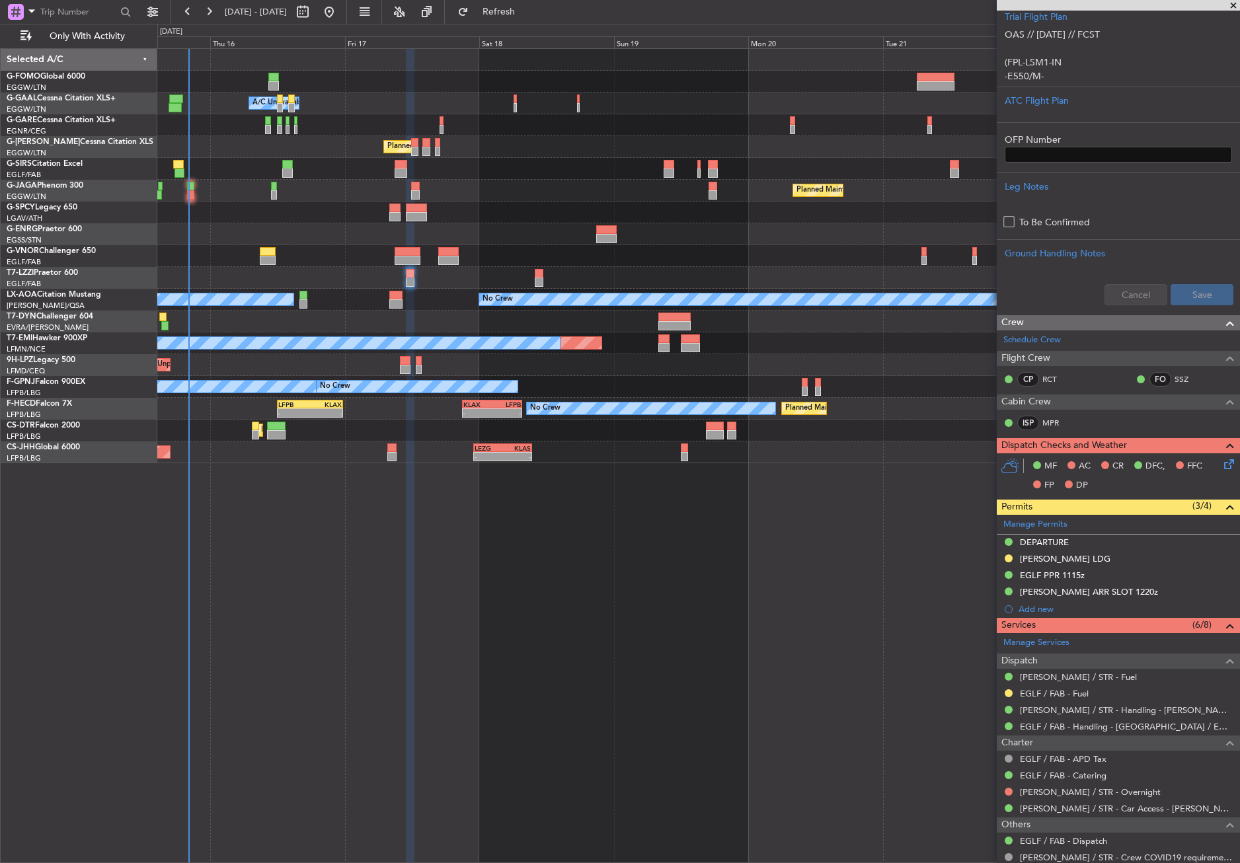
click at [395, 618] on div "Owner A/C Unavailable Owner A/C Unavailable Planned Maint [GEOGRAPHIC_DATA] ([G…" at bounding box center [698, 455] width 1082 height 815
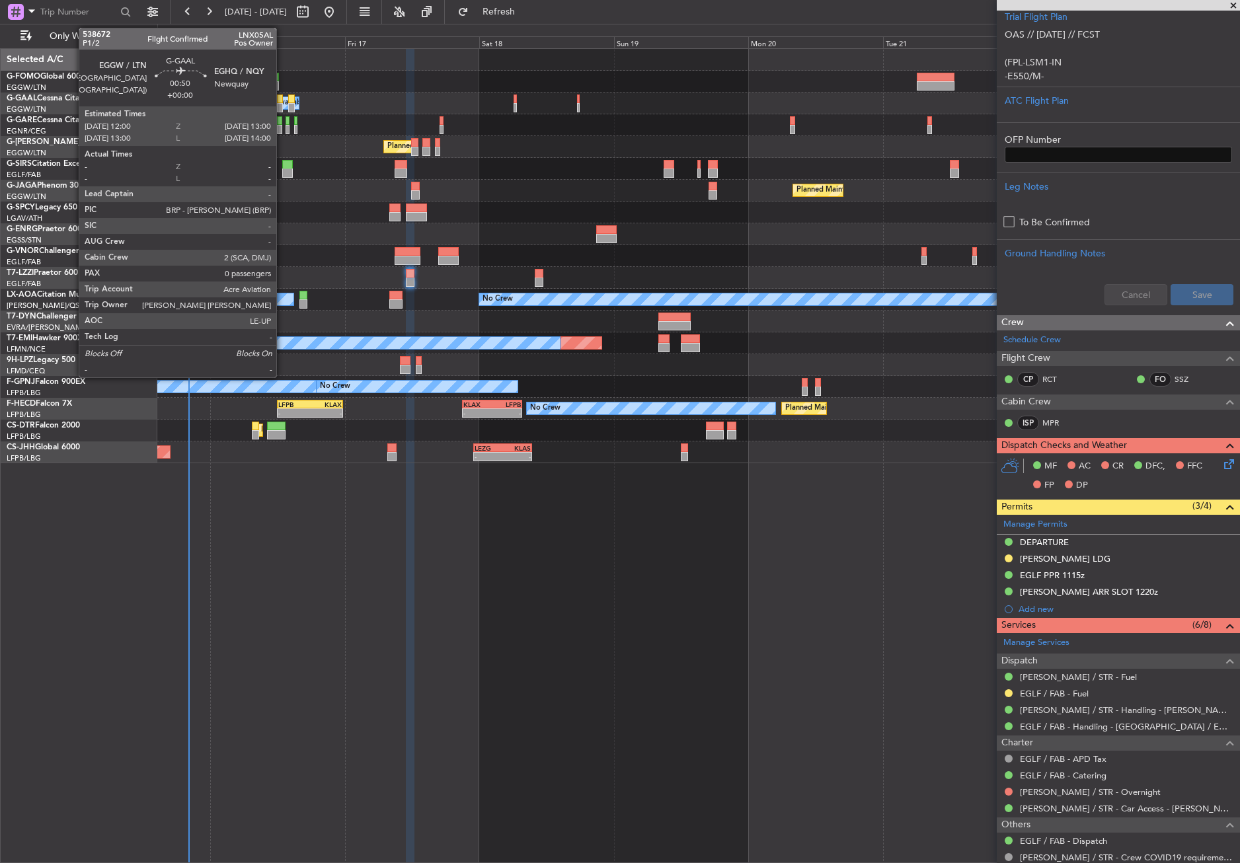
click at [282, 104] on div at bounding box center [280, 107] width 6 height 9
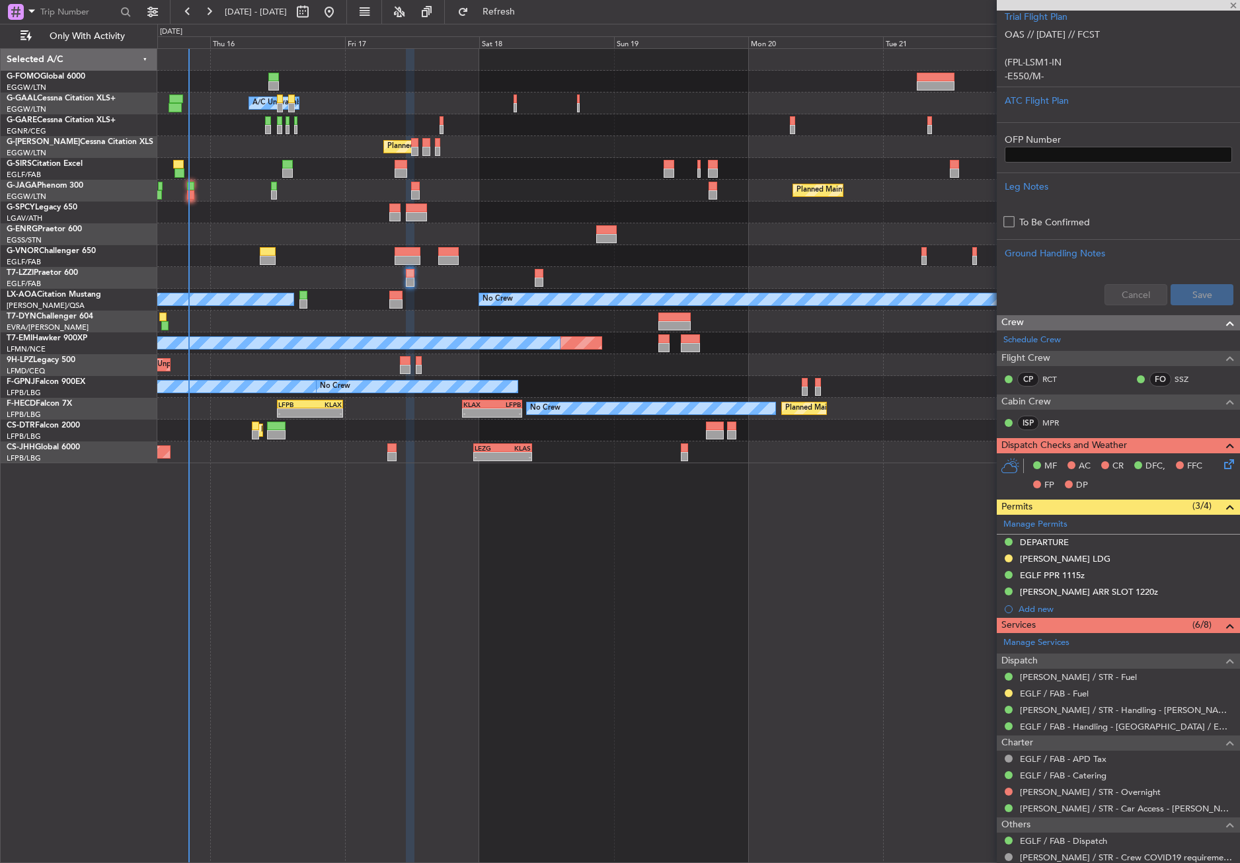
type input "0"
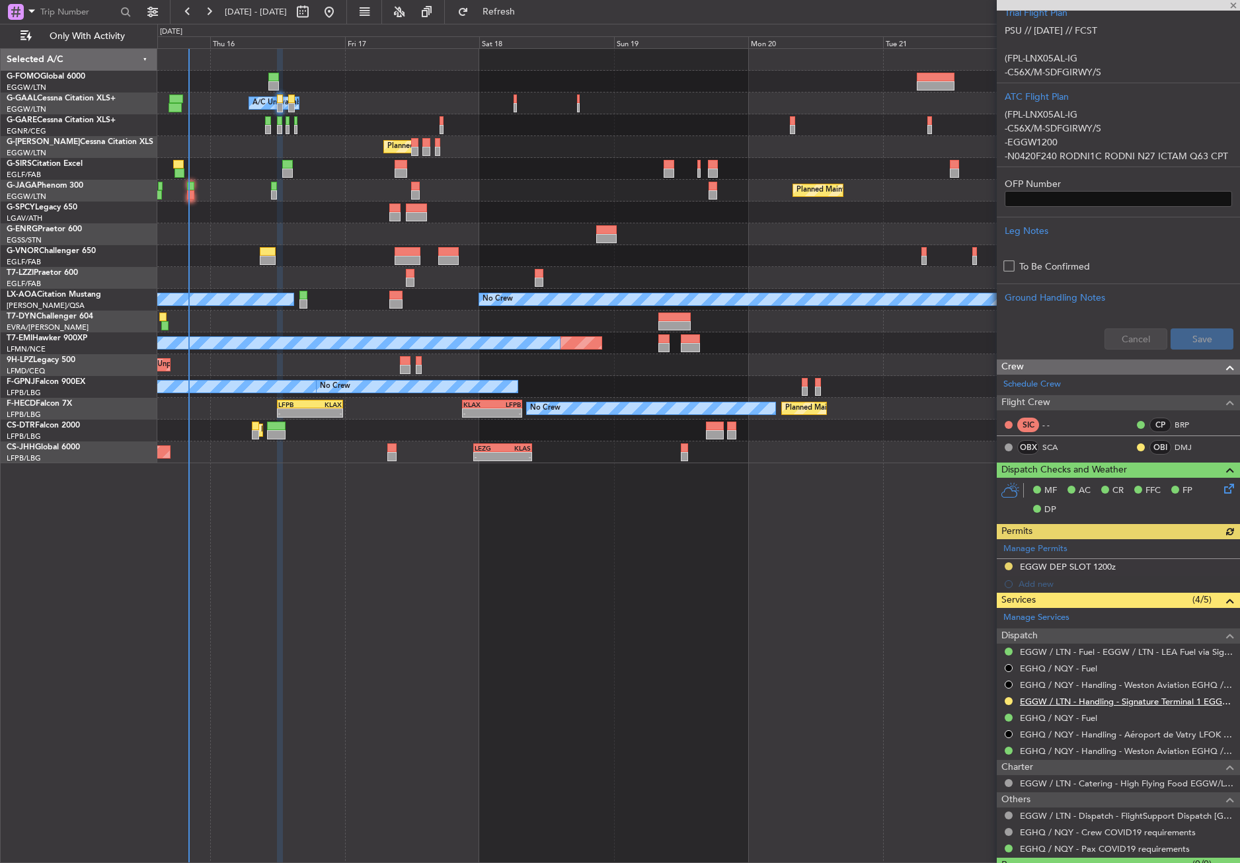
scroll to position [330, 0]
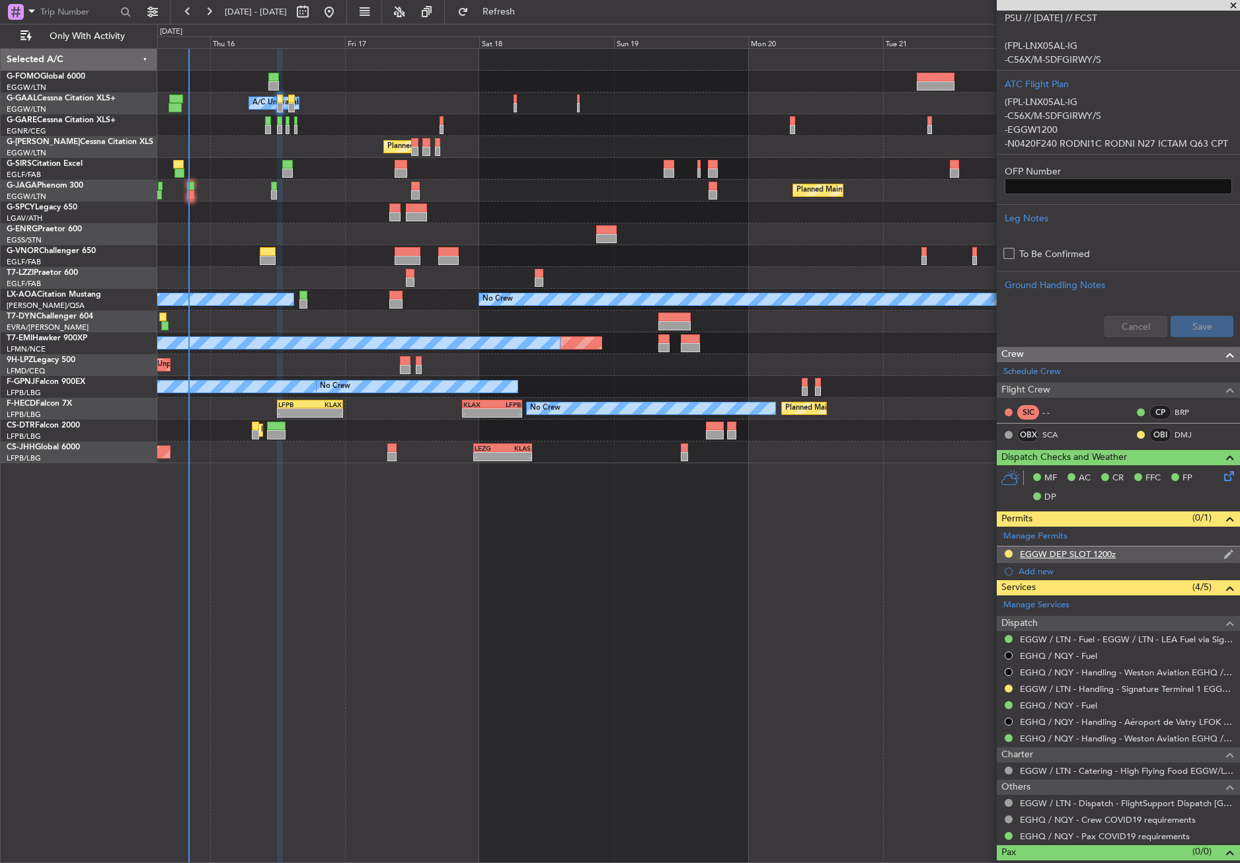
click at [1104, 551] on div "EGGW DEP SLOT 1200z" at bounding box center [1068, 553] width 96 height 11
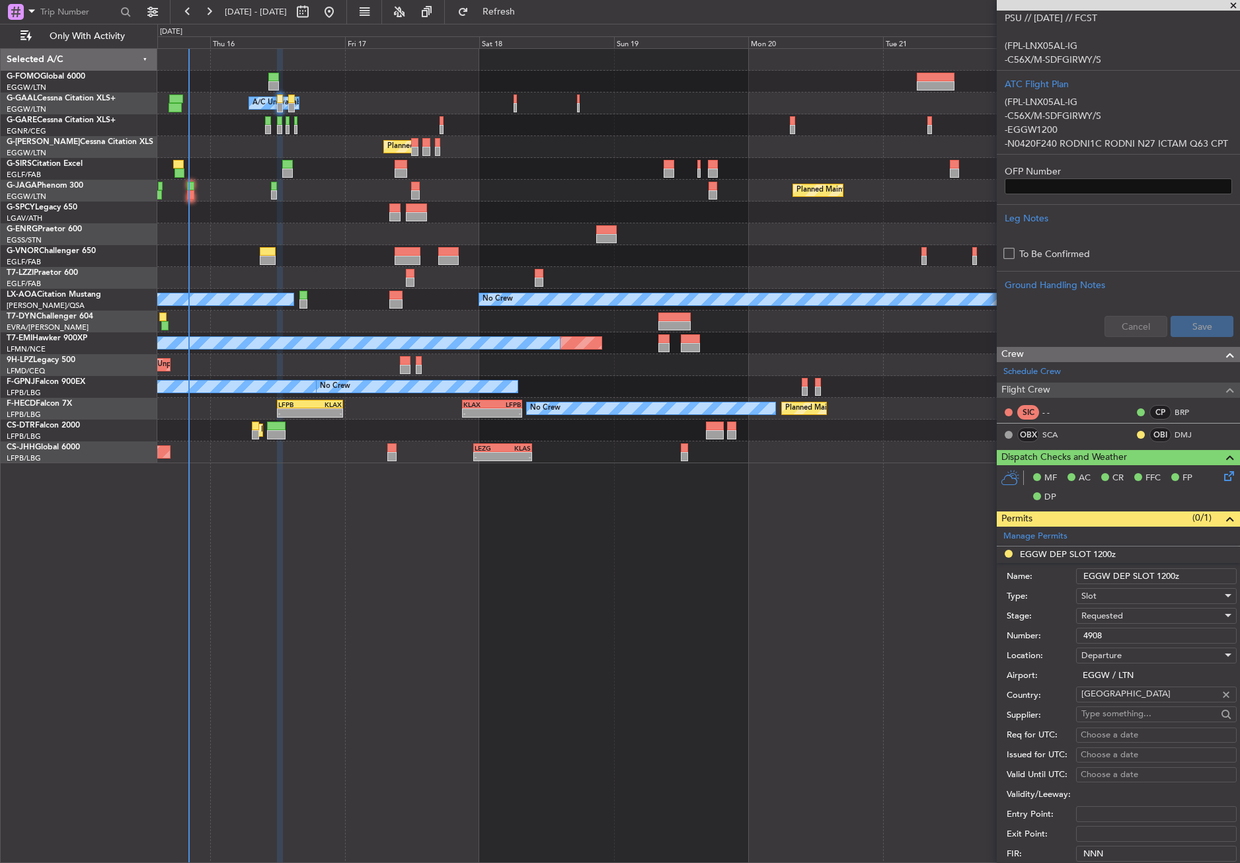
click at [1174, 578] on input "EGGW DEP SLOT 1200z" at bounding box center [1156, 576] width 161 height 16
type input "EGGW DEP SLOT 1215z"
click at [1113, 607] on div "Requested" at bounding box center [1151, 616] width 141 height 20
click at [1122, 716] on span "Received OK" at bounding box center [1151, 716] width 139 height 20
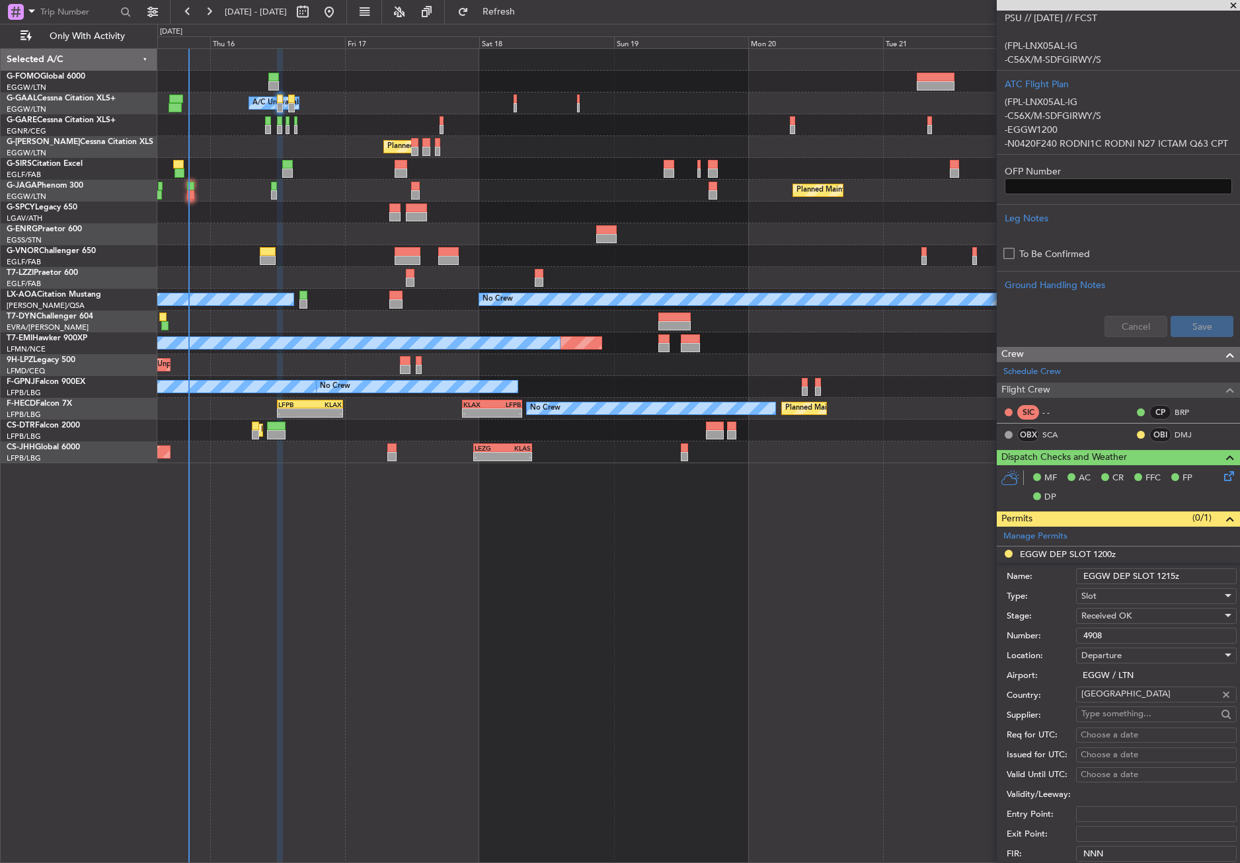
drag, startPoint x: 1118, startPoint y: 632, endPoint x: 1066, endPoint y: 643, distance: 53.3
click at [1066, 643] on div "Number: 4908" at bounding box center [1121, 636] width 230 height 20
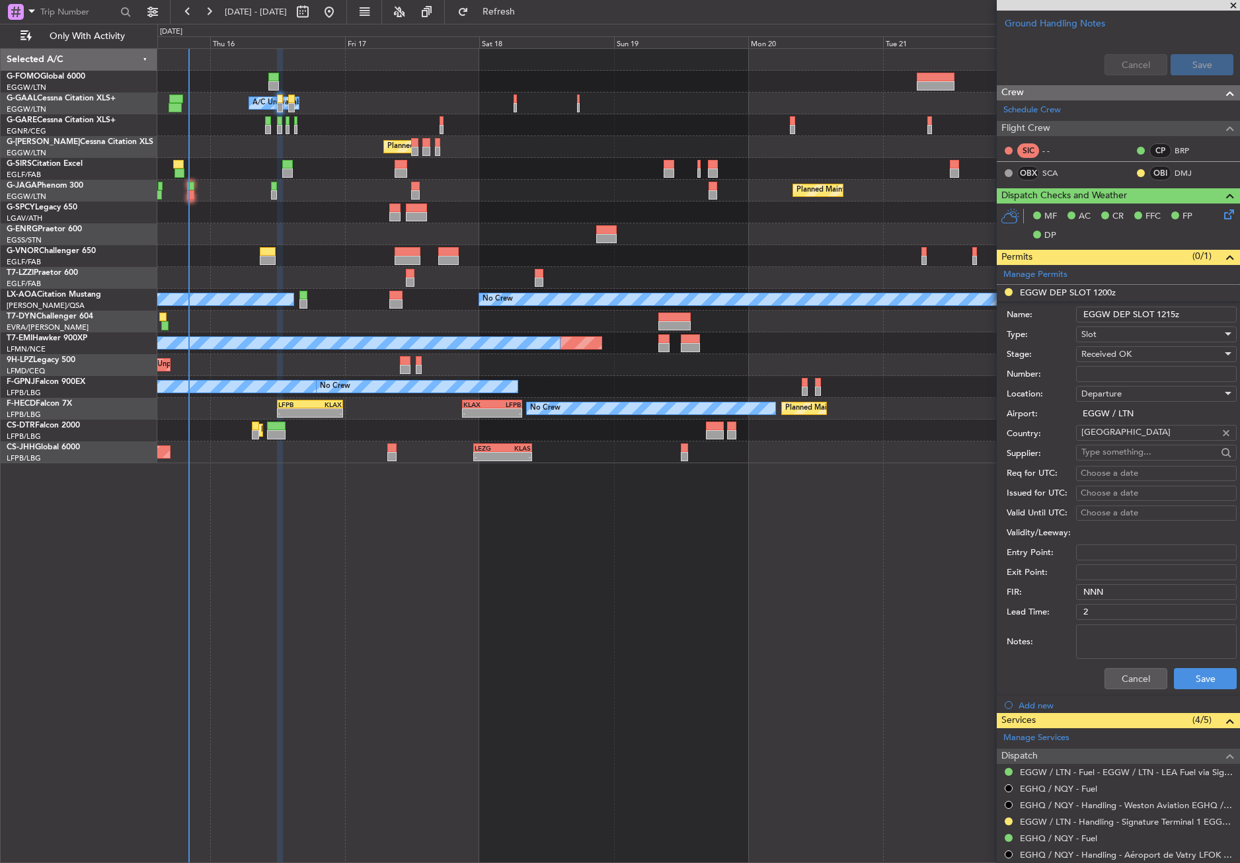
scroll to position [743, 0]
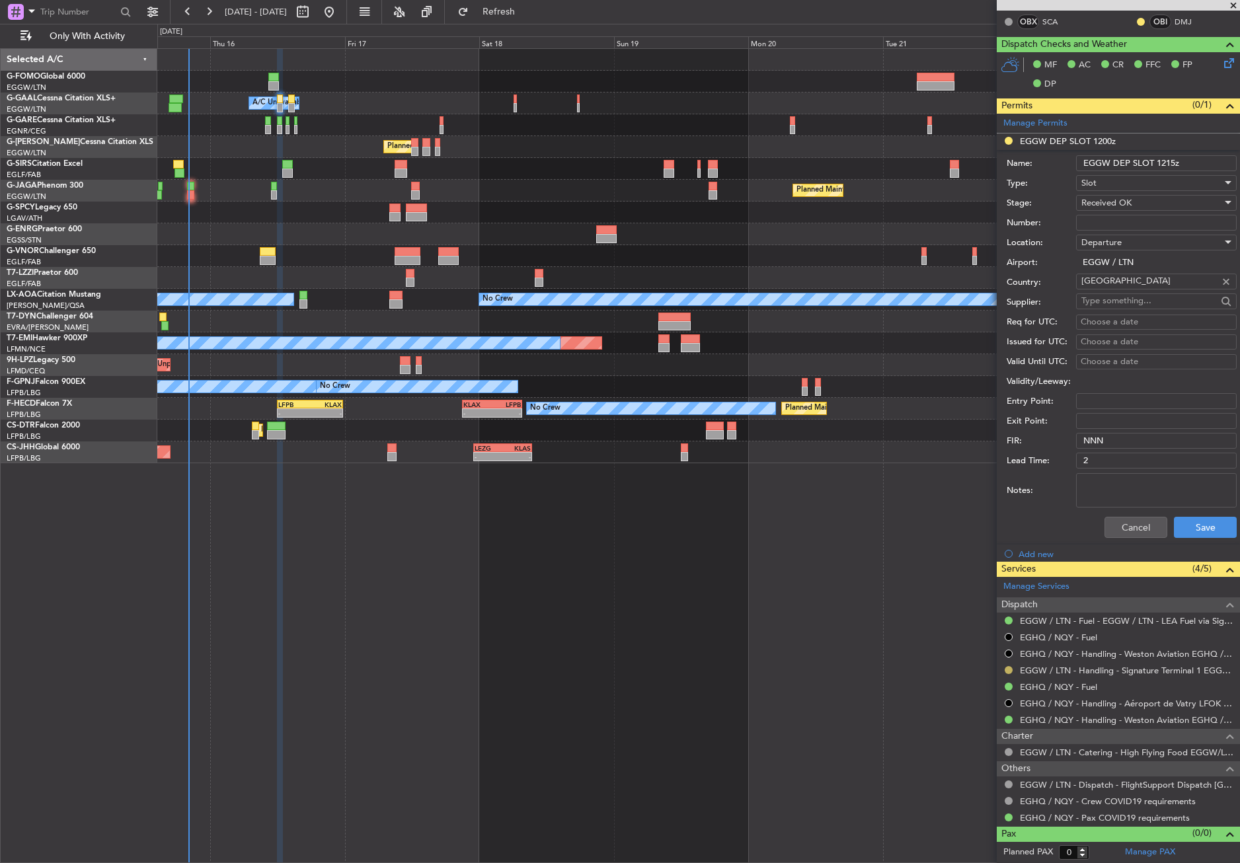
click at [1007, 669] on button at bounding box center [1008, 670] width 8 height 8
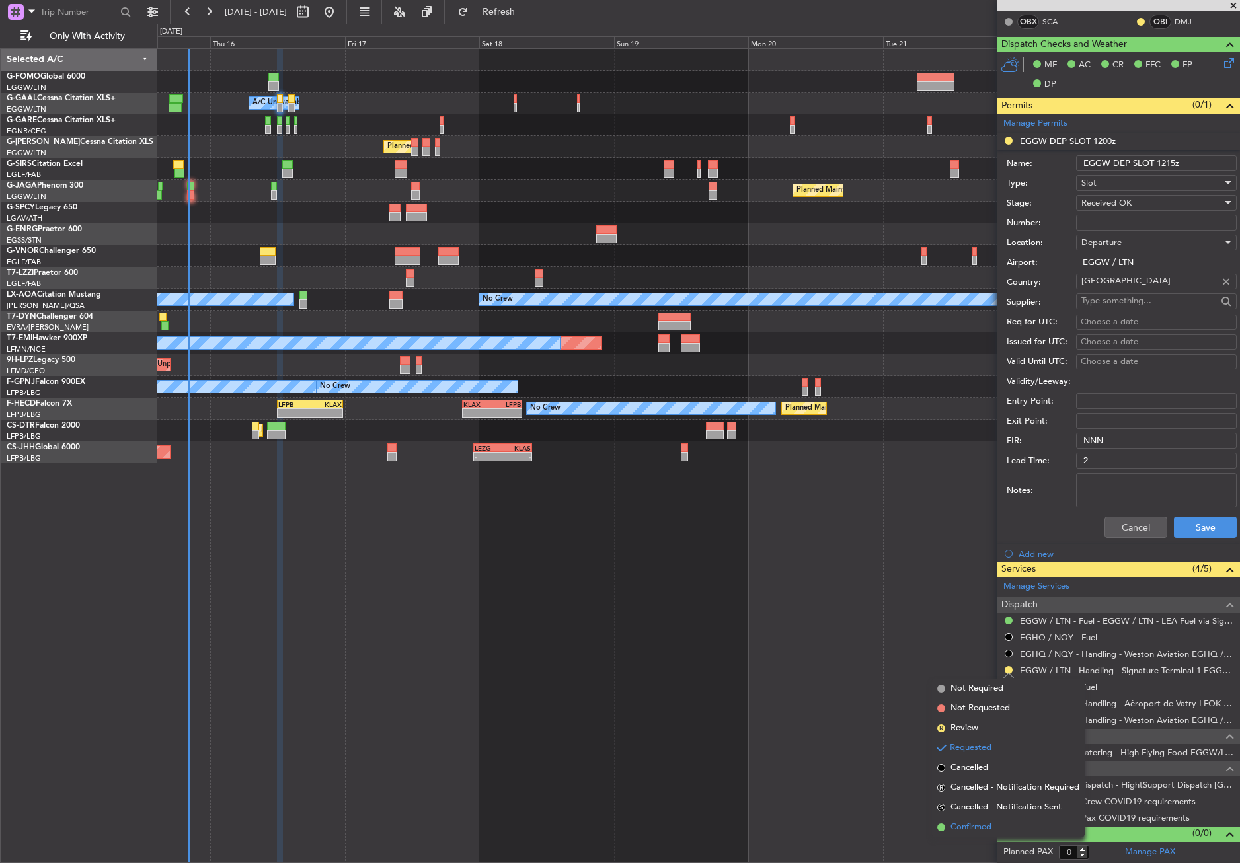
click at [984, 820] on li "Confirmed" at bounding box center [1008, 827] width 153 height 20
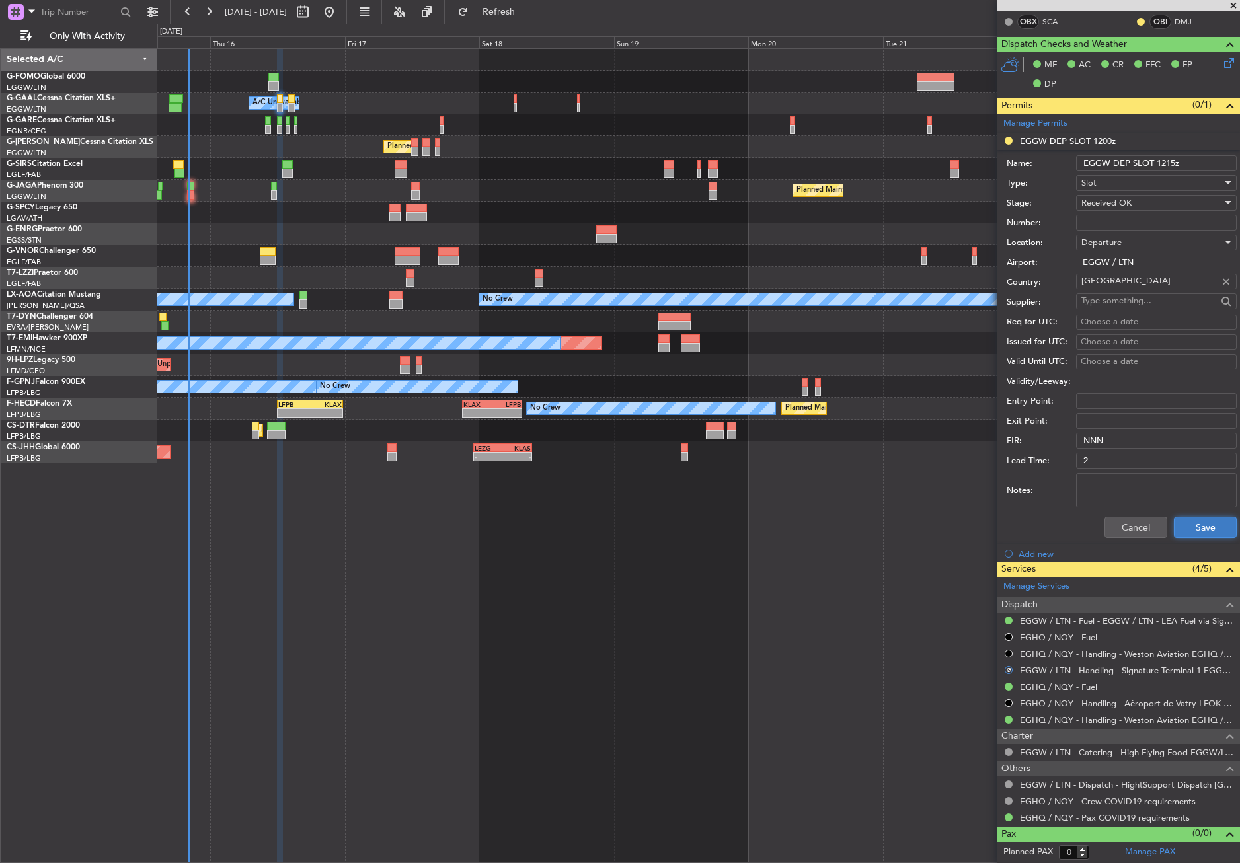
click at [1178, 532] on button "Save" at bounding box center [1205, 527] width 63 height 21
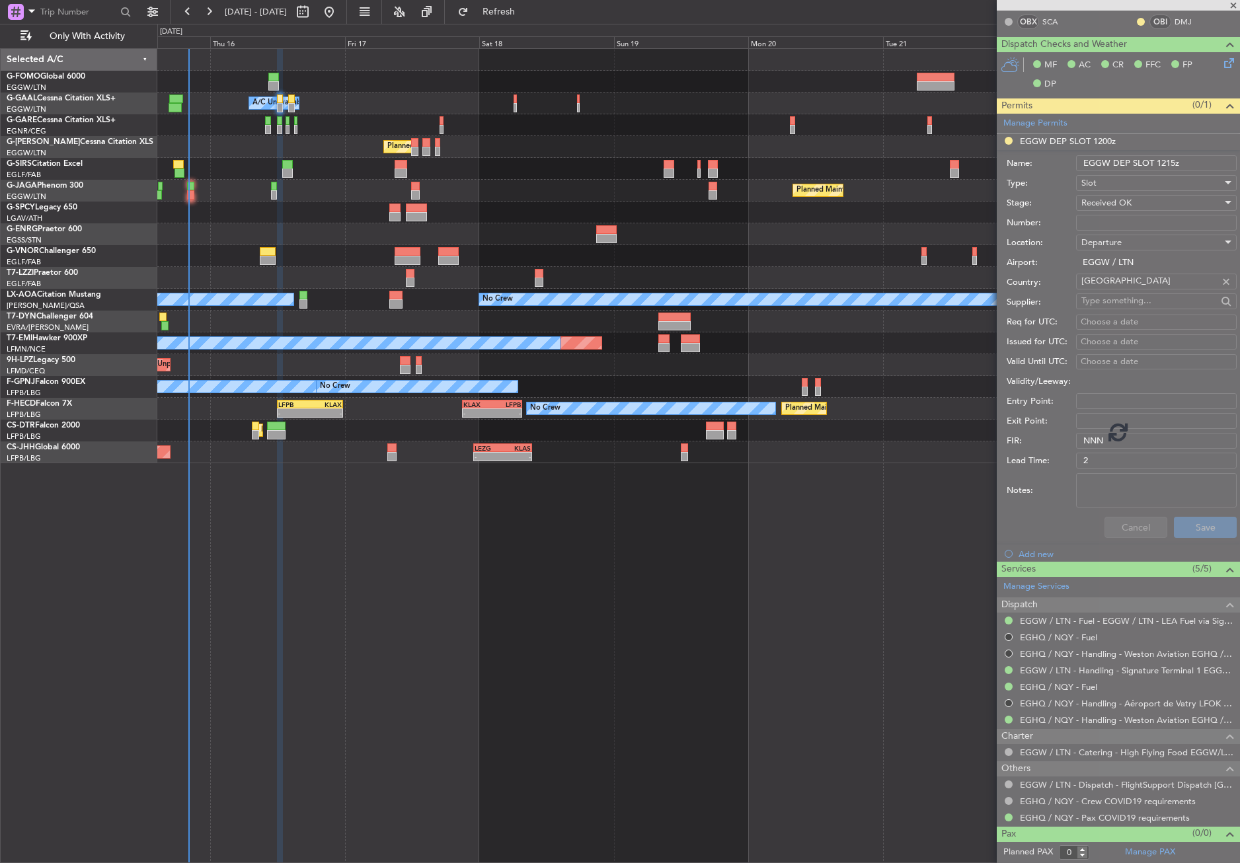
scroll to position [349, 0]
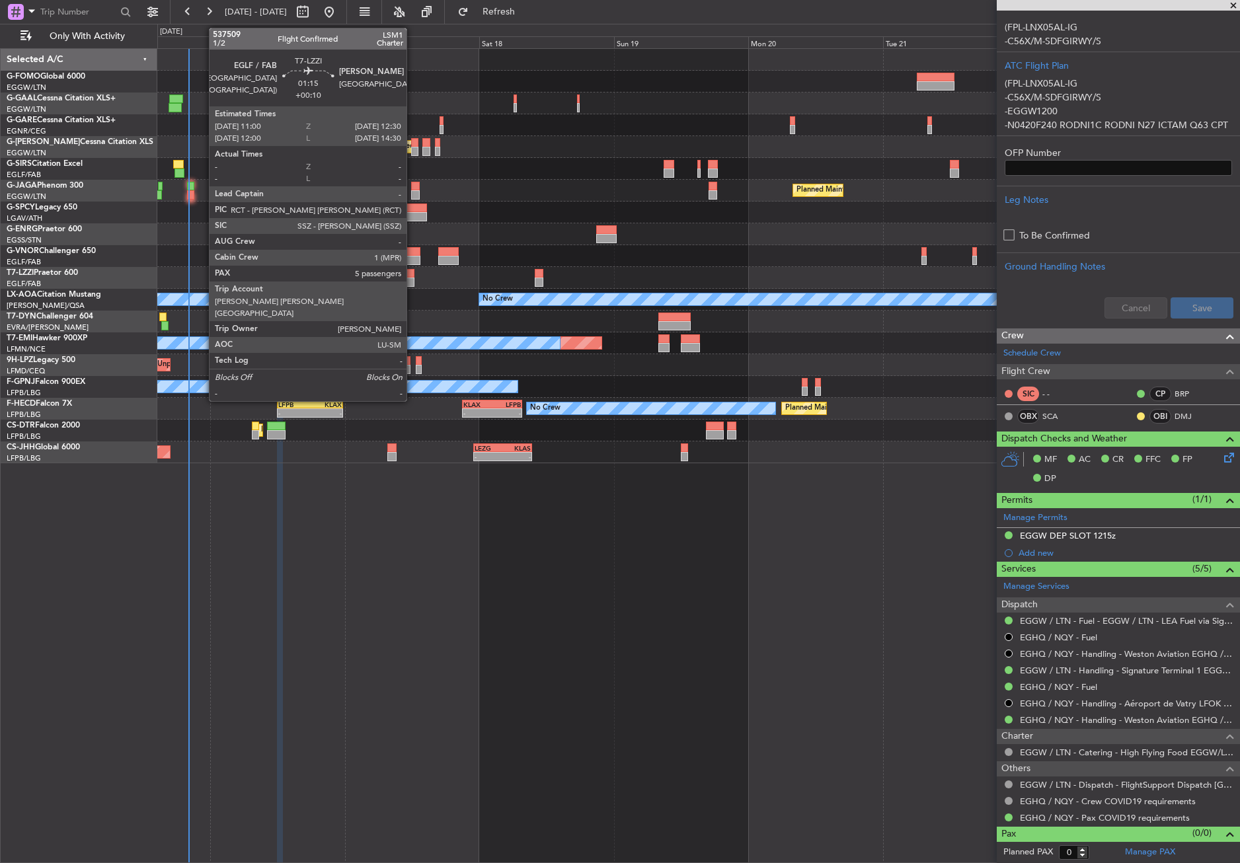
click at [412, 276] on div at bounding box center [410, 273] width 9 height 9
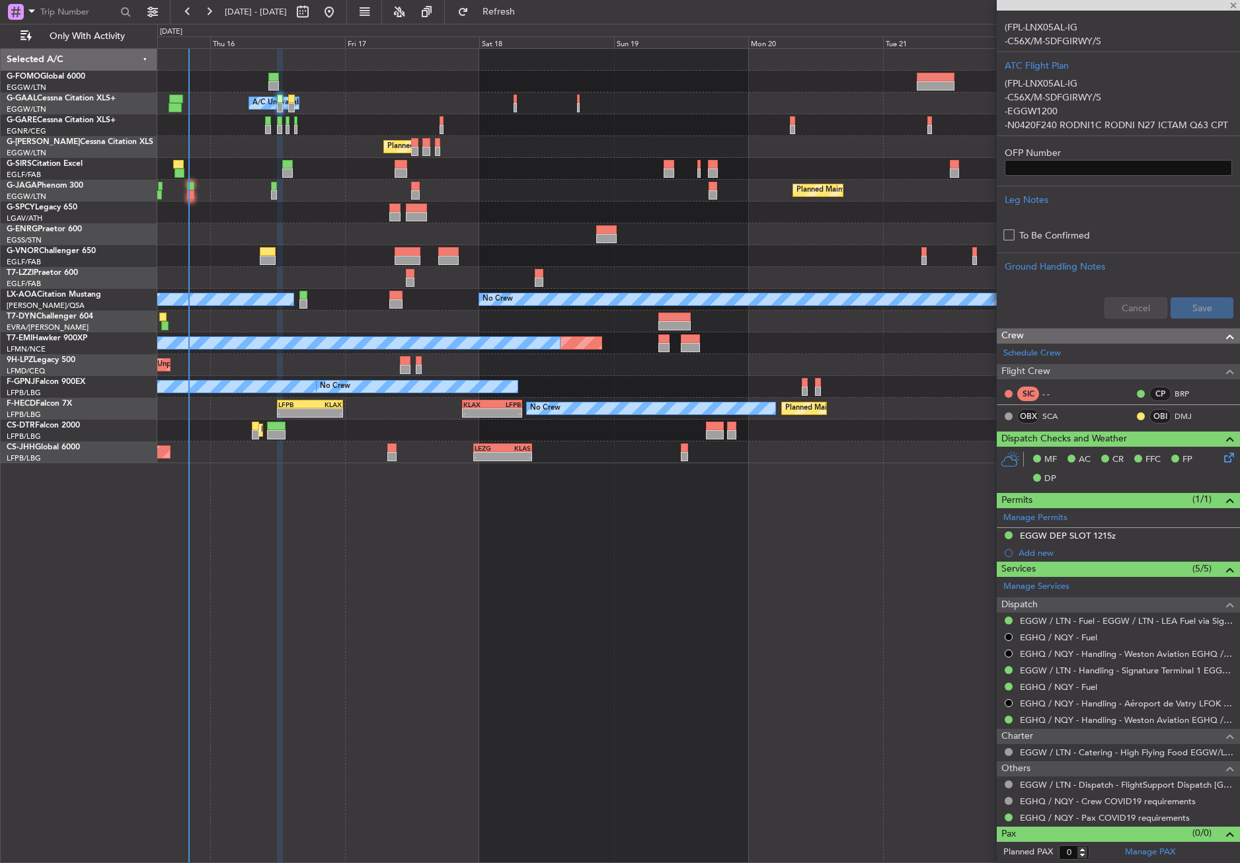
type input "+00:10"
type input "5"
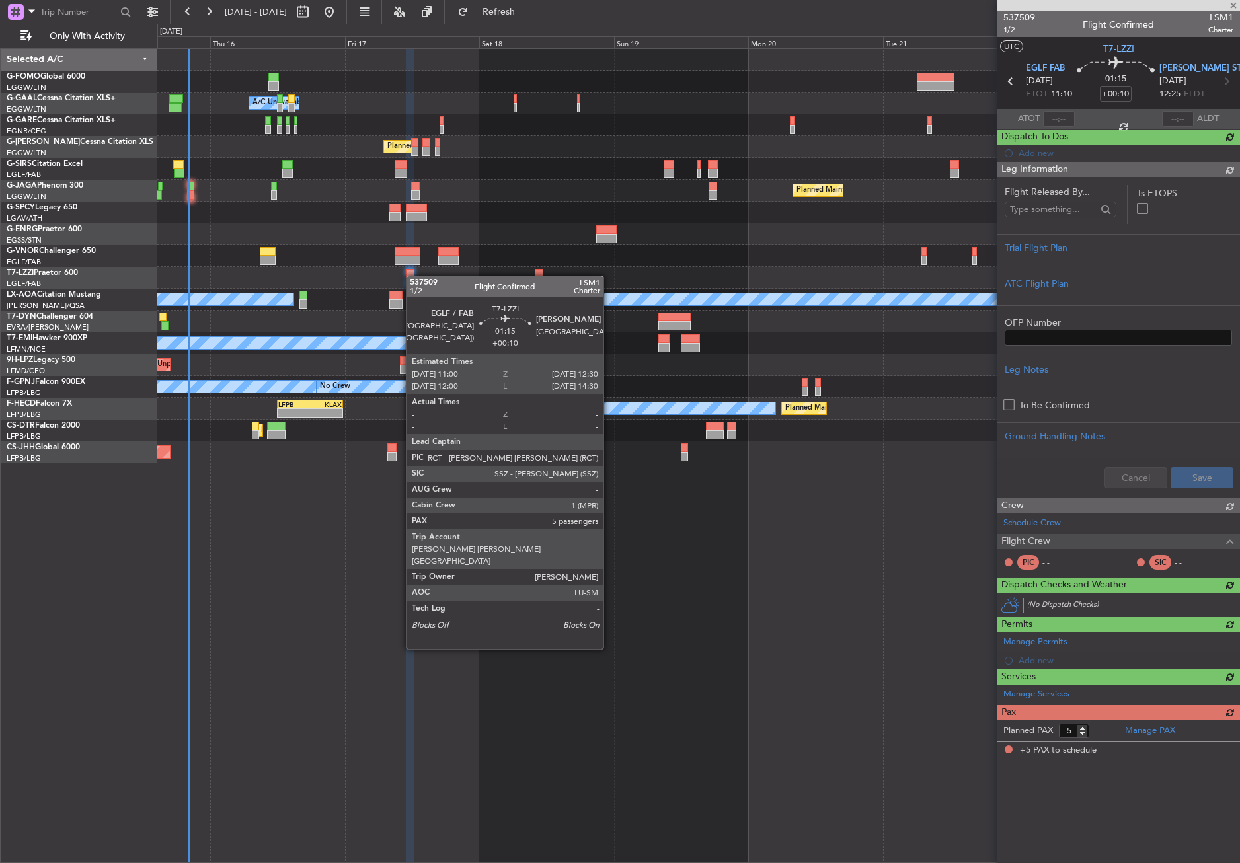
scroll to position [0, 0]
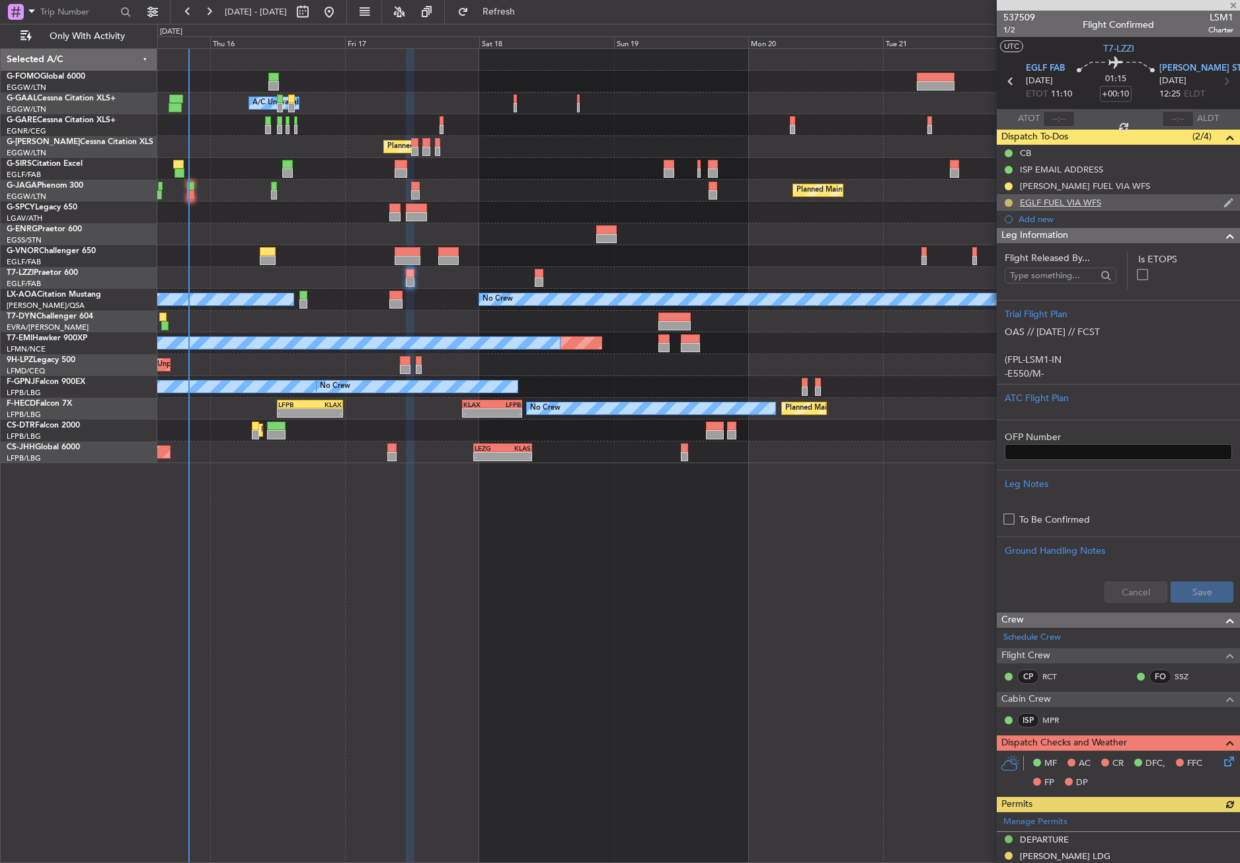
click at [1008, 200] on button at bounding box center [1008, 203] width 8 height 8
click at [1002, 258] on span "Completed" at bounding box center [1014, 260] width 44 height 13
click at [1008, 186] on button at bounding box center [1008, 186] width 8 height 8
click at [1000, 244] on span "Completed" at bounding box center [1014, 244] width 44 height 13
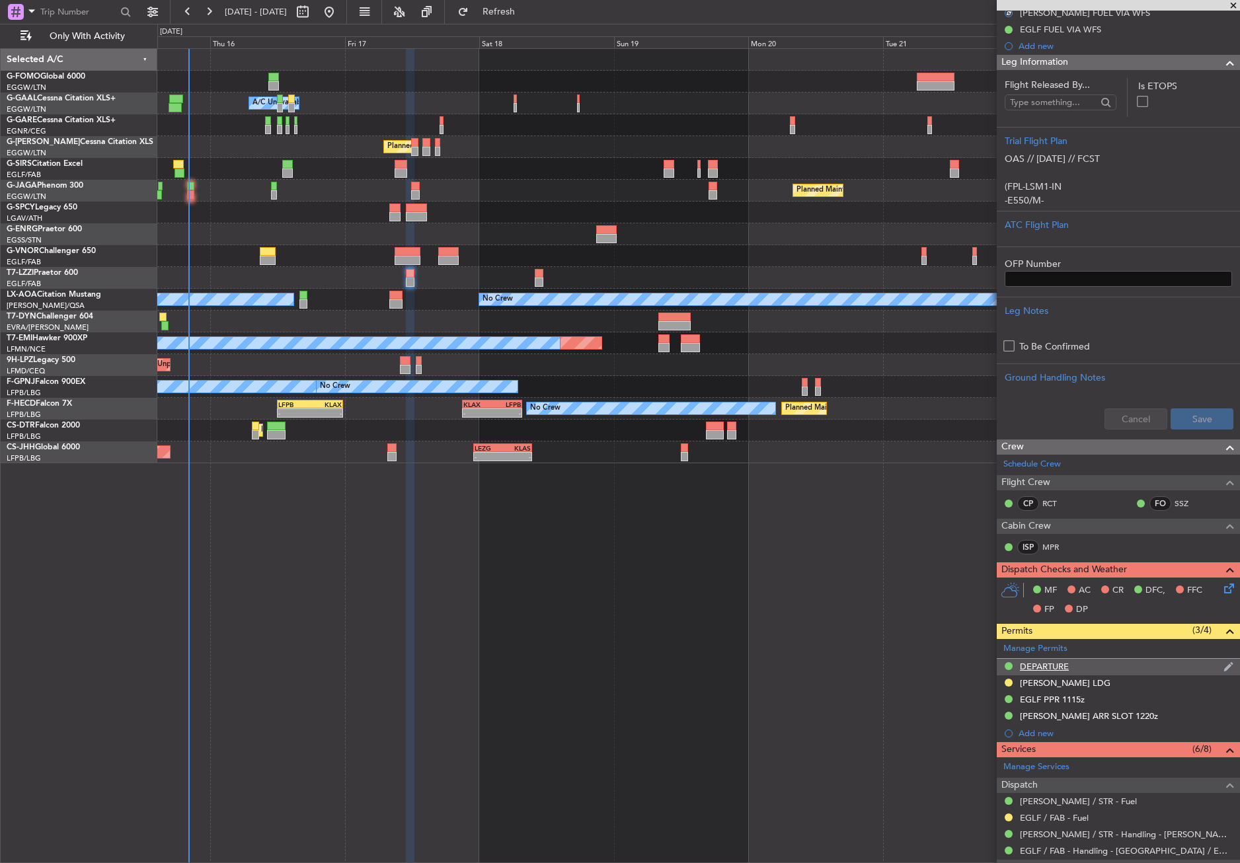
scroll to position [330, 0]
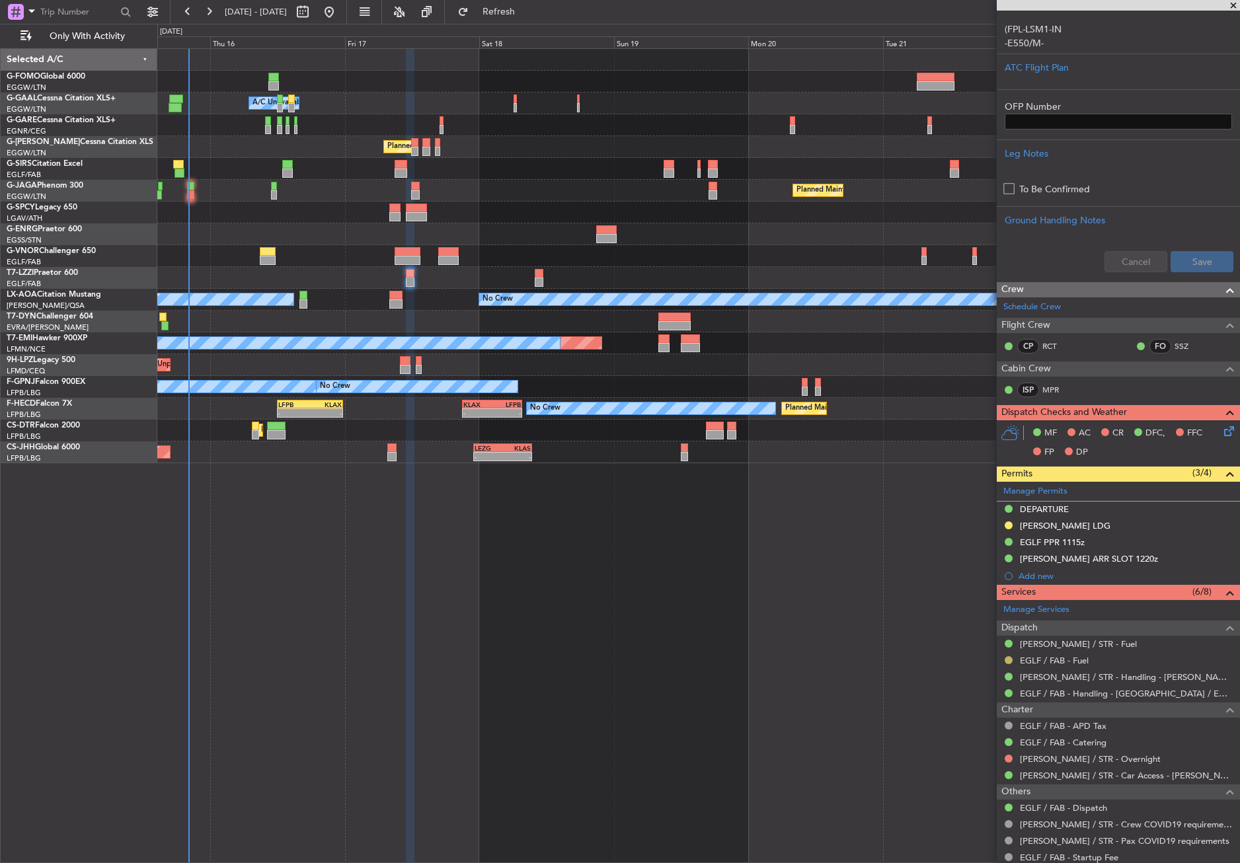
click at [1006, 659] on button at bounding box center [1008, 660] width 8 height 8
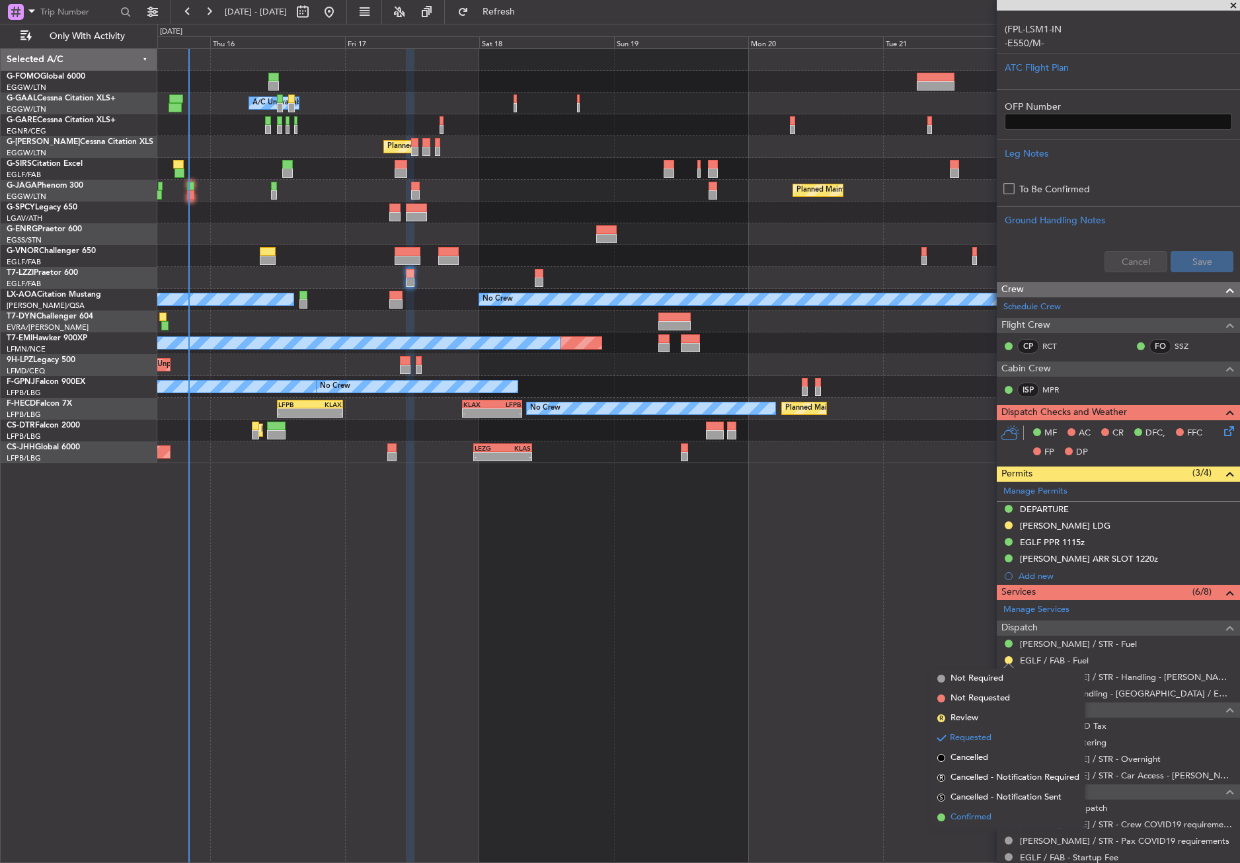
click at [973, 811] on span "Confirmed" at bounding box center [970, 817] width 41 height 13
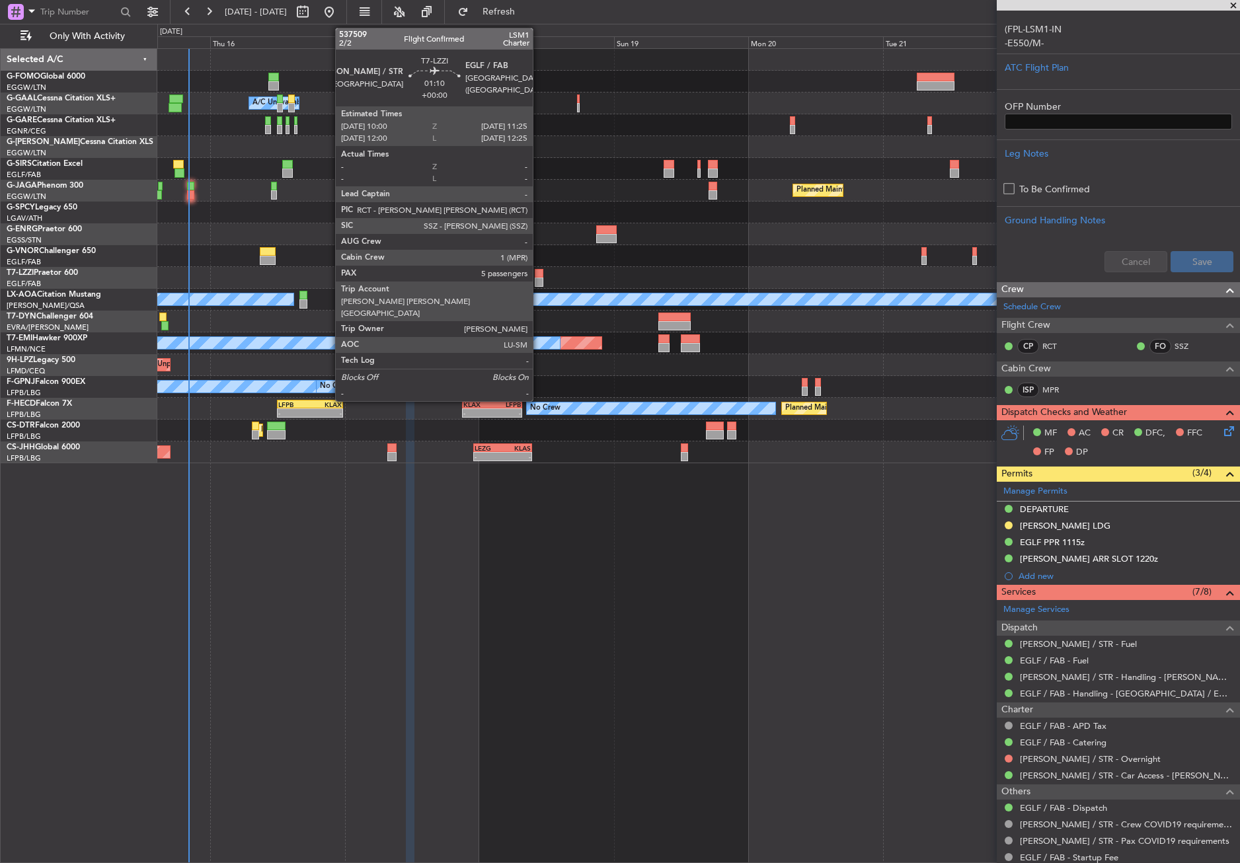
click at [539, 276] on div at bounding box center [539, 273] width 9 height 9
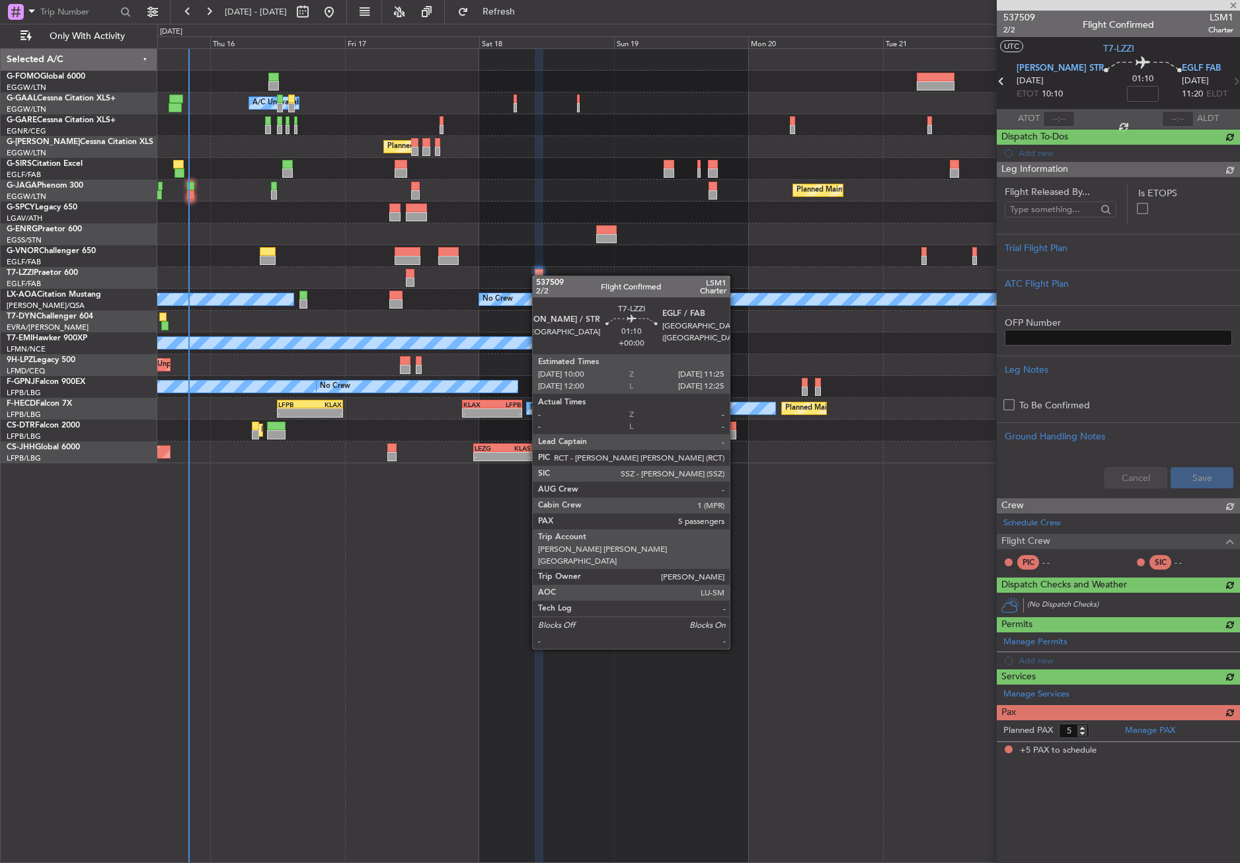
scroll to position [0, 0]
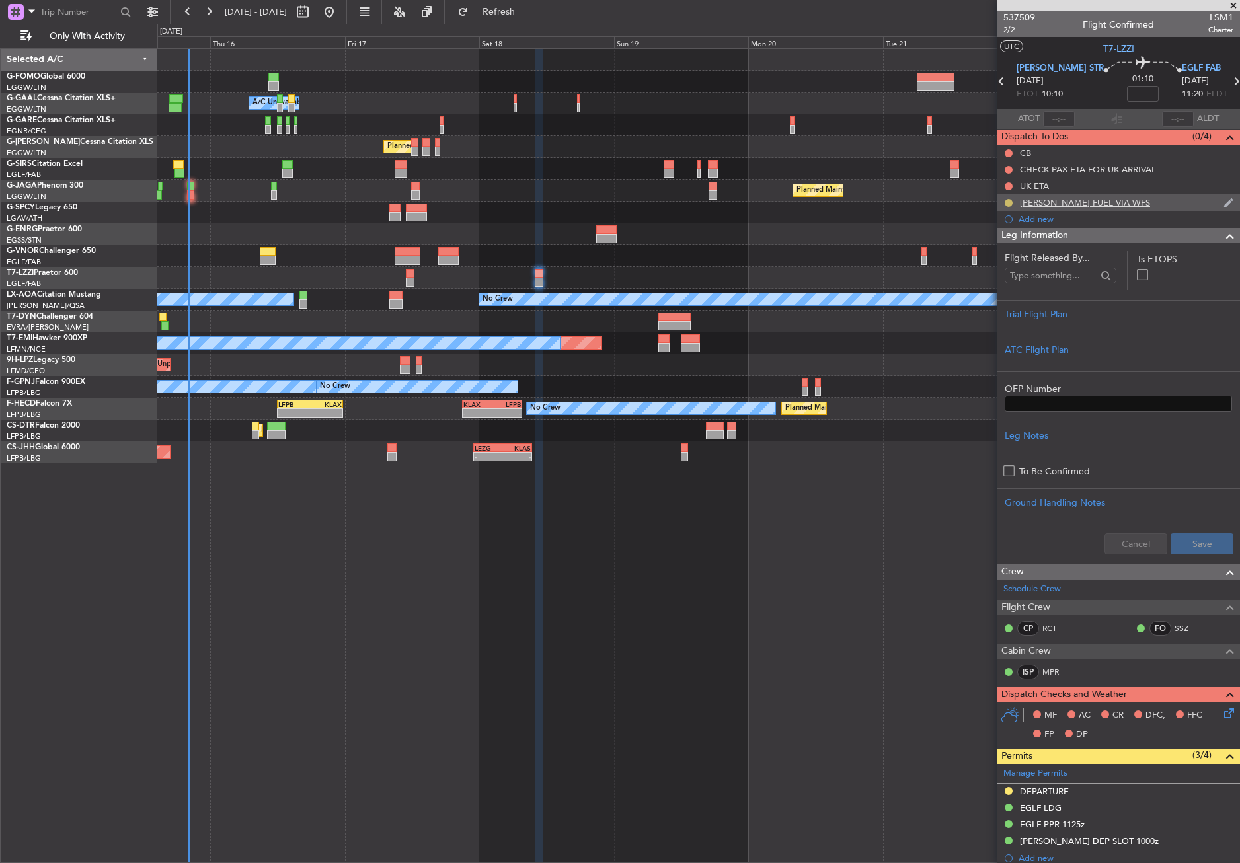
click at [1009, 200] on button at bounding box center [1008, 203] width 8 height 8
click at [998, 264] on span "Completed" at bounding box center [1014, 260] width 44 height 13
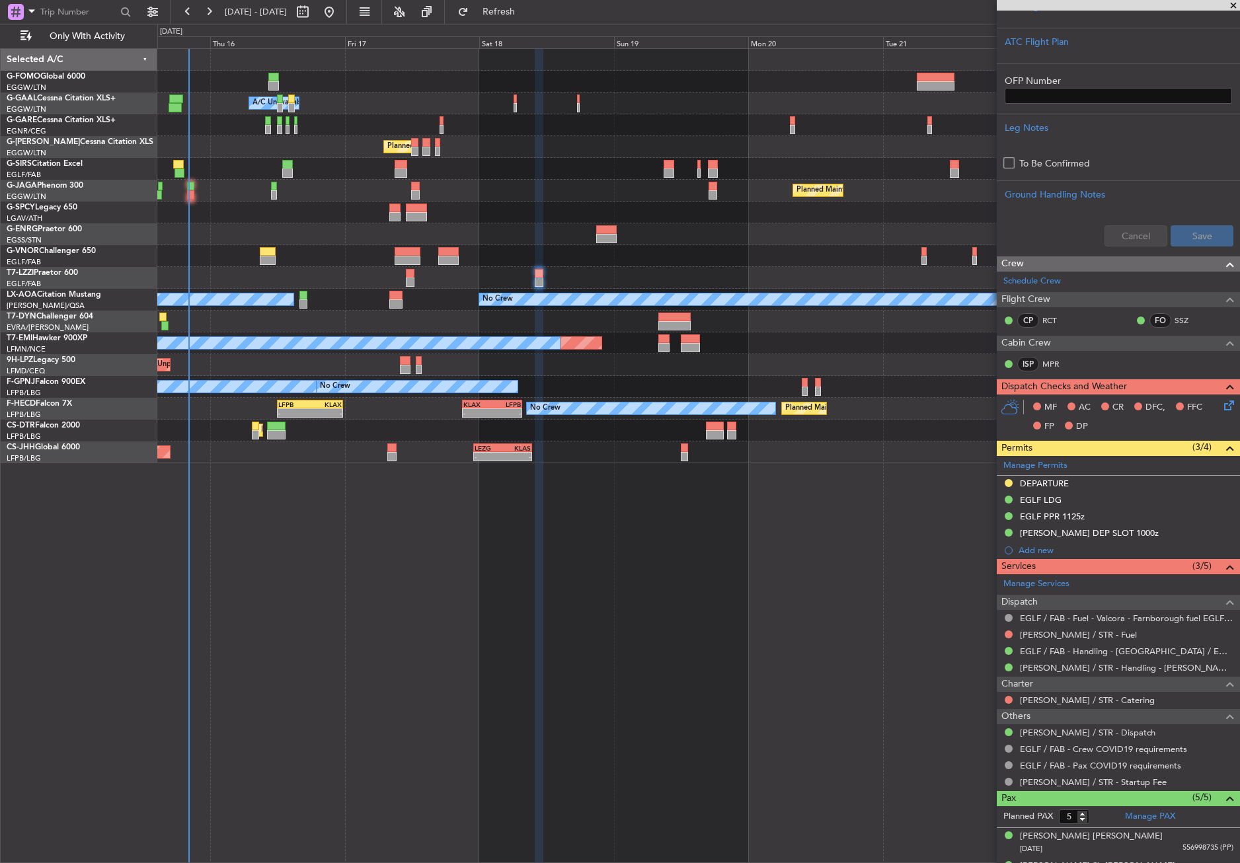
scroll to position [396, 0]
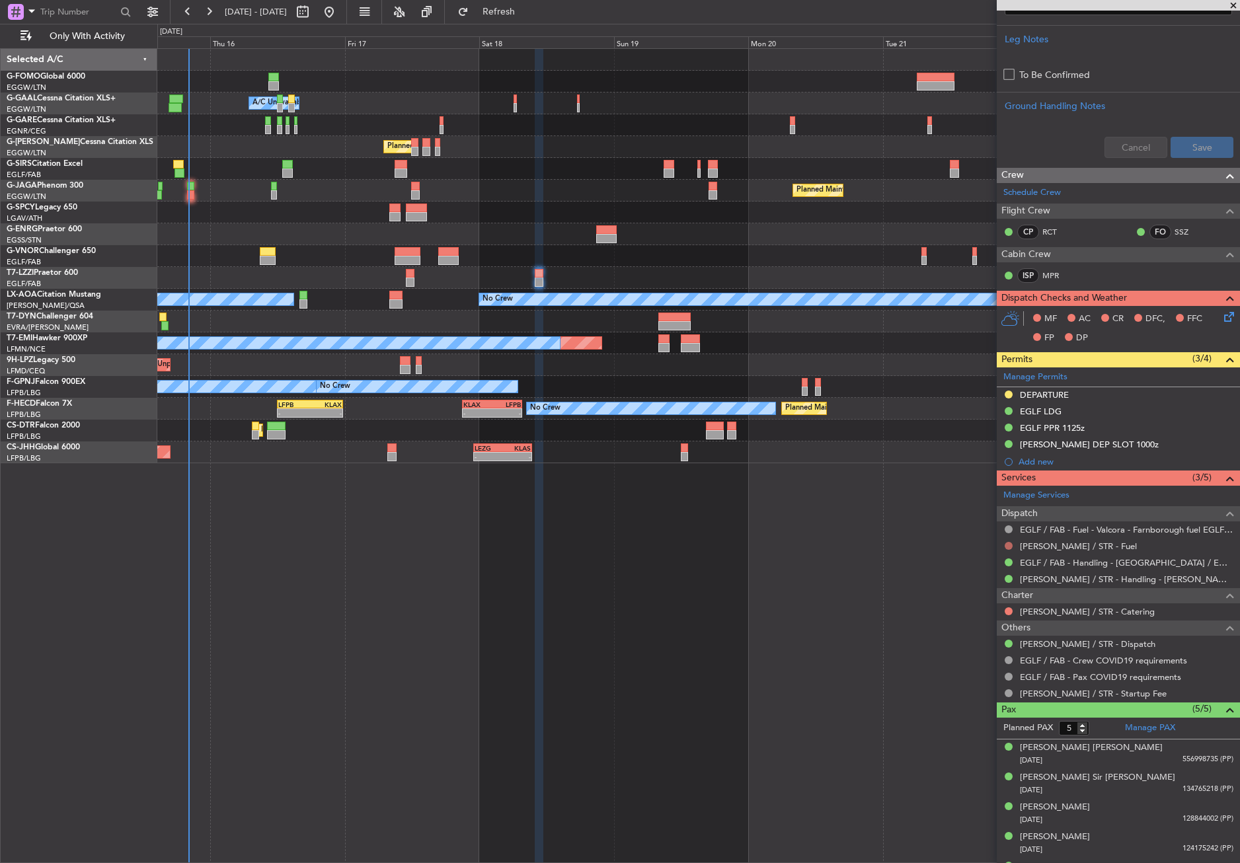
click at [1008, 546] on button at bounding box center [1008, 546] width 8 height 8
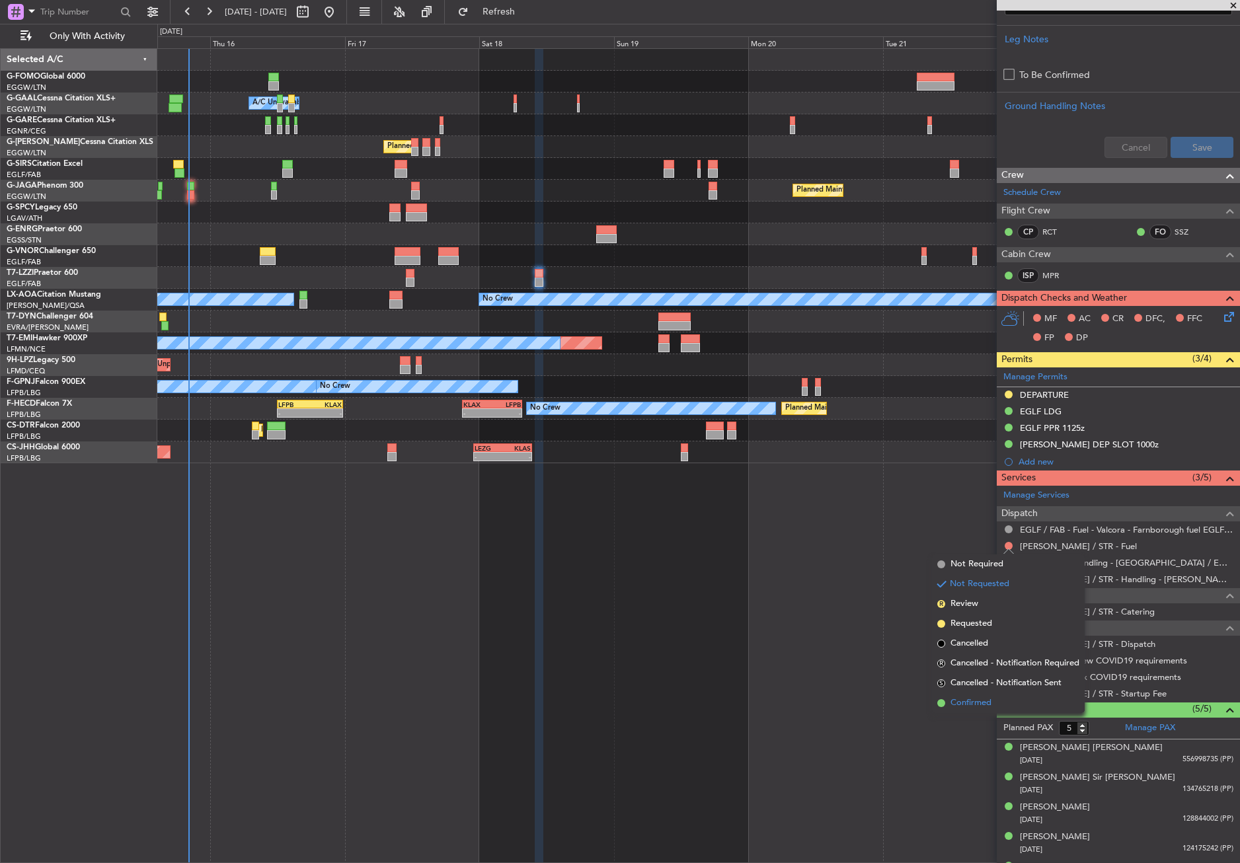
click at [960, 708] on span "Confirmed" at bounding box center [970, 703] width 41 height 13
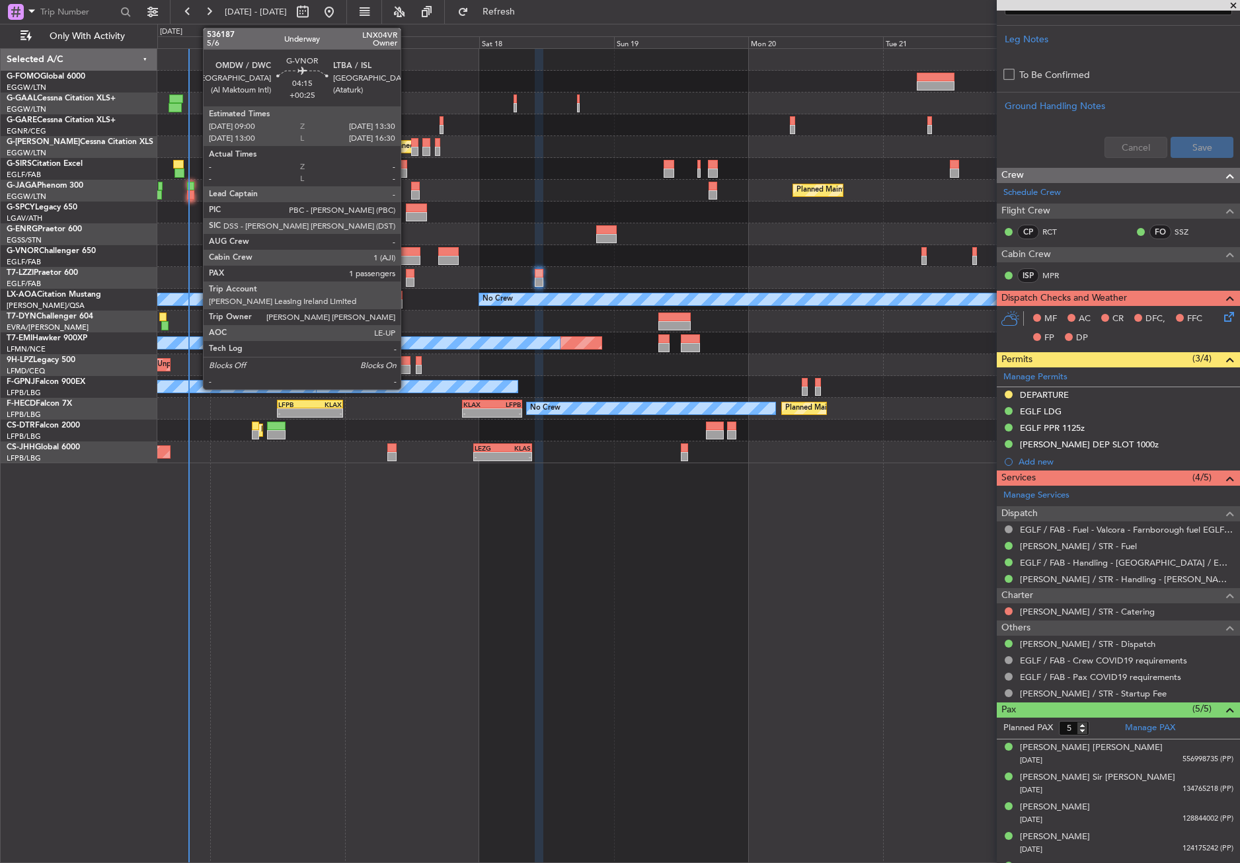
click at [406, 252] on div at bounding box center [408, 251] width 26 height 9
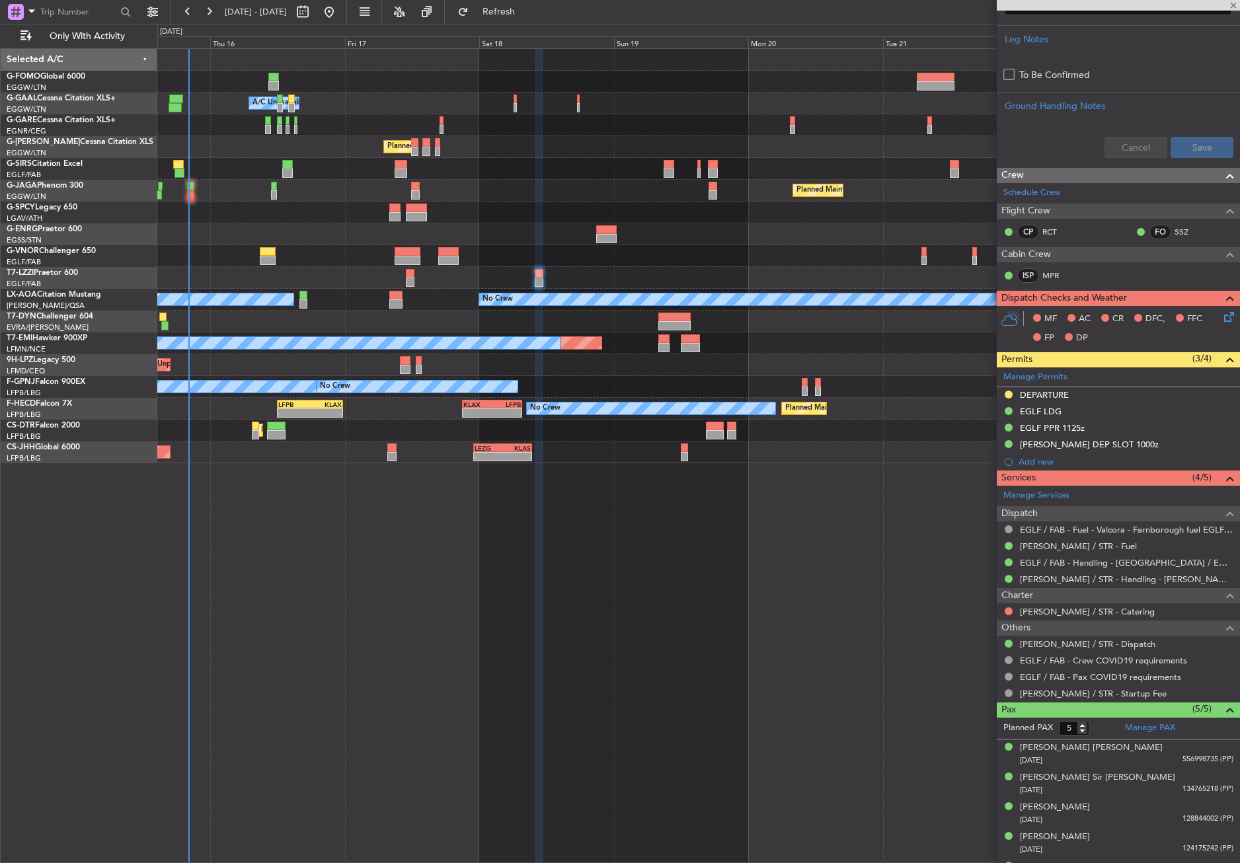
type input "+00:25"
type input "1"
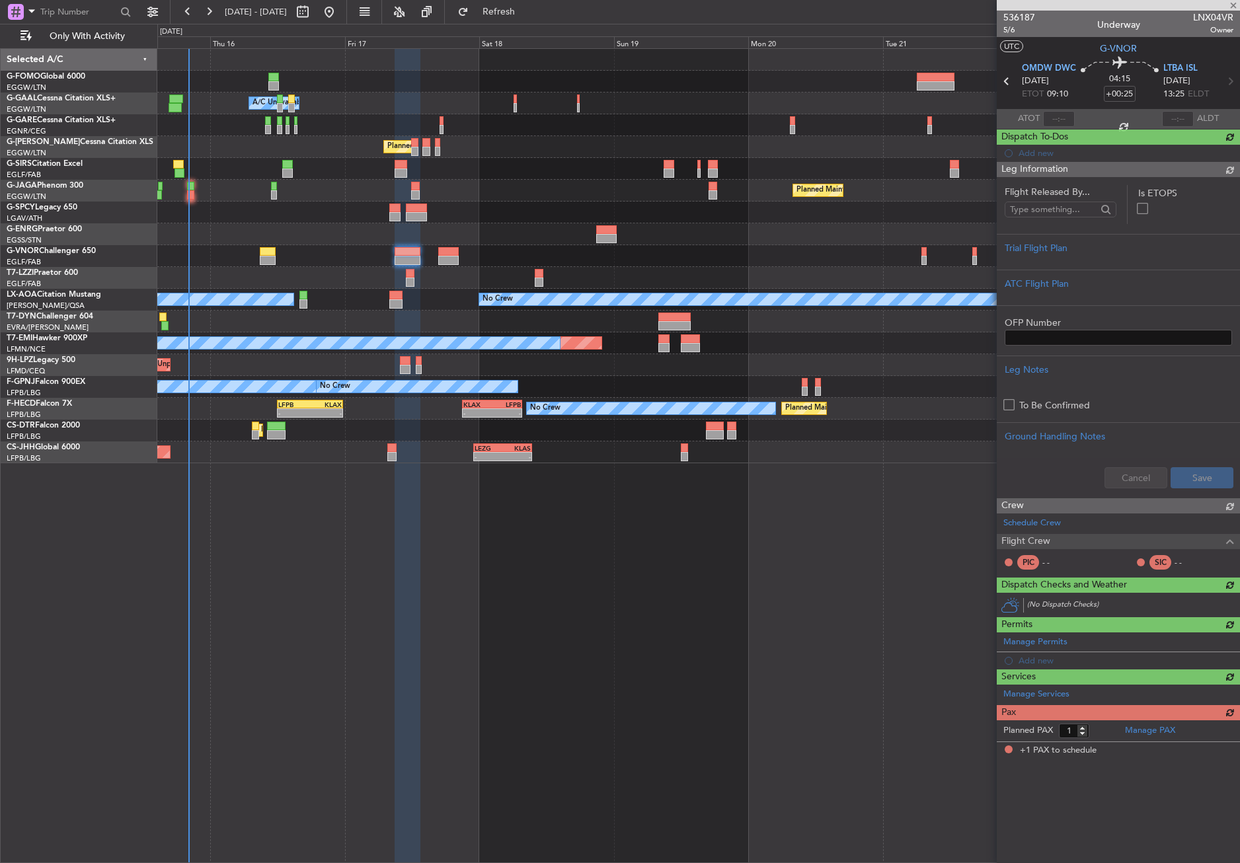
scroll to position [0, 0]
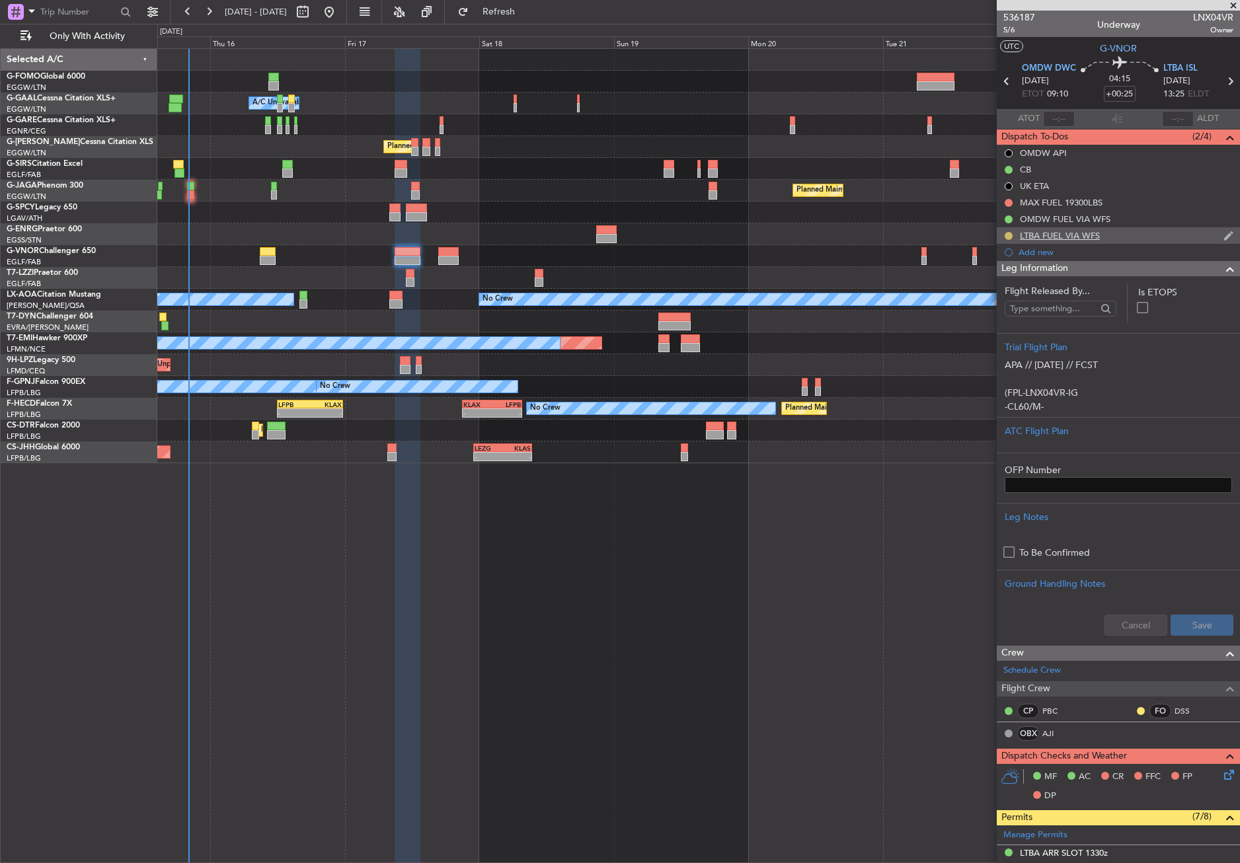
click at [1010, 233] on button at bounding box center [1008, 236] width 8 height 8
click at [1001, 293] on span "Completed" at bounding box center [1014, 293] width 44 height 13
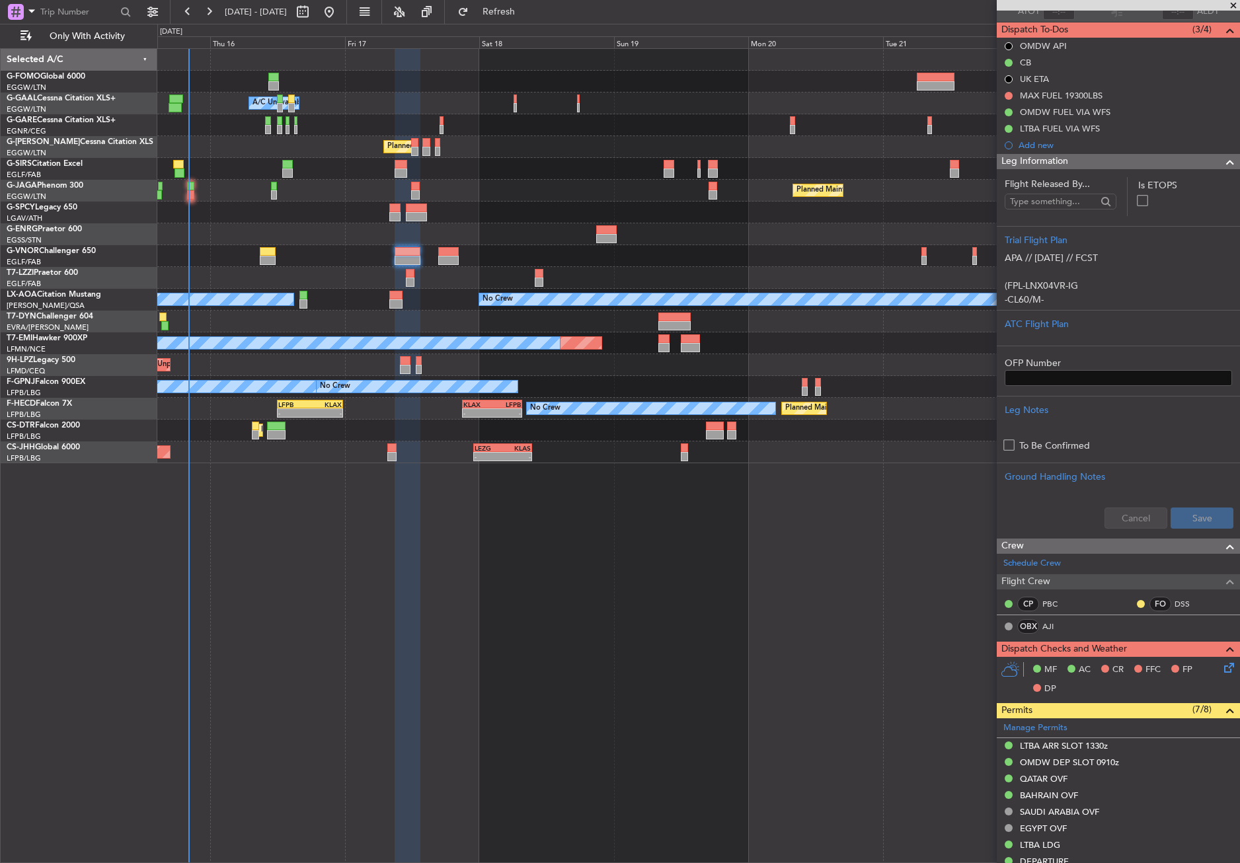
scroll to position [330, 0]
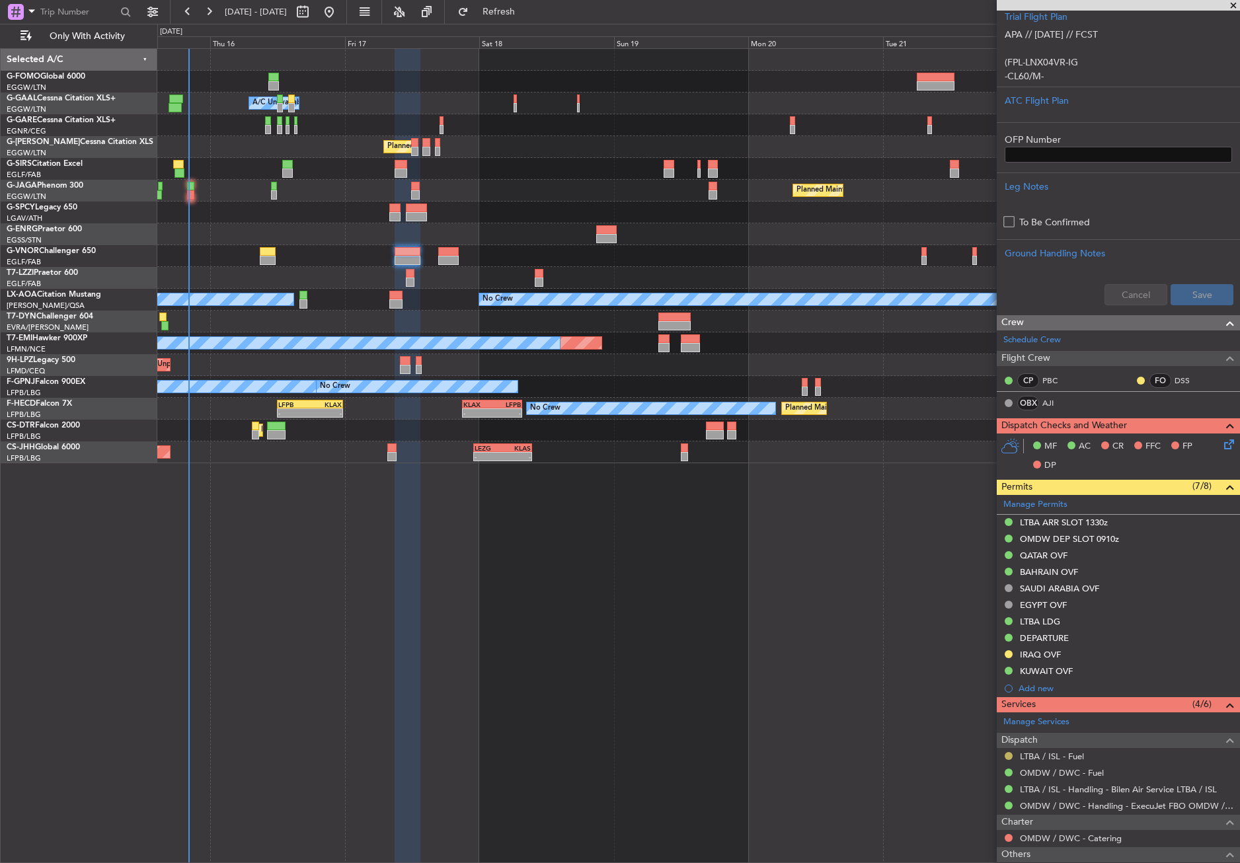
click at [1008, 753] on button at bounding box center [1008, 756] width 8 height 8
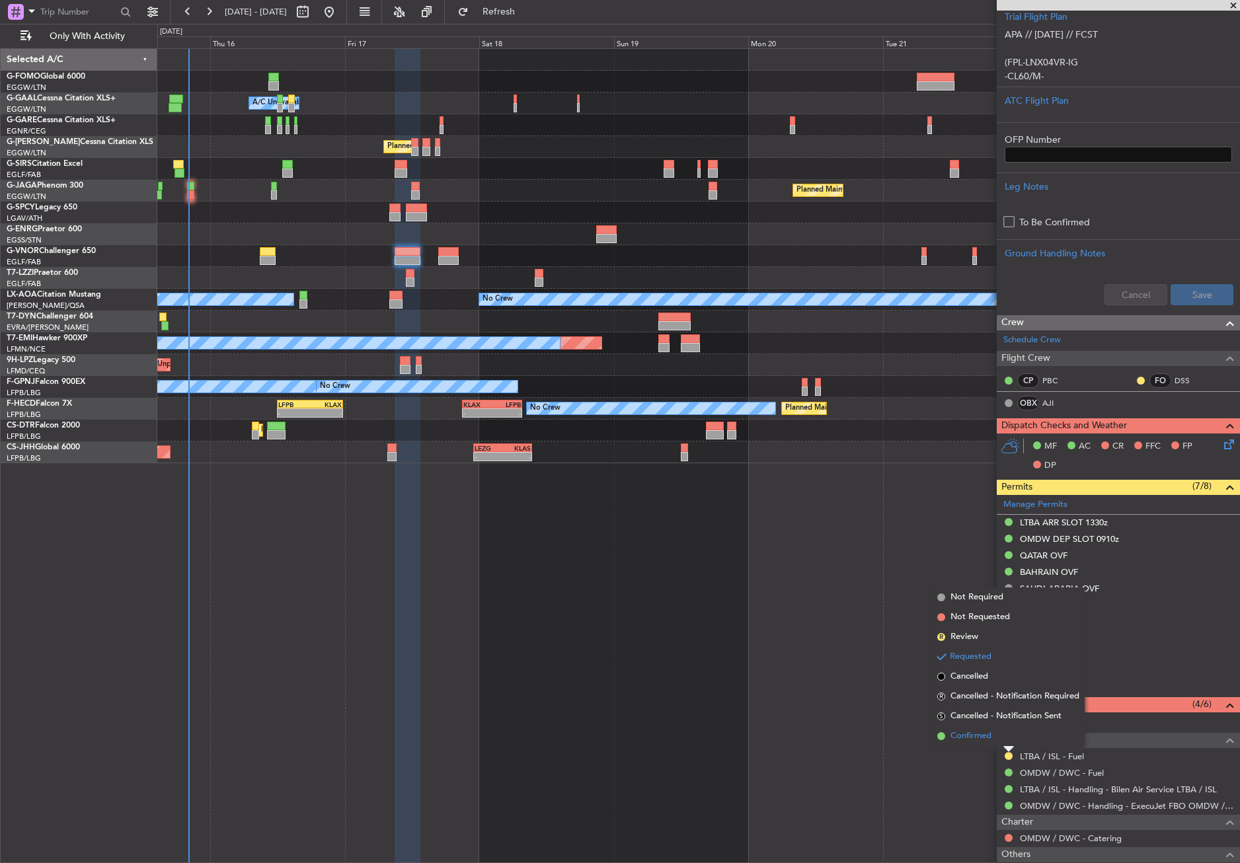
click at [969, 741] on span "Confirmed" at bounding box center [970, 736] width 41 height 13
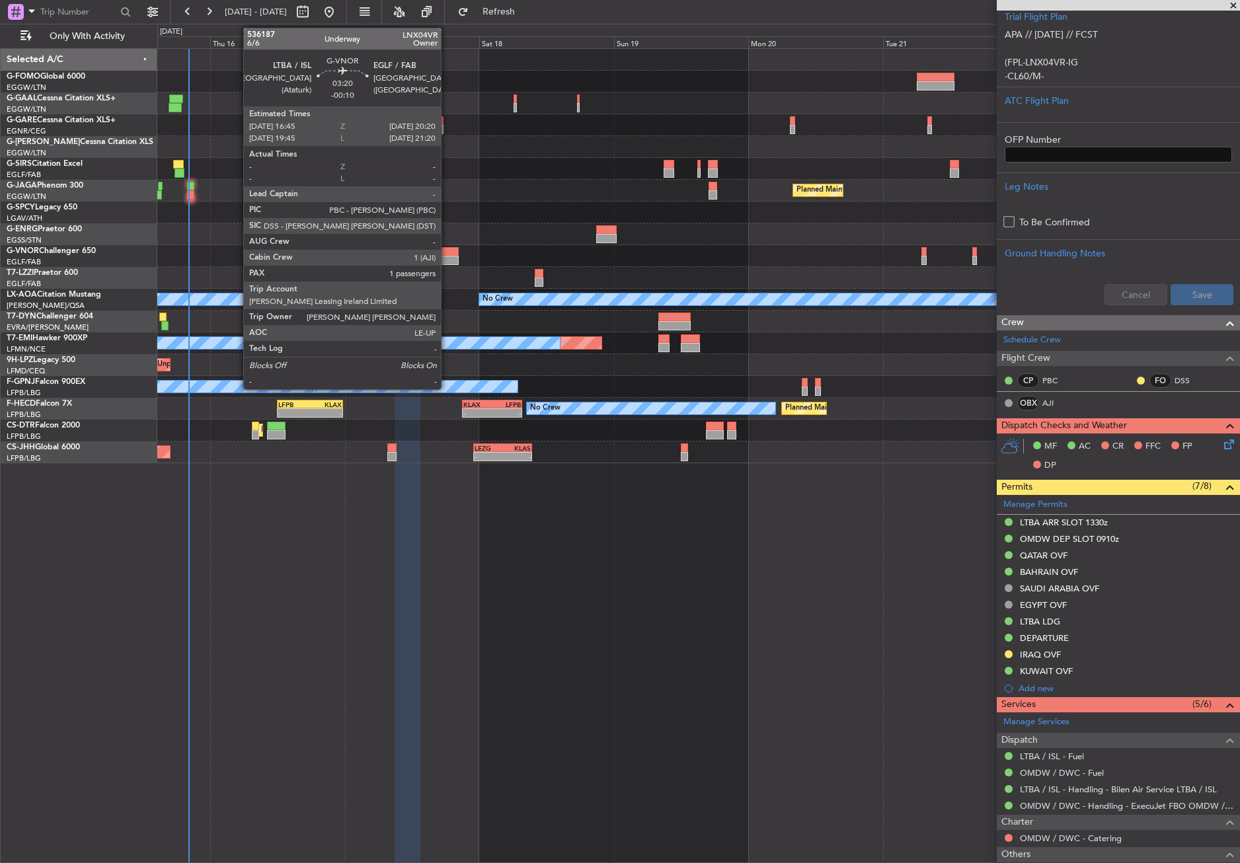
click at [447, 257] on div at bounding box center [448, 260] width 20 height 9
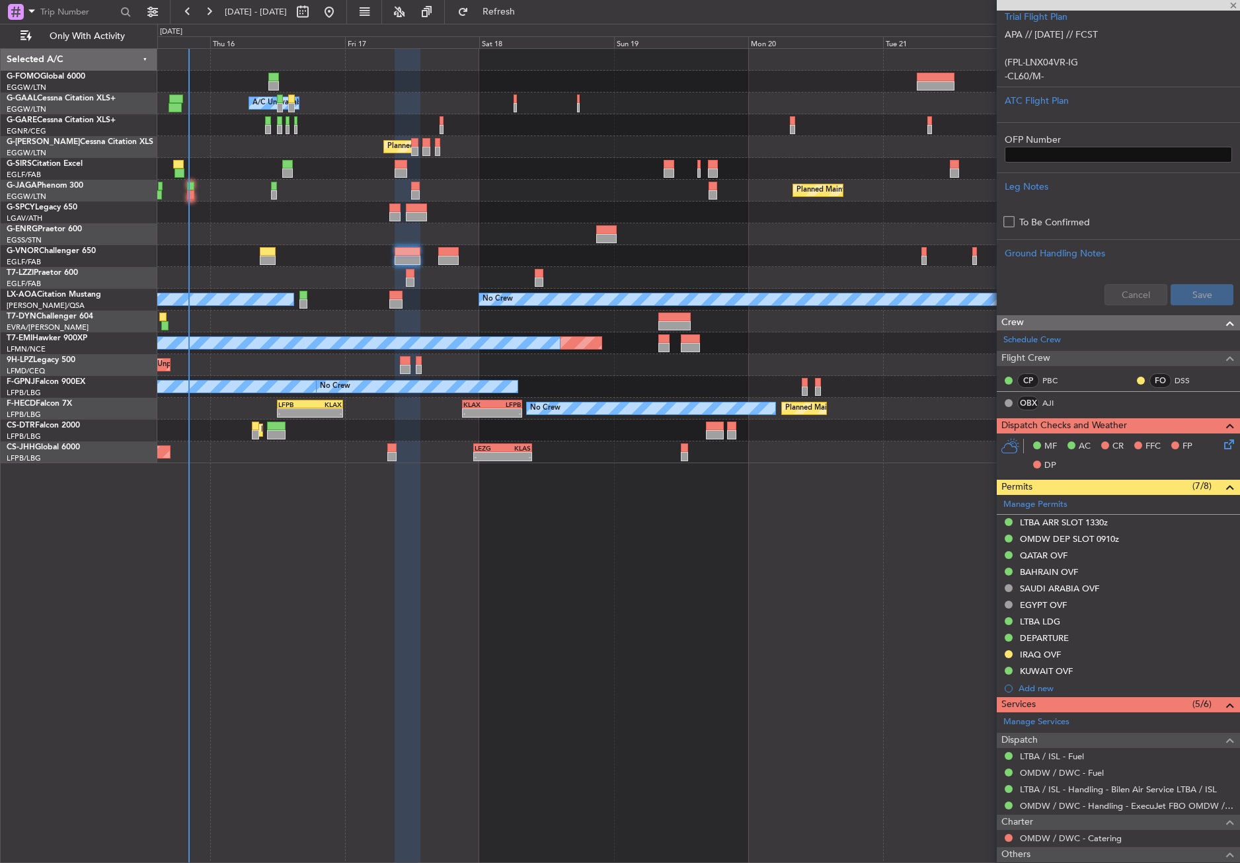
type input "-00:10"
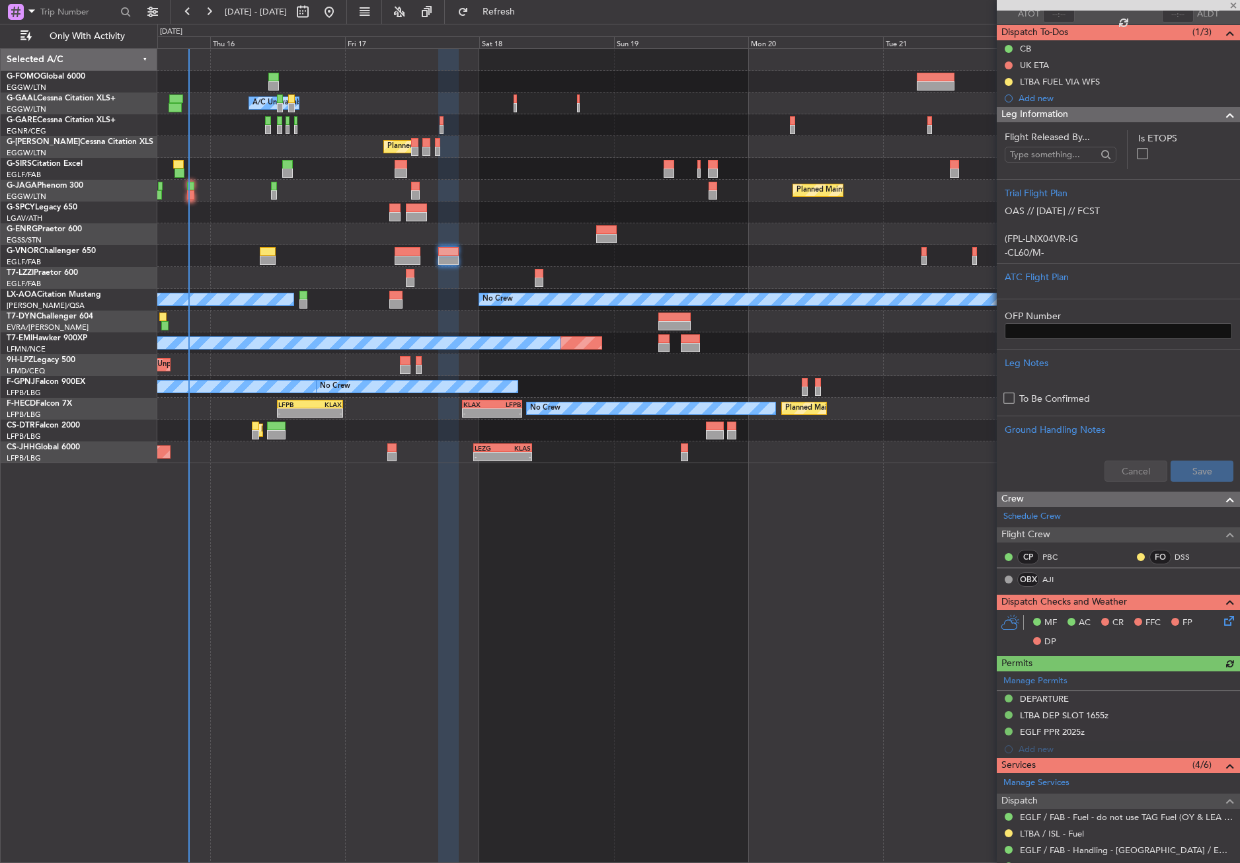
scroll to position [132, 0]
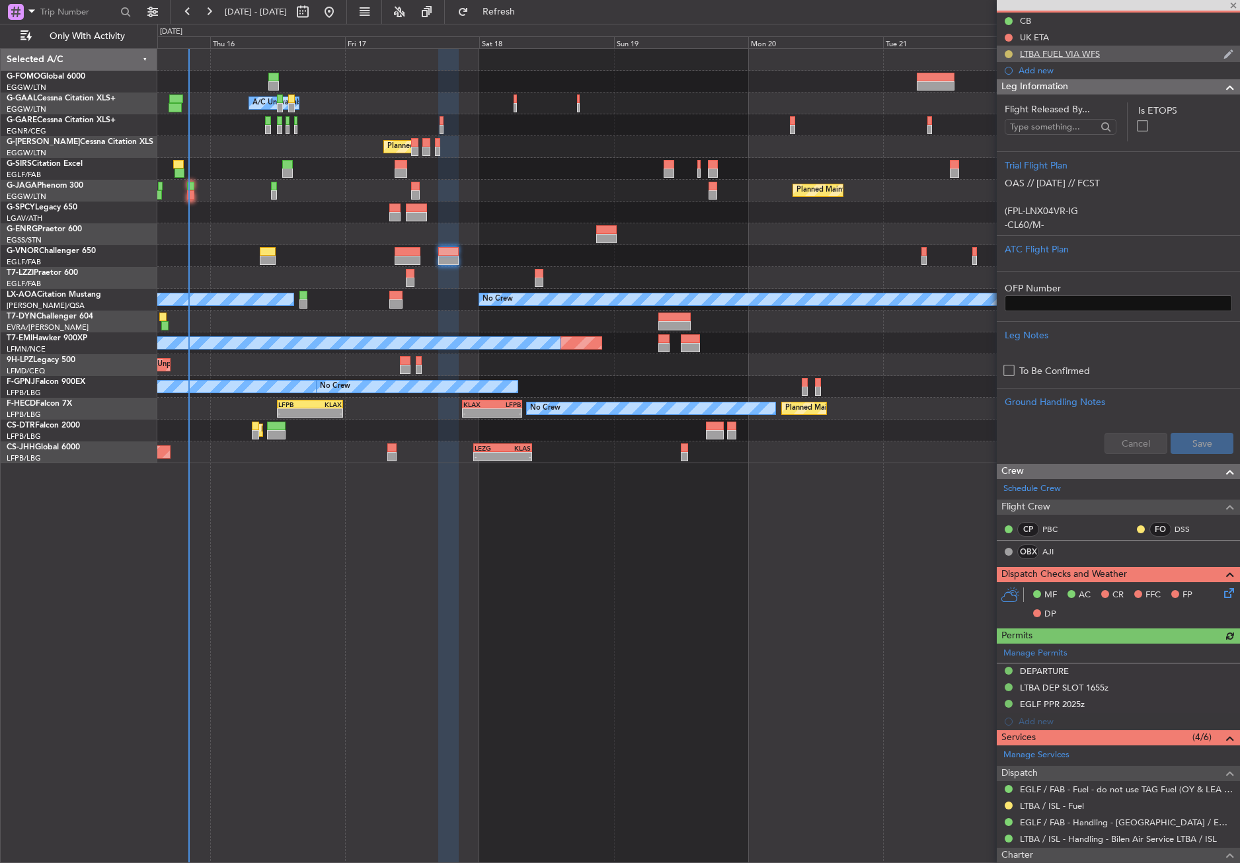
click at [1010, 52] on button at bounding box center [1008, 54] width 8 height 8
click at [998, 118] on span "Completed" at bounding box center [1014, 112] width 44 height 13
click at [1007, 802] on button at bounding box center [1008, 806] width 8 height 8
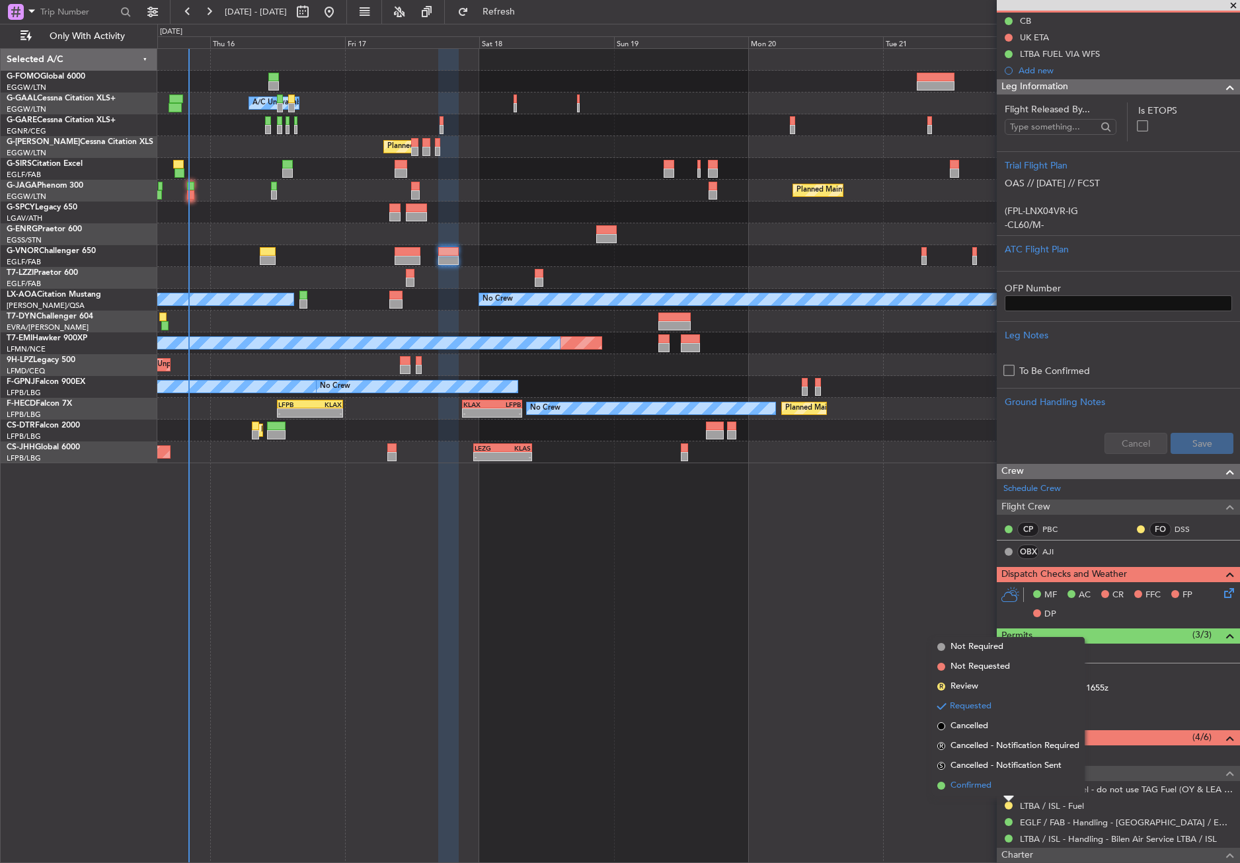
click at [985, 783] on span "Confirmed" at bounding box center [970, 785] width 41 height 13
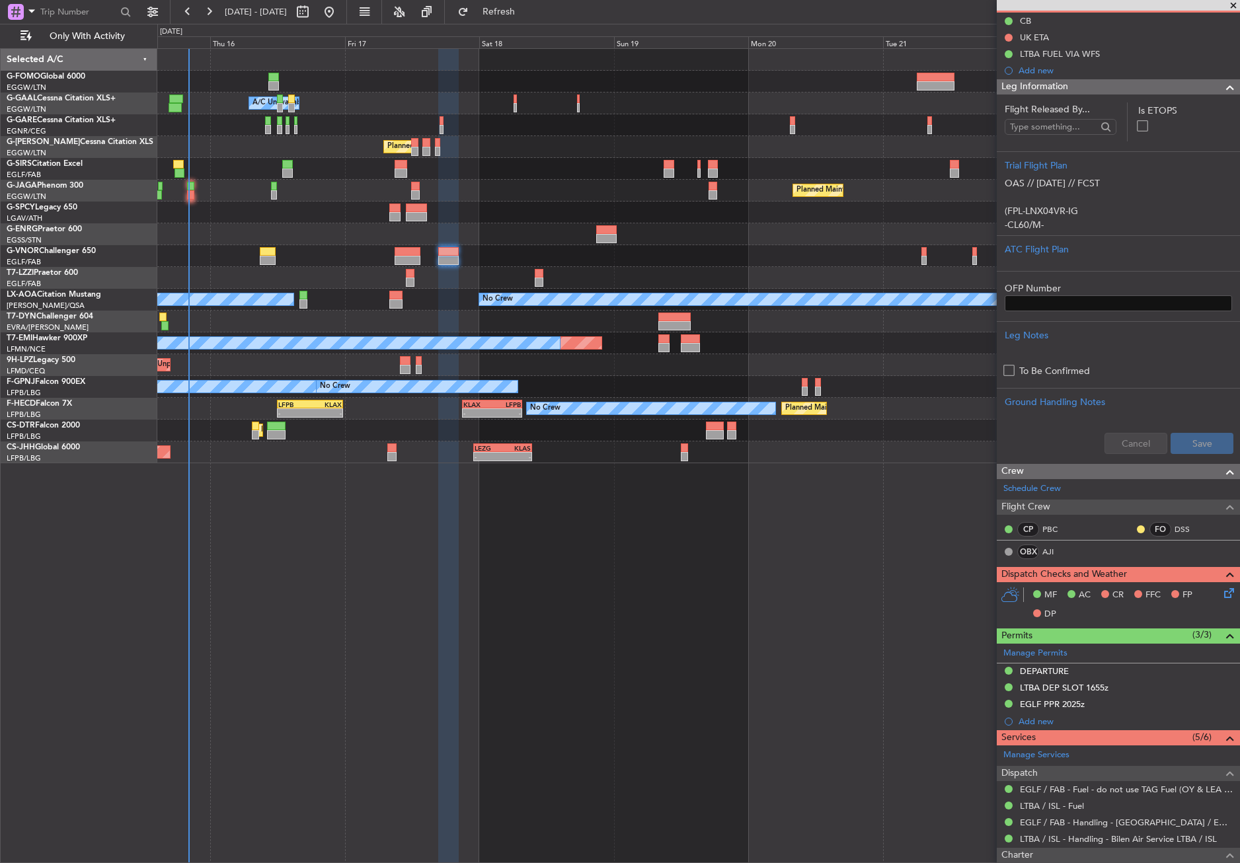
click at [342, 646] on div "Owner A/C Unavailable Owner A/C Unavailable Planned Maint [GEOGRAPHIC_DATA] ([G…" at bounding box center [698, 455] width 1082 height 815
click at [491, 634] on div "Owner A/C Unavailable Owner A/C Unavailable Planned Maint [GEOGRAPHIC_DATA] ([G…" at bounding box center [698, 455] width 1082 height 815
click at [263, 522] on div "Owner A/C Unavailable Owner A/C Unavailable Planned Maint [GEOGRAPHIC_DATA] ([G…" at bounding box center [698, 455] width 1082 height 815
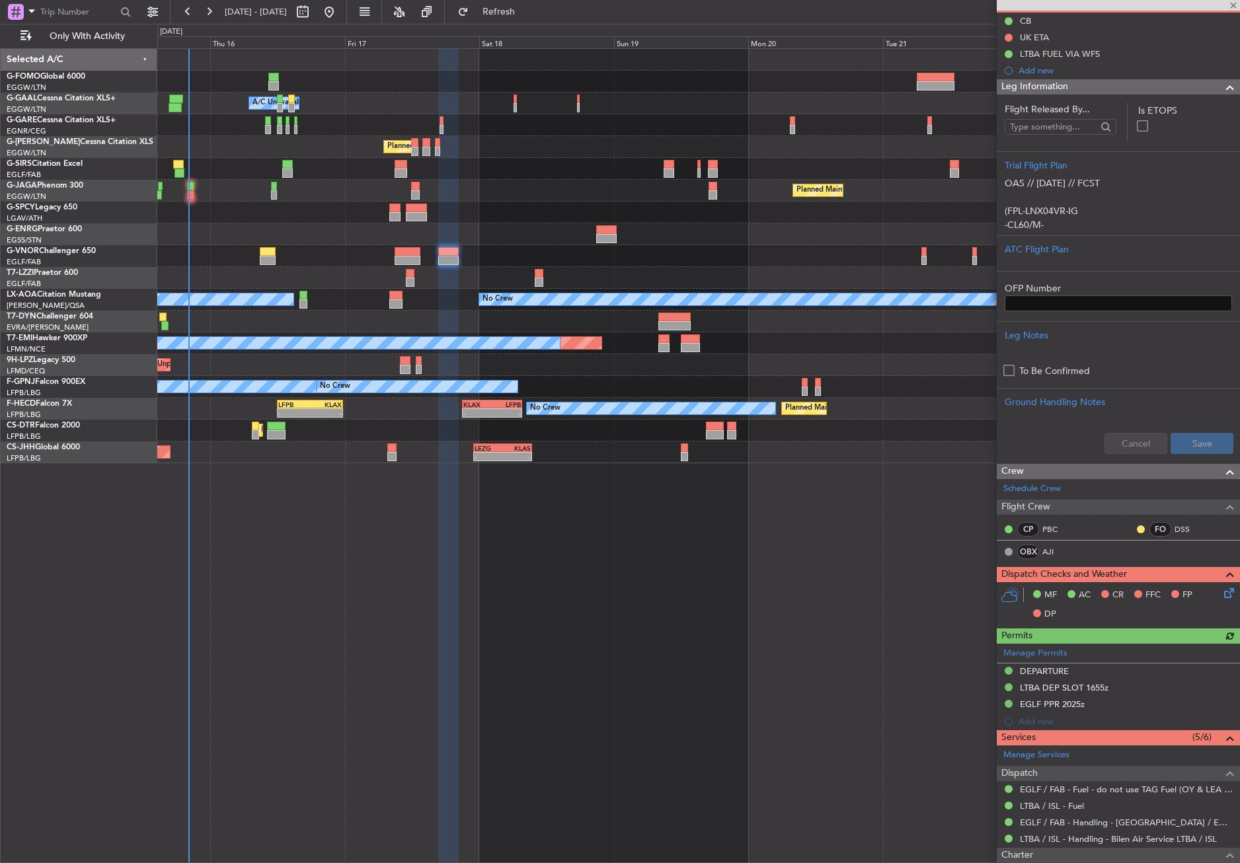
click at [376, 604] on div "Owner A/C Unavailable Owner A/C Unavailable Planned Maint [GEOGRAPHIC_DATA] ([G…" at bounding box center [698, 455] width 1082 height 815
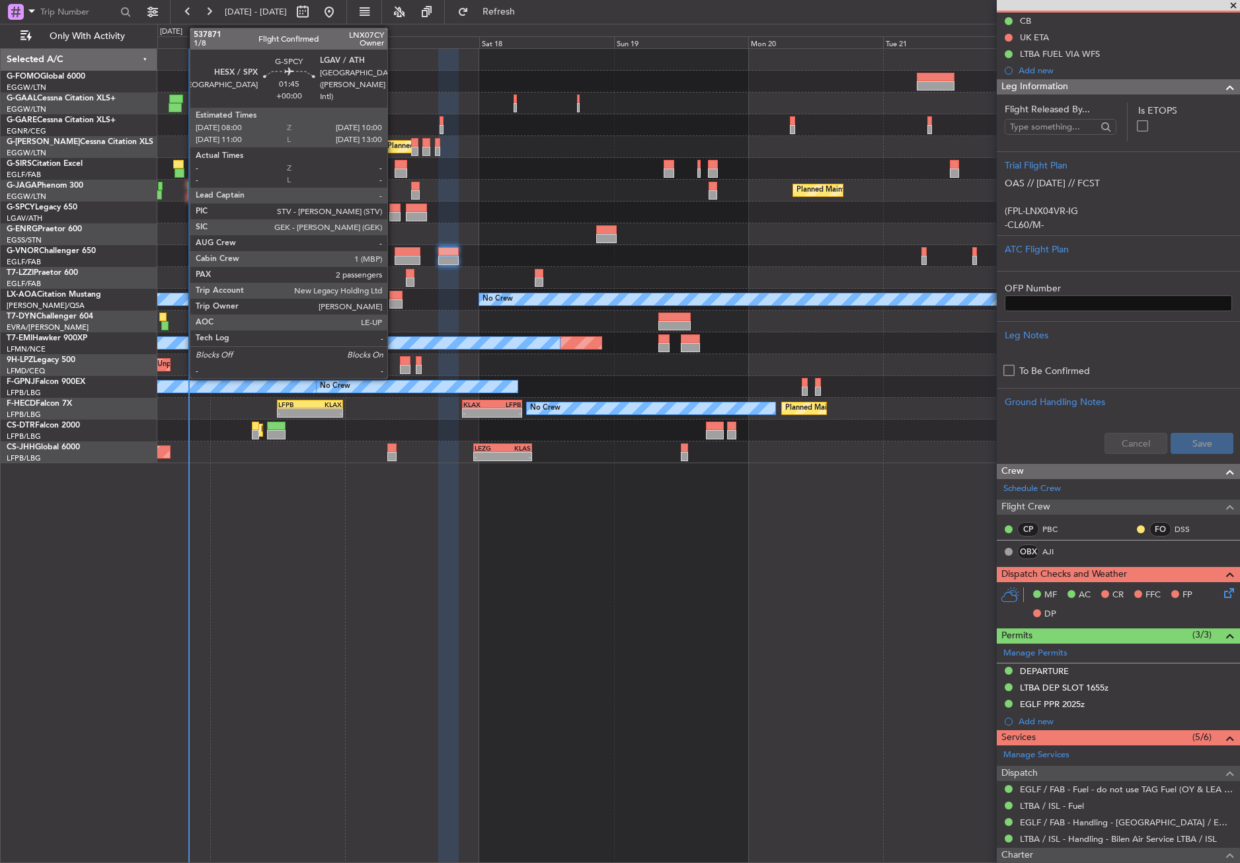
click at [393, 206] on div at bounding box center [394, 208] width 11 height 9
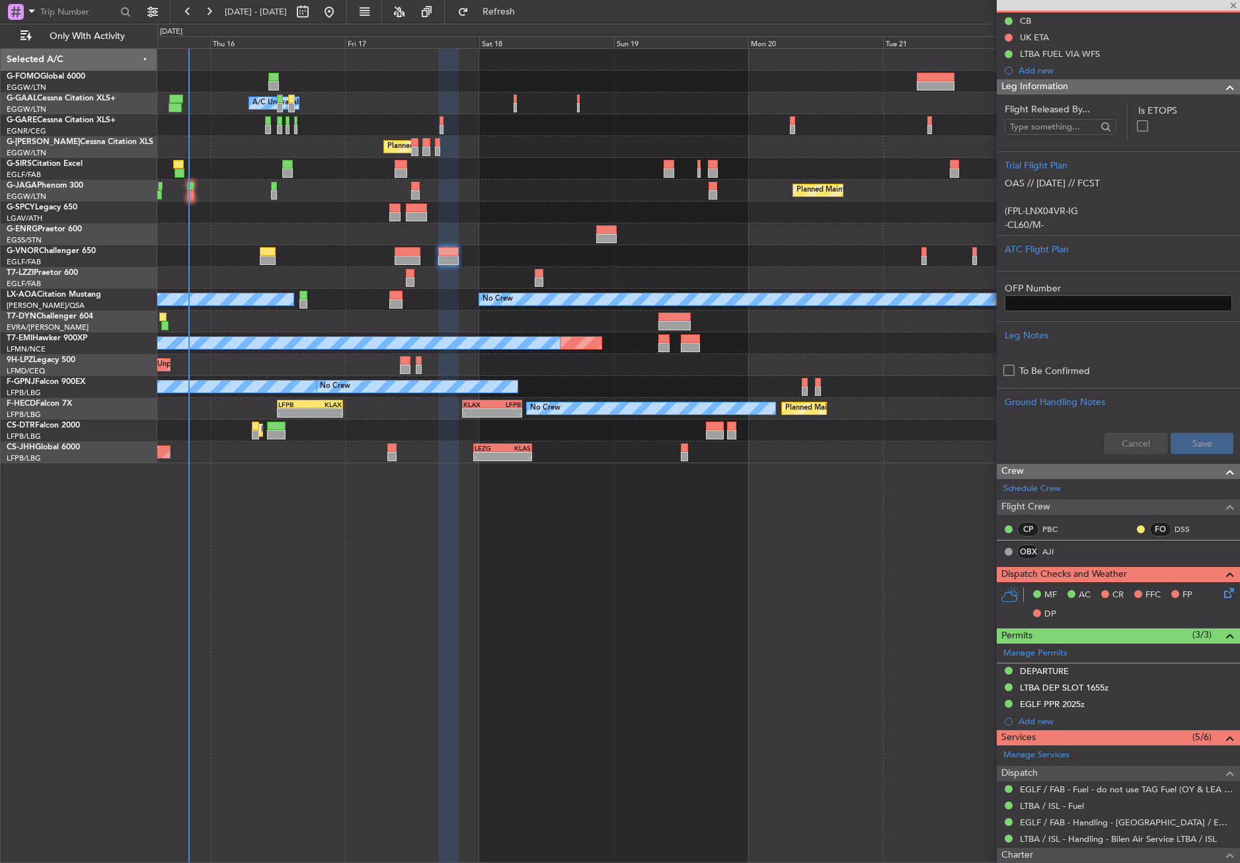
type input "2"
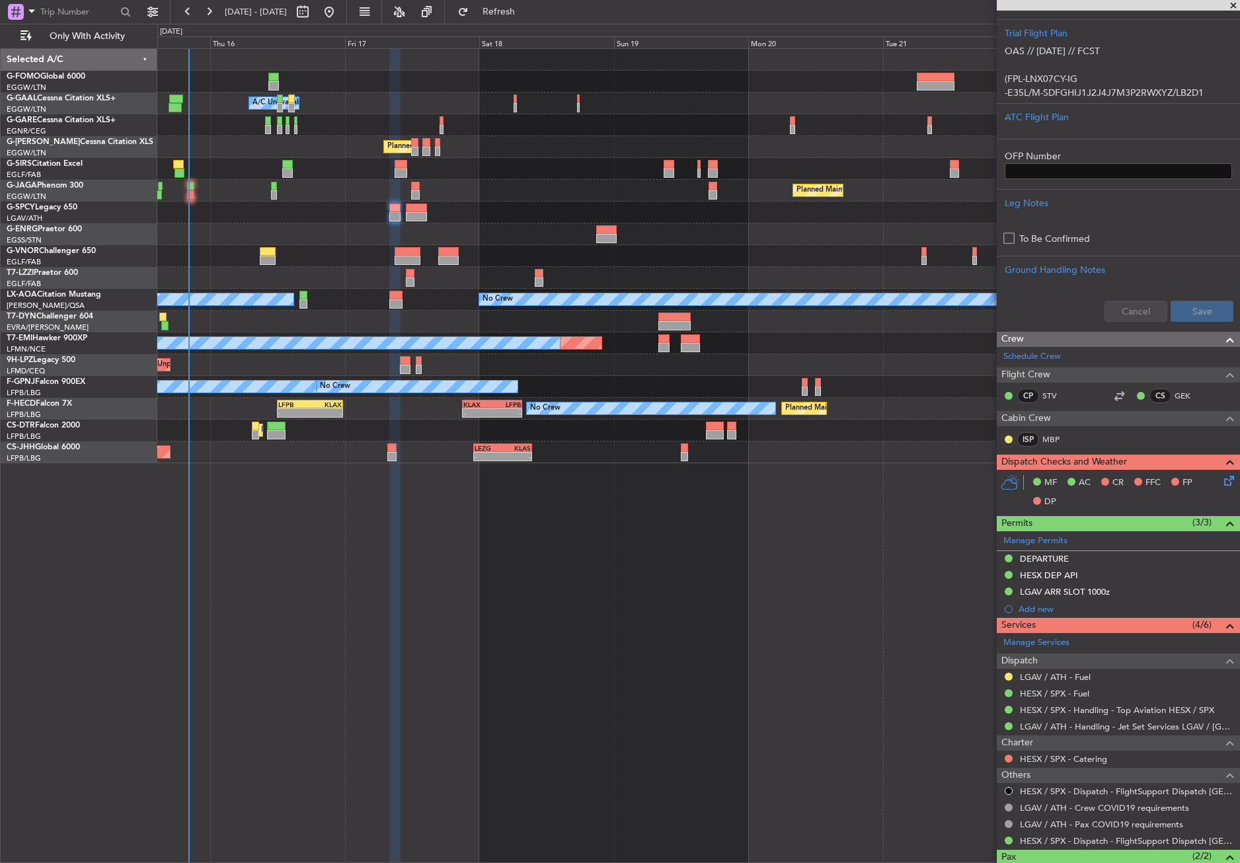
scroll to position [0, 0]
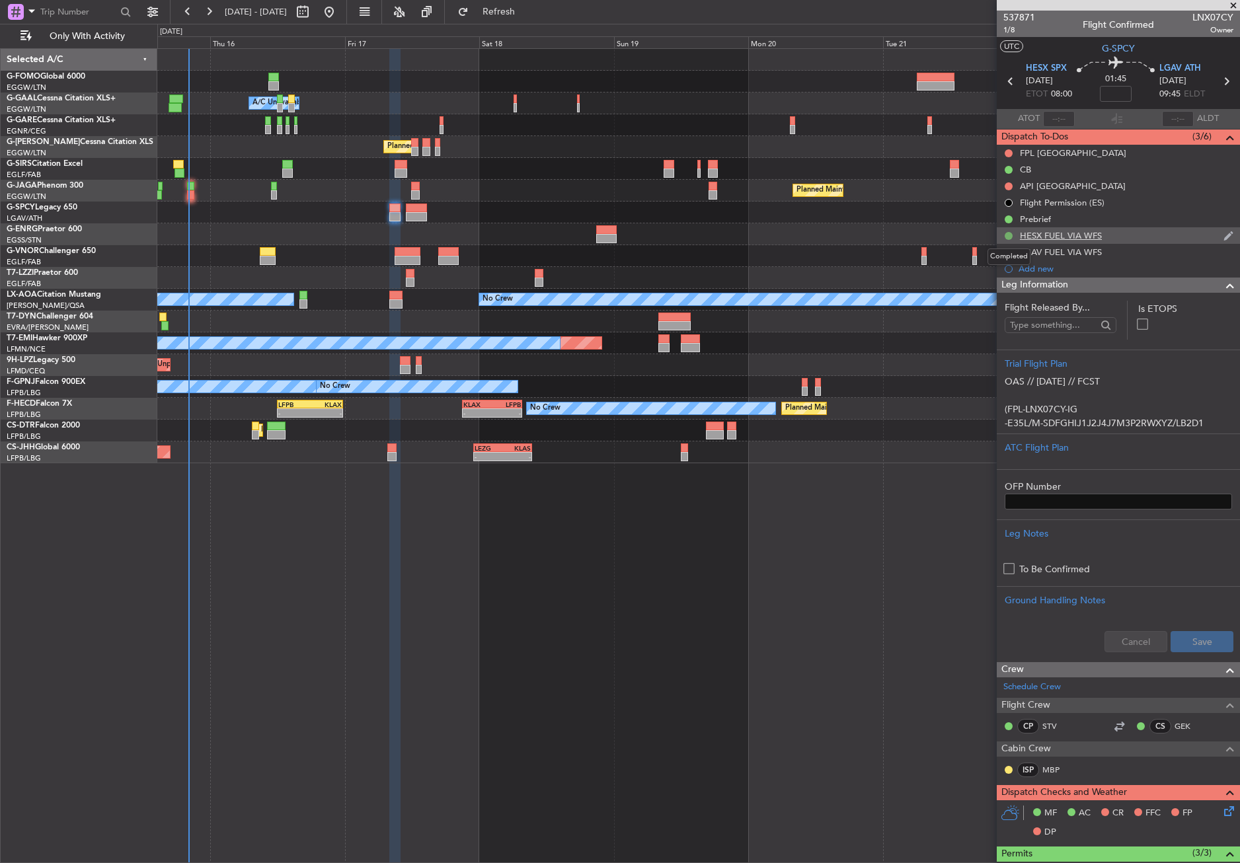
click at [1004, 235] on button at bounding box center [1008, 236] width 8 height 8
click at [1006, 309] on span "Cancelled" at bounding box center [1011, 313] width 38 height 13
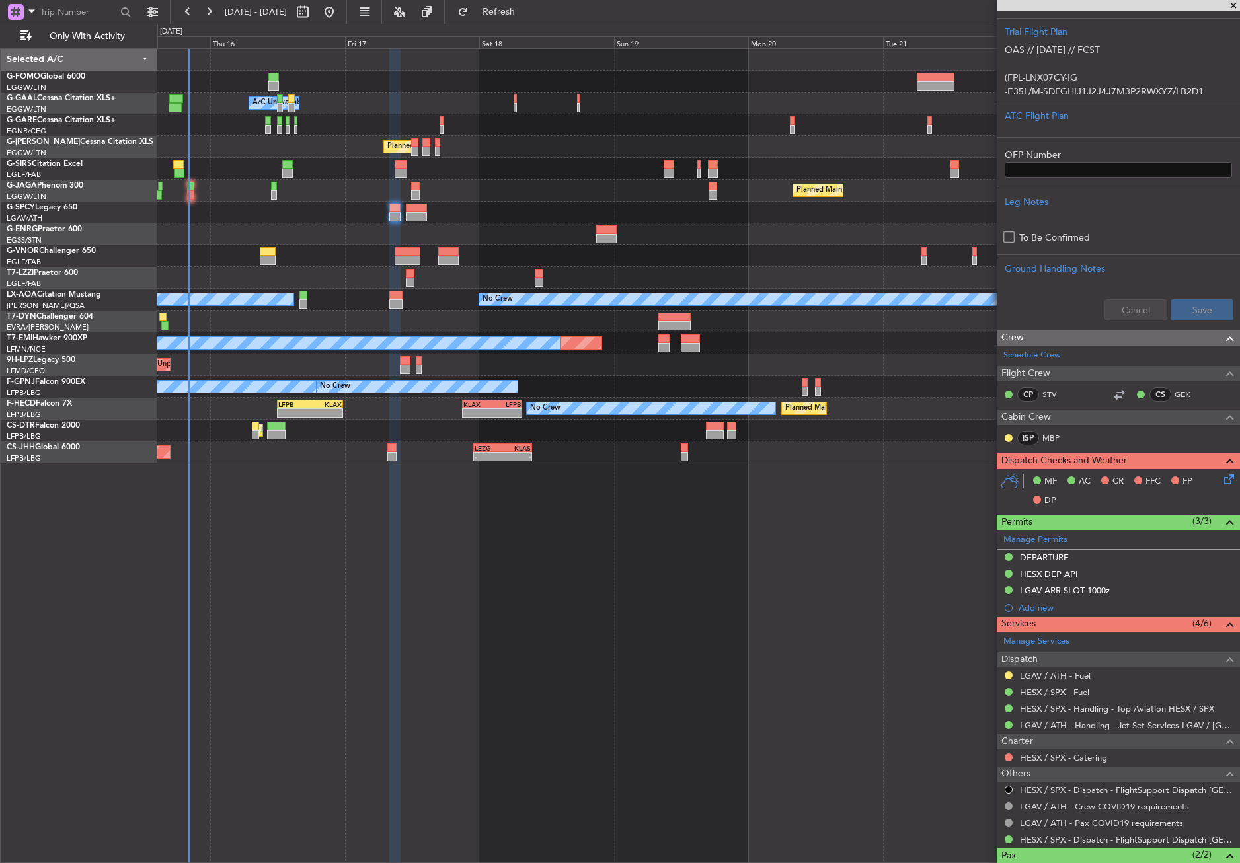
scroll to position [396, 0]
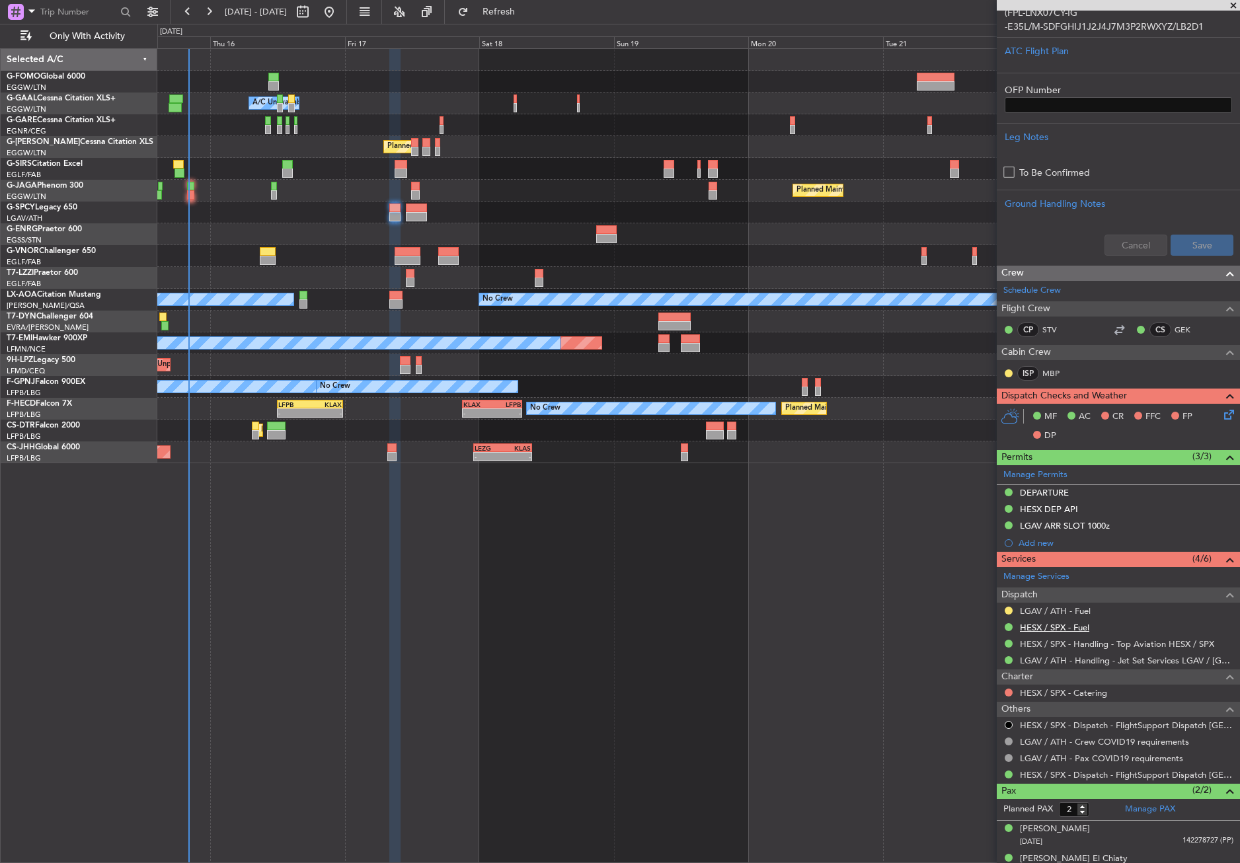
click at [1084, 625] on link "HESX / SPX - Fuel" at bounding box center [1054, 627] width 69 height 11
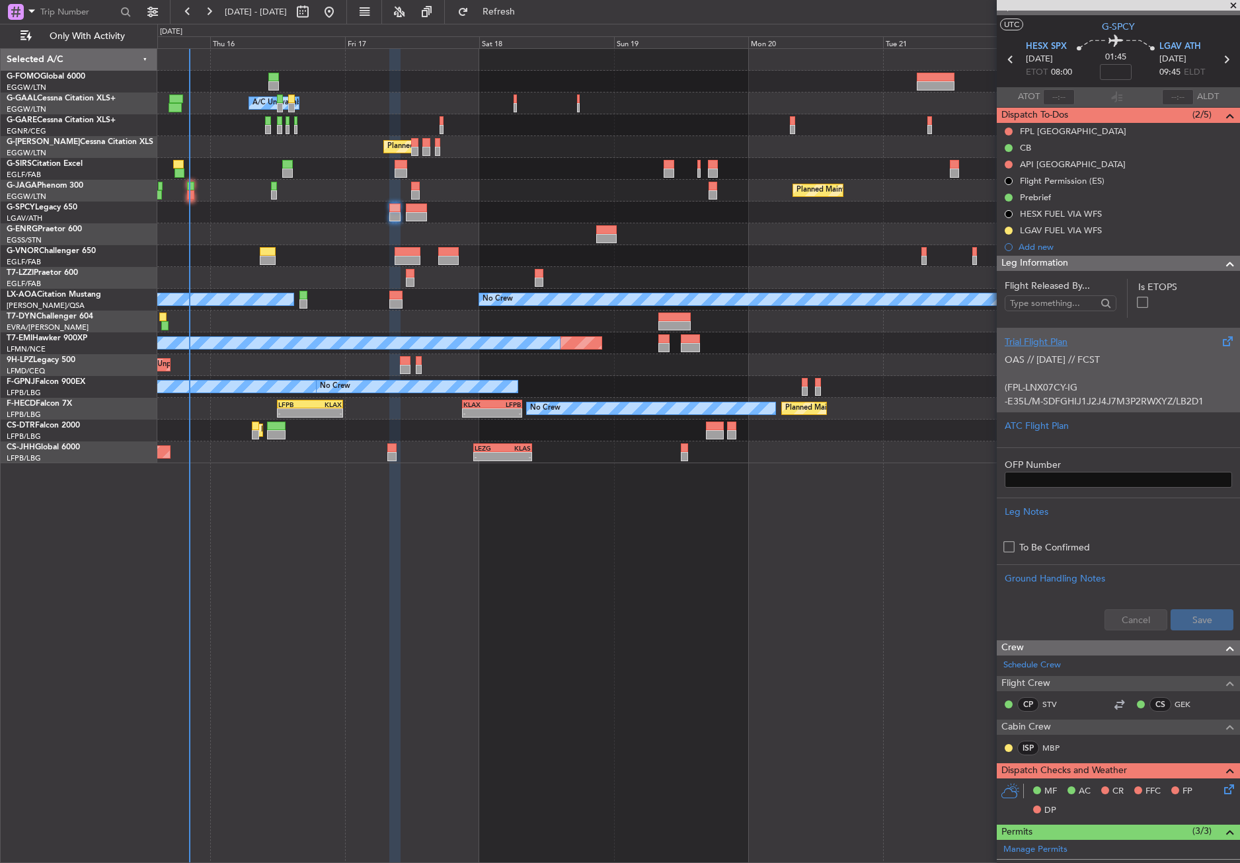
scroll to position [0, 0]
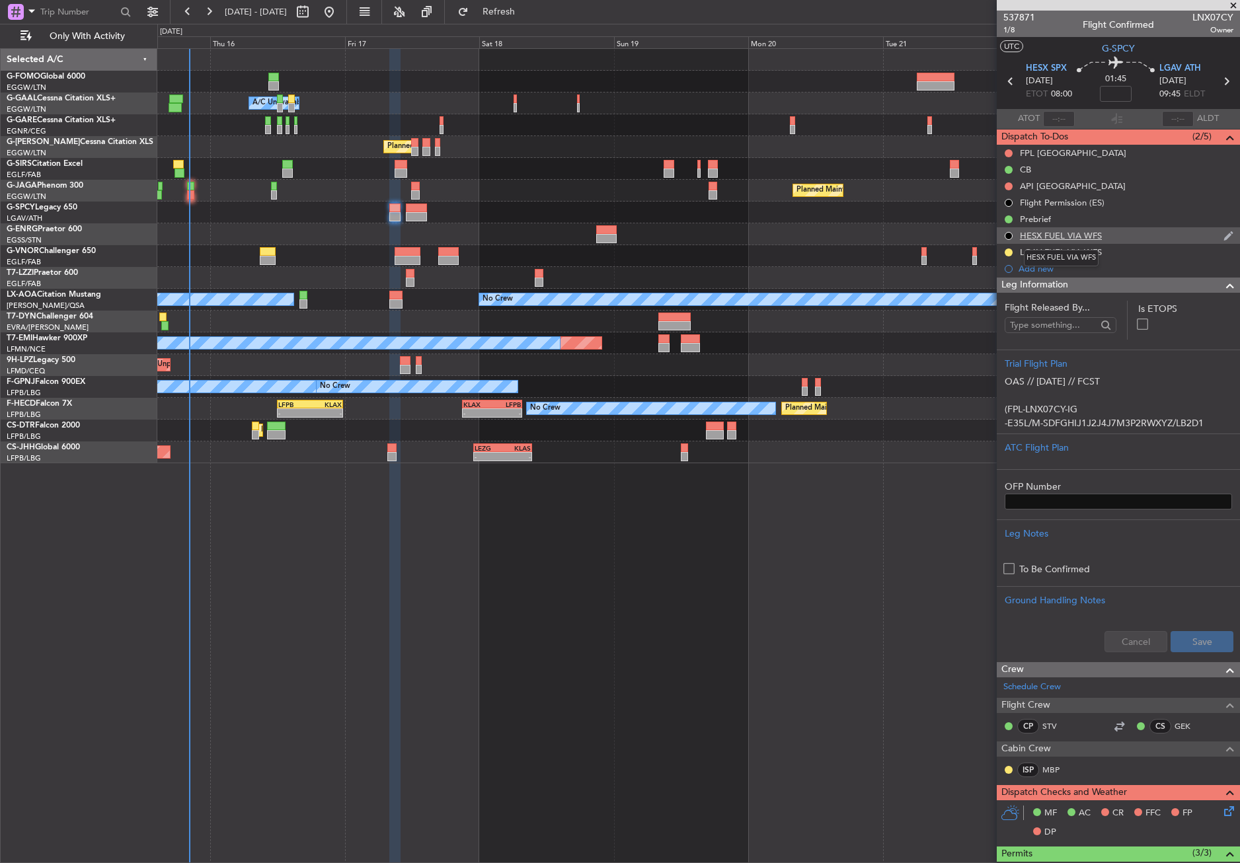
click at [1071, 235] on div "HESX FUEL VIA WFS" at bounding box center [1061, 235] width 82 height 11
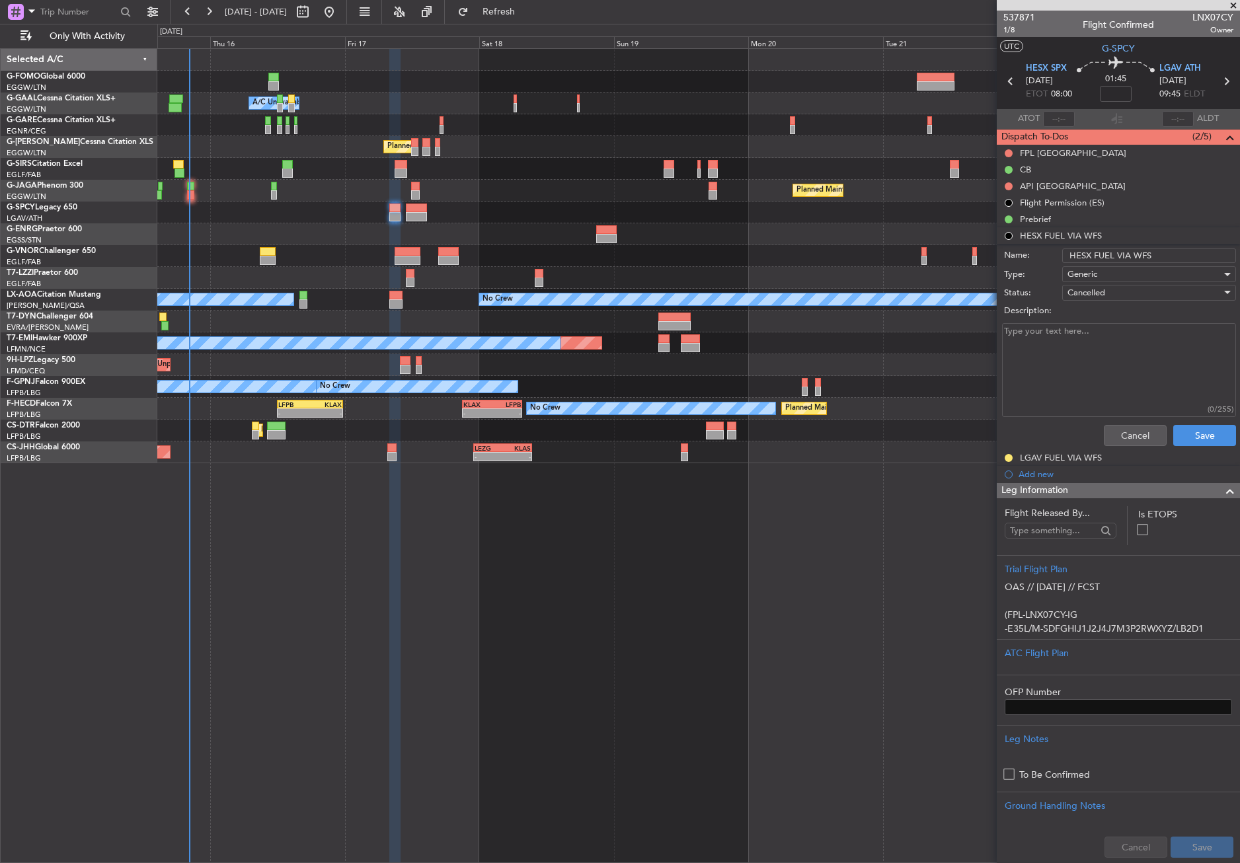
click at [1170, 256] on input "HESX FUEL VIA WFS" at bounding box center [1149, 255] width 174 height 15
type input "HESX FUEL VIA TOP AVIATION"
click at [1069, 287] on span "Cancelled" at bounding box center [1086, 293] width 38 height 12
click at [1073, 351] on span "Completed" at bounding box center [1142, 359] width 155 height 20
click at [1176, 440] on button "Save" at bounding box center [1204, 435] width 63 height 21
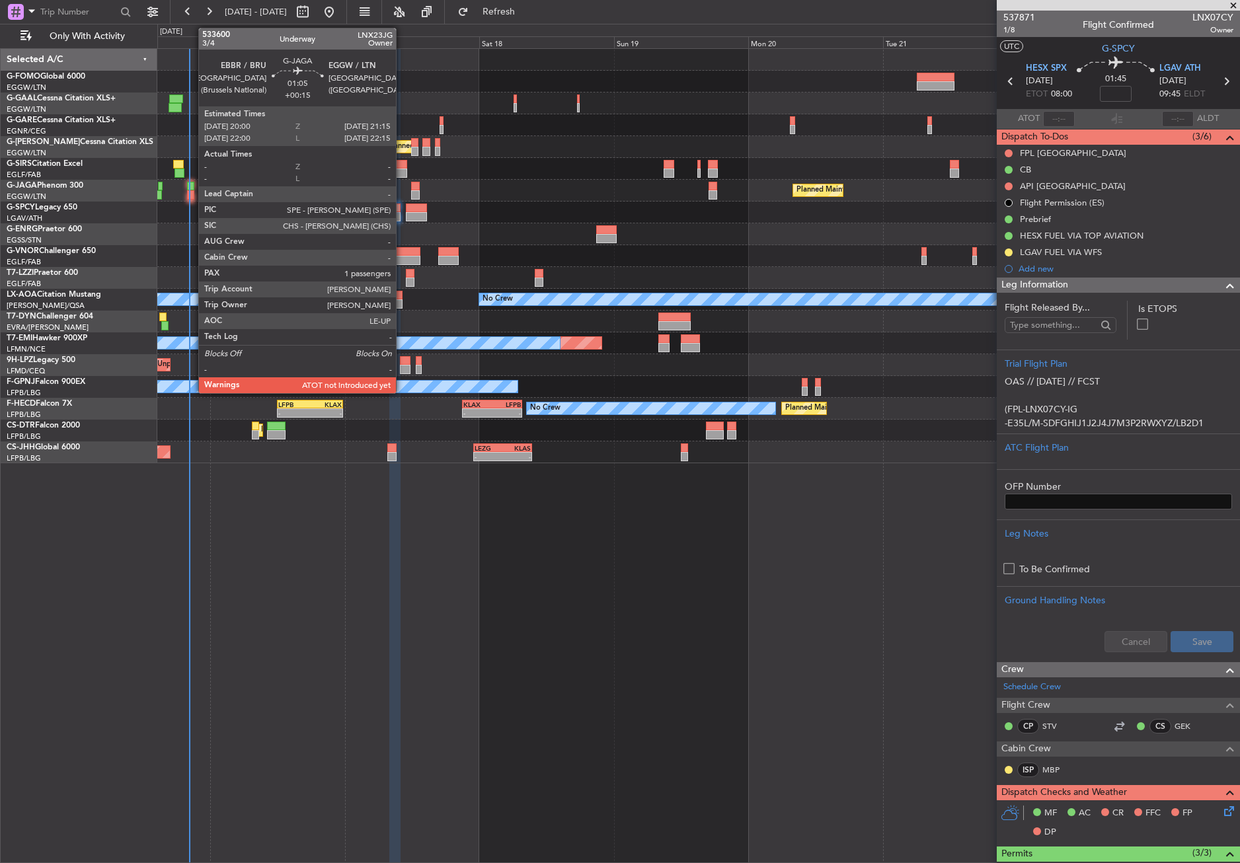
click at [192, 193] on div at bounding box center [190, 194] width 7 height 9
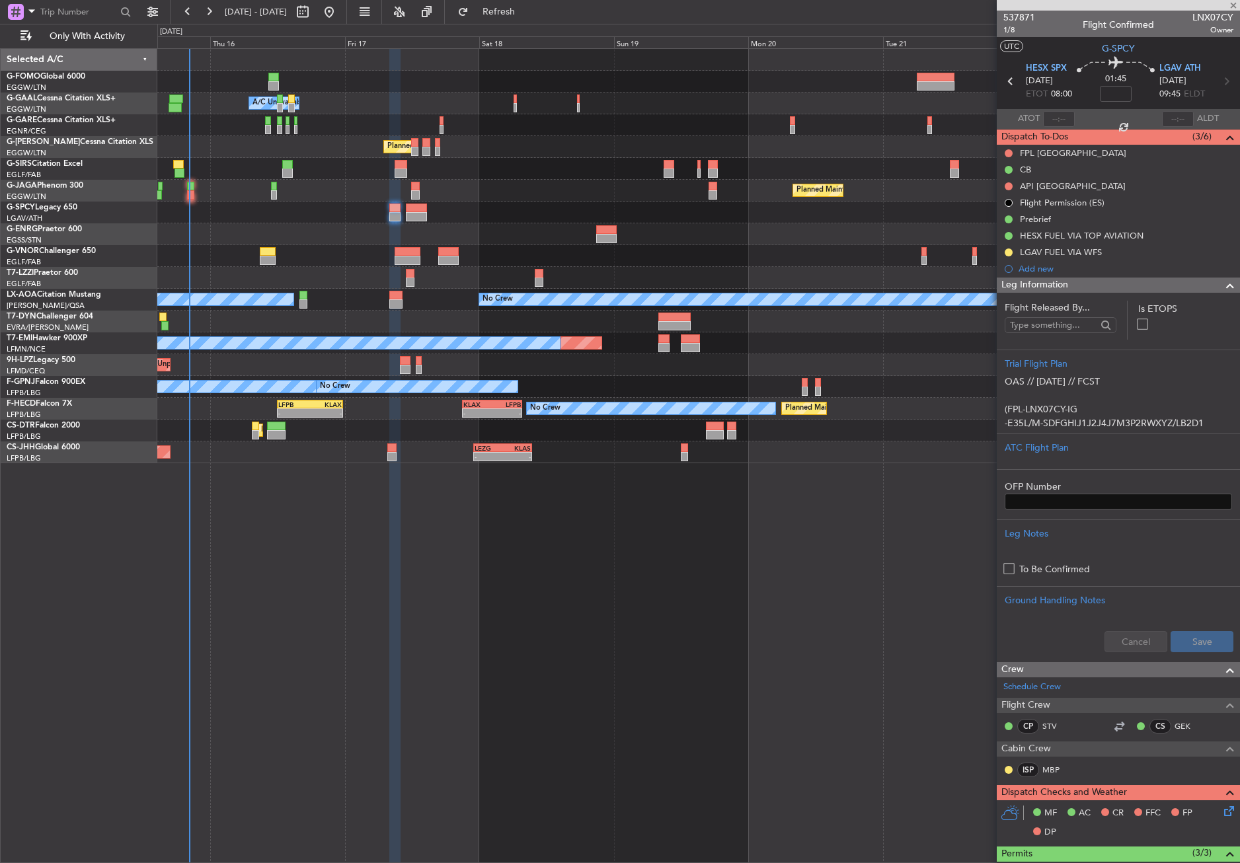
type input "+00:15"
type input "1"
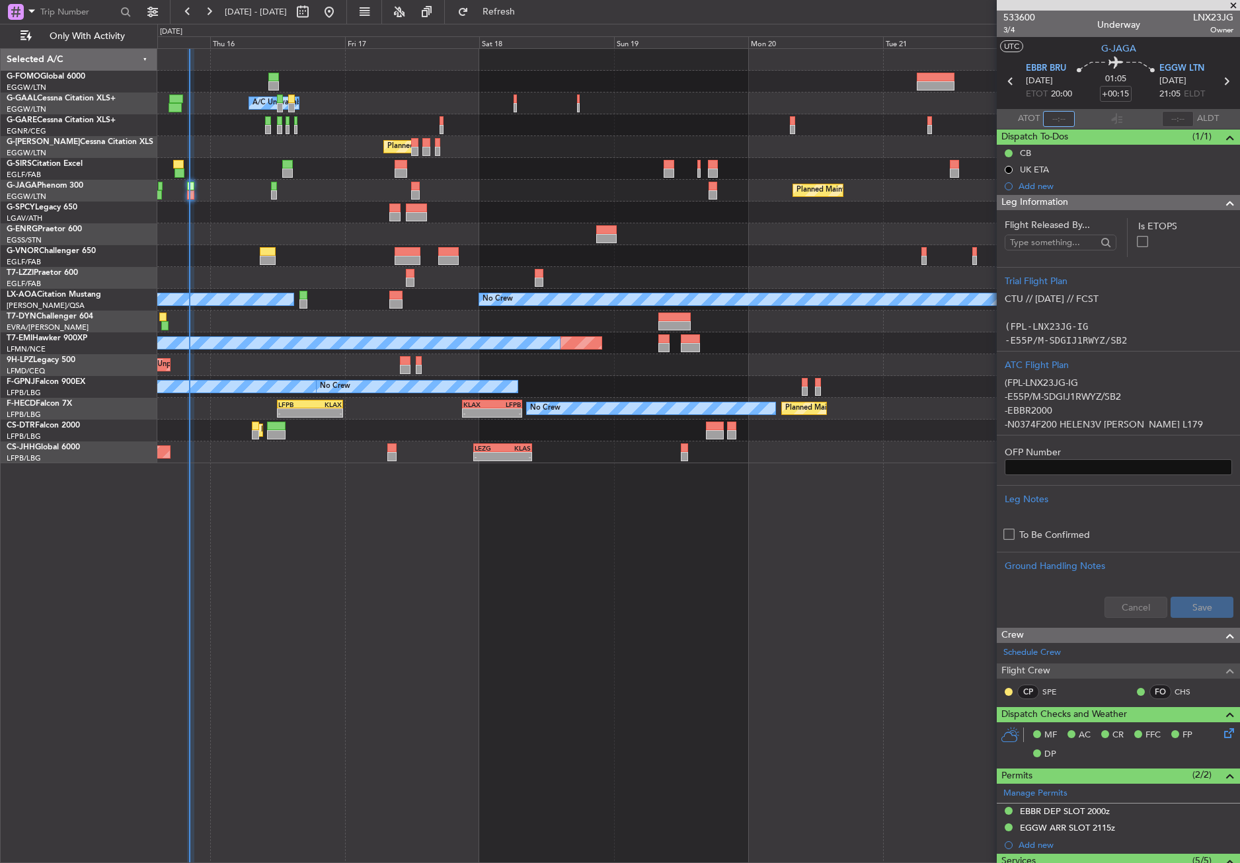
click at [1056, 116] on input "text" at bounding box center [1059, 119] width 32 height 16
click at [740, 610] on div "Owner A/C Unavailable Owner A/C Unavailable Planned Maint [GEOGRAPHIC_DATA] ([G…" at bounding box center [698, 455] width 1082 height 815
type input "20:14"
click at [501, 14] on button "Refresh" at bounding box center [490, 11] width 79 height 21
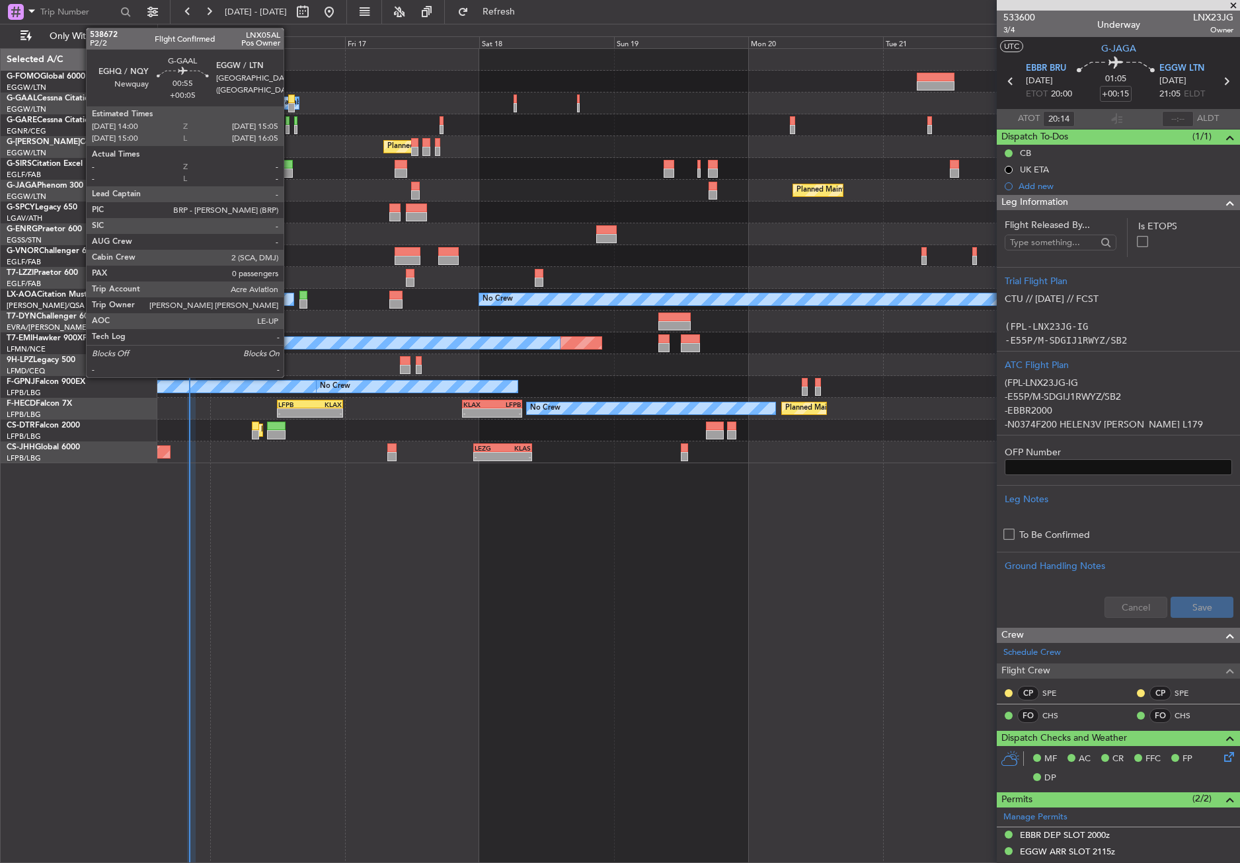
click at [289, 99] on div at bounding box center [291, 98] width 7 height 9
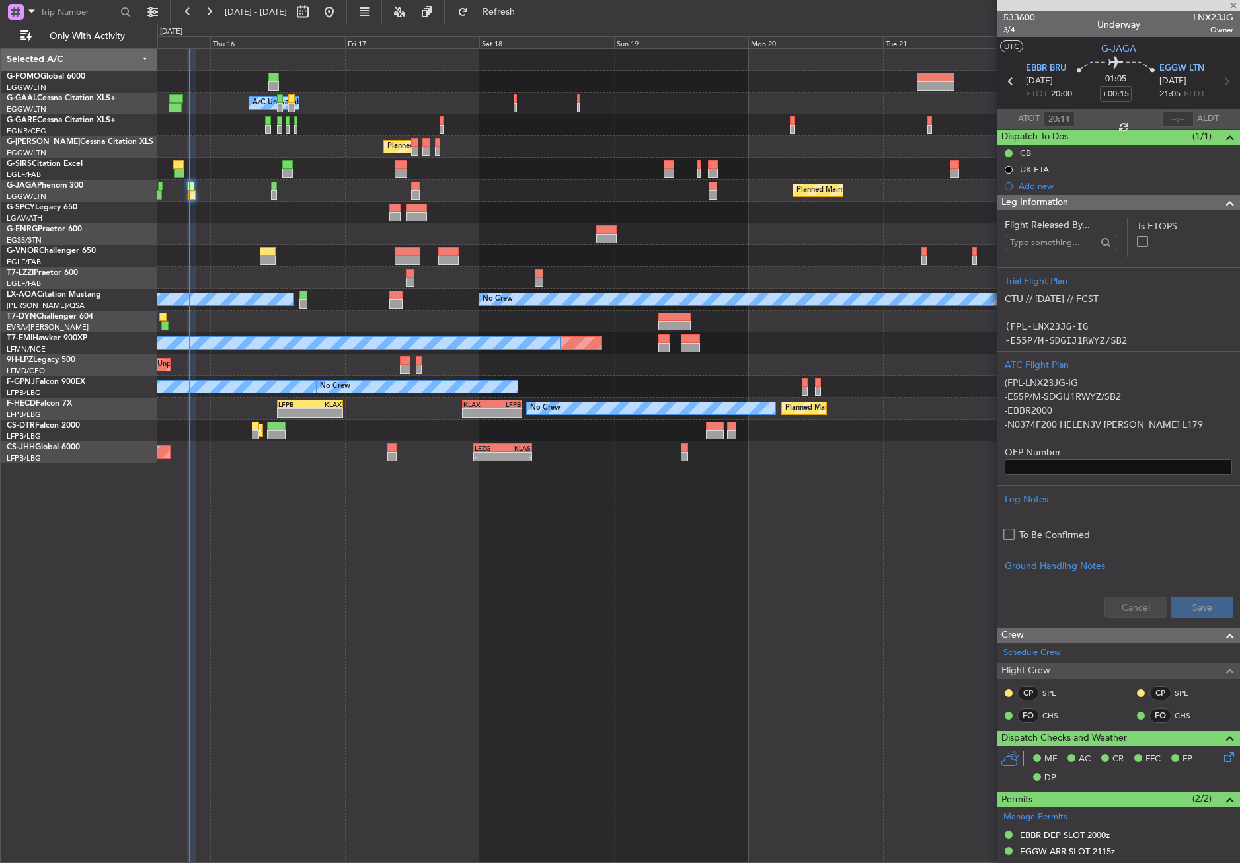
type input "+00:05"
type input "0"
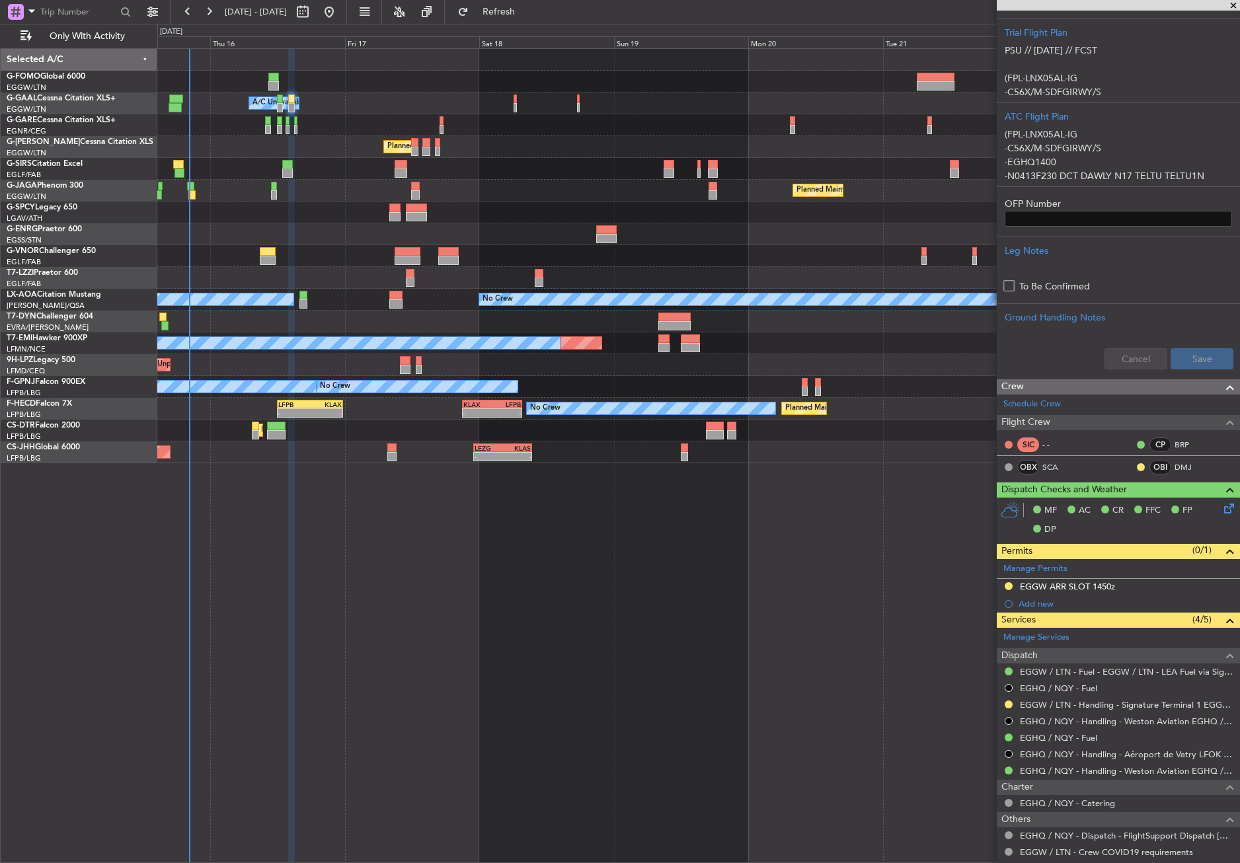
scroll to position [330, 0]
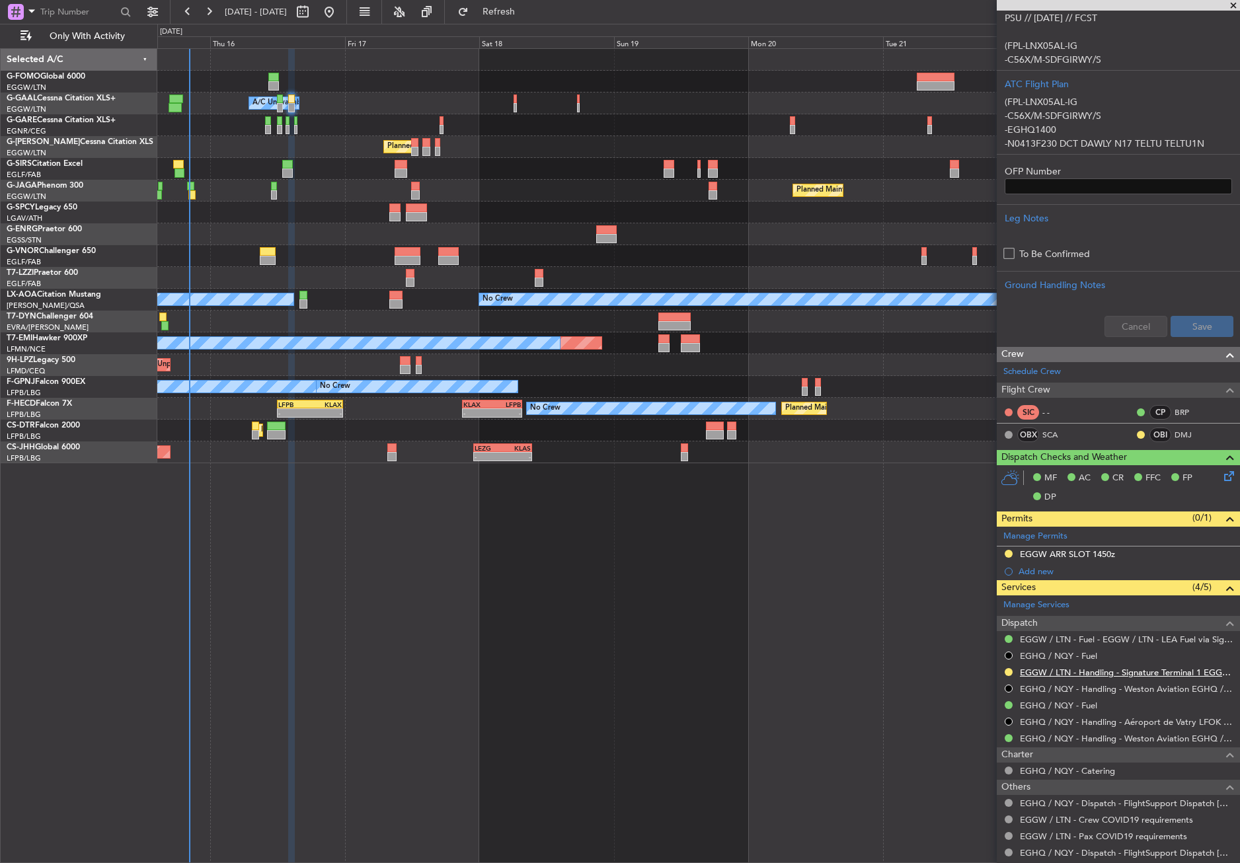
click at [1058, 669] on link "EGGW / LTN - Handling - Signature Terminal 1 EGGW / LTN" at bounding box center [1126, 672] width 213 height 11
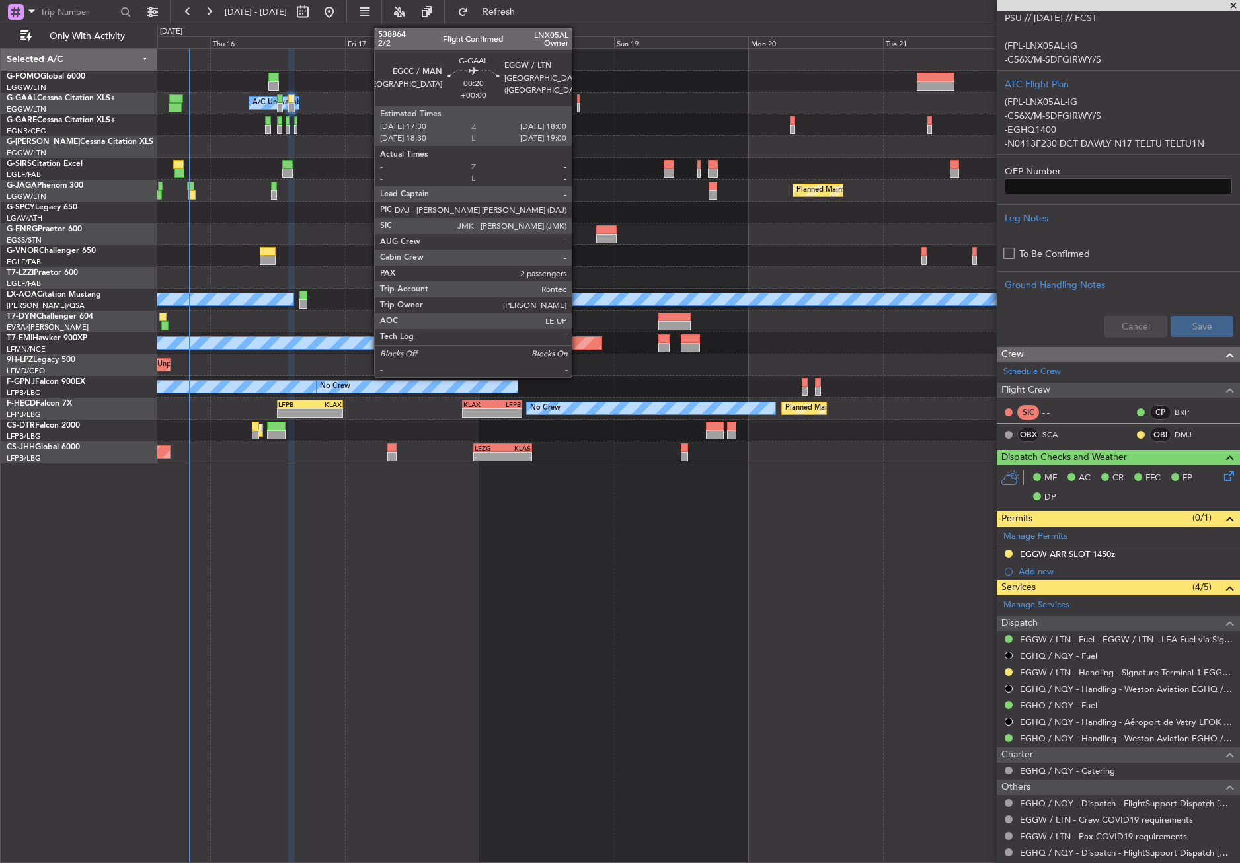
click at [578, 97] on div at bounding box center [578, 98] width 3 height 9
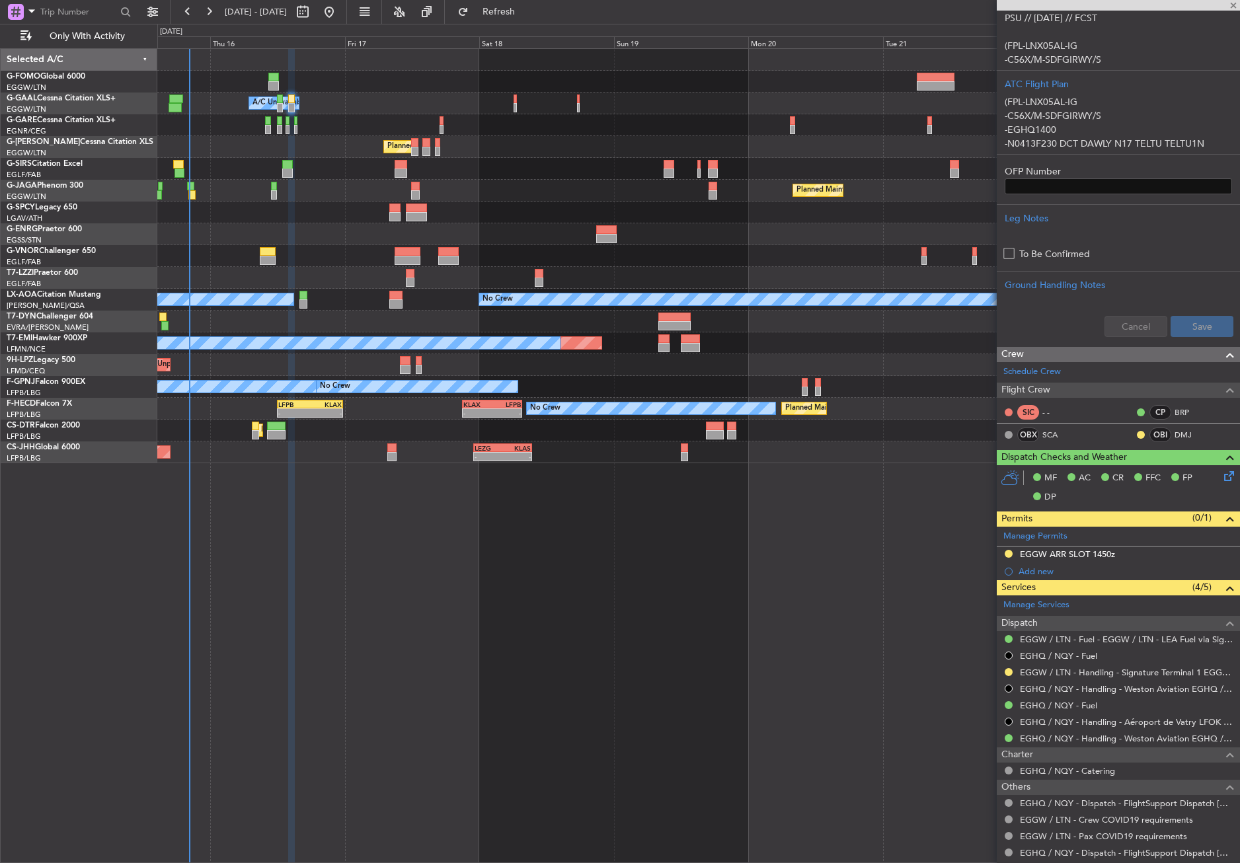
type input "2"
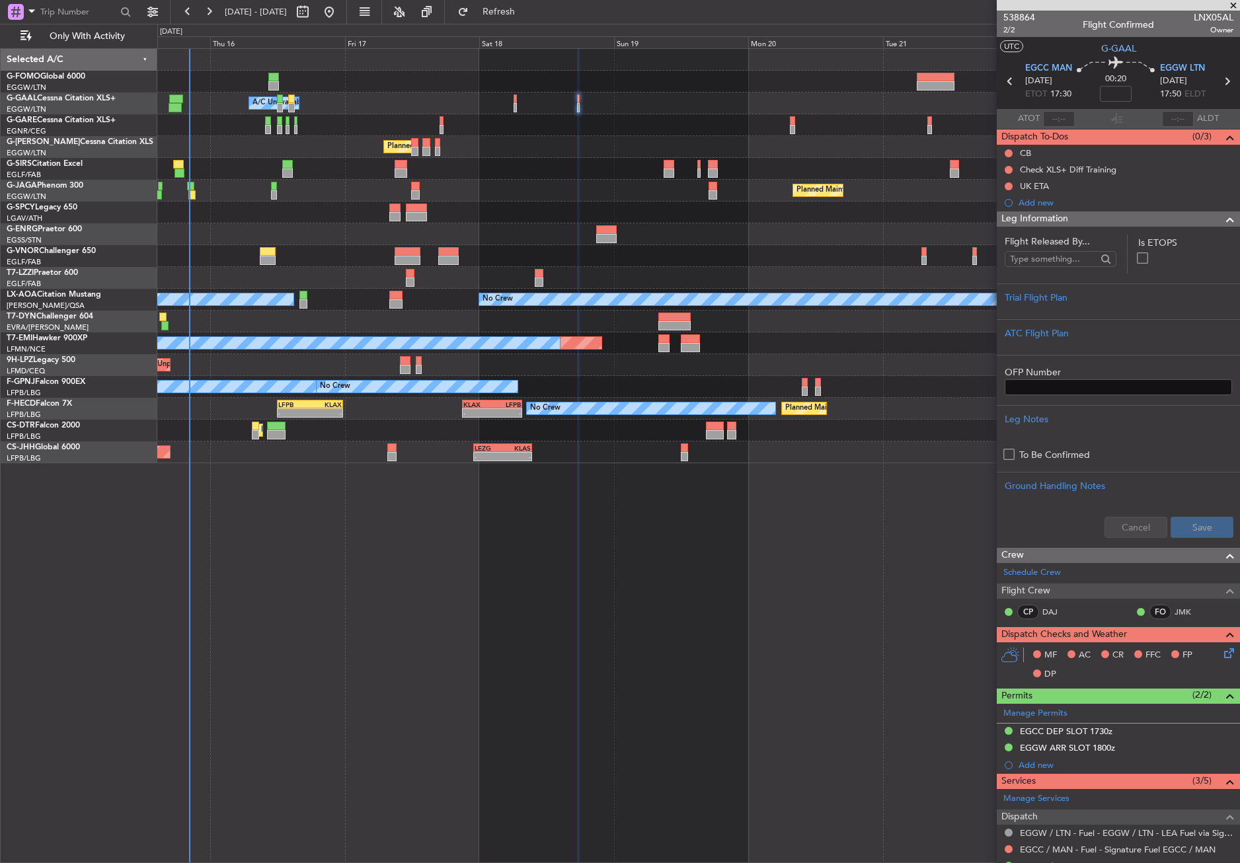
click at [525, 587] on div "Owner A/C Unavailable Owner A/C Unavailable Planned Maint [GEOGRAPHIC_DATA] ([G…" at bounding box center [698, 455] width 1082 height 815
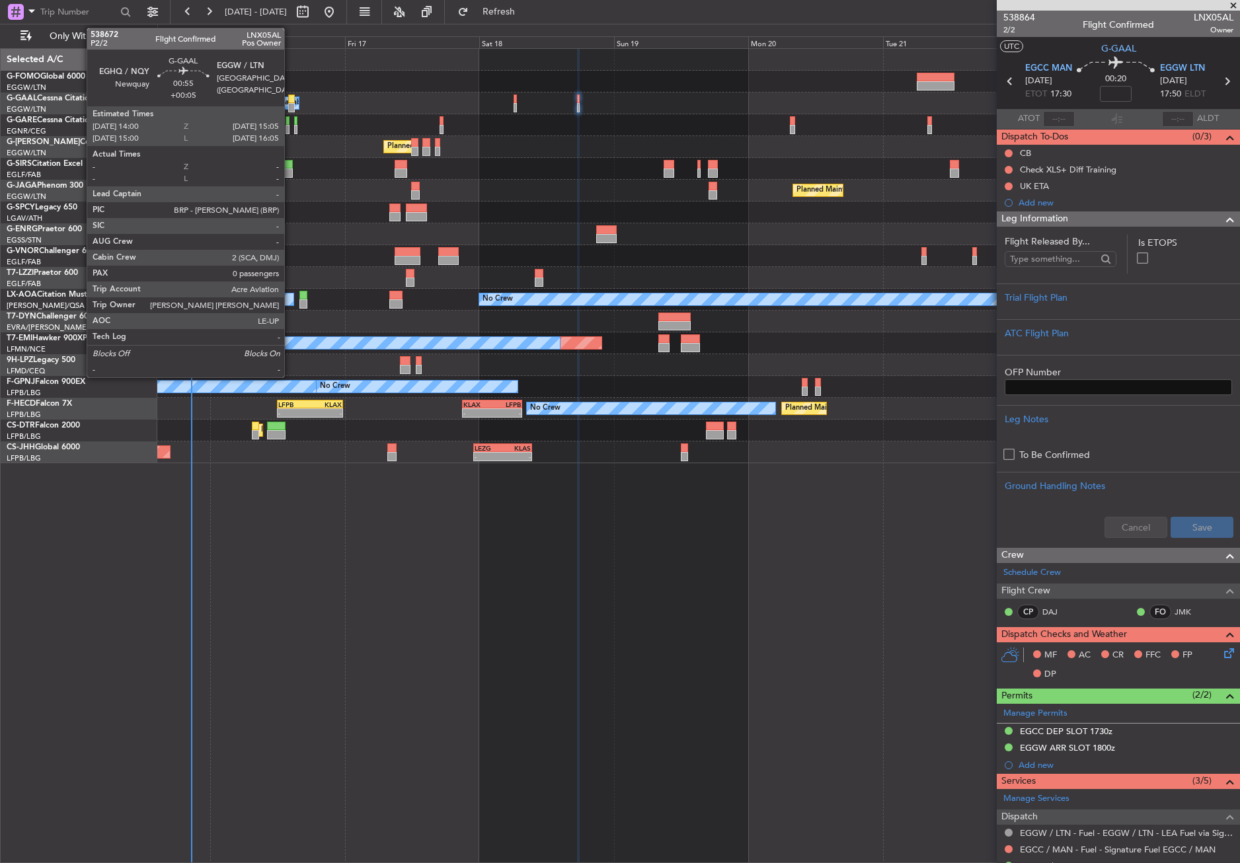
click at [290, 96] on div at bounding box center [291, 98] width 7 height 9
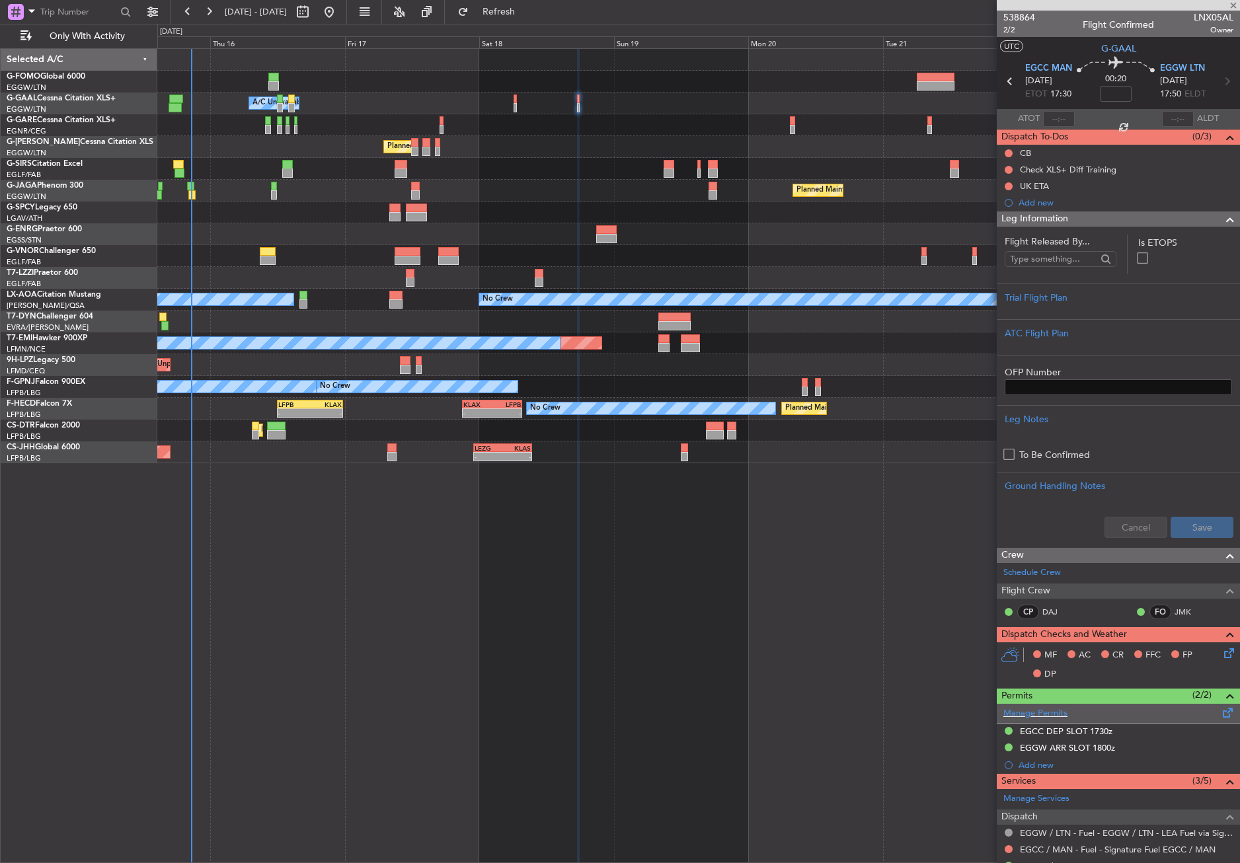
type input "+00:05"
type input "0"
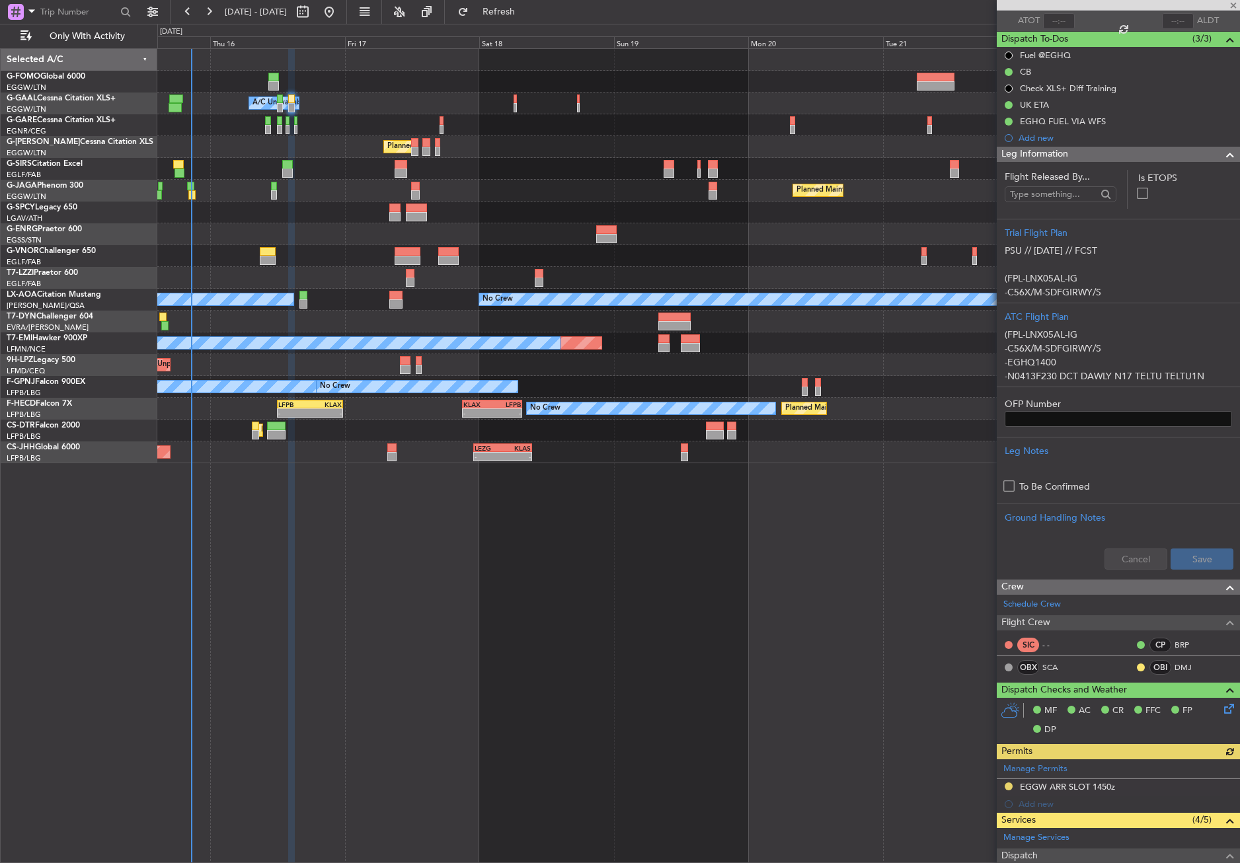
scroll to position [382, 0]
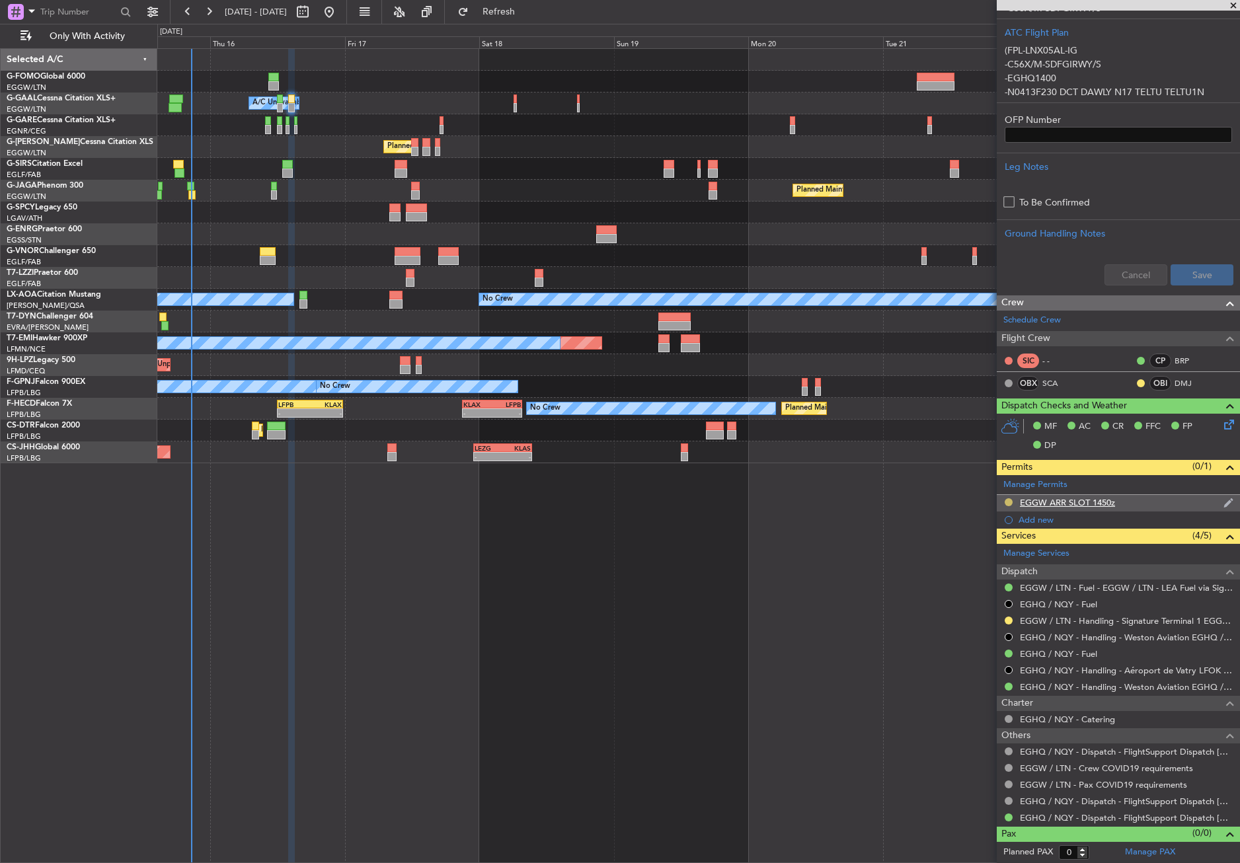
click at [1007, 502] on button at bounding box center [1008, 502] width 8 height 8
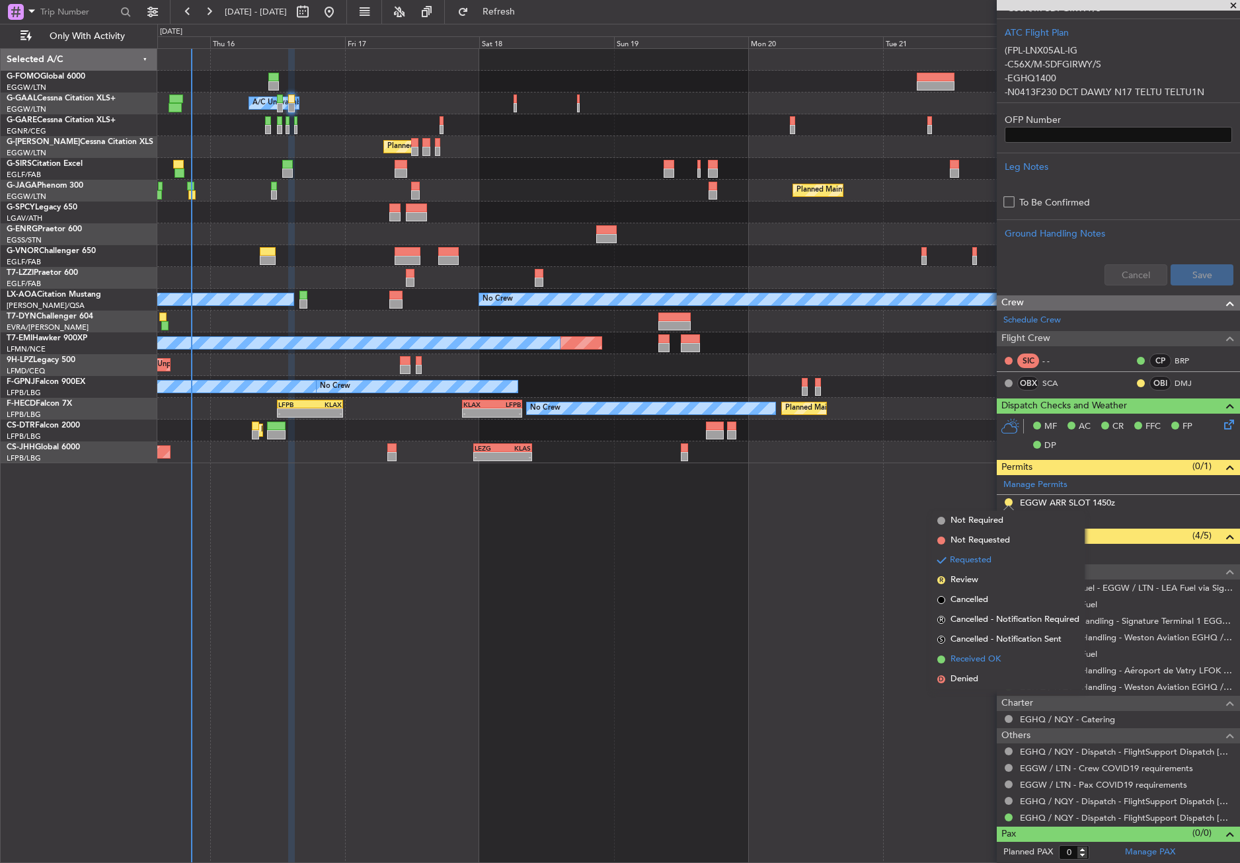
click at [971, 655] on span "Received OK" at bounding box center [975, 659] width 50 height 13
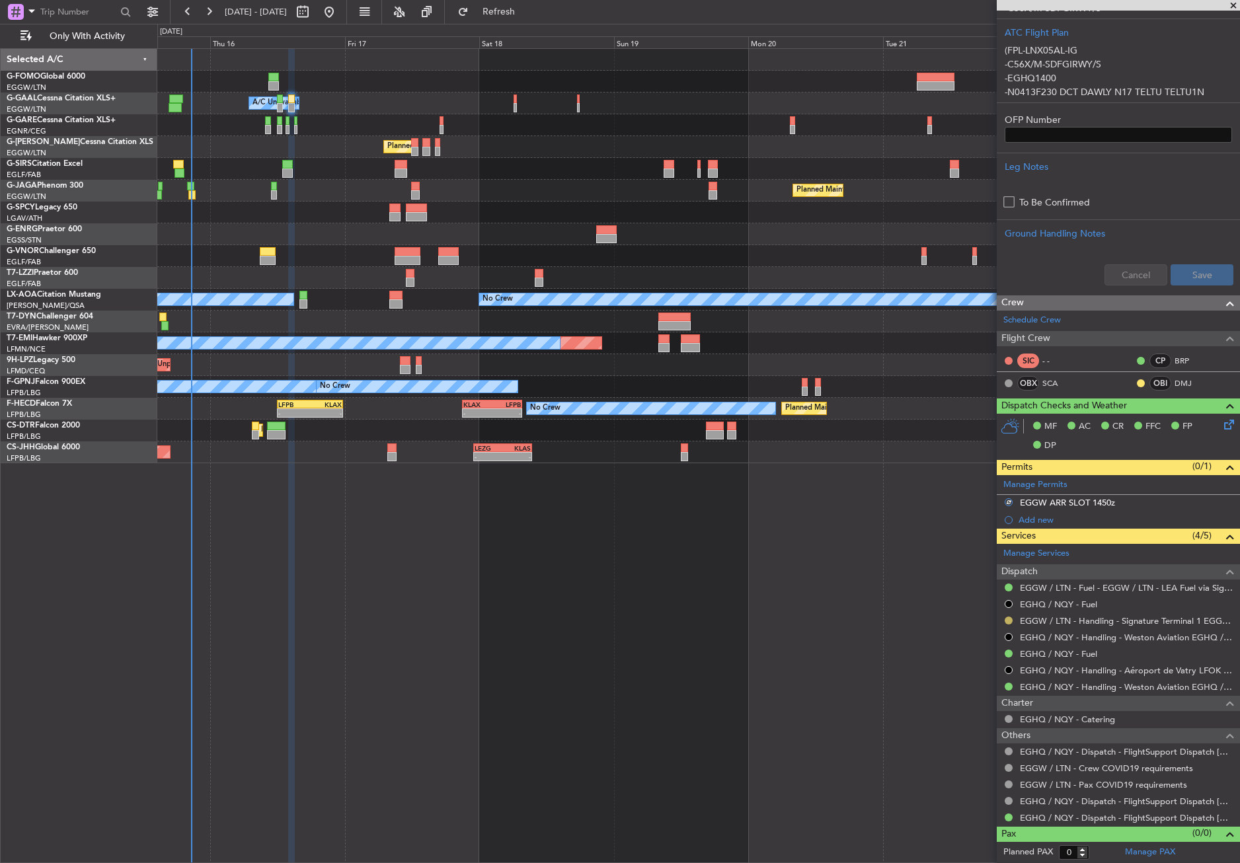
click at [1010, 617] on button at bounding box center [1008, 621] width 8 height 8
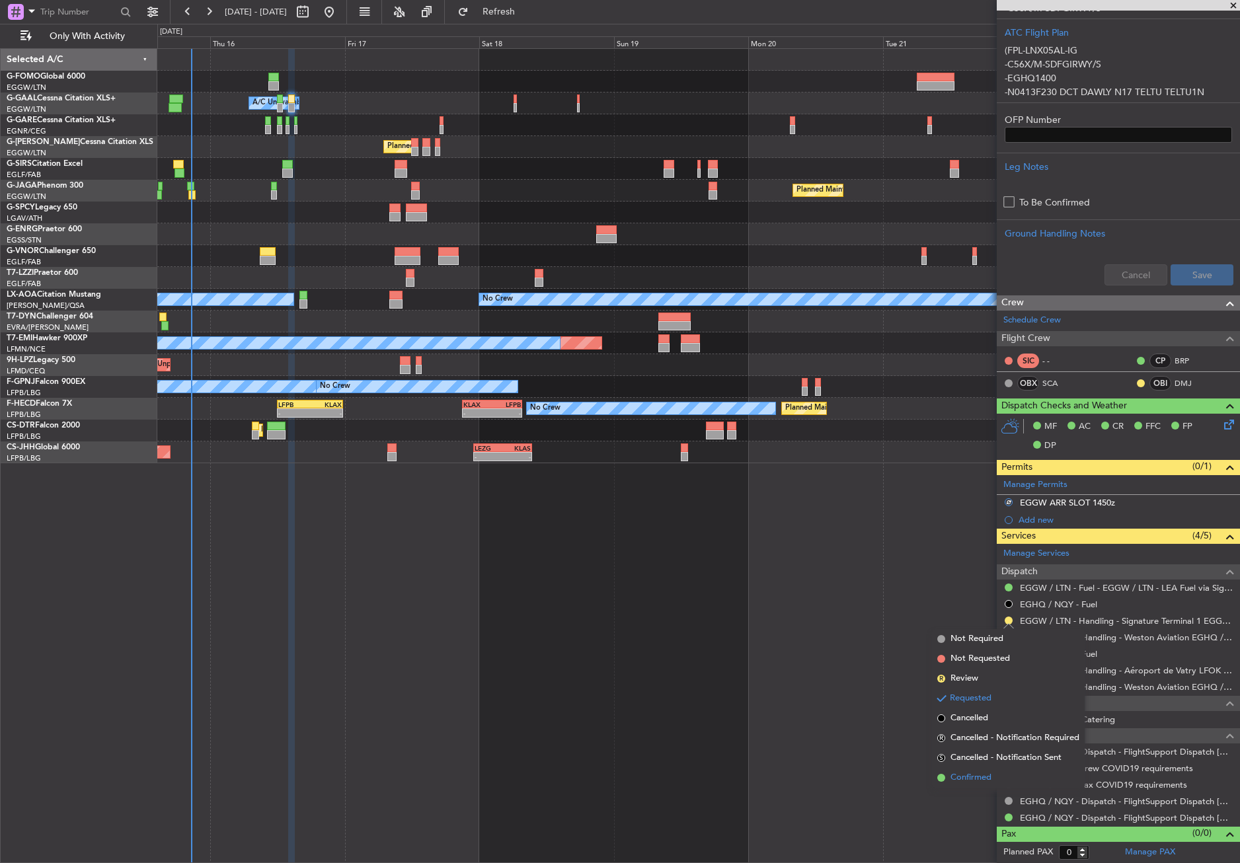
click at [975, 770] on li "Confirmed" at bounding box center [1008, 778] width 153 height 20
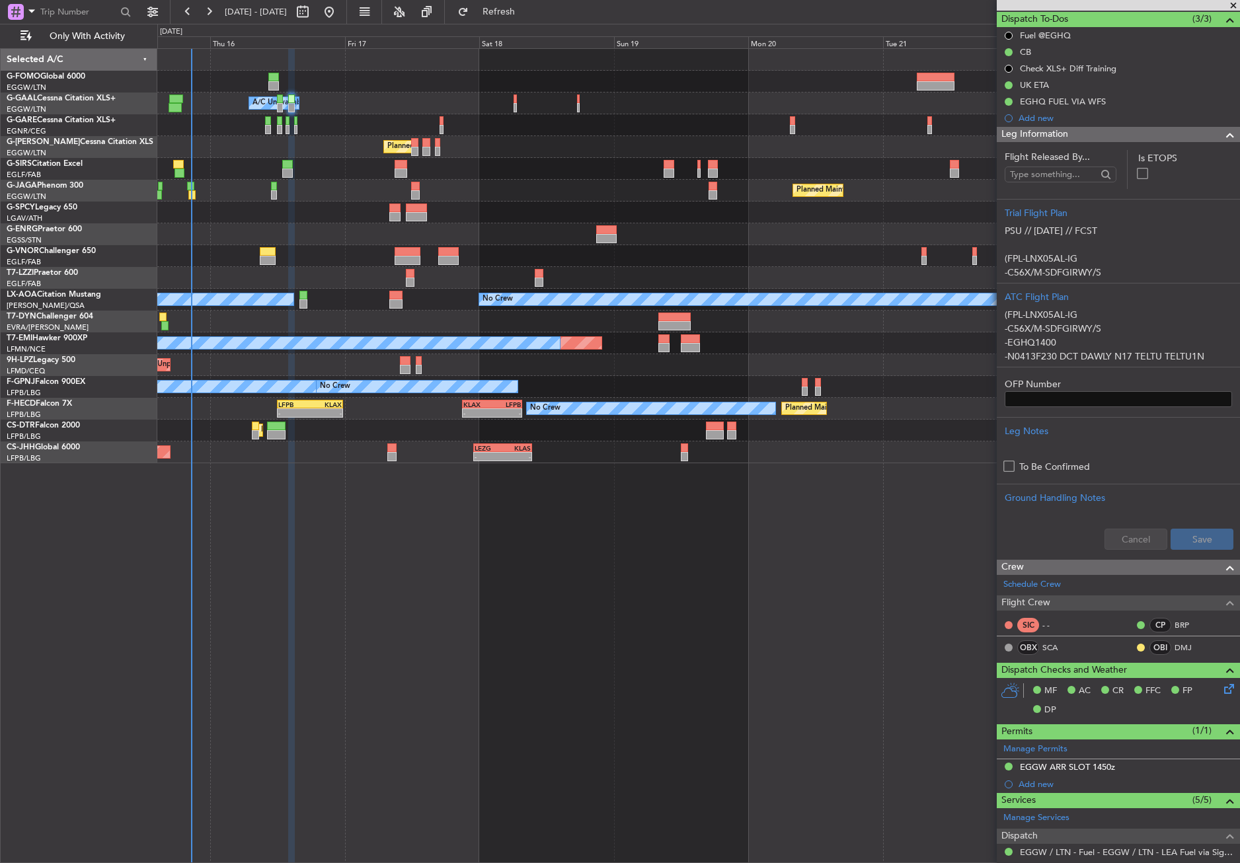
scroll to position [0, 0]
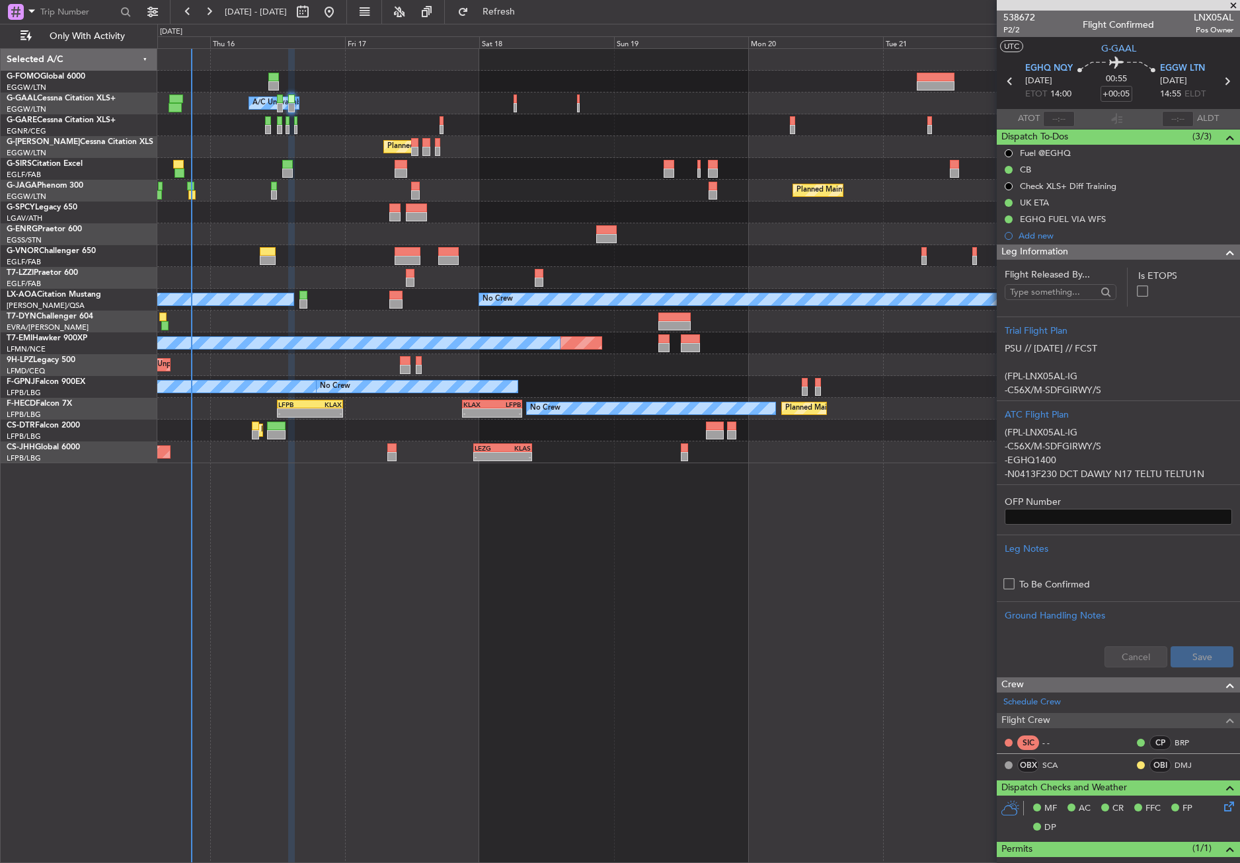
click at [319, 125] on div at bounding box center [698, 125] width 1082 height 22
click at [279, 580] on div "Owner A/C Unavailable Owner A/C Unavailable Planned Maint [GEOGRAPHIC_DATA] ([G…" at bounding box center [698, 455] width 1082 height 815
click at [516, 14] on span "Refresh" at bounding box center [499, 11] width 56 height 9
click at [391, 593] on div "Owner A/C Unavailable Owner A/C Unavailable Planned Maint [GEOGRAPHIC_DATA] ([G…" at bounding box center [698, 455] width 1082 height 815
click at [595, 690] on div "Owner A/C Unavailable Owner A/C Unavailable Planned Maint [GEOGRAPHIC_DATA] ([G…" at bounding box center [698, 455] width 1082 height 815
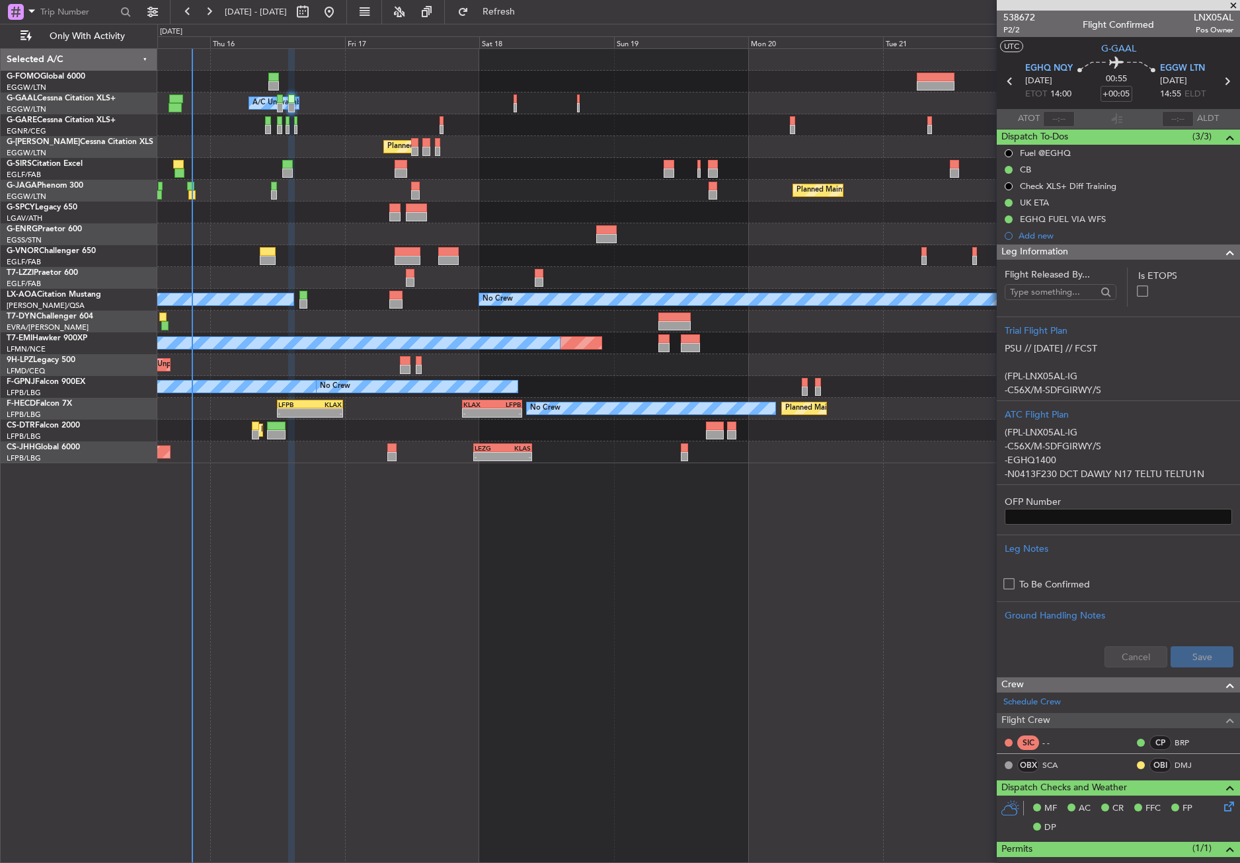
click at [488, 727] on div "Owner A/C Unavailable Owner A/C Unavailable Planned Maint [GEOGRAPHIC_DATA] ([G…" at bounding box center [698, 455] width 1082 height 815
click at [231, 554] on div "Owner A/C Unavailable Owner A/C Unavailable Planned Maint [GEOGRAPHIC_DATA] ([G…" at bounding box center [698, 455] width 1082 height 815
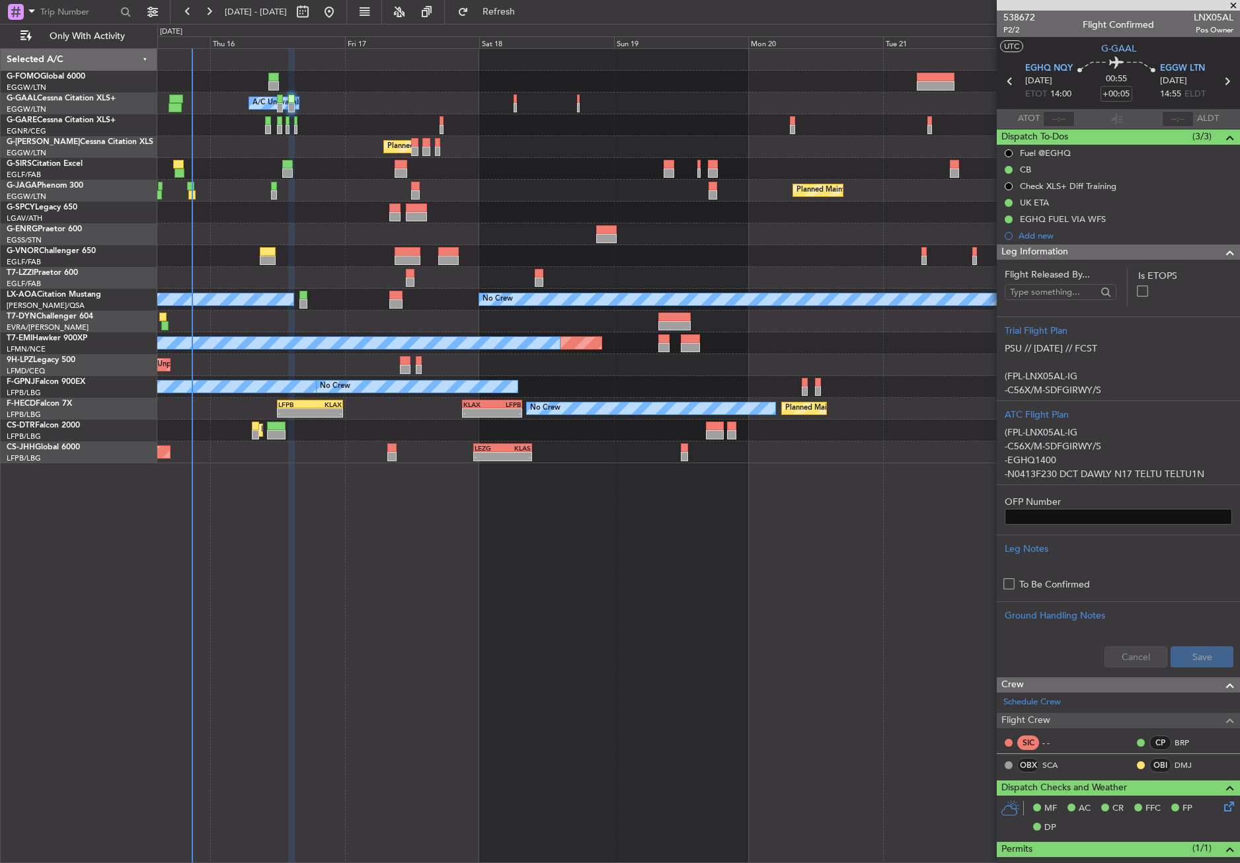
click at [353, 569] on div "Owner A/C Unavailable Owner A/C Unavailable Planned Maint [GEOGRAPHIC_DATA] ([G…" at bounding box center [698, 455] width 1082 height 815
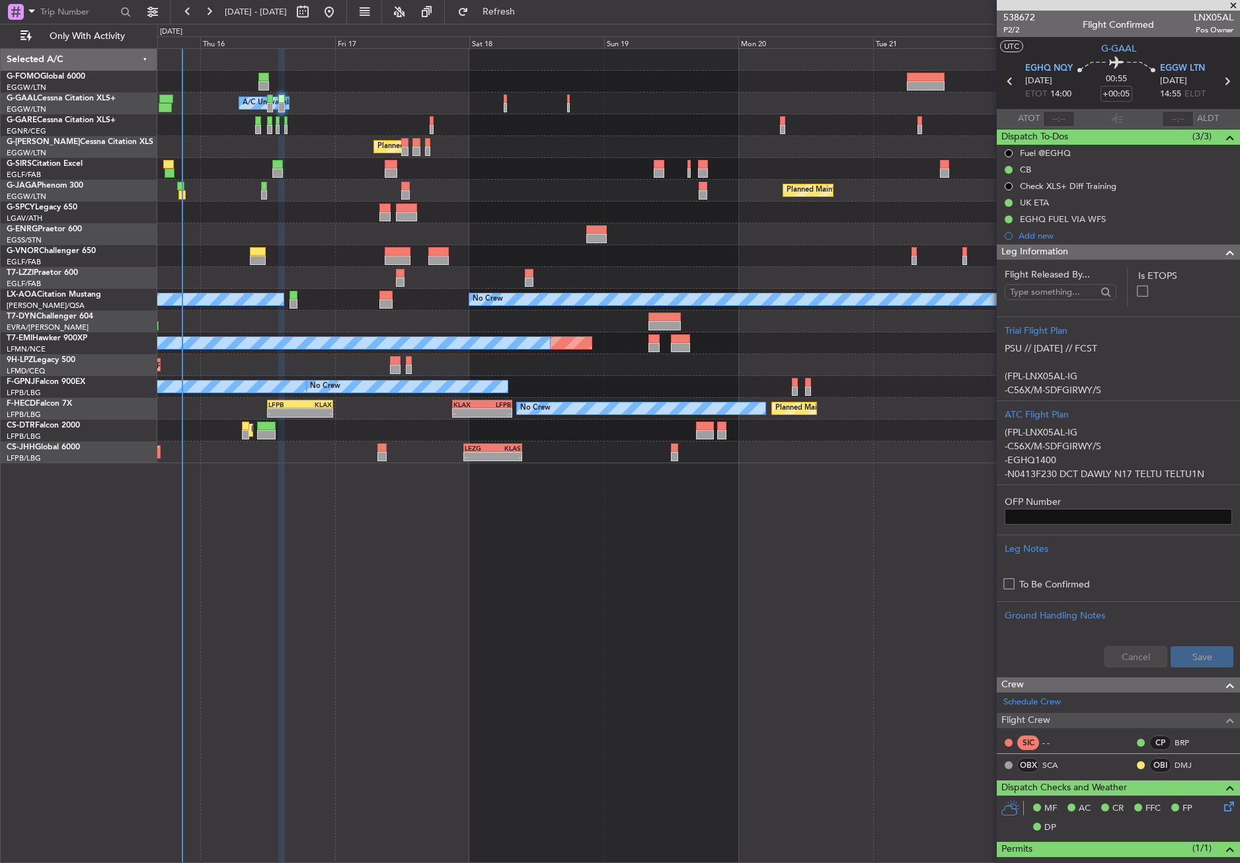
click at [342, 573] on div "Owner A/C Unavailable Owner Planned Maint London (Luton) Planned Maint Paris (L…" at bounding box center [698, 455] width 1082 height 815
